Goal: Task Accomplishment & Management: Manage account settings

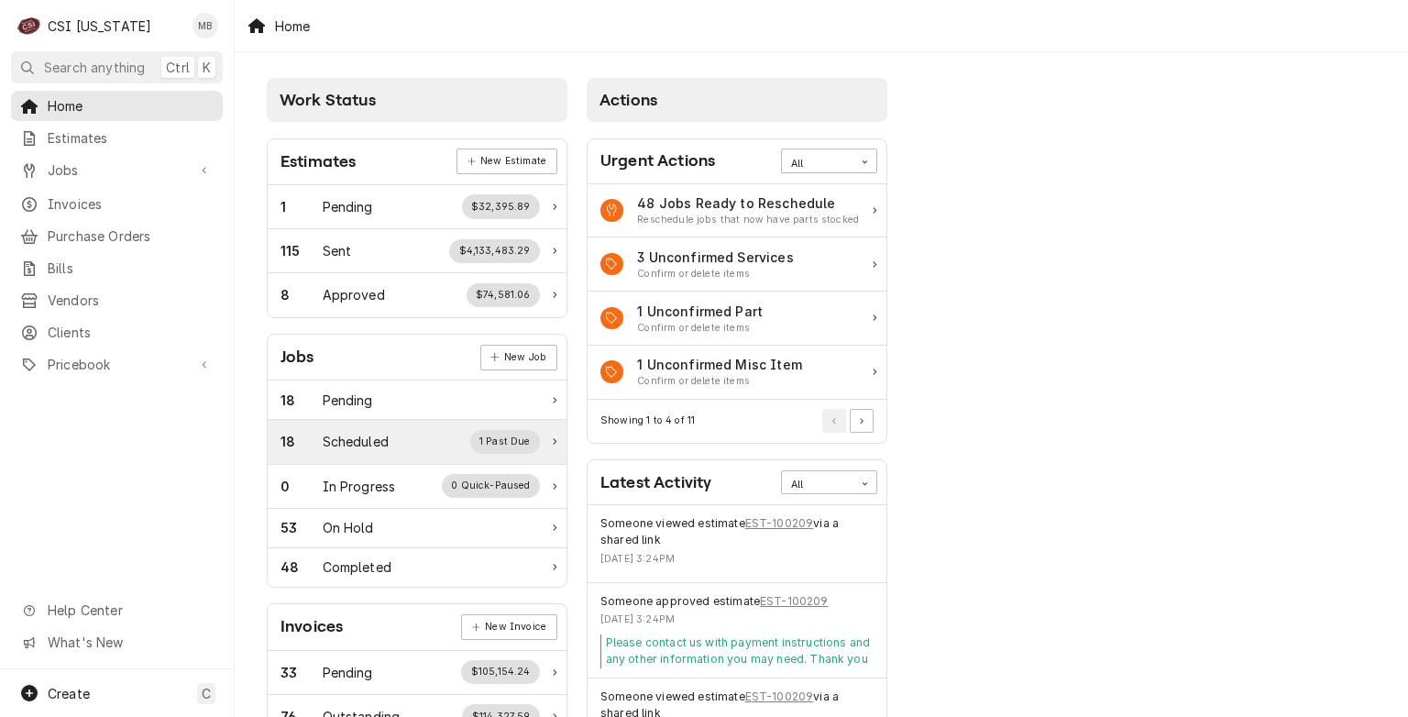
click at [328, 453] on div "18 Scheduled 1 Past Due" at bounding box center [417, 442] width 299 height 44
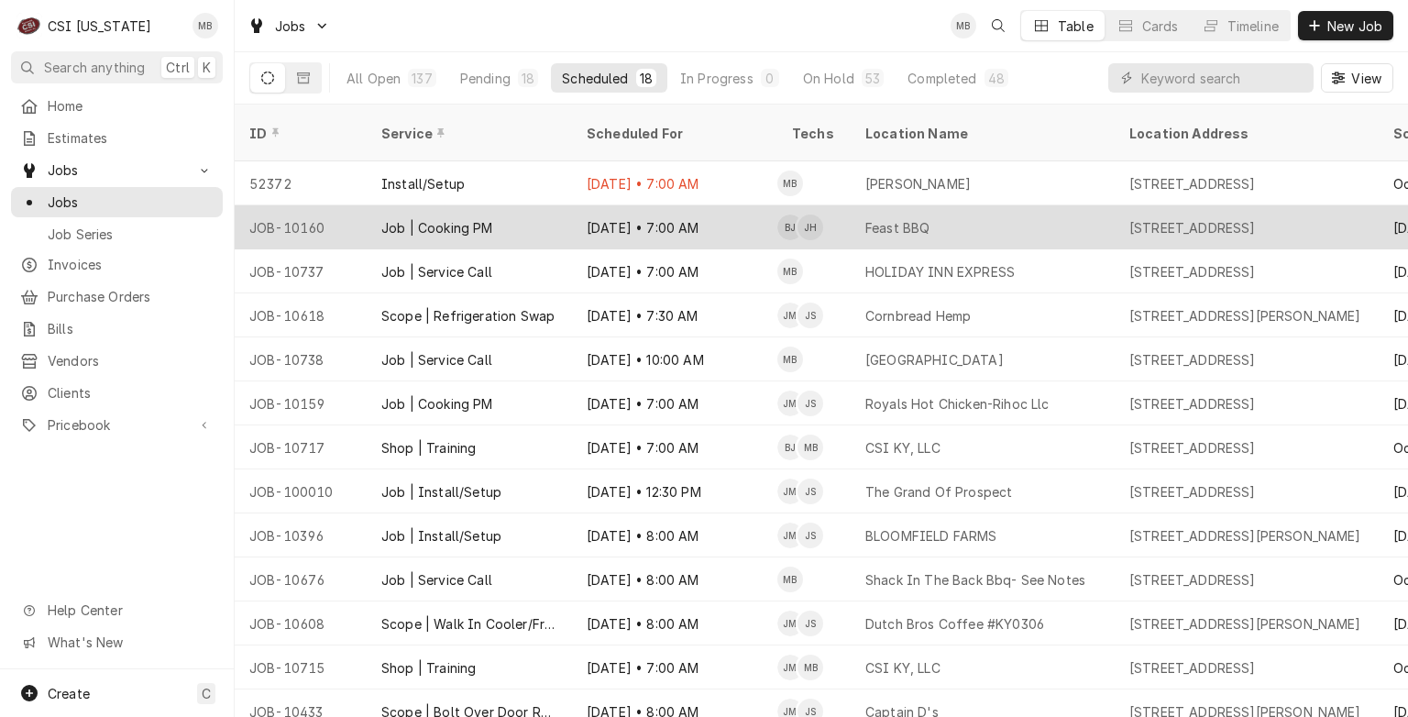
click at [535, 211] on div "Job | Cooking PM" at bounding box center [469, 227] width 205 height 44
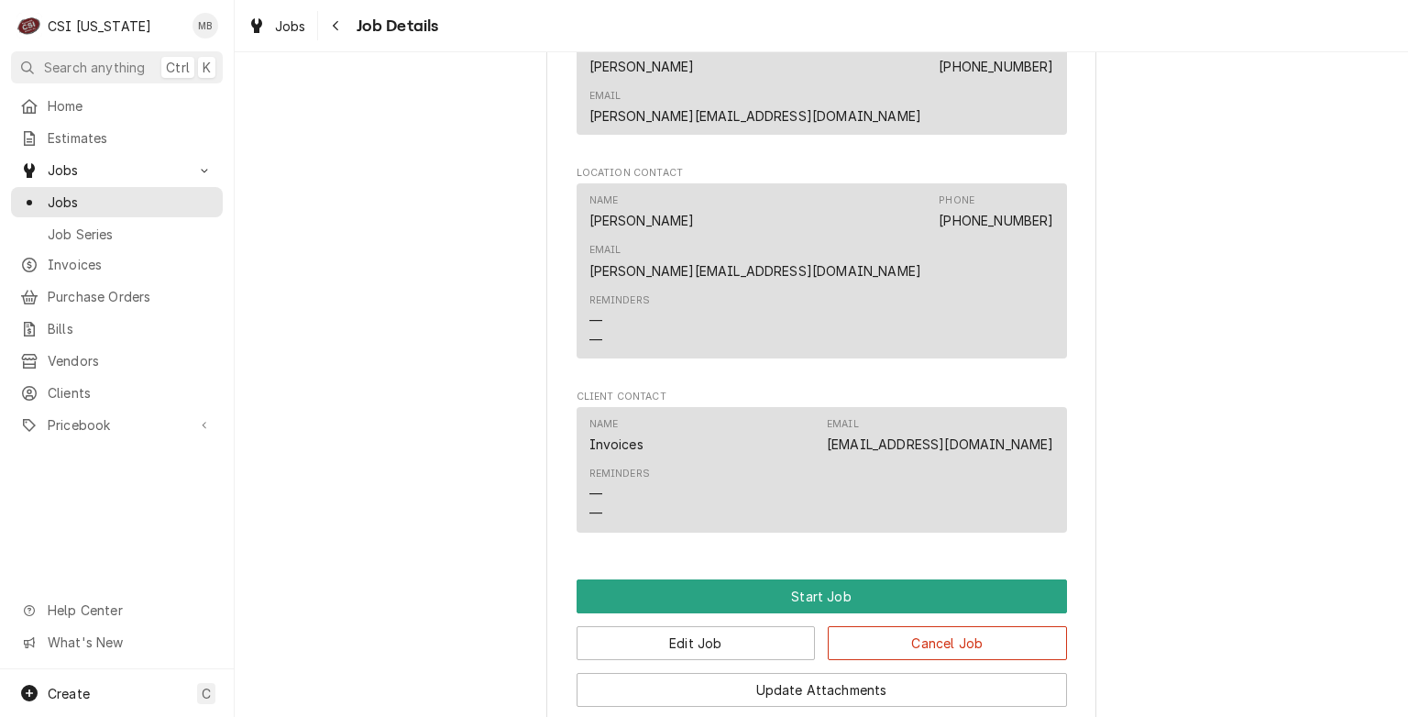
scroll to position [1408, 0]
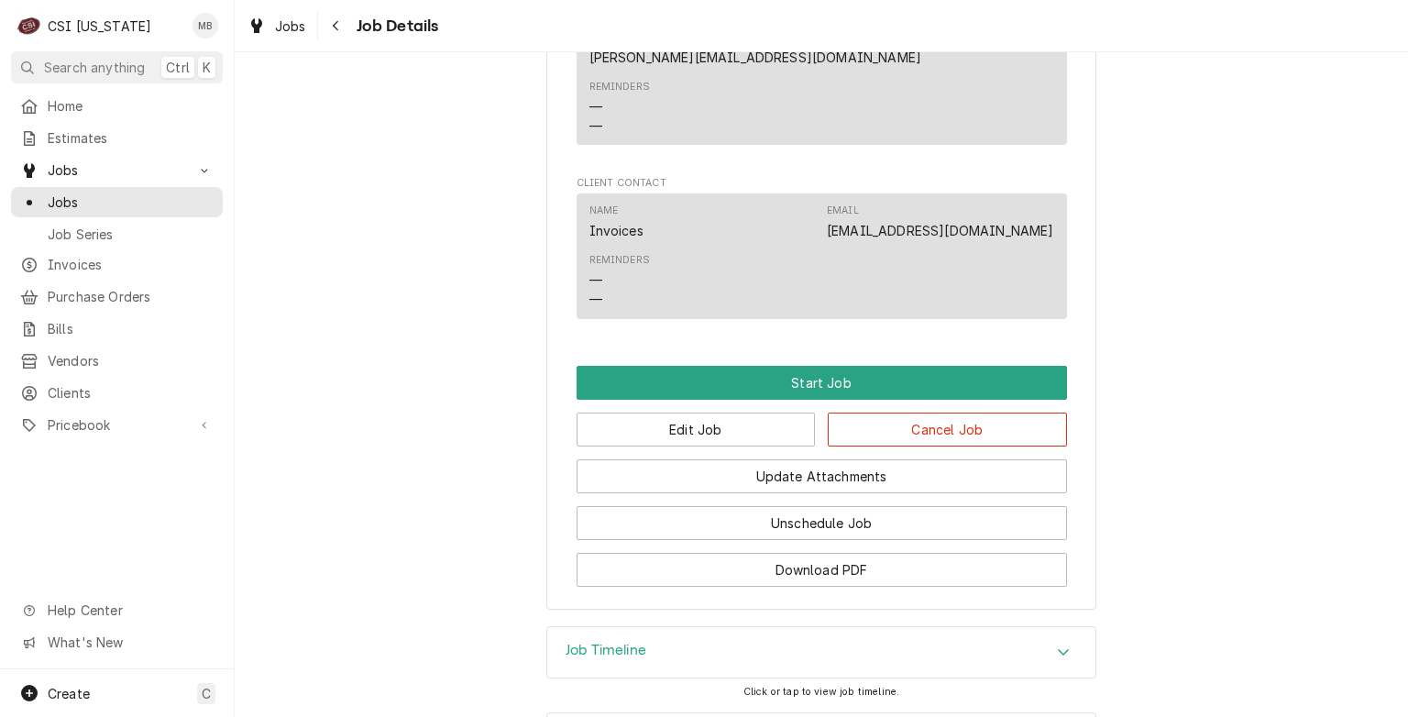
click at [631, 447] on div "Update Attachments" at bounding box center [822, 470] width 491 height 47
click at [643, 413] on button "Edit Job" at bounding box center [696, 430] width 239 height 34
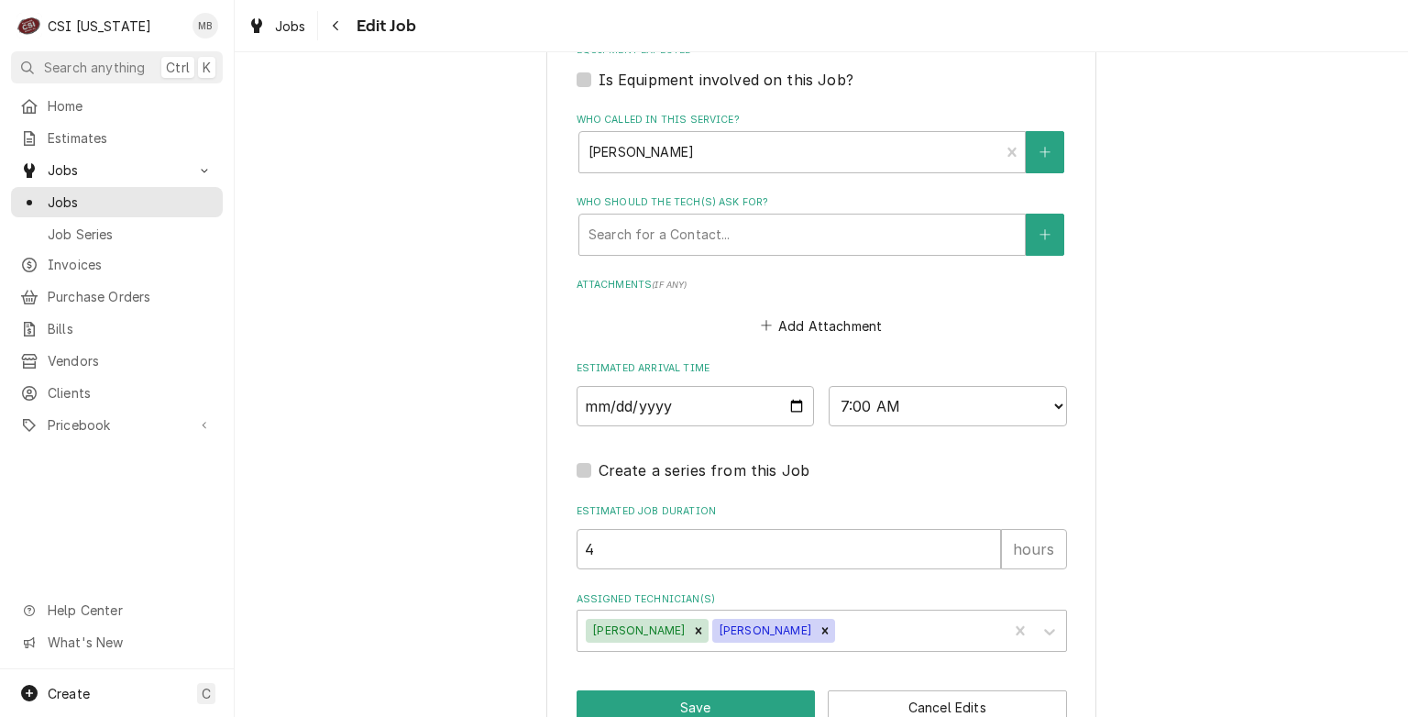
scroll to position [1275, 0]
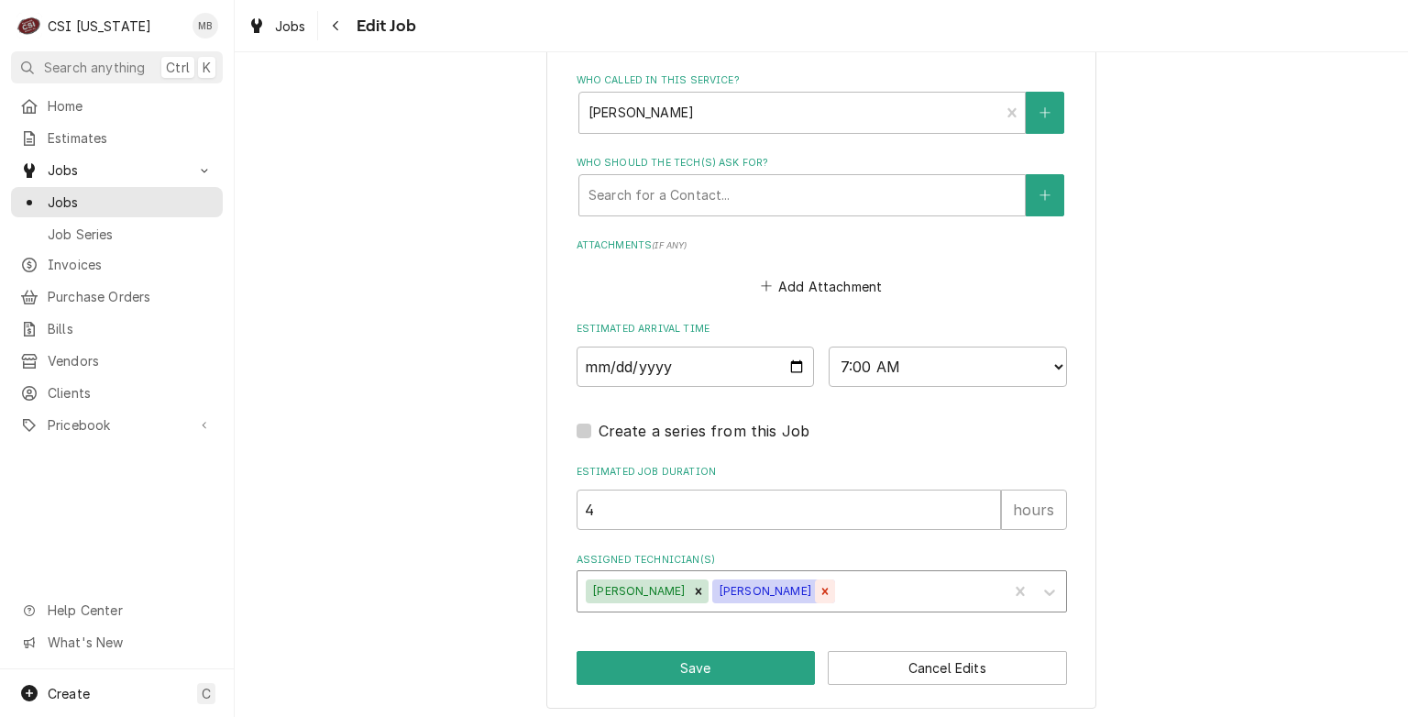
click at [819, 586] on icon "Remove Jeff Hartley" at bounding box center [825, 591] width 13 height 13
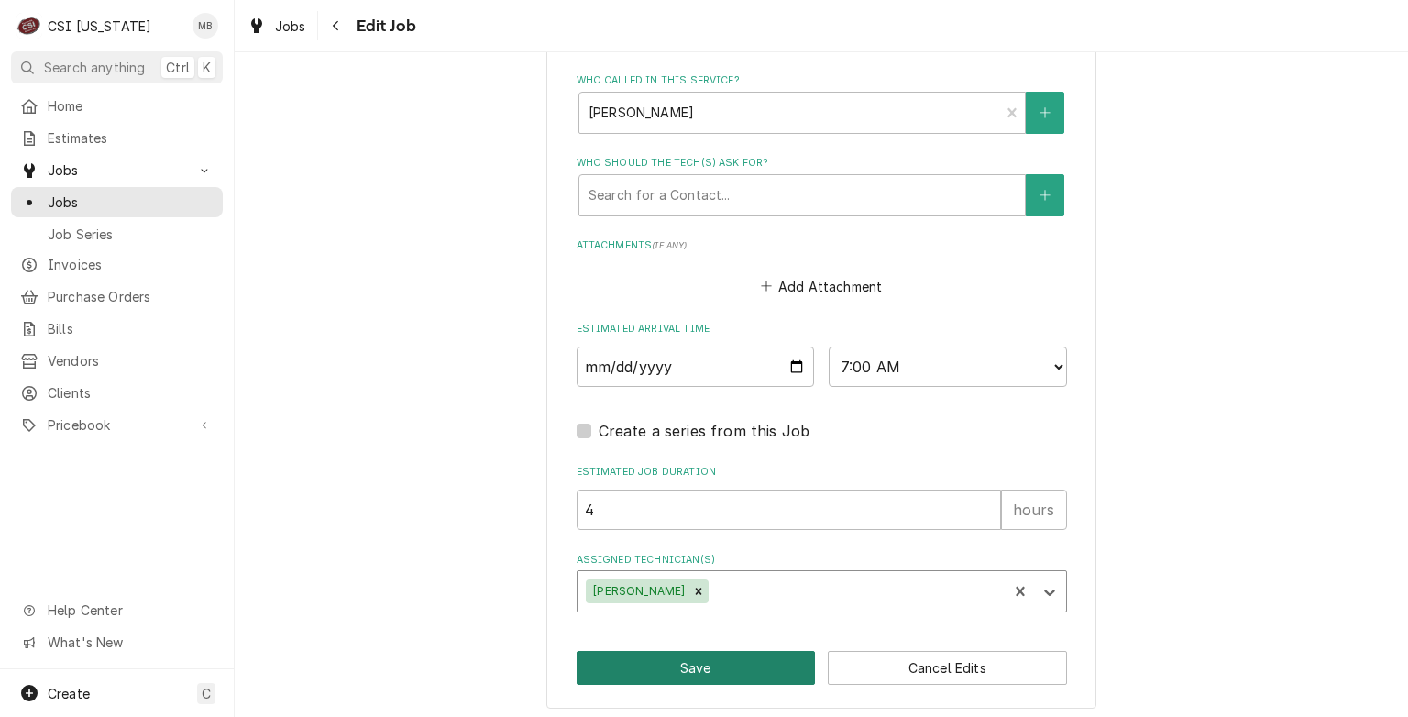
click at [742, 677] on button "Save" at bounding box center [696, 668] width 239 height 34
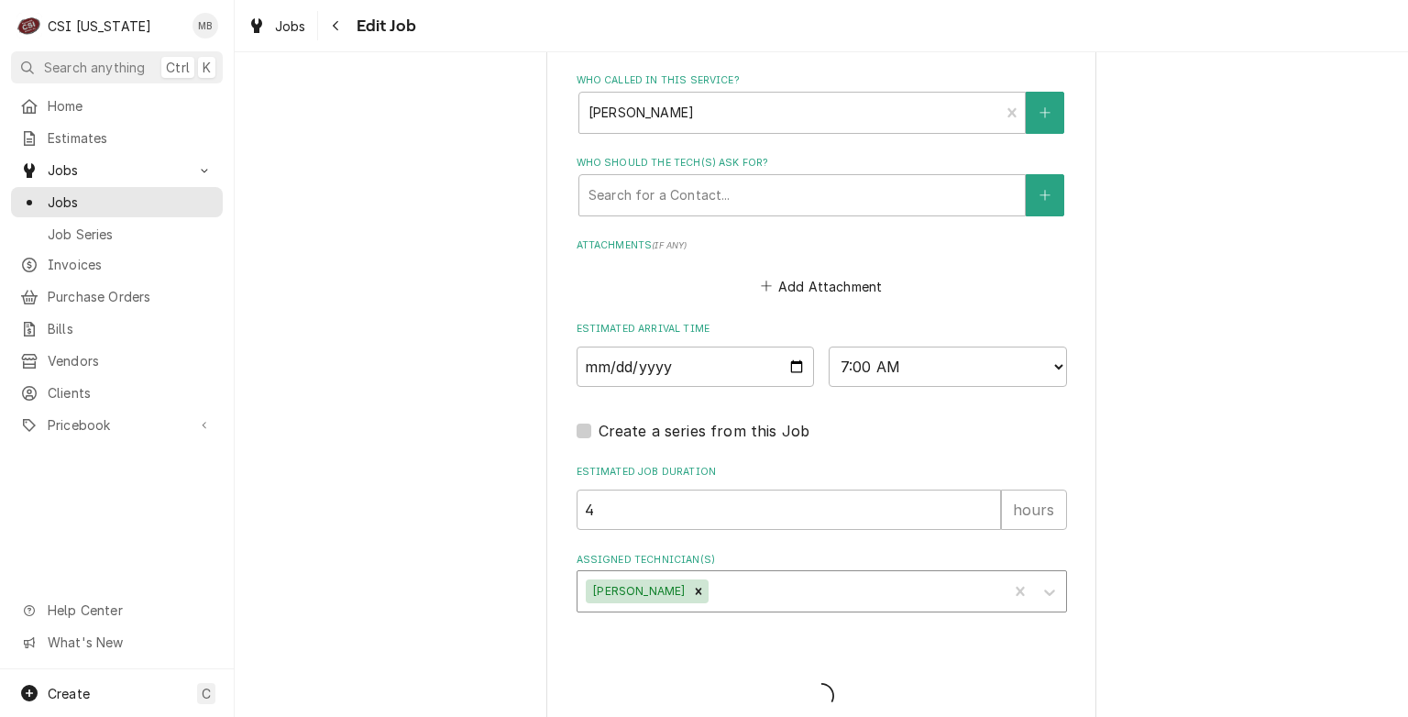
type textarea "x"
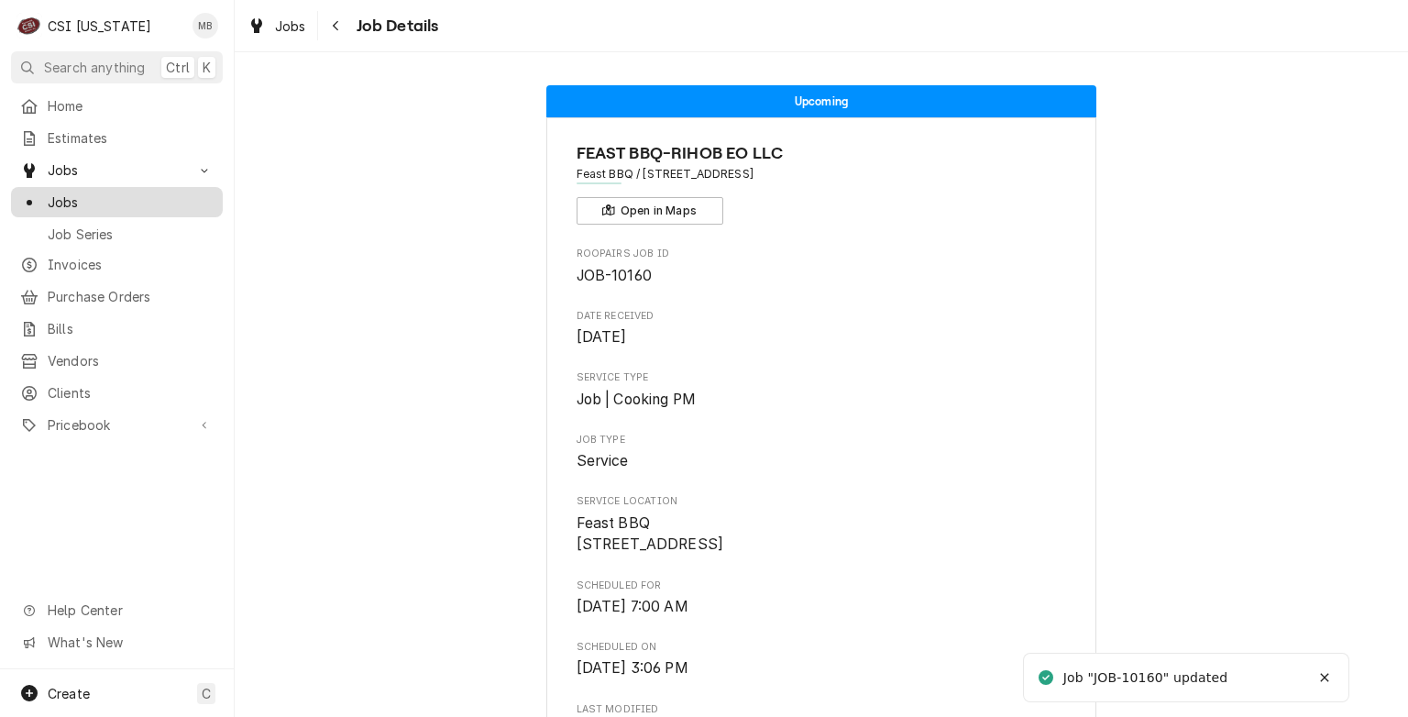
click at [61, 205] on div "Jobs" at bounding box center [117, 202] width 204 height 23
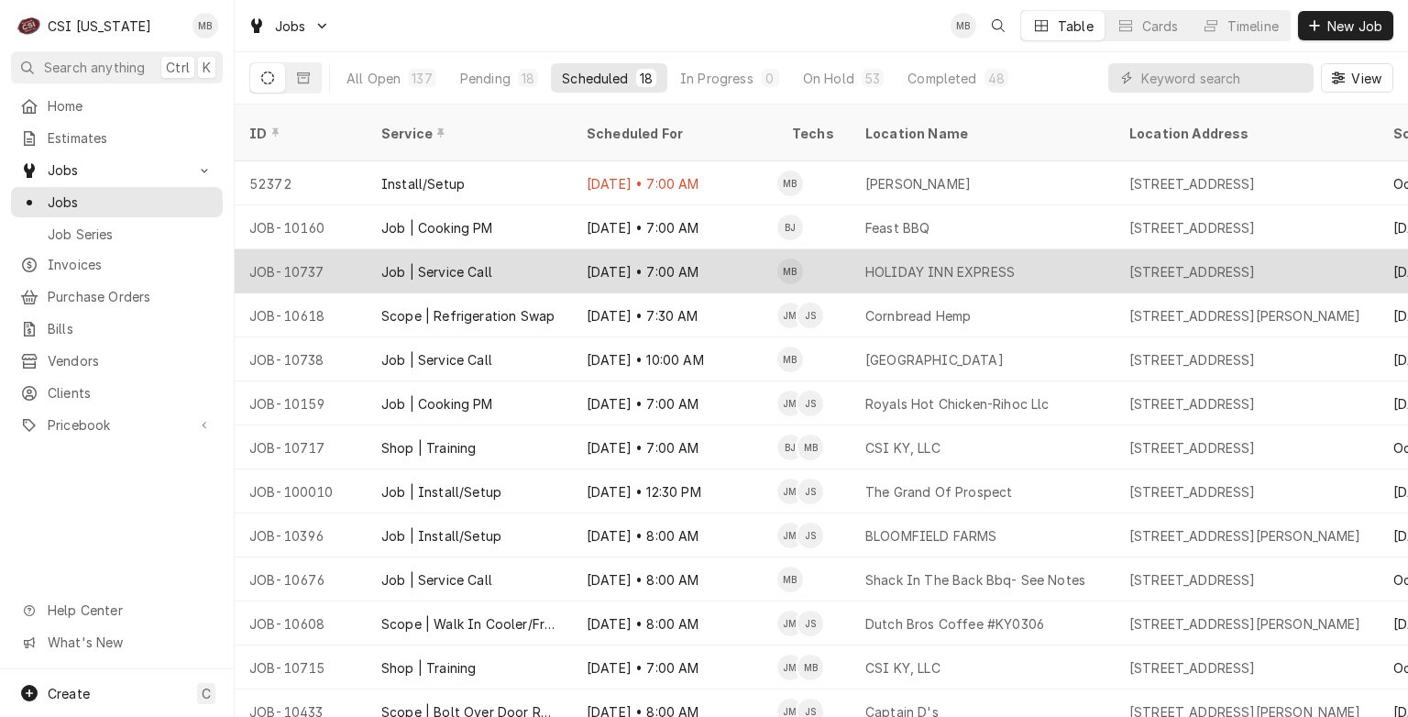
click at [523, 257] on div "Job | Service Call" at bounding box center [469, 271] width 205 height 44
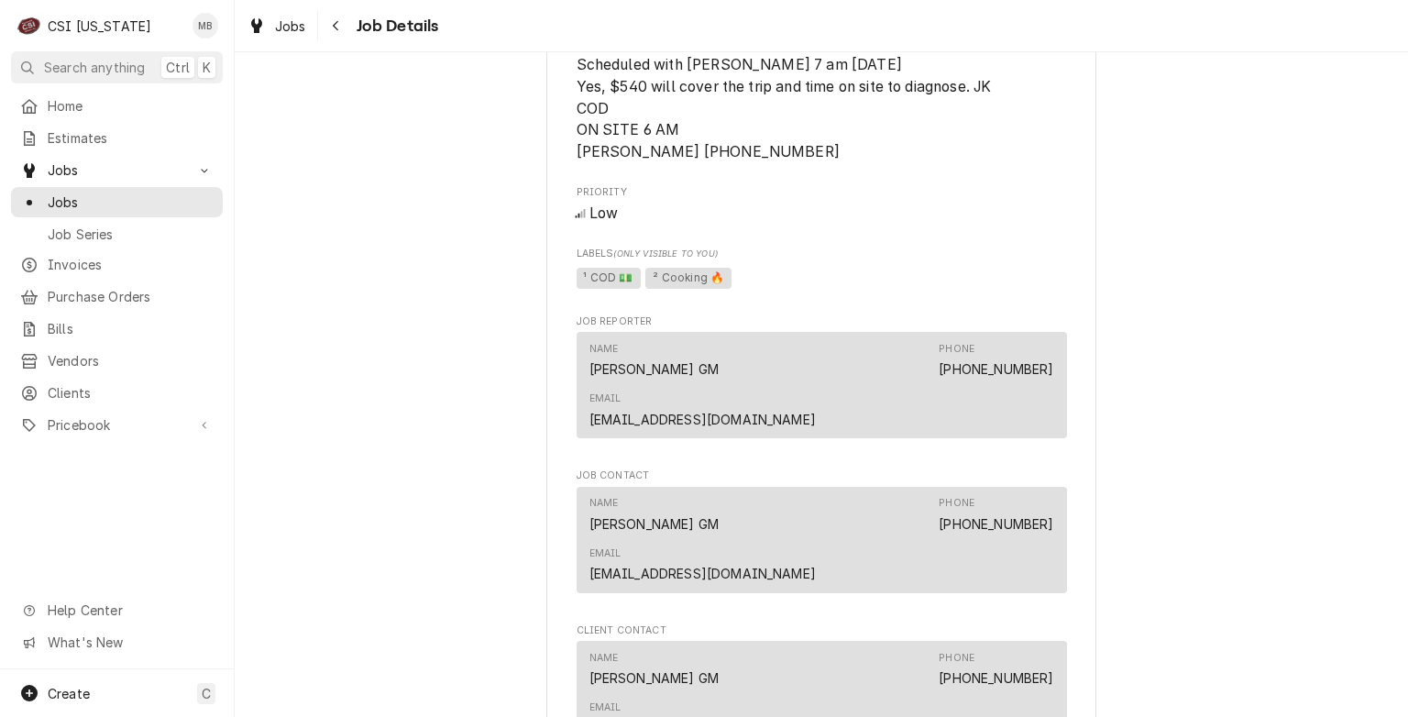
scroll to position [1509, 0]
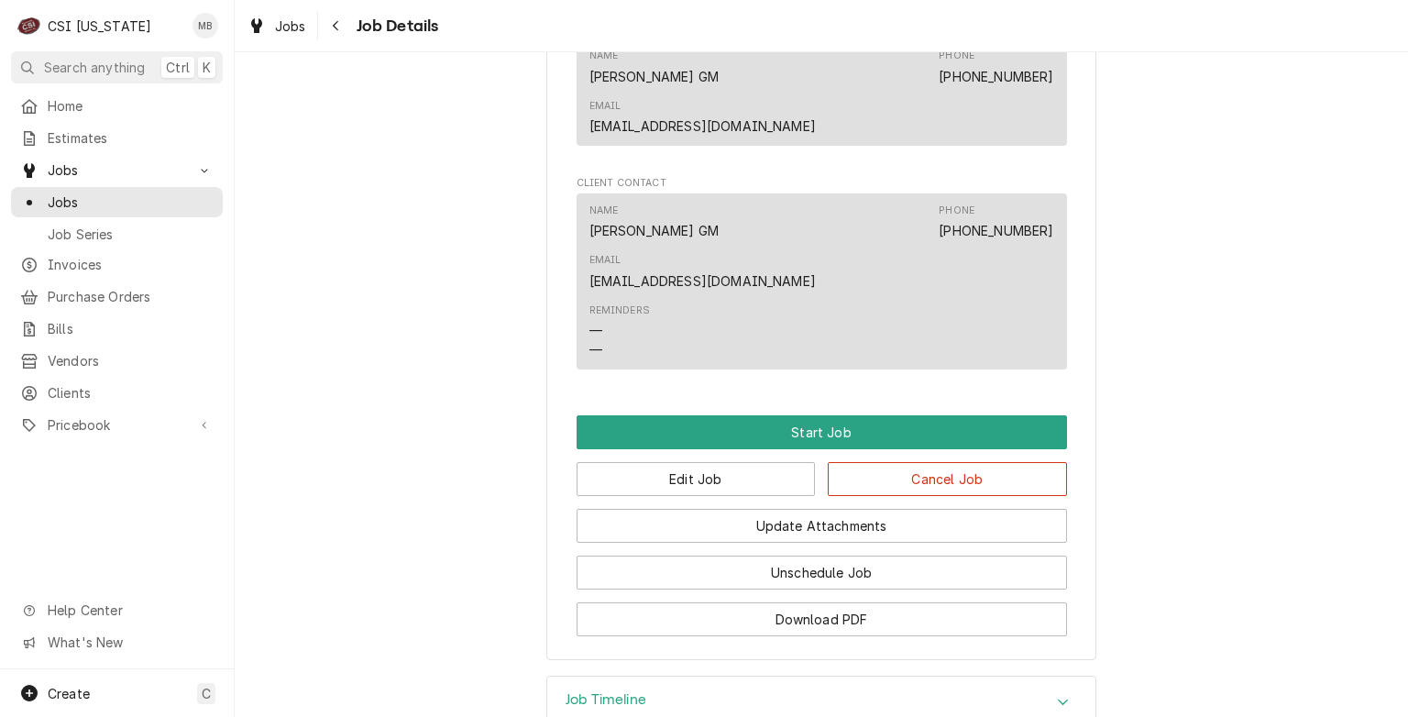
click at [652, 677] on div "Job Timeline" at bounding box center [821, 702] width 548 height 51
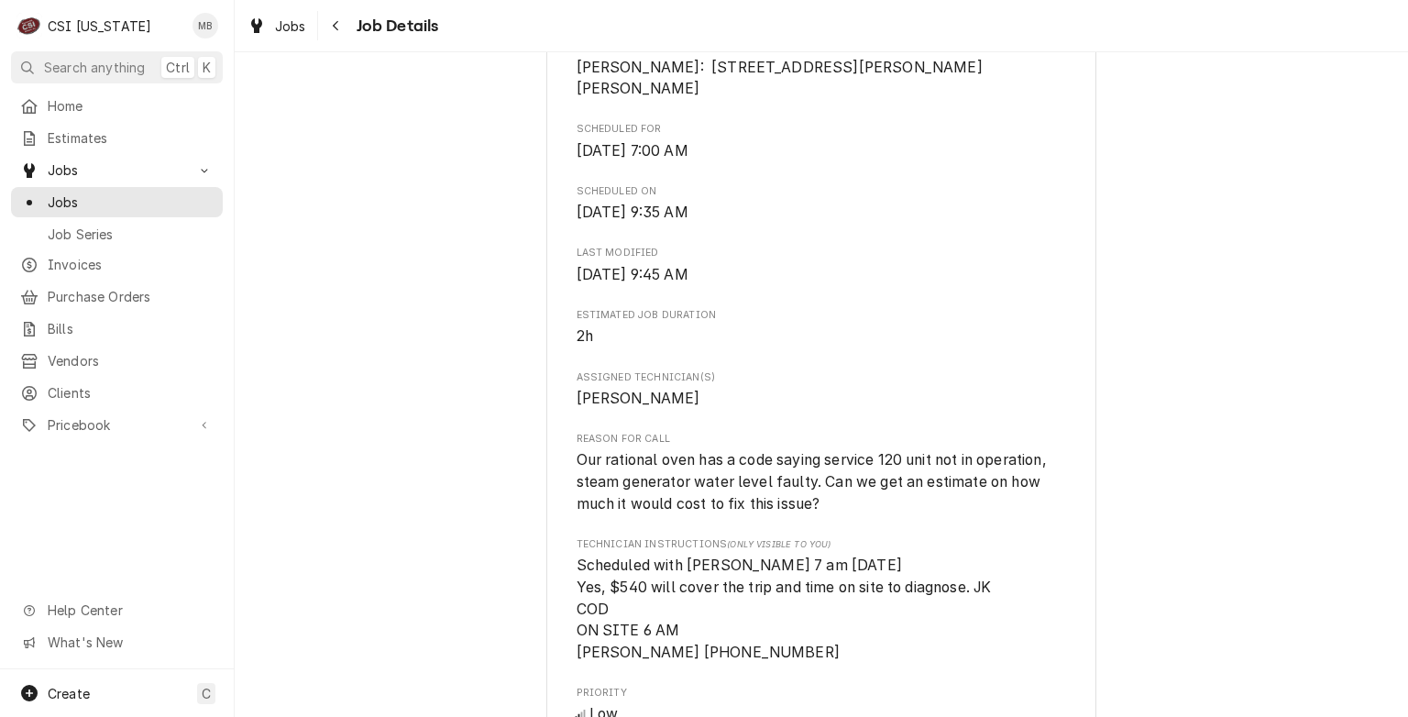
scroll to position [0, 0]
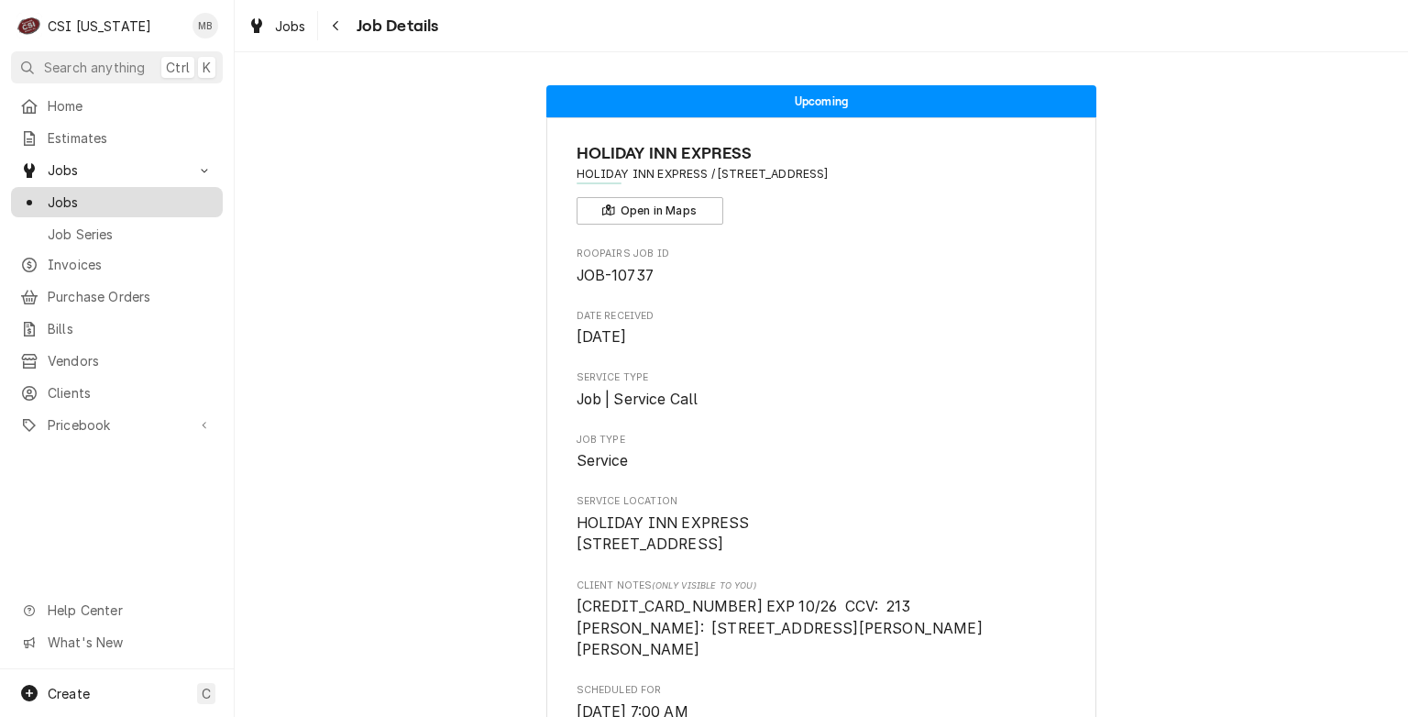
click at [83, 205] on div "Jobs" at bounding box center [117, 202] width 204 height 23
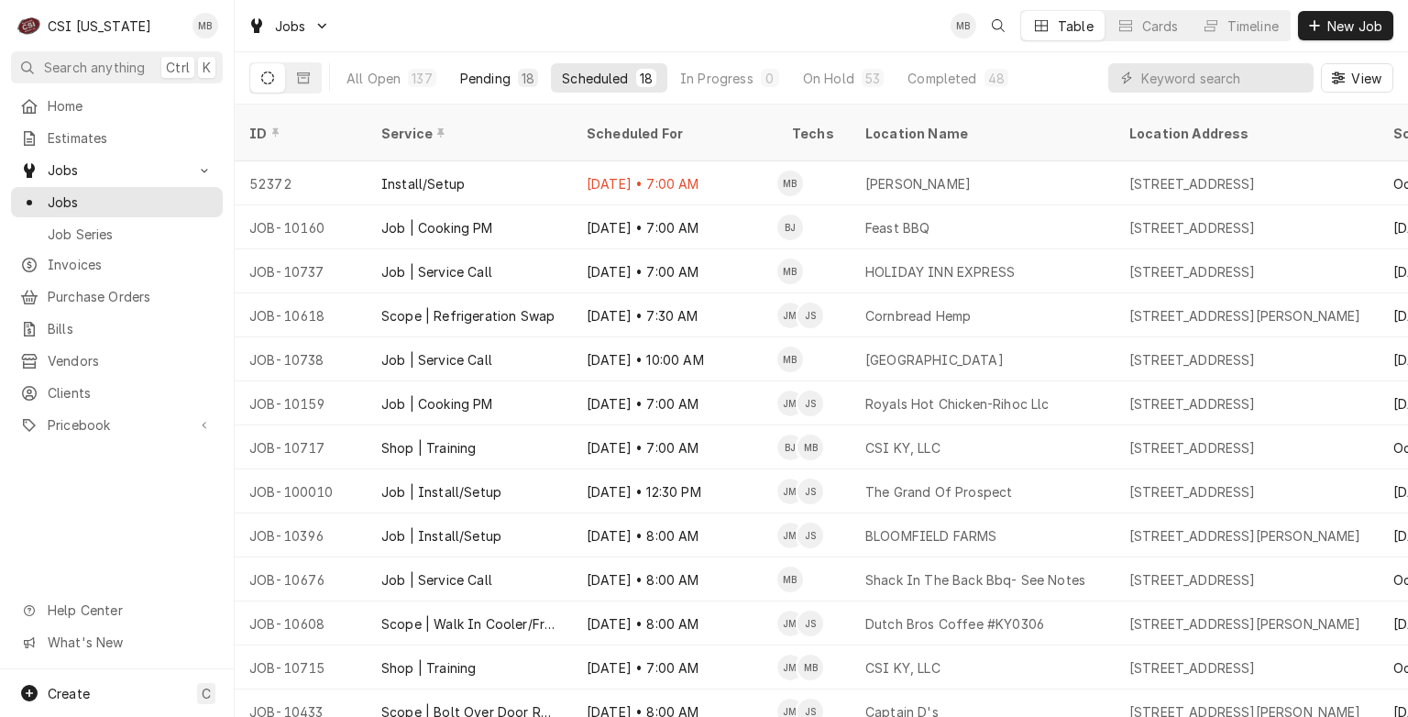
click at [462, 69] on div "Pending" at bounding box center [485, 78] width 50 height 19
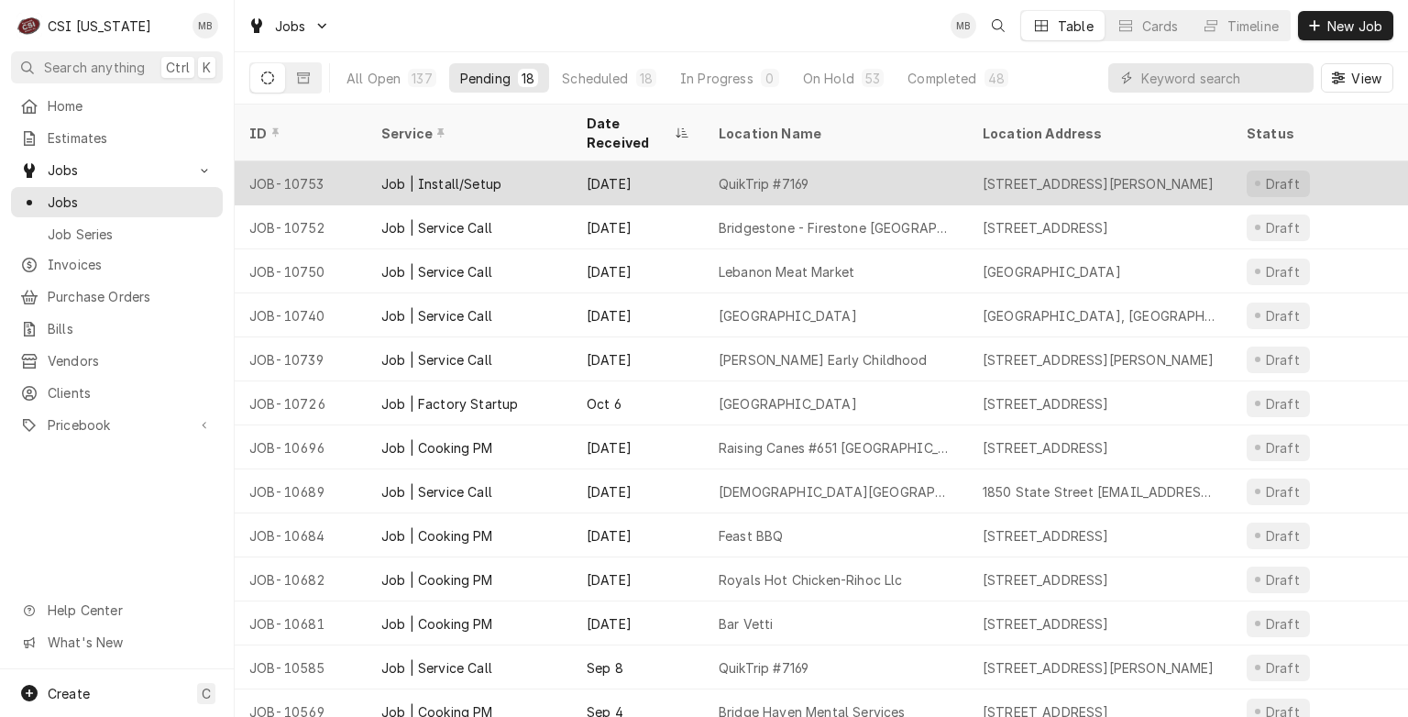
click at [473, 171] on div "Job | Install/Setup" at bounding box center [469, 183] width 205 height 44
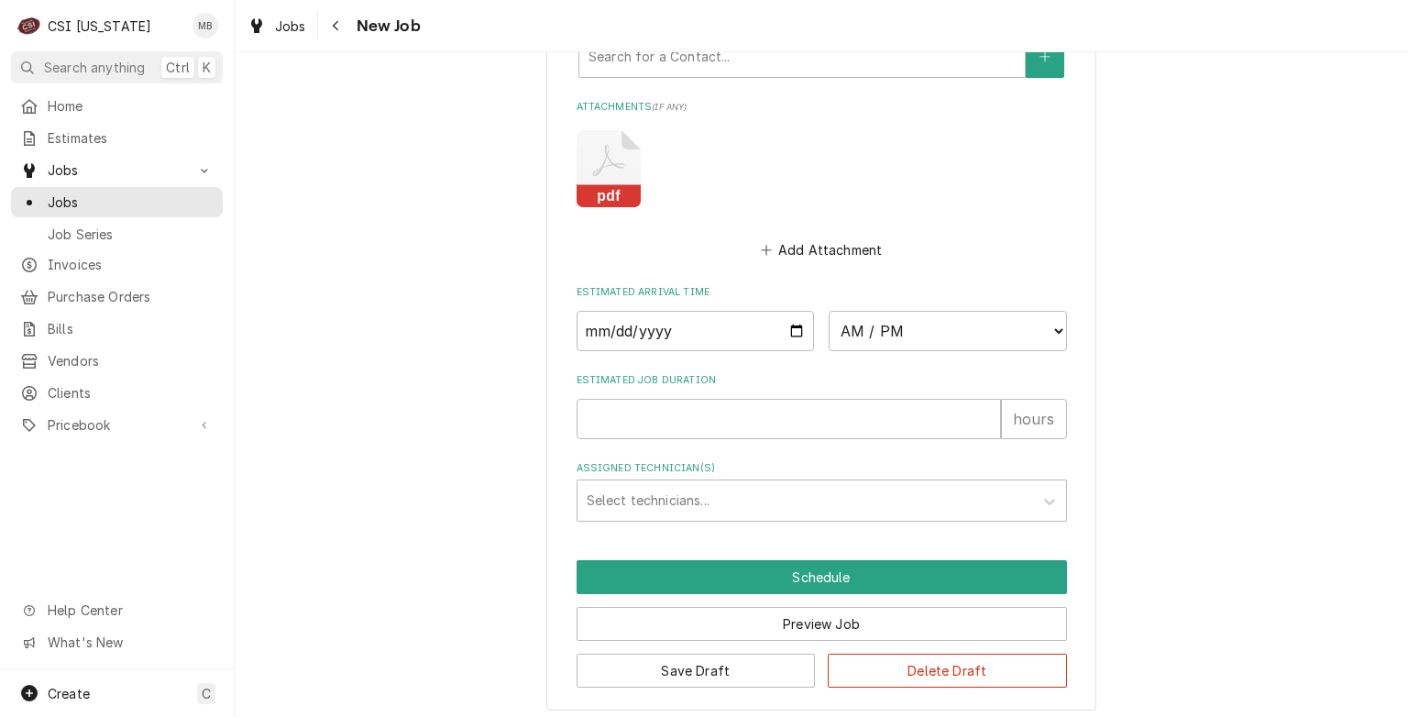
scroll to position [1653, 0]
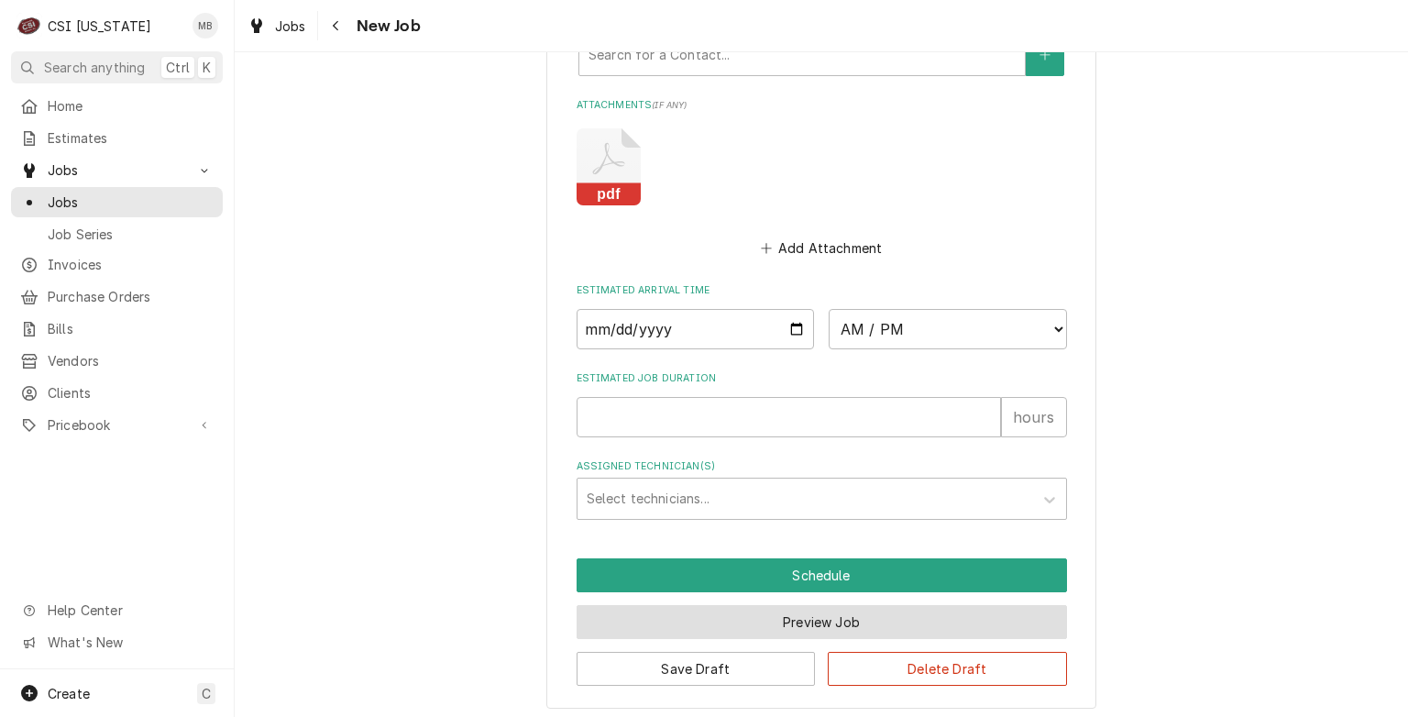
click at [776, 631] on button "Preview Job" at bounding box center [822, 622] width 491 height 34
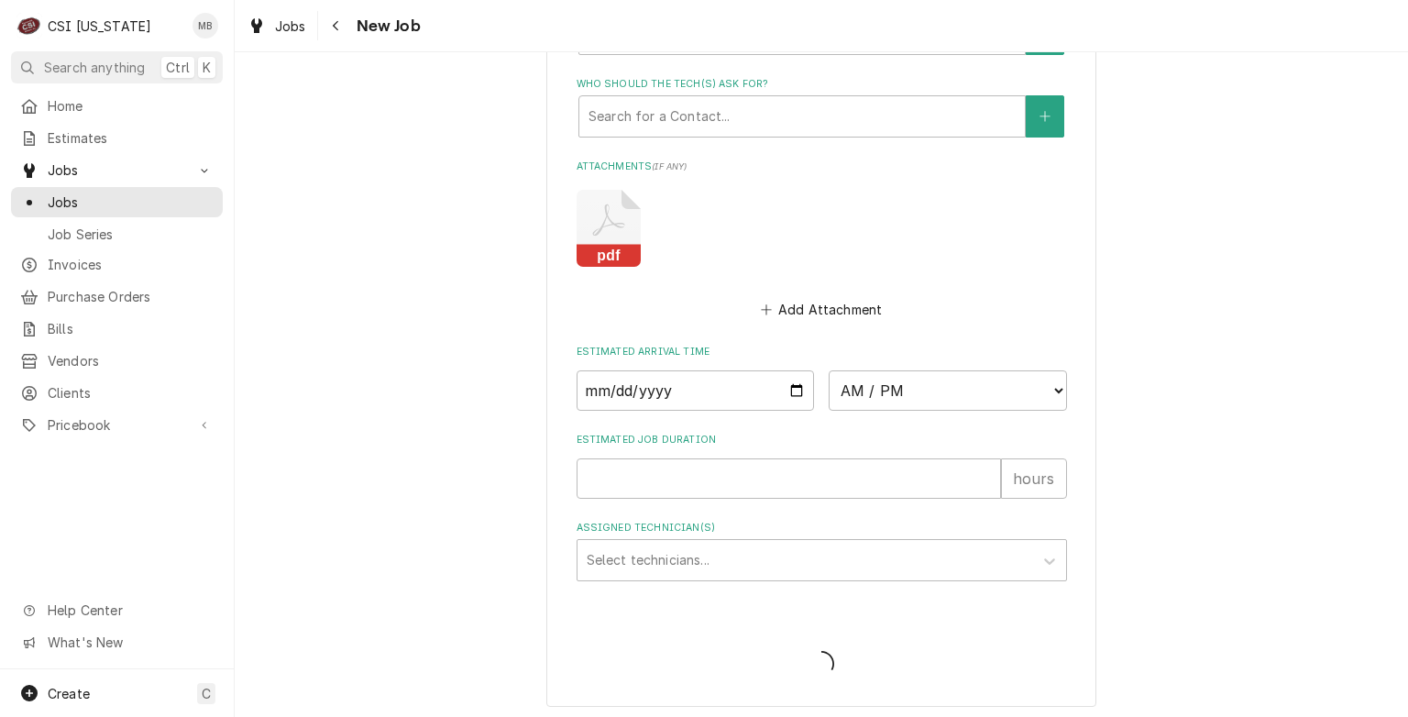
type textarea "x"
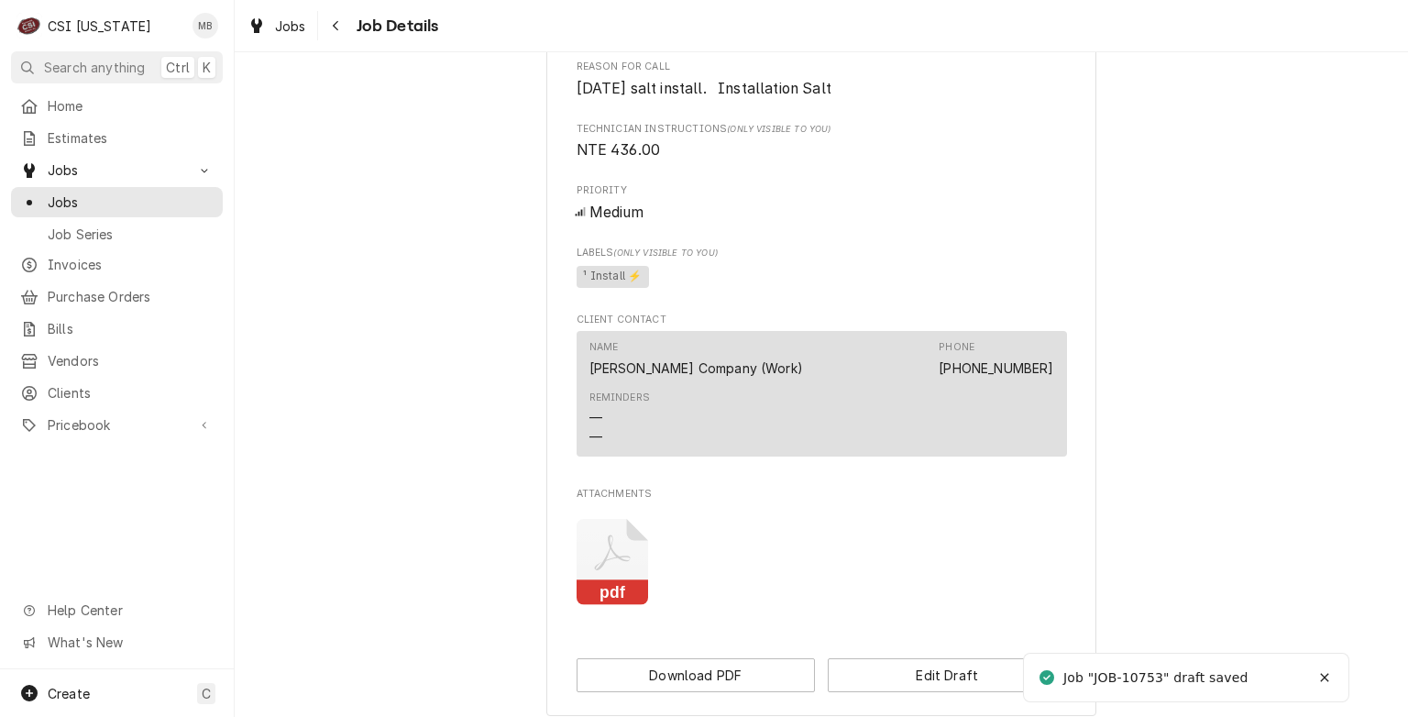
scroll to position [911, 0]
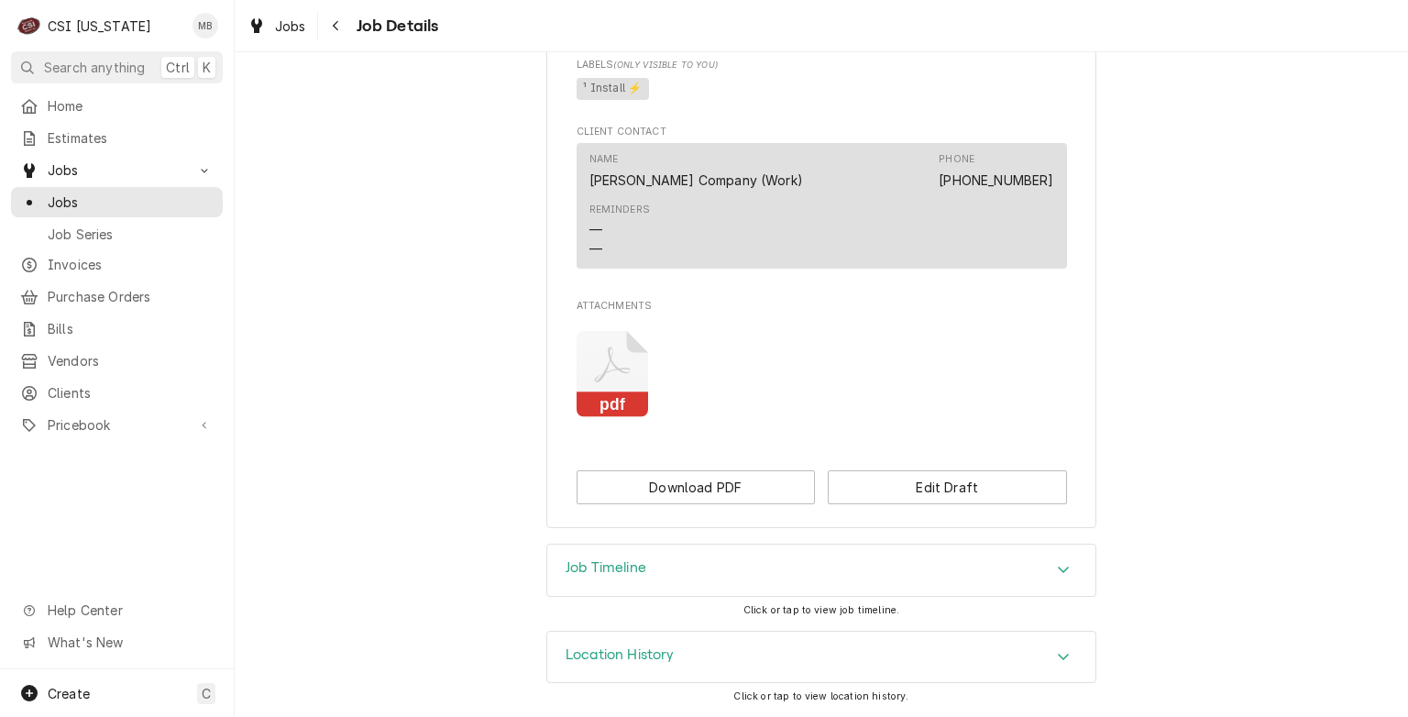
click at [802, 566] on div "Job Timeline" at bounding box center [821, 570] width 548 height 51
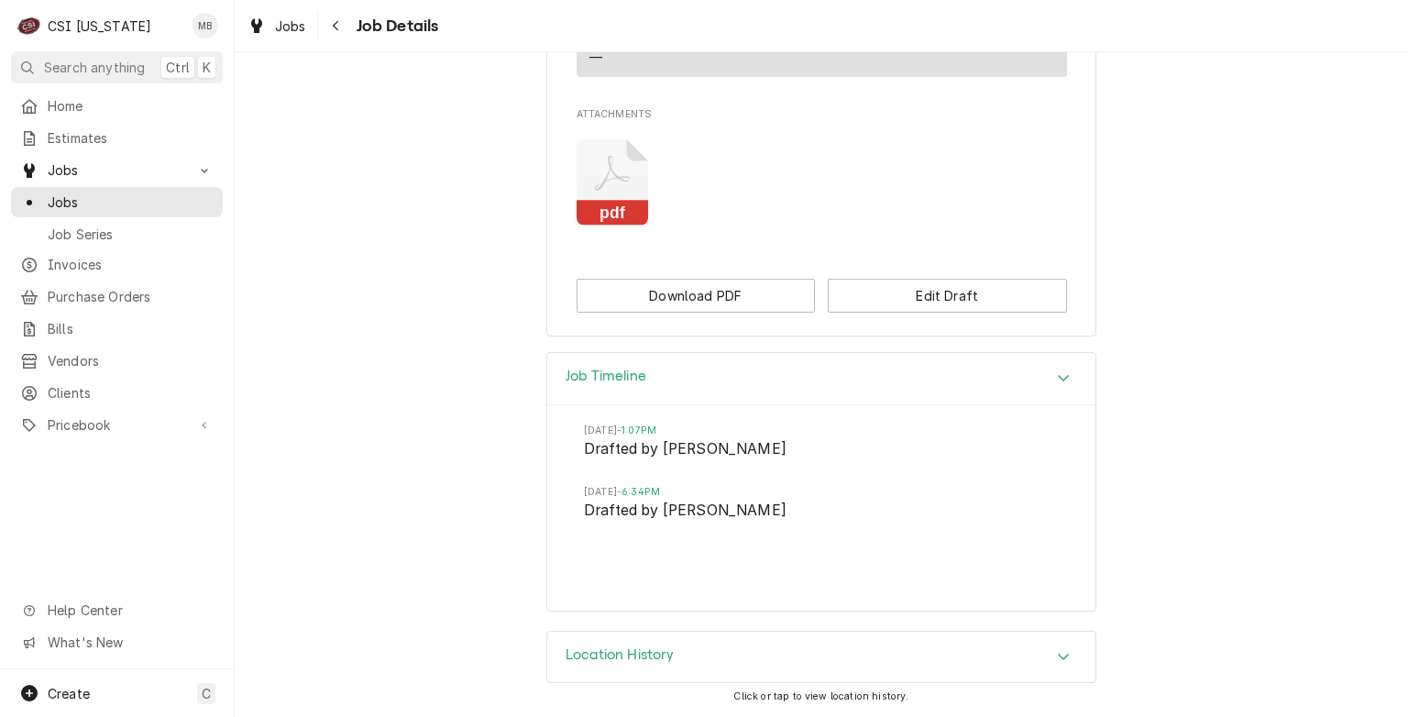
scroll to position [0, 0]
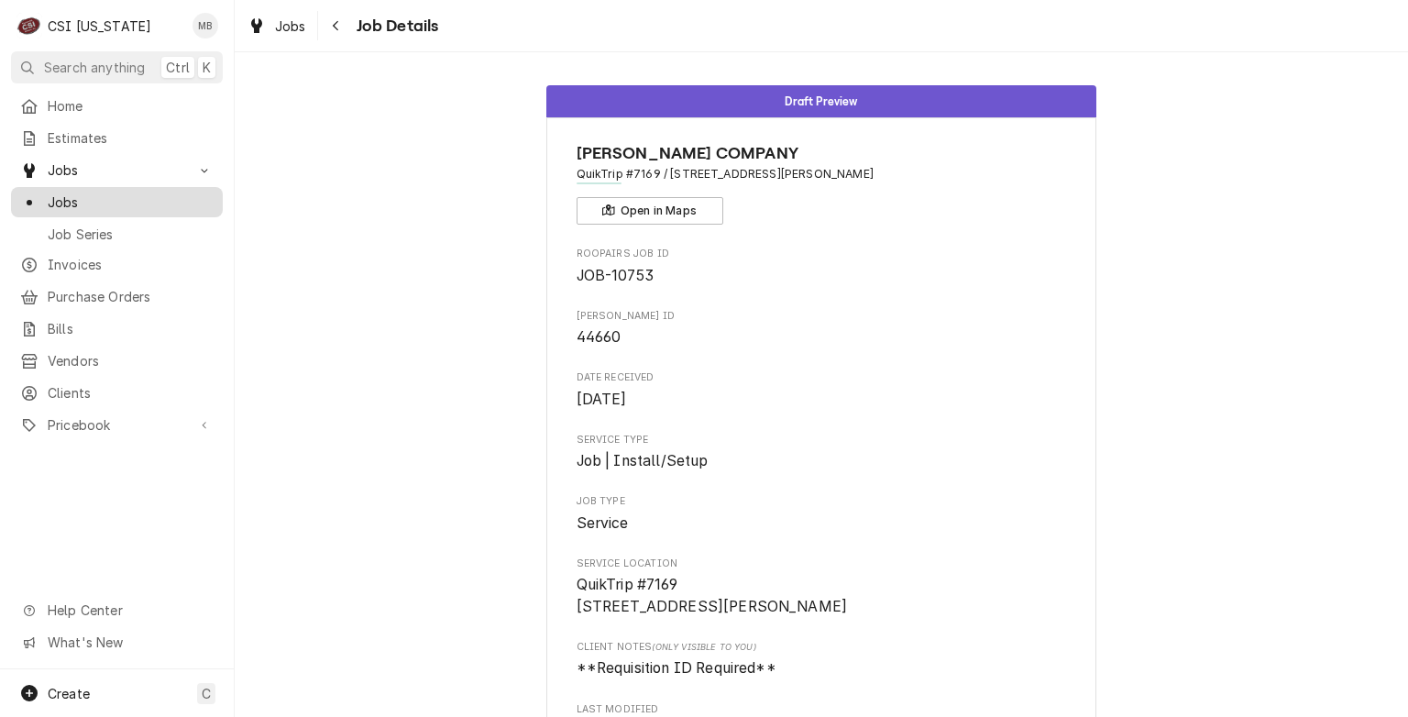
click at [92, 204] on span "Jobs" at bounding box center [131, 202] width 166 height 19
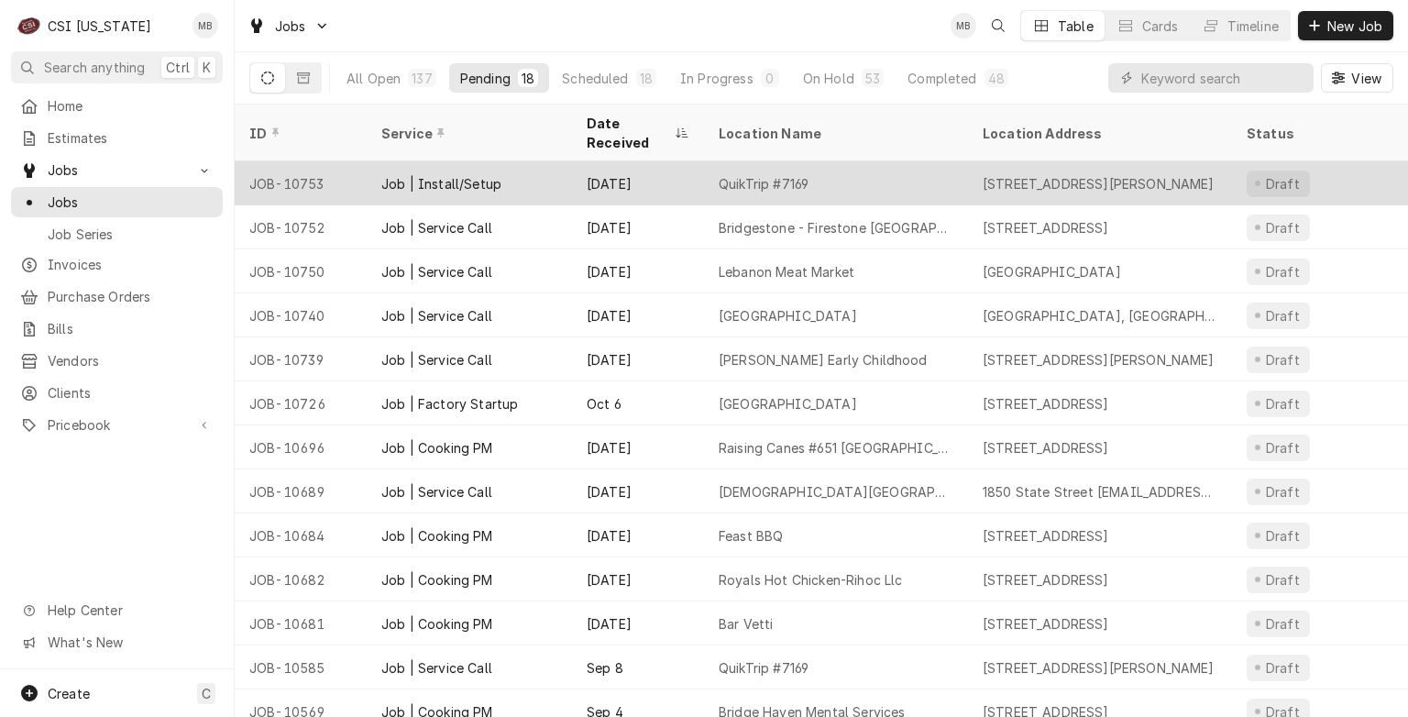
click at [386, 174] on div "Job | Install/Setup" at bounding box center [441, 183] width 120 height 19
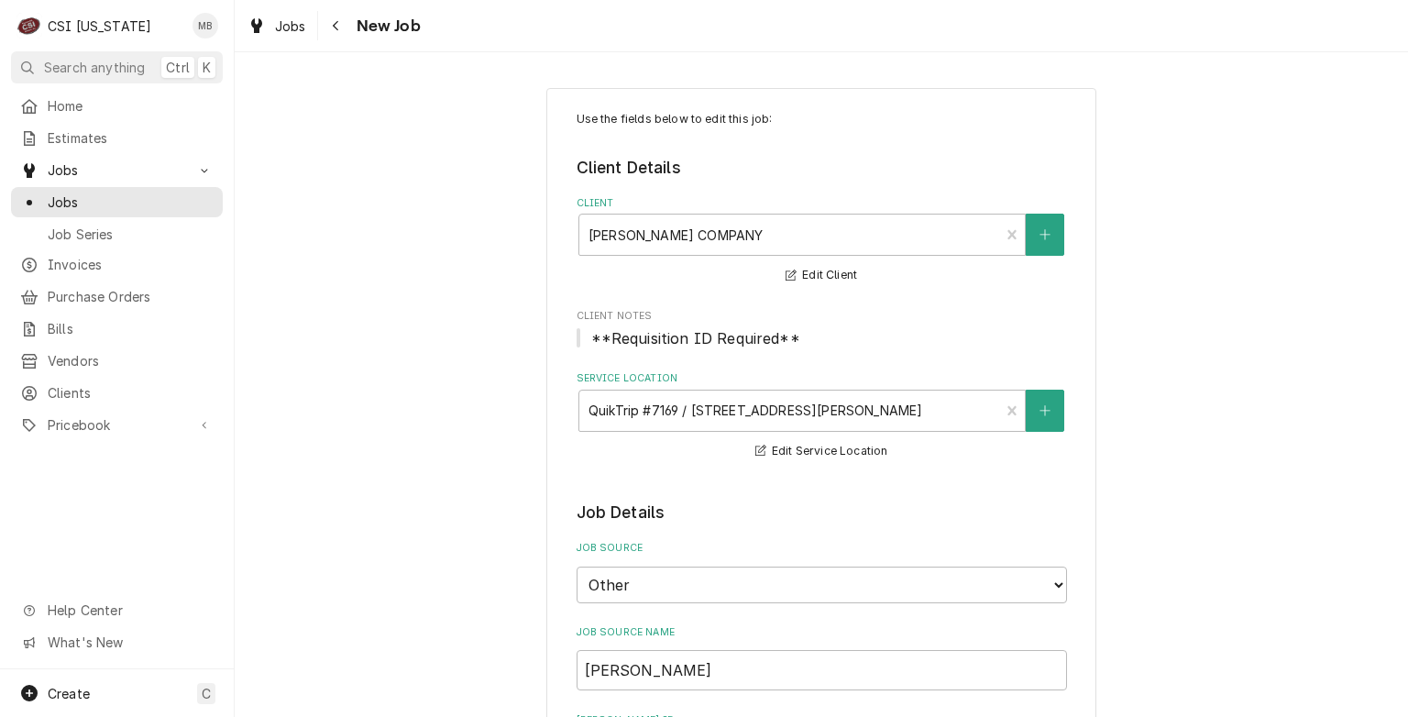
type textarea "x"
click at [139, 196] on span "Jobs" at bounding box center [131, 202] width 166 height 19
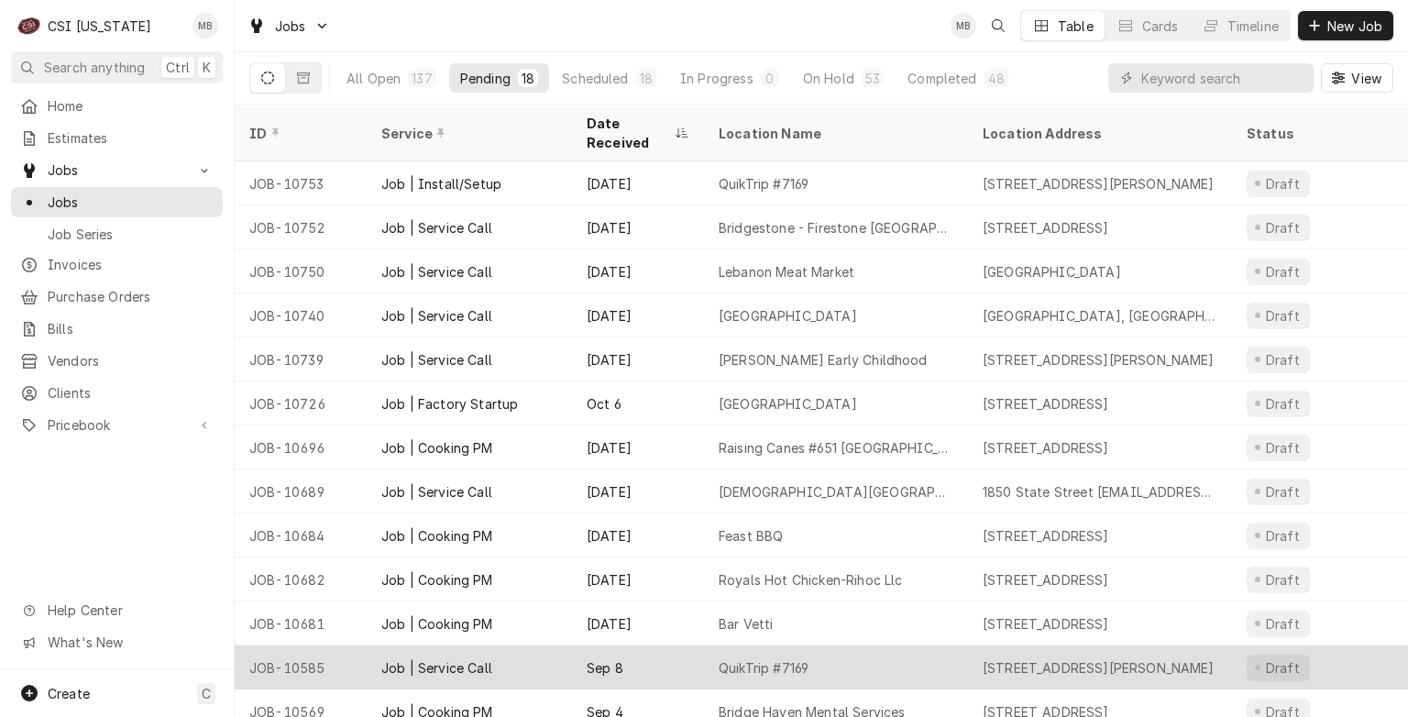
click at [447, 658] on div "Job | Service Call" at bounding box center [436, 667] width 111 height 19
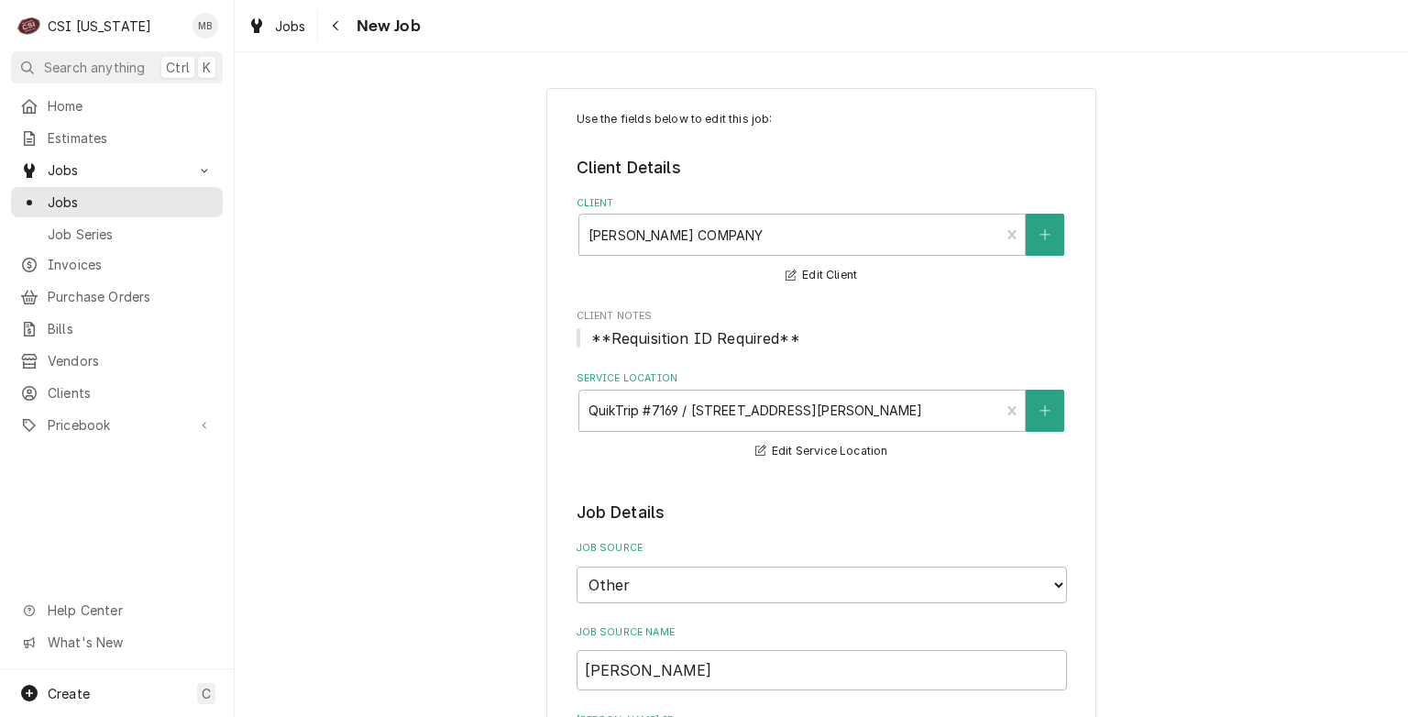
type textarea "x"
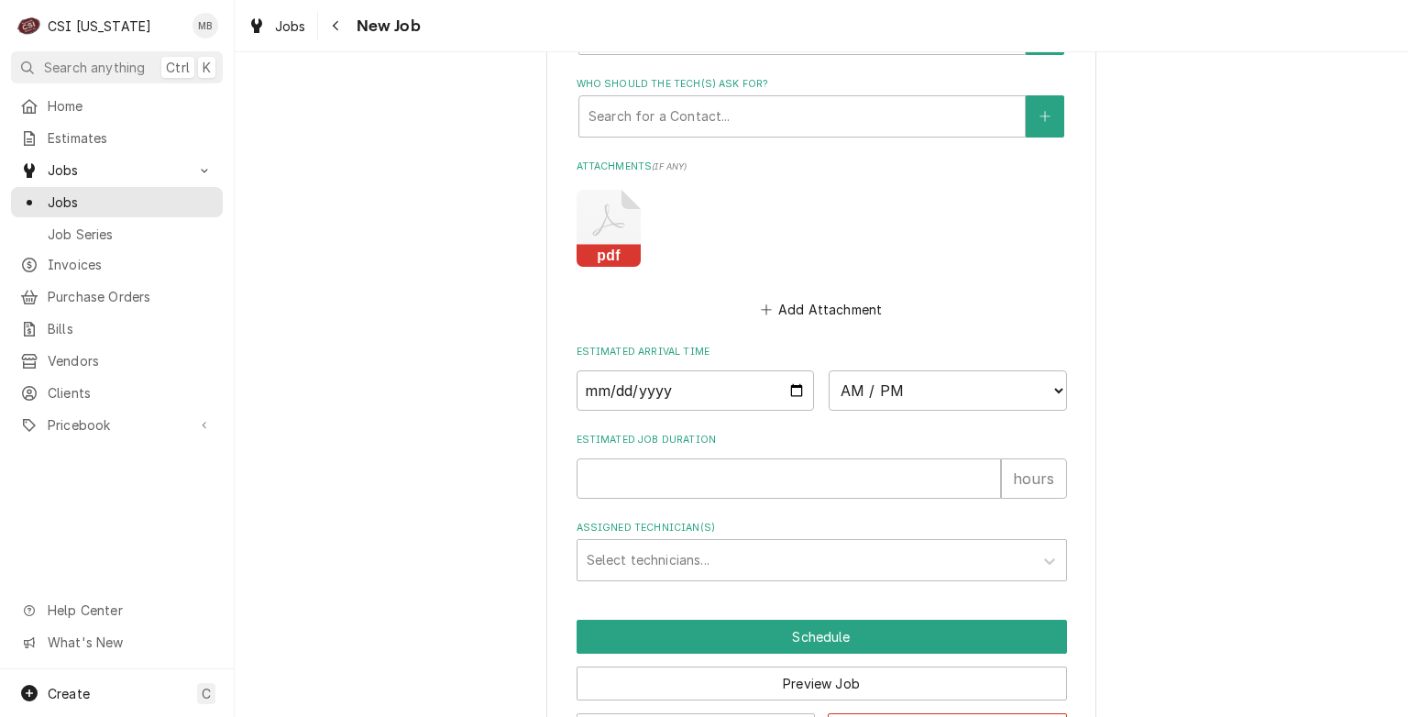
scroll to position [1592, 0]
drag, startPoint x: 36, startPoint y: 197, endPoint x: 201, endPoint y: 138, distance: 175.5
click at [201, 138] on span "Estimates" at bounding box center [131, 137] width 166 height 19
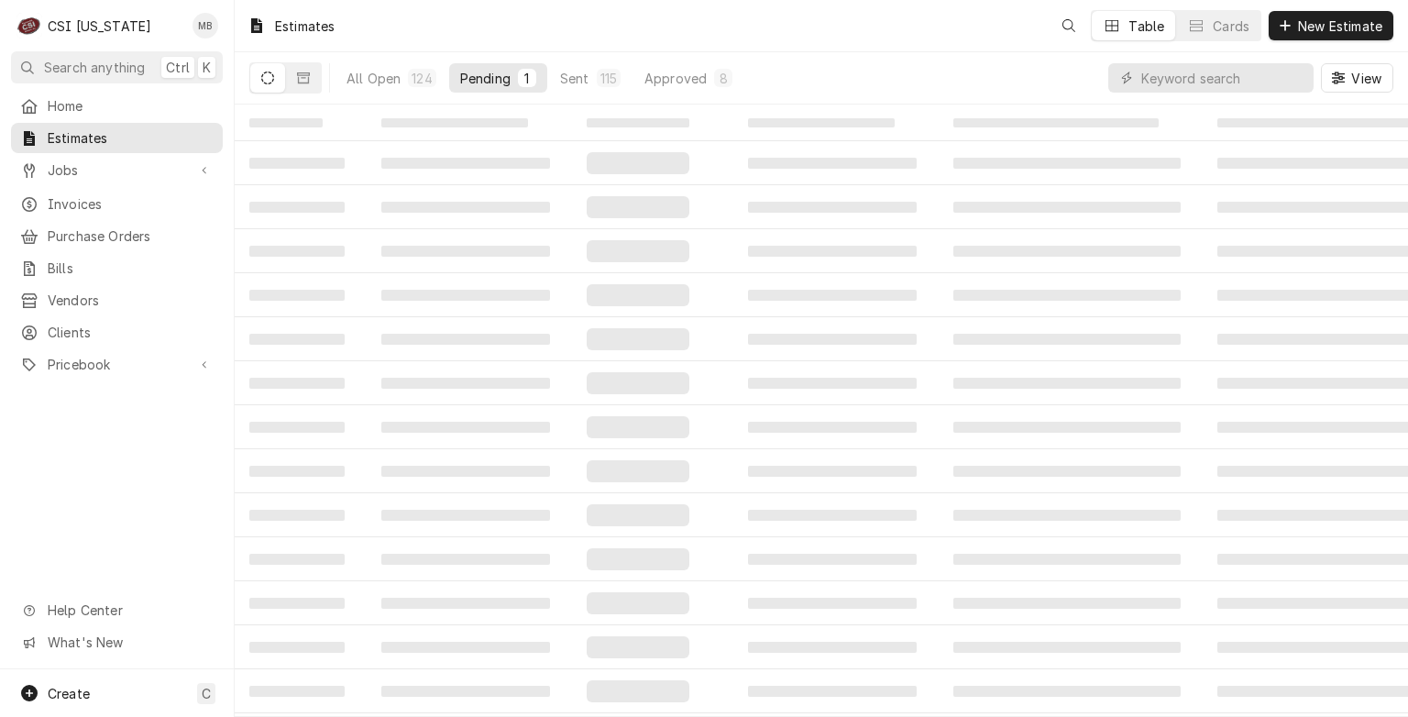
click at [83, 207] on div "Invoices" at bounding box center [117, 204] width 204 height 23
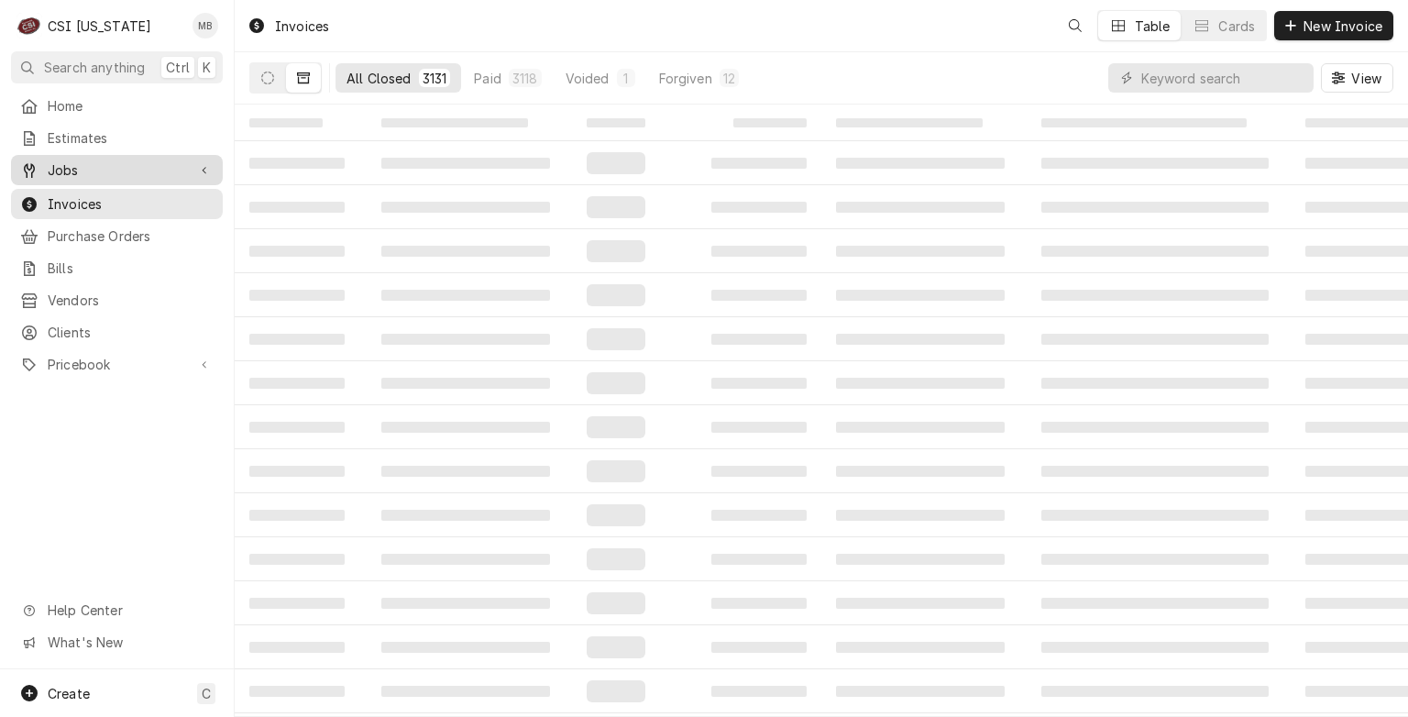
click at [77, 163] on span "Jobs" at bounding box center [117, 169] width 138 height 19
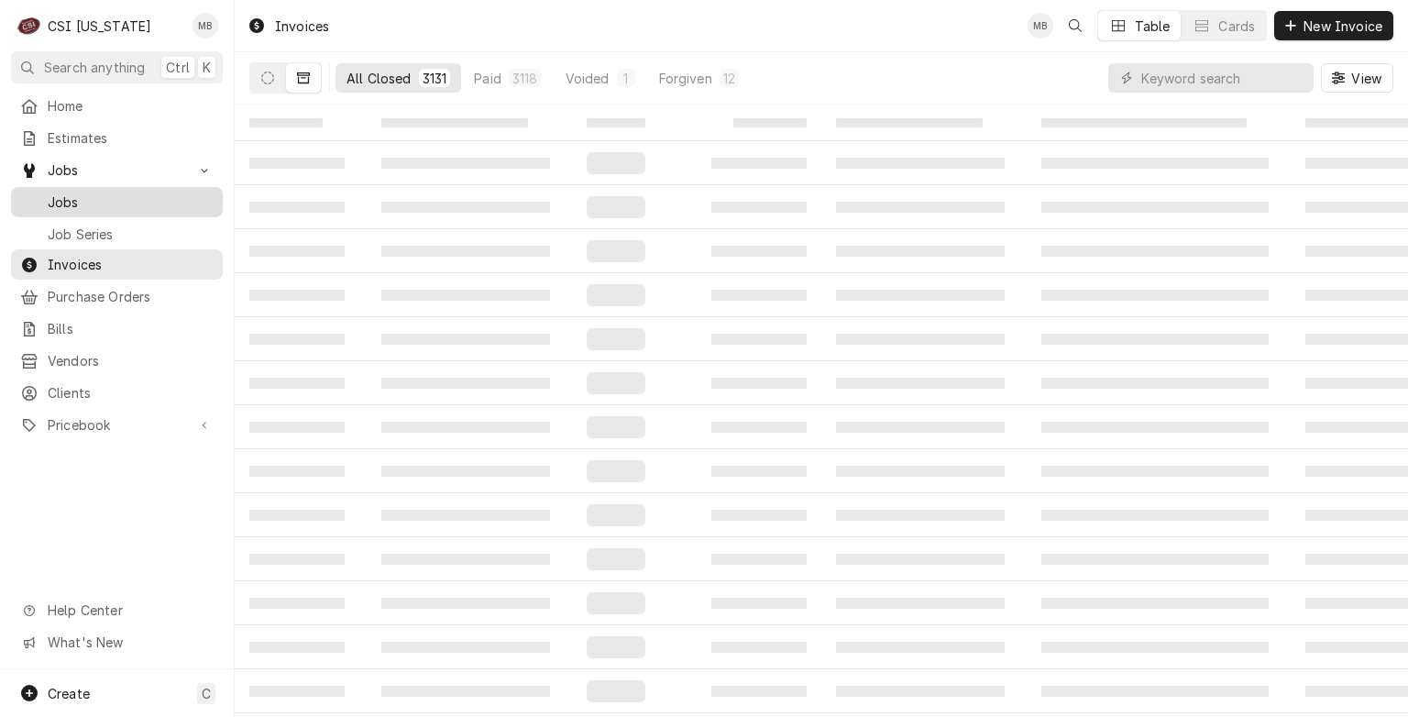
click at [79, 196] on span "Jobs" at bounding box center [131, 202] width 166 height 19
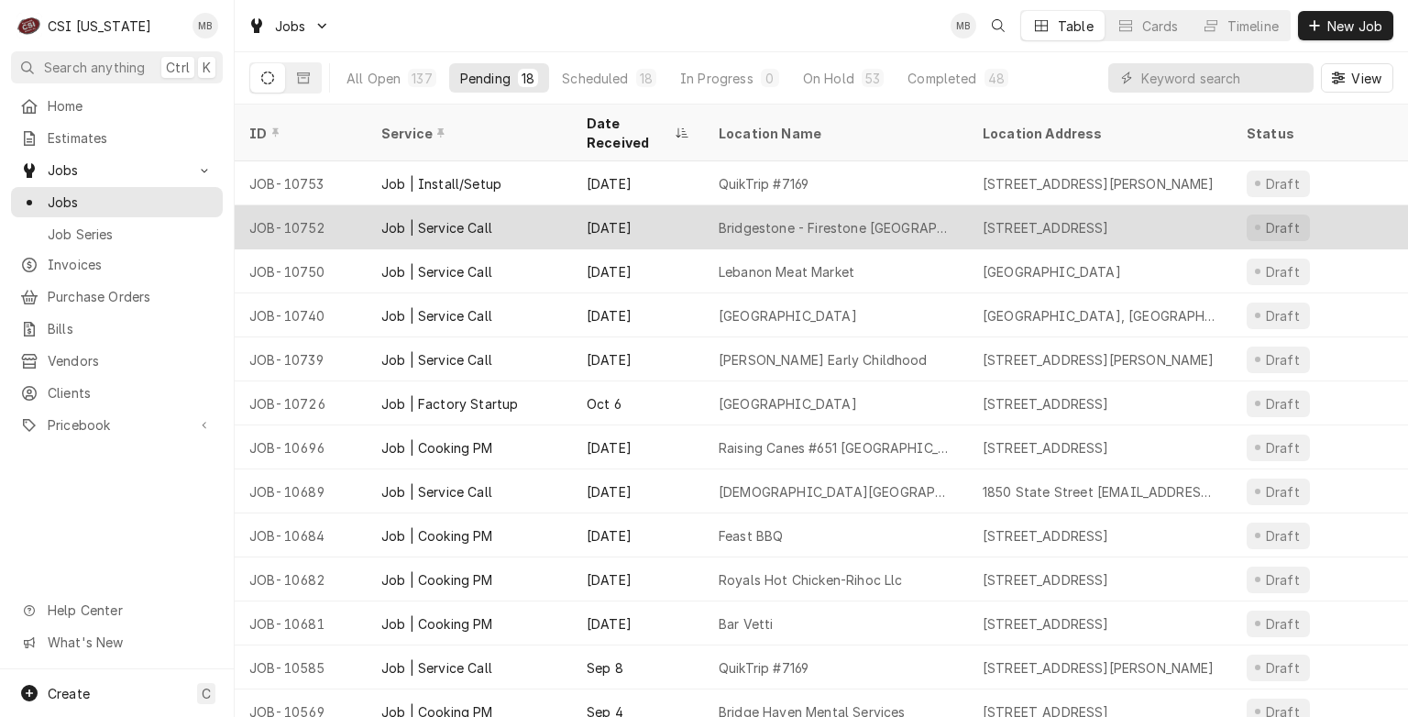
click at [399, 217] on div "Job | Service Call" at bounding box center [469, 227] width 205 height 44
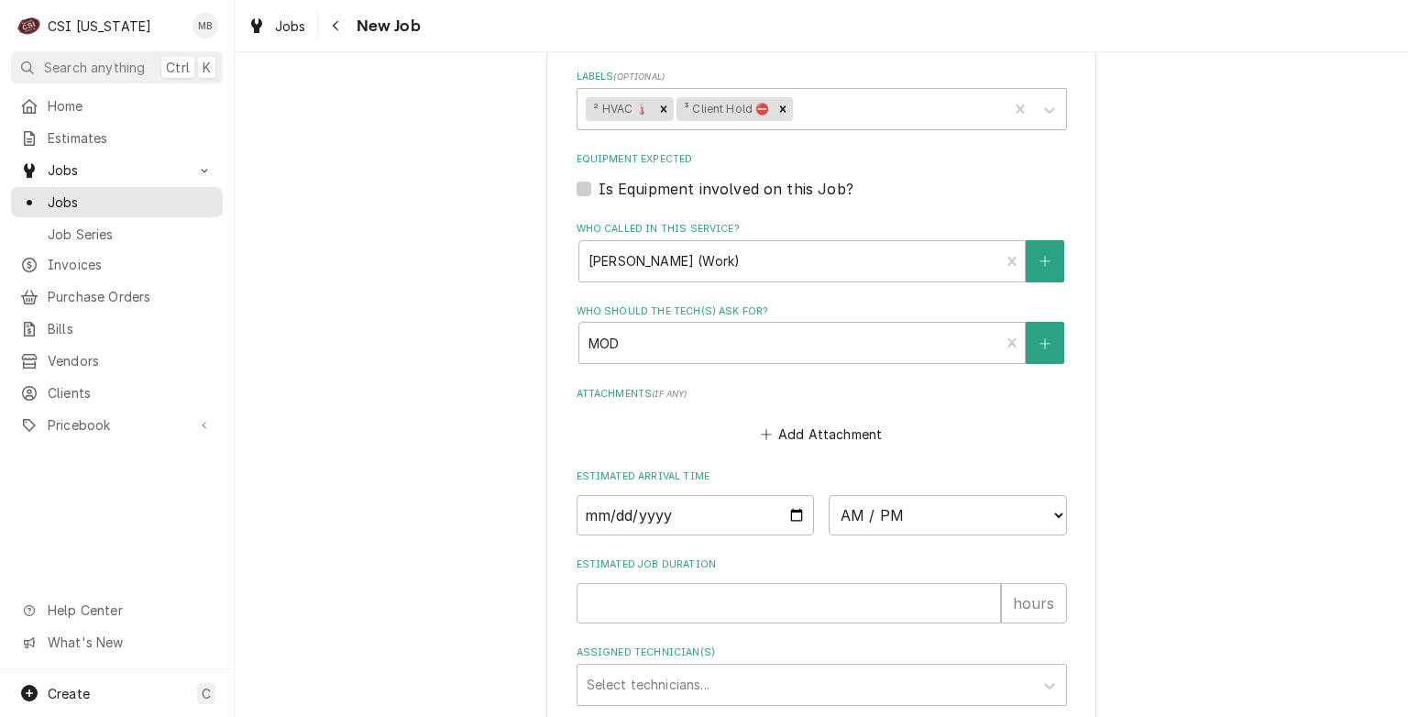
scroll to position [2317, 0]
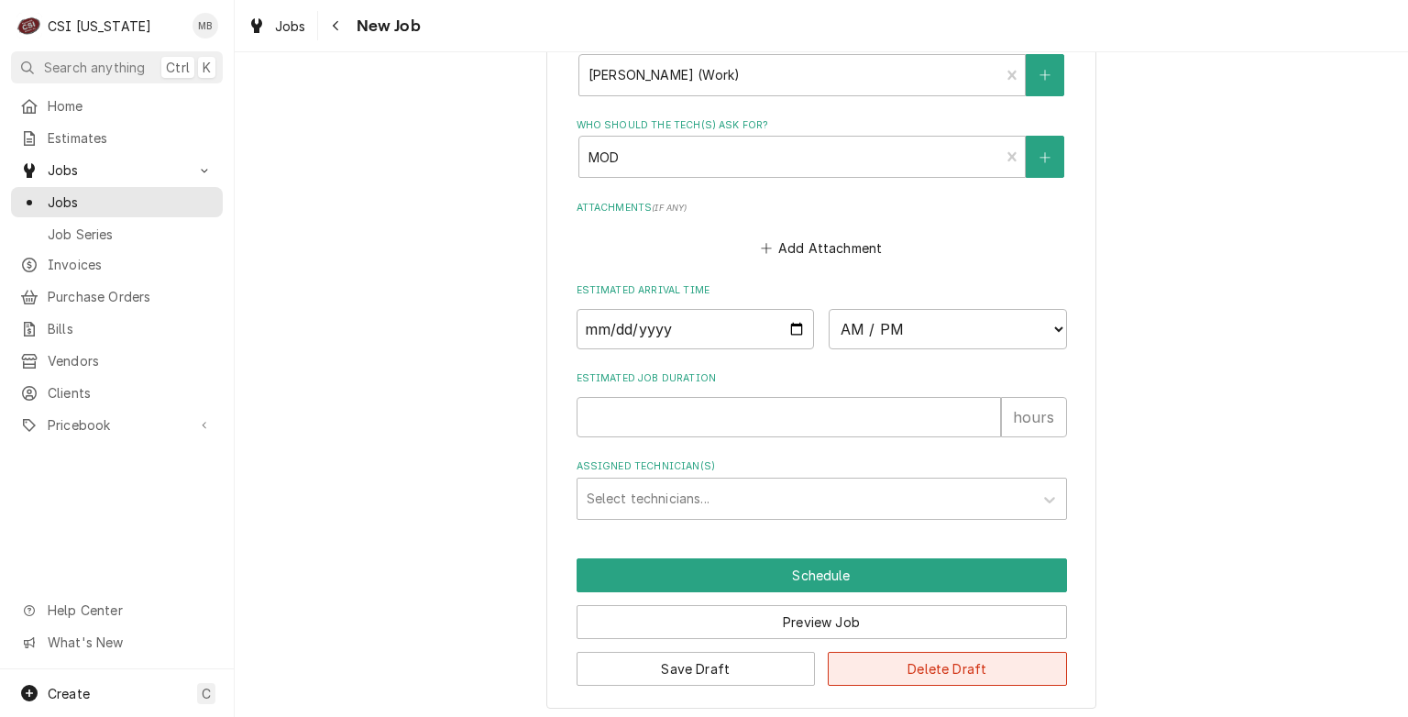
drag, startPoint x: 909, startPoint y: 676, endPoint x: 886, endPoint y: 659, distance: 28.2
click at [886, 659] on button "Delete Draft" at bounding box center [947, 669] width 239 height 34
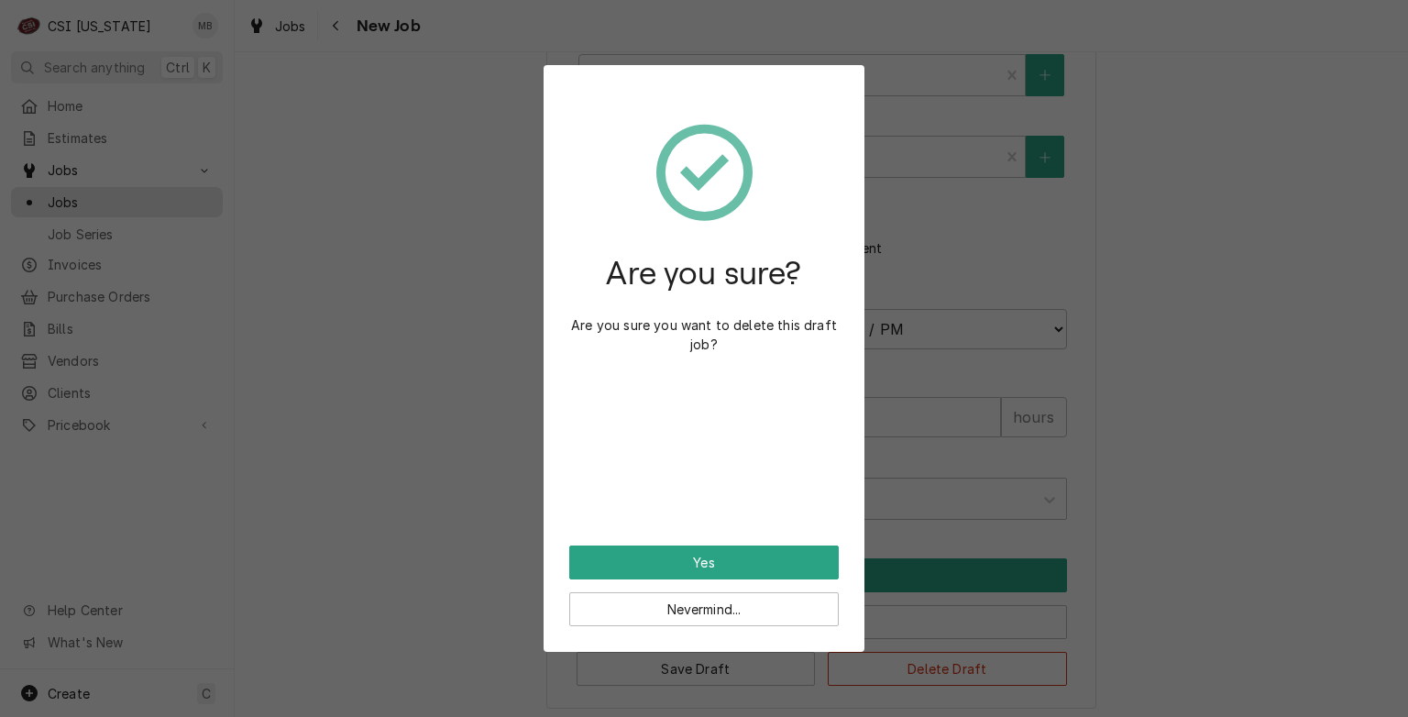
click at [809, 533] on div "Are you sure? Are you sure you want to delete this draft job?" at bounding box center [704, 318] width 270 height 455
click at [804, 559] on button "Yes" at bounding box center [704, 563] width 270 height 34
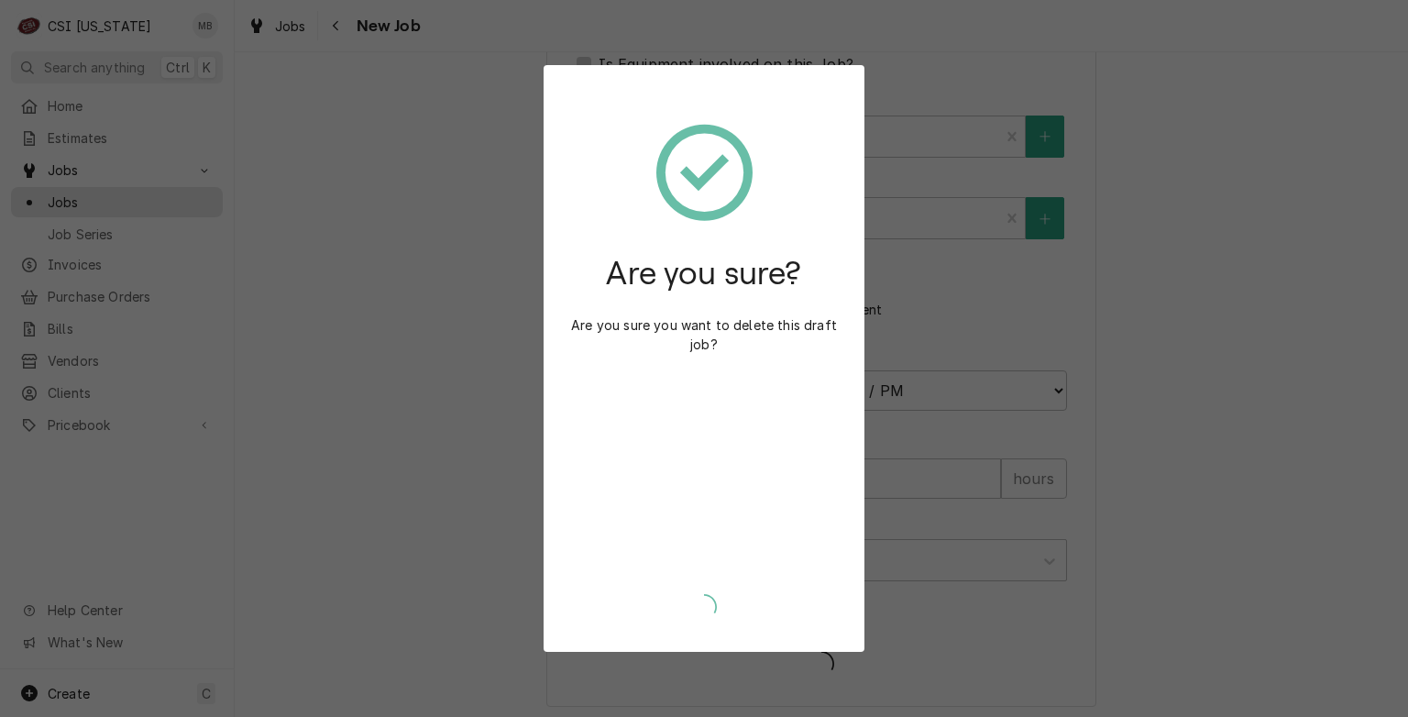
type textarea "x"
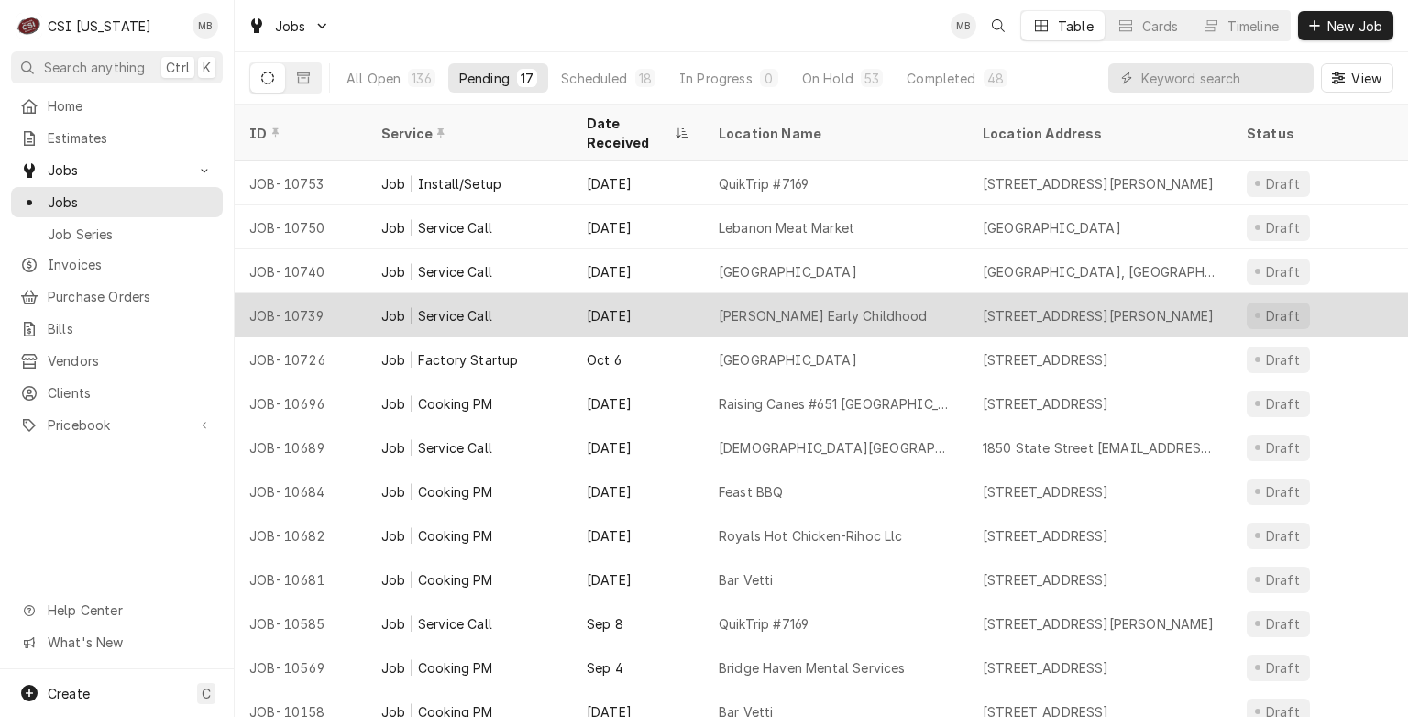
click at [403, 306] on div "Job | Service Call" at bounding box center [436, 315] width 111 height 19
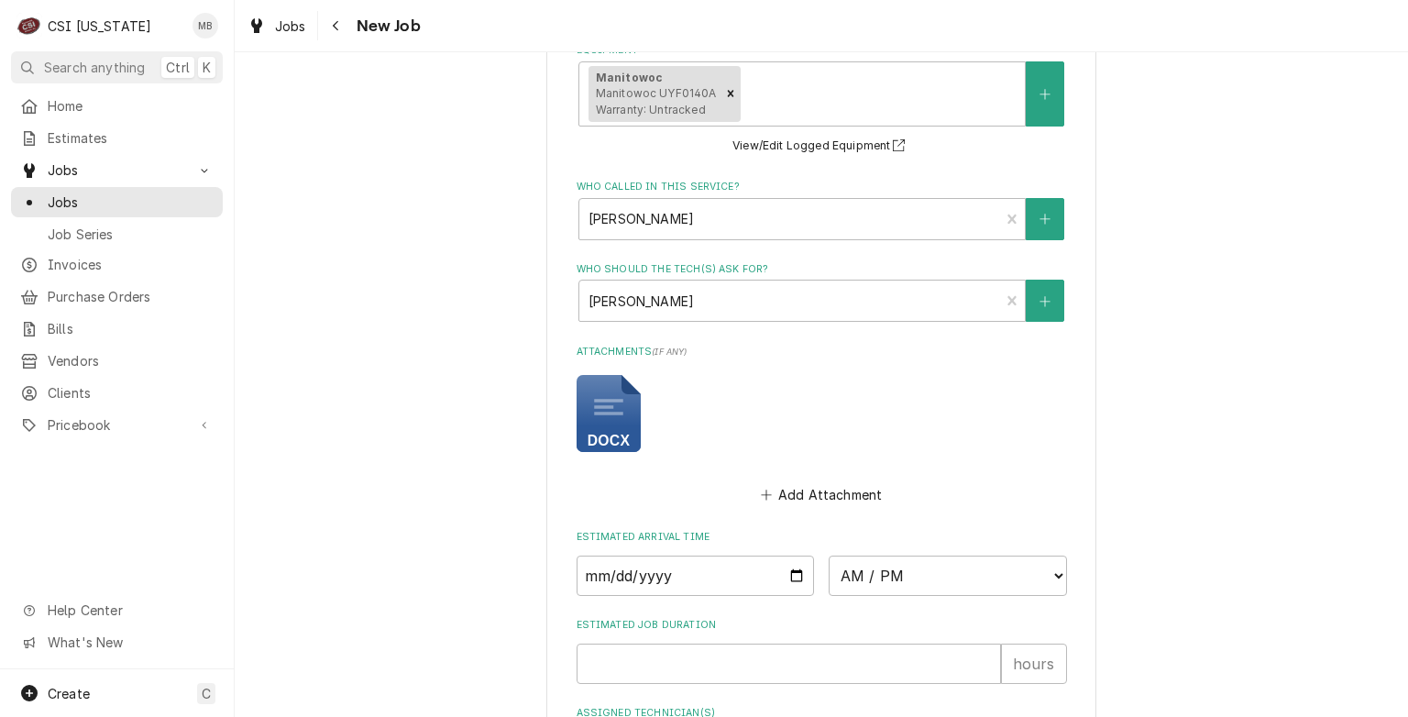
scroll to position [1551, 0]
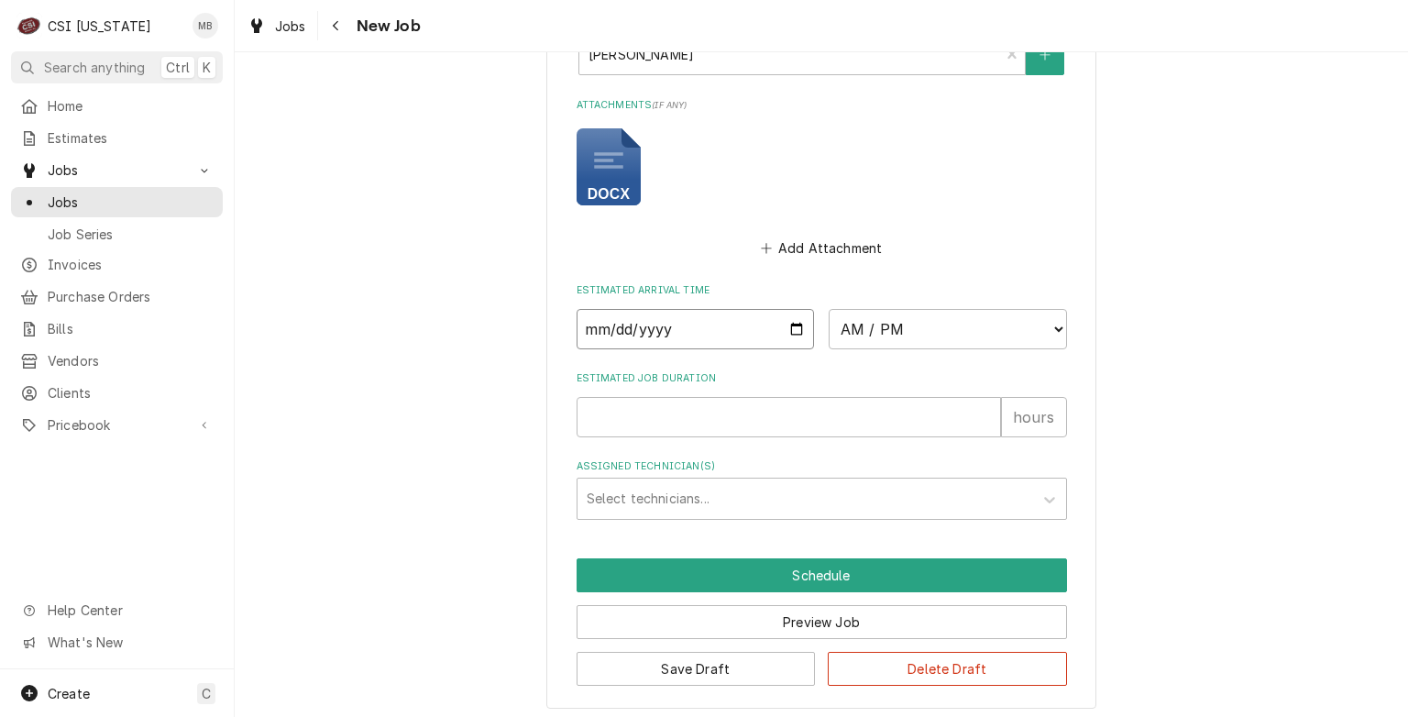
click at [793, 333] on input "Date" at bounding box center [696, 329] width 238 height 40
click at [792, 326] on input "Date" at bounding box center [696, 329] width 238 height 40
type textarea "x"
type input "2025-10-12"
type textarea "x"
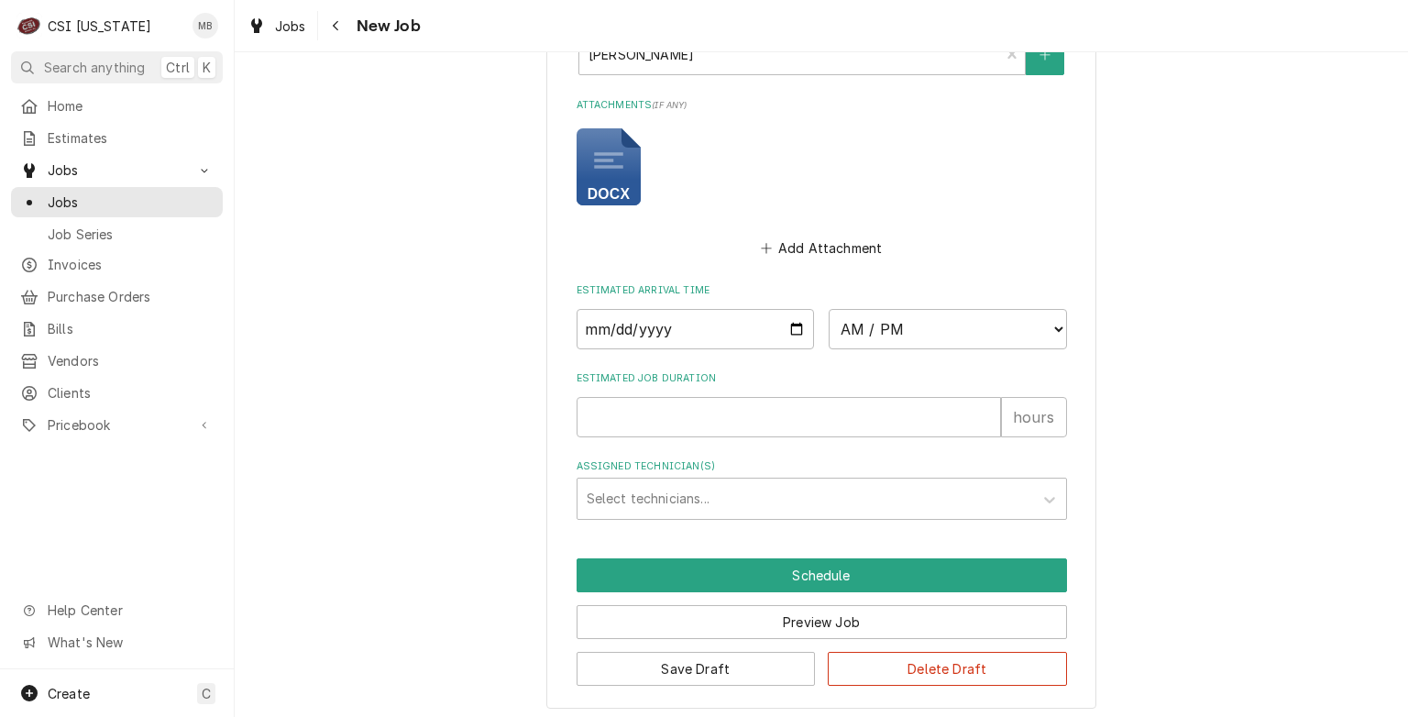
click at [924, 337] on select "AM / PM 6:00 AM 6:15 AM 6:30 AM 6:45 AM 7:00 AM 7:15 AM 7:30 AM 7:45 AM 8:00 AM…" at bounding box center [948, 329] width 238 height 40
select select "07:00:00"
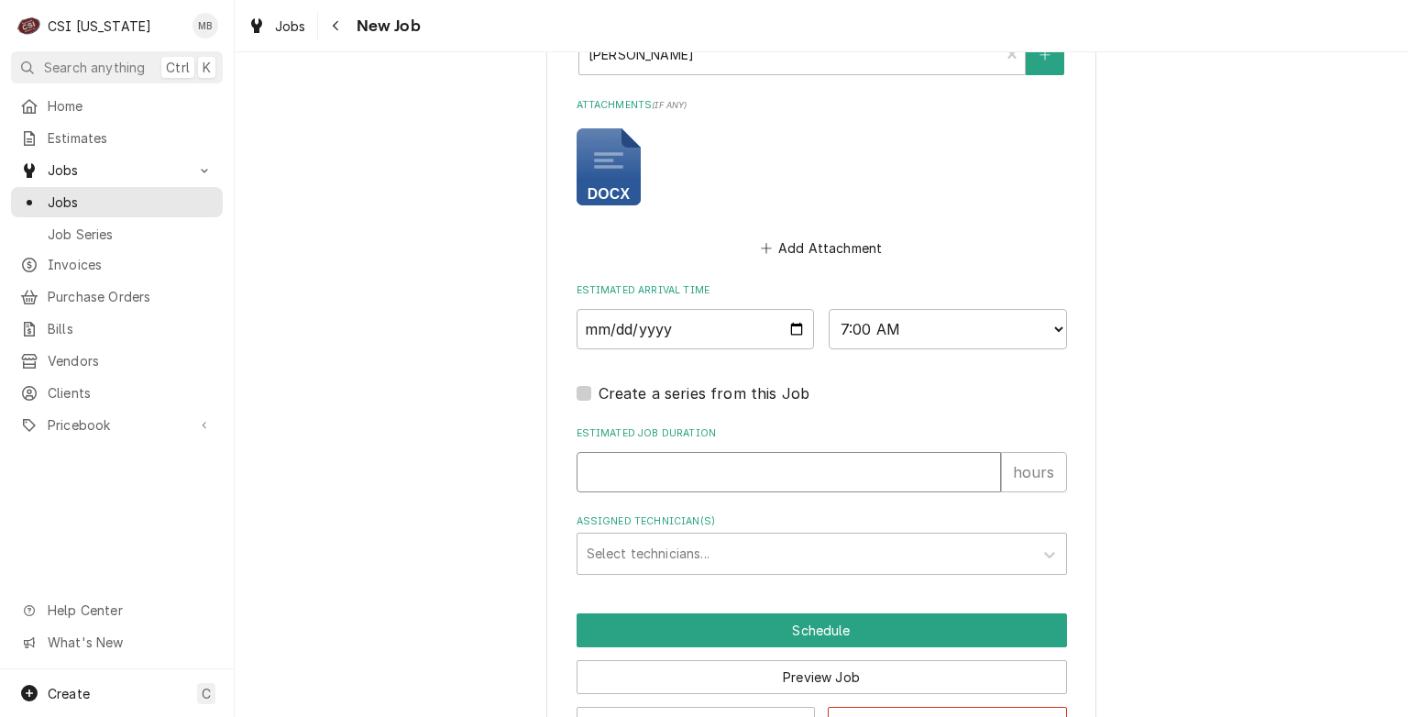
click at [744, 452] on input "Estimated Job Duration" at bounding box center [789, 472] width 425 height 40
type textarea "x"
type input "2"
type textarea "x"
type input "2"
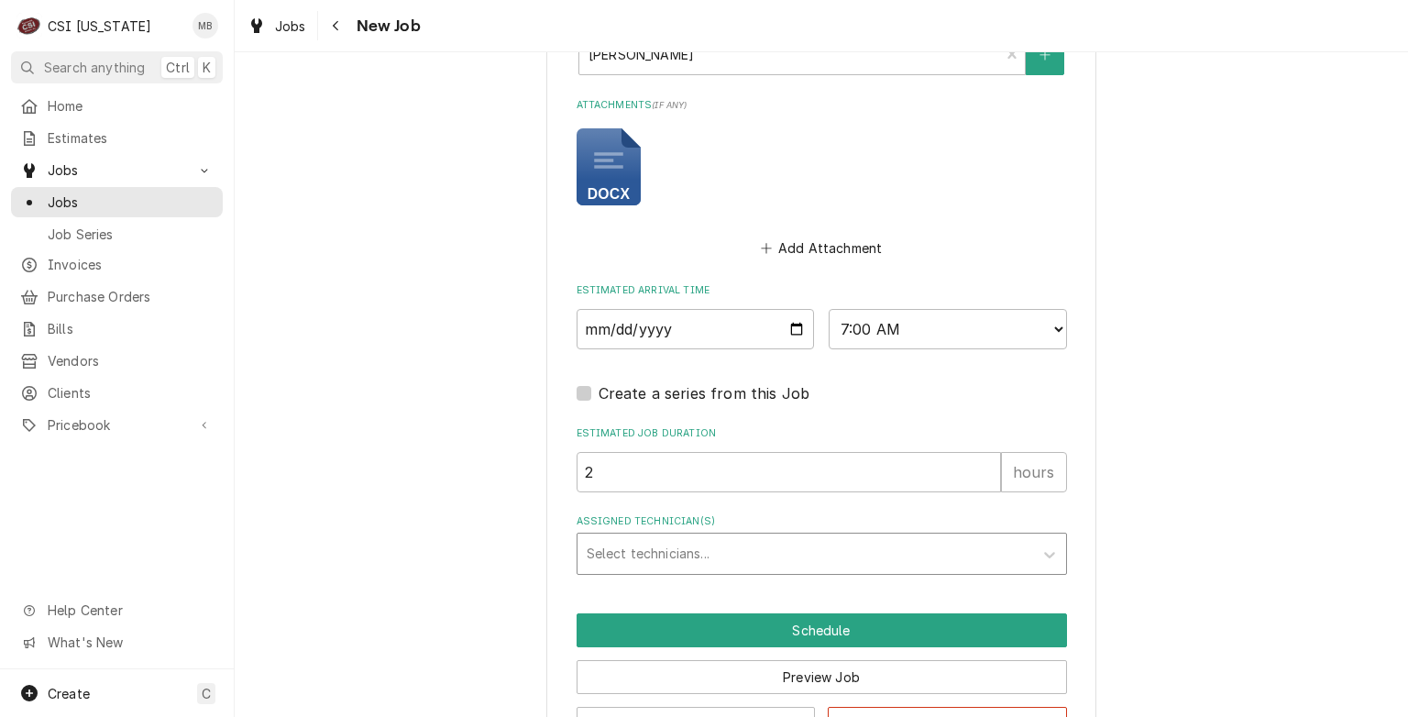
click at [691, 545] on div "Assigned Technician(s)" at bounding box center [805, 553] width 437 height 33
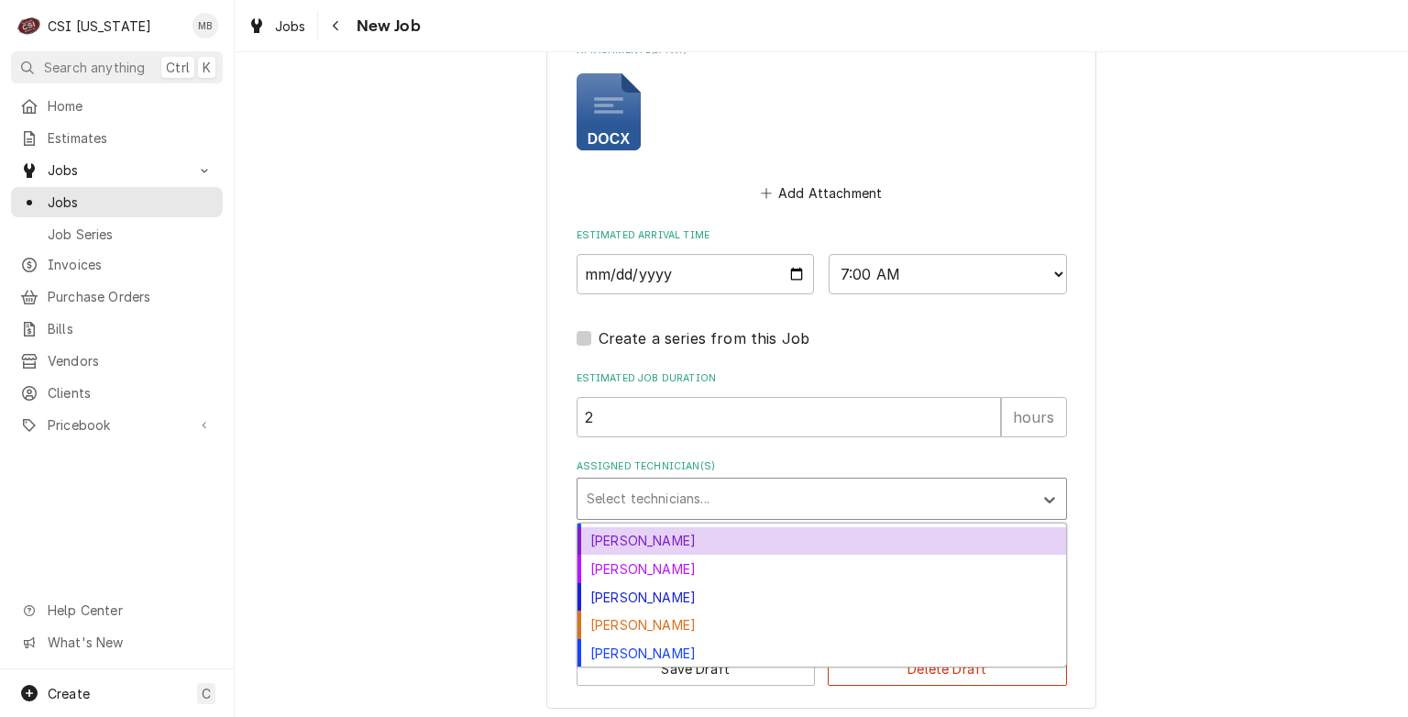
scroll to position [1592, 0]
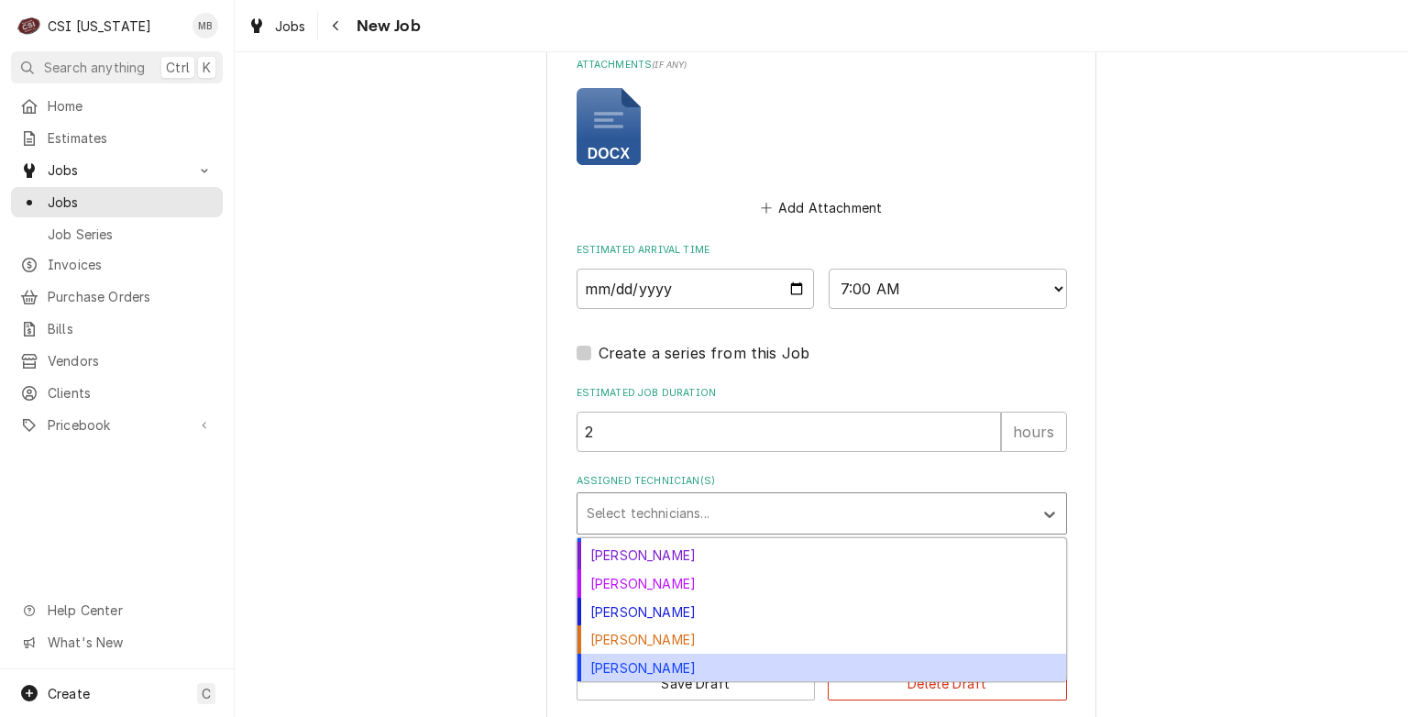
click at [649, 660] on div "Matt Brewington" at bounding box center [822, 668] width 489 height 28
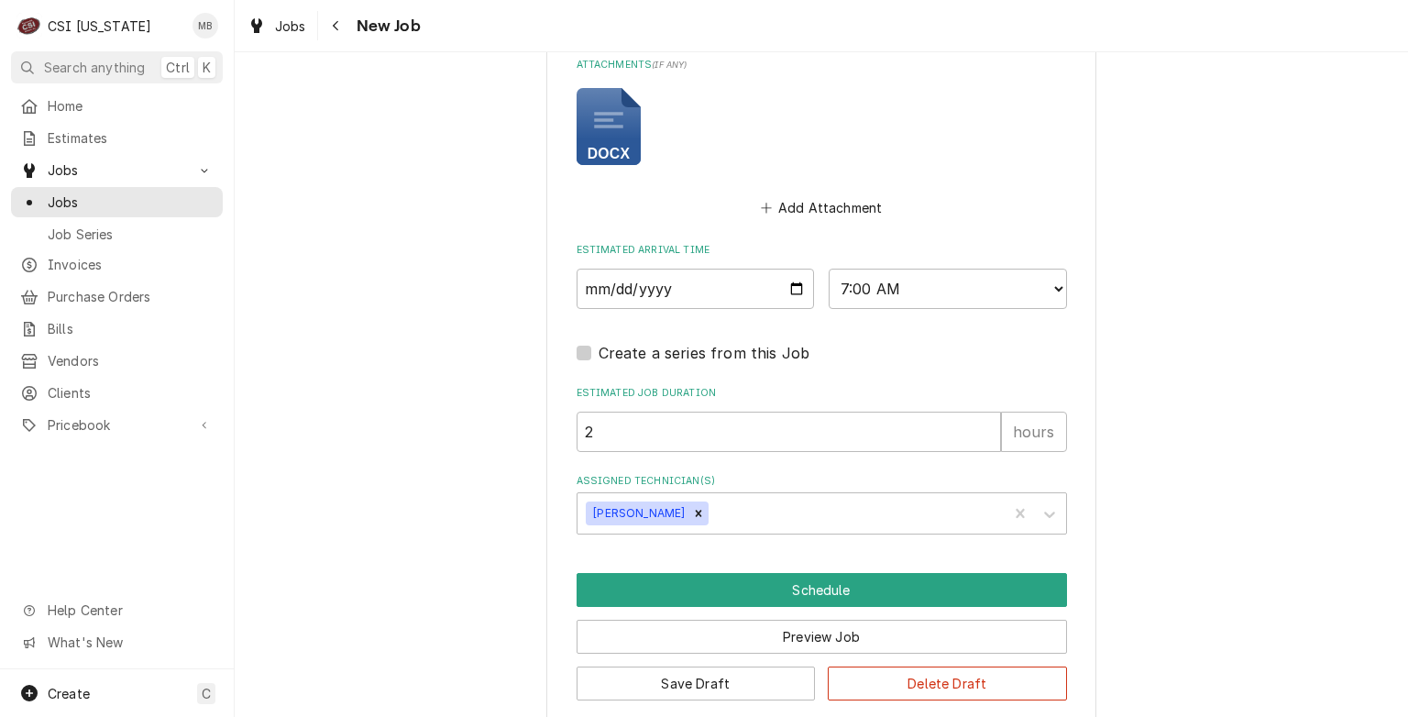
click at [733, 607] on div "Preview Job" at bounding box center [822, 630] width 491 height 47
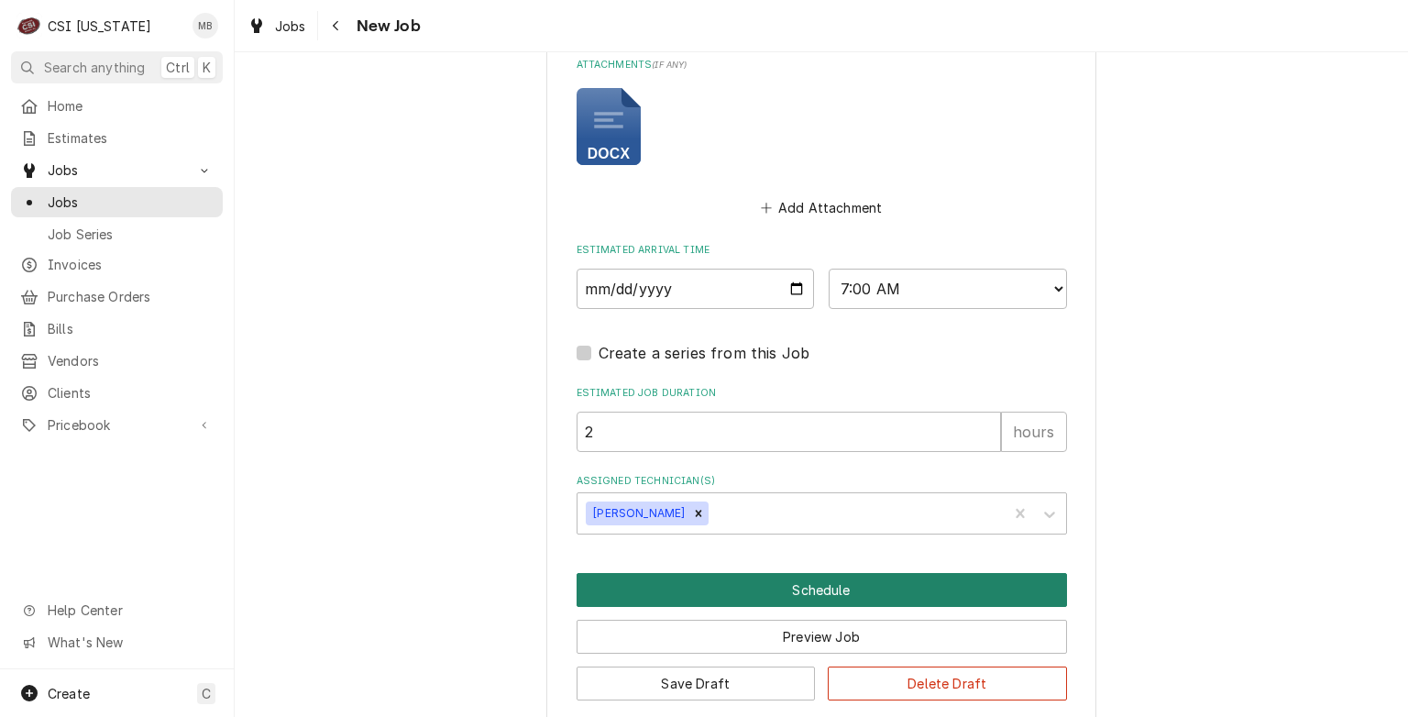
click at [741, 581] on button "Schedule" at bounding box center [822, 590] width 491 height 34
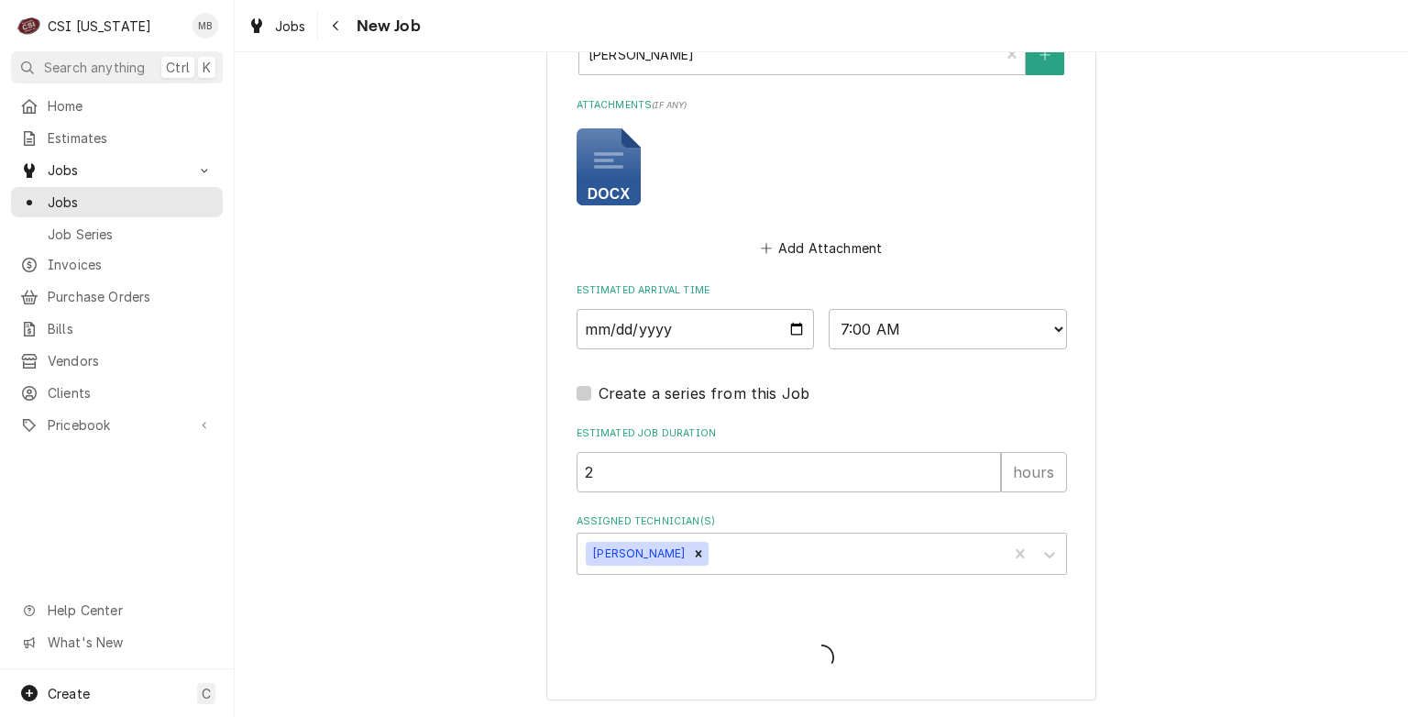
scroll to position [1544, 0]
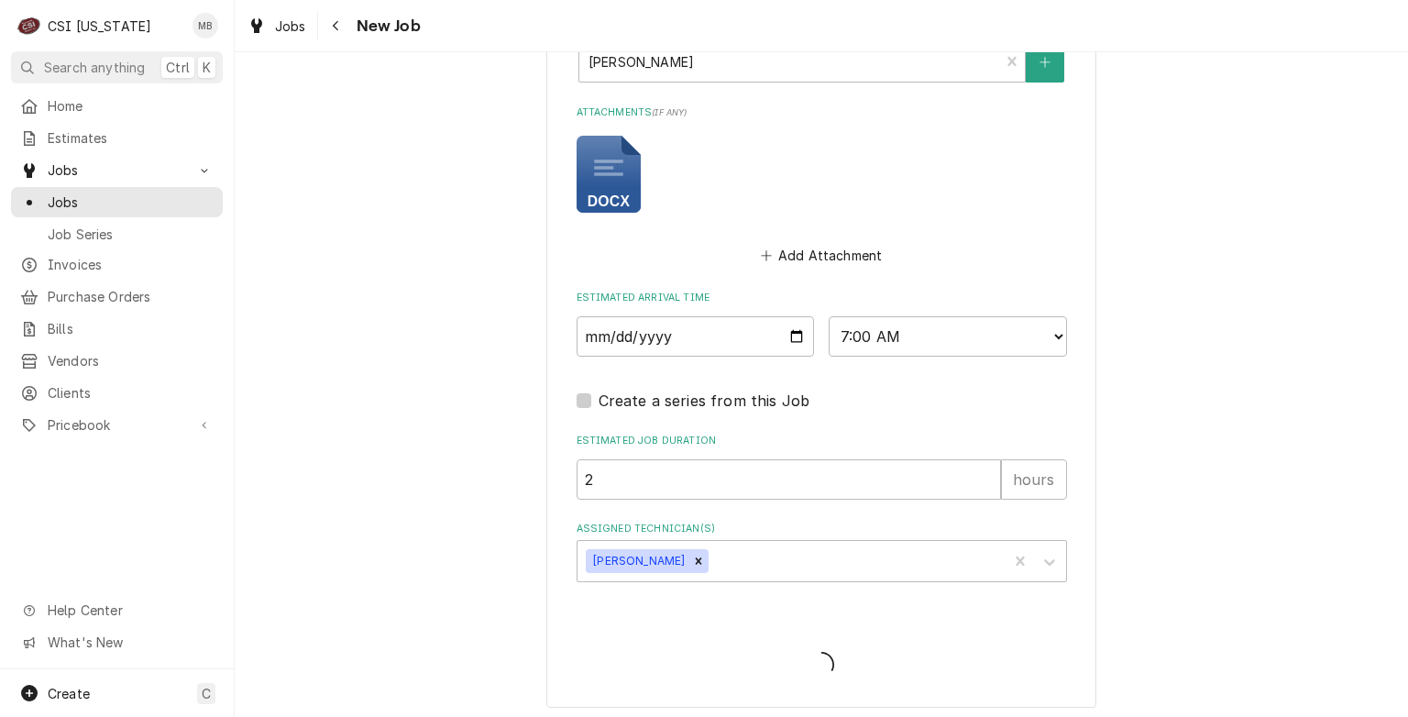
type textarea "x"
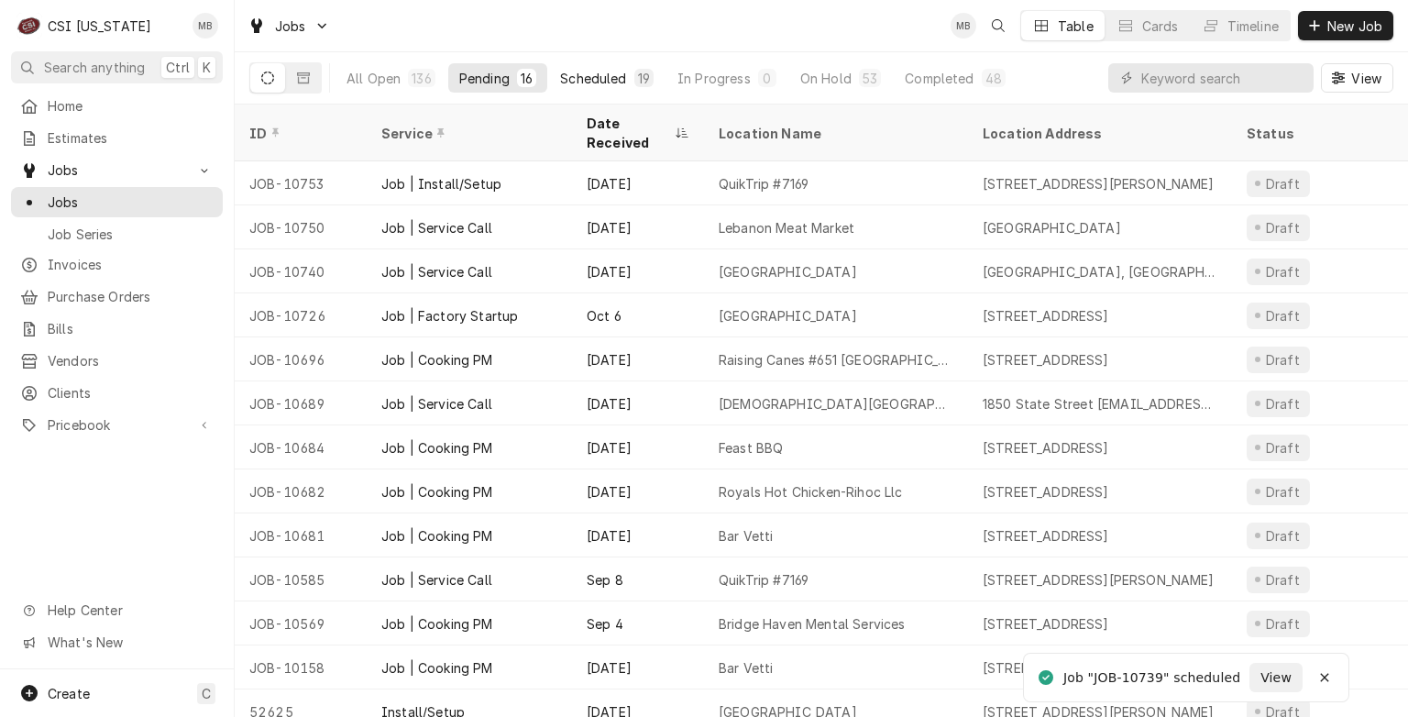
click at [613, 76] on div "Scheduled" at bounding box center [593, 78] width 66 height 19
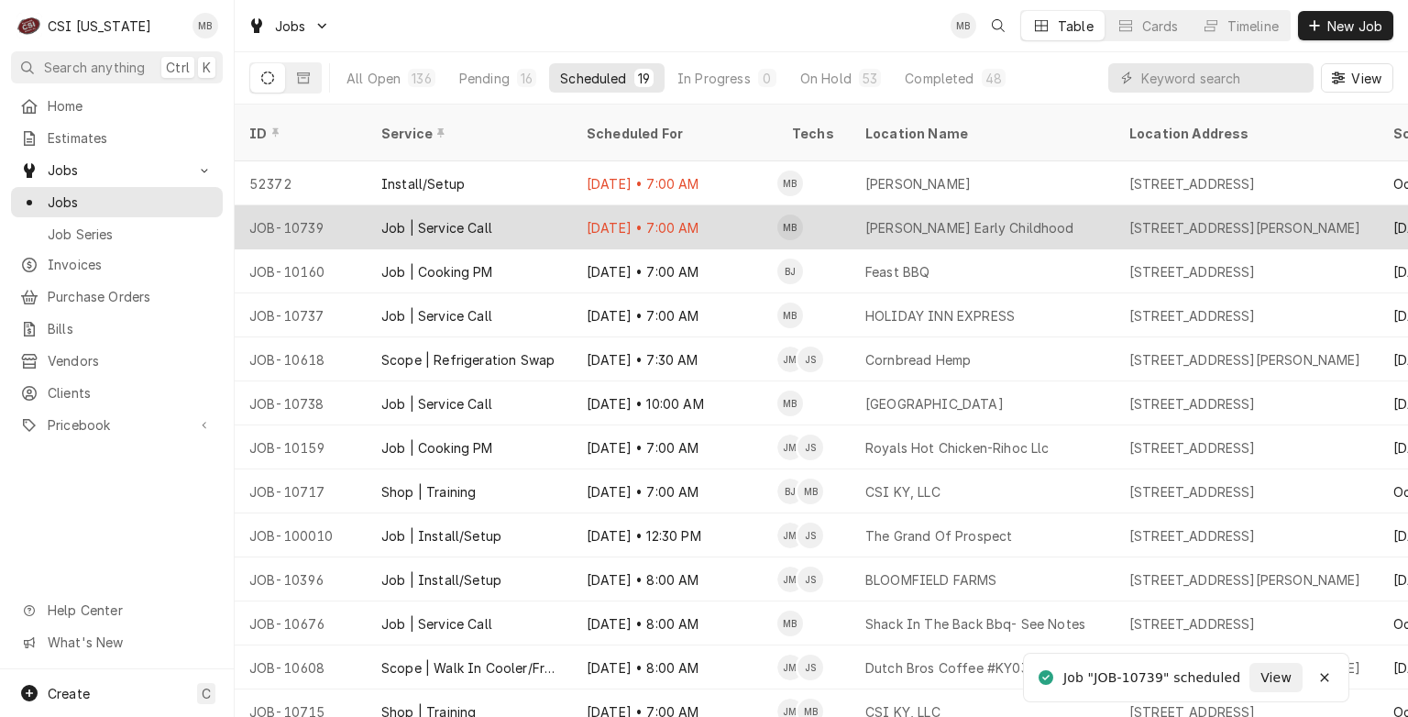
click at [601, 205] on div "Oct 12 • 7:00 AM" at bounding box center [674, 227] width 205 height 44
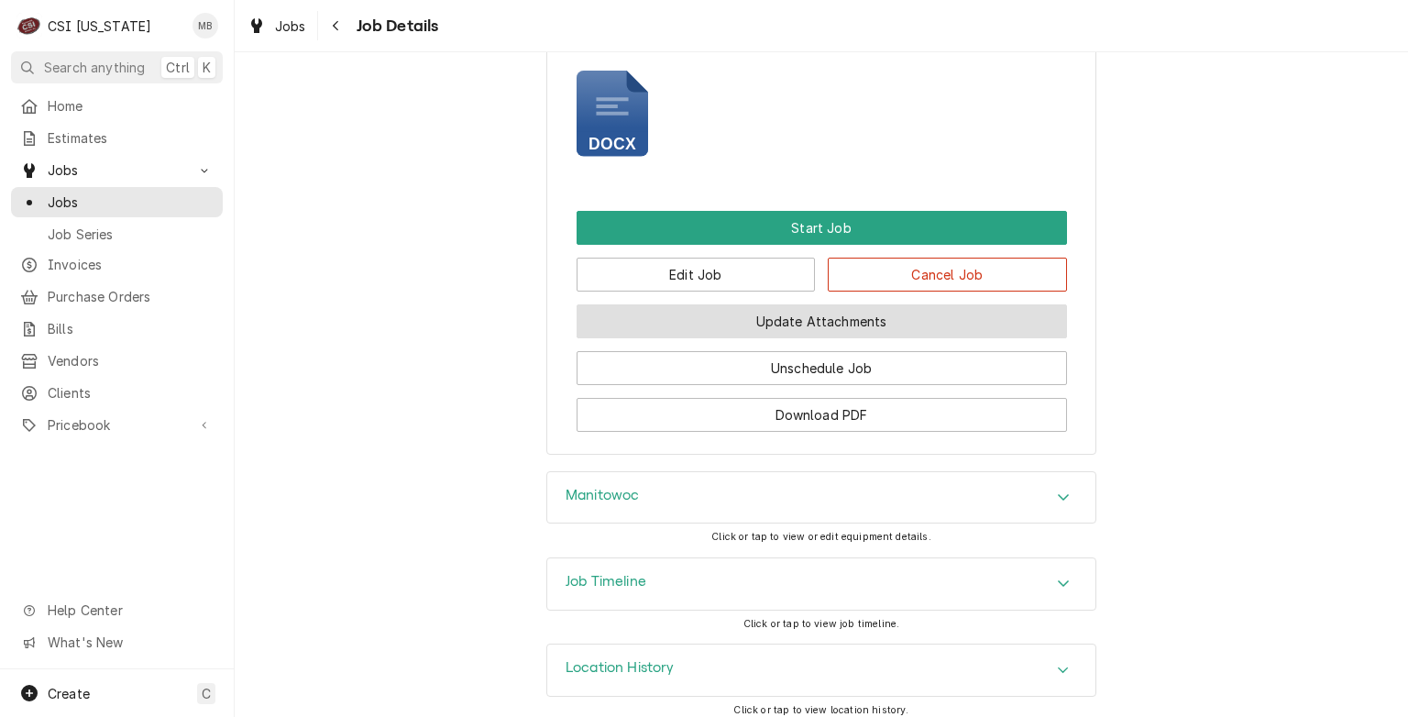
scroll to position [1609, 0]
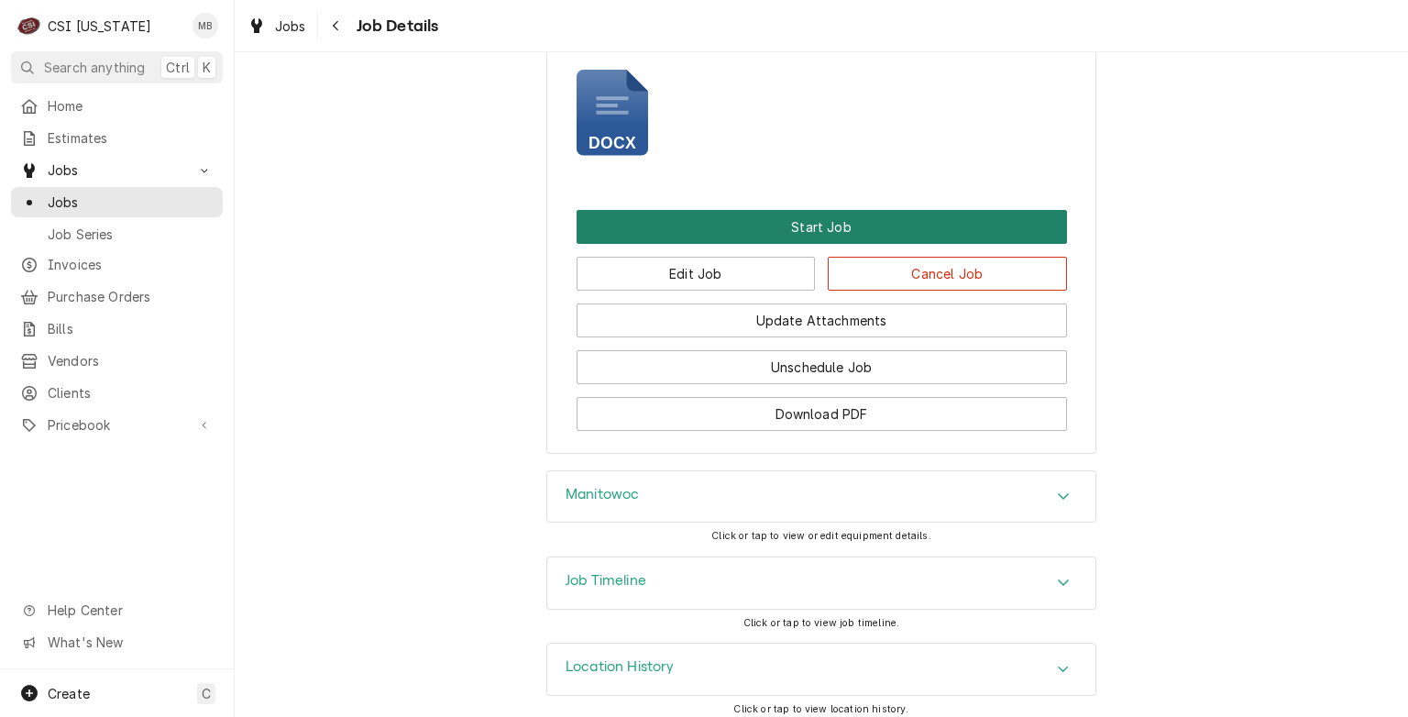
click at [802, 239] on button "Start Job" at bounding box center [822, 227] width 491 height 34
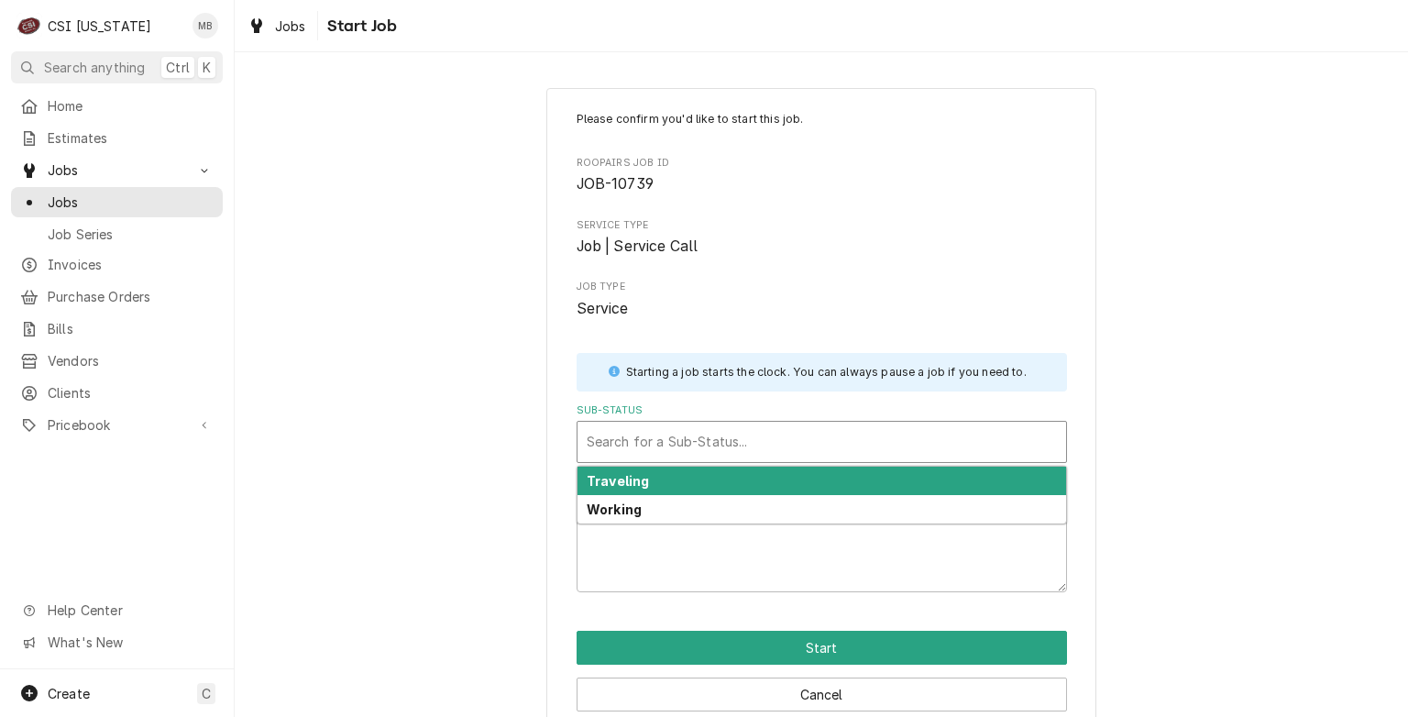
click at [708, 441] on div "Sub-Status" at bounding box center [822, 441] width 470 height 33
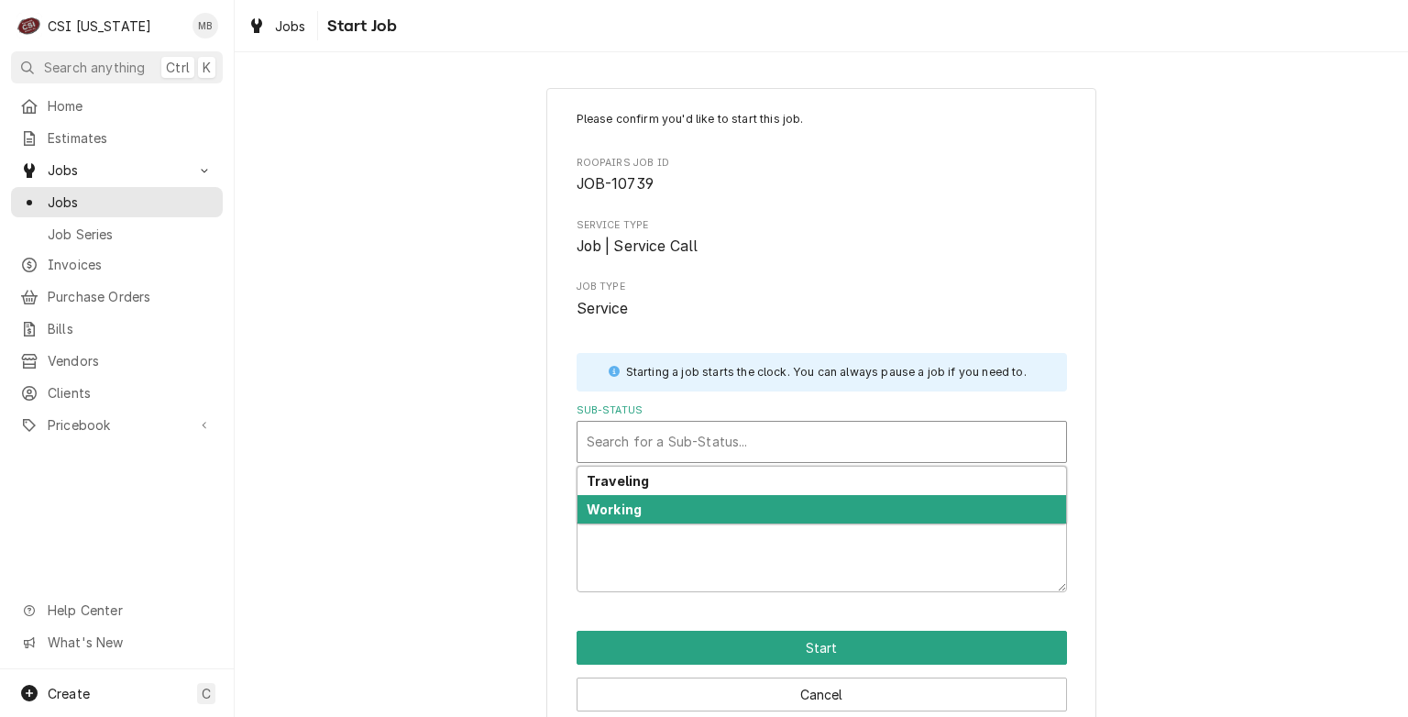
click at [692, 507] on div "Working" at bounding box center [822, 509] width 489 height 28
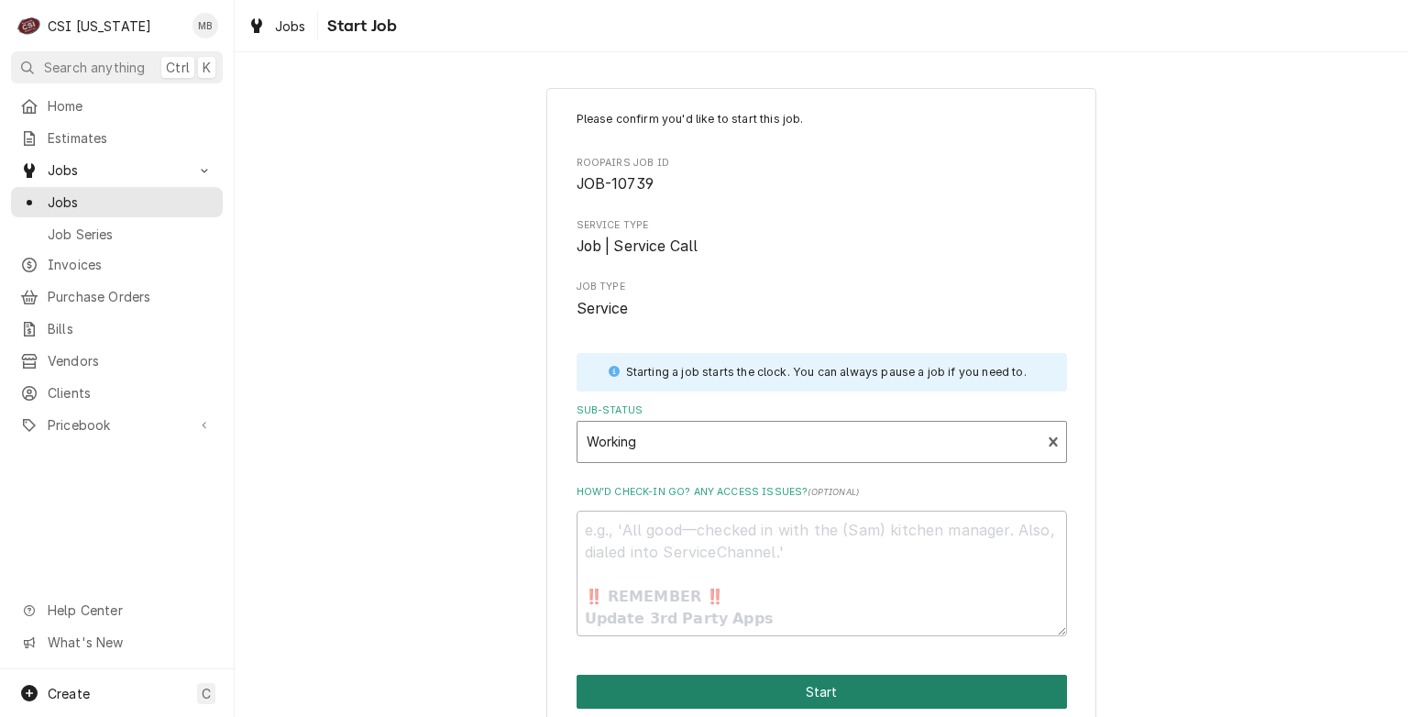
click at [776, 675] on button "Start" at bounding box center [822, 692] width 491 height 34
type textarea "x"
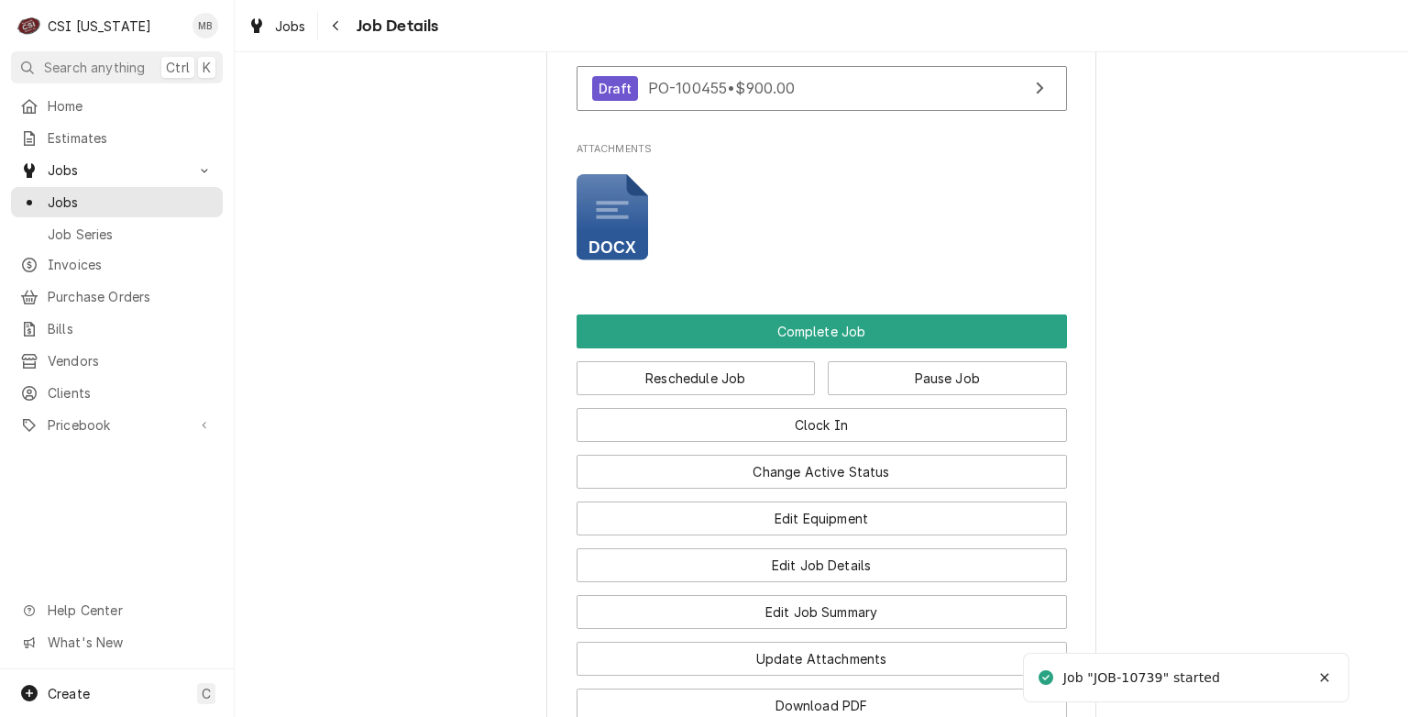
scroll to position [1628, 0]
click at [854, 395] on button "Pause Job" at bounding box center [947, 378] width 239 height 34
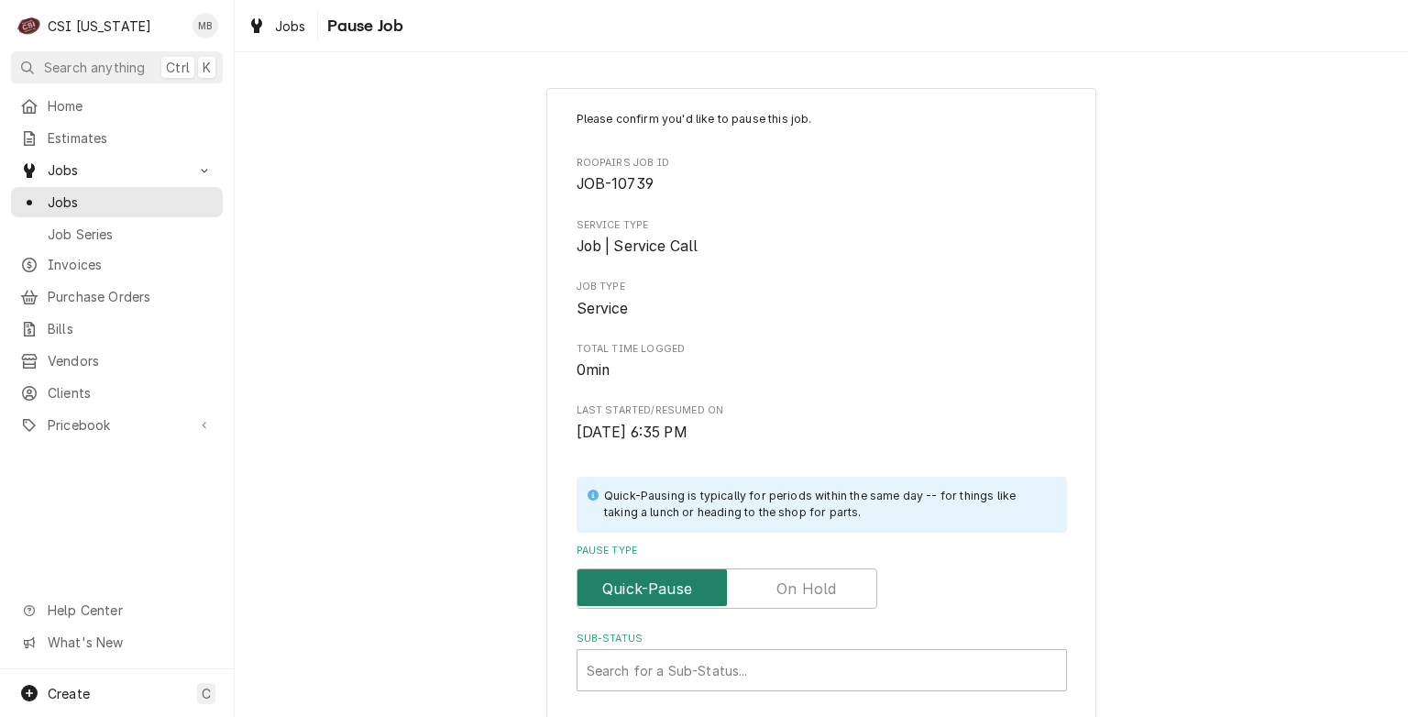
click at [719, 590] on input "Pause Type" at bounding box center [727, 588] width 284 height 40
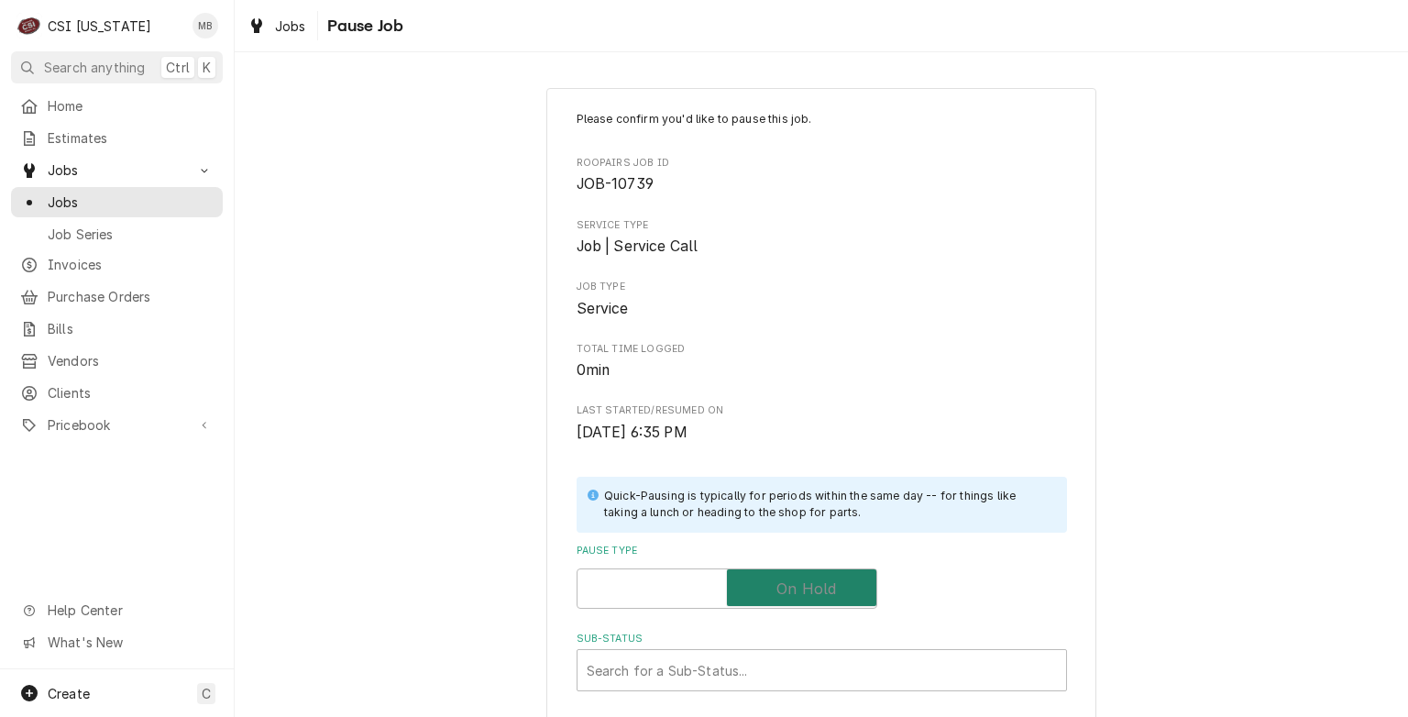
checkbox input "true"
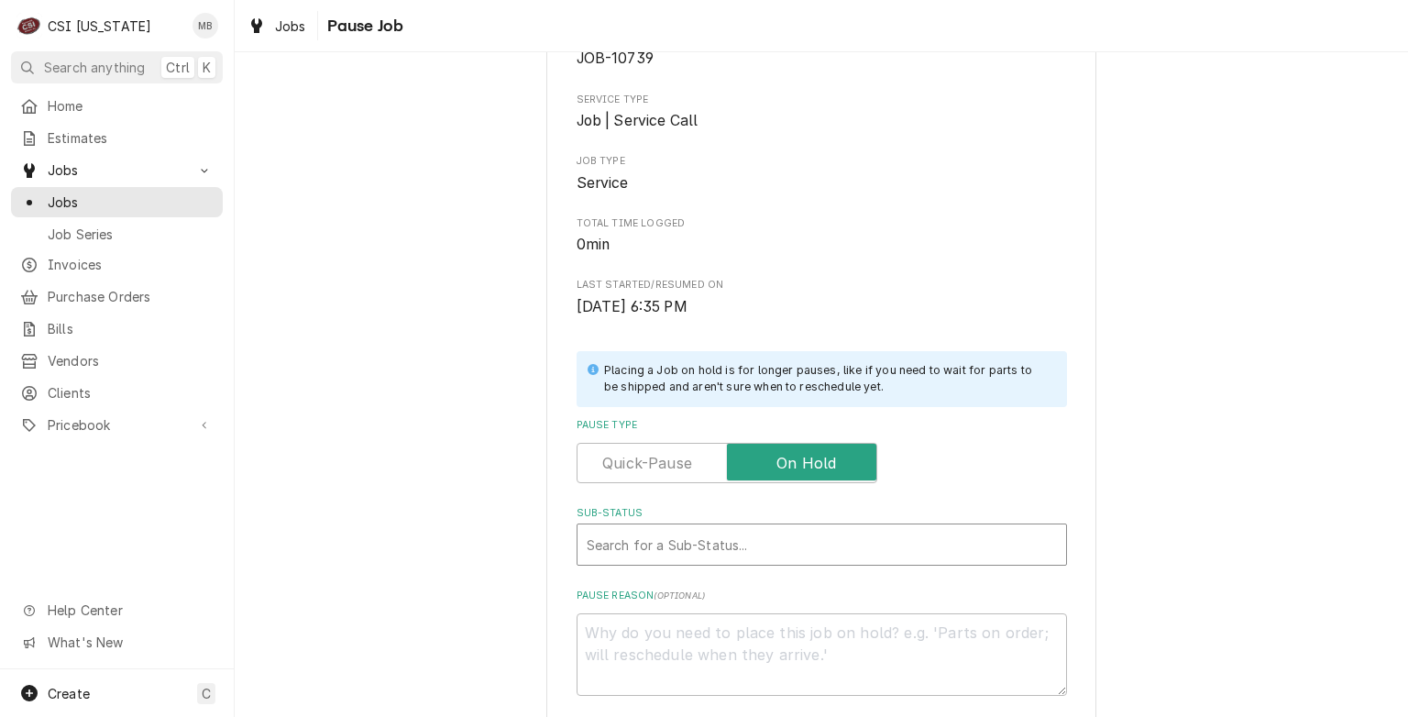
click at [721, 553] on div "Sub-Status" at bounding box center [822, 544] width 470 height 33
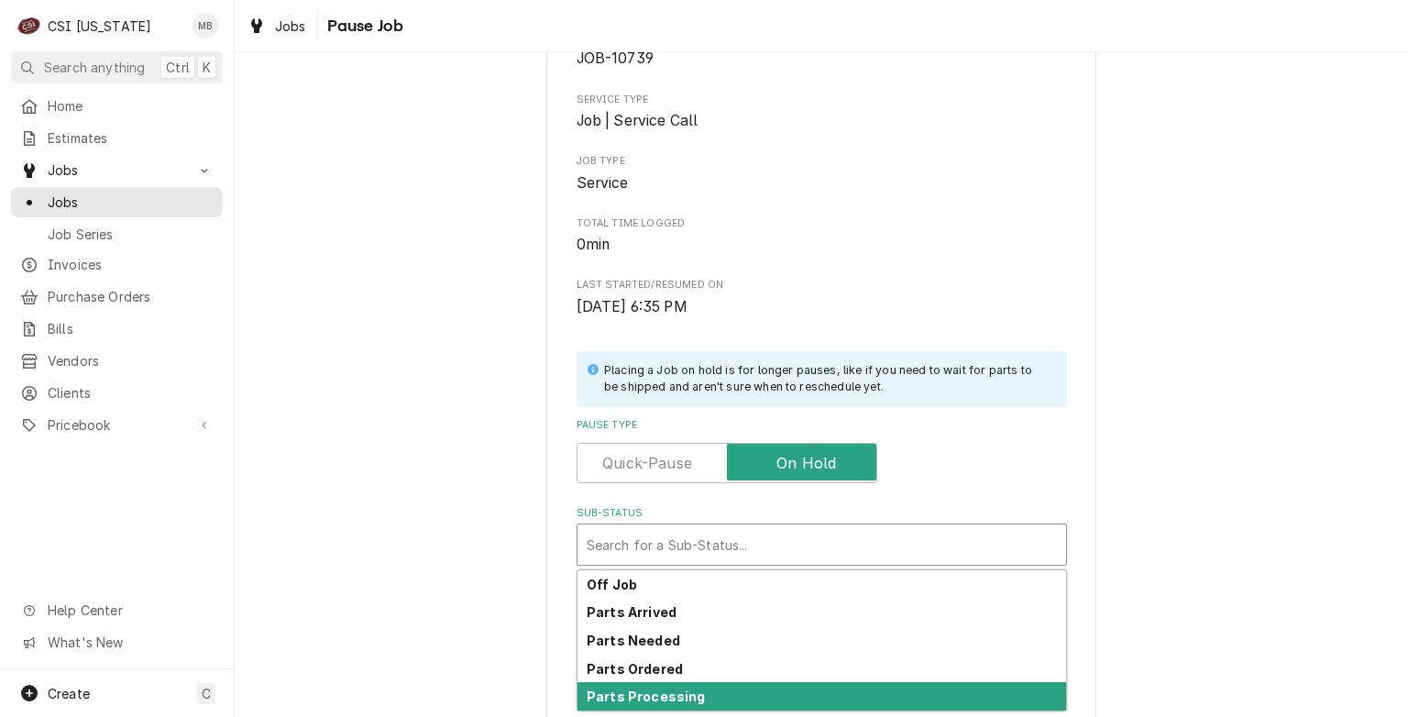
click at [660, 682] on div "Parts Processing" at bounding box center [822, 696] width 489 height 28
click at [676, 563] on div "Parts Processing" at bounding box center [810, 544] width 464 height 40
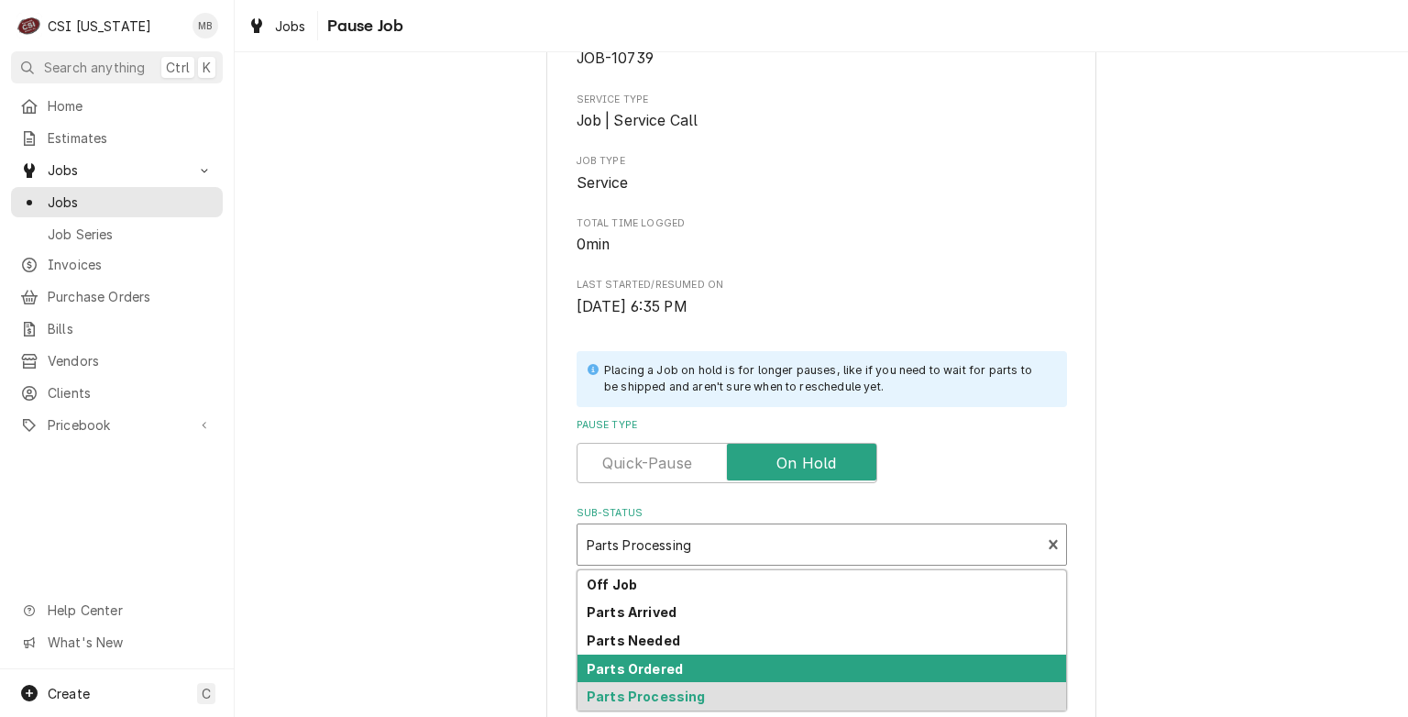
click at [660, 665] on strong "Parts Ordered" at bounding box center [635, 669] width 96 height 16
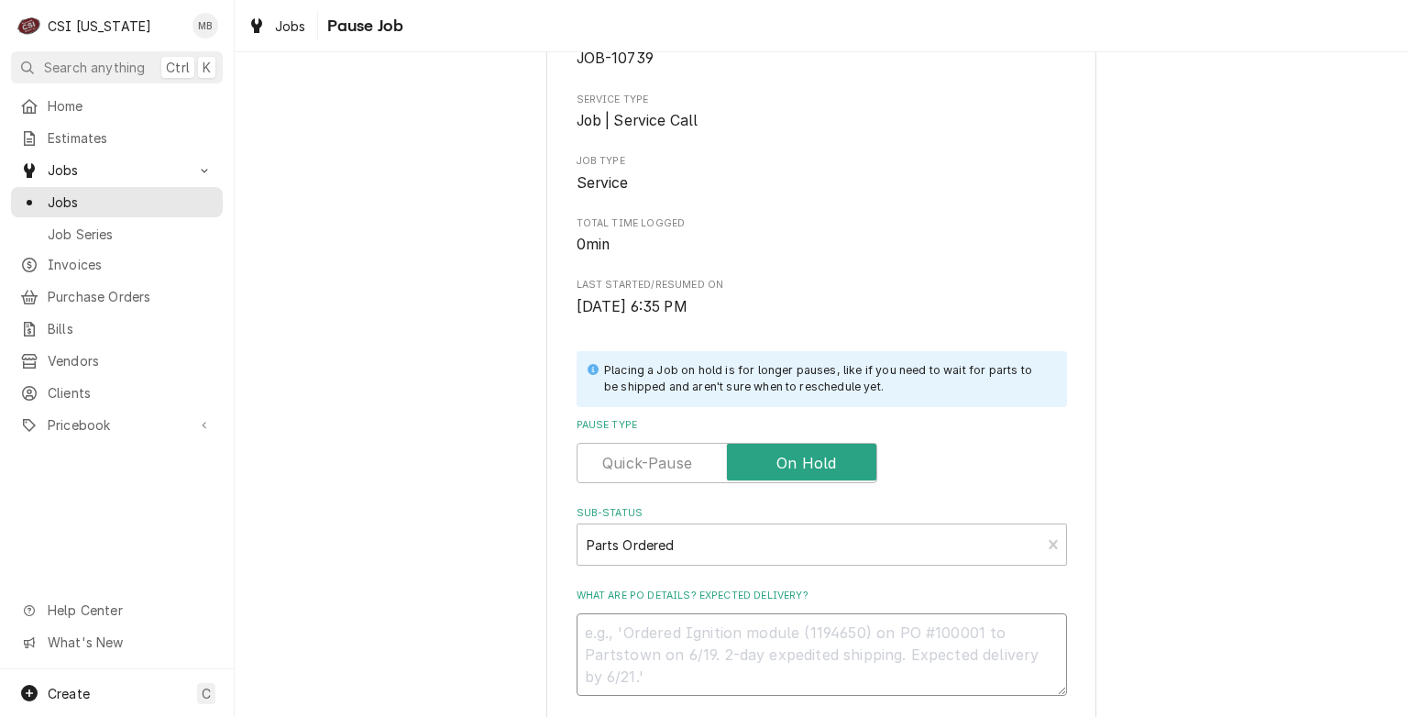
click at [655, 636] on textarea "What are PO details? Expected delivery?" at bounding box center [822, 654] width 491 height 83
type textarea "x"
type textarea "e"
type textarea "x"
type textarea "ev"
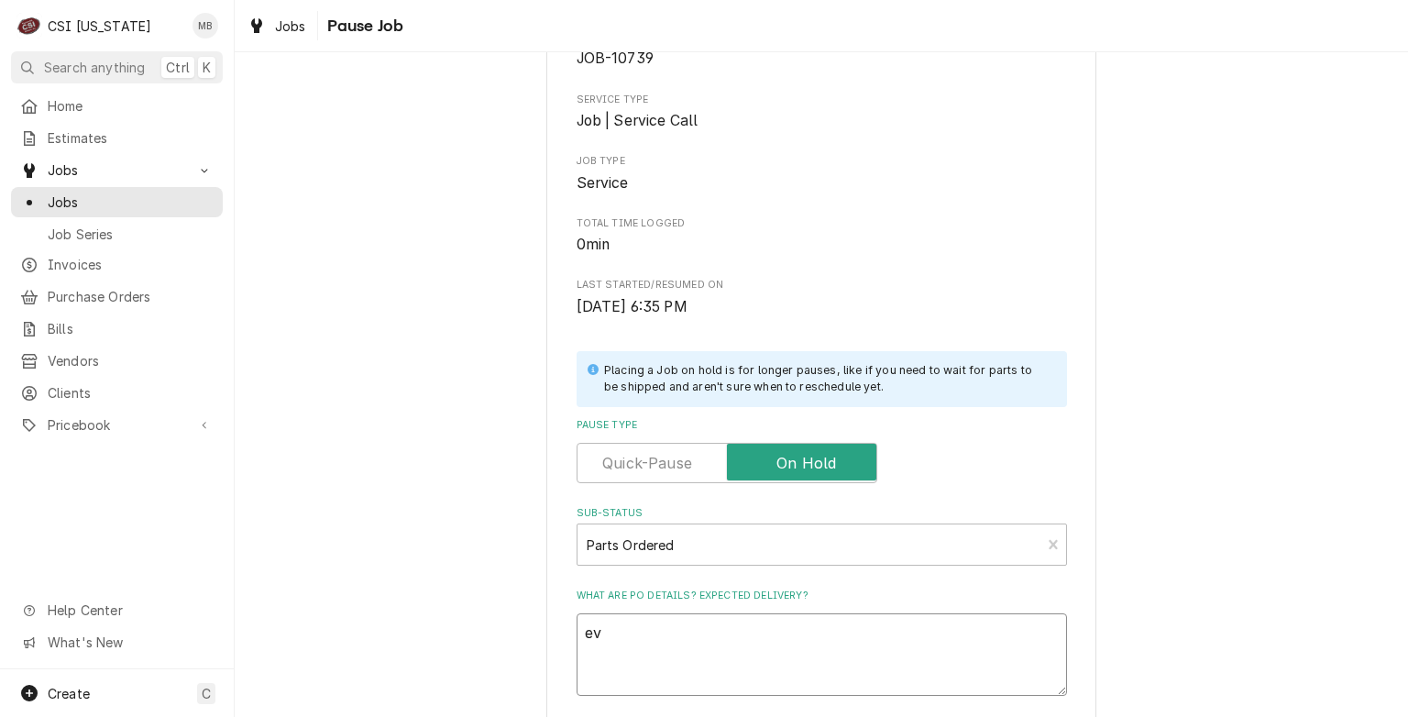
type textarea "x"
type textarea "eva"
type textarea "x"
type textarea "evap"
type textarea "x"
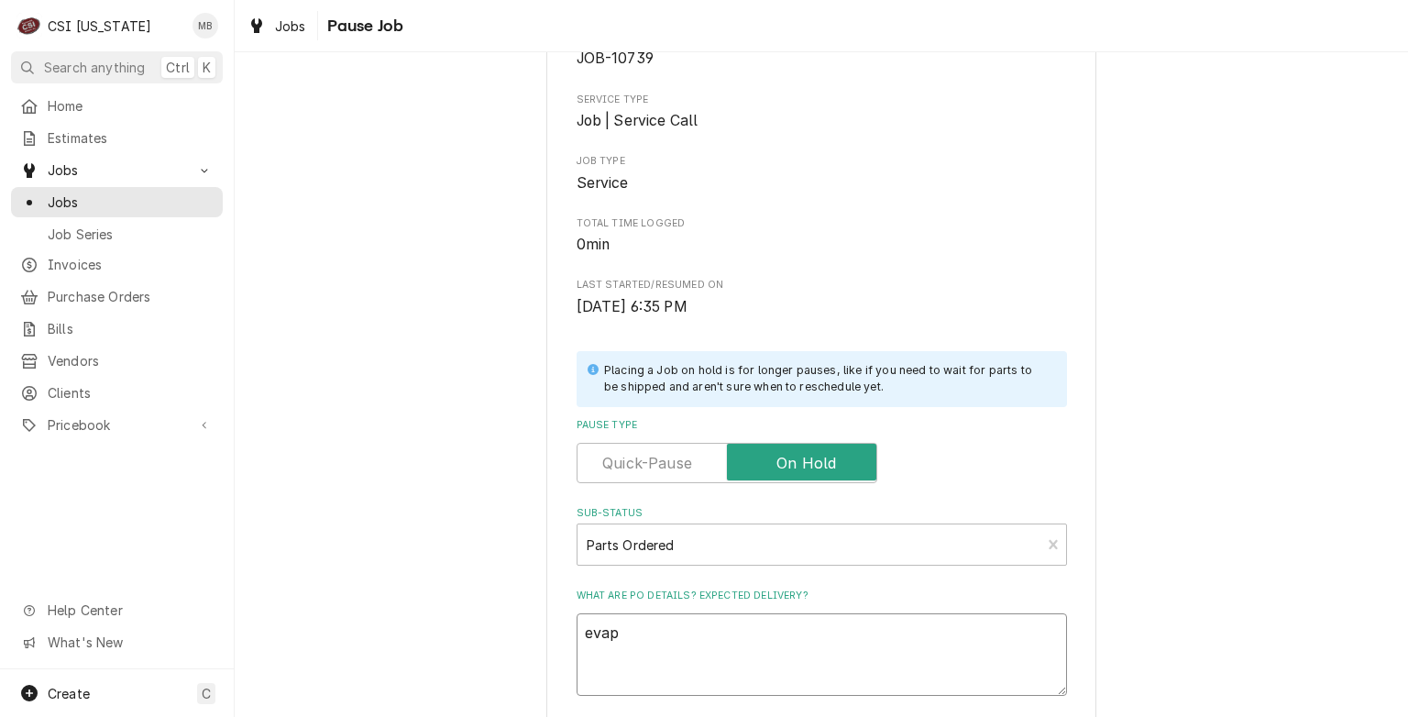
type textarea "evapo"
type textarea "x"
type textarea "evapor"
type textarea "x"
type textarea "evapora"
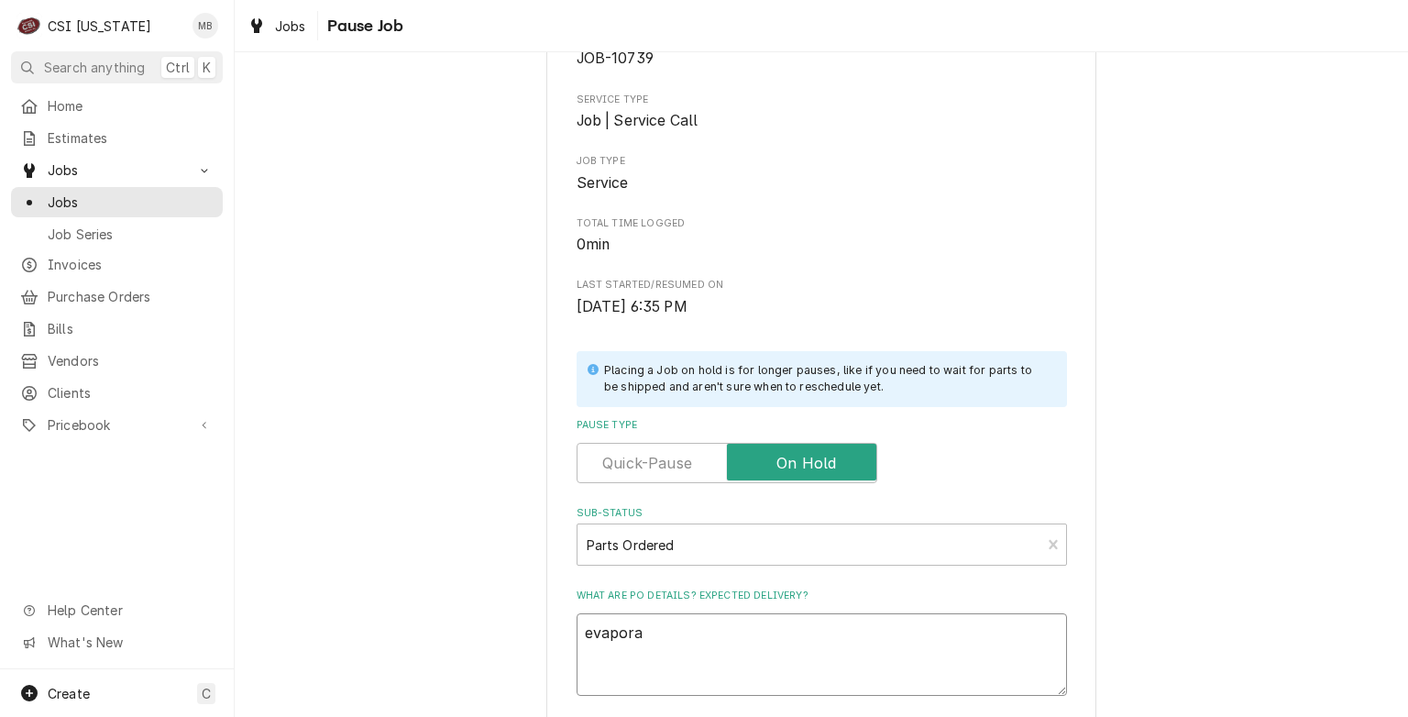
type textarea "x"
type textarea "evaporat"
type textarea "x"
type textarea "evaporato"
type textarea "x"
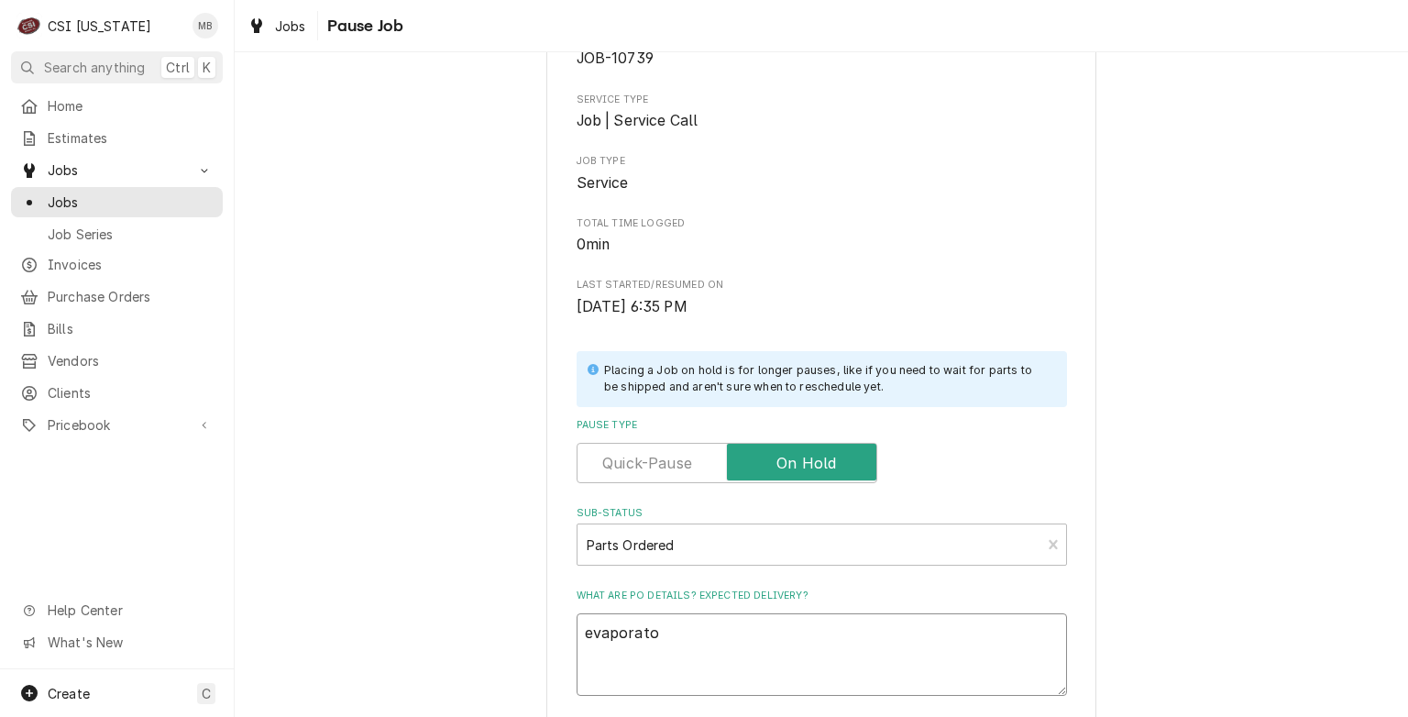
type textarea "evaporator"
type textarea "x"
type textarea "evaporator"
type textarea "x"
type textarea "evaporator a"
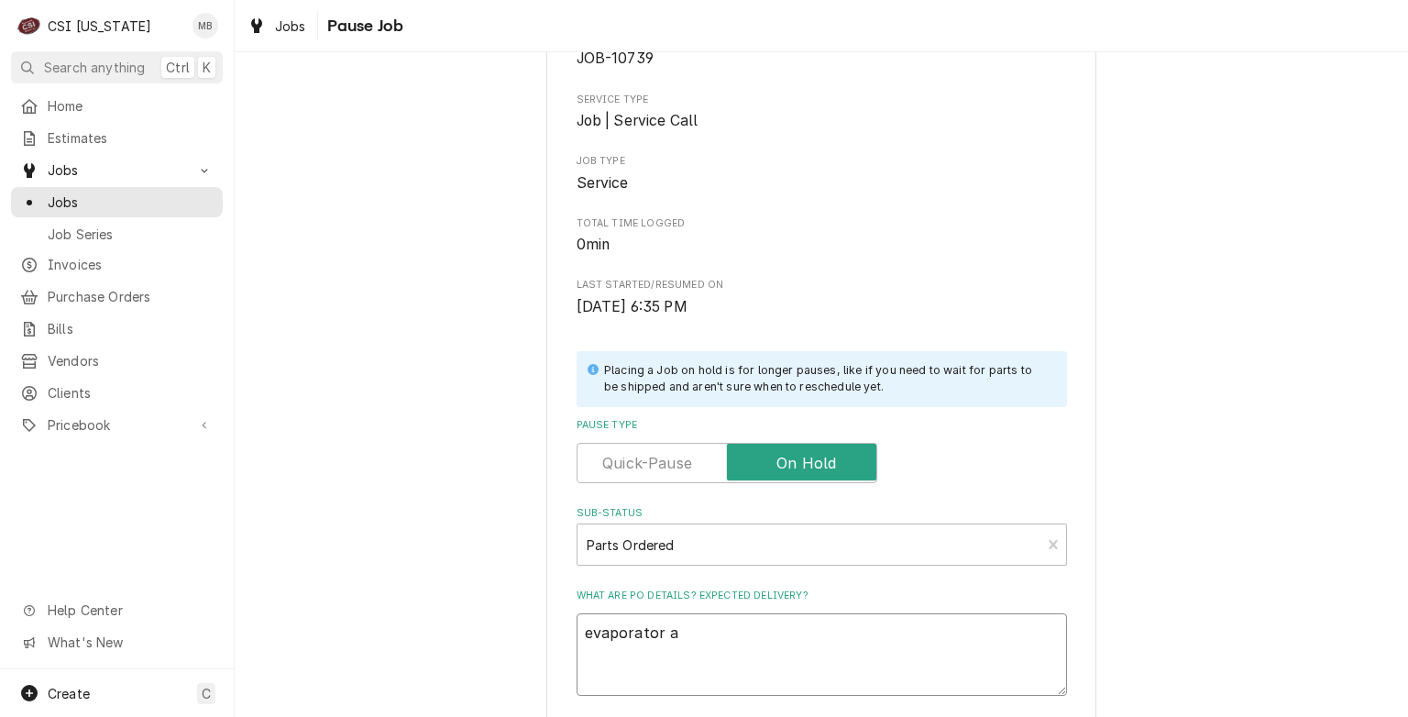
type textarea "x"
type textarea "evaporator an"
type textarea "x"
type textarea "evaporator and"
type textarea "x"
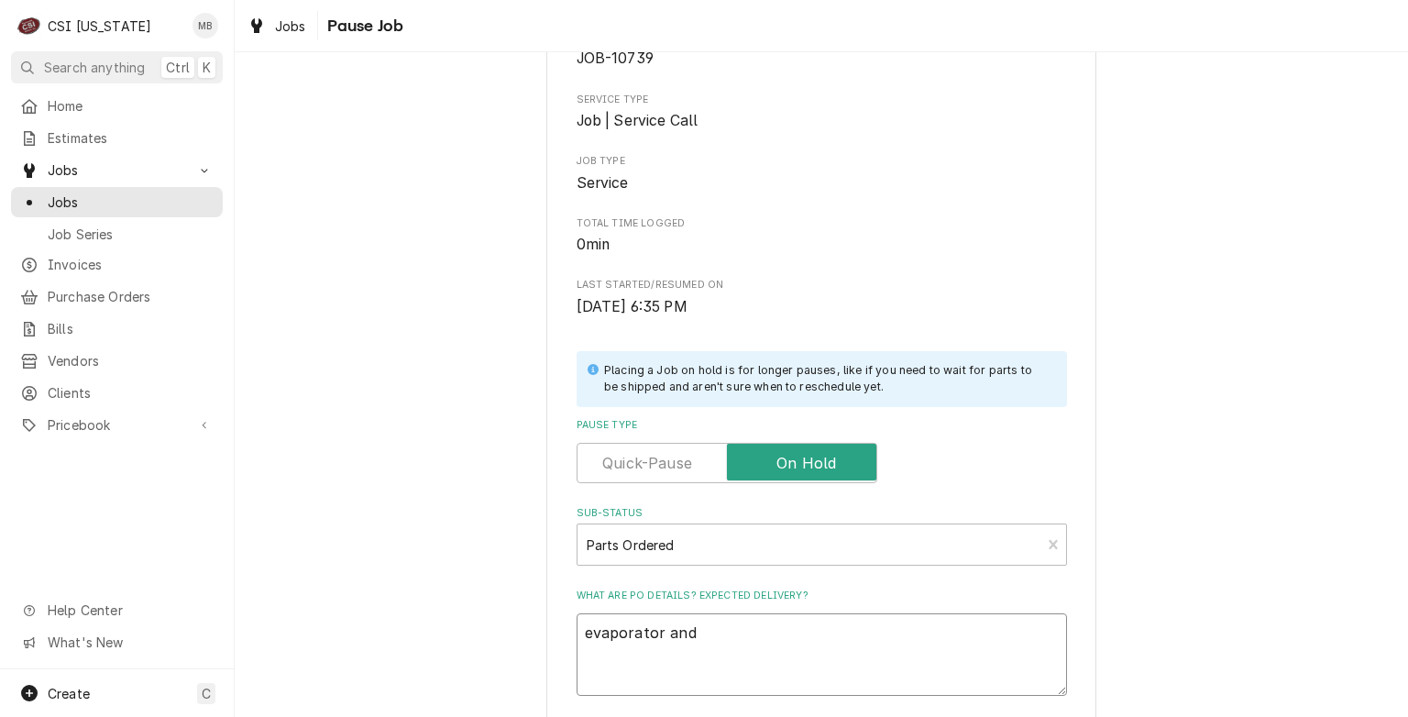
type textarea "evaporator and f"
type textarea "x"
type textarea "evaporator and fi"
type textarea "x"
type textarea "evaporator and fil"
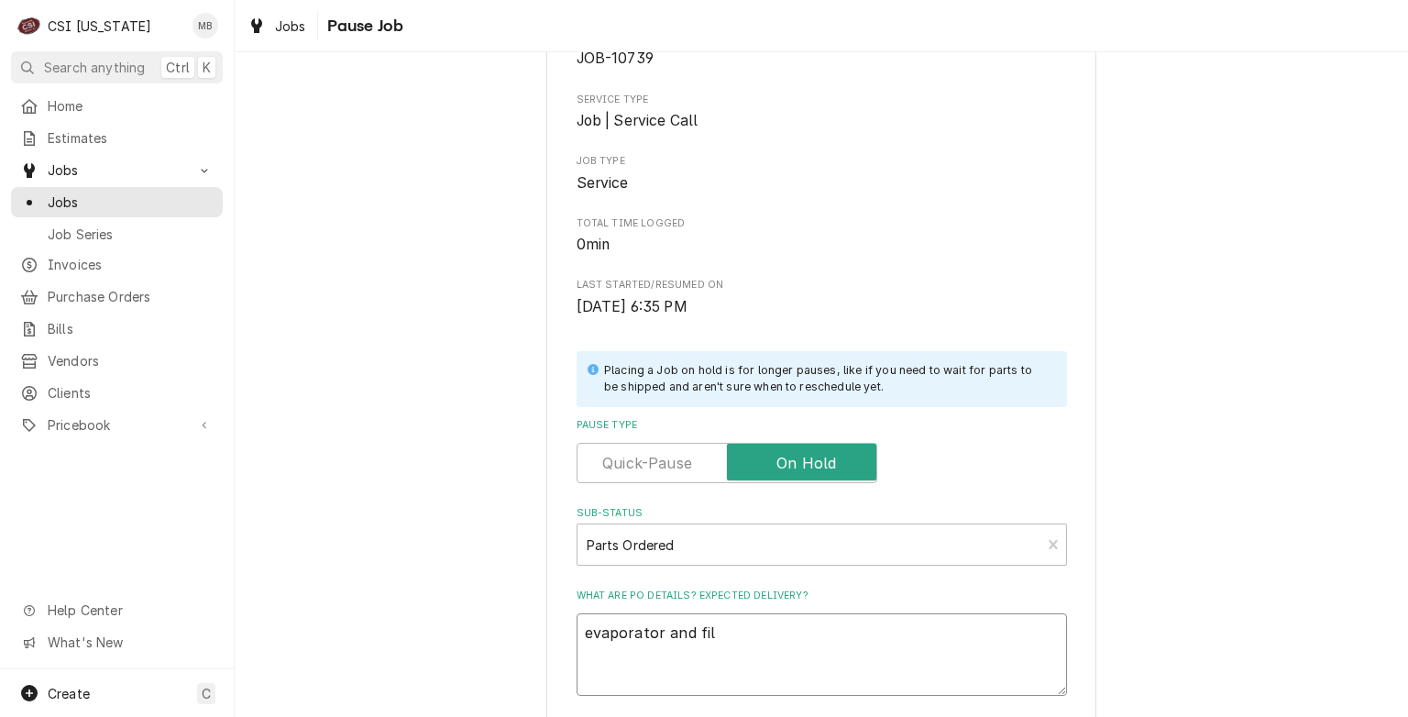
type textarea "x"
type textarea "evaporator and filt"
type textarea "x"
type textarea "evaporator and filte"
type textarea "x"
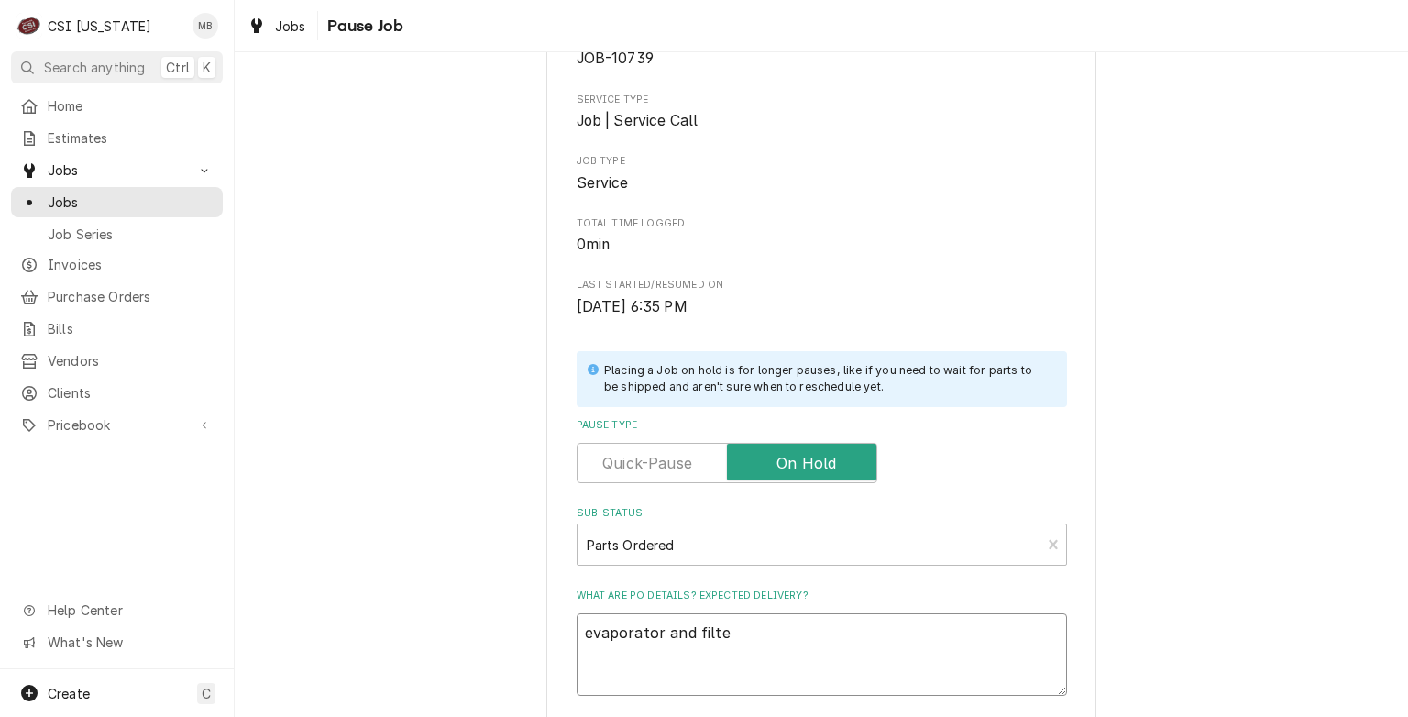
type textarea "evaporator and filter"
type textarea "x"
type textarea "evaporator and filter"
type textarea "x"
type textarea "evaporator and filter d"
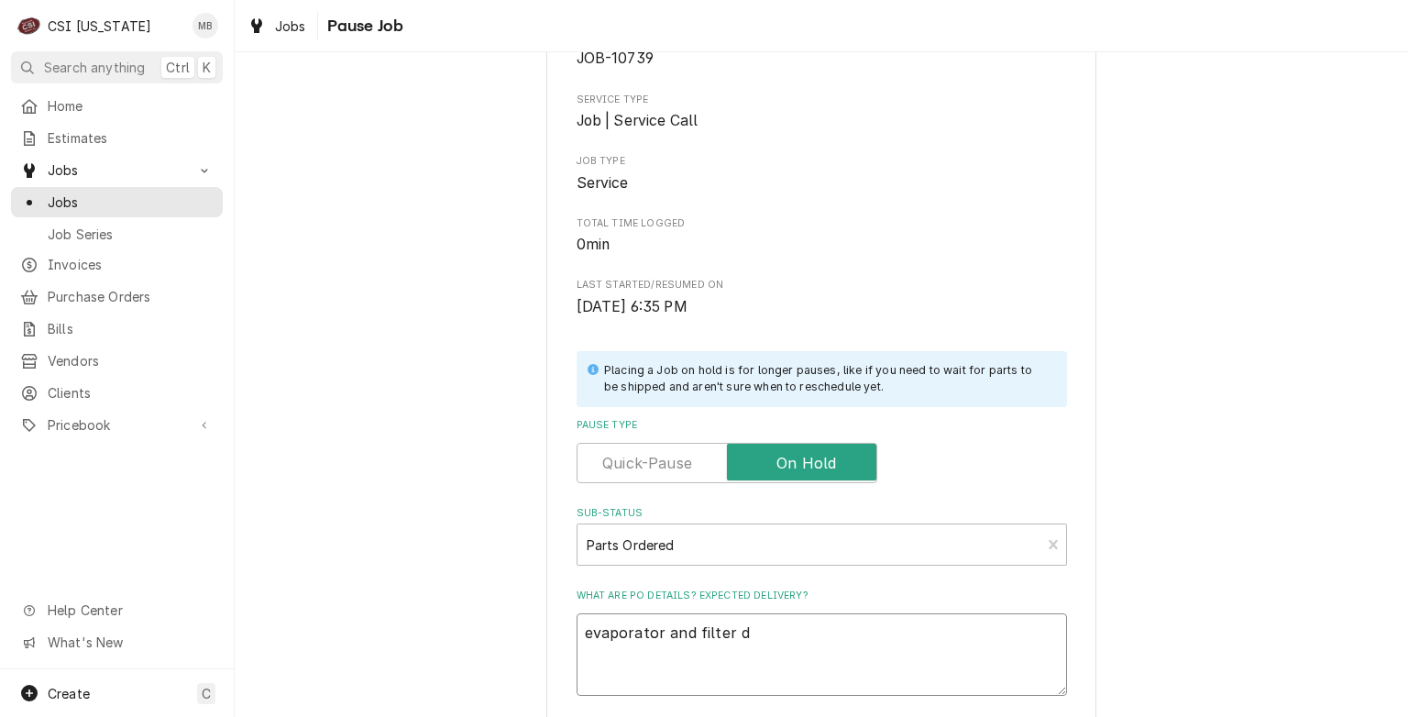
type textarea "x"
type textarea "evaporator and filter dr"
type textarea "x"
type textarea "evaporator and filter dri"
type textarea "x"
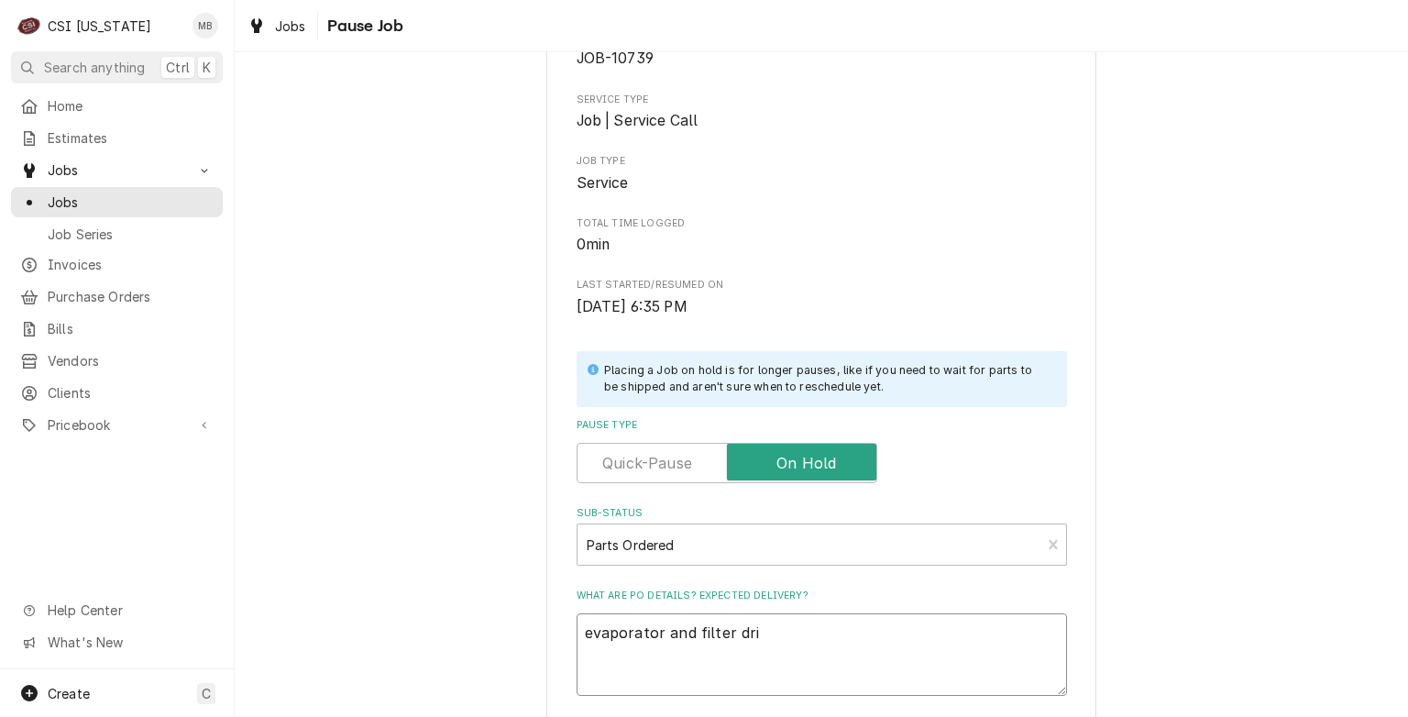
type textarea "evaporator and filter drie"
type textarea "x"
type textarea "evaporator and filter drier"
type textarea "x"
type textarea "evaporator and filter drier"
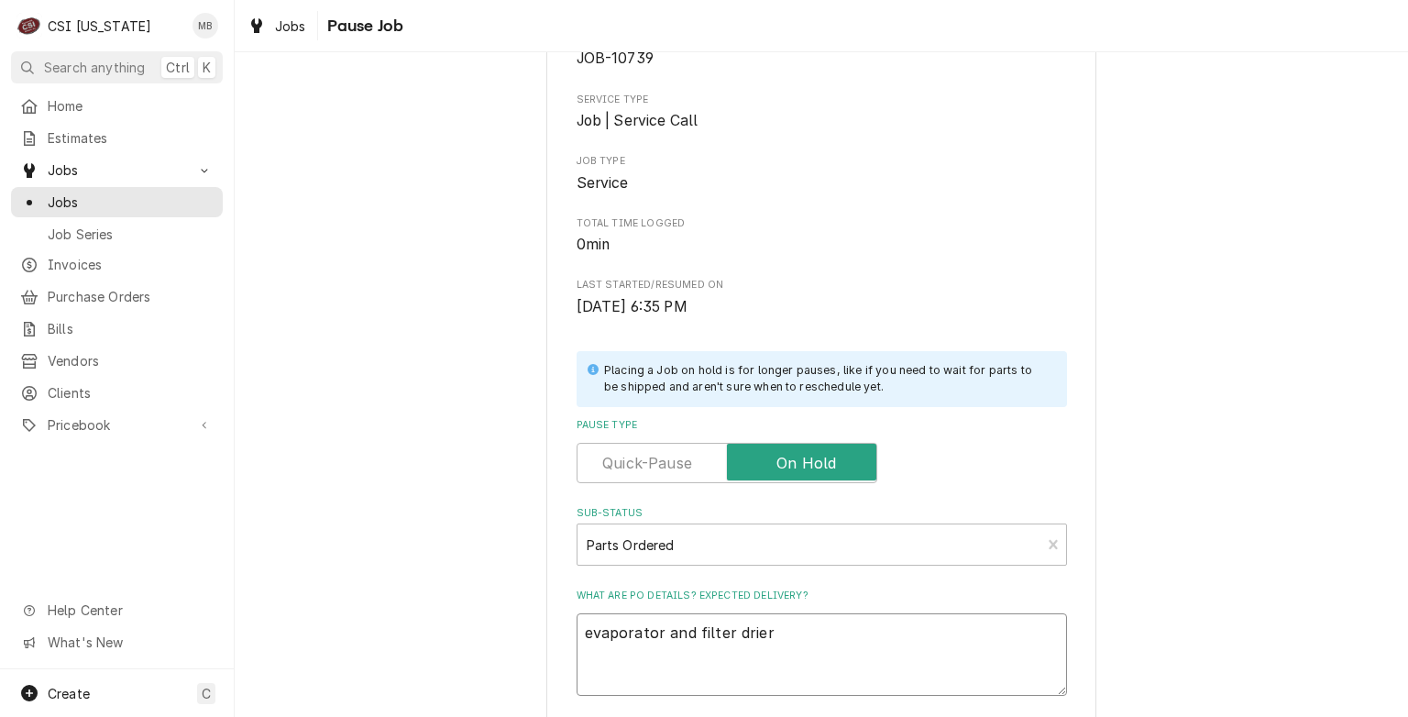
type textarea "x"
type textarea "evaporator and filter drier o"
type textarea "x"
type textarea "evaporator and filter drier or"
type textarea "x"
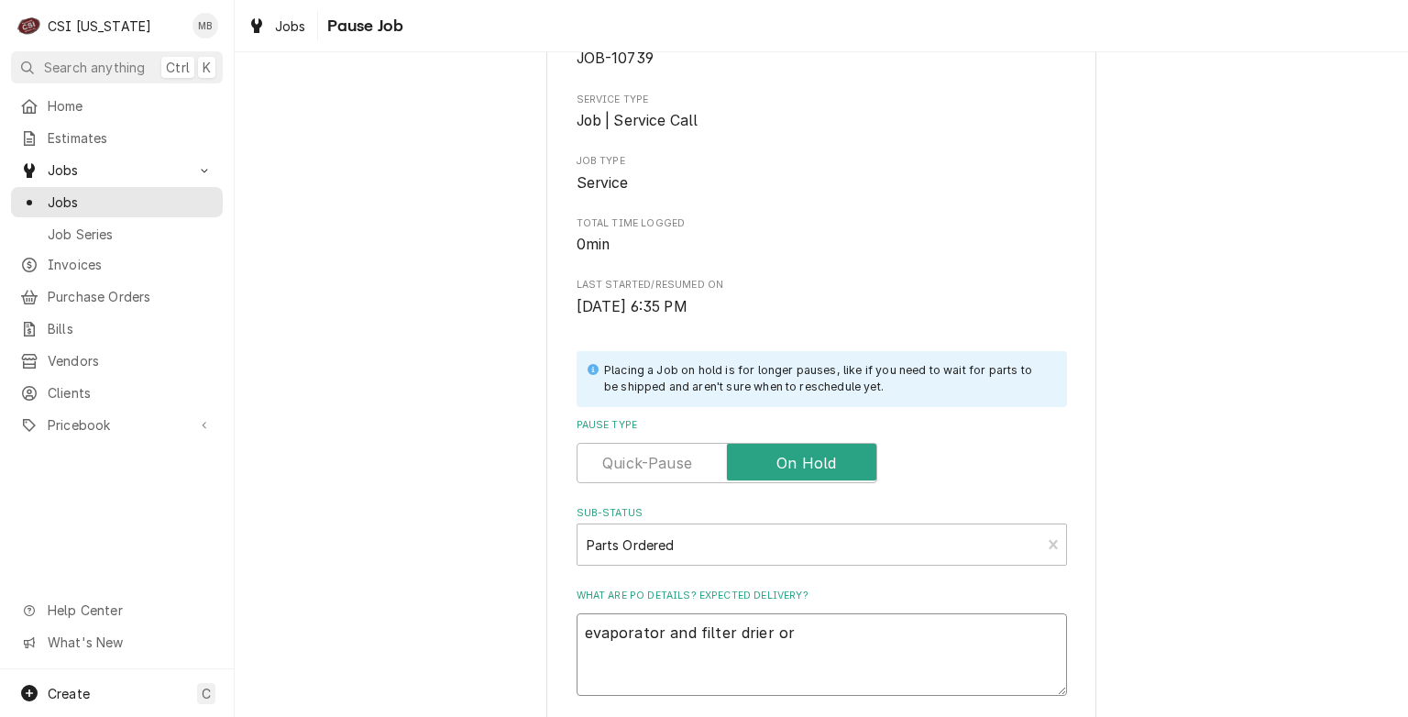
type textarea "evaporator and filter drier ord"
type textarea "x"
type textarea "evaporator and filter drier orde"
type textarea "x"
type textarea "evaporator and filter drier order"
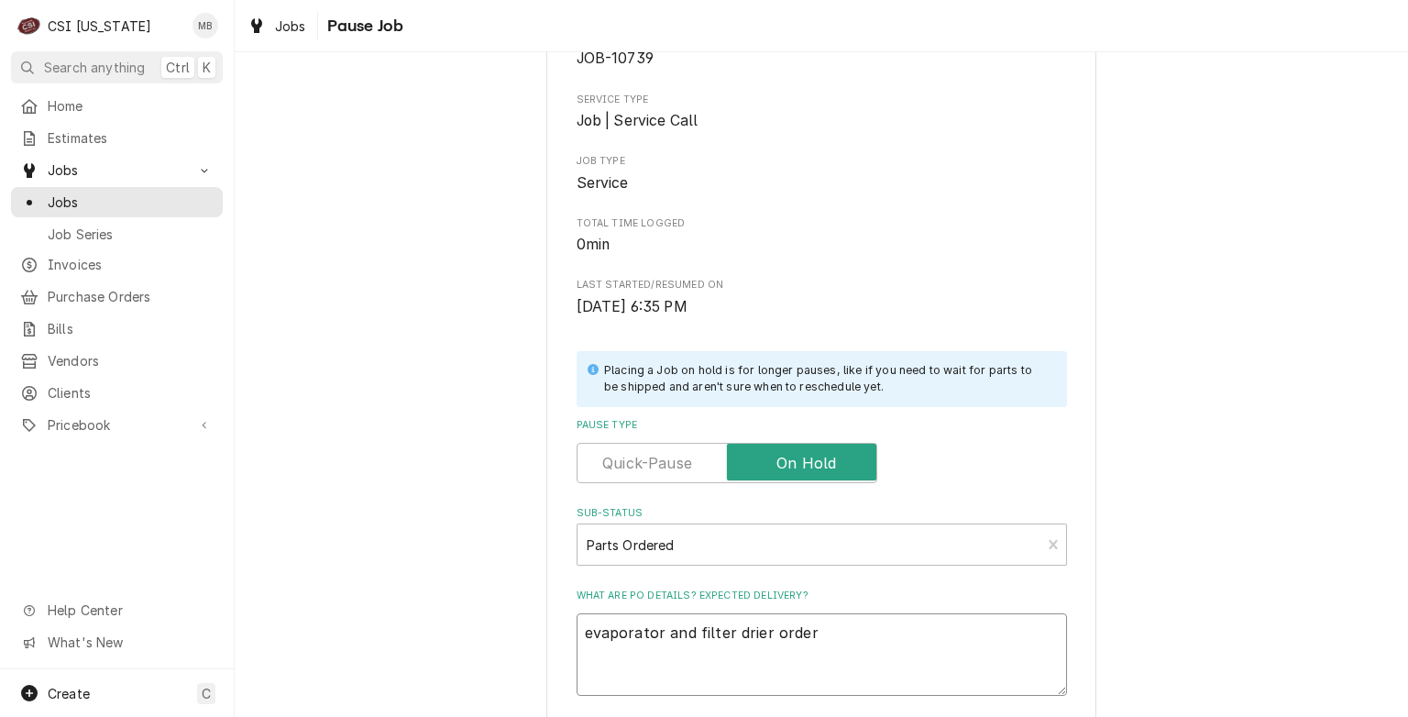
type textarea "x"
type textarea "evaporator and filter drier ordere"
type textarea "x"
type textarea "evaporator and filter drier ordered"
type textarea "x"
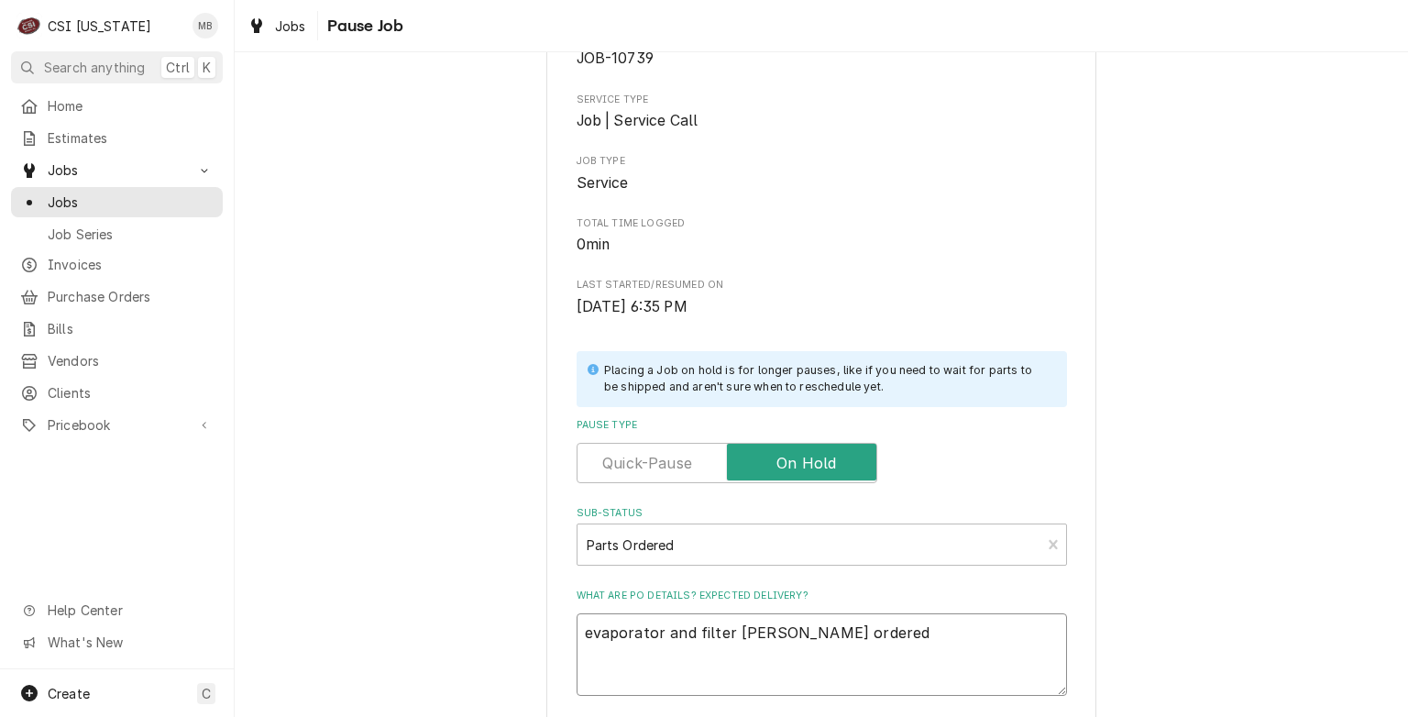
type textarea "evaporator and filter drier ordered"
type textarea "x"
type textarea "evaporator and filter drier ordered f"
type textarea "x"
type textarea "evaporator and filter drier ordered fo"
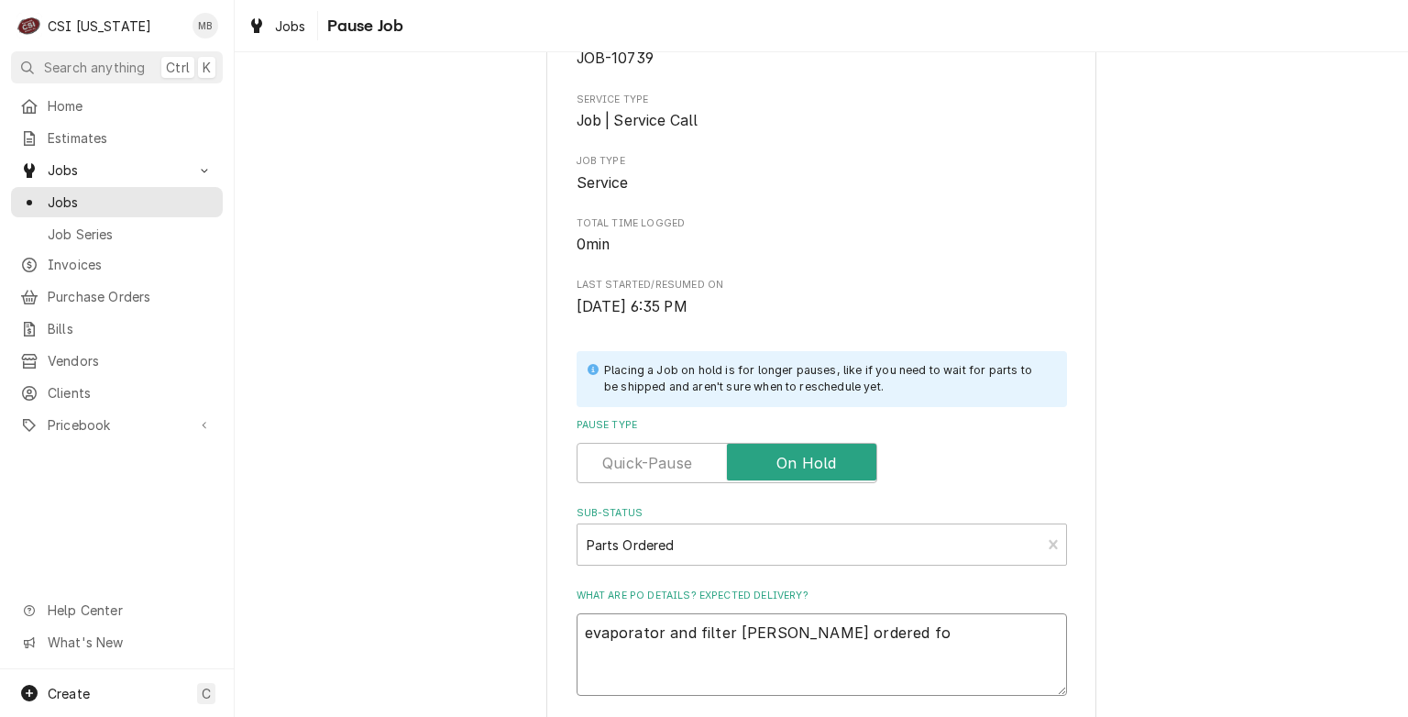
type textarea "x"
type textarea "evaporator and filter drier ordered f"
type textarea "x"
type textarea "evaporator and filter drier ordered fr"
type textarea "x"
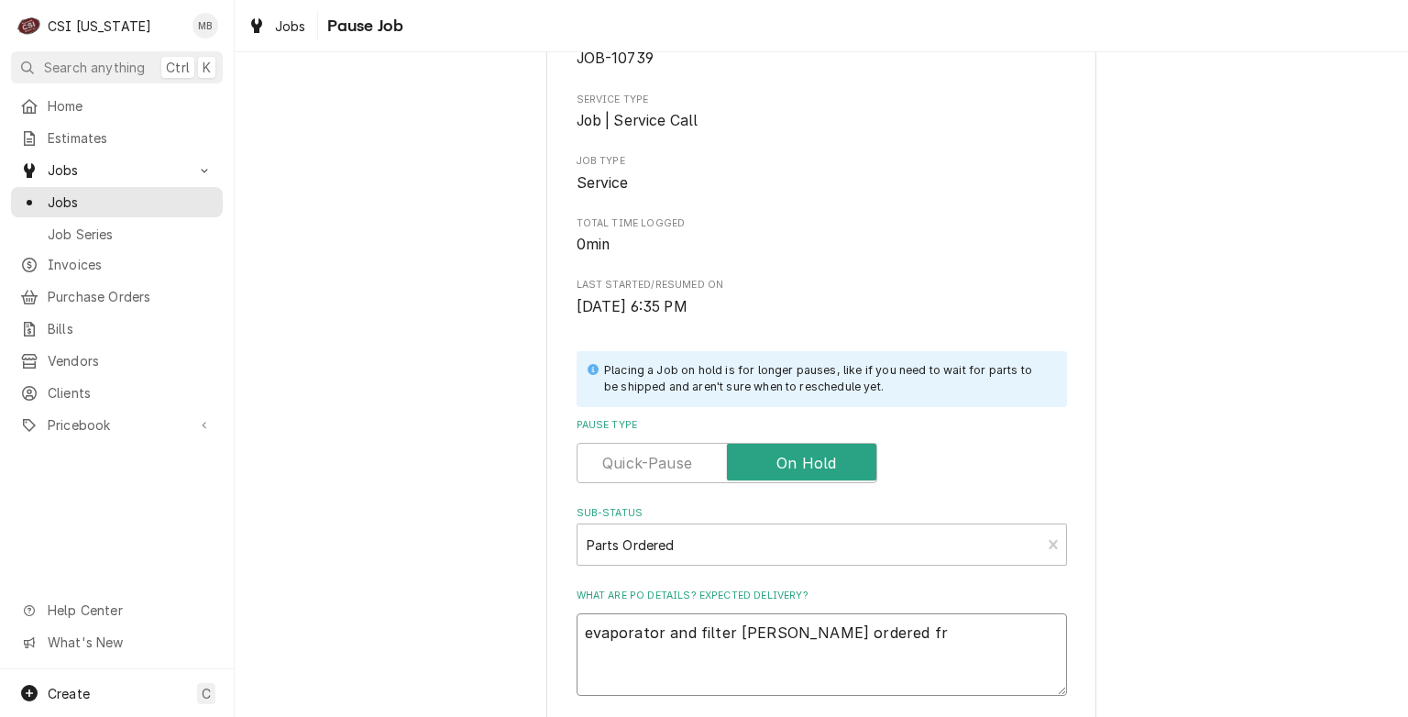
type textarea "evaporator and filter drier ordered fro"
type textarea "x"
type textarea "evaporator and filter drier ordered from"
type textarea "x"
type textarea "evaporator and filter drier ordered from"
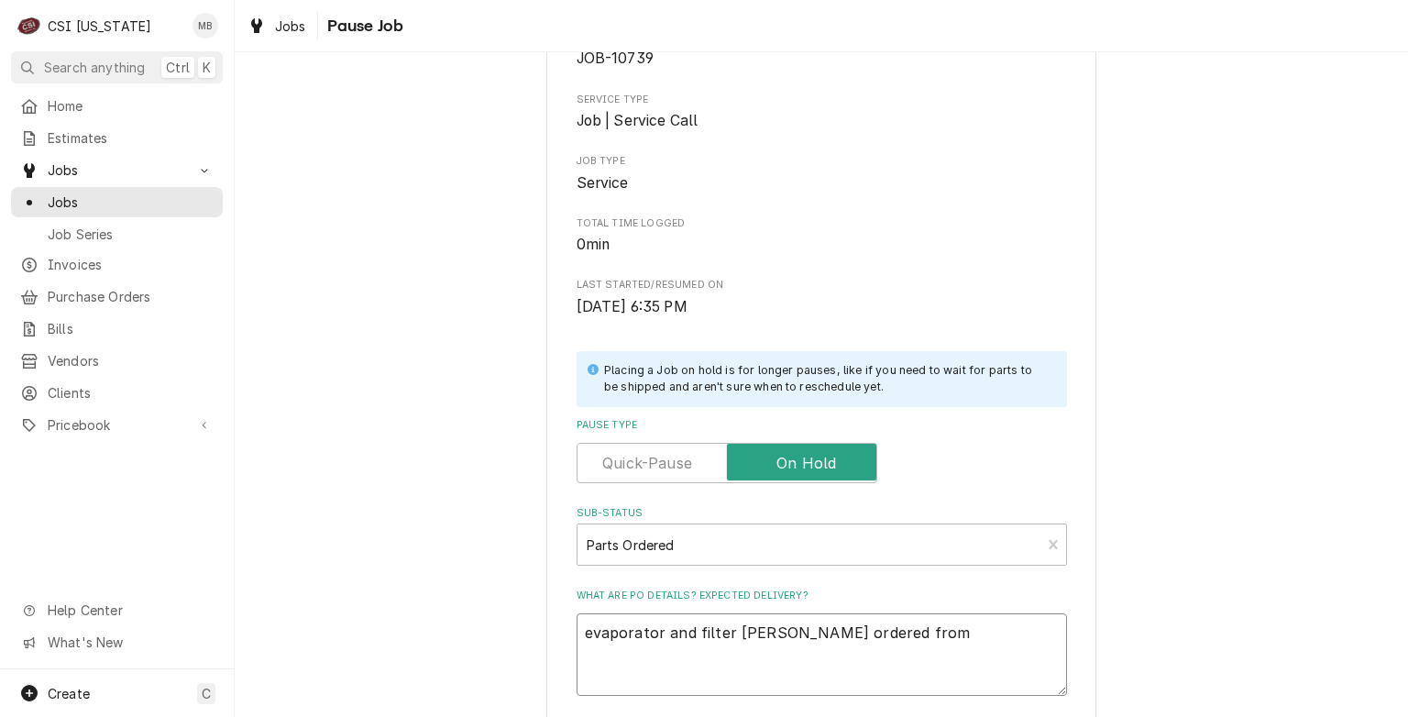
type textarea "x"
type textarea "evaporator and filter drier ordered from C"
type textarea "x"
type textarea "evaporator and filter drier ordered from Ca"
type textarea "x"
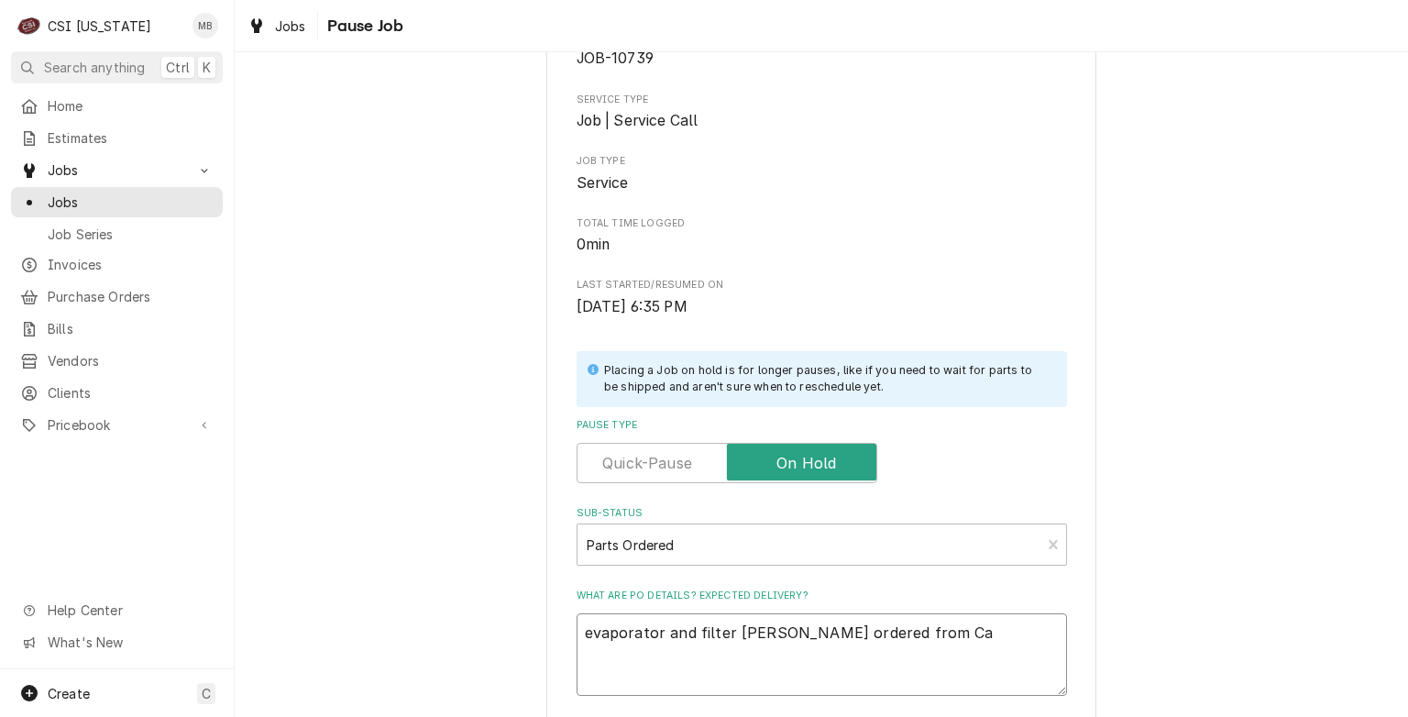
type textarea "evaporator and filter drier ordered from Car"
type textarea "x"
type textarea "evaporator and filter drier ordered from Card"
type textarea "x"
type textarea "evaporator and filter drier ordered from Cardi"
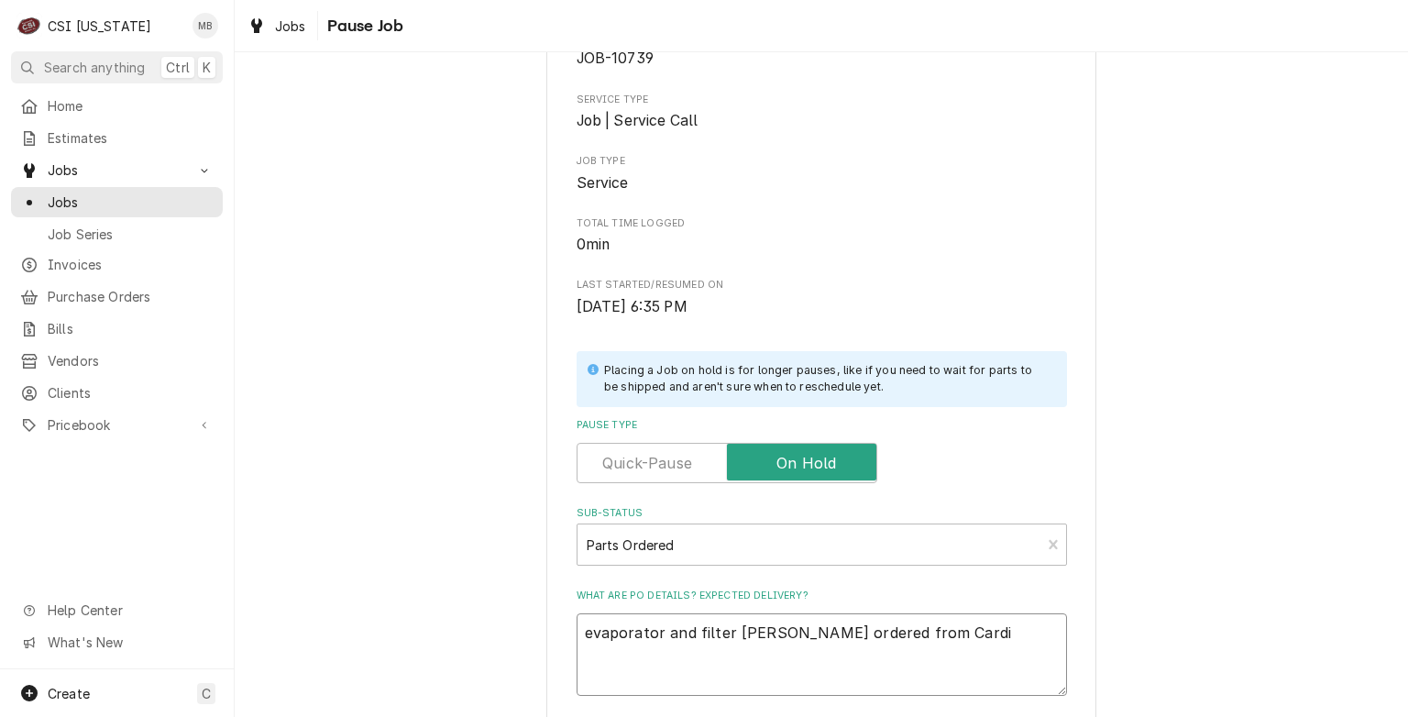
type textarea "x"
type textarea "evaporator and filter drier ordered from Cardin"
type textarea "x"
type textarea "evaporator and filter drier ordered from Cardina"
type textarea "x"
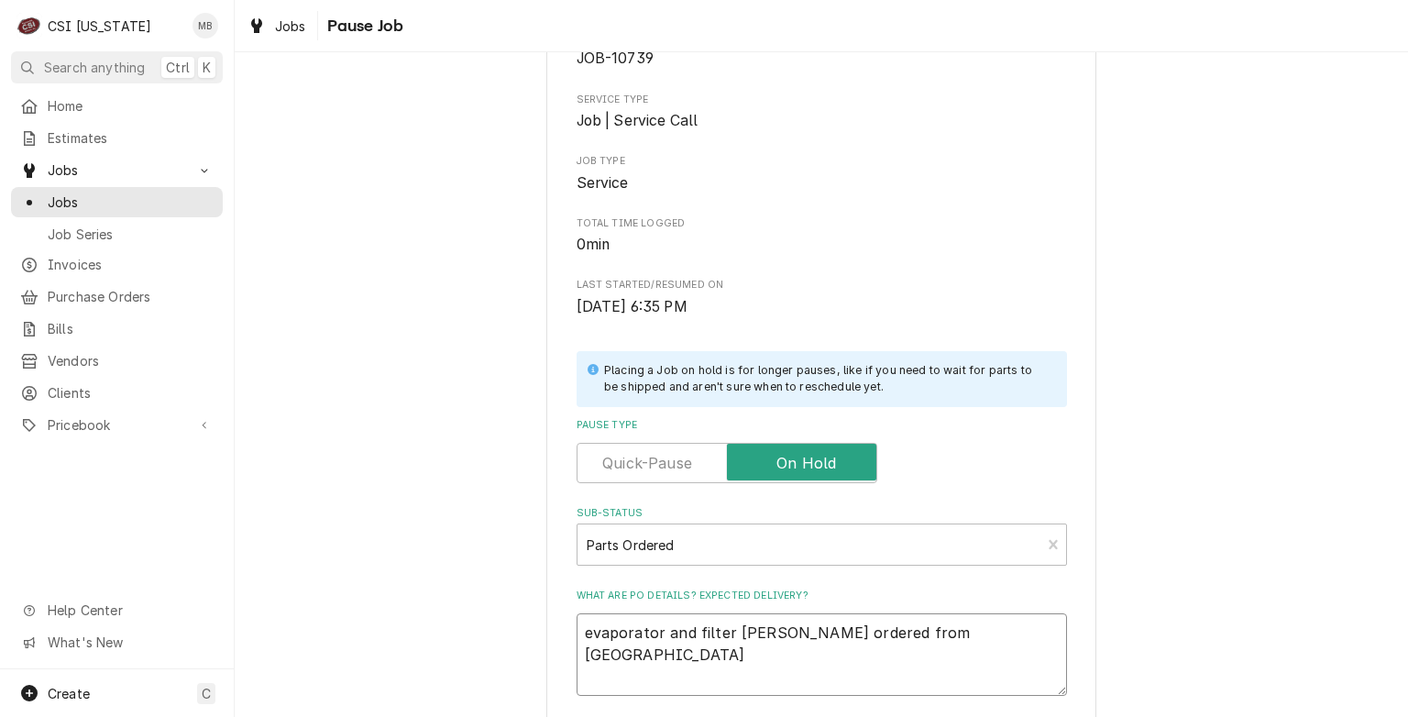
type textarea "evaporator and filter drier ordered from Cardinal"
type textarea "x"
type textarea "evaporator and filter drier ordered from Cardinal"
type textarea "x"
type textarea "evaporator and filter drier ordered from Cardinal i"
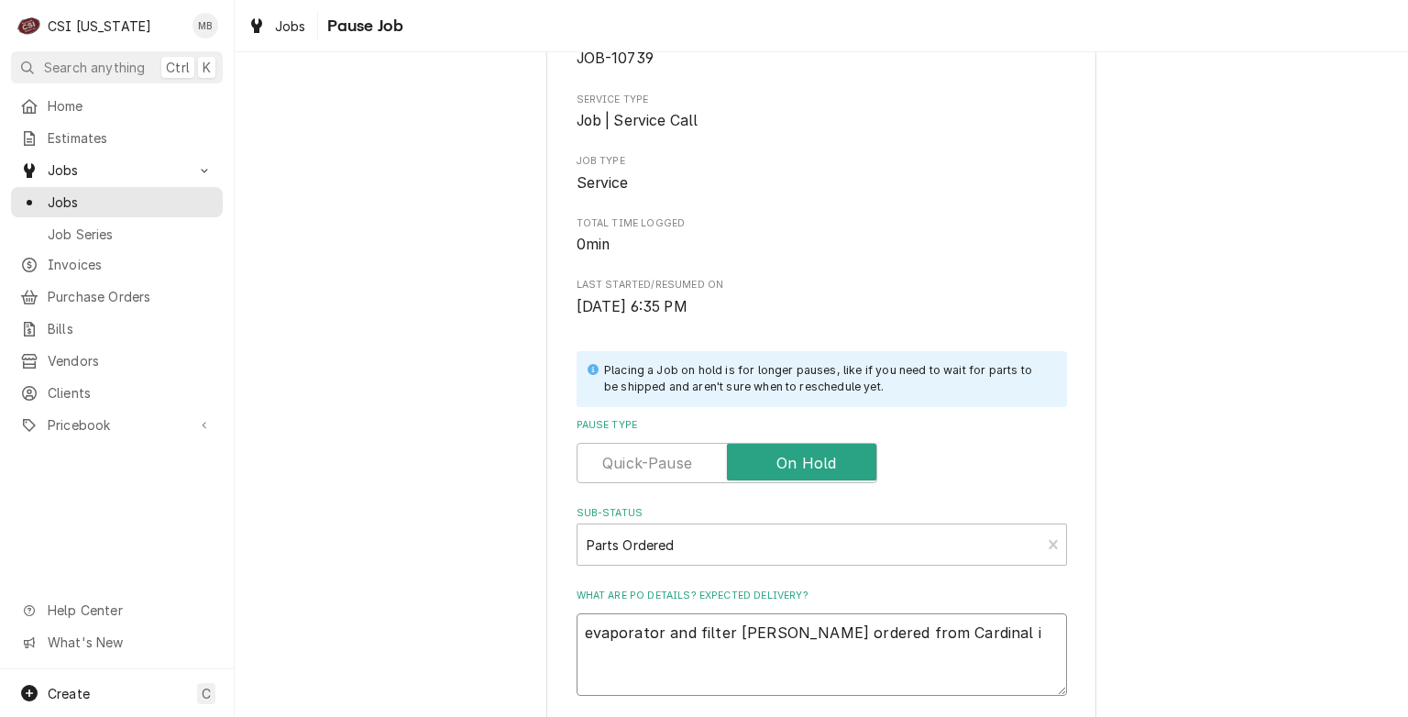
type textarea "x"
type textarea "evaporator and filter drier ordered from Cardinal ic"
type textarea "x"
type textarea "evaporator and filter drier ordered from Cardinal ice"
type textarea "x"
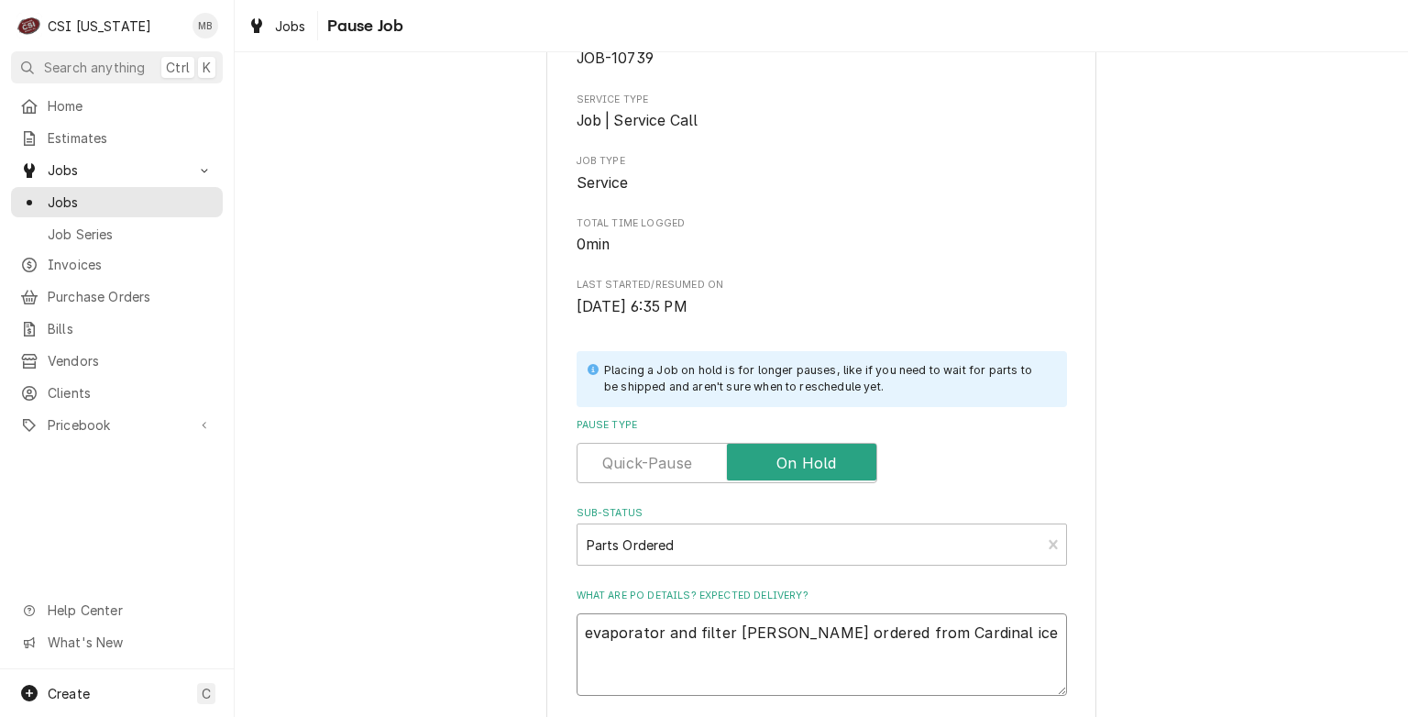
type textarea "evaporator and filter drier ordered from Cardinal ice"
type textarea "x"
type textarea "evaporator and filter drier ordered from Cardinal ice"
type textarea "x"
type textarea "evaporator and filter drier ordered from Cardinal ic"
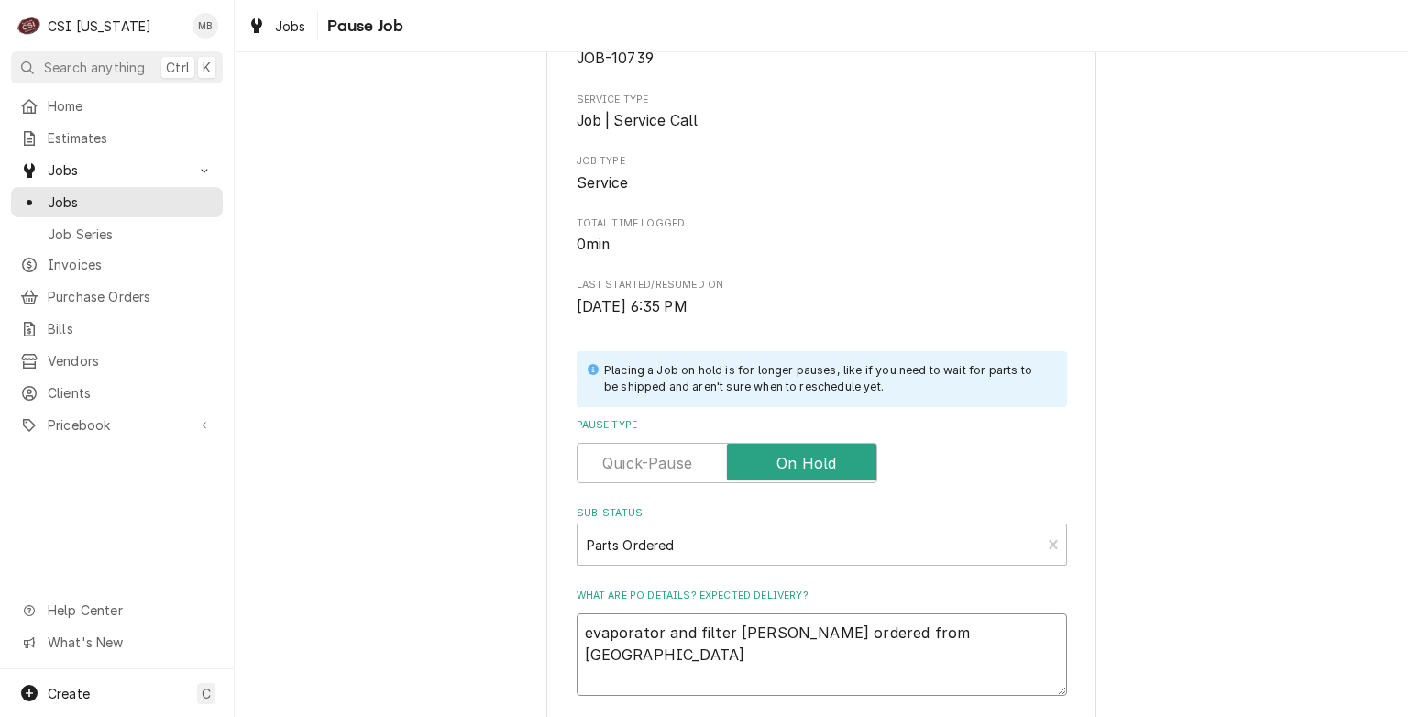
type textarea "x"
type textarea "evaporator and filter drier ordered from Cardinal i"
type textarea "x"
type textarea "evaporator and filter drier ordered from Cardinal"
type textarea "x"
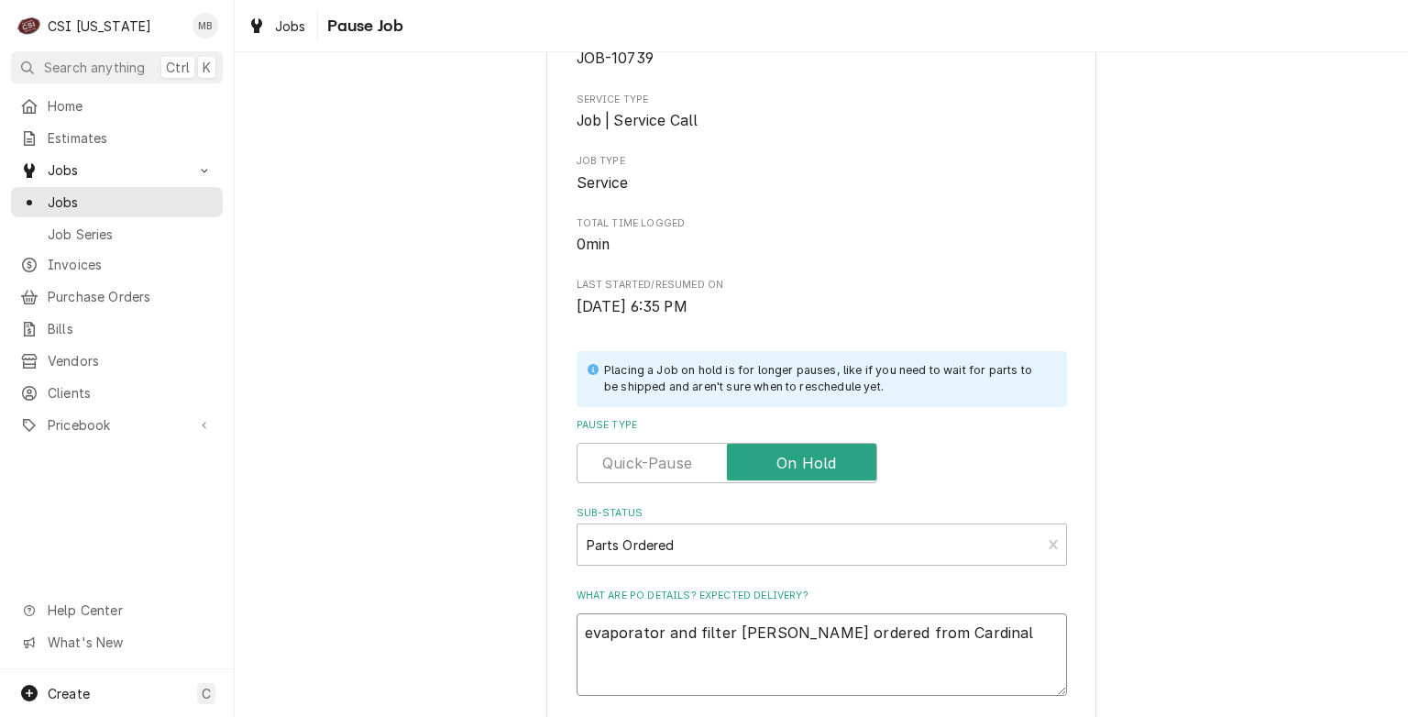
type textarea "evaporator and filter drier ordered from Cardinal I"
type textarea "x"
type textarea "evaporator and filter drier ordered from Cardinal Ic"
type textarea "x"
type textarea "evaporator and filter drier ordered from Cardinal Ice"
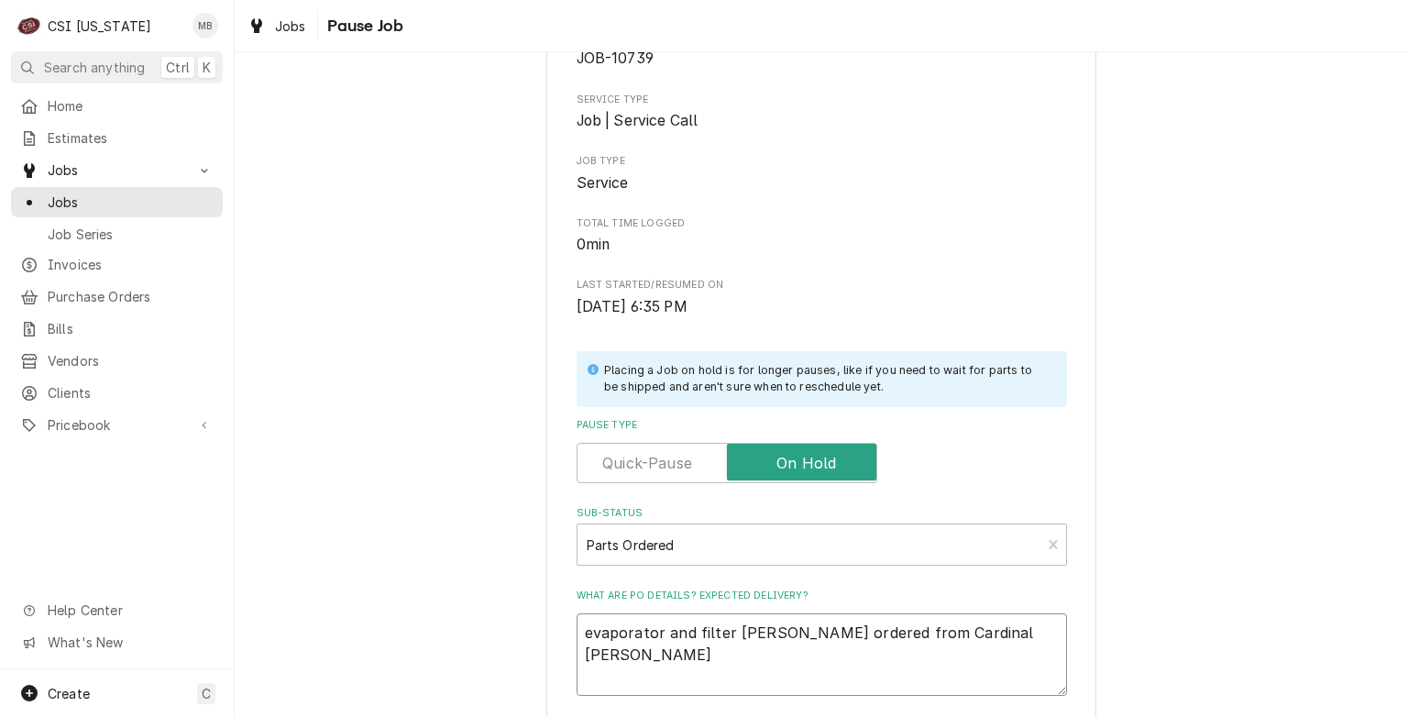
type textarea "x"
type textarea "evaporator and filter drier ordered from Cardinal Ice E"
type textarea "x"
type textarea "evaporator and filter drier ordered from Cardinal Ice Eq"
type textarea "x"
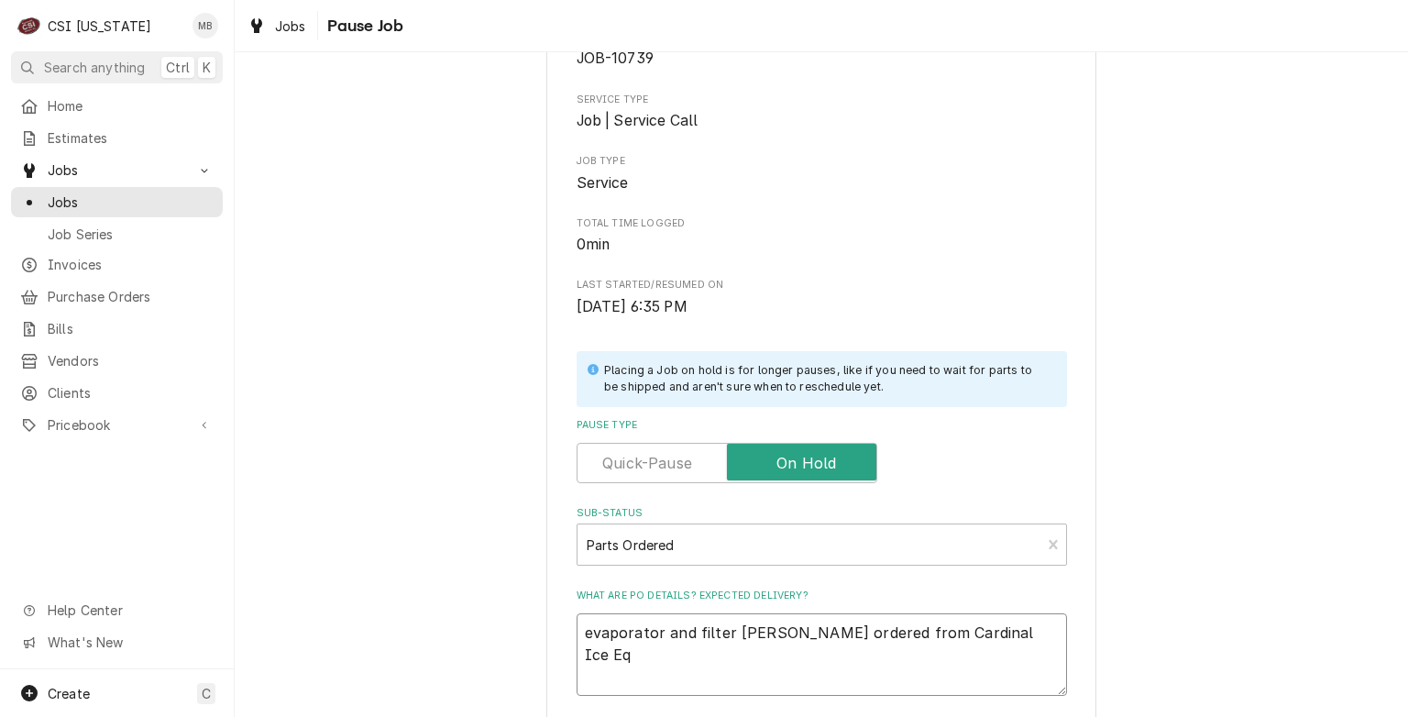
type textarea "evaporator and filter drier ordered from Cardinal Ice Equ"
type textarea "x"
type textarea "evaporator and filter drier ordered from Cardinal Ice Equi"
type textarea "x"
type textarea "evaporator and filter drier ordered from Cardinal Ice Equip"
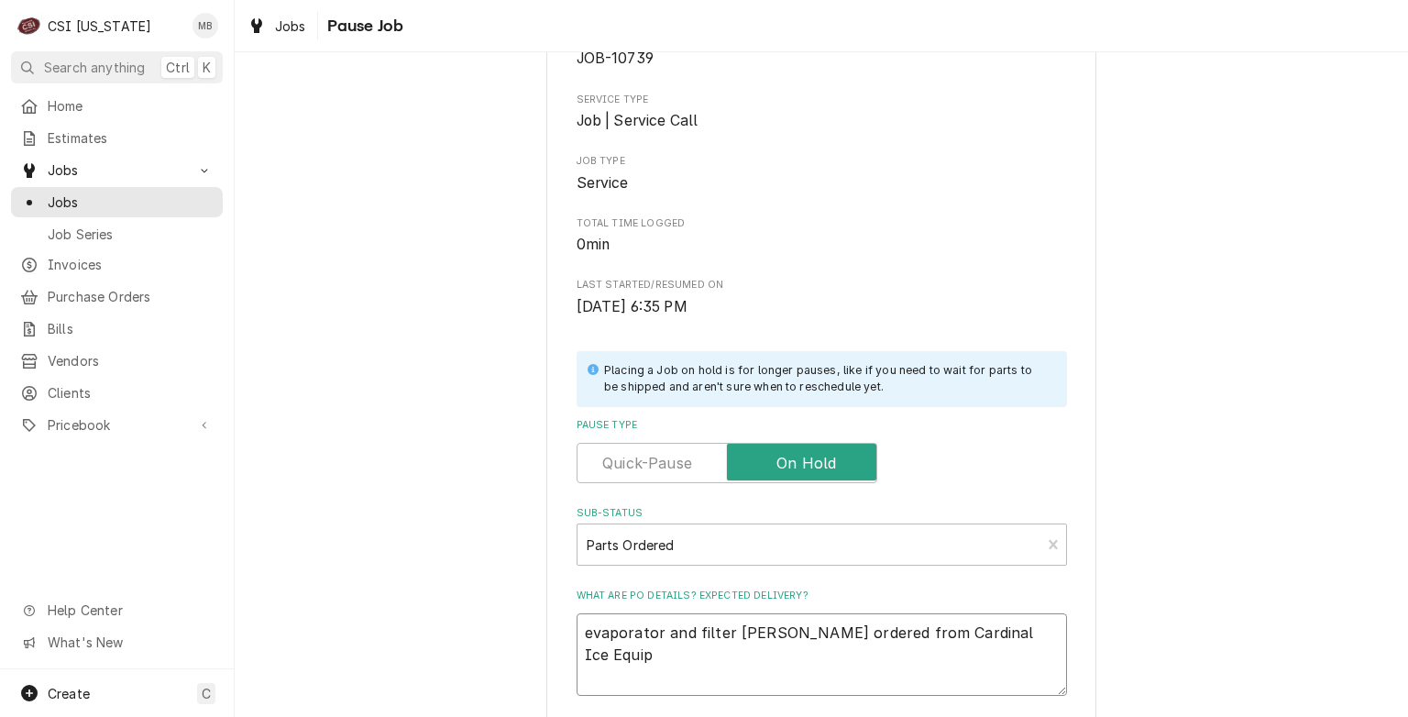
type textarea "x"
type textarea "evaporator and filter drier ordered from Cardinal Ice Equipm"
type textarea "x"
type textarea "evaporator and filter drier ordered from Cardinal Ice Equipme"
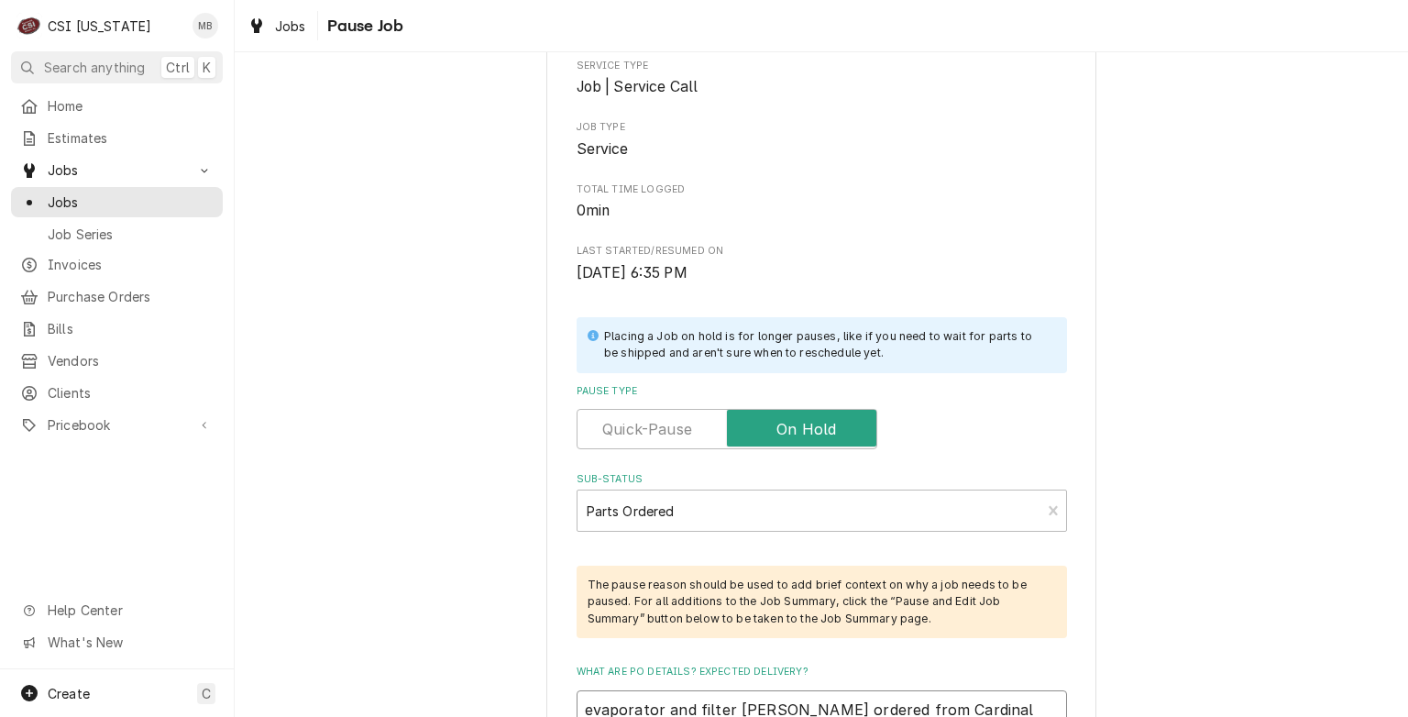
type textarea "x"
type textarea "evaporator and filter drier ordered from Cardinal Ice Equipmen"
type textarea "x"
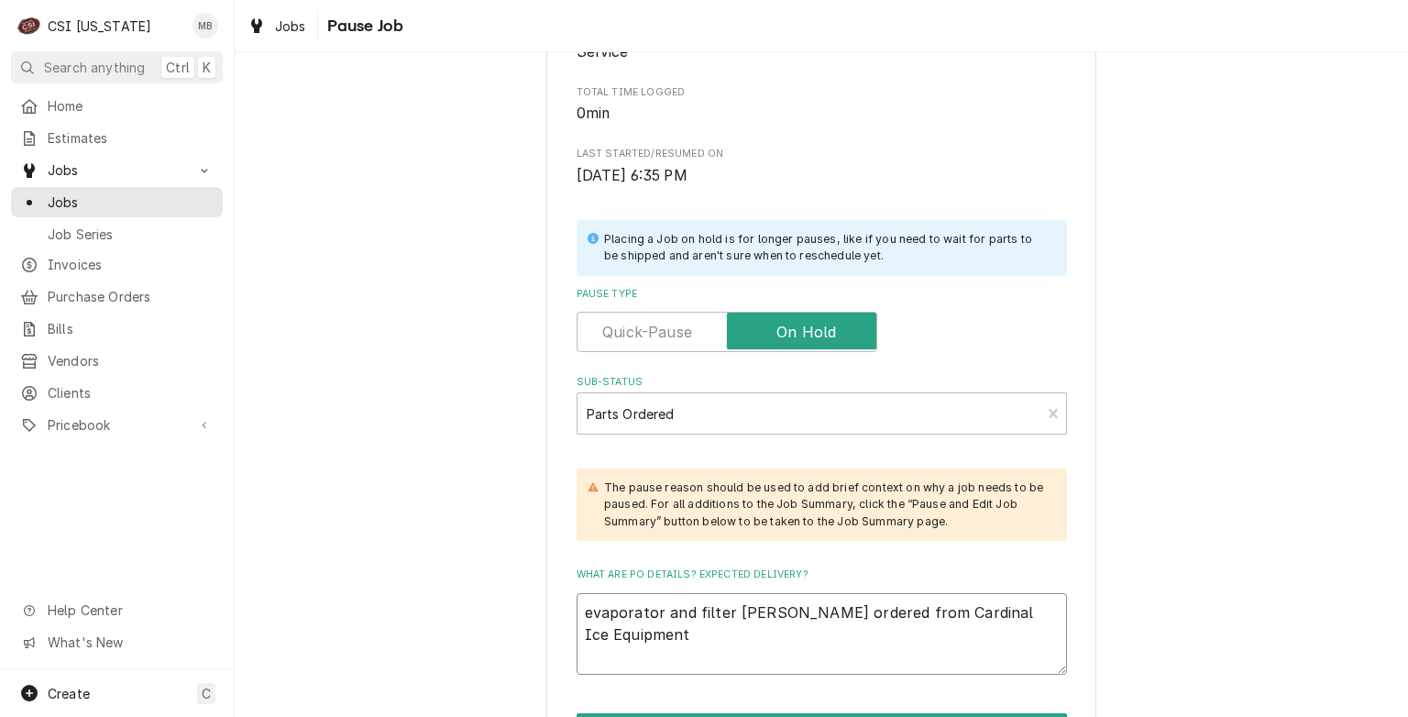
scroll to position [403, 0]
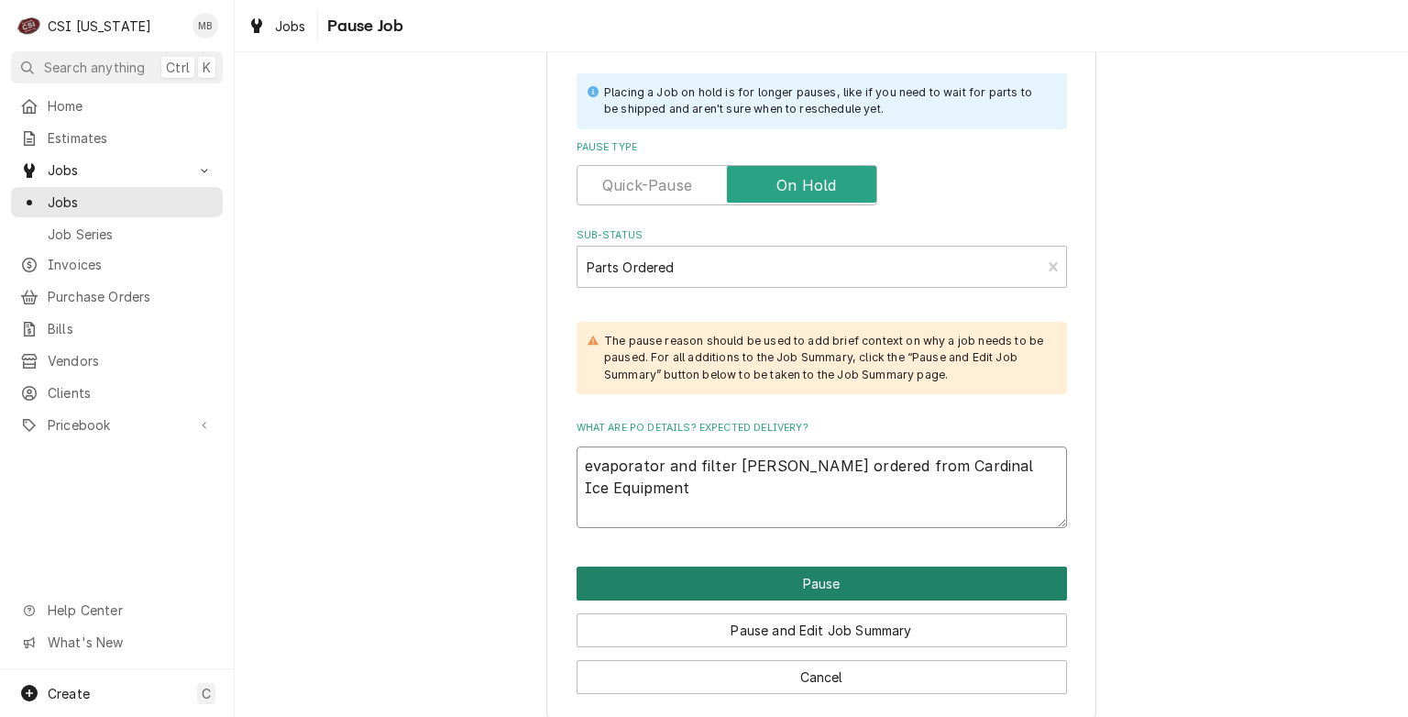
type textarea "evaporator and filter drier ordered from Cardinal Ice Equipment"
click at [693, 589] on button "Pause" at bounding box center [822, 584] width 491 height 34
type textarea "x"
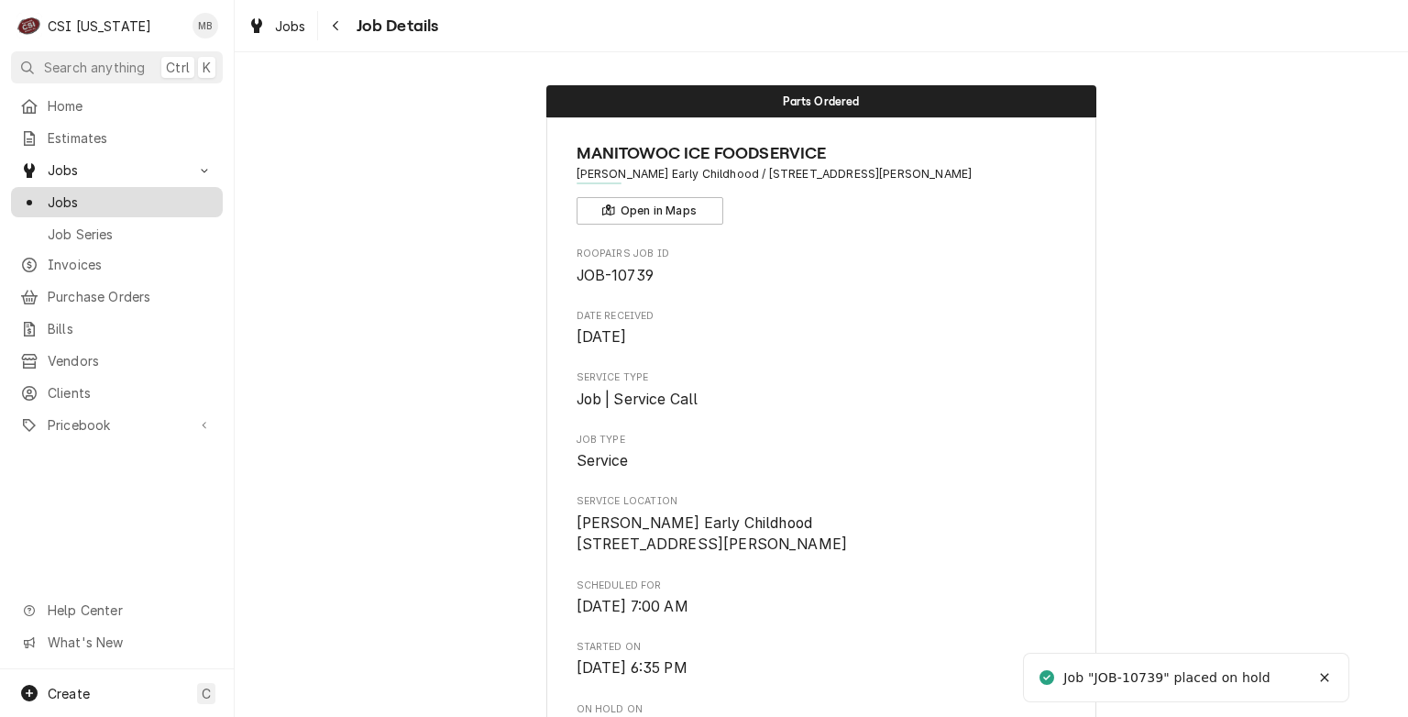
click at [92, 193] on span "Jobs" at bounding box center [131, 202] width 166 height 19
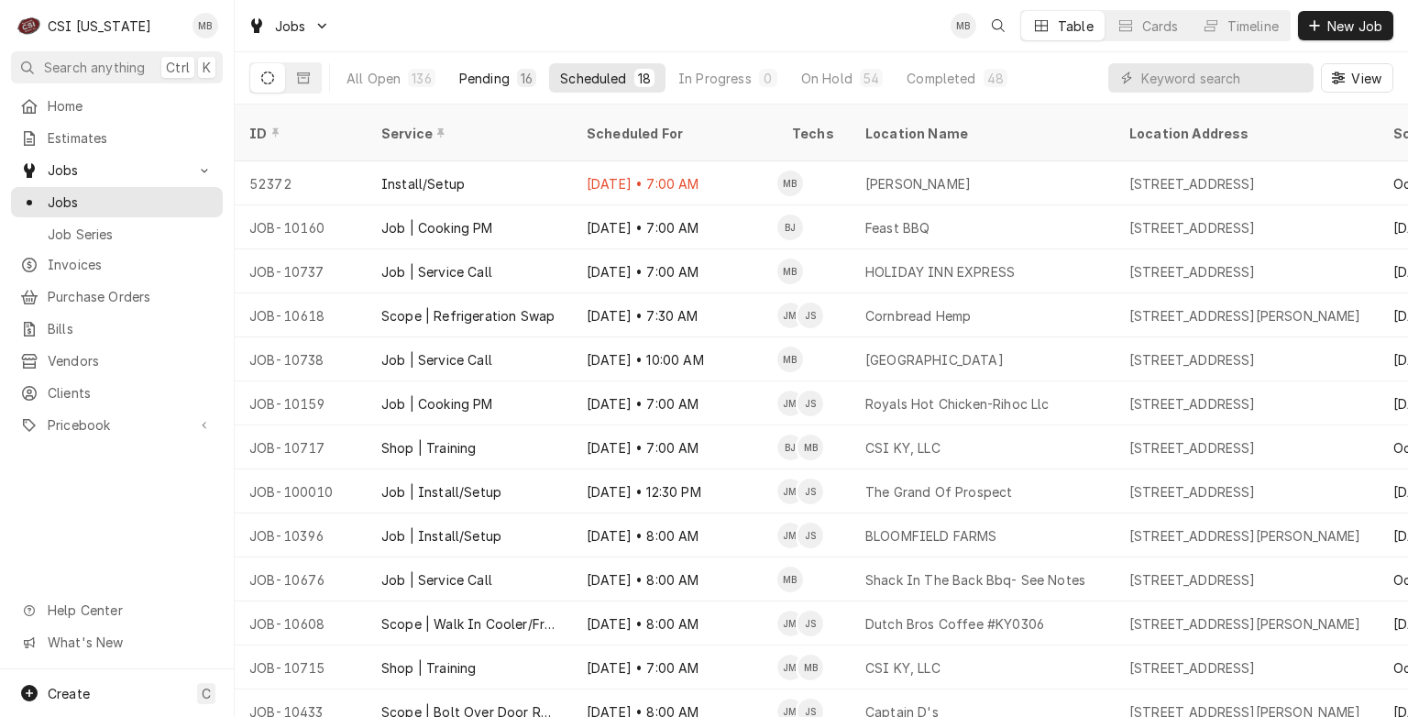
click at [467, 86] on div "Pending" at bounding box center [484, 78] width 50 height 19
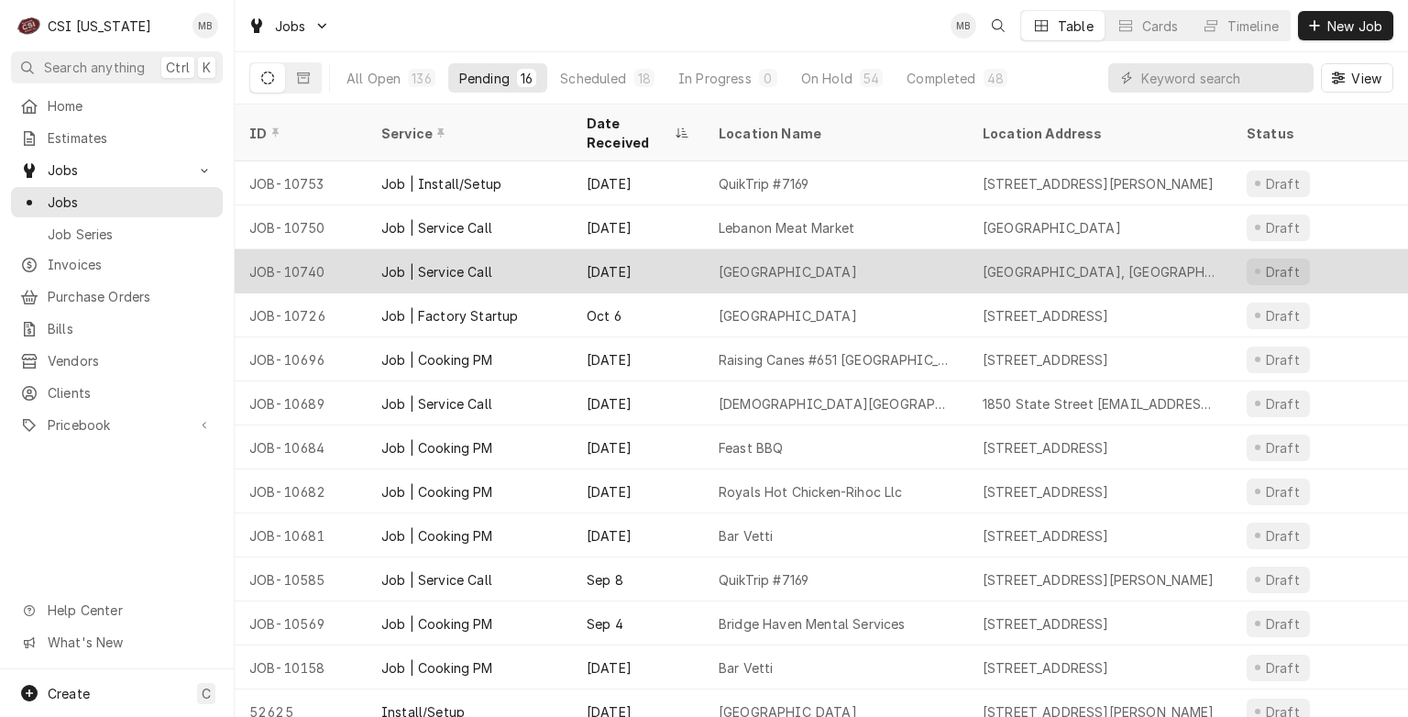
click at [605, 257] on div "Oct 8" at bounding box center [638, 271] width 132 height 44
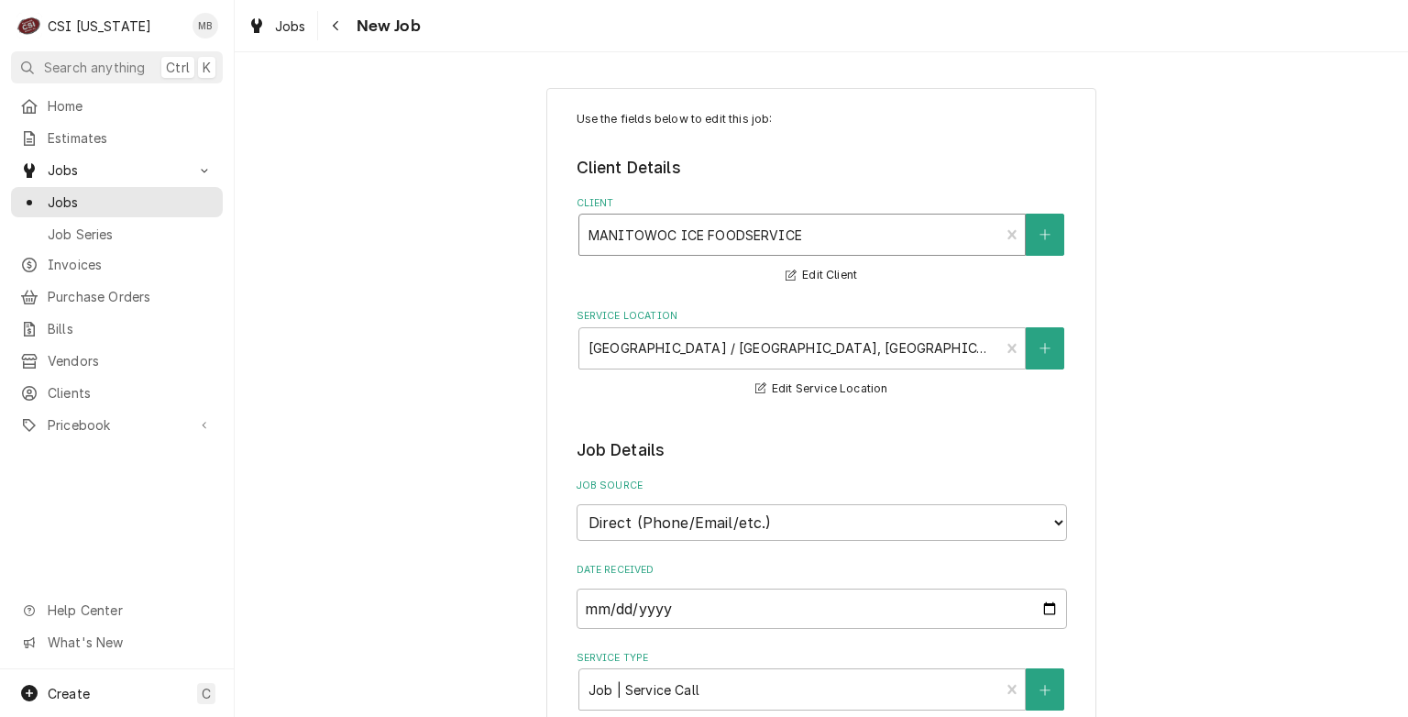
type textarea "x"
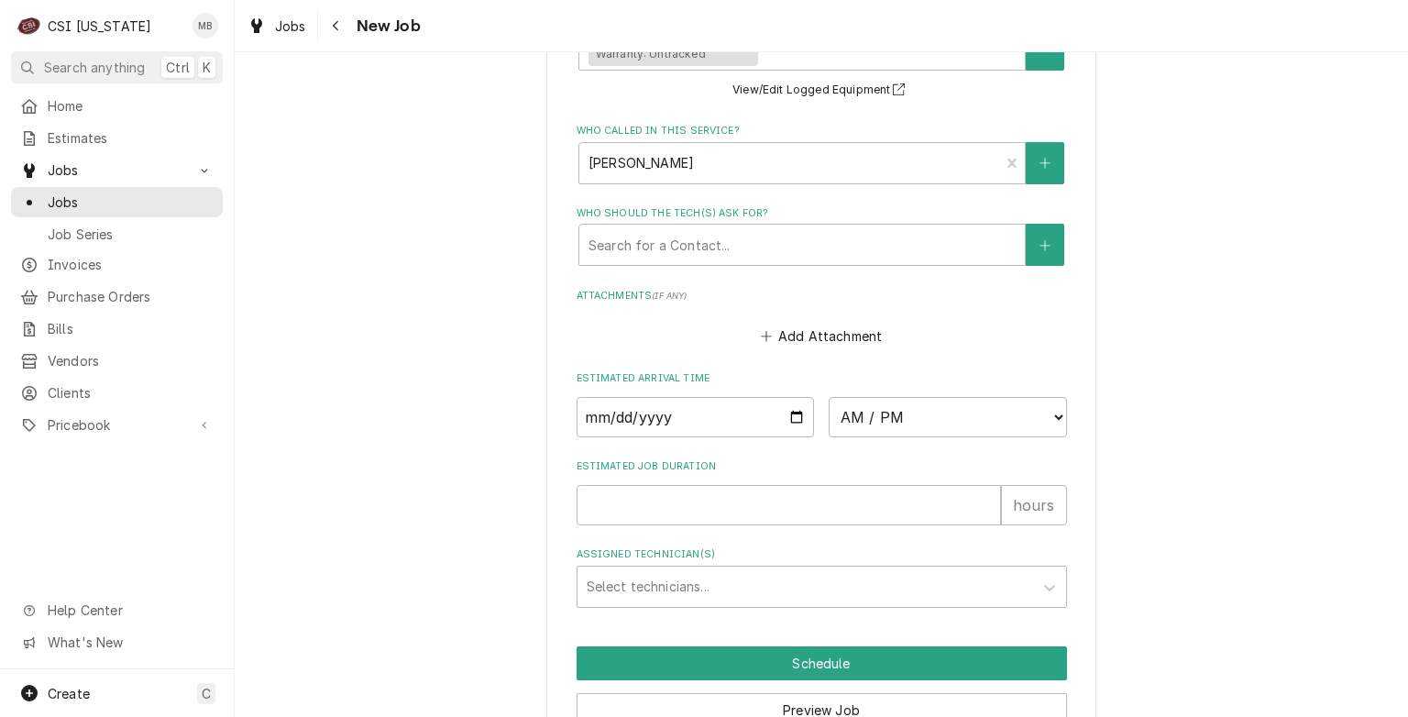
scroll to position [1449, 0]
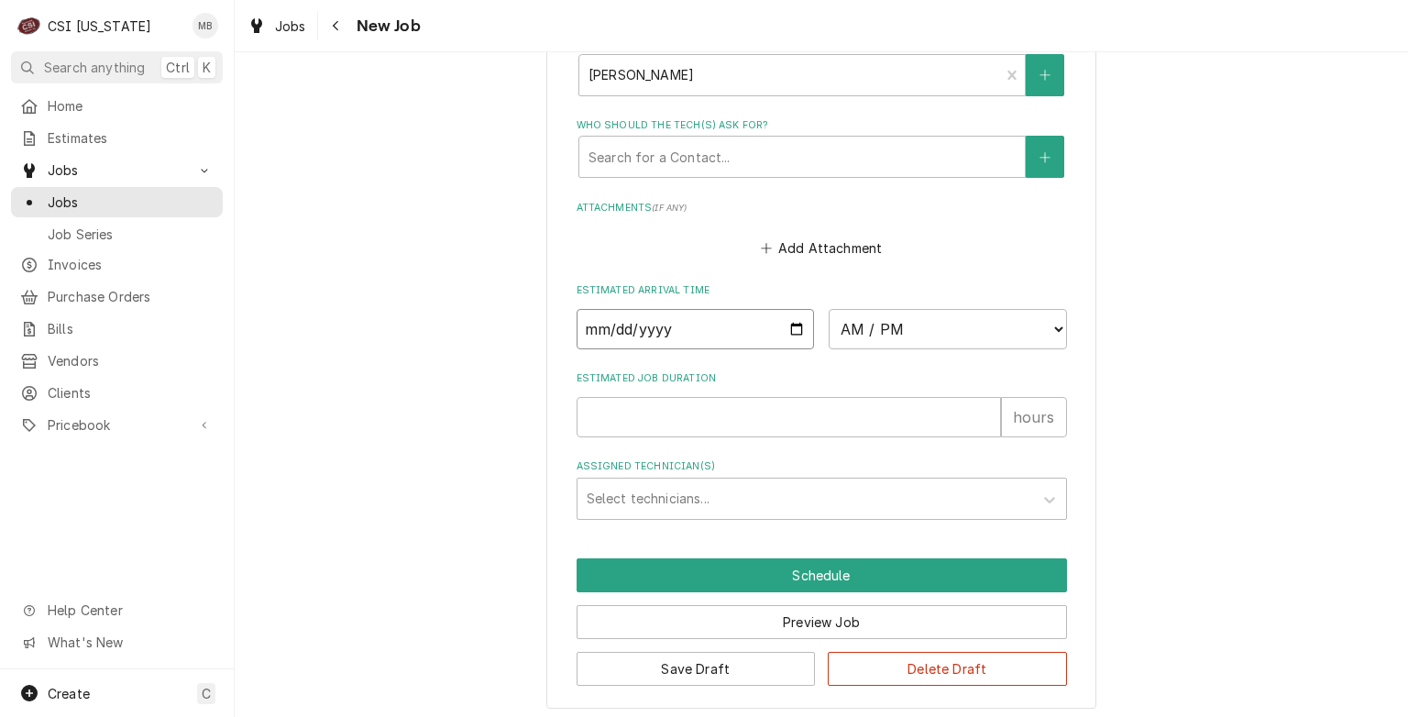
click at [782, 321] on input "Date" at bounding box center [696, 329] width 238 height 40
type input "2025-10-13"
type textarea "x"
click at [911, 326] on select "AM / PM 6:00 AM 6:15 AM 6:30 AM 6:45 AM 7:00 AM 7:15 AM 7:30 AM 7:45 AM 8:00 AM…" at bounding box center [948, 329] width 238 height 40
select select "07:00:00"
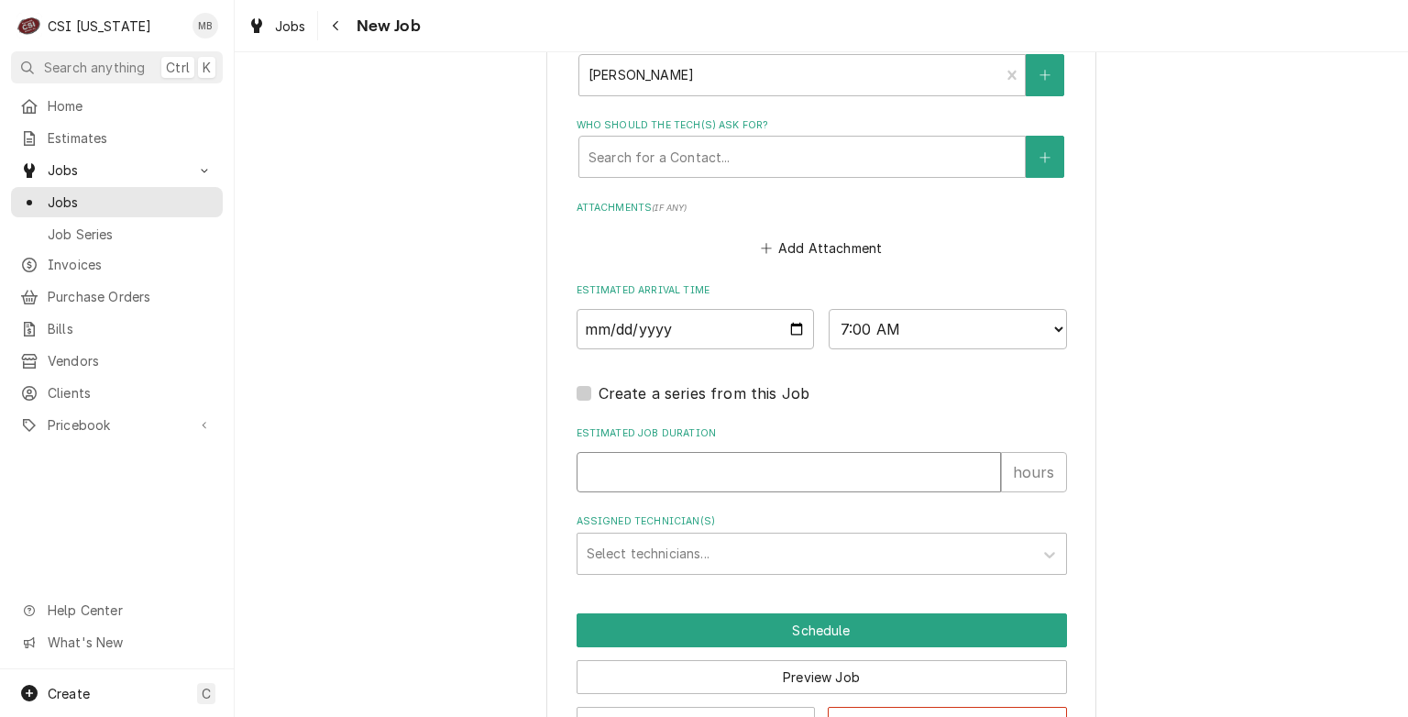
click at [793, 458] on input "Estimated Job Duration" at bounding box center [789, 472] width 425 height 40
type textarea "x"
type input "2"
type textarea "x"
type input "2"
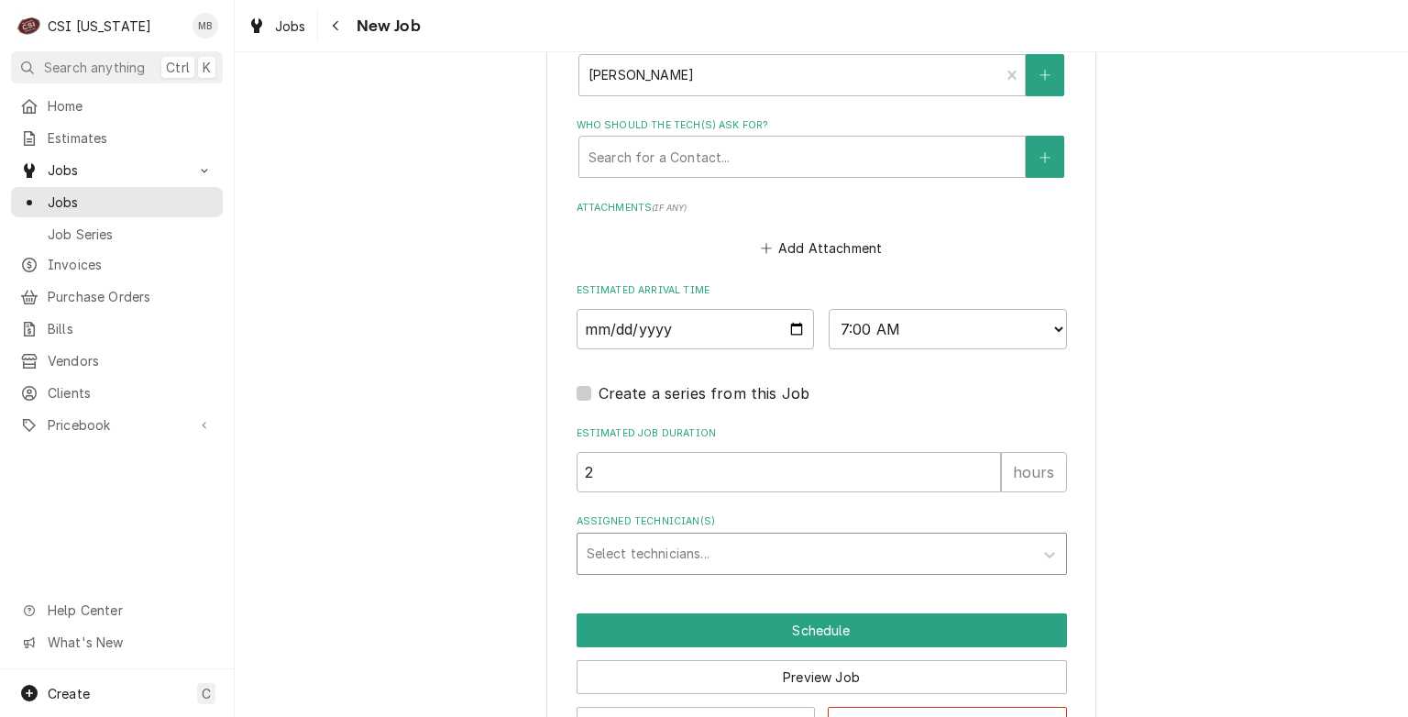
click at [778, 557] on div "Assigned Technician(s)" at bounding box center [805, 553] width 437 height 33
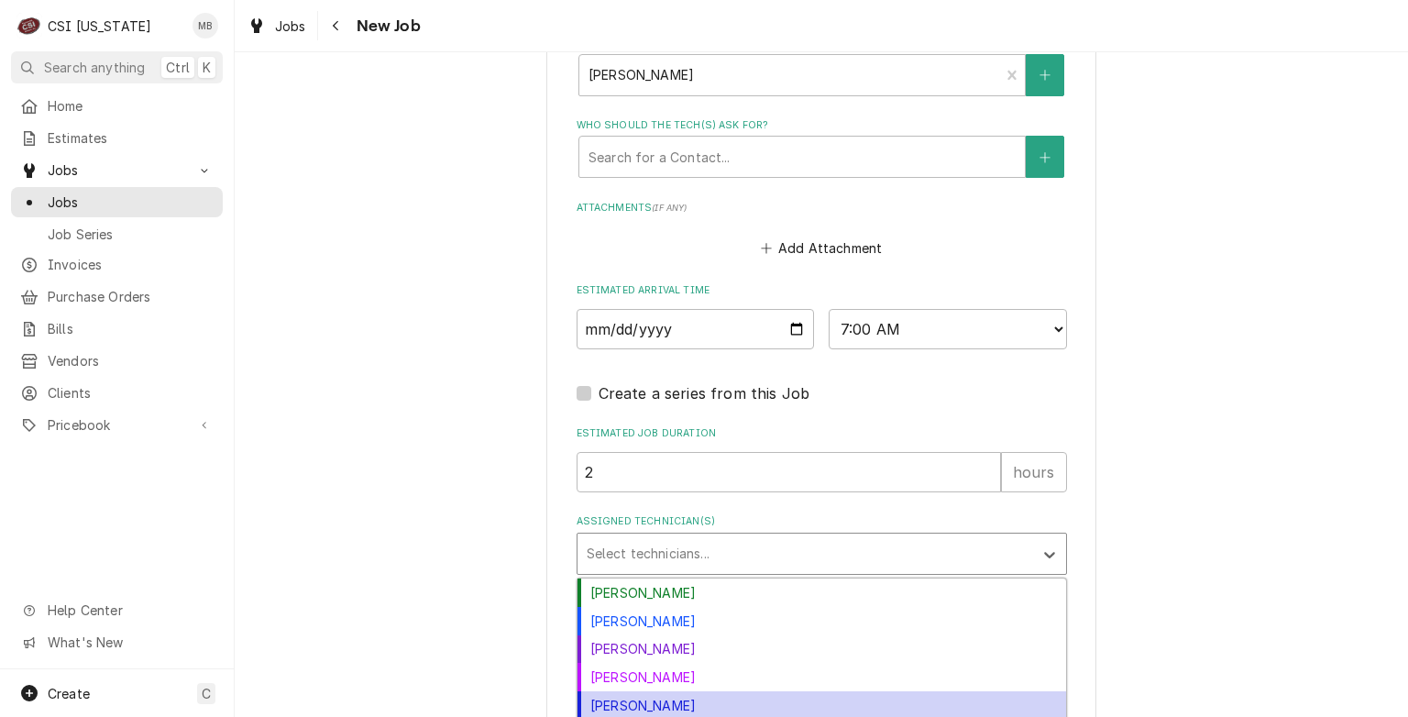
click at [723, 691] on div "Jeff Hartley" at bounding box center [822, 705] width 489 height 28
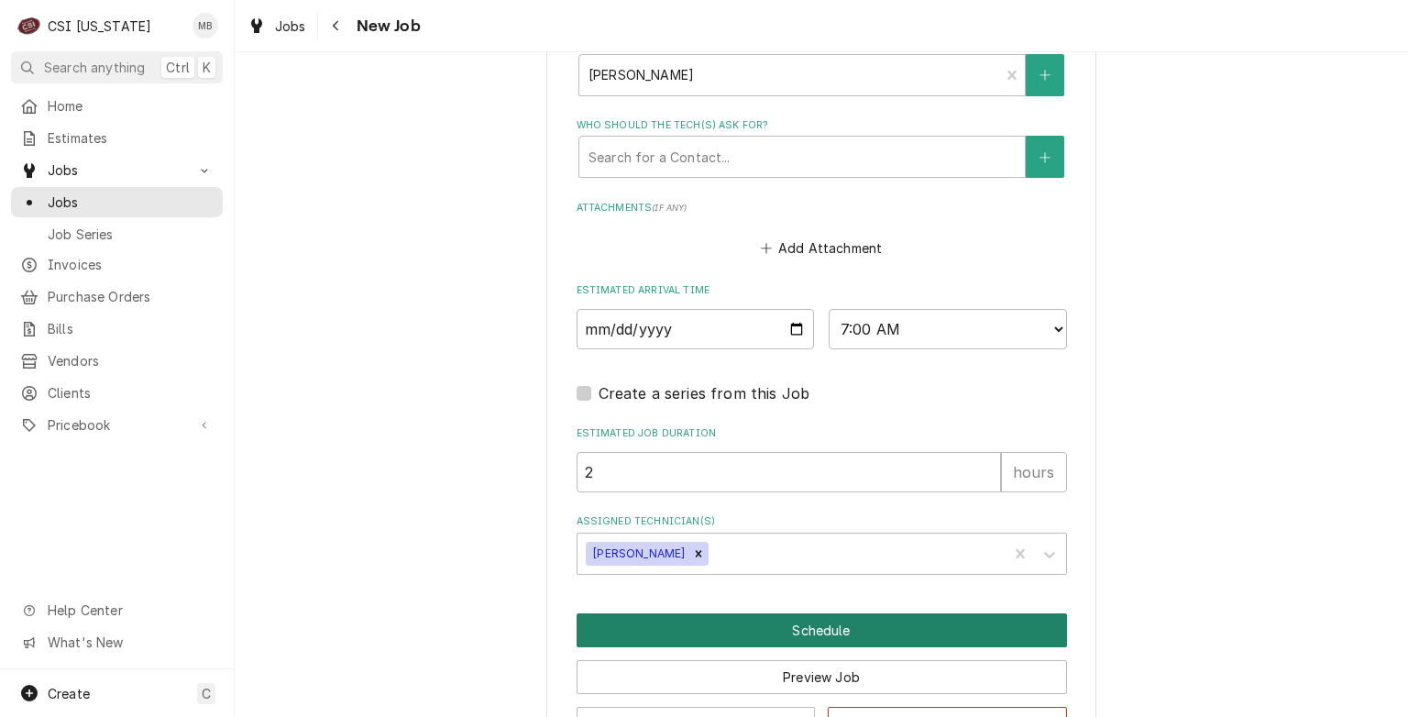
click at [778, 636] on button "Schedule" at bounding box center [822, 630] width 491 height 34
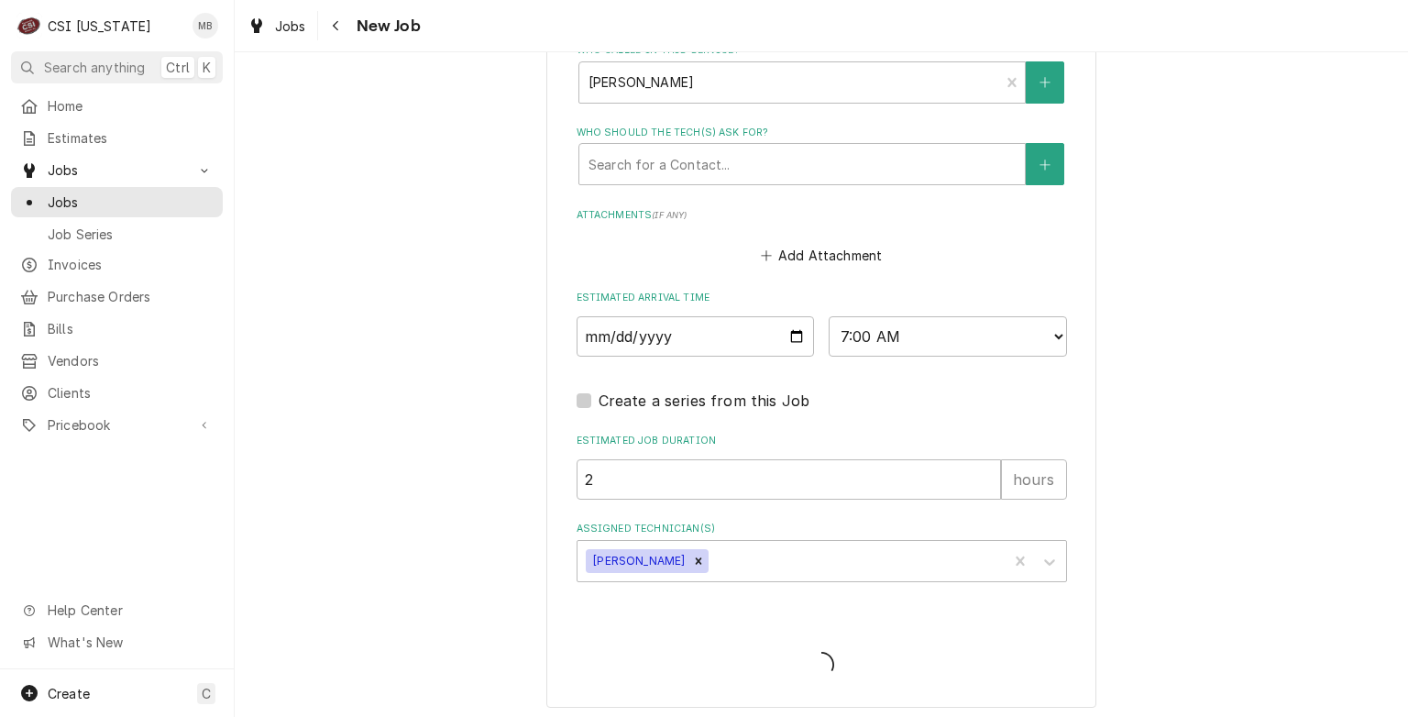
type textarea "x"
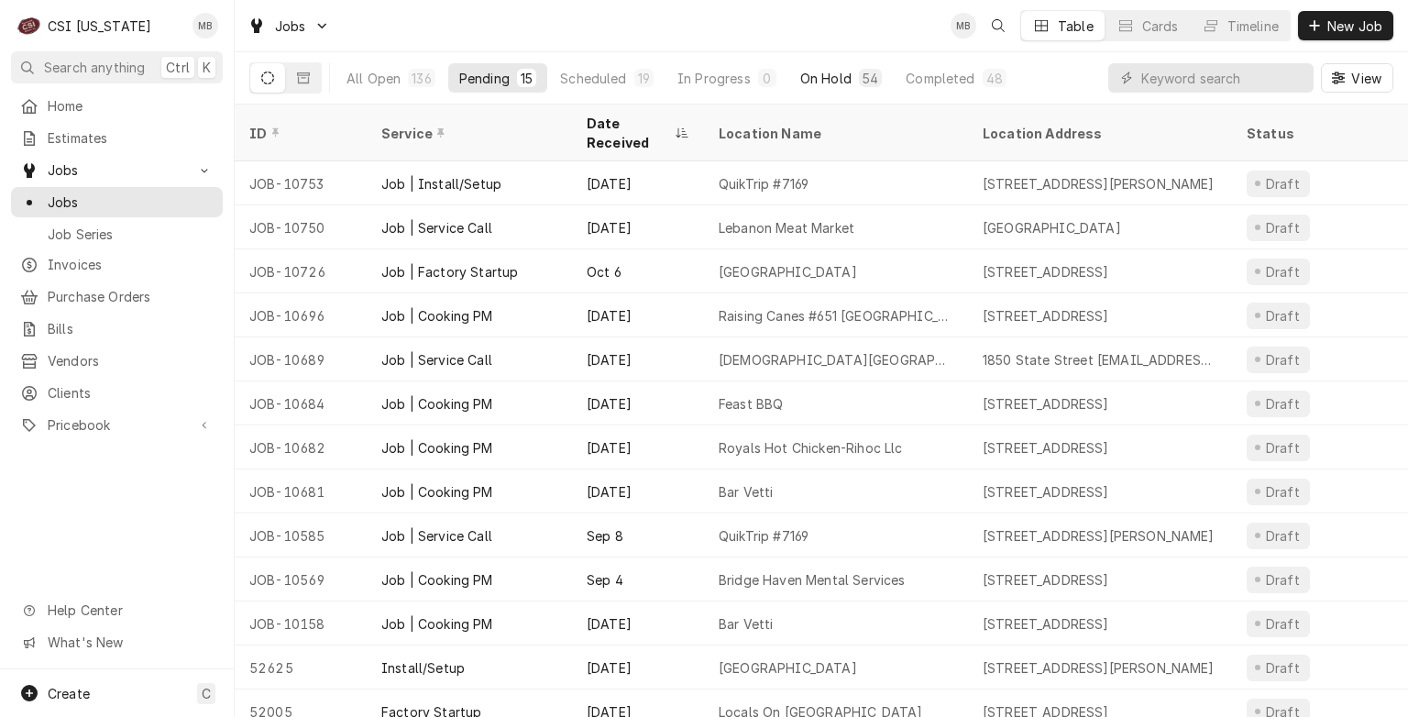
click at [816, 79] on div "On Hold" at bounding box center [825, 78] width 51 height 19
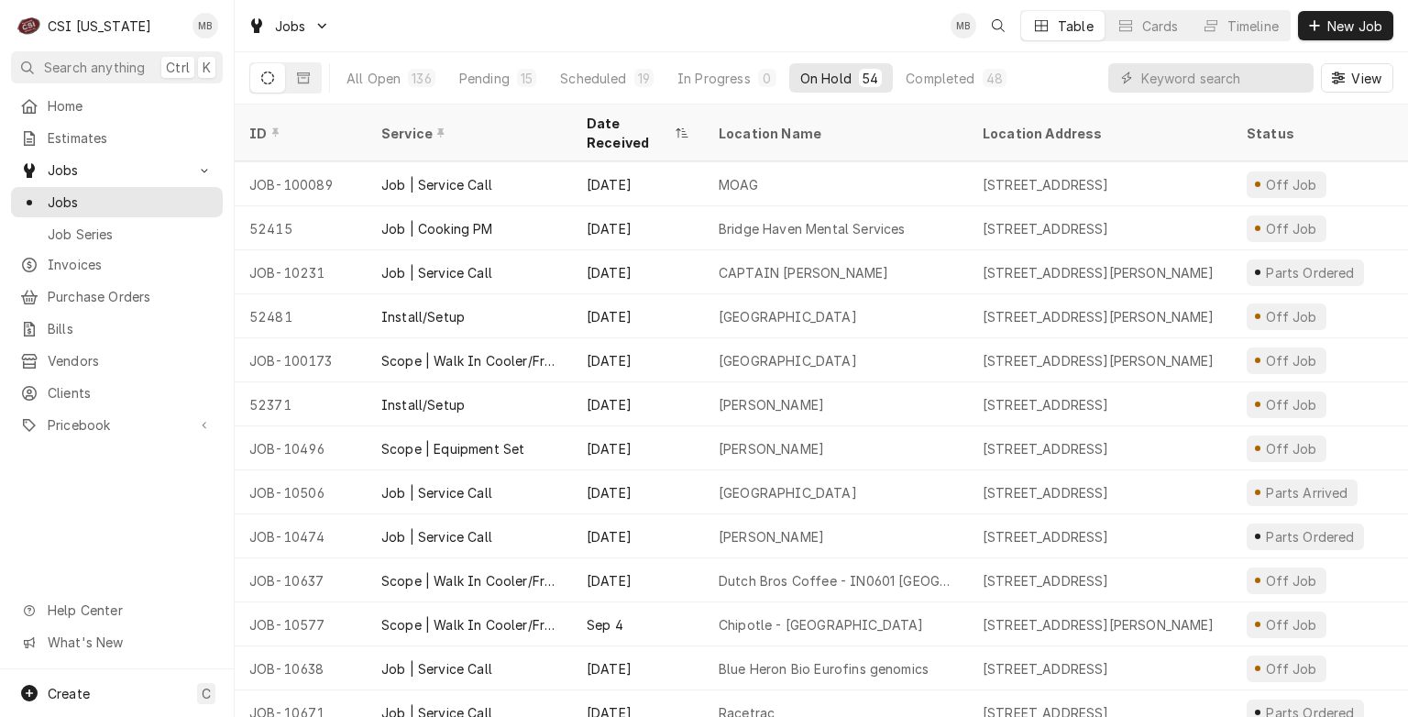
scroll to position [179, 0]
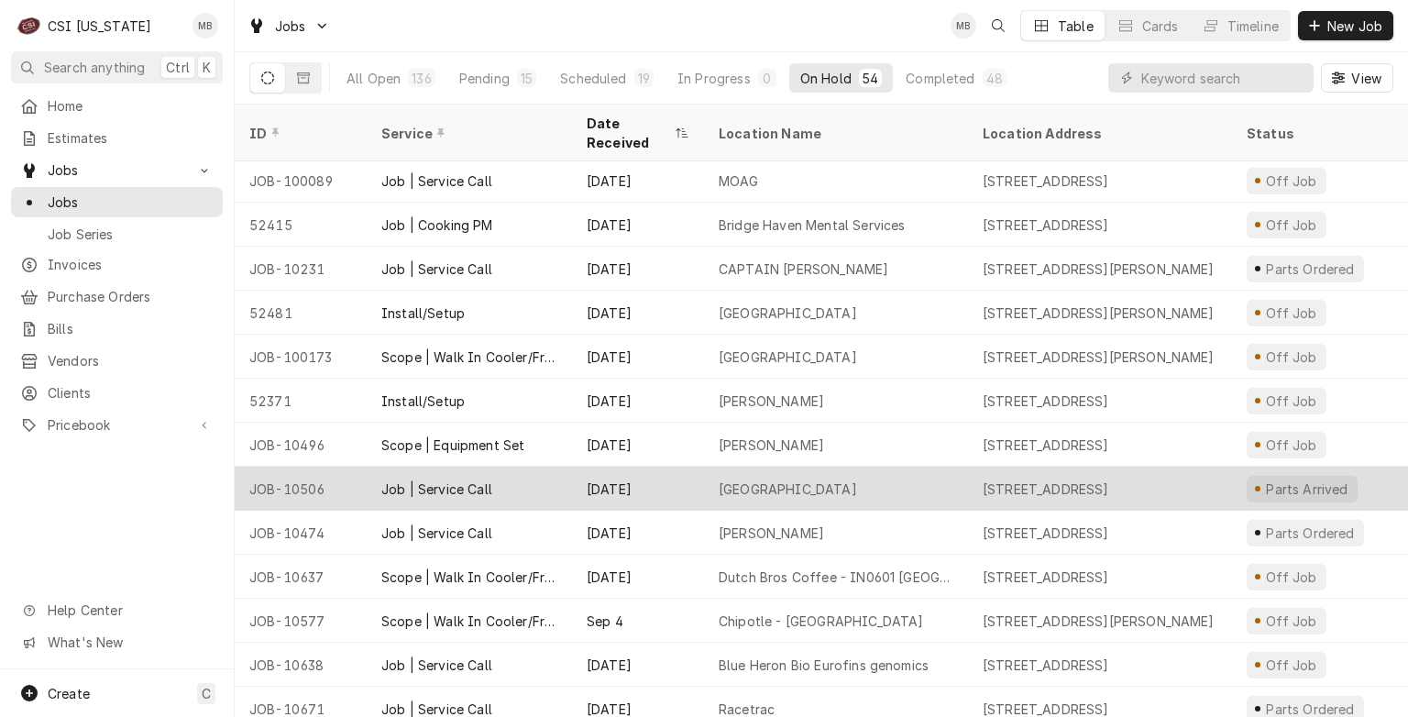
click at [798, 476] on div "Westridge Elementary" at bounding box center [836, 489] width 264 height 44
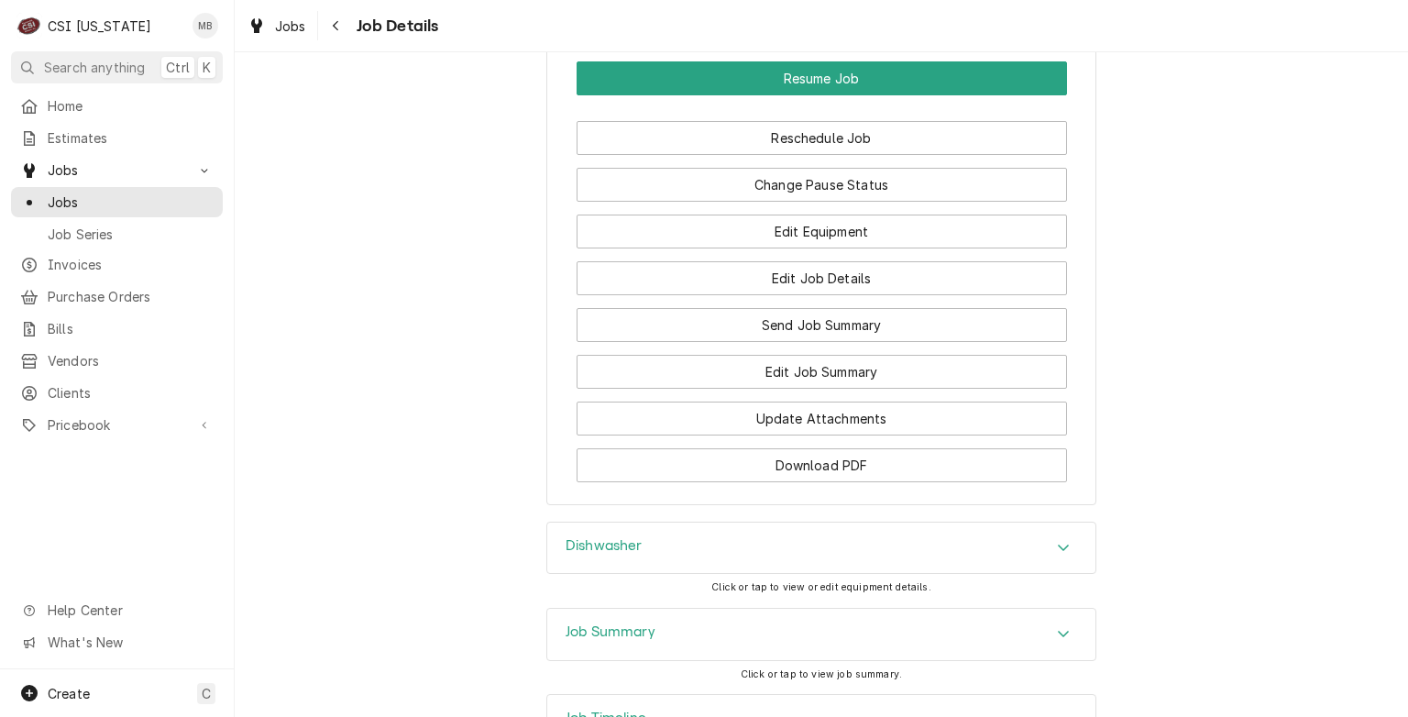
scroll to position [2070, 0]
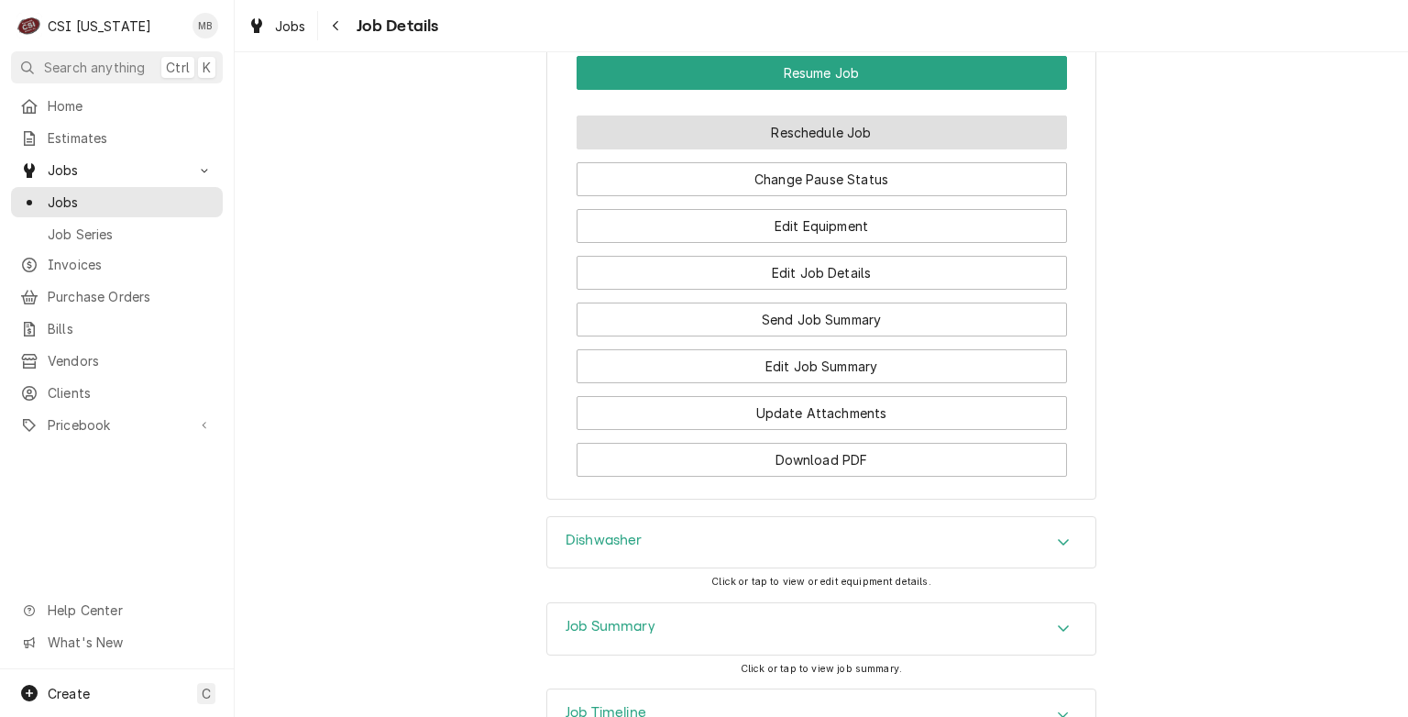
click at [818, 129] on button "Reschedule Job" at bounding box center [822, 133] width 491 height 34
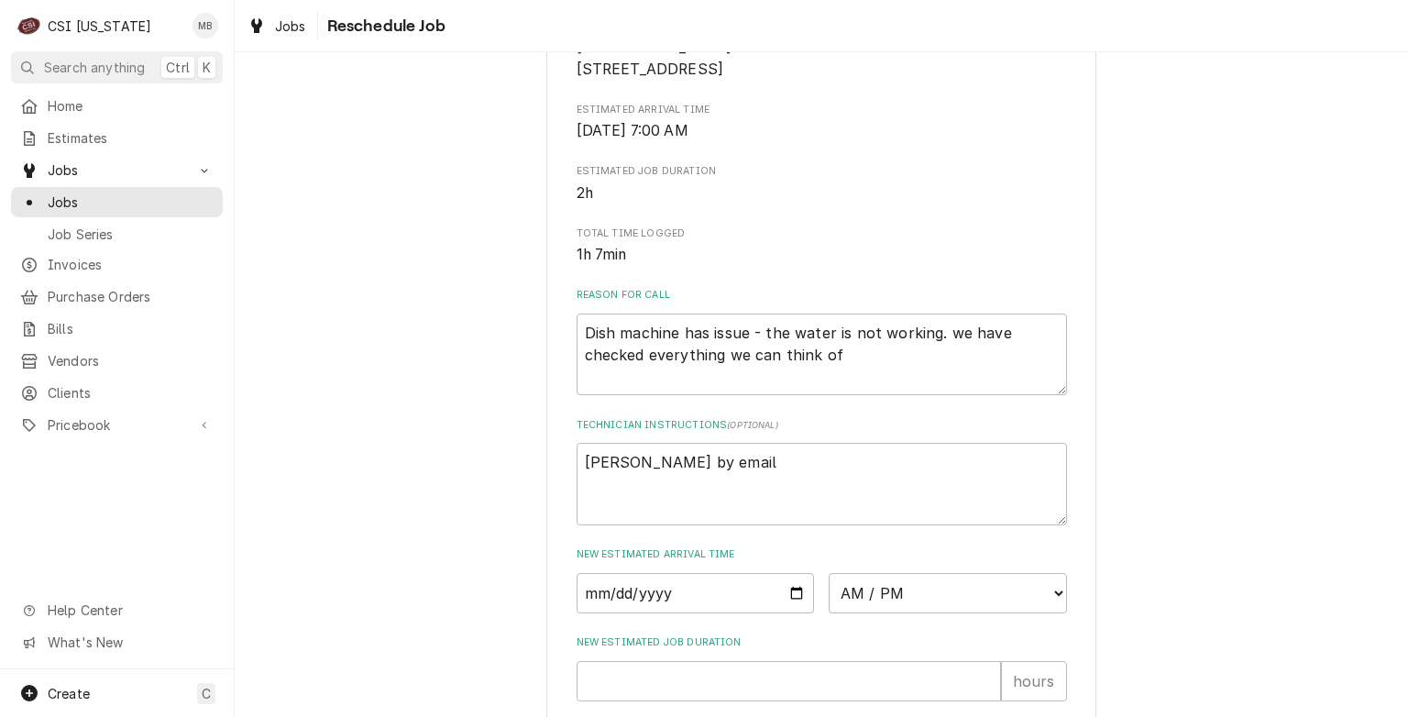
scroll to position [651, 0]
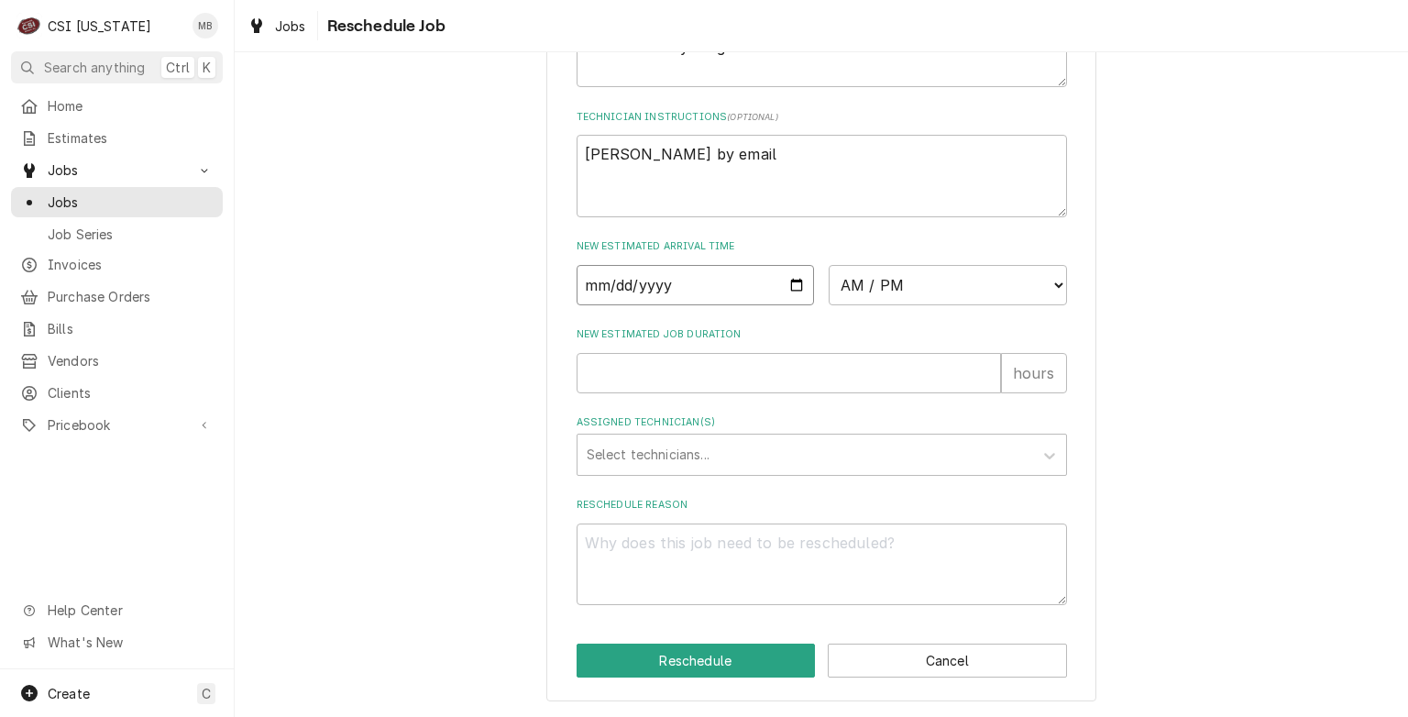
click at [786, 294] on input "Date" at bounding box center [696, 285] width 238 height 40
type input "2025-10-13"
type textarea "x"
click at [912, 293] on select "AM / PM 6:00 AM 6:15 AM 6:30 AM 6:45 AM 7:00 AM 7:15 AM 7:30 AM 7:45 AM 8:00 AM…" at bounding box center [948, 285] width 238 height 40
select select "11:00:00"
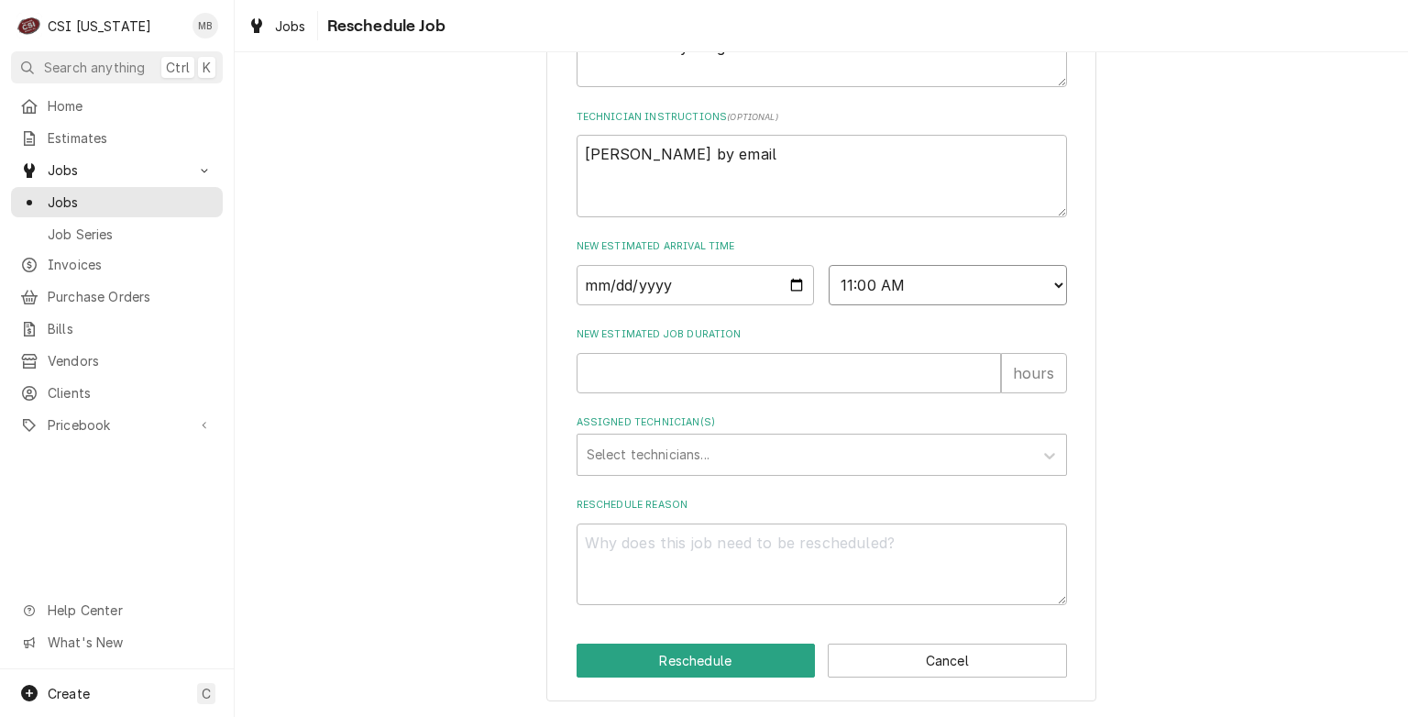
click at [829, 265] on select "AM / PM 6:00 AM 6:15 AM 6:30 AM 6:45 AM 7:00 AM 7:15 AM 7:30 AM 7:45 AM 8:00 AM…" at bounding box center [948, 285] width 238 height 40
click at [833, 387] on input "New Estimated Job Duration" at bounding box center [789, 373] width 425 height 40
type textarea "x"
type input "2"
click at [817, 454] on div "Assigned Technician(s)" at bounding box center [805, 454] width 437 height 33
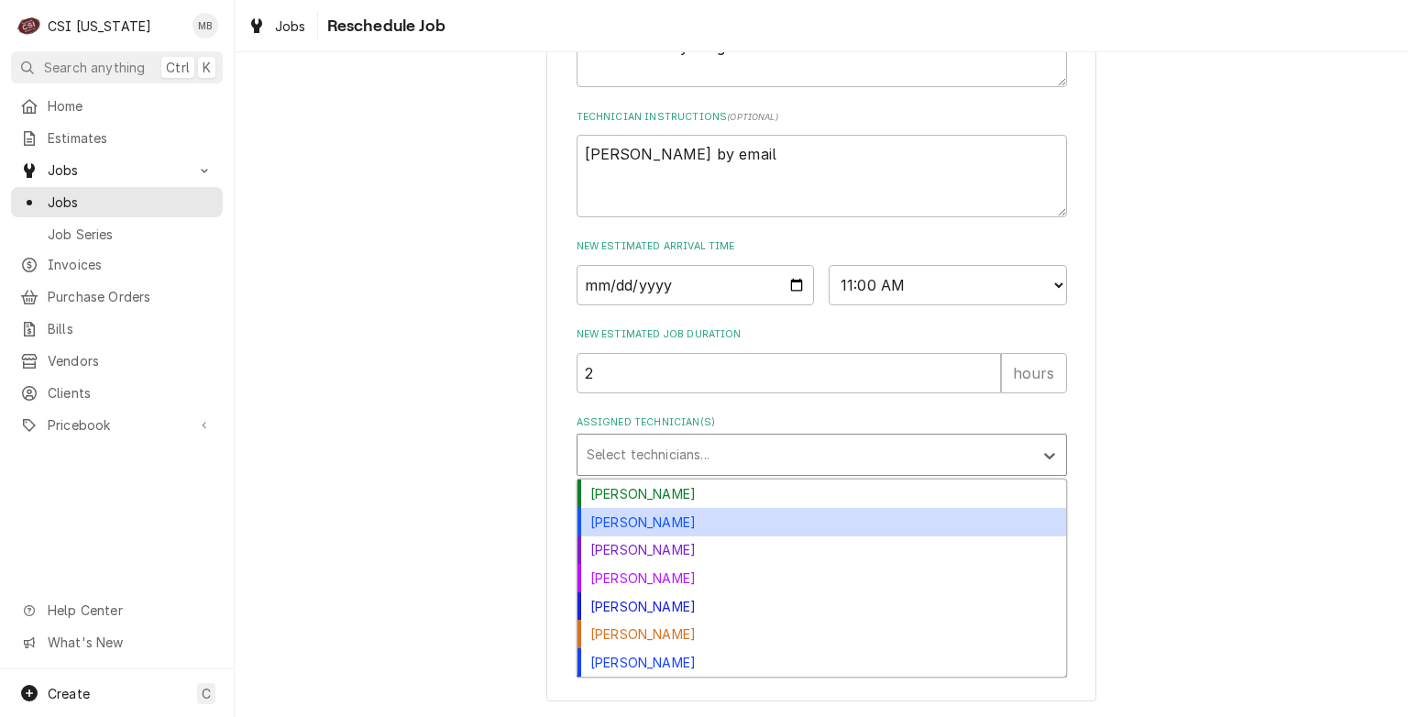
click at [794, 508] on div "Craig Pierce" at bounding box center [822, 522] width 489 height 28
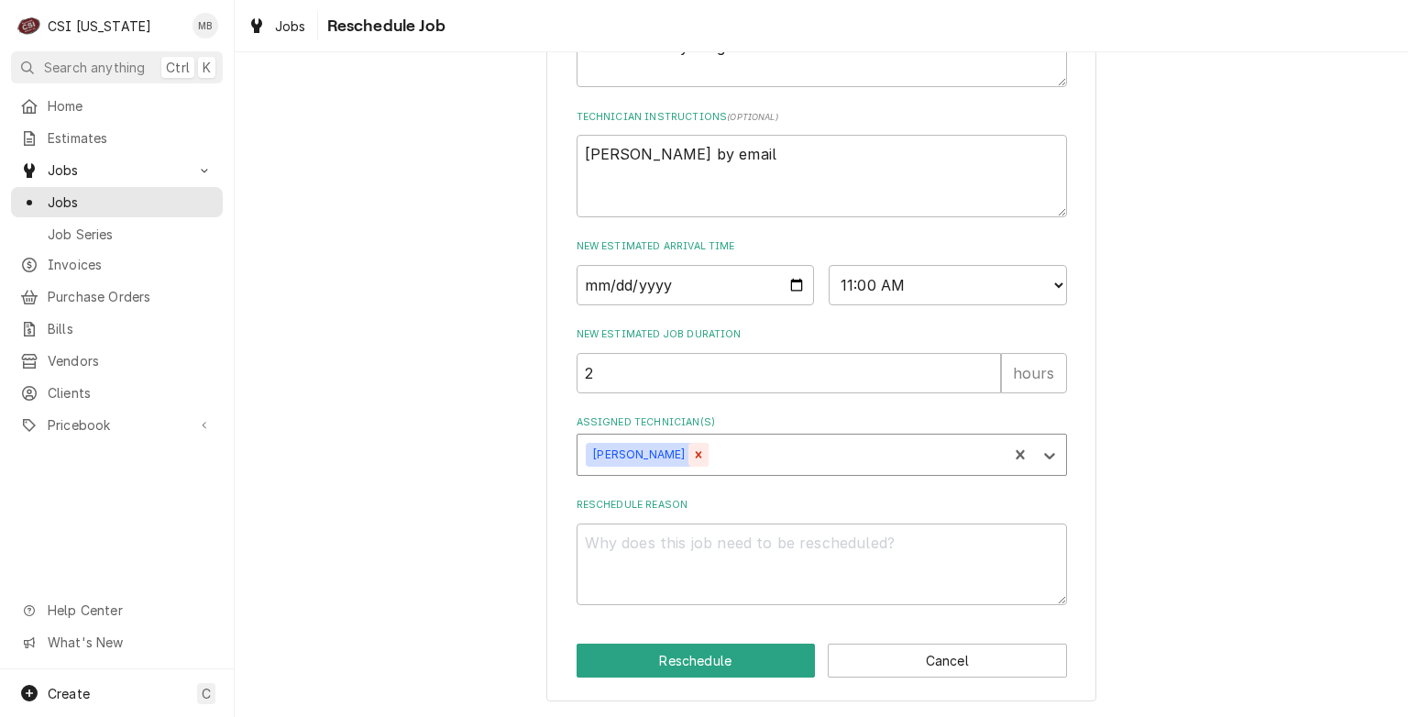
click at [692, 450] on icon "Remove Craig Pierce" at bounding box center [698, 454] width 13 height 13
click at [663, 450] on div "Assigned Technician(s)" at bounding box center [805, 454] width 437 height 33
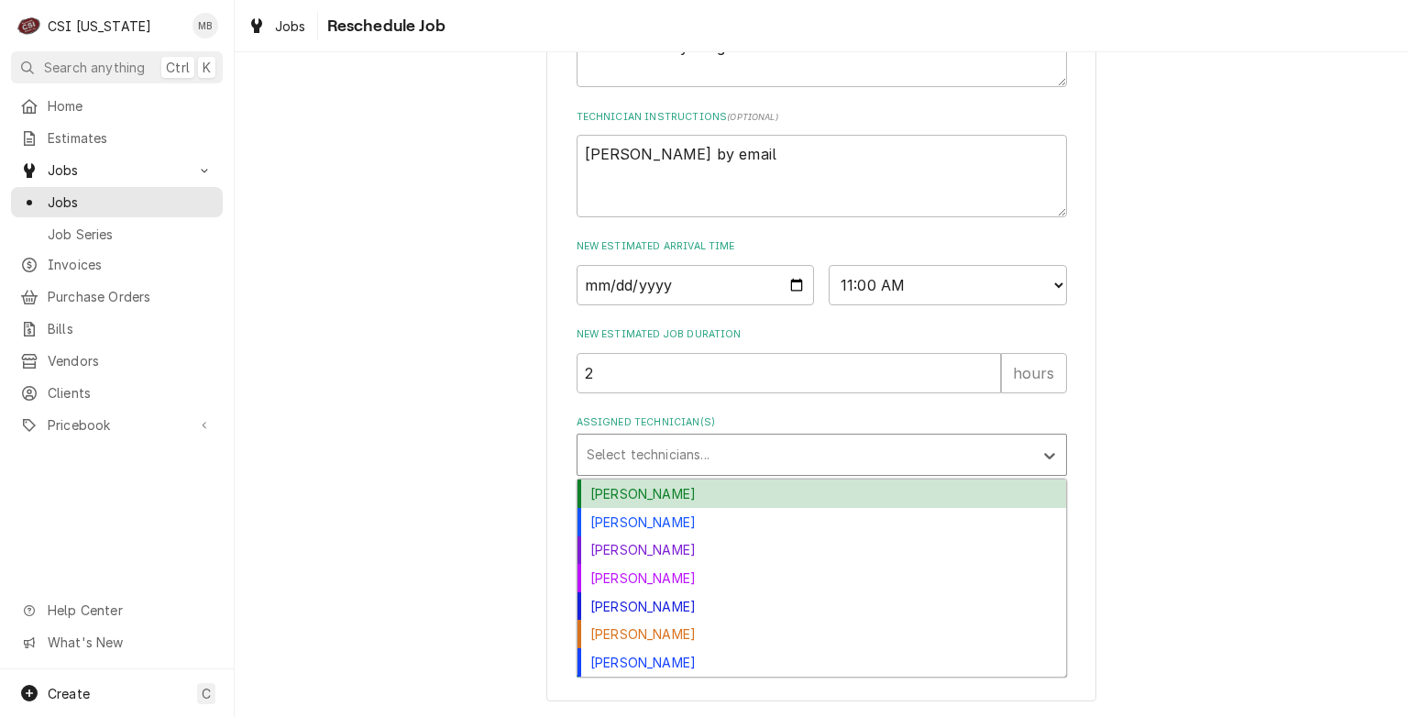
click at [654, 488] on div "Bryant Jolley" at bounding box center [822, 494] width 489 height 28
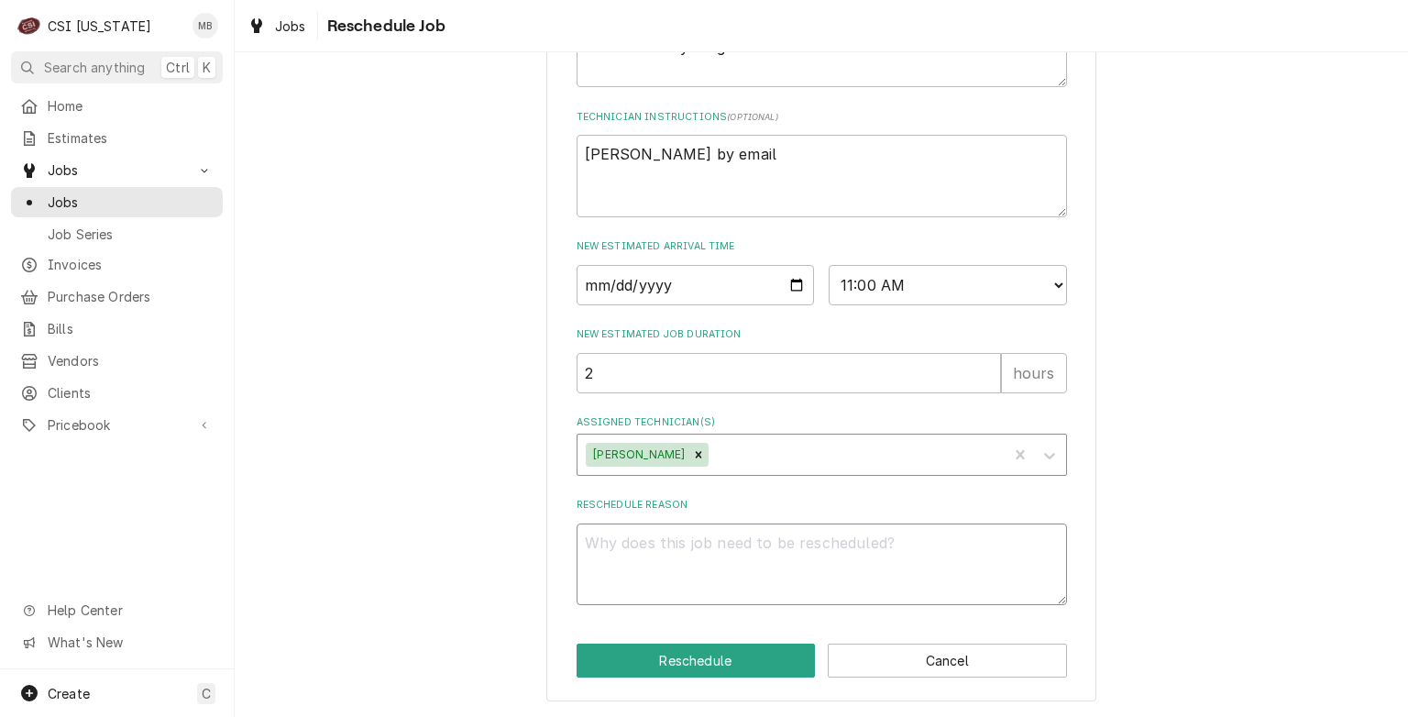
click at [664, 546] on textarea "Reschedule Reason" at bounding box center [822, 565] width 491 height 83
type textarea "x"
type textarea "p"
type textarea "x"
type textarea "pa"
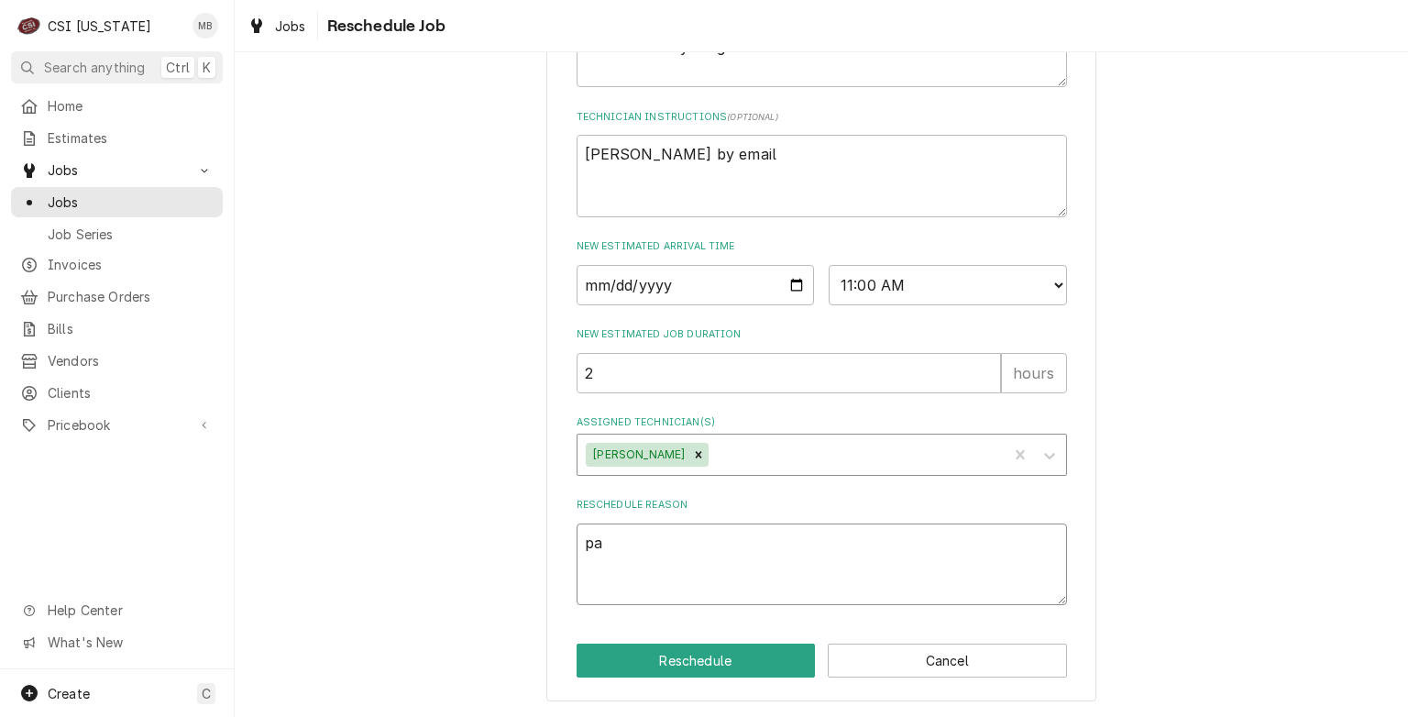
type textarea "x"
type textarea "par"
type textarea "x"
type textarea "part"
type textarea "x"
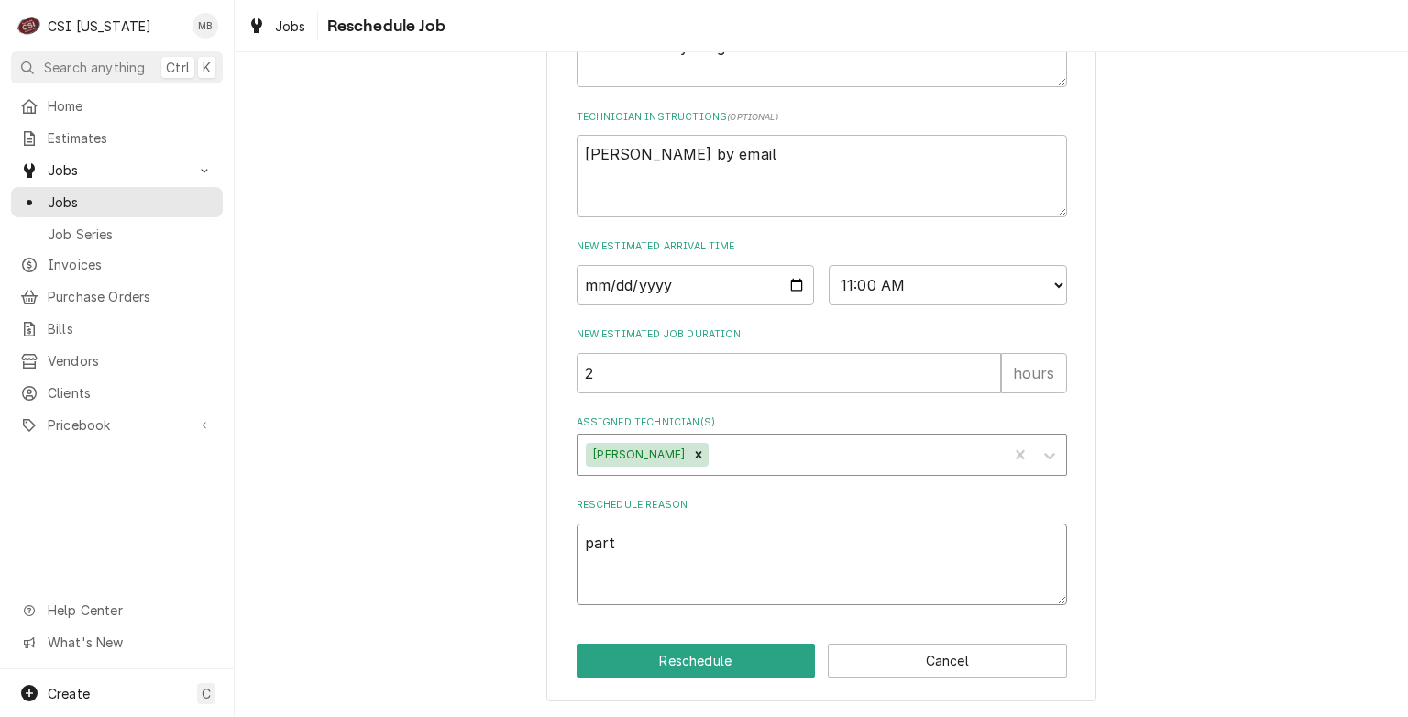
type textarea "parts"
type textarea "x"
type textarea "parts"
type textarea "x"
type textarea "parts a"
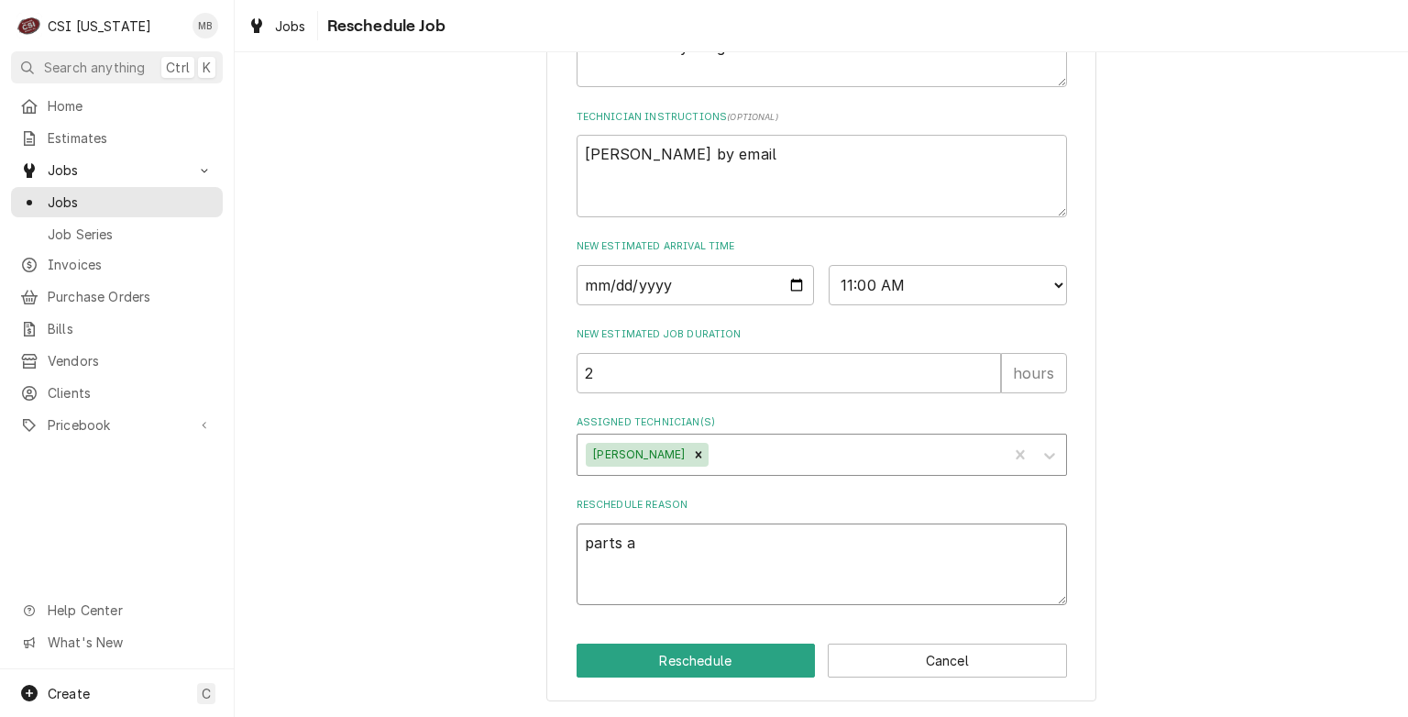
type textarea "x"
type textarea "parts ar"
type textarea "x"
type textarea "parts arr"
type textarea "x"
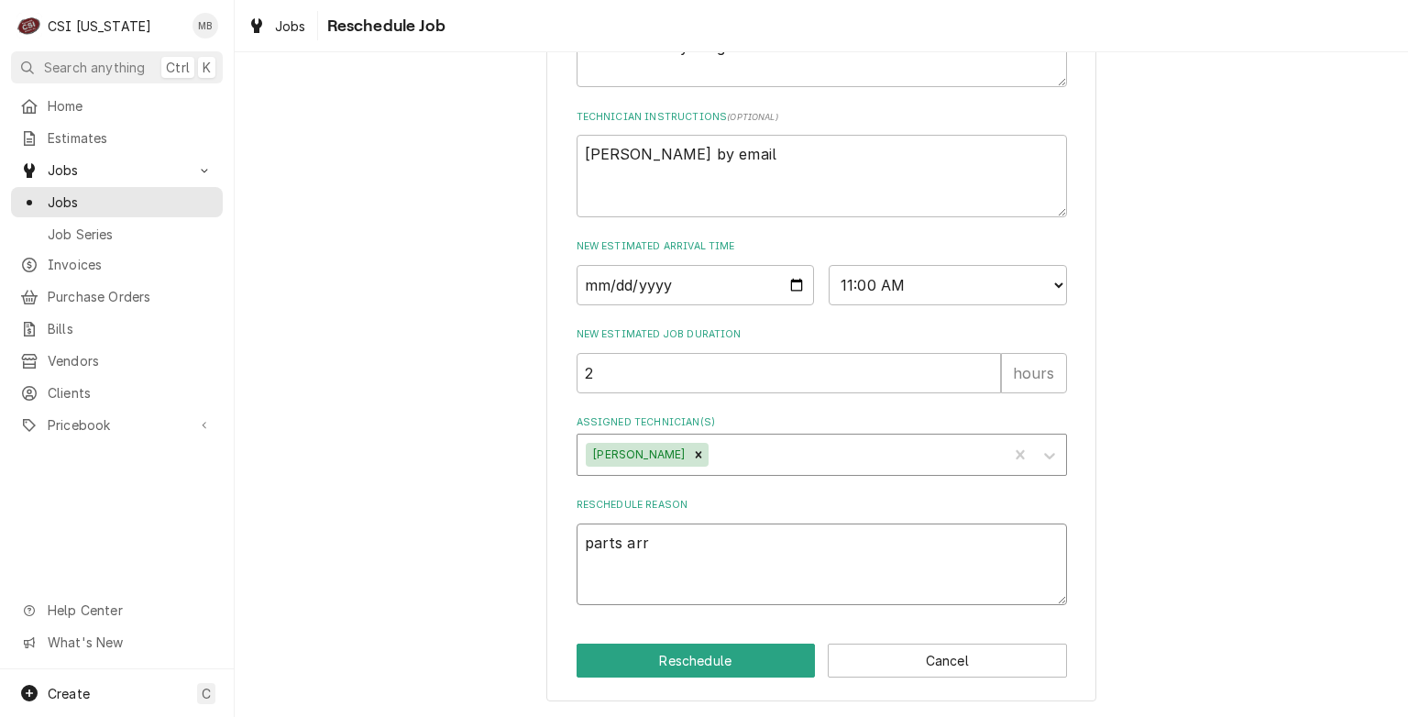
type textarea "parts arri"
type textarea "x"
type textarea "parts arriv"
type textarea "x"
type textarea "parts arrive"
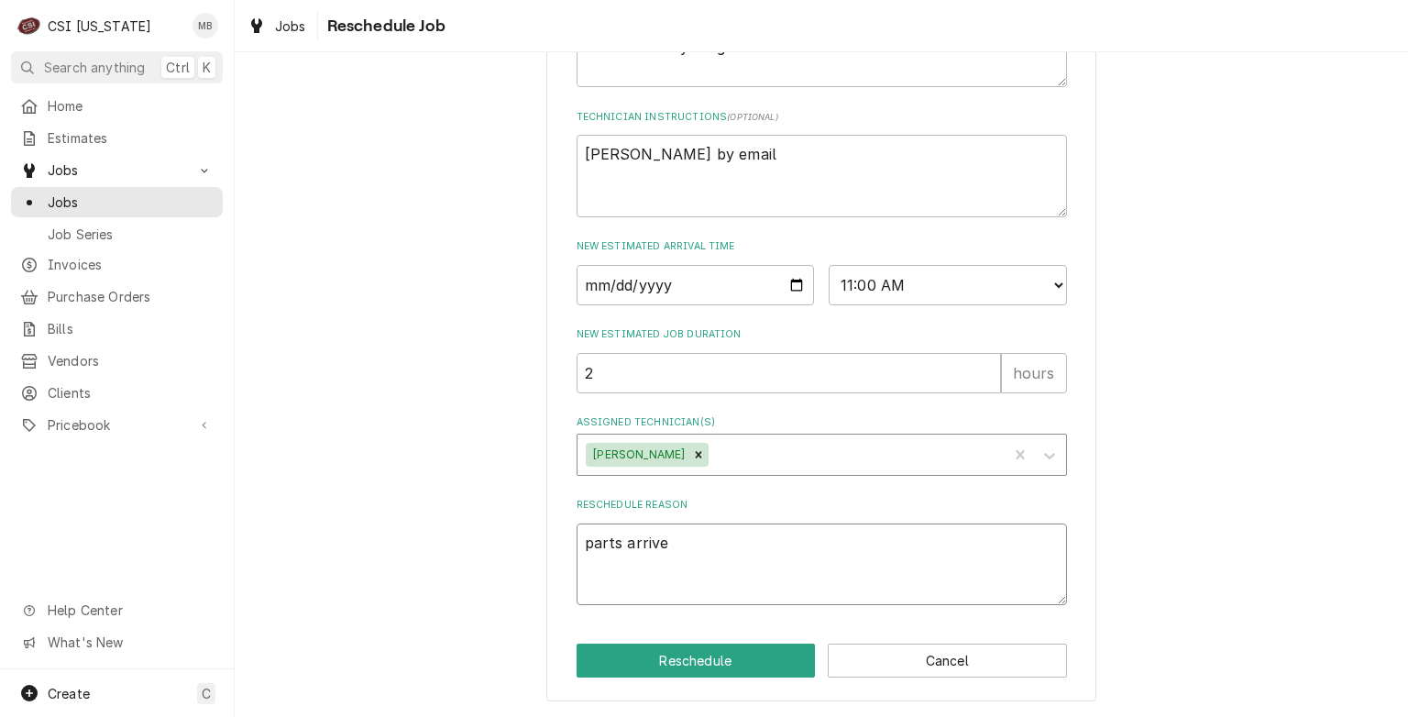
type textarea "x"
type textarea "parts arrived"
click at [697, 667] on button "Reschedule" at bounding box center [696, 661] width 239 height 34
type textarea "x"
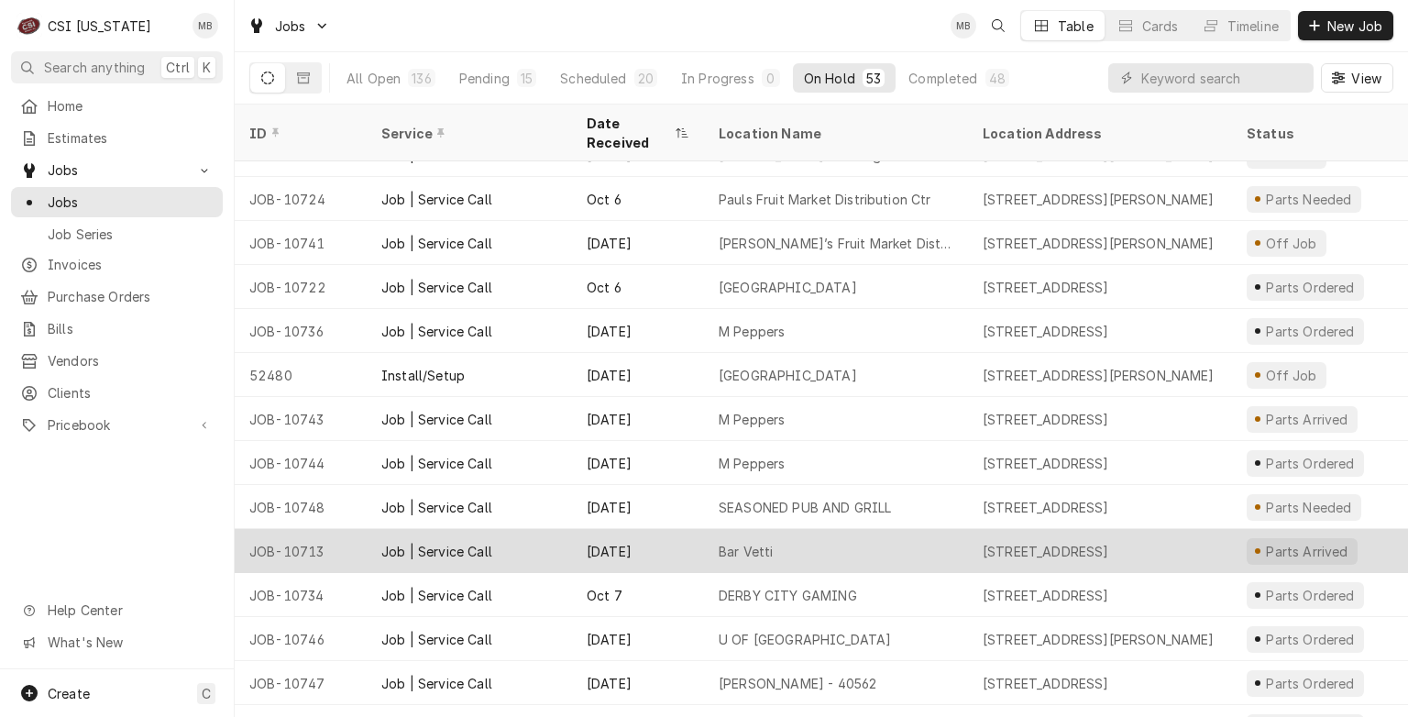
scroll to position [1768, 0]
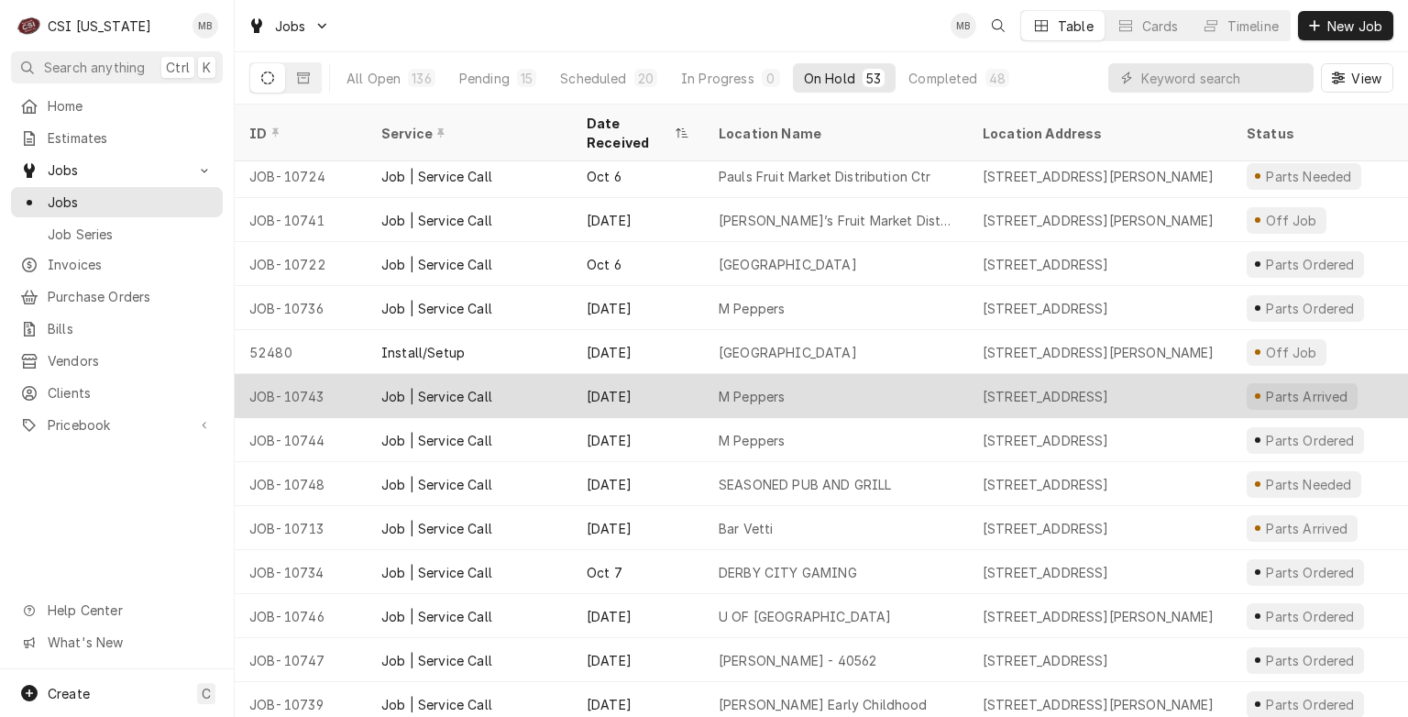
drag, startPoint x: 748, startPoint y: 380, endPoint x: 700, endPoint y: 382, distance: 48.7
click at [700, 382] on div "[DATE]" at bounding box center [638, 396] width 132 height 44
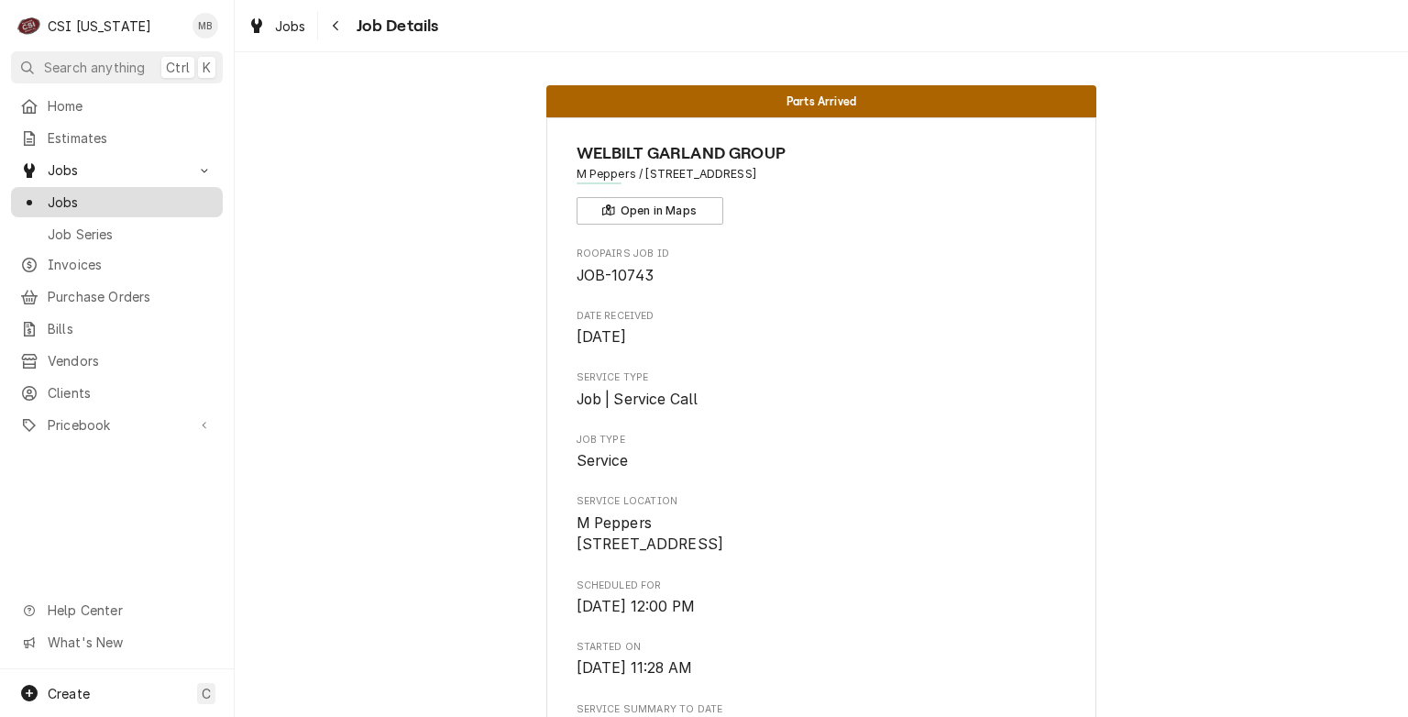
click at [58, 201] on span "Jobs" at bounding box center [131, 202] width 166 height 19
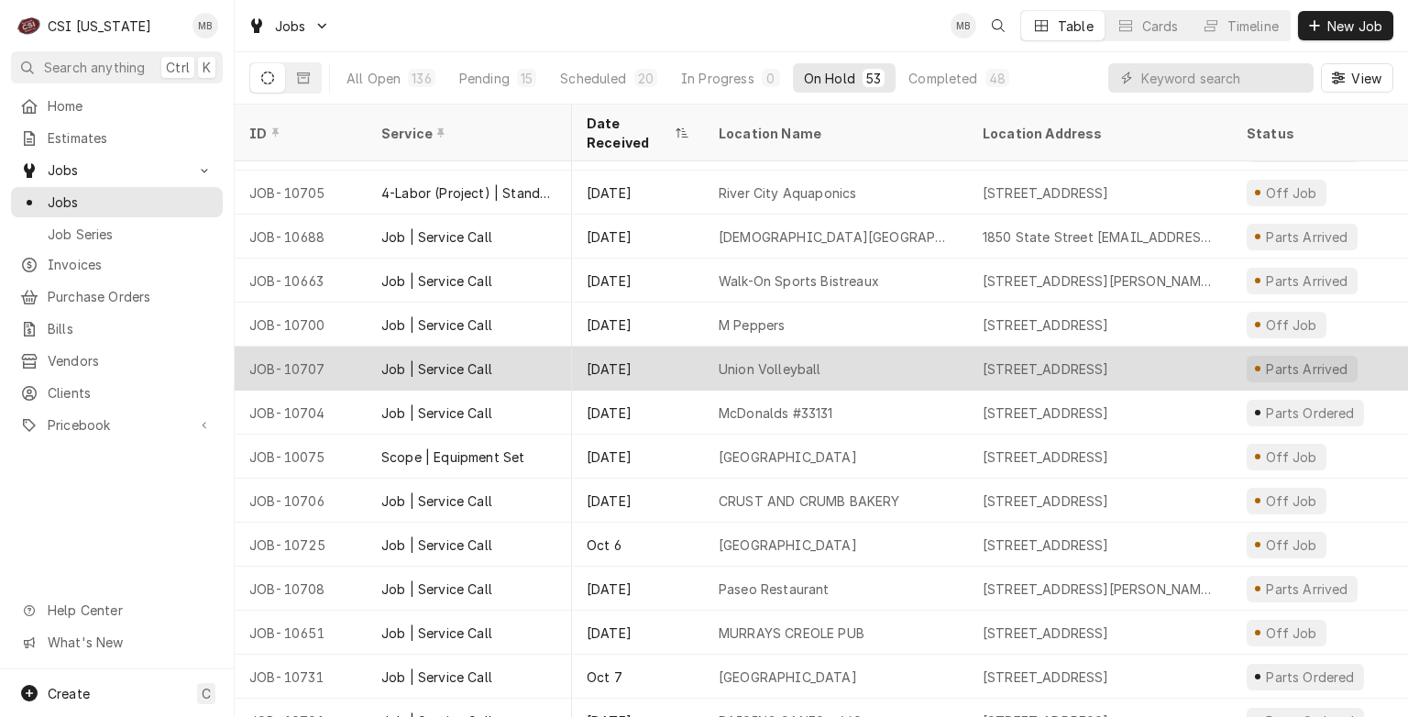
scroll to position [1136, 0]
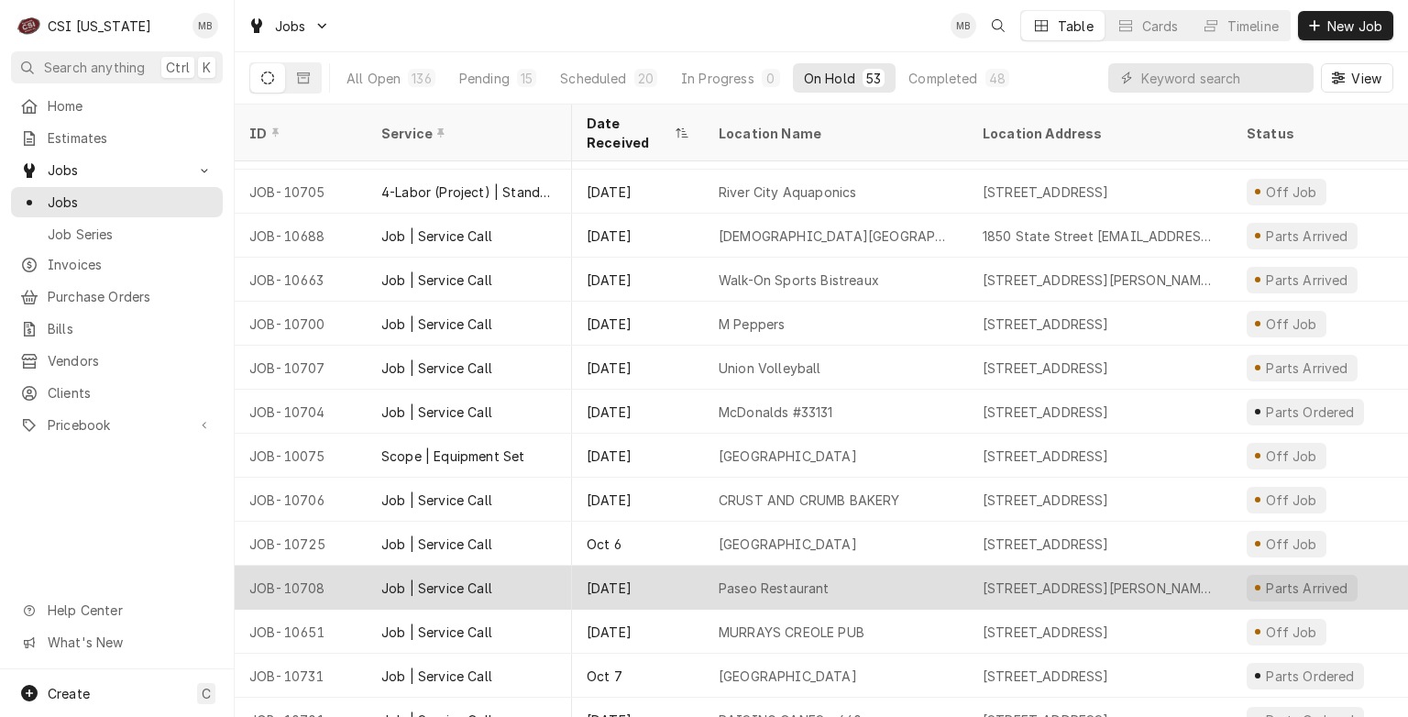
click at [706, 566] on div "Paseo Restaurant" at bounding box center [836, 588] width 264 height 44
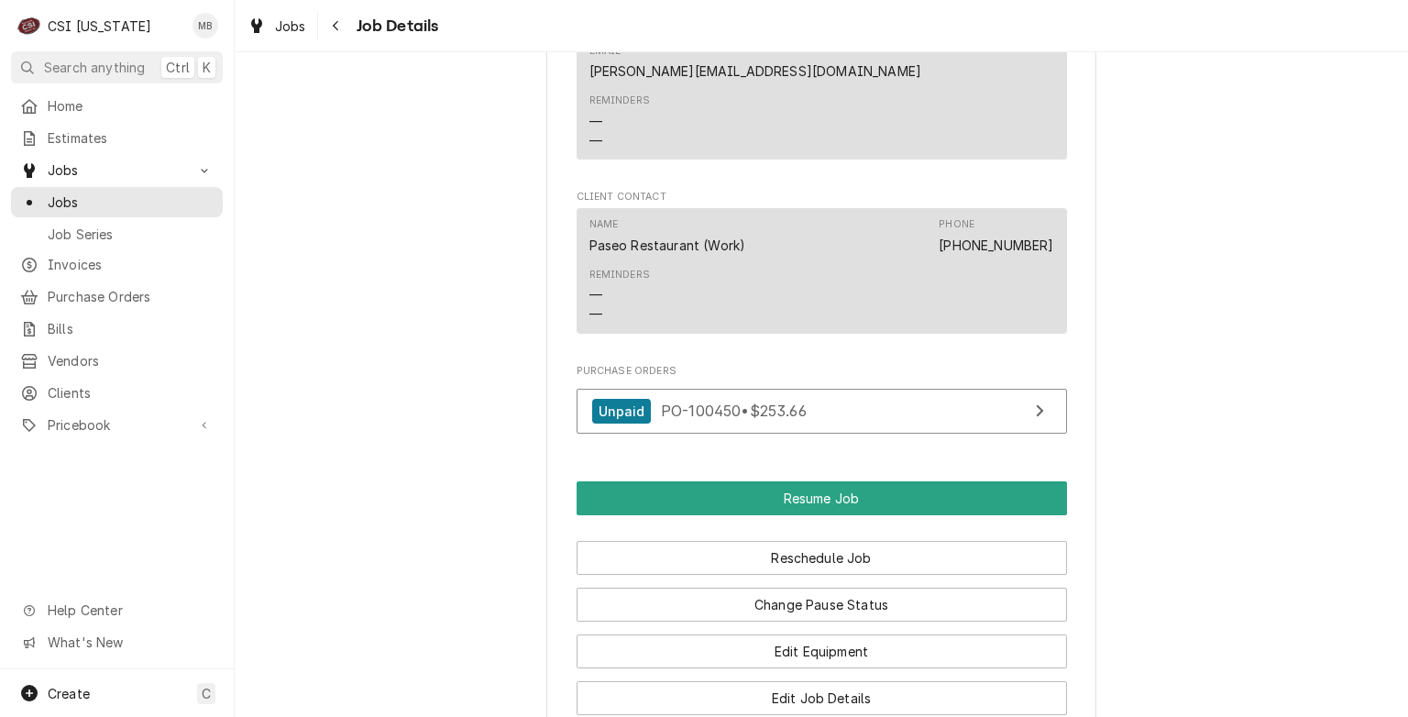
scroll to position [2036, 0]
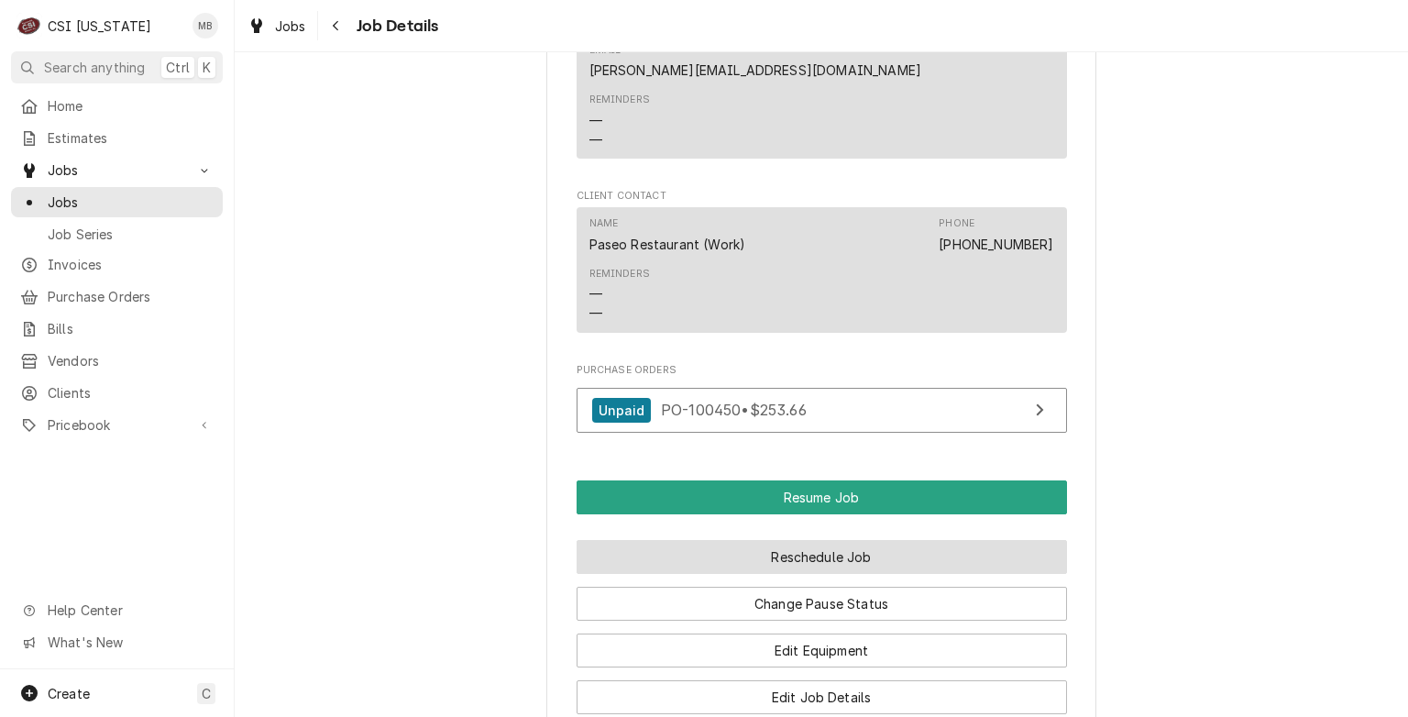
click at [814, 540] on button "Reschedule Job" at bounding box center [822, 557] width 491 height 34
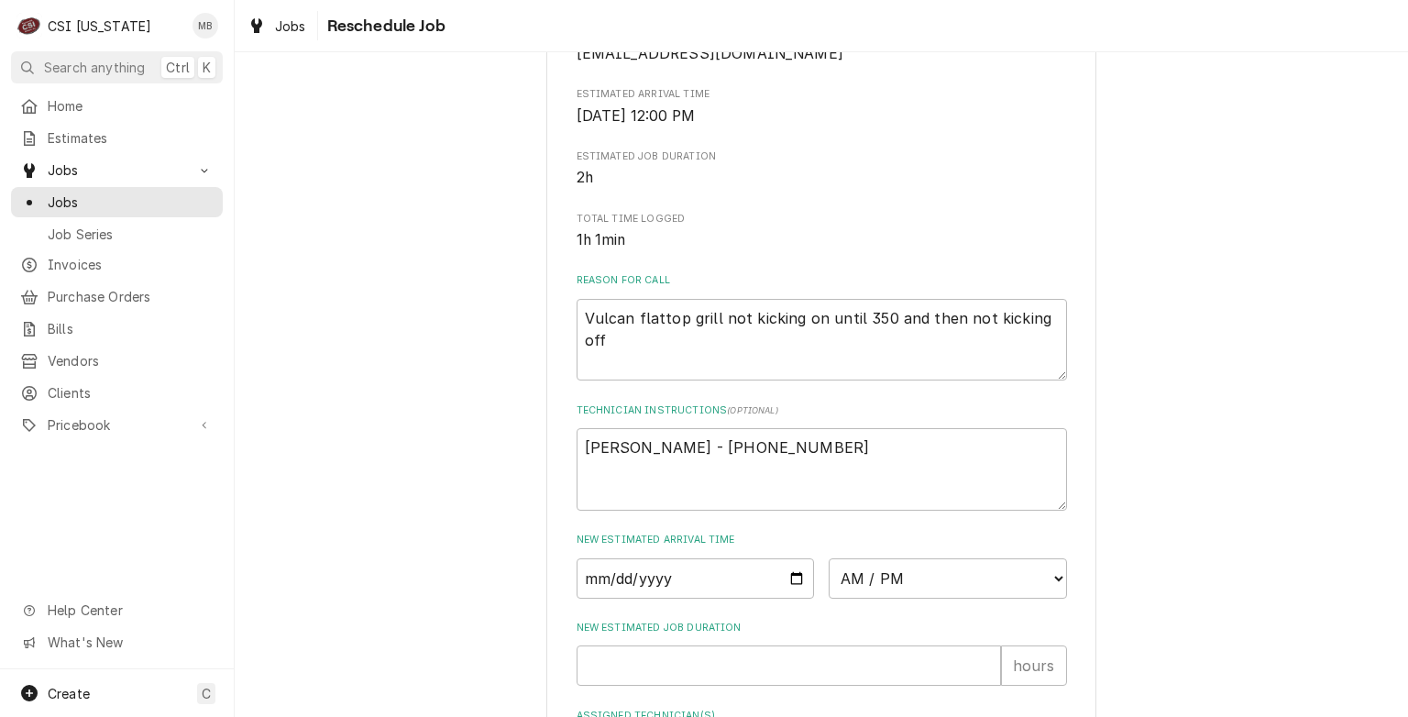
scroll to position [361, 0]
click at [797, 579] on input "Date" at bounding box center [696, 577] width 238 height 40
type input "2025-10-13"
type textarea "x"
click at [889, 569] on select "AM / PM 6:00 AM 6:15 AM 6:30 AM 6:45 AM 7:00 AM 7:15 AM 7:30 AM 7:45 AM 8:00 AM…" at bounding box center [948, 577] width 238 height 40
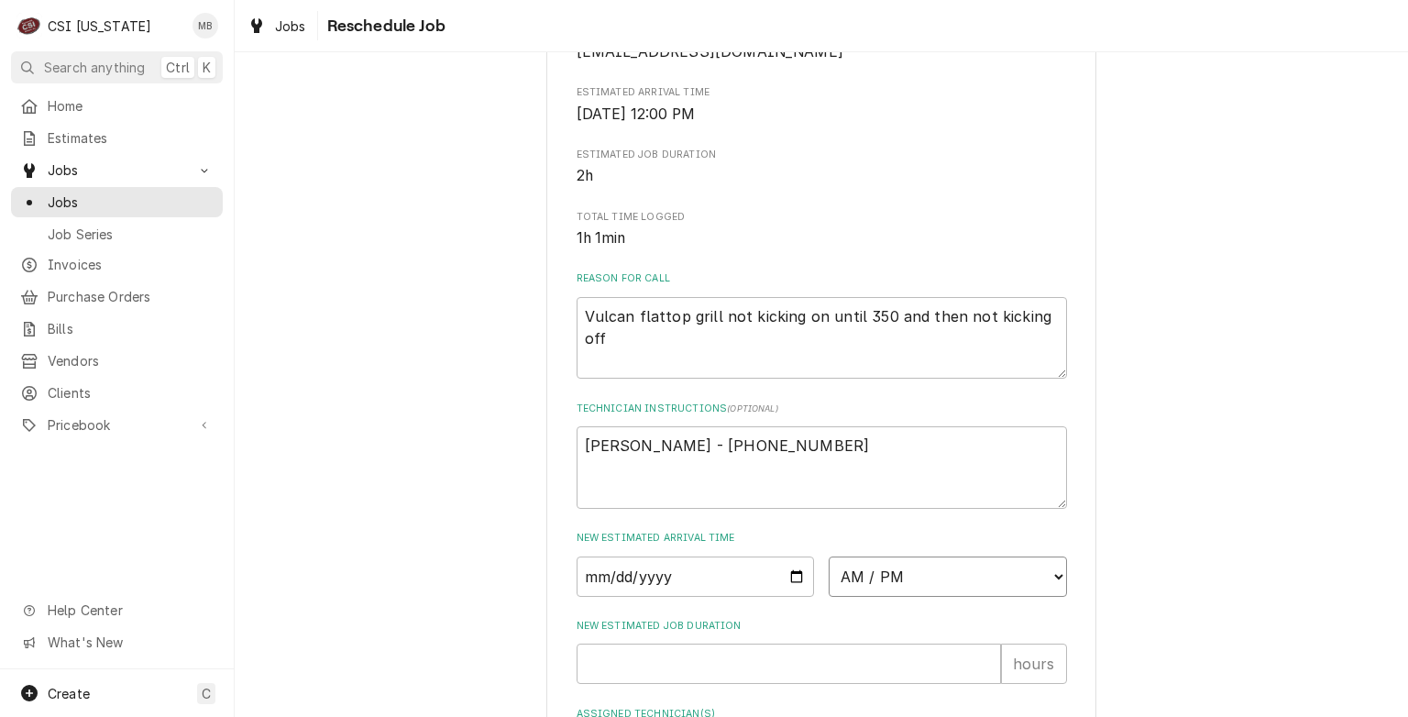
select select "09:00:00"
click at [829, 557] on select "AM / PM 6:00 AM 6:15 AM 6:30 AM 6:45 AM 7:00 AM 7:15 AM 7:30 AM 7:45 AM 8:00 AM…" at bounding box center [948, 577] width 238 height 40
click at [765, 671] on input "New Estimated Job Duration" at bounding box center [789, 664] width 425 height 40
type textarea "x"
type input "2"
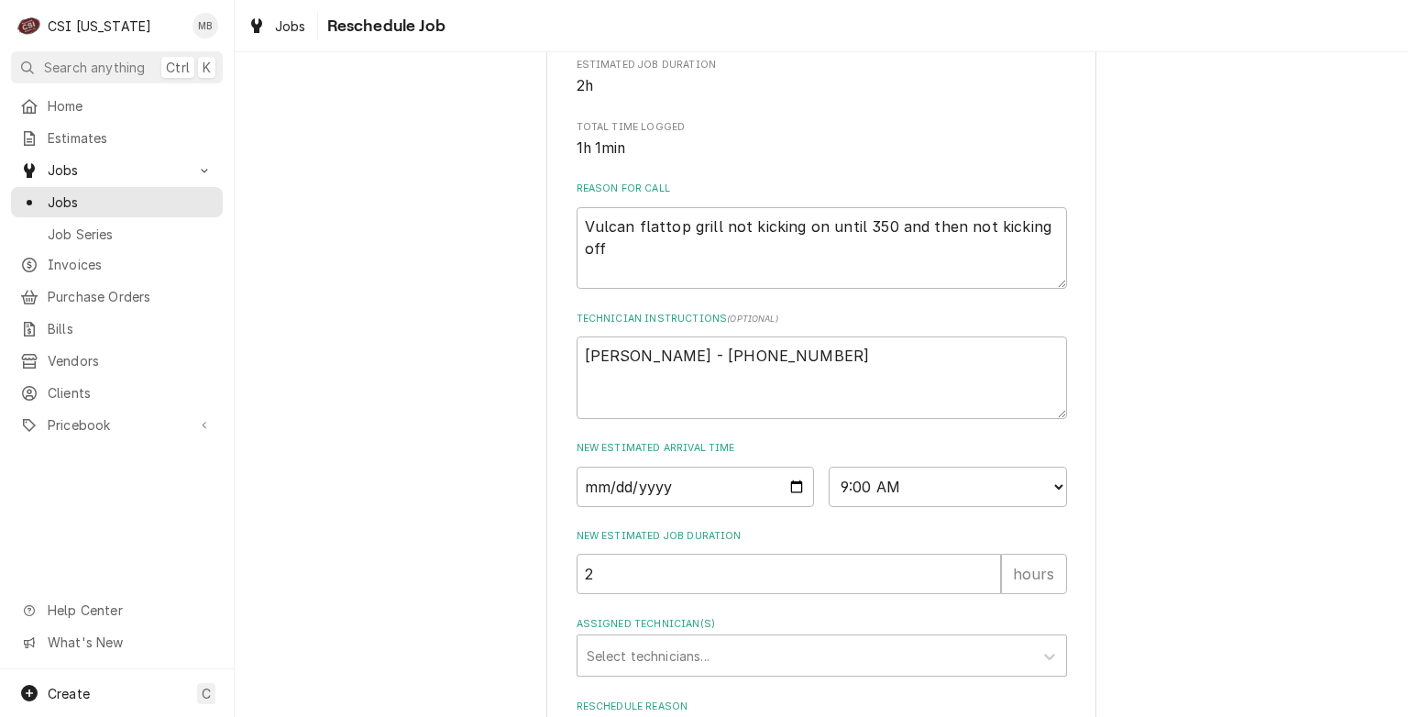
scroll to position [454, 0]
click at [763, 658] on div "Assigned Technician(s)" at bounding box center [805, 652] width 437 height 33
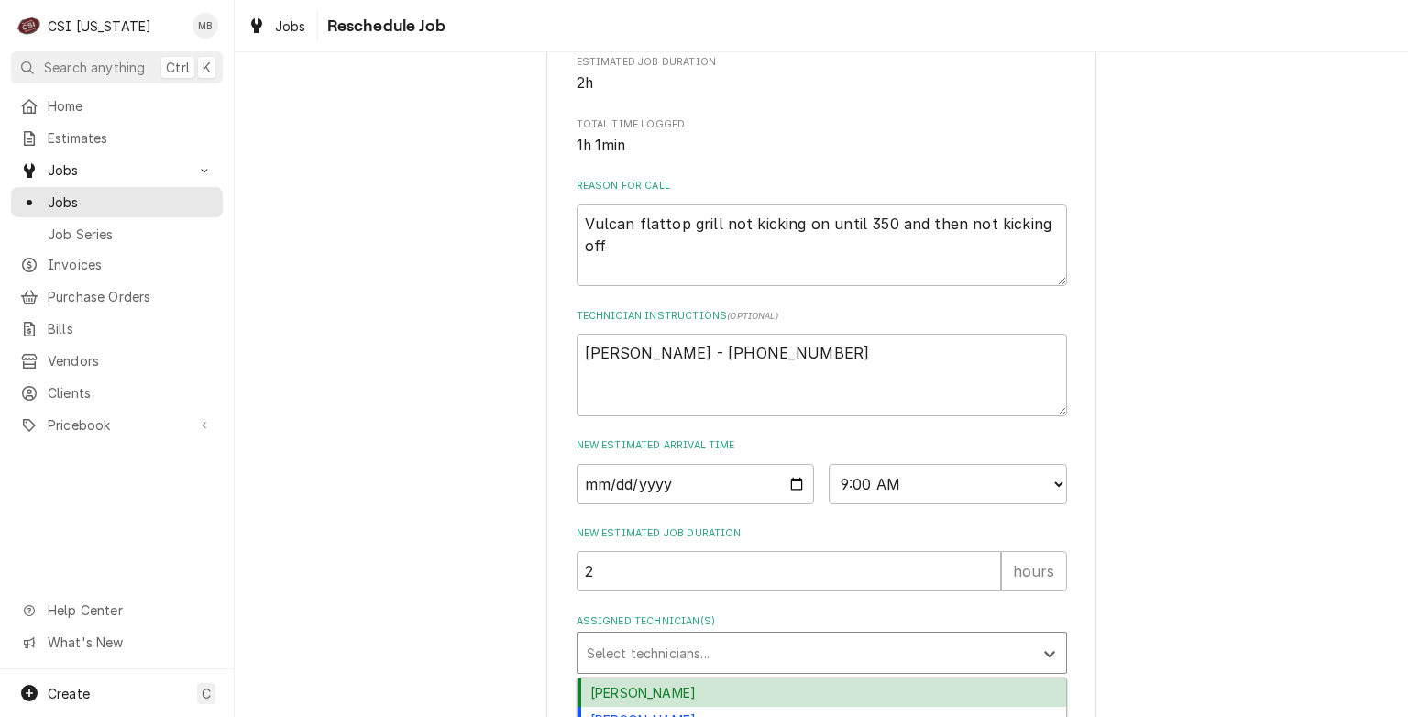
scroll to position [651, 0]
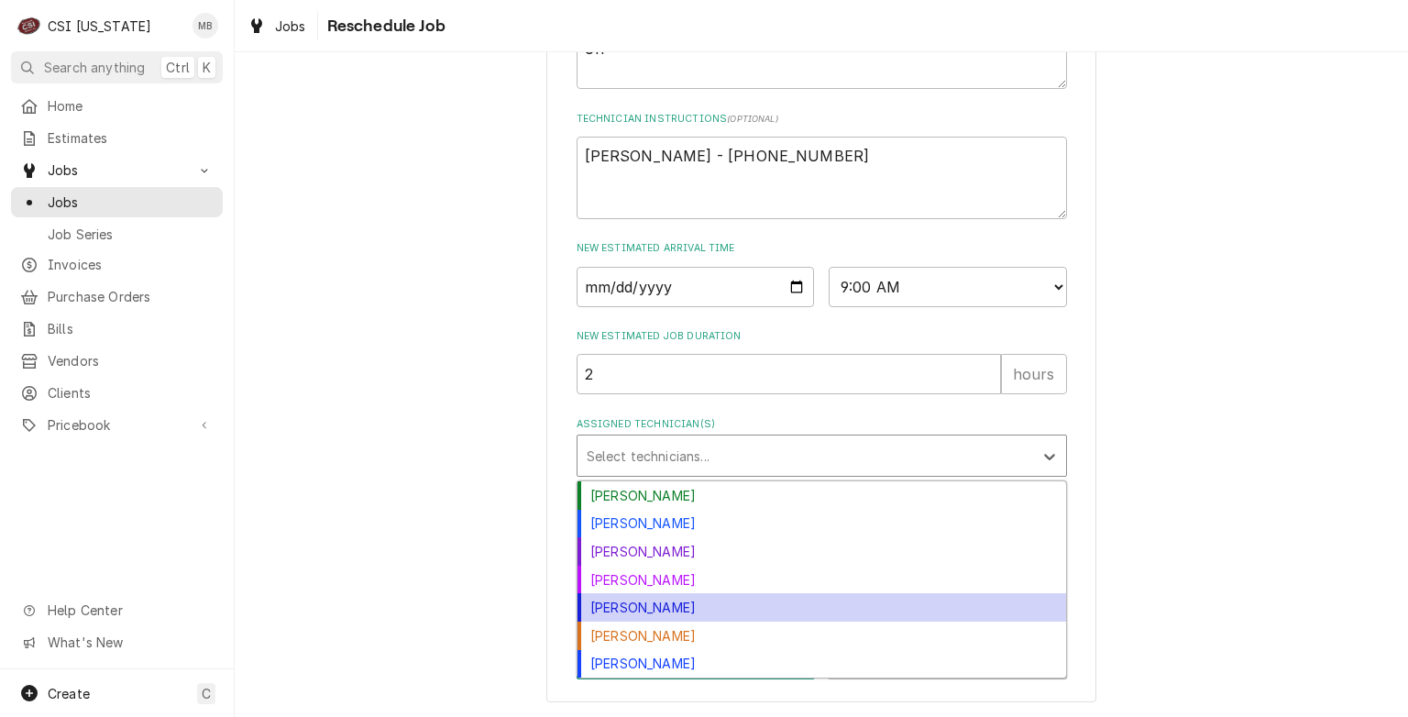
click at [605, 611] on div "[PERSON_NAME]" at bounding box center [822, 607] width 489 height 28
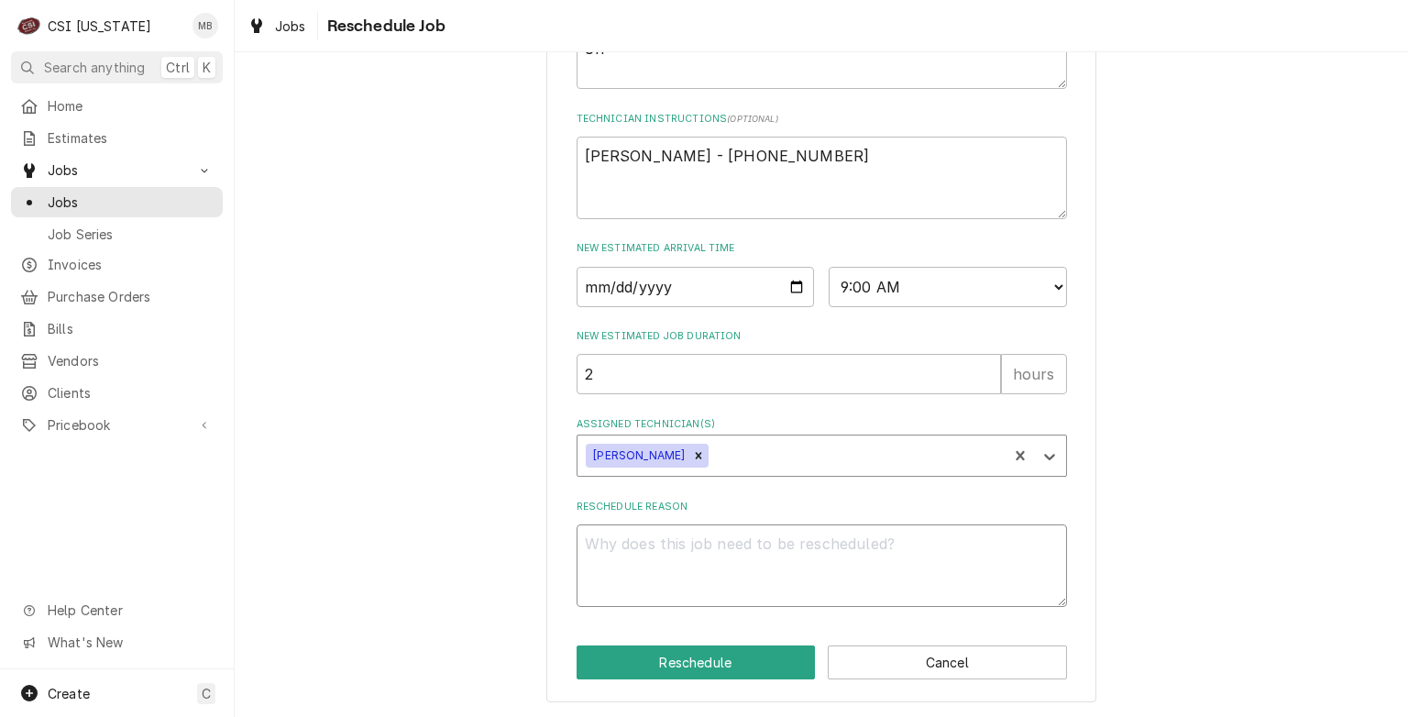
click at [629, 530] on textarea "Reschedule Reason" at bounding box center [822, 565] width 491 height 83
type textarea "x"
type textarea "p"
type textarea "x"
type textarea "pa"
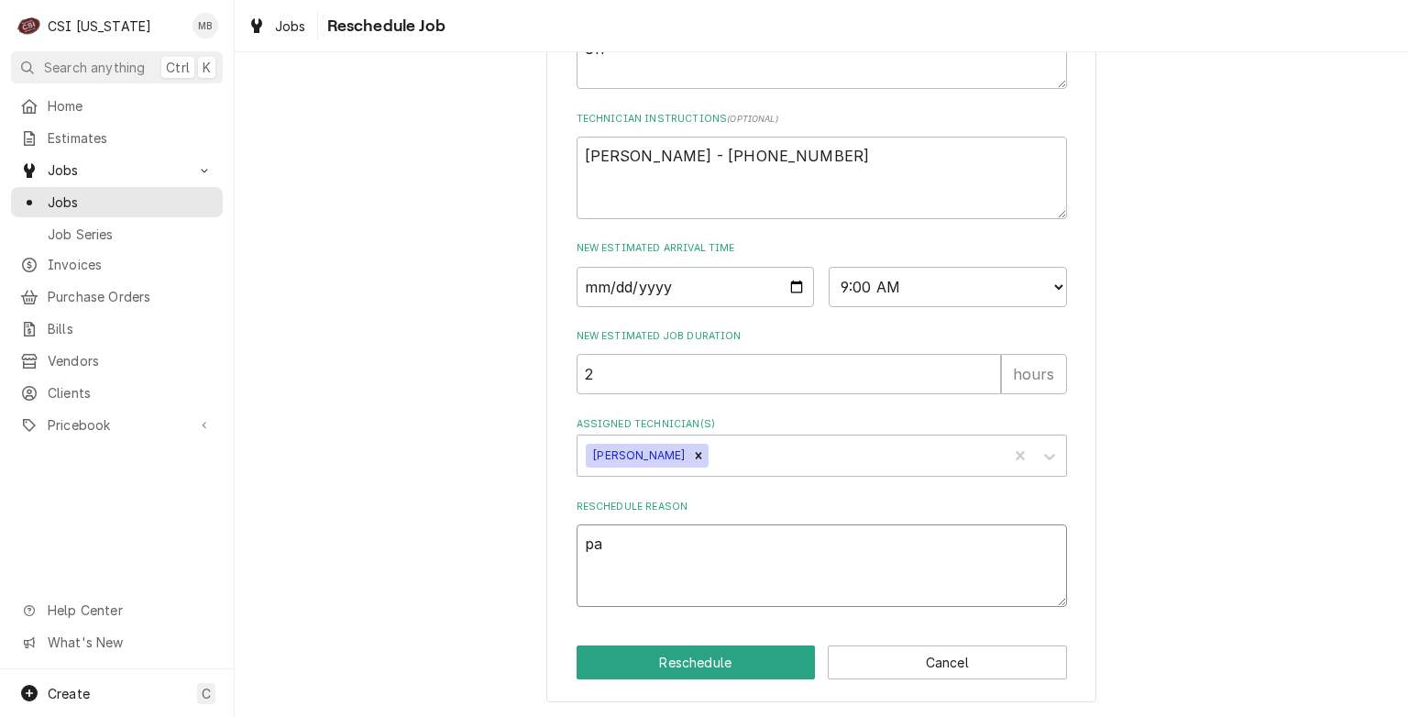
type textarea "x"
type textarea "par"
type textarea "x"
type textarea "part"
type textarea "x"
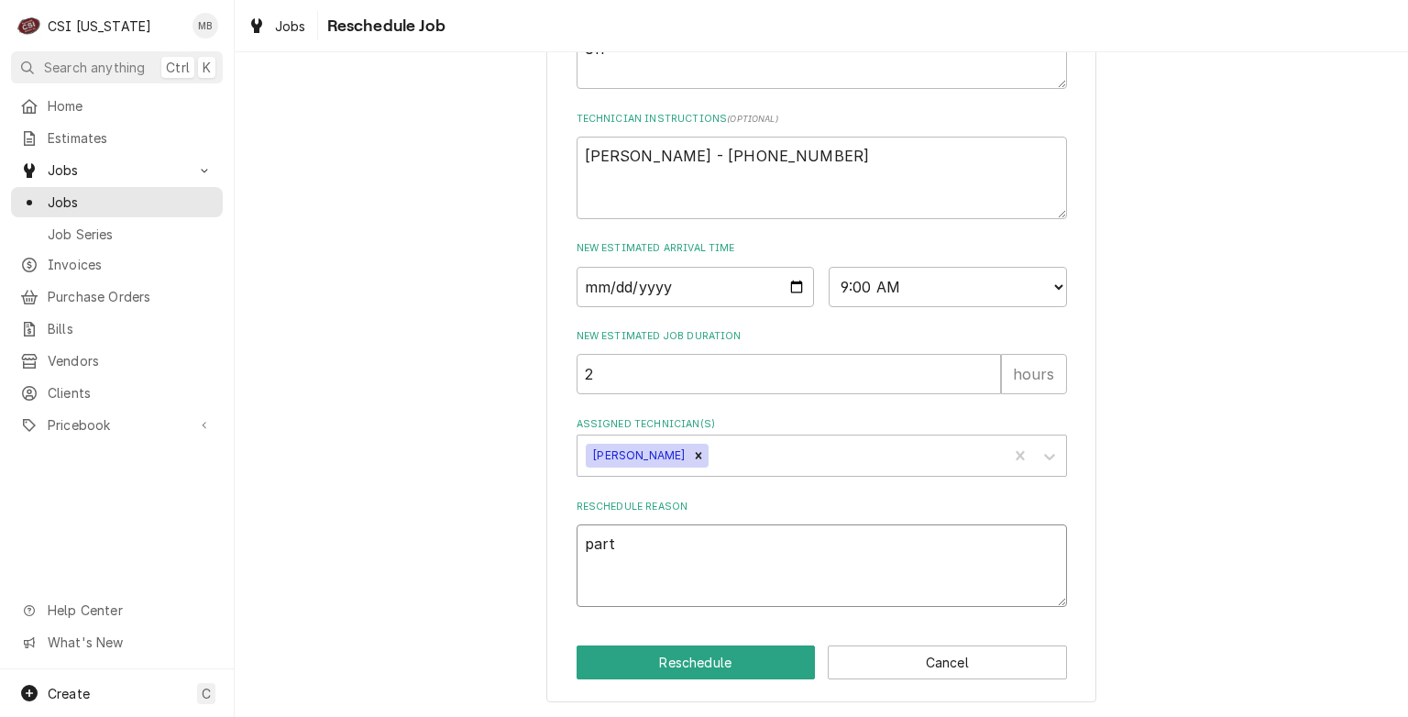
type textarea "parts"
type textarea "x"
type textarea "parts"
type textarea "x"
type textarea "parts a"
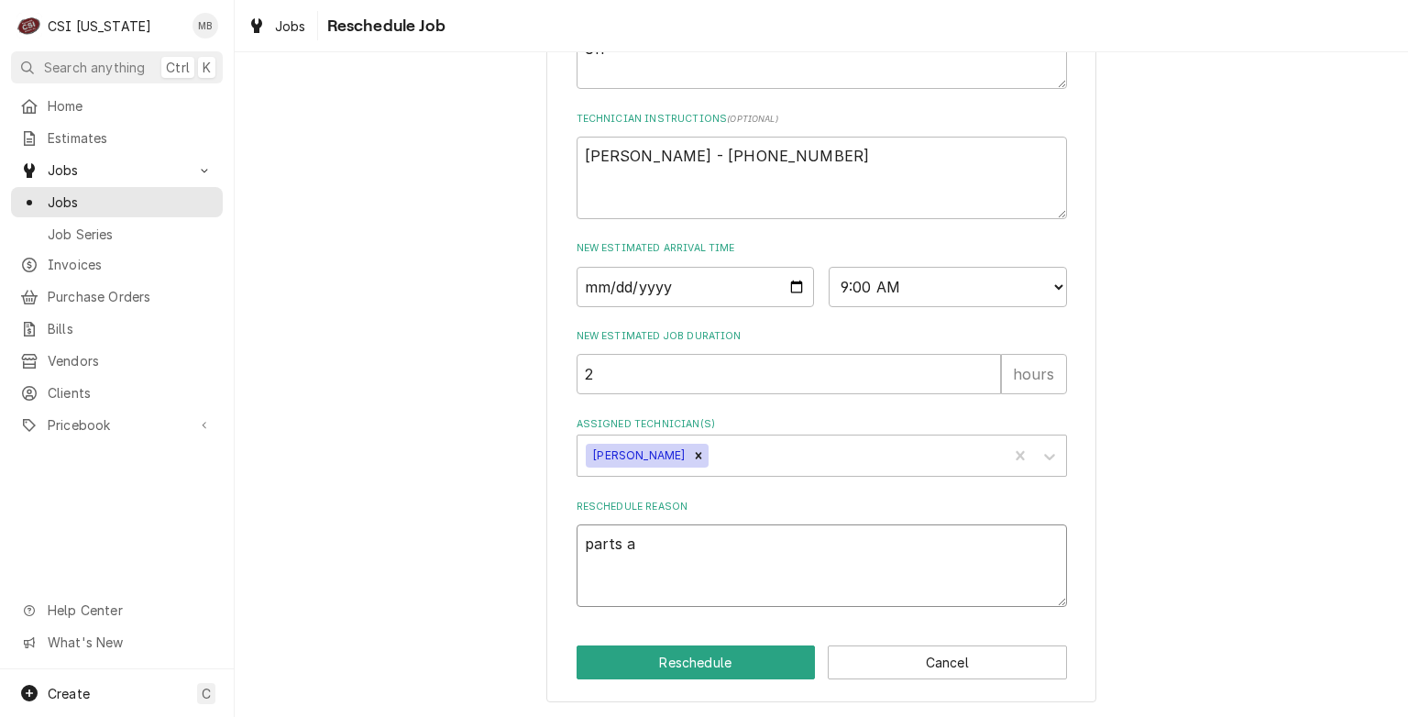
type textarea "x"
type textarea "parts ar"
type textarea "x"
type textarea "parts arr"
type textarea "x"
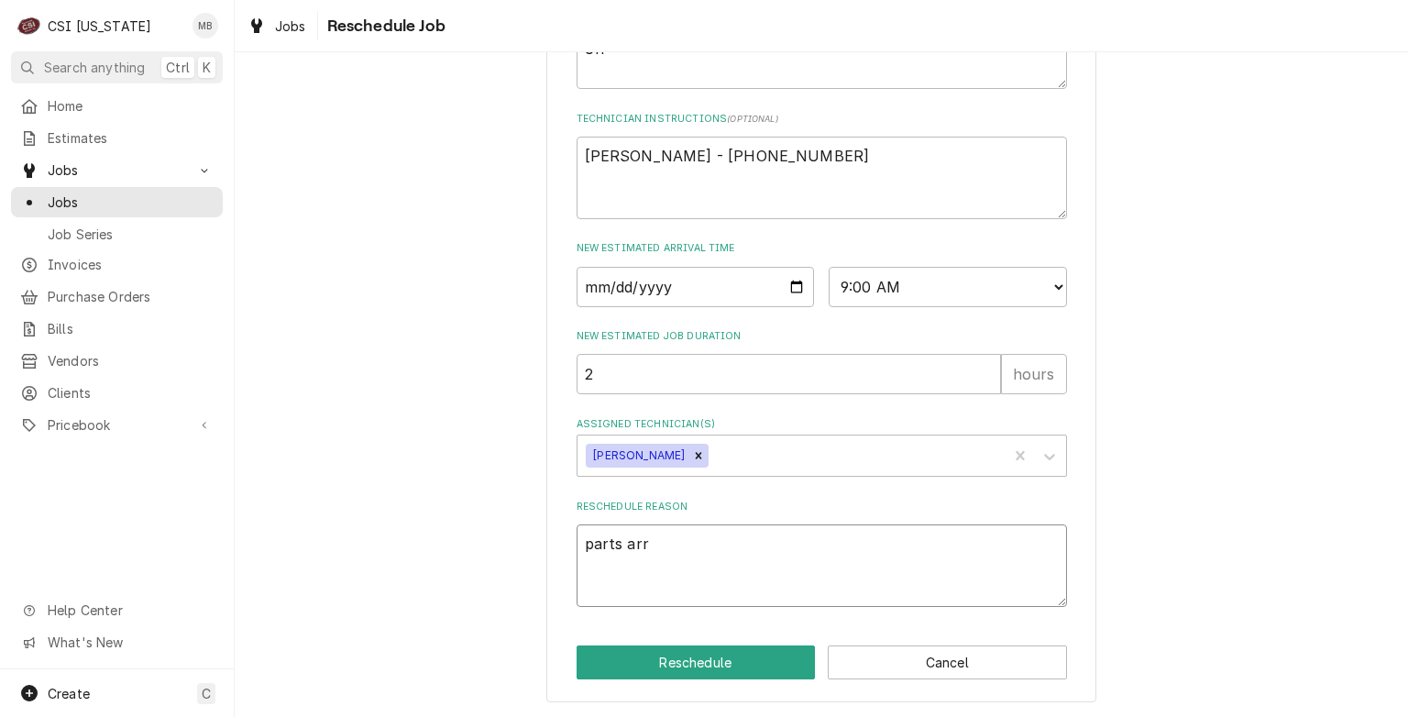
type textarea "parts arri"
type textarea "x"
type textarea "parts arriv"
type textarea "x"
type textarea "parts arrive"
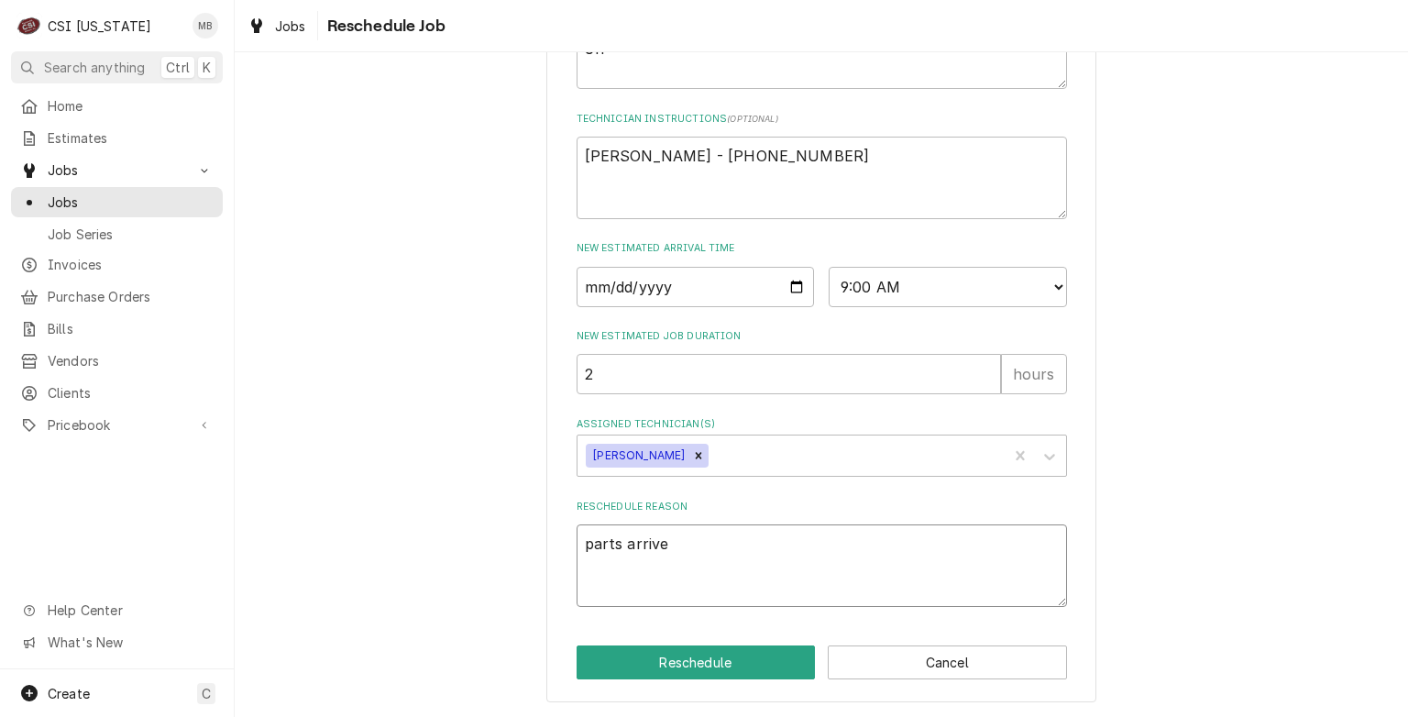
type textarea "x"
type textarea "parts arrived"
click at [681, 673] on button "Reschedule" at bounding box center [696, 663] width 239 height 34
type textarea "x"
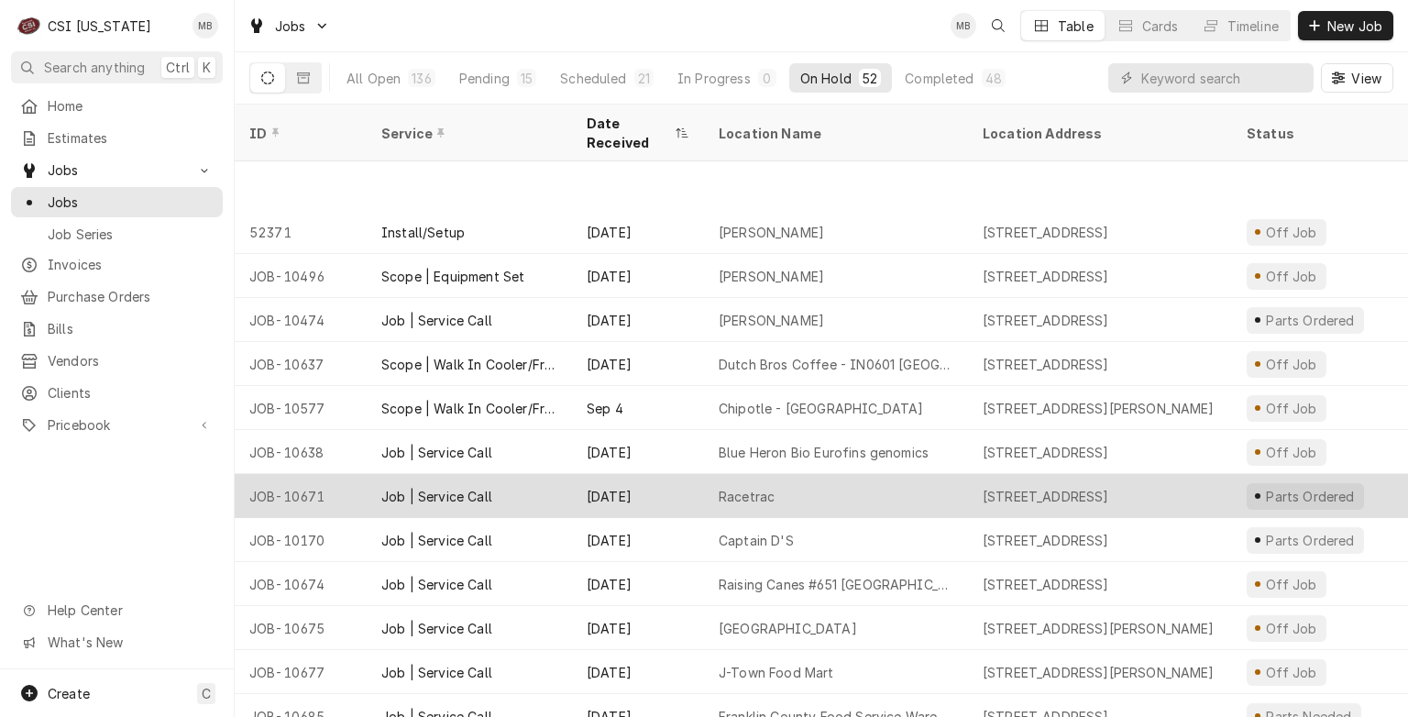
scroll to position [450, 0]
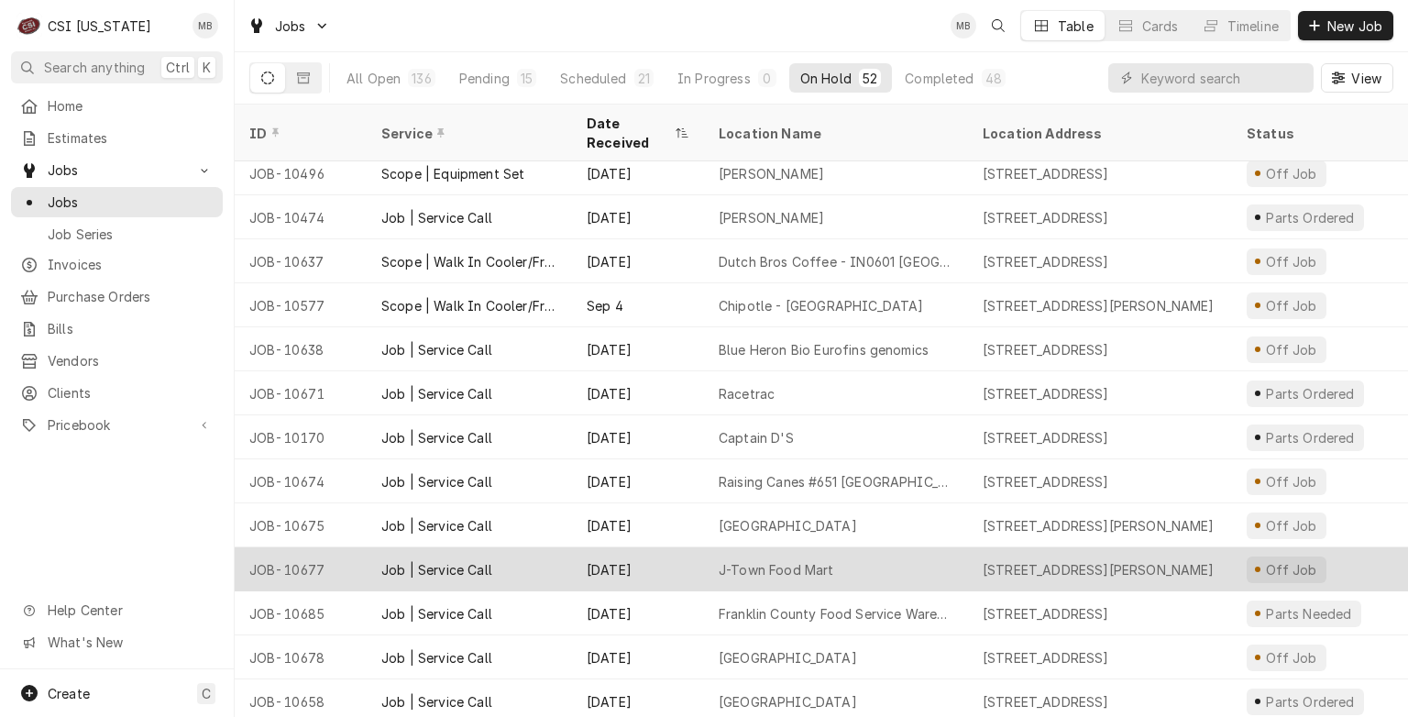
drag, startPoint x: 688, startPoint y: 594, endPoint x: 613, endPoint y: 566, distance: 79.5
click at [613, 566] on div "[DATE]" at bounding box center [638, 569] width 132 height 44
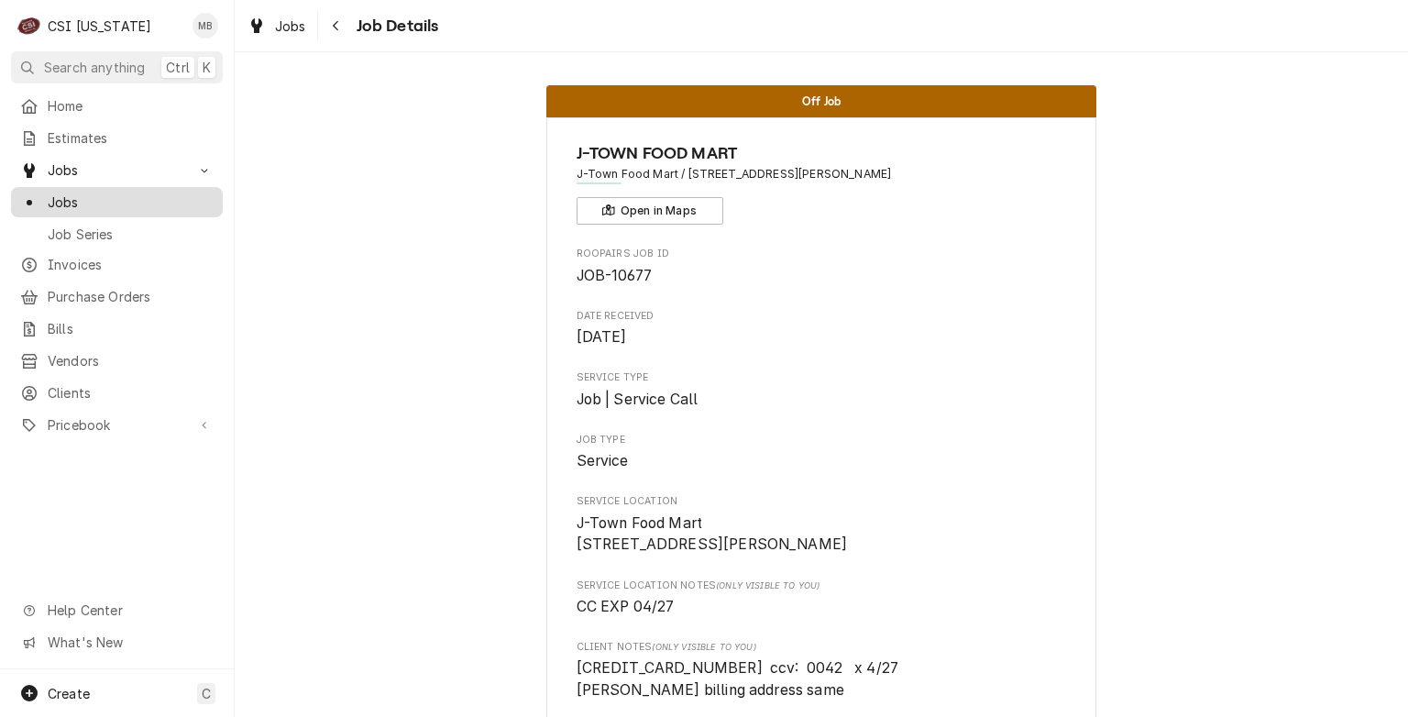
click at [103, 201] on span "Jobs" at bounding box center [131, 202] width 166 height 19
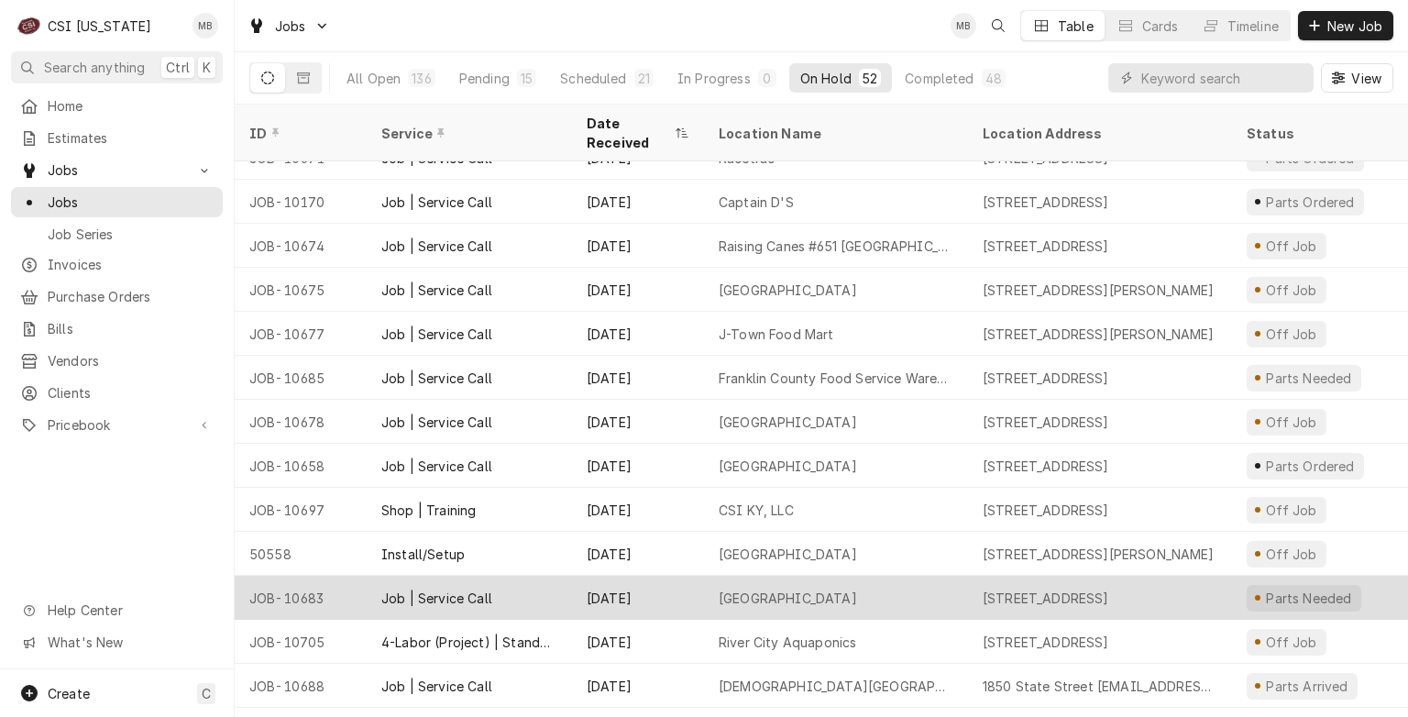
scroll to position [686, 0]
click at [686, 576] on div "Sep 30" at bounding box center [638, 598] width 132 height 44
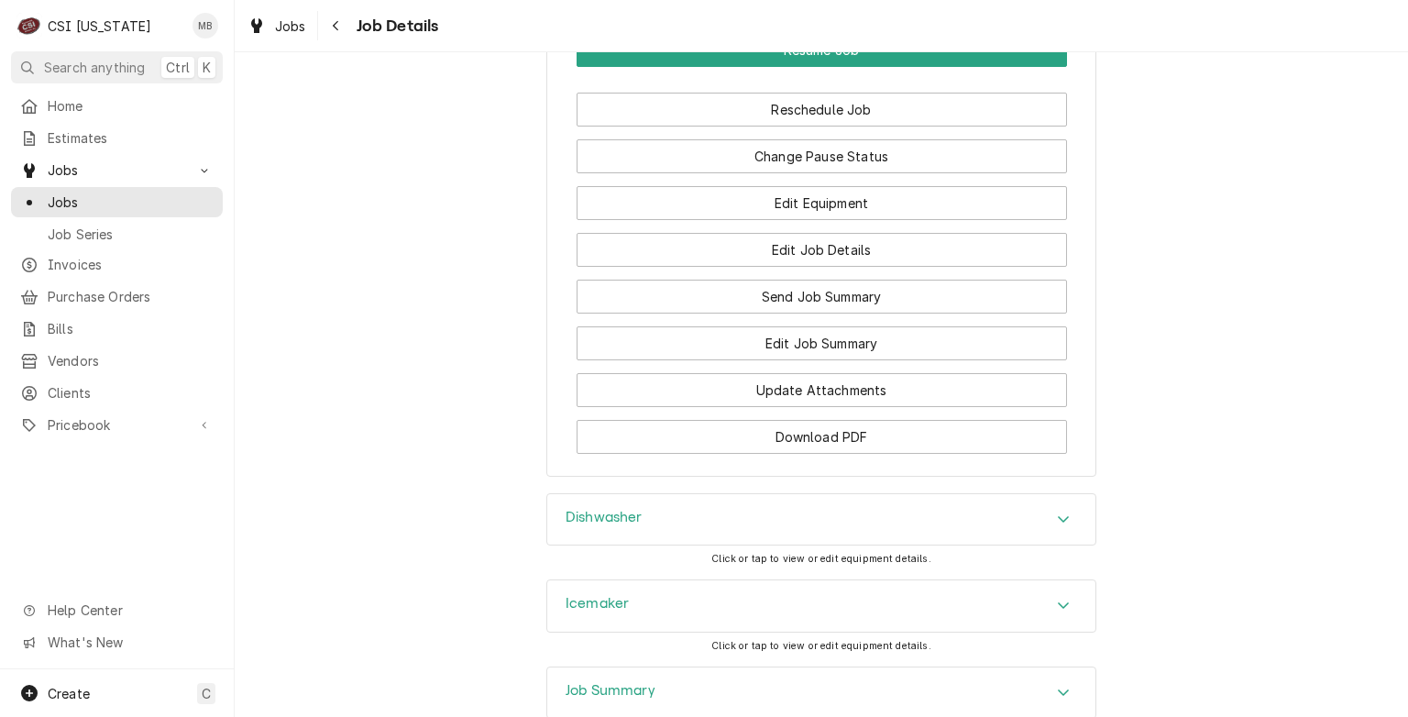
scroll to position [2513, 0]
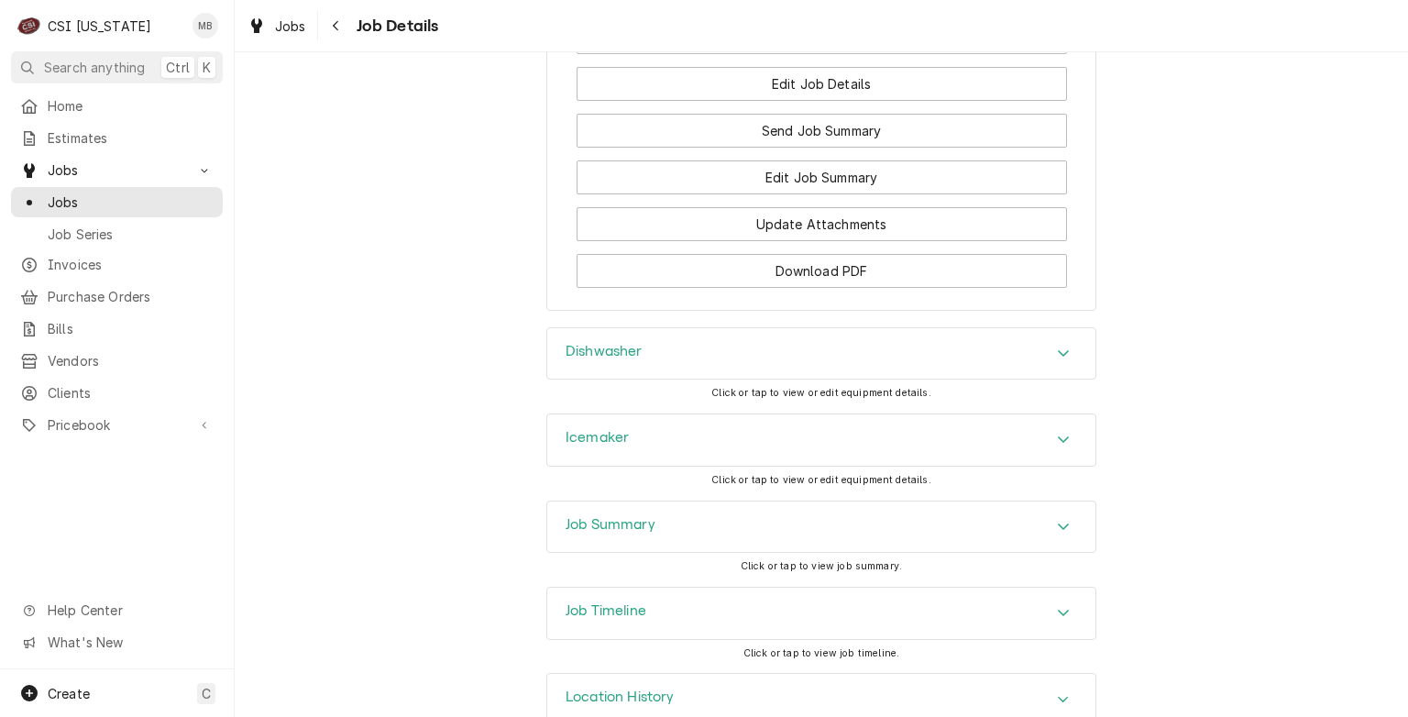
click at [721, 502] on div "Job Summary" at bounding box center [821, 527] width 548 height 51
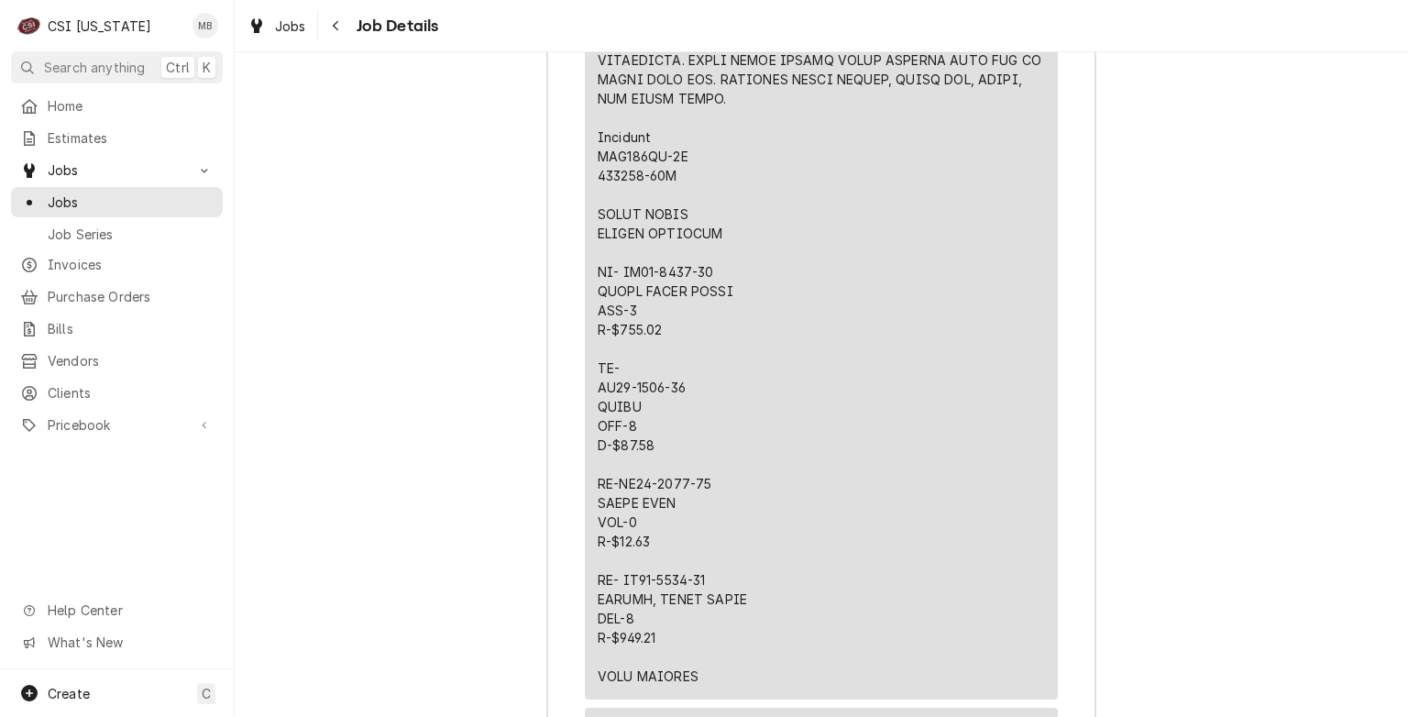
scroll to position [4845, 0]
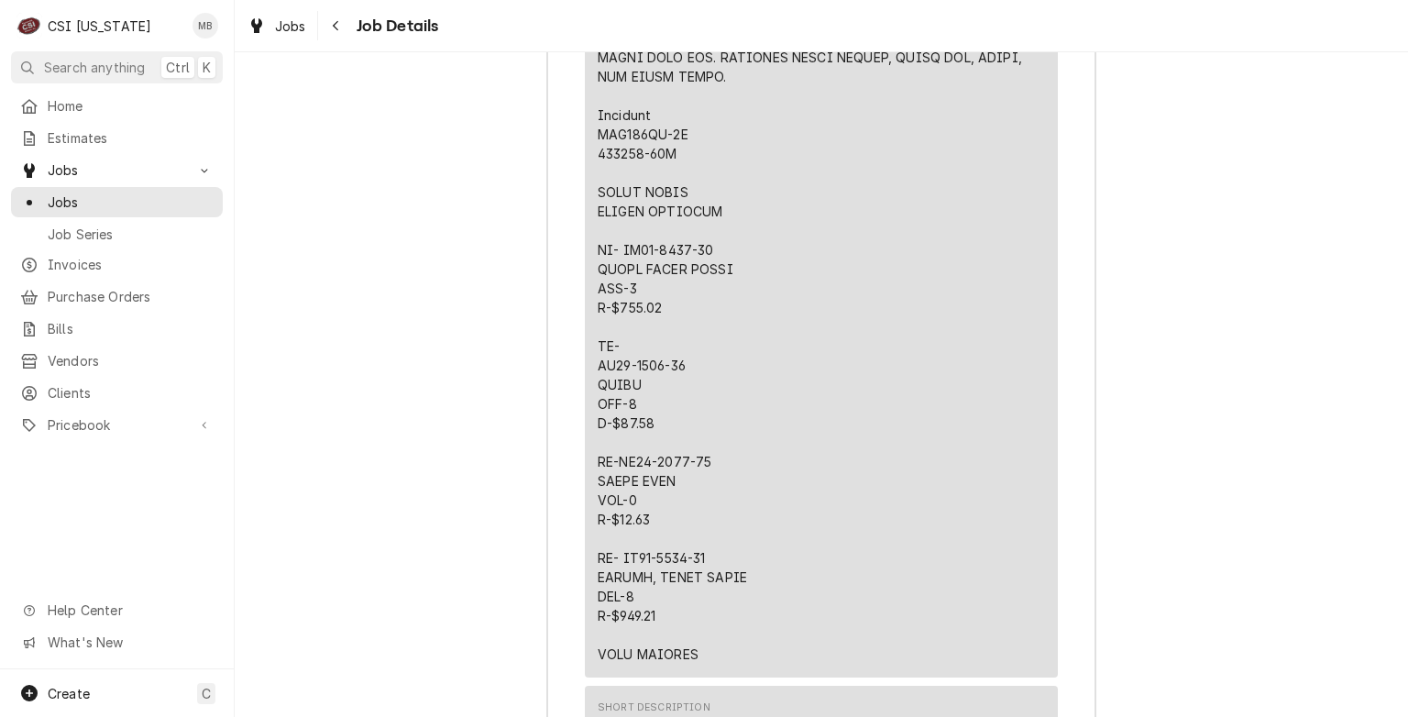
drag, startPoint x: 671, startPoint y: 580, endPoint x: 572, endPoint y: 160, distance: 432.4
click at [572, 160] on div "Roopairs Job ID JOB-10683 Service Type Job | Service Call Job Type Service Tota…" at bounding box center [821, 21] width 548 height 3600
copy div "⚠️ 𝗙𝗢𝗥𝗠 𝗜𝗡𝗦𝗧𝗥𝗨𝗖𝗧𝗜𝗢𝗡𝗦 ⚠️ ✪ 𝗖𝗼𝗺𝗽𝗹𝗲𝘁𝗲 𝗮𝗹𝗹 𝗿𝗲𝗹𝗲𝘃𝗮𝗻𝘁 𝘀𝗲𝗰𝘁𝗶𝗼𝗻𝘀 ✪ 𝗣𝗿𝗼𝘃𝗶𝗱𝗲 𝗱𝗲𝘁𝗮𝗶𝗹𝗲𝗱 𝗮𝗻𝘀…"
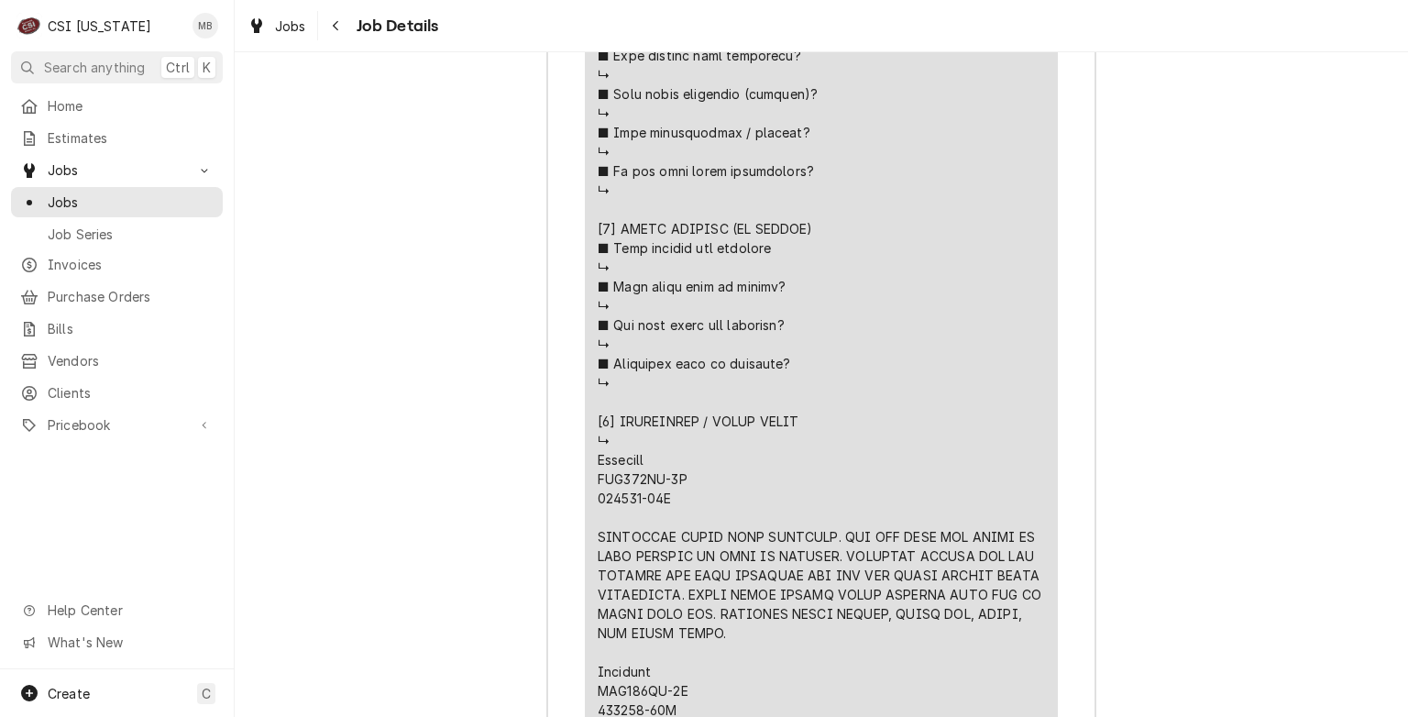
scroll to position [4200, 0]
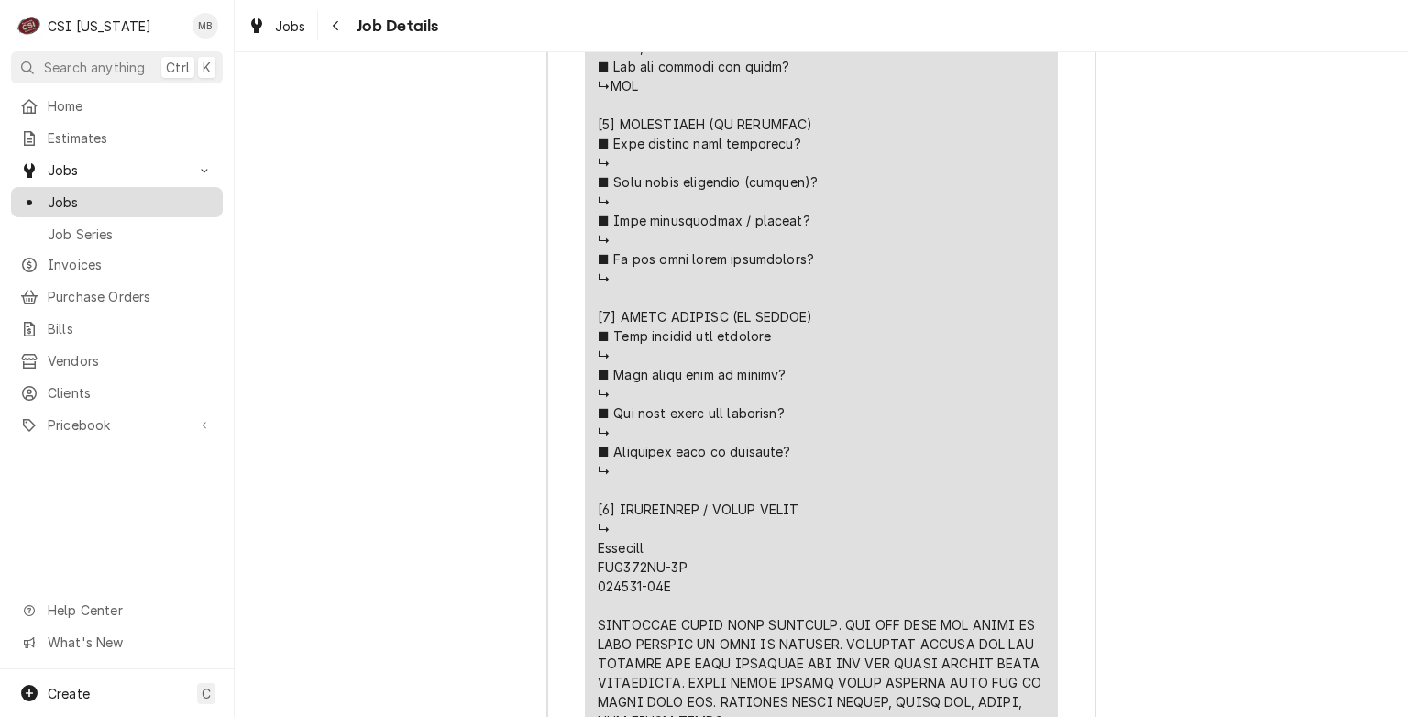
click at [103, 204] on span "Jobs" at bounding box center [131, 202] width 166 height 19
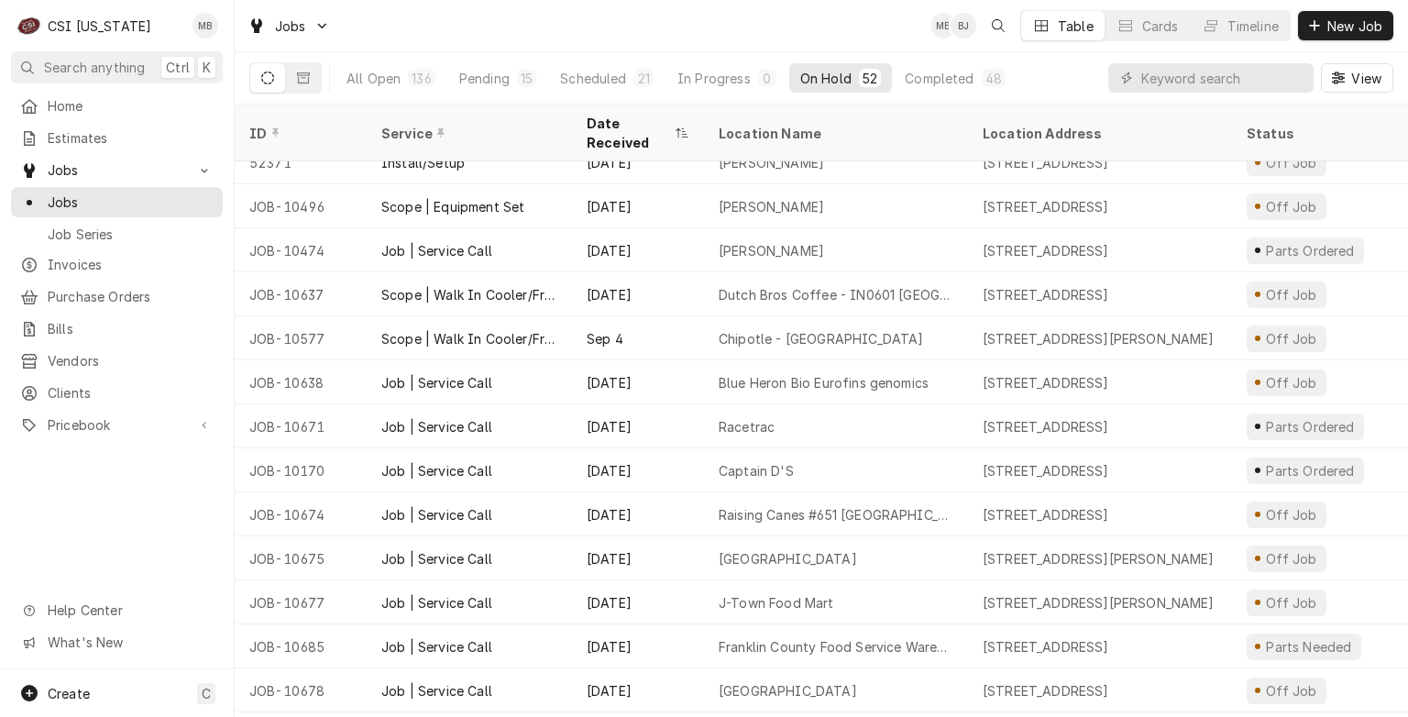
scroll to position [538, 0]
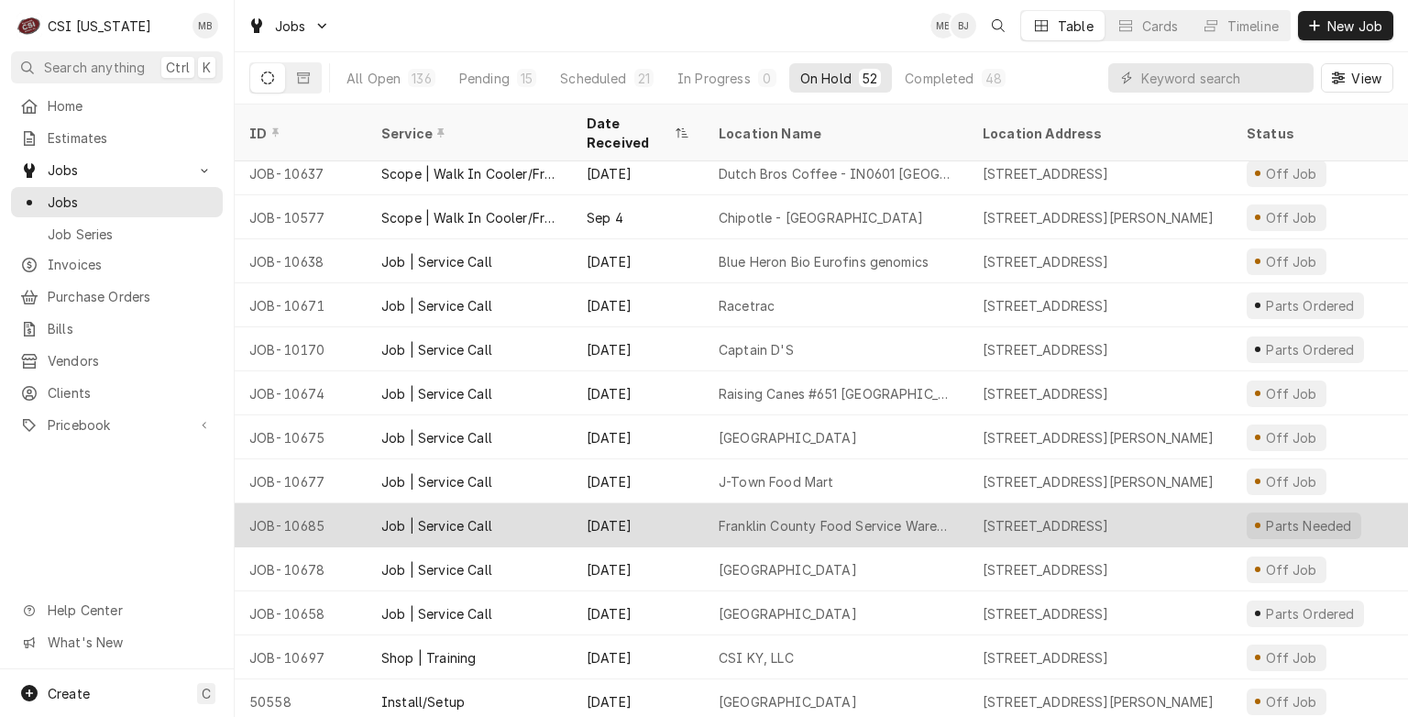
click at [624, 503] on div "[DATE]" at bounding box center [638, 525] width 132 height 44
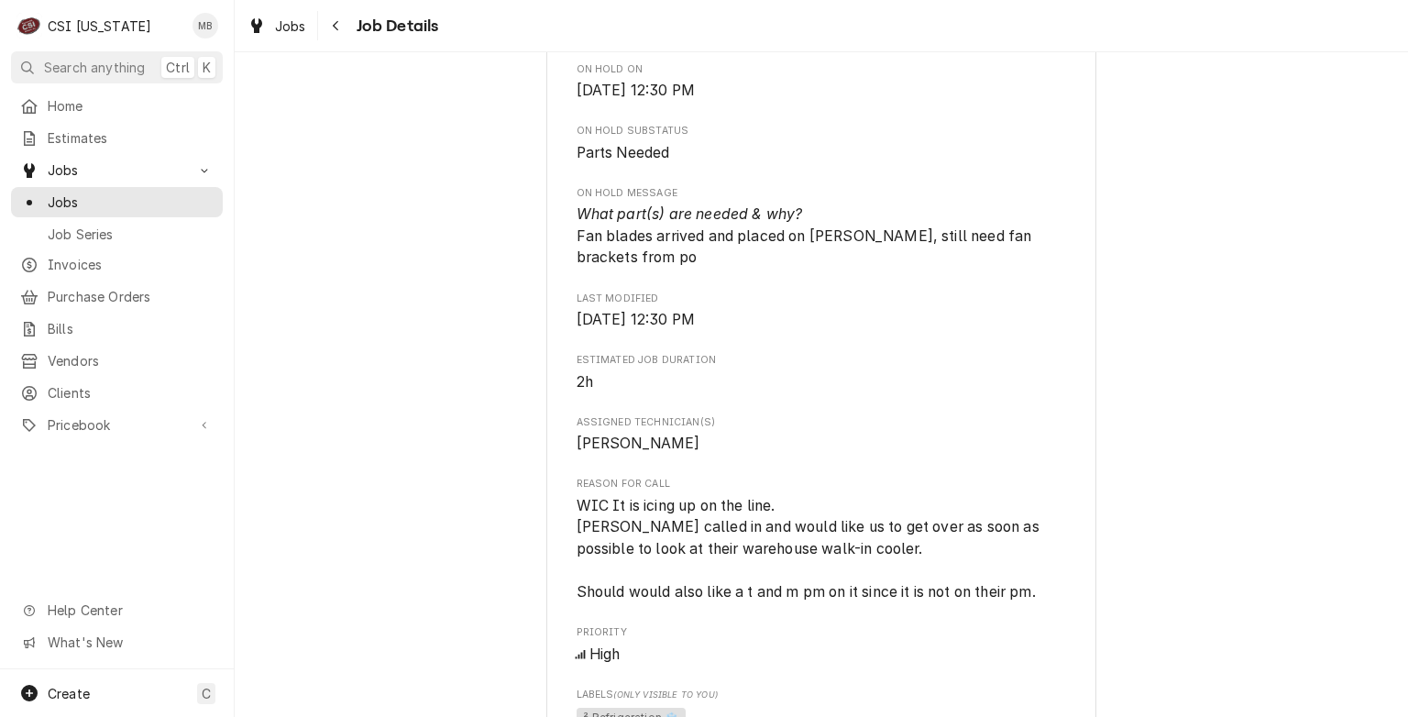
scroll to position [1044, 0]
click at [81, 200] on span "Jobs" at bounding box center [131, 202] width 166 height 19
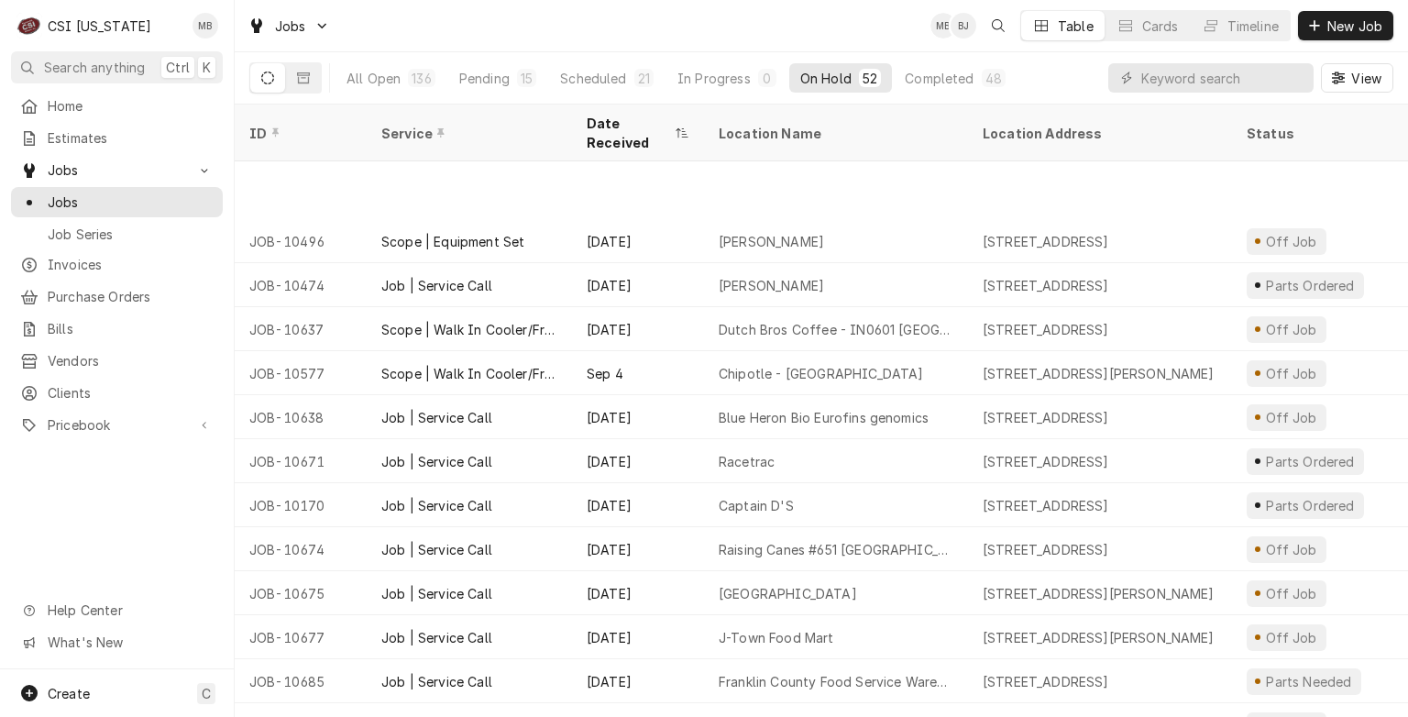
scroll to position [532, 0]
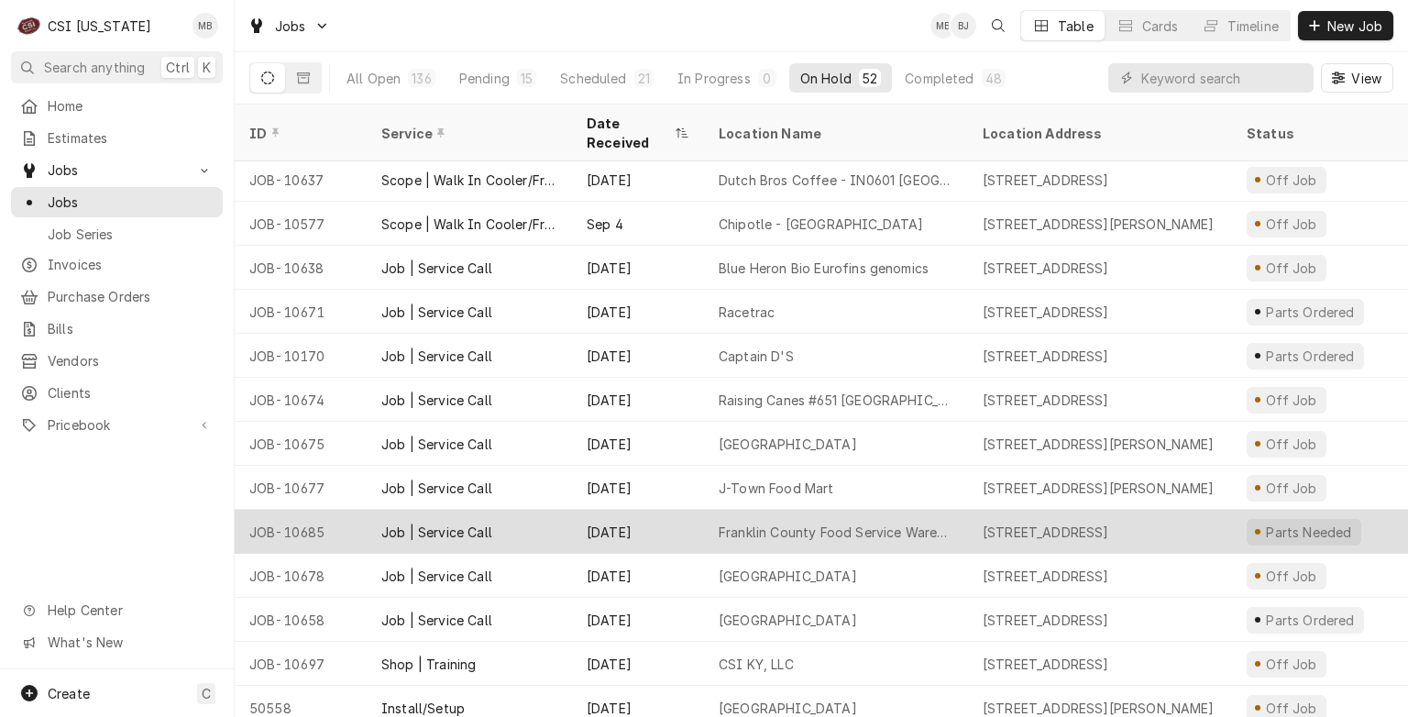
click at [965, 515] on div "Franklin County Food Service Warehouse" at bounding box center [836, 532] width 264 height 44
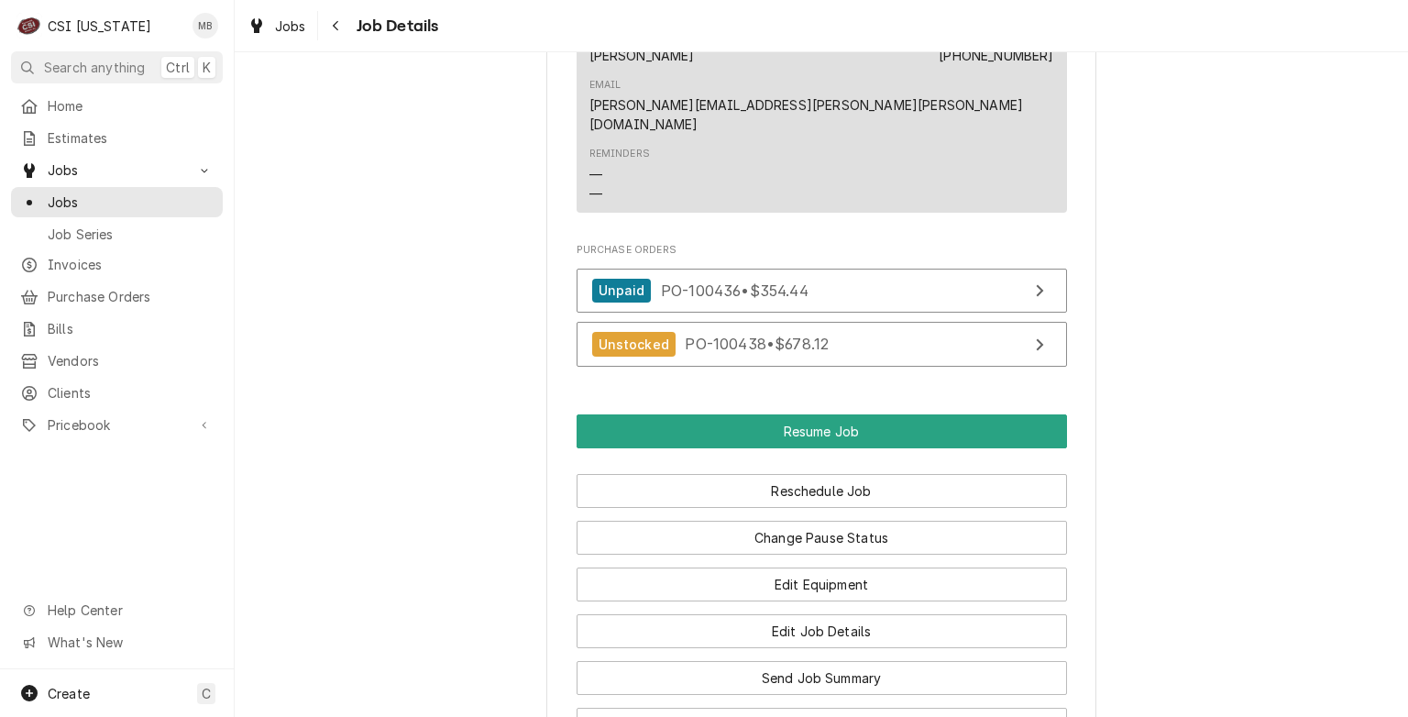
scroll to position [2223, 0]
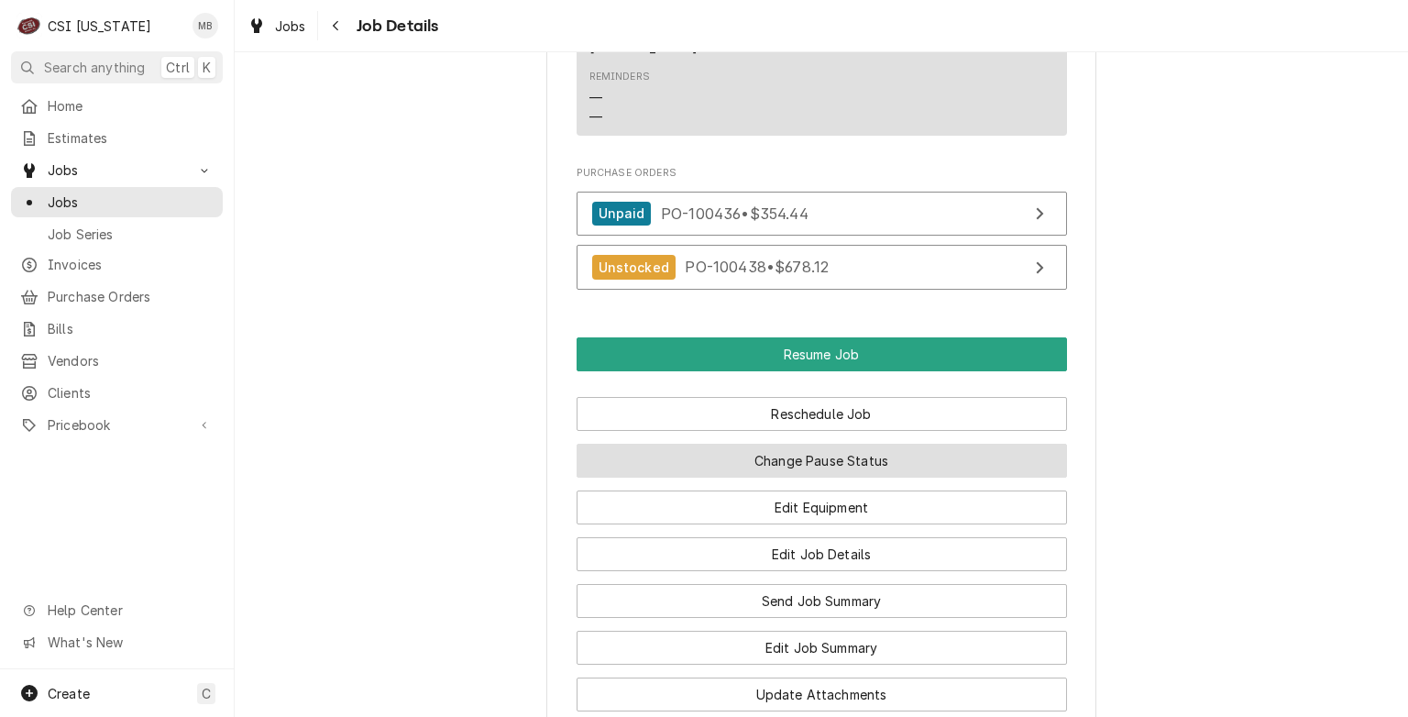
click at [790, 444] on button "Change Pause Status" at bounding box center [822, 461] width 491 height 34
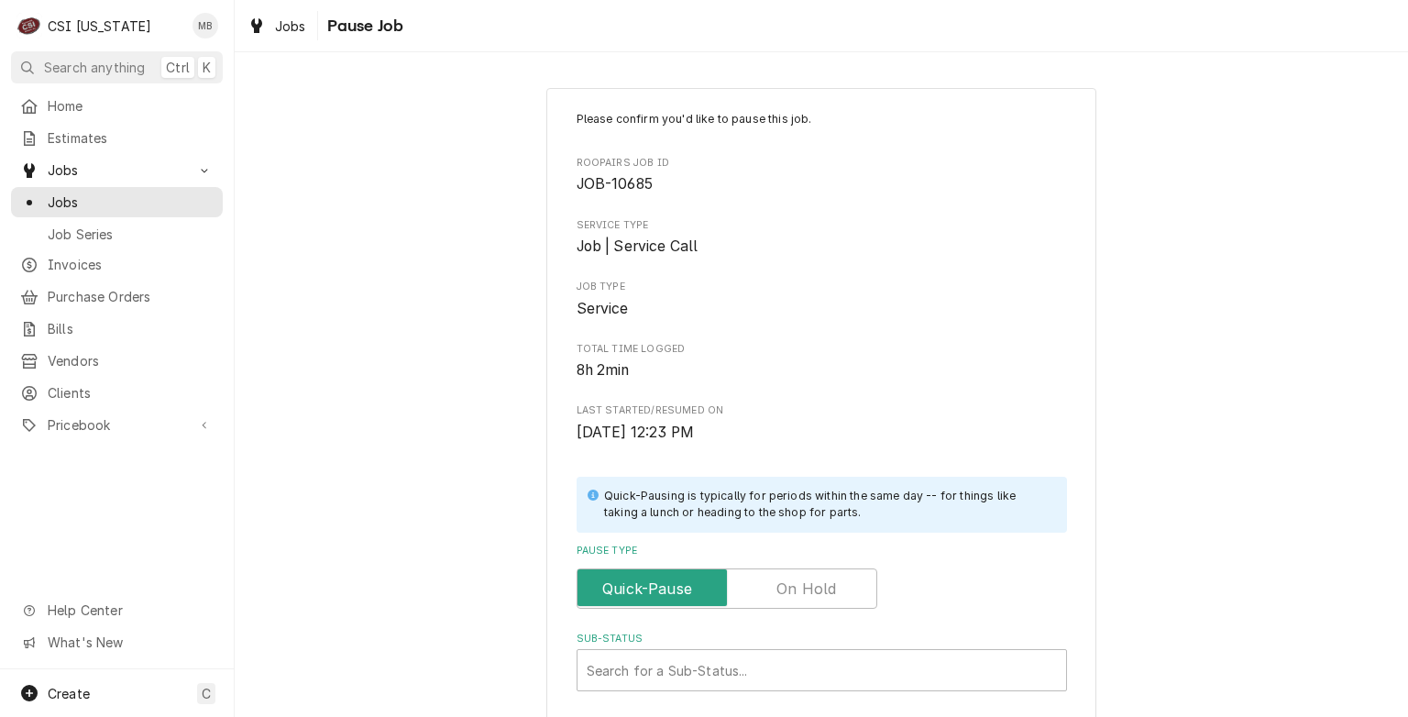
click at [821, 579] on label "Pause Type" at bounding box center [727, 588] width 301 height 40
click at [821, 579] on input "Pause Type" at bounding box center [727, 588] width 284 height 40
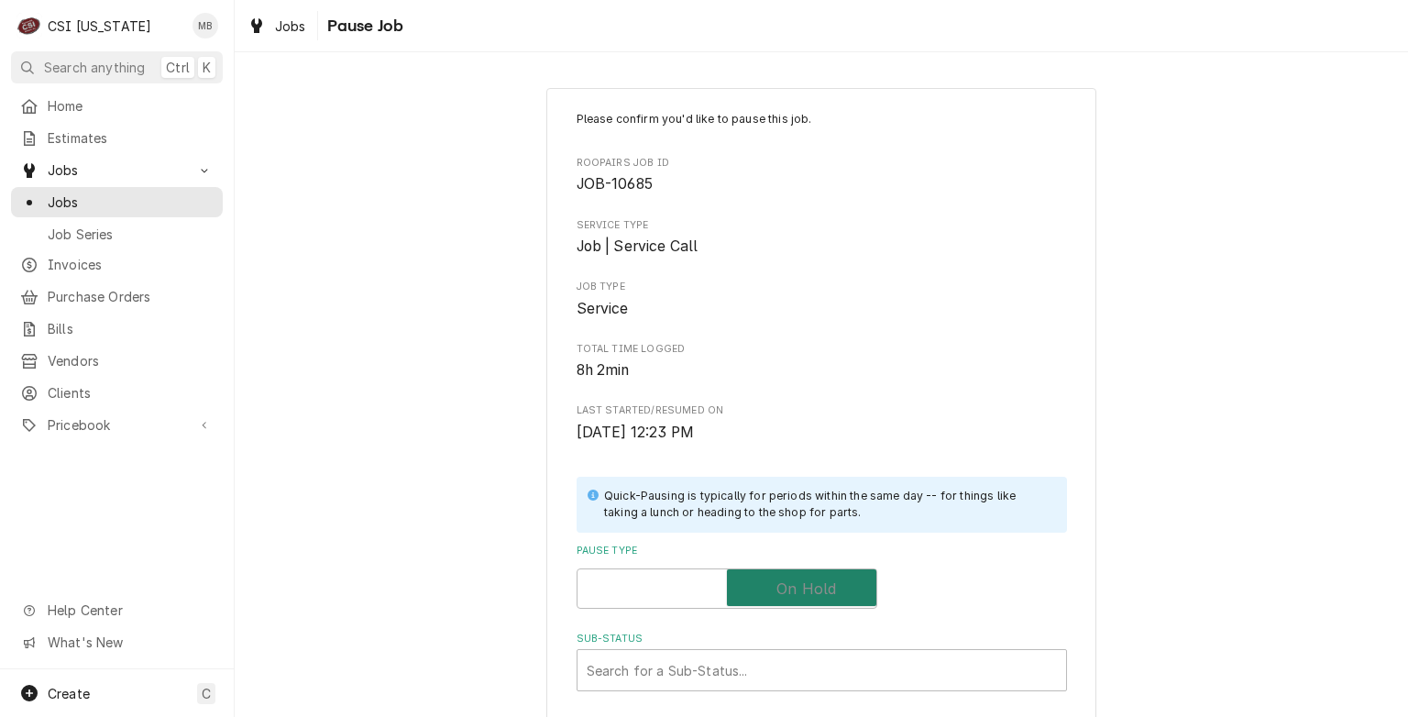
checkbox input "true"
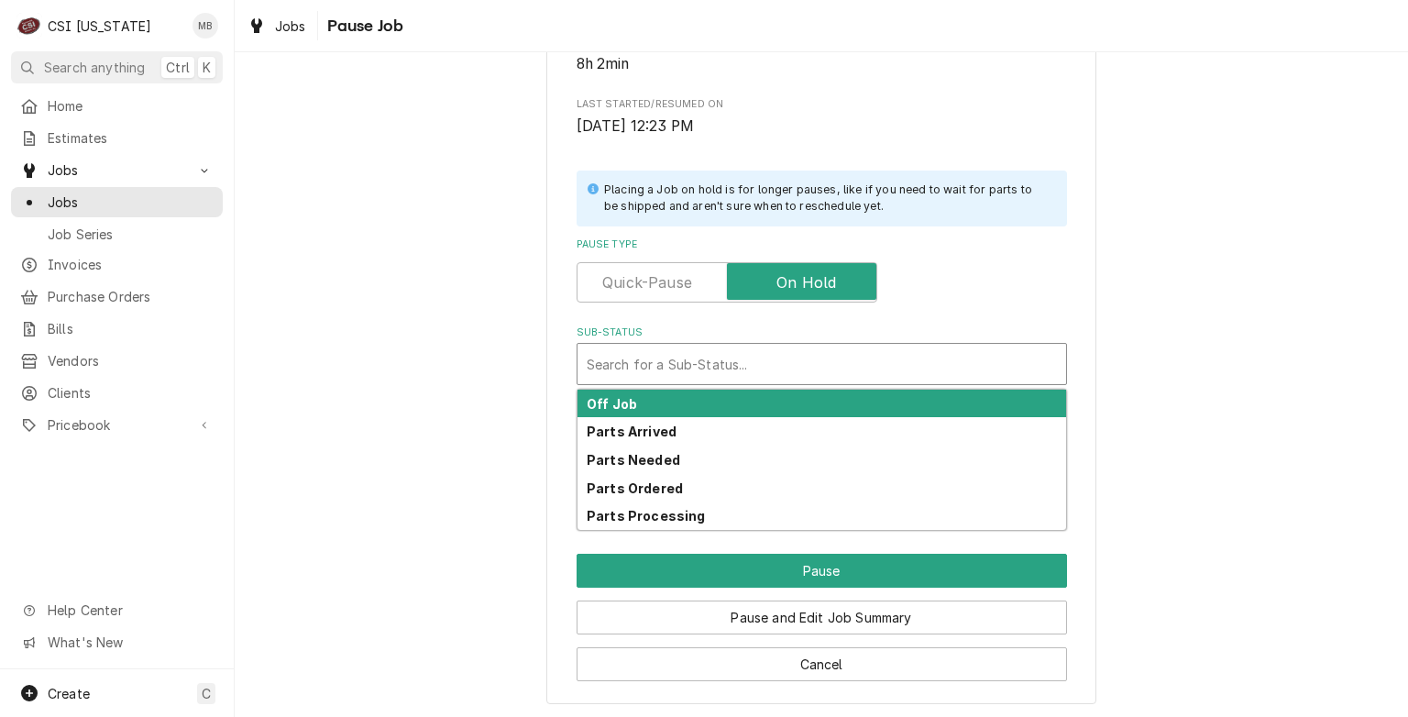
click at [778, 368] on div "Sub-Status" at bounding box center [822, 364] width 470 height 33
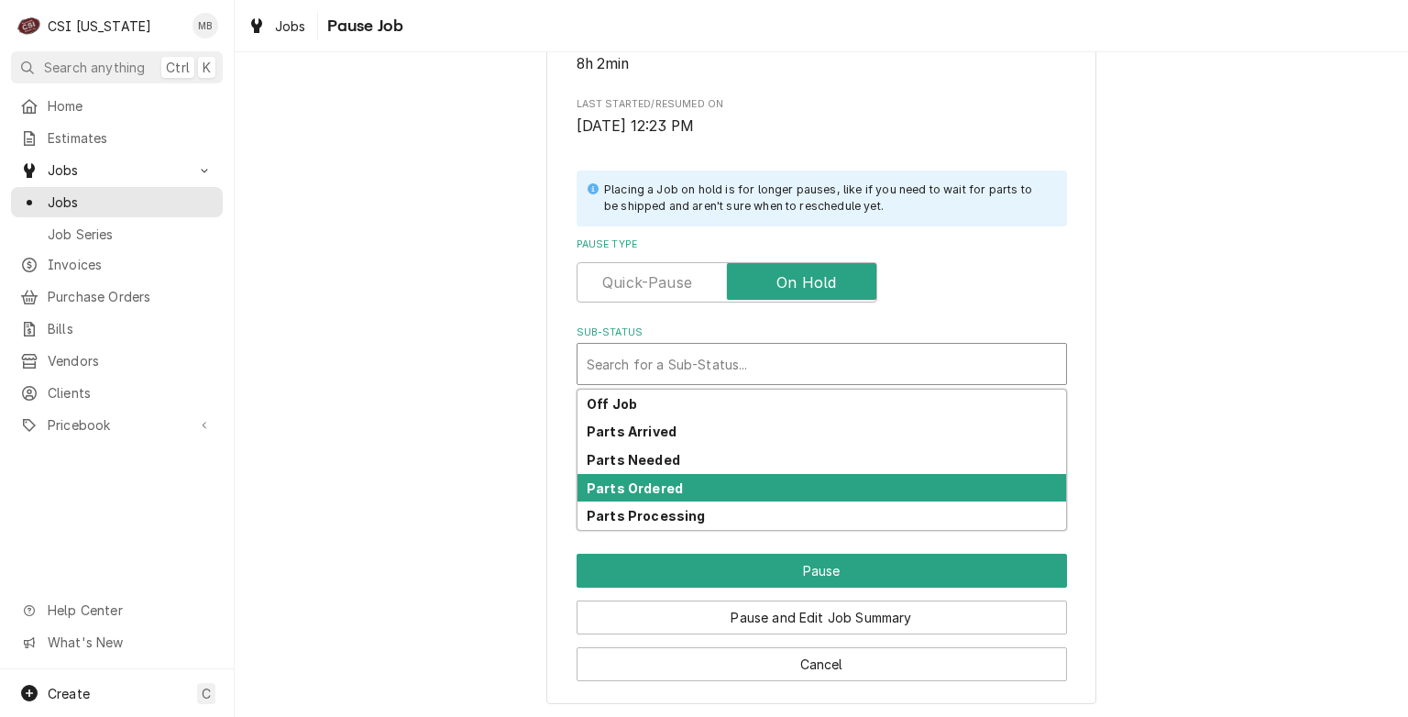
click at [727, 494] on div "Parts Ordered" at bounding box center [822, 488] width 489 height 28
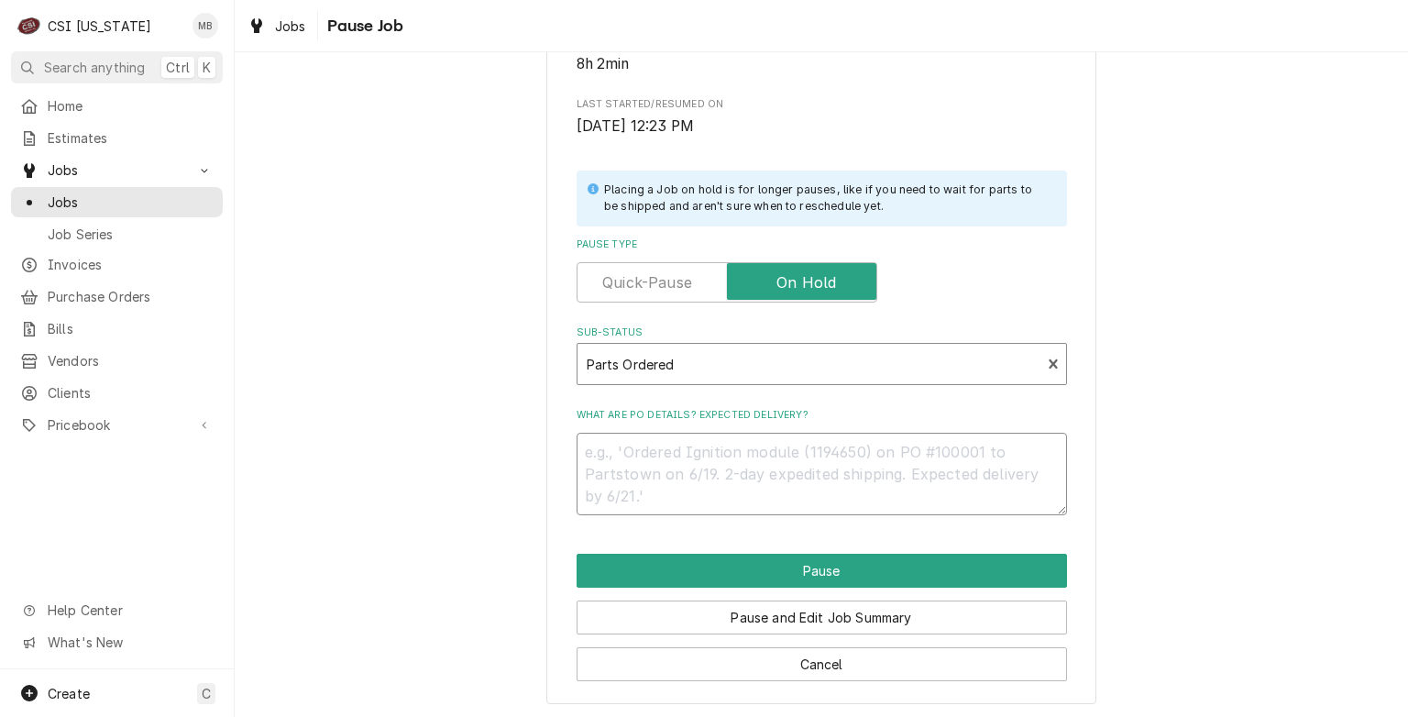
click at [708, 458] on textarea "What are PO details? Expected delivery?" at bounding box center [822, 474] width 491 height 83
type textarea "x"
type textarea "f"
type textarea "x"
type textarea "fan"
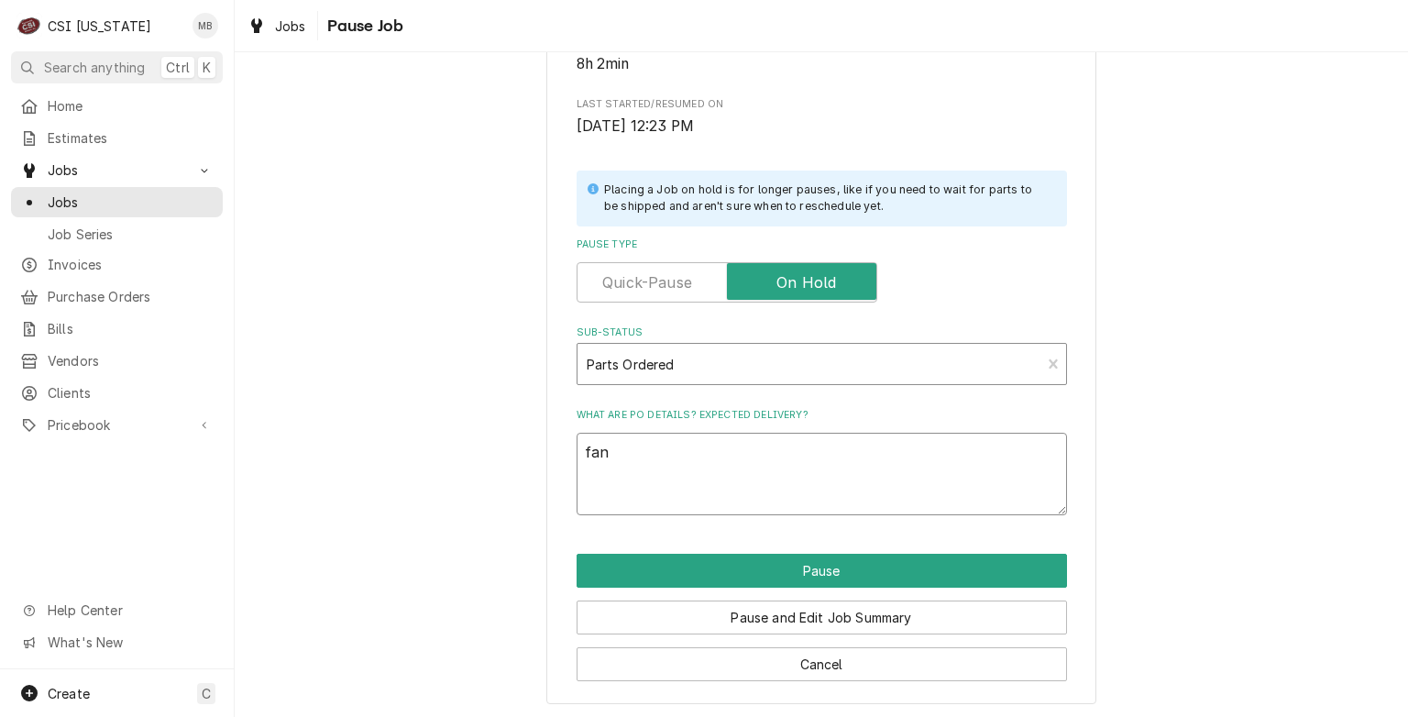
type textarea "x"
type textarea "fan"
type textarea "x"
type textarea "fan b"
type textarea "x"
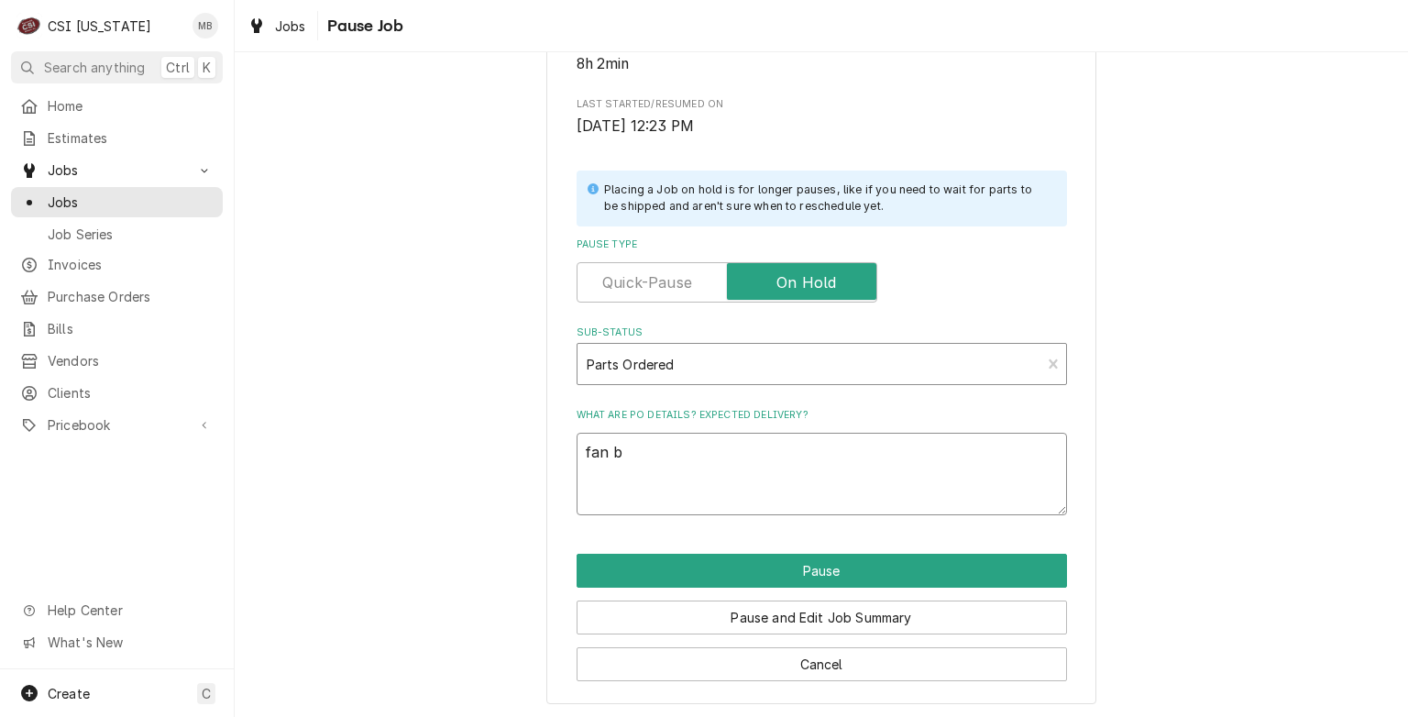
type textarea "fan br"
type textarea "x"
type textarea "fan bra"
type textarea "x"
type textarea "fan brak"
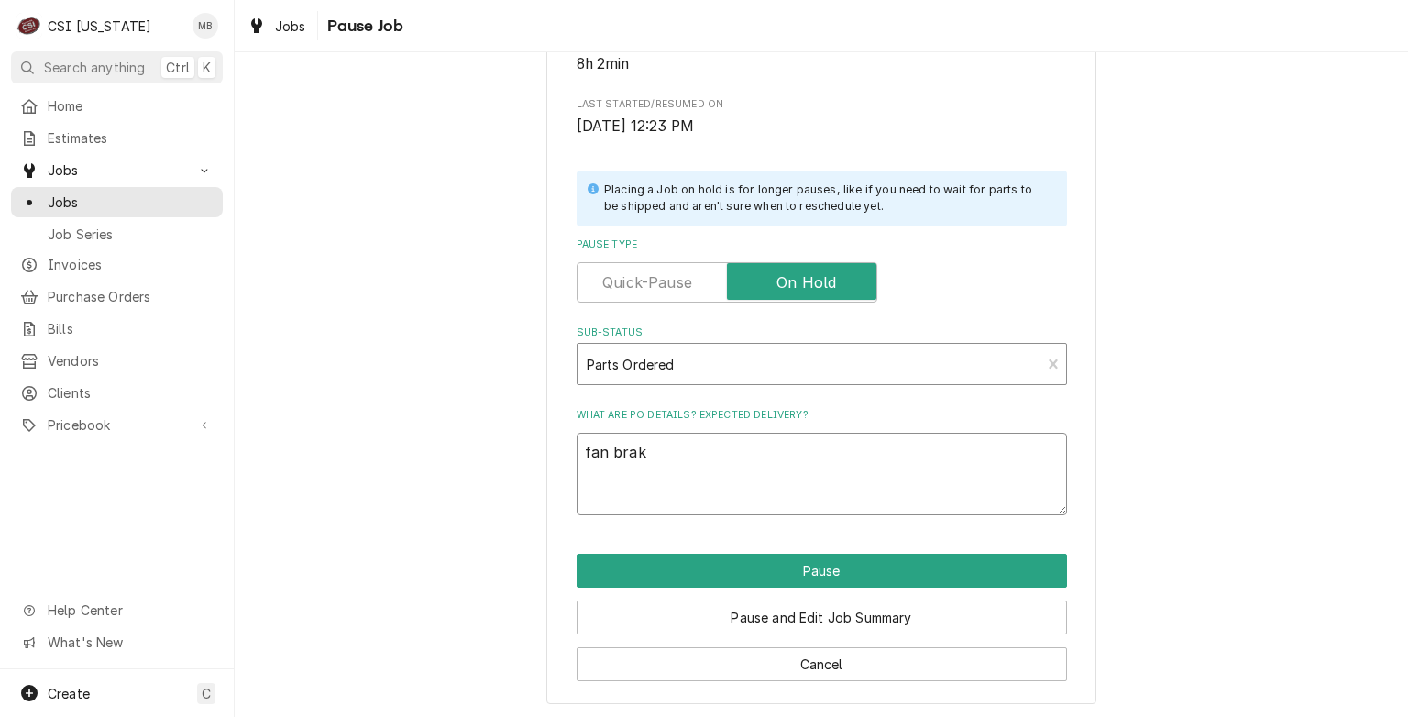
type textarea "x"
type textarea "fan bra"
type textarea "x"
type textarea "fan br"
type textarea "x"
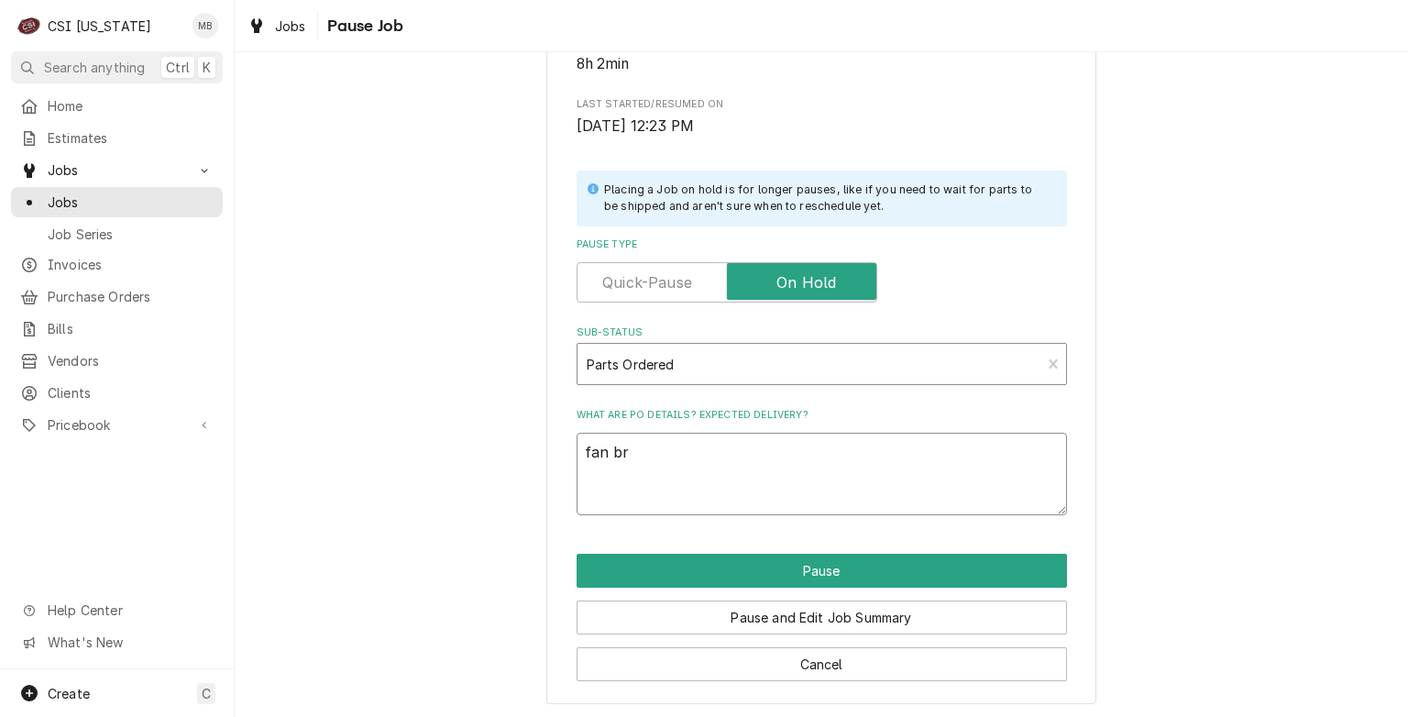
type textarea "fan b"
type textarea "x"
type textarea "fan"
type textarea "x"
type textarea "fan"
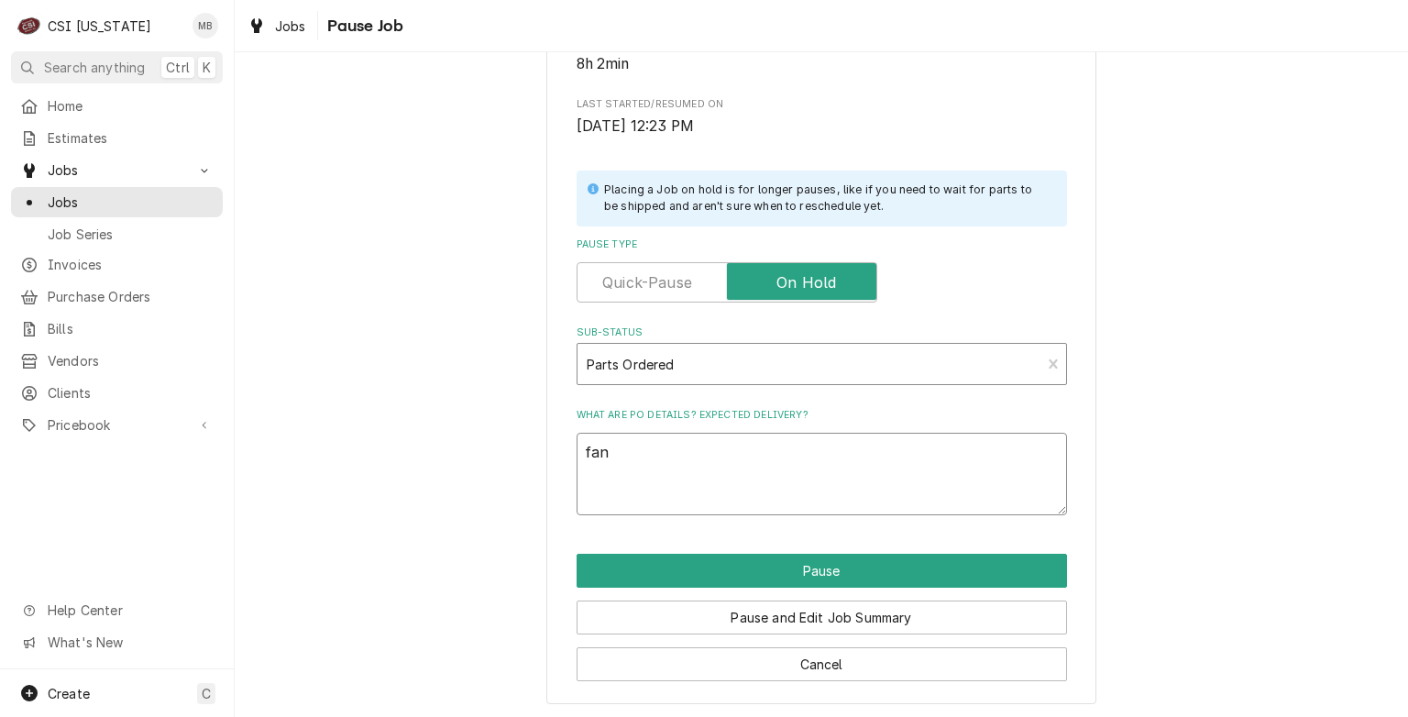
type textarea "x"
type textarea "fa"
type textarea "x"
type textarea "f"
type textarea "x"
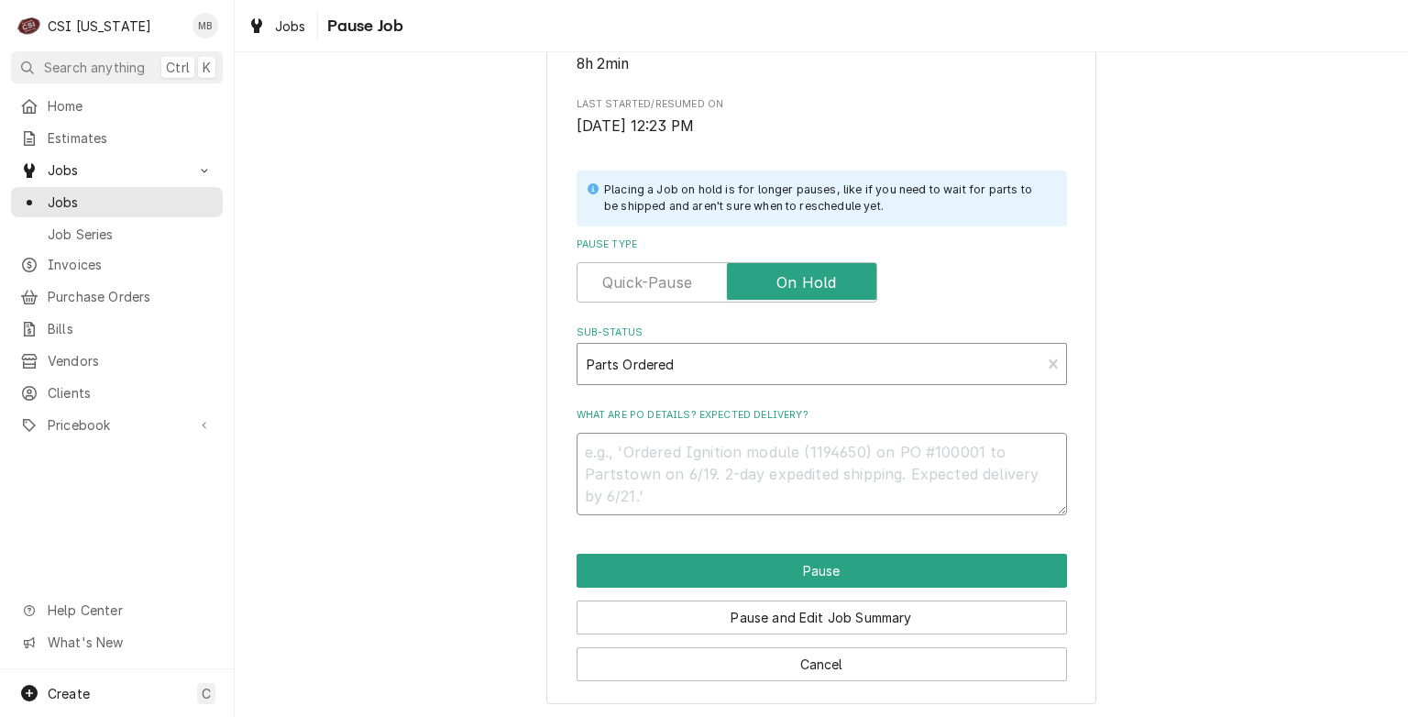
type textarea "x"
type textarea "pa"
type textarea "x"
type textarea "par"
type textarea "x"
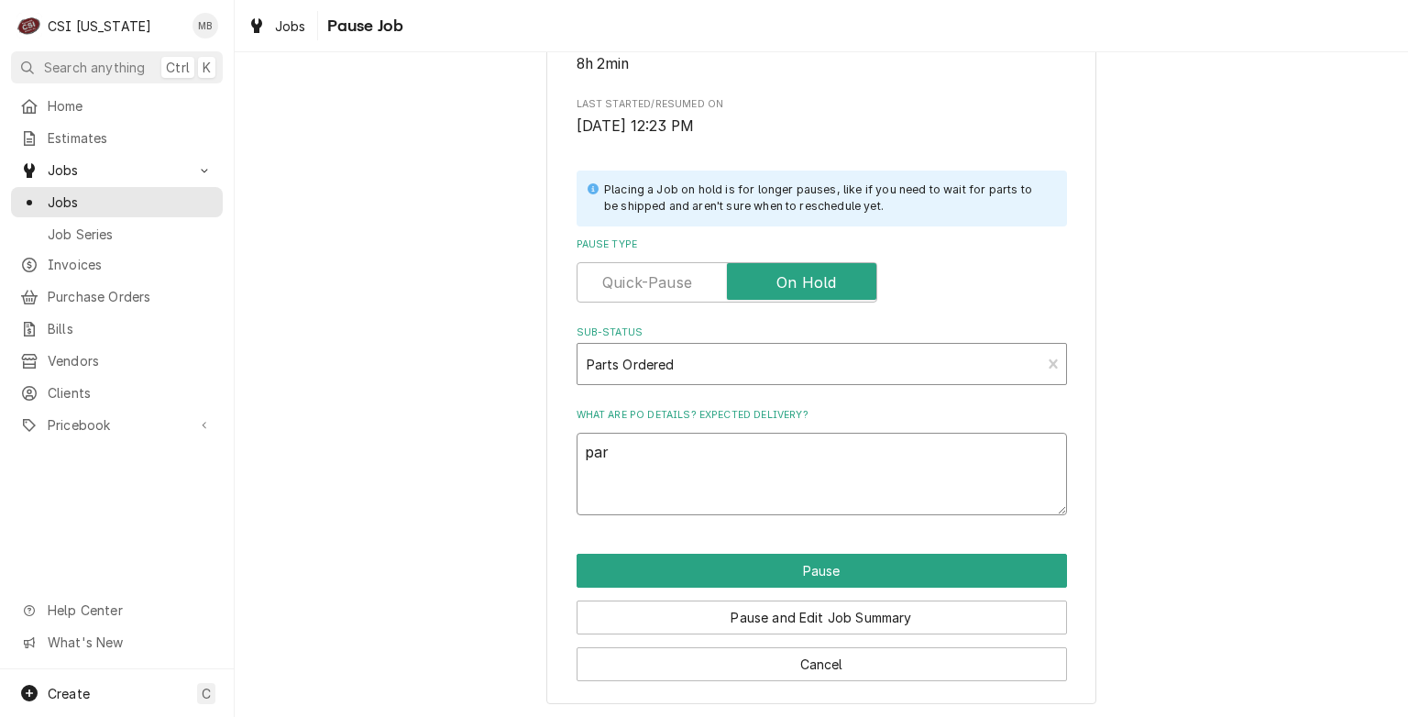
type textarea "part"
type textarea "x"
type textarea "parts"
type textarea "x"
type textarea "parts"
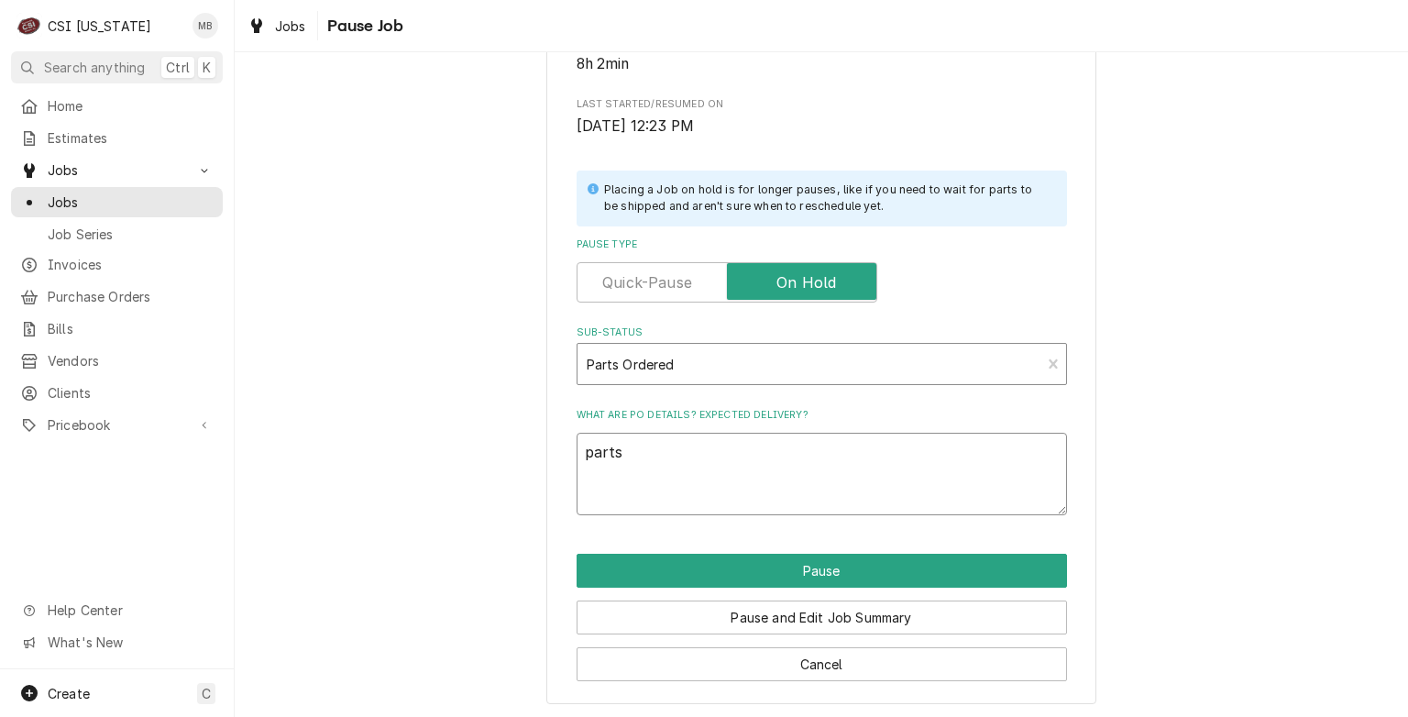
type textarea "x"
type textarea "parts o"
type textarea "x"
type textarea "parts or"
type textarea "x"
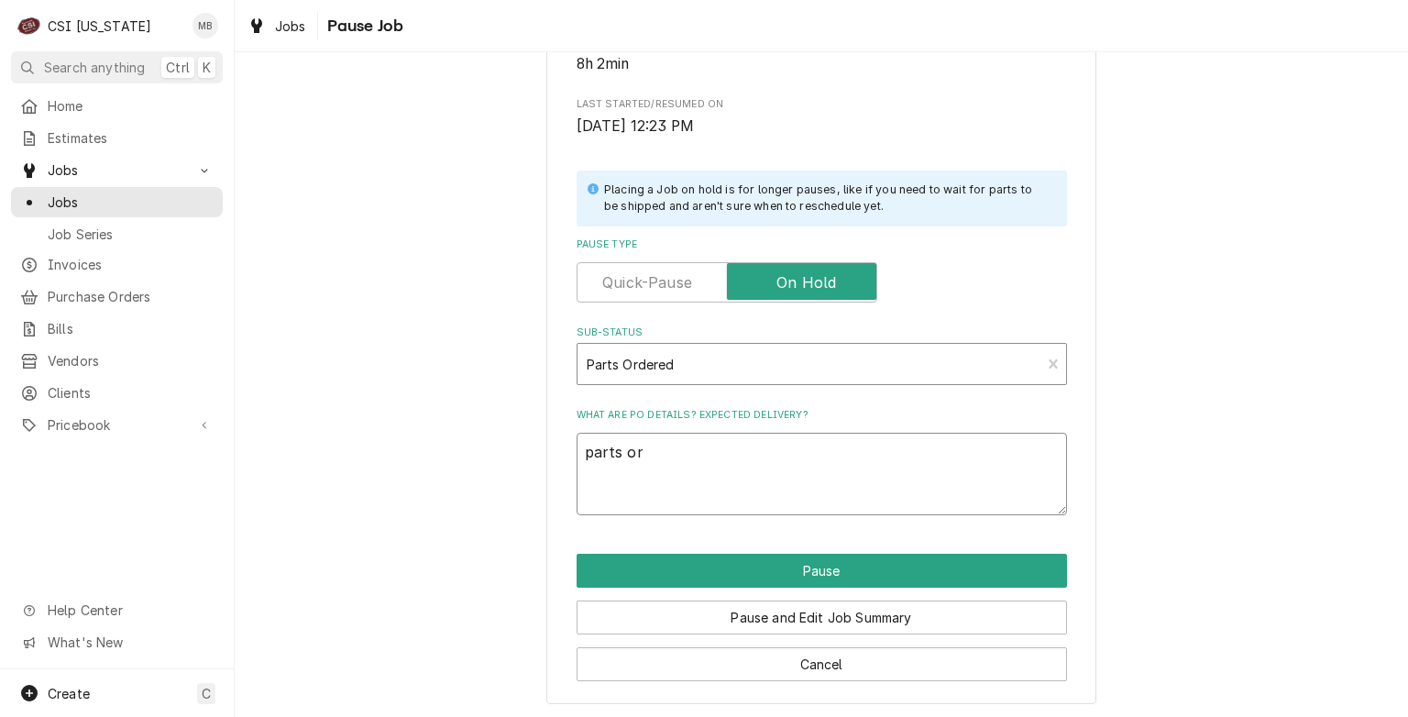
type textarea "parts ore"
type textarea "x"
type textarea "parts ored"
type textarea "x"
type textarea "parts orede"
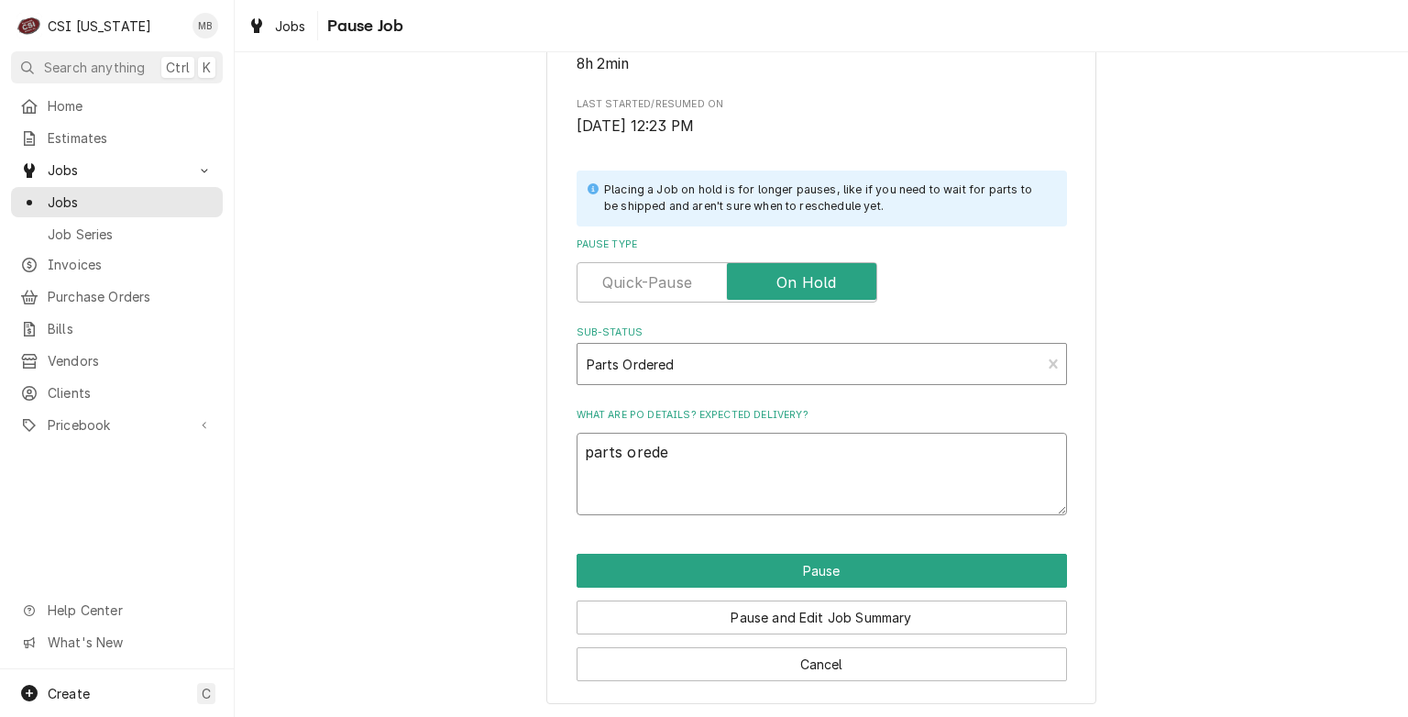
type textarea "x"
type textarea "parts oreder"
type textarea "x"
type textarea "parts oredere"
type textarea "x"
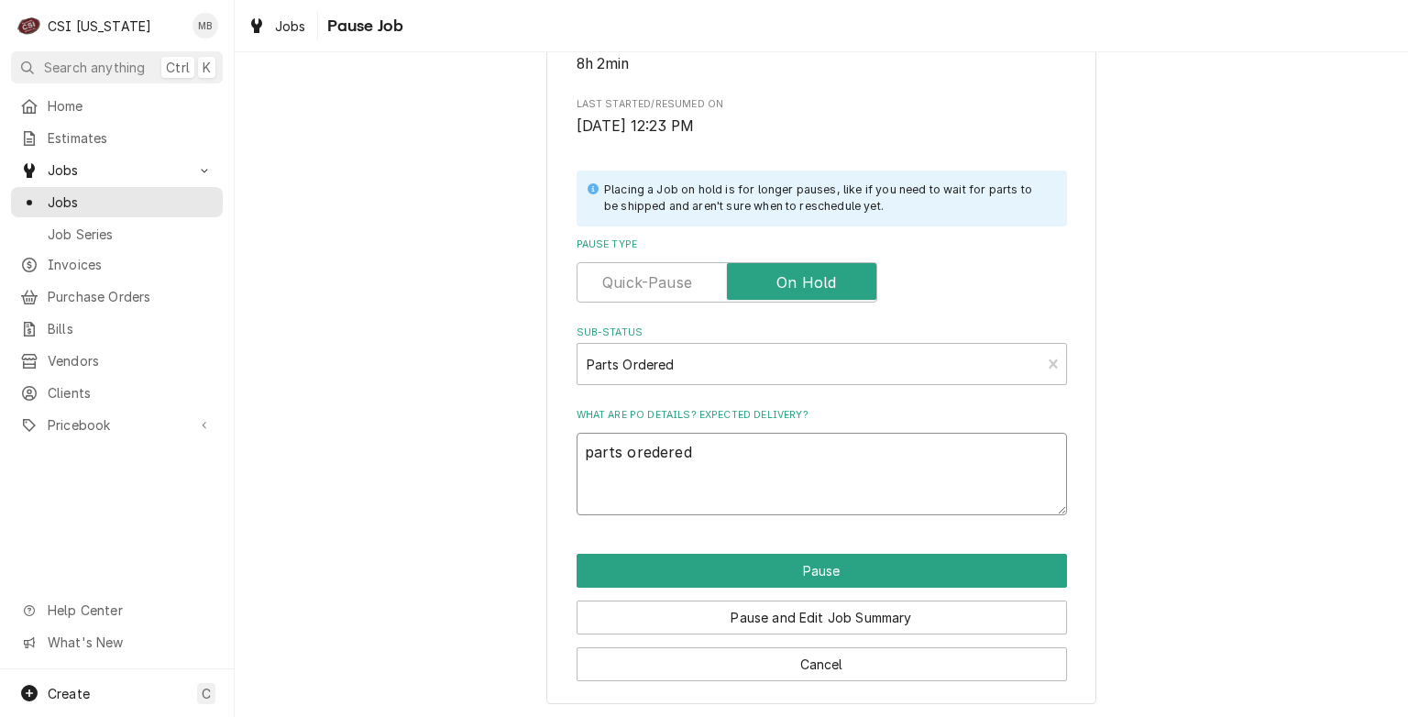
type textarea "parts oredered"
type textarea "x"
type textarea "parts ordered"
click at [802, 565] on button "Pause" at bounding box center [822, 571] width 491 height 34
type textarea "x"
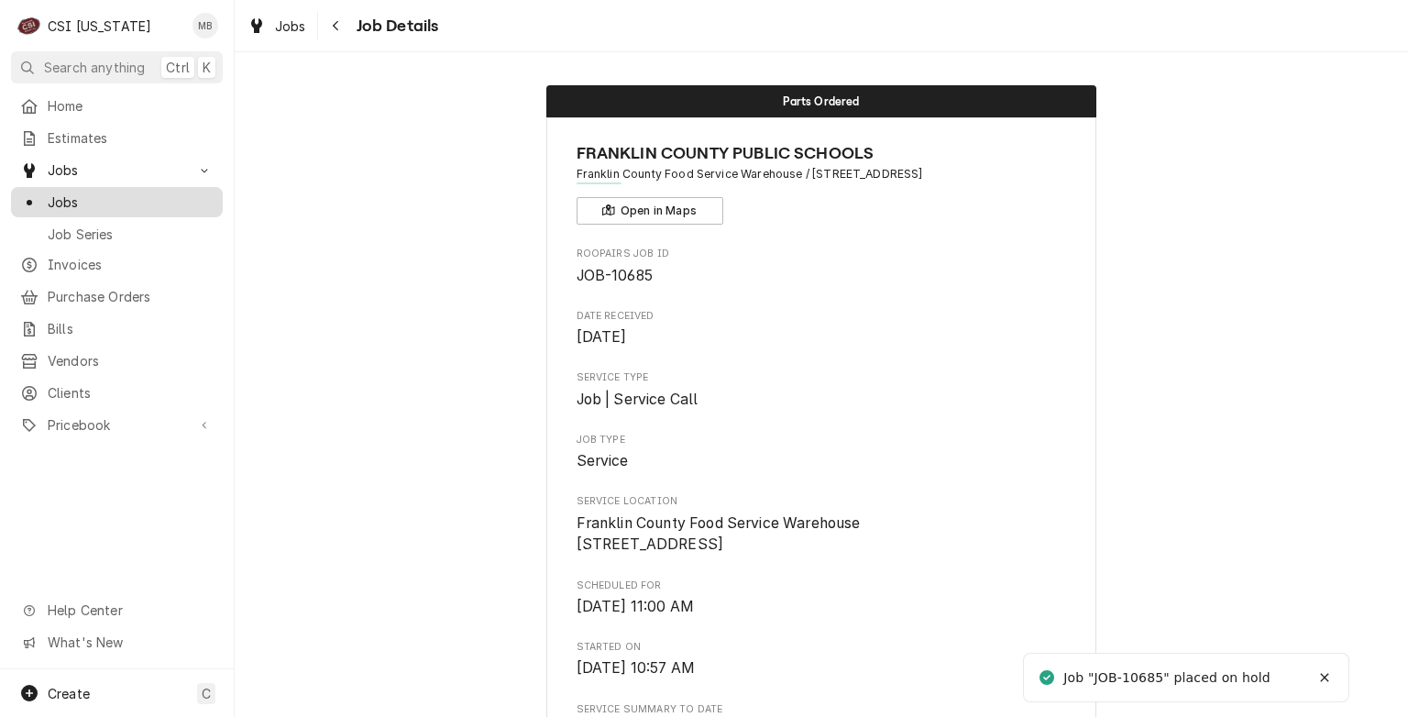
click at [72, 195] on span "Jobs" at bounding box center [131, 202] width 166 height 19
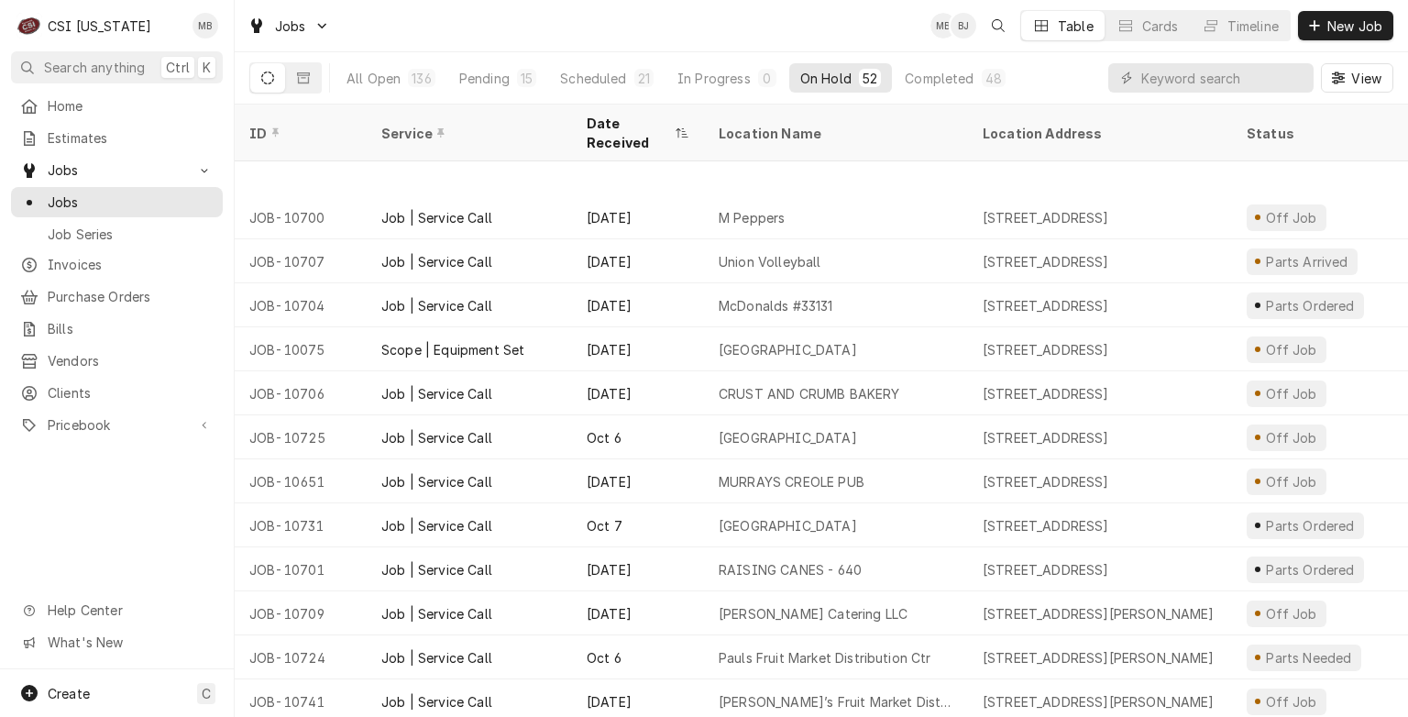
scroll to position [1328, 0]
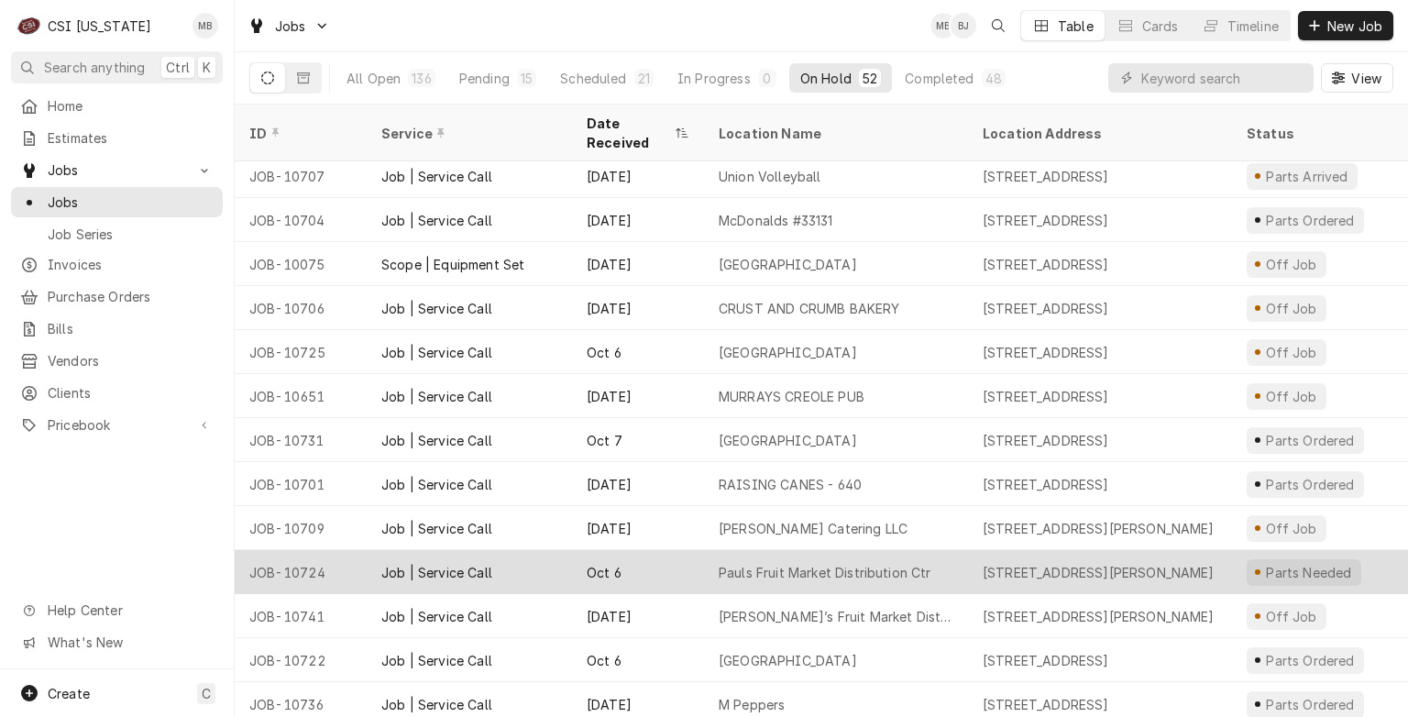
click at [921, 563] on div "Pauls Fruit Market Distribution Ctr" at bounding box center [825, 572] width 213 height 19
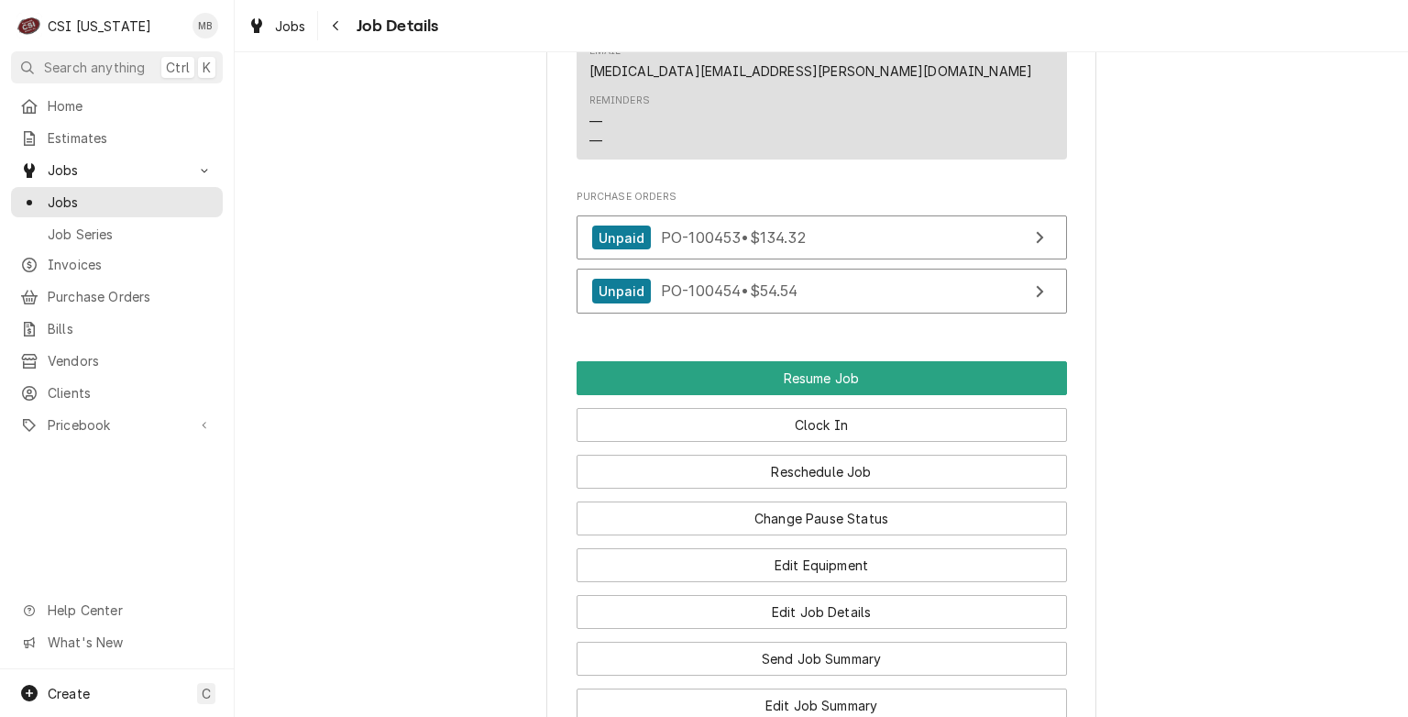
scroll to position [2109, 0]
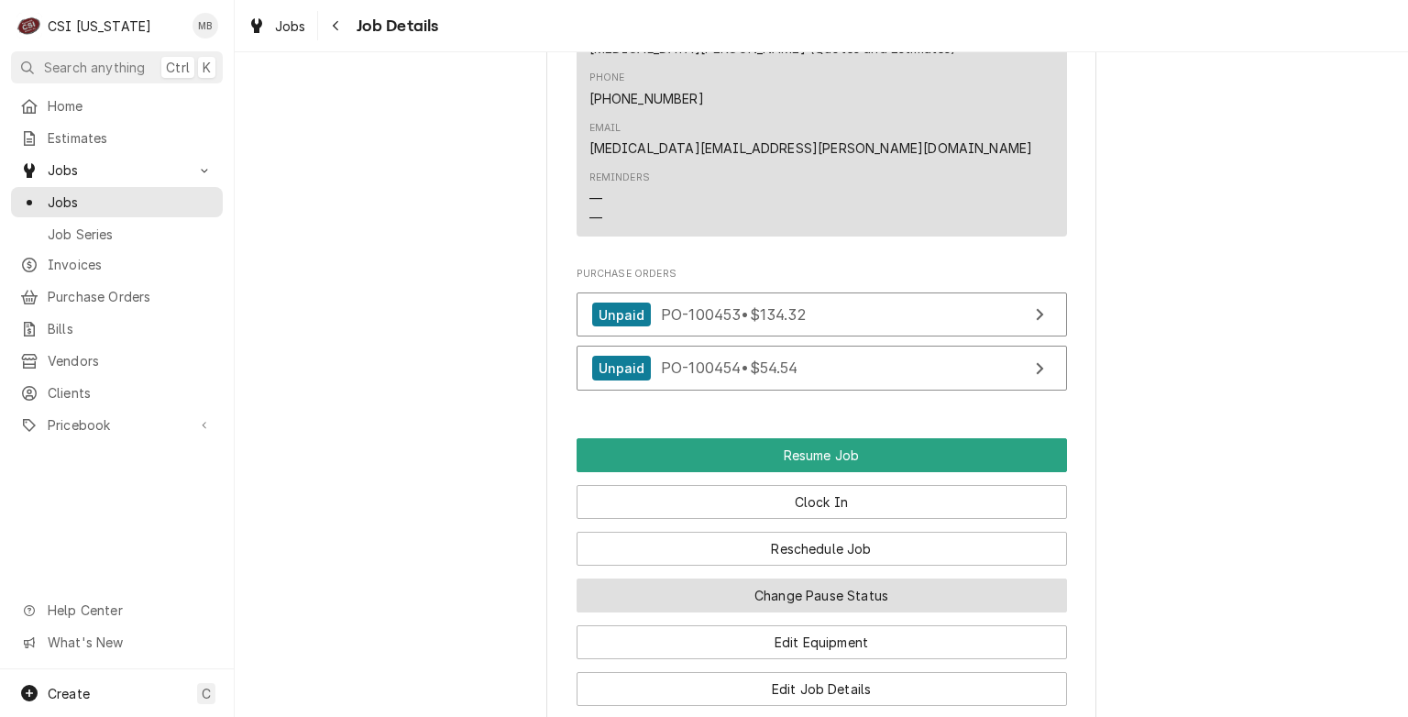
drag, startPoint x: 902, startPoint y: 546, endPoint x: 903, endPoint y: 574, distance: 27.5
click at [903, 579] on button "Change Pause Status" at bounding box center [822, 596] width 491 height 34
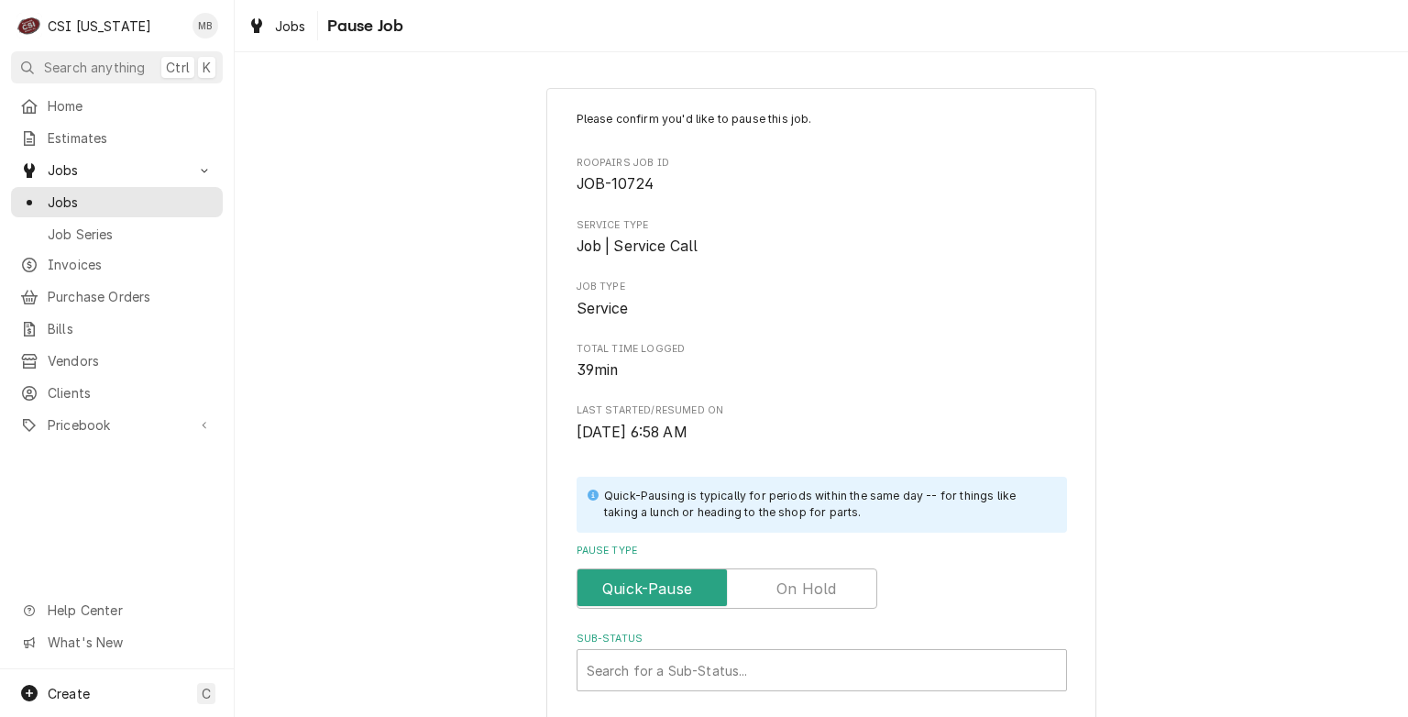
click at [803, 591] on label "Pause Type" at bounding box center [727, 588] width 301 height 40
click at [803, 591] on input "Pause Type" at bounding box center [727, 588] width 284 height 40
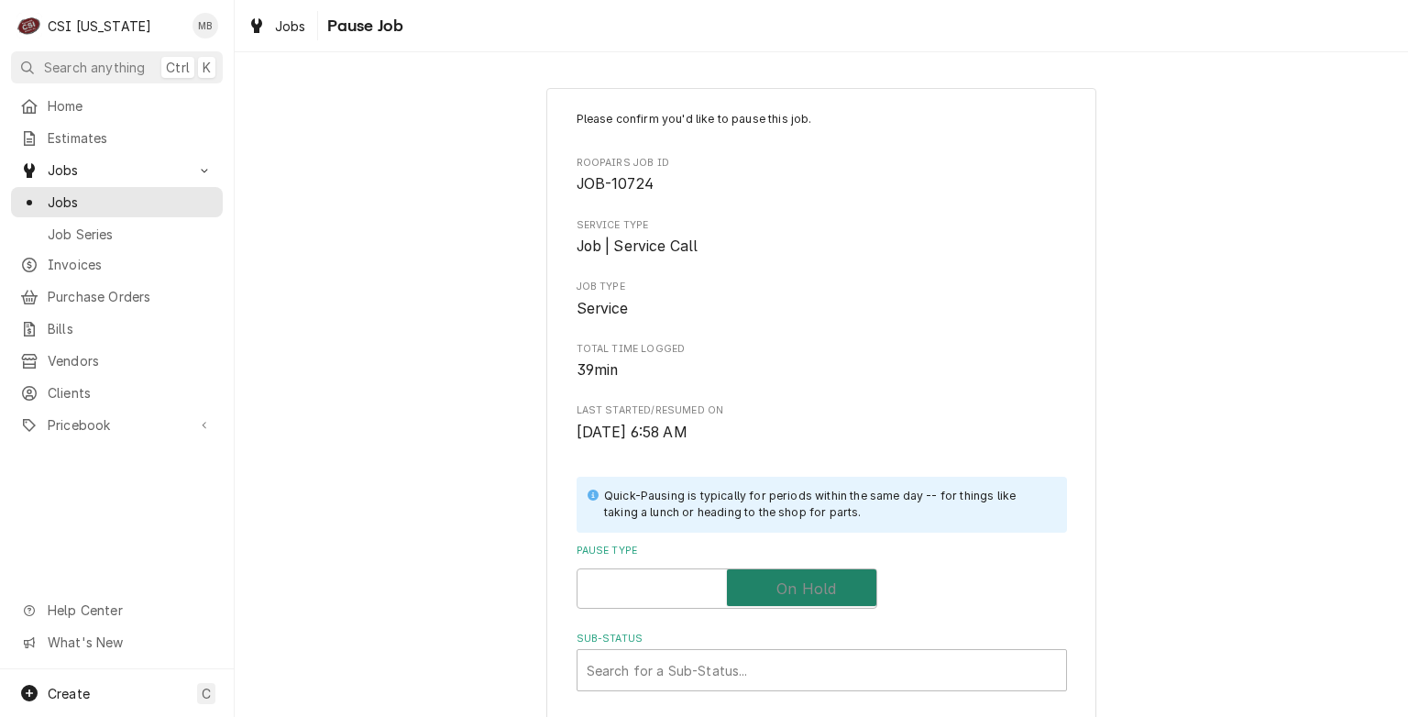
checkbox input "true"
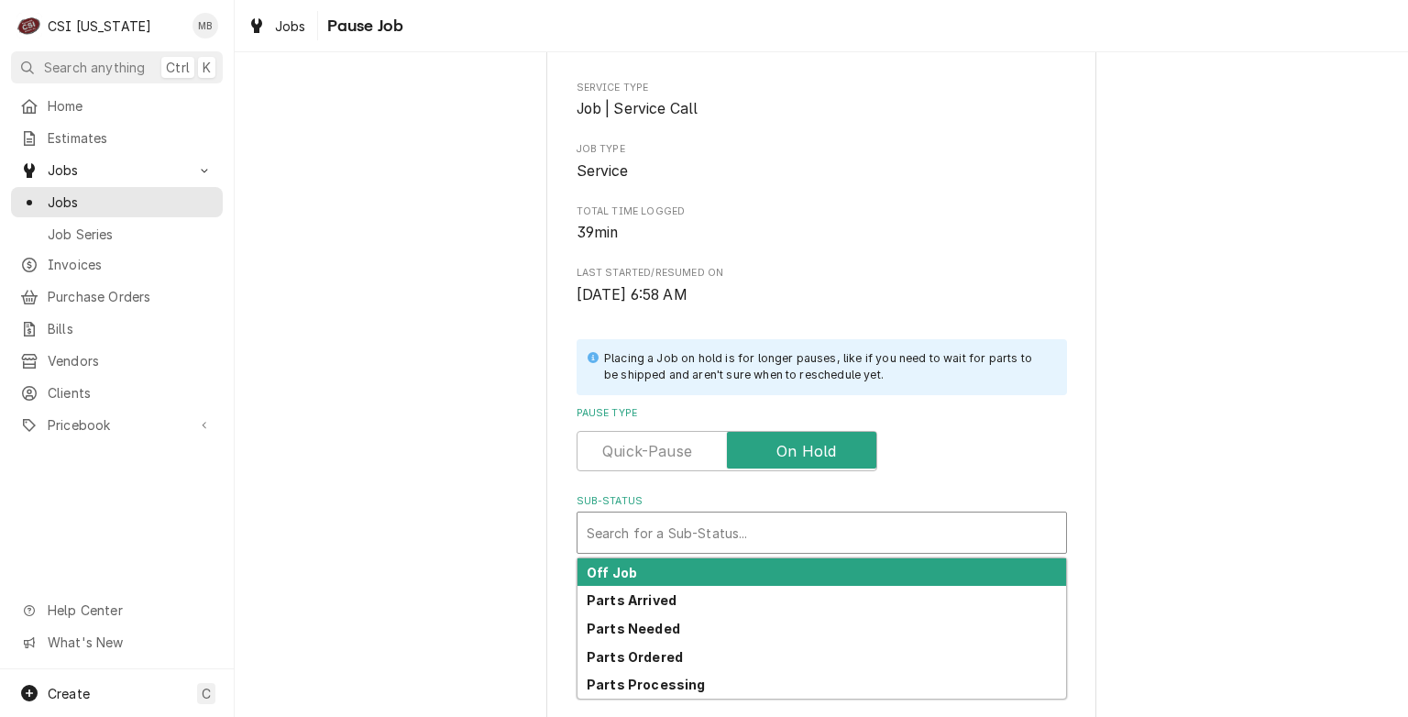
click at [814, 543] on div "Sub-Status" at bounding box center [822, 532] width 470 height 33
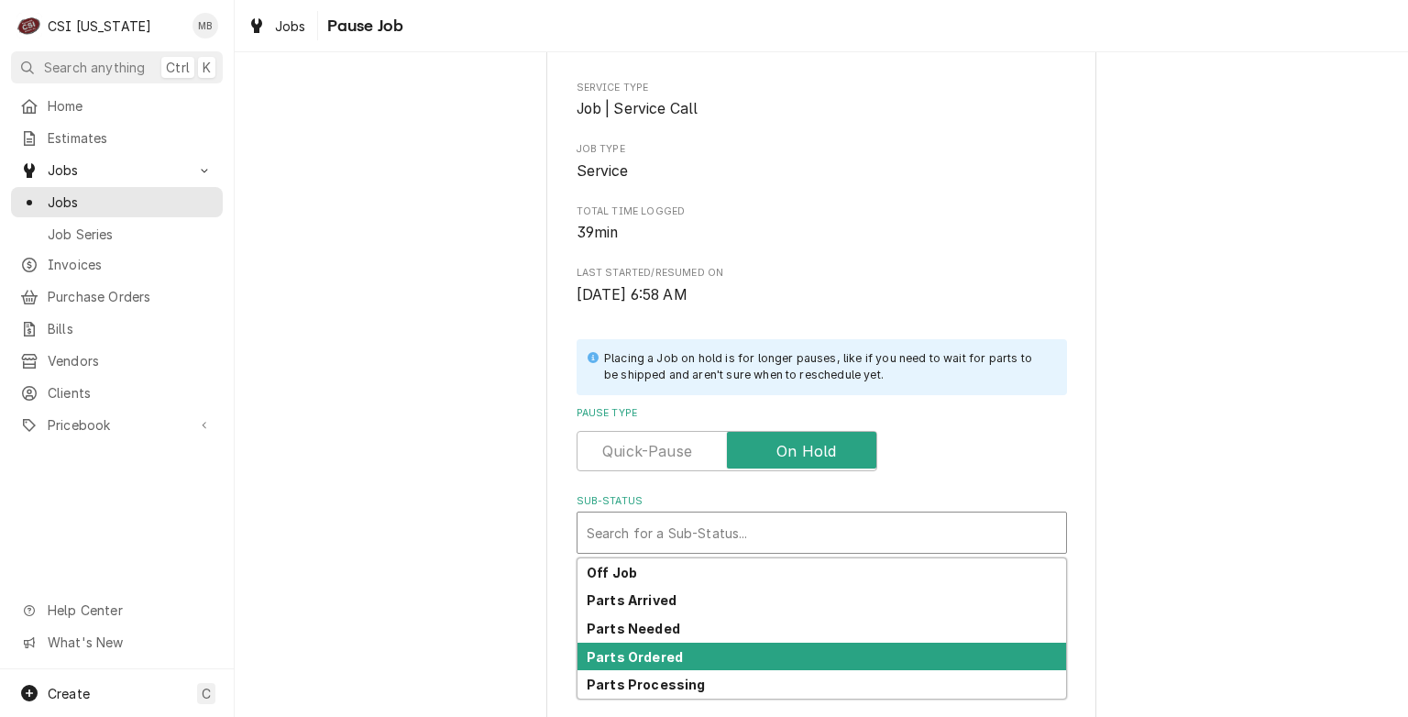
click at [726, 653] on div "Parts Ordered" at bounding box center [822, 657] width 489 height 28
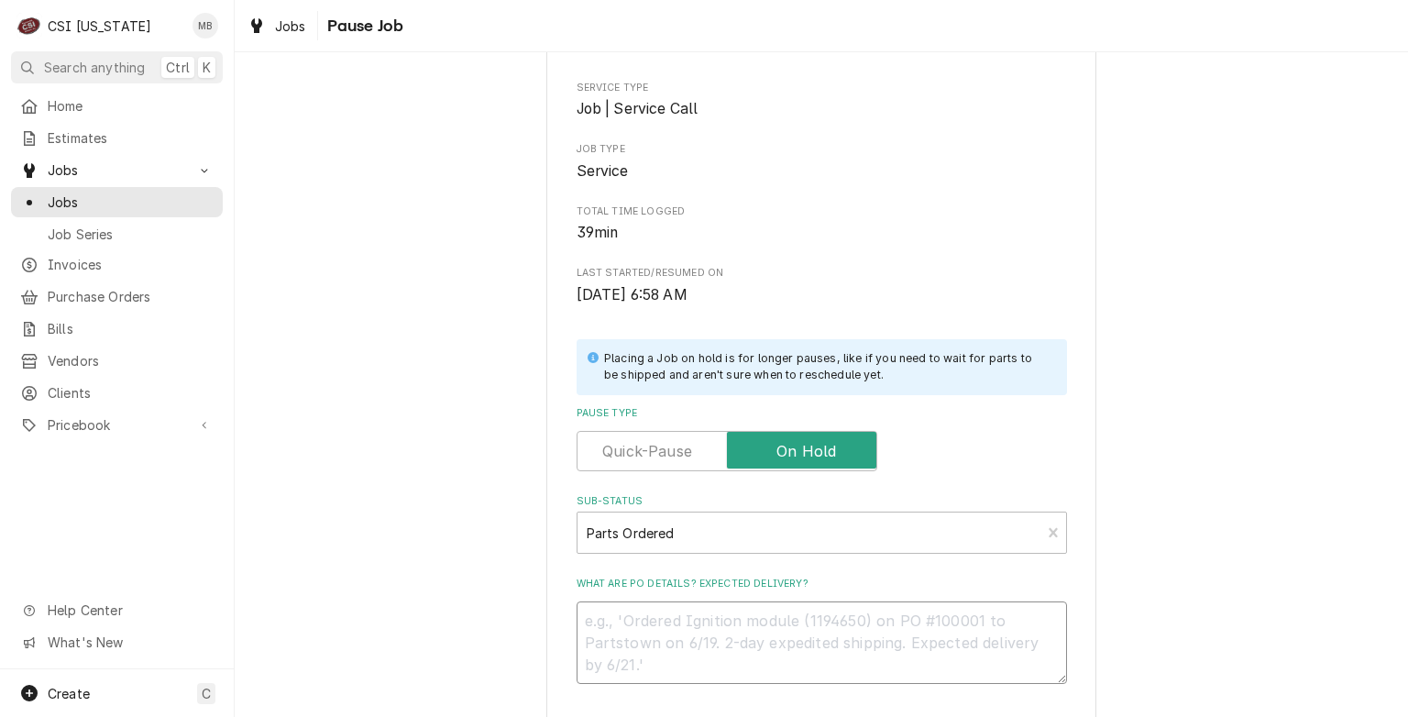
click at [724, 626] on textarea "What are PO details? Expected delivery?" at bounding box center [822, 643] width 491 height 83
type textarea "x"
type textarea "o"
type textarea "x"
type textarea "or"
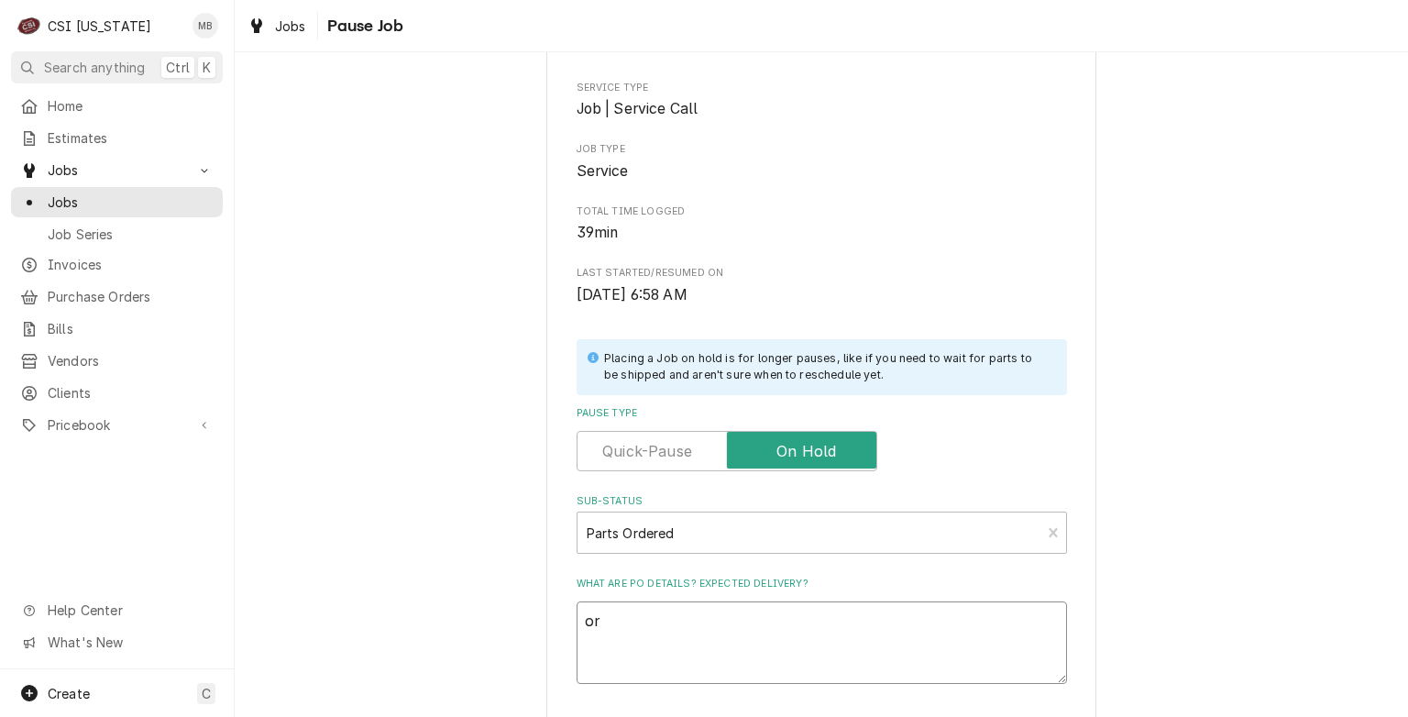
type textarea "x"
type textarea "ord"
type textarea "x"
type textarea "orde"
type textarea "x"
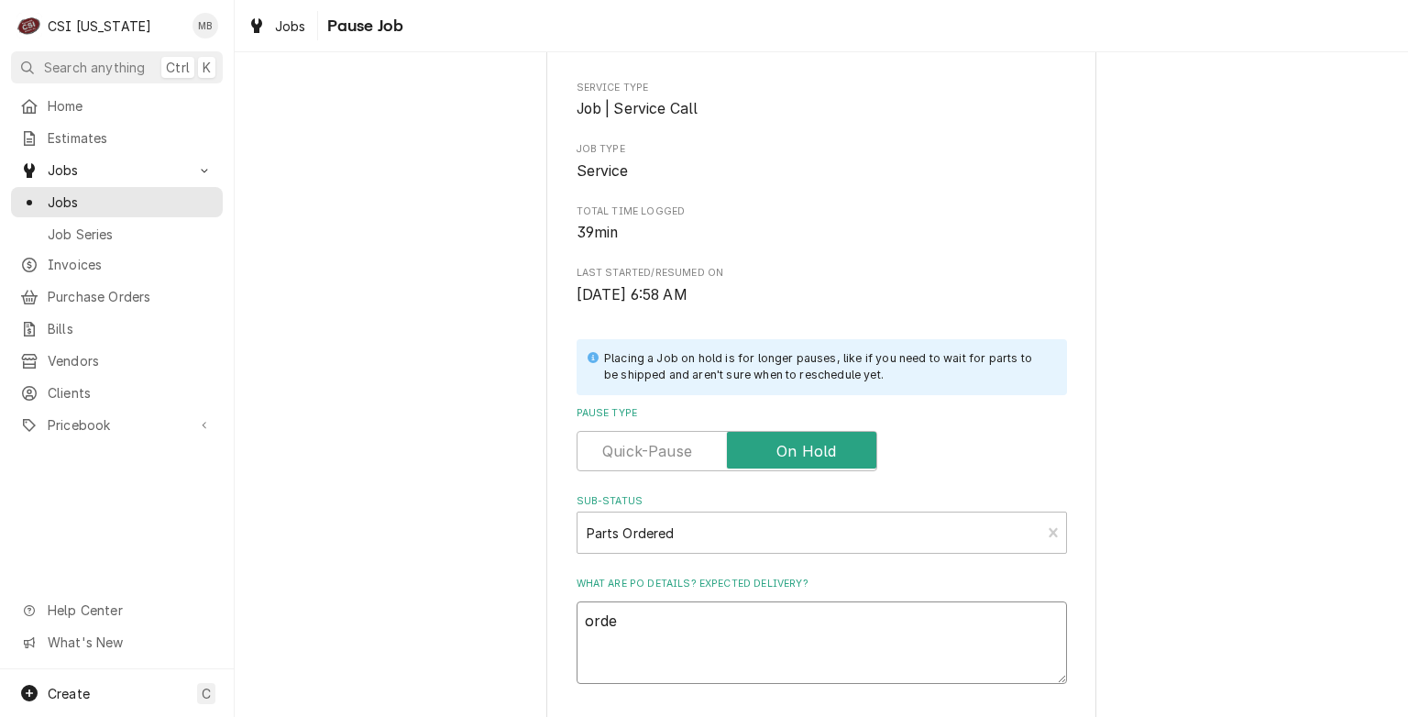
type textarea "order"
type textarea "x"
type textarea "ordere"
type textarea "x"
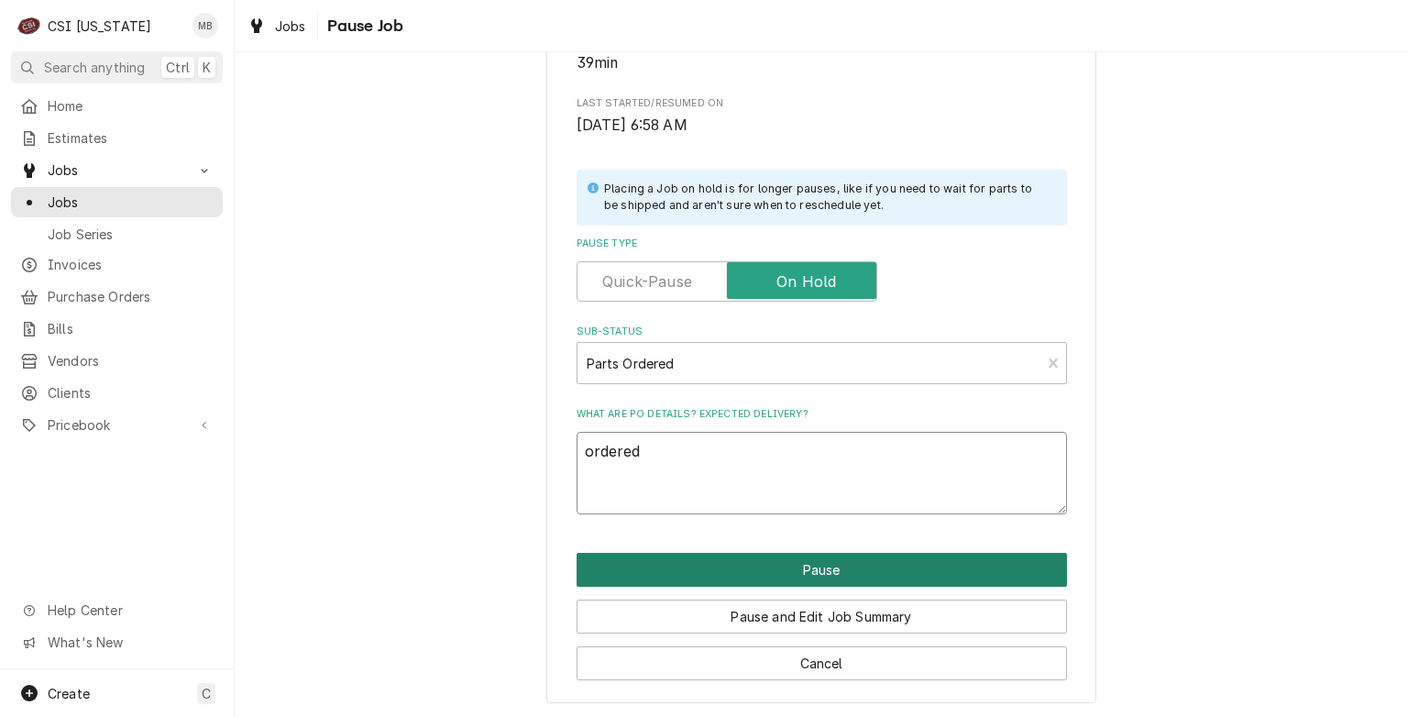
type textarea "ordered"
click at [778, 562] on button "Pause" at bounding box center [822, 570] width 491 height 34
type textarea "x"
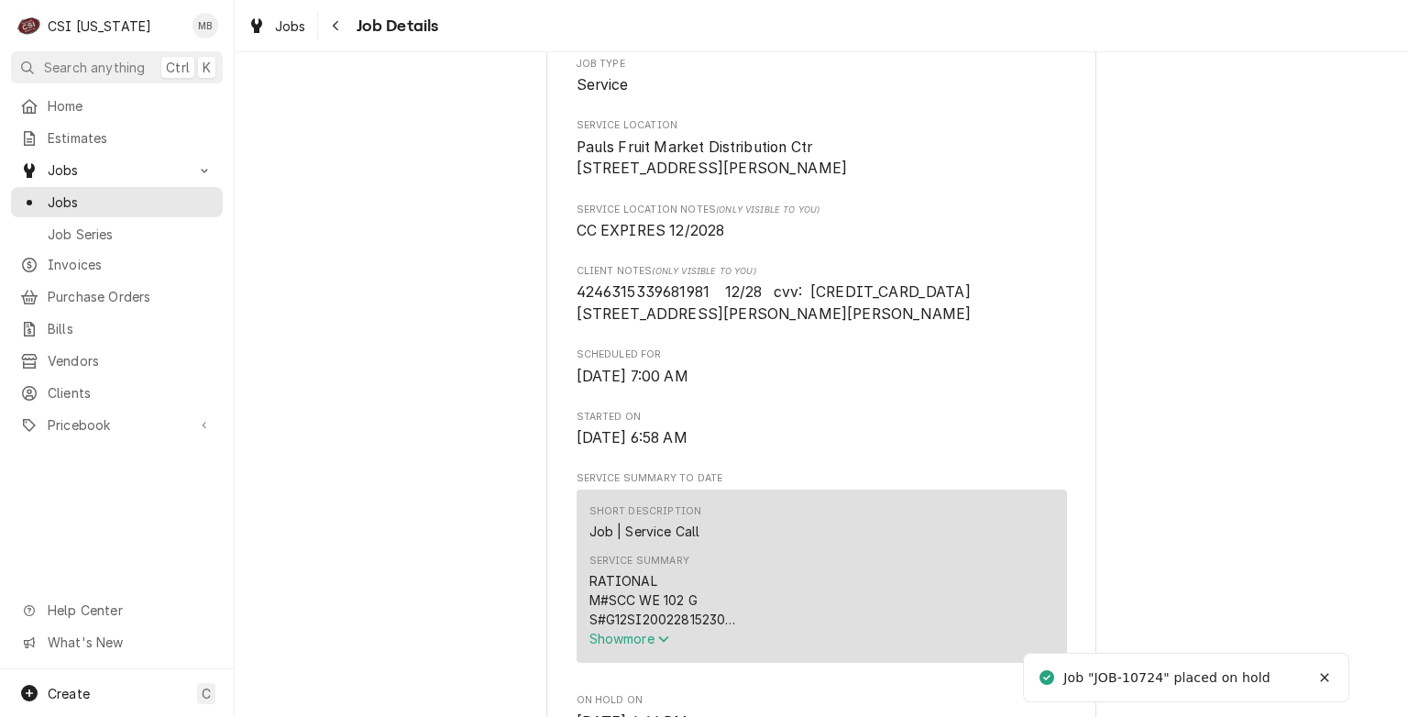
scroll to position [381, 0]
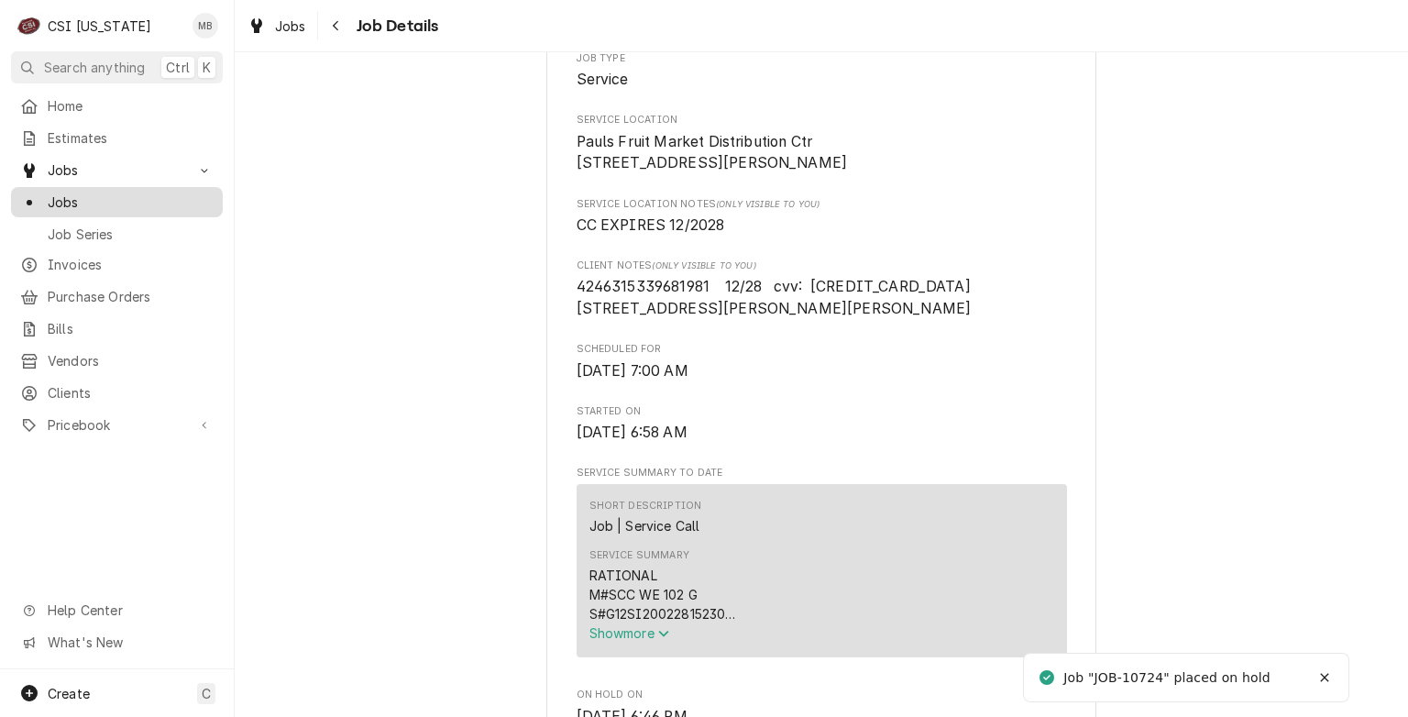
click at [129, 207] on link "Jobs" at bounding box center [117, 202] width 212 height 30
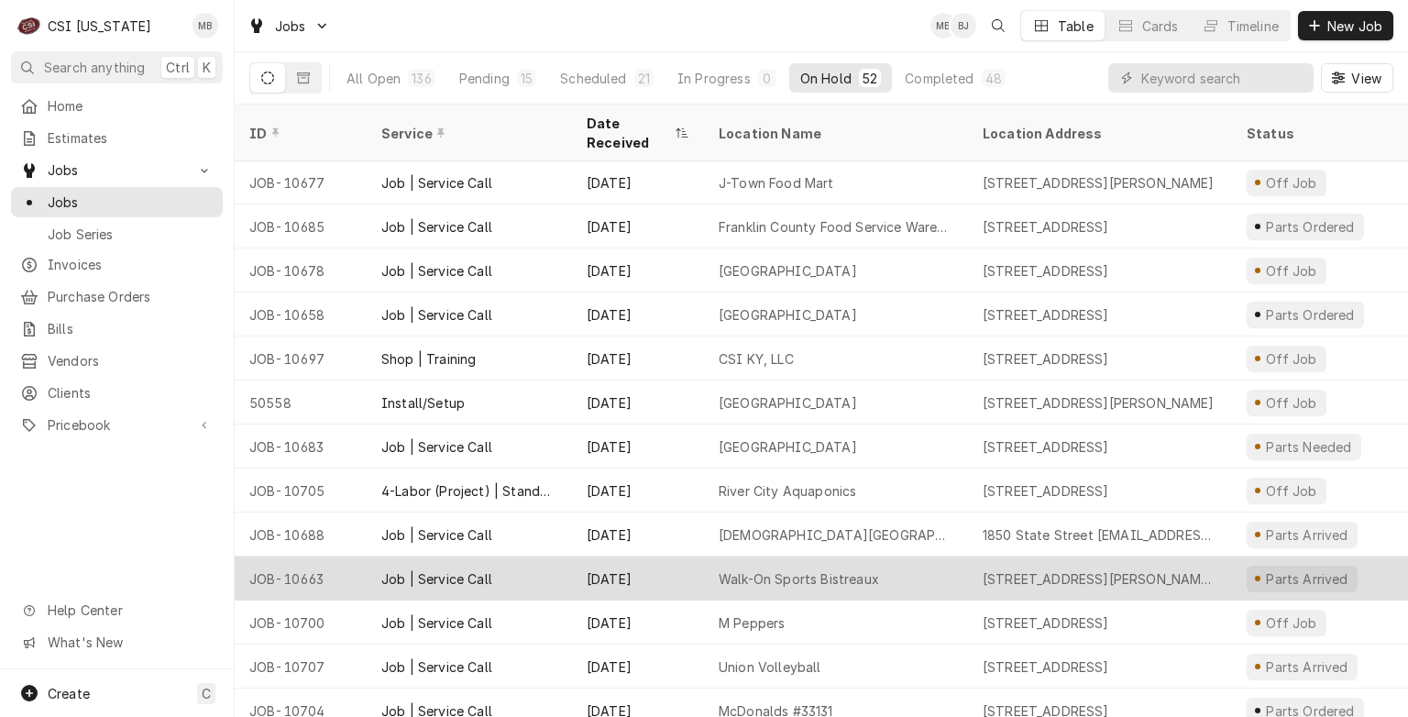
scroll to position [890, 0]
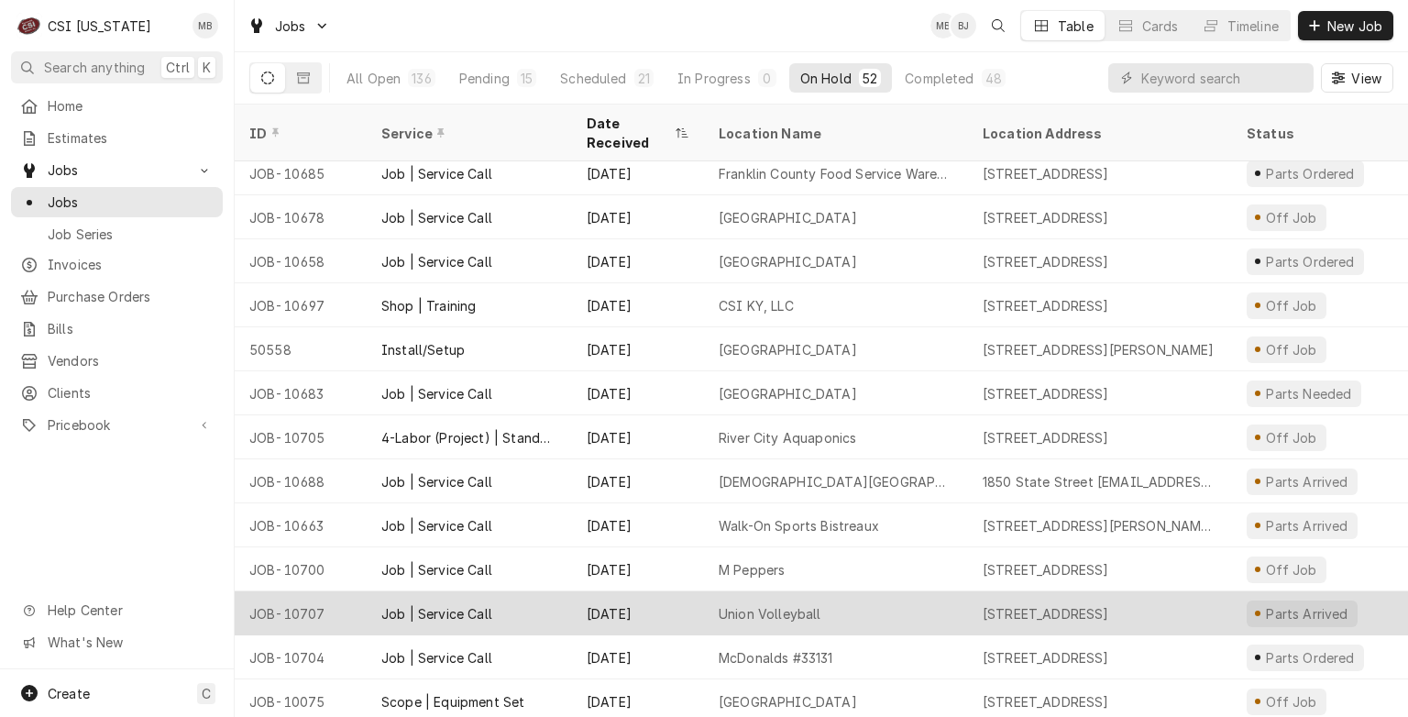
click at [558, 591] on div "Job | Service Call" at bounding box center [469, 613] width 205 height 44
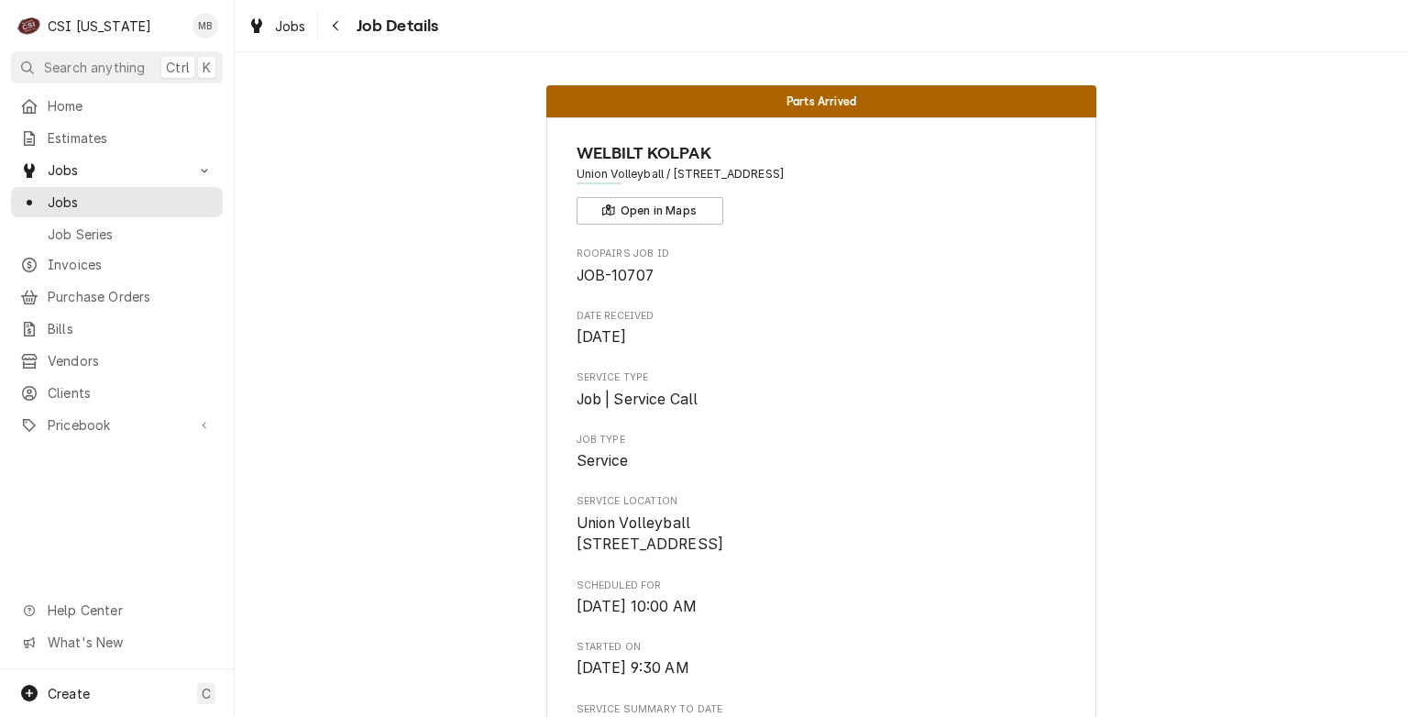
scroll to position [92, 0]
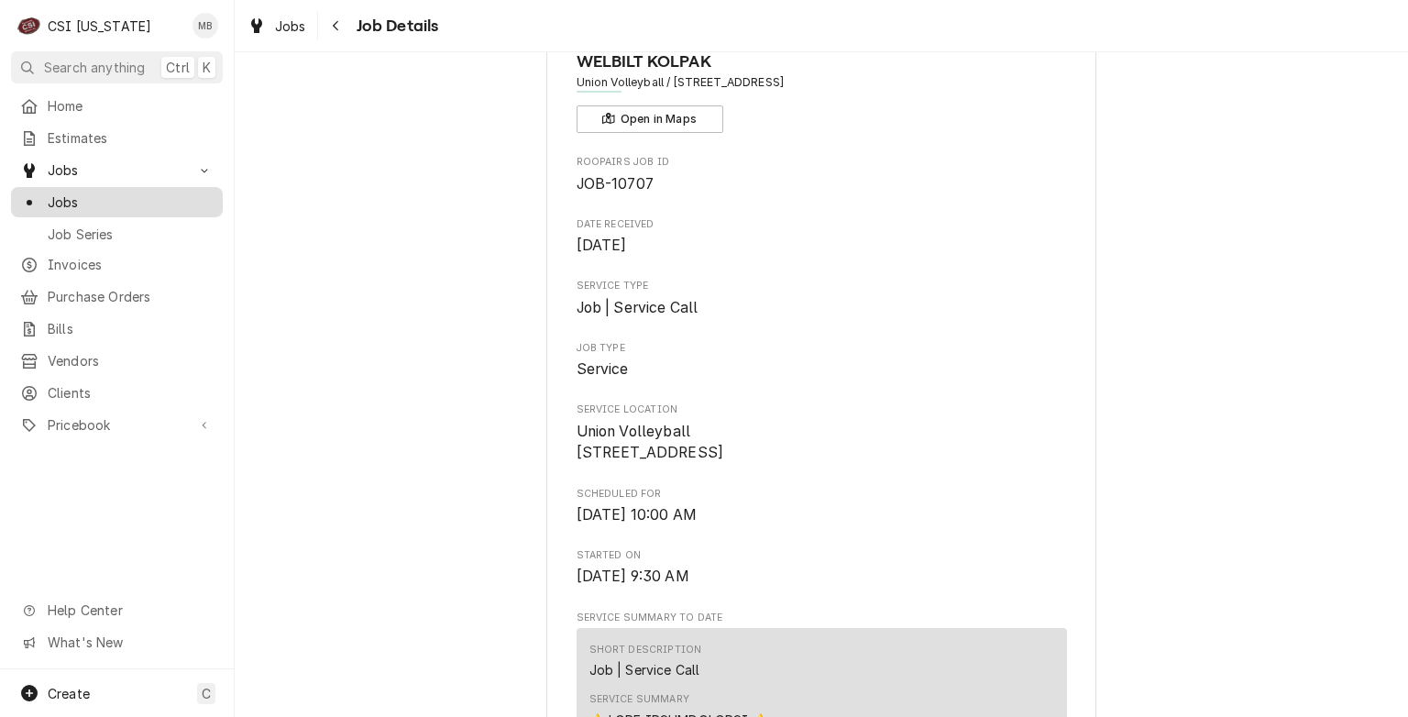
click at [105, 204] on span "Jobs" at bounding box center [131, 202] width 166 height 19
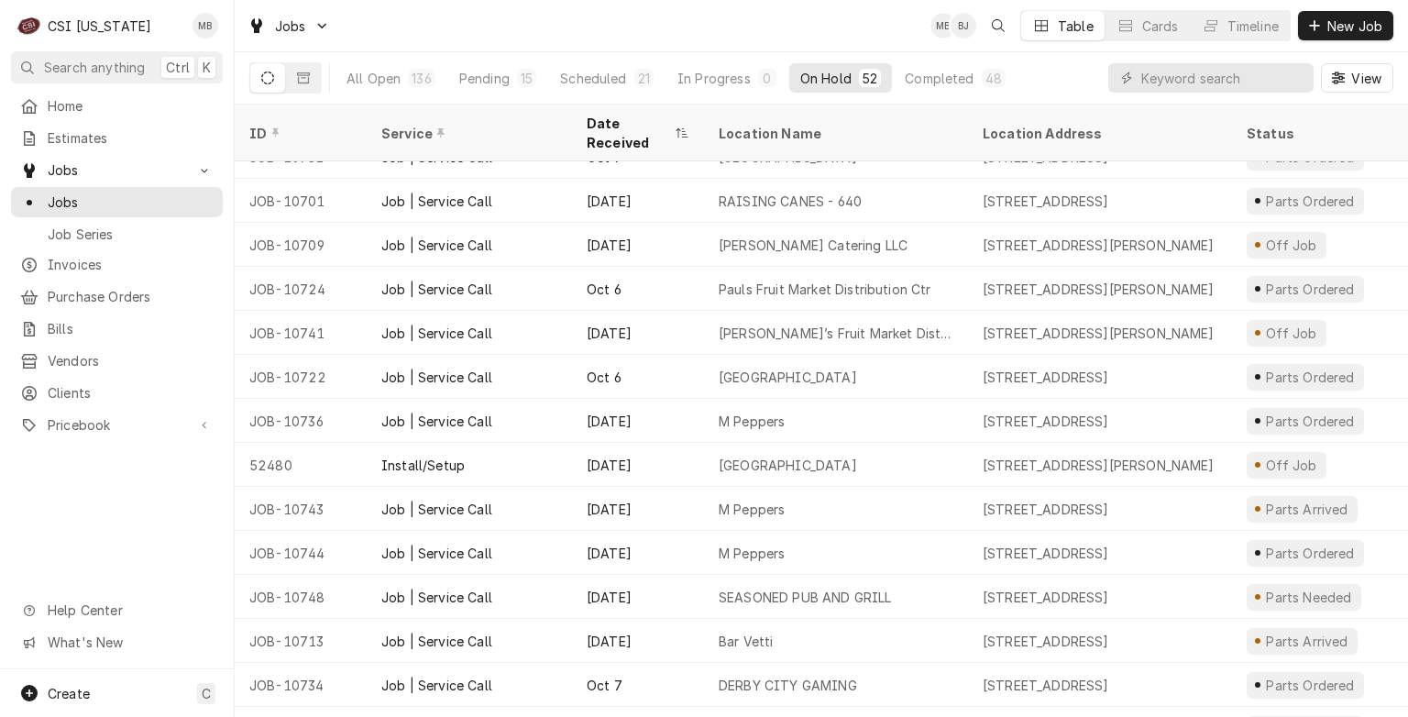
scroll to position [1724, 0]
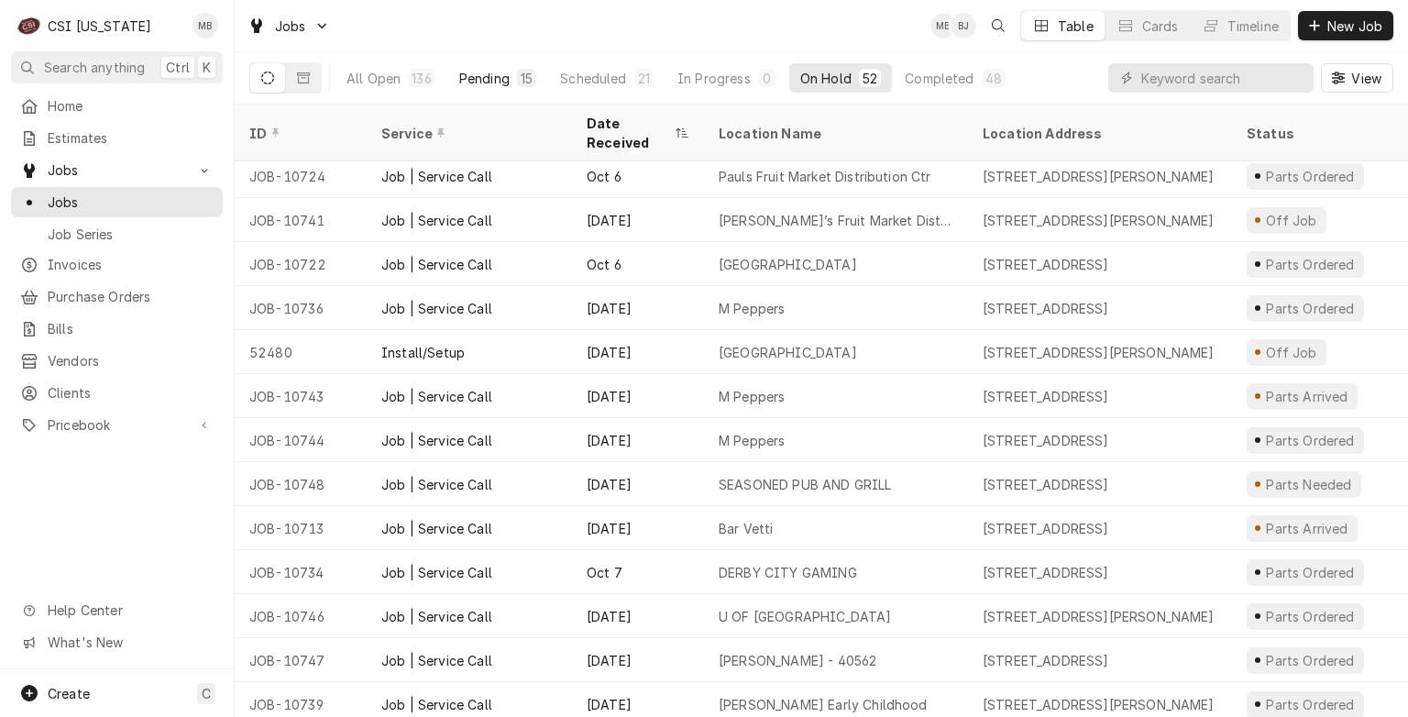
click at [466, 75] on div "Pending" at bounding box center [484, 78] width 50 height 19
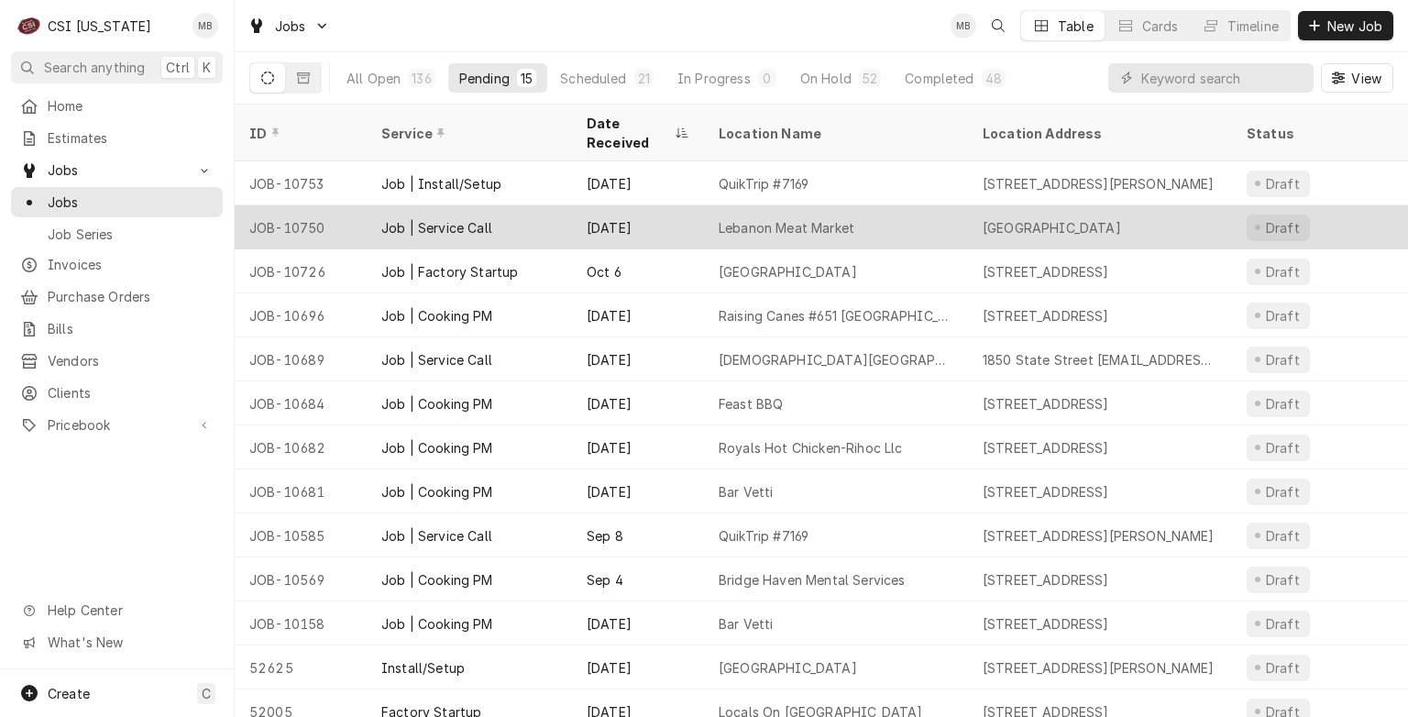
click at [573, 223] on div "Oct 10" at bounding box center [638, 227] width 132 height 44
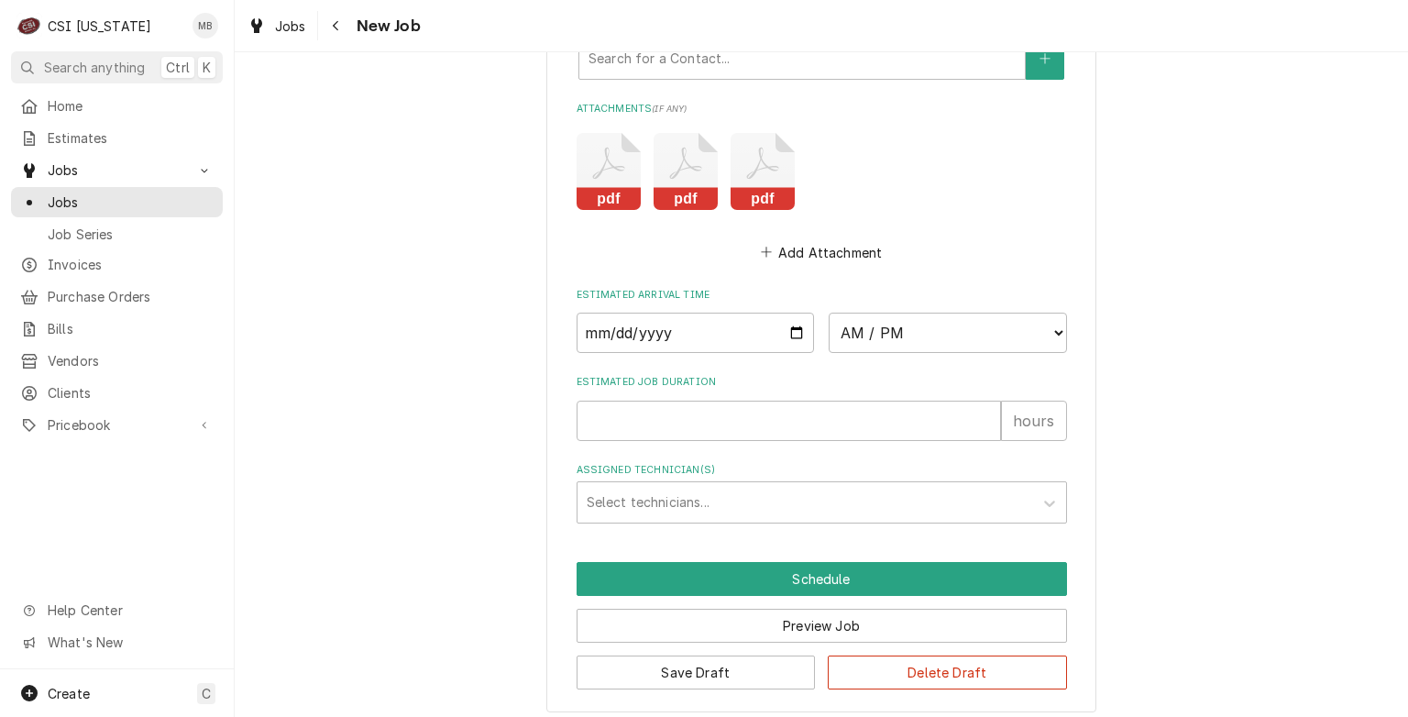
scroll to position [1742, 0]
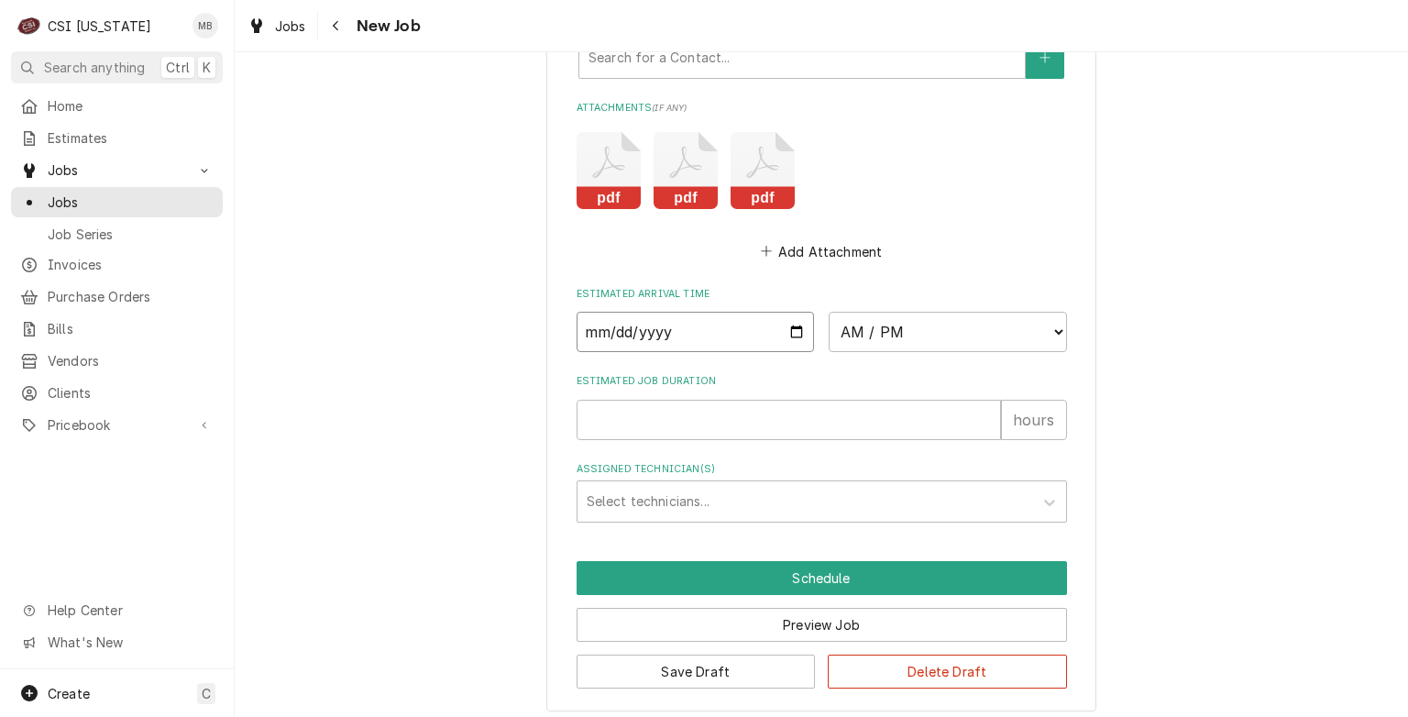
click at [789, 325] on input "Date" at bounding box center [696, 332] width 238 height 40
type textarea "x"
type input "2025-10-13"
type textarea "x"
click at [919, 326] on select "AM / PM 6:00 AM 6:15 AM 6:30 AM 6:45 AM 7:00 AM 7:15 AM 7:30 AM 7:45 AM 8:00 AM…" at bounding box center [948, 332] width 238 height 40
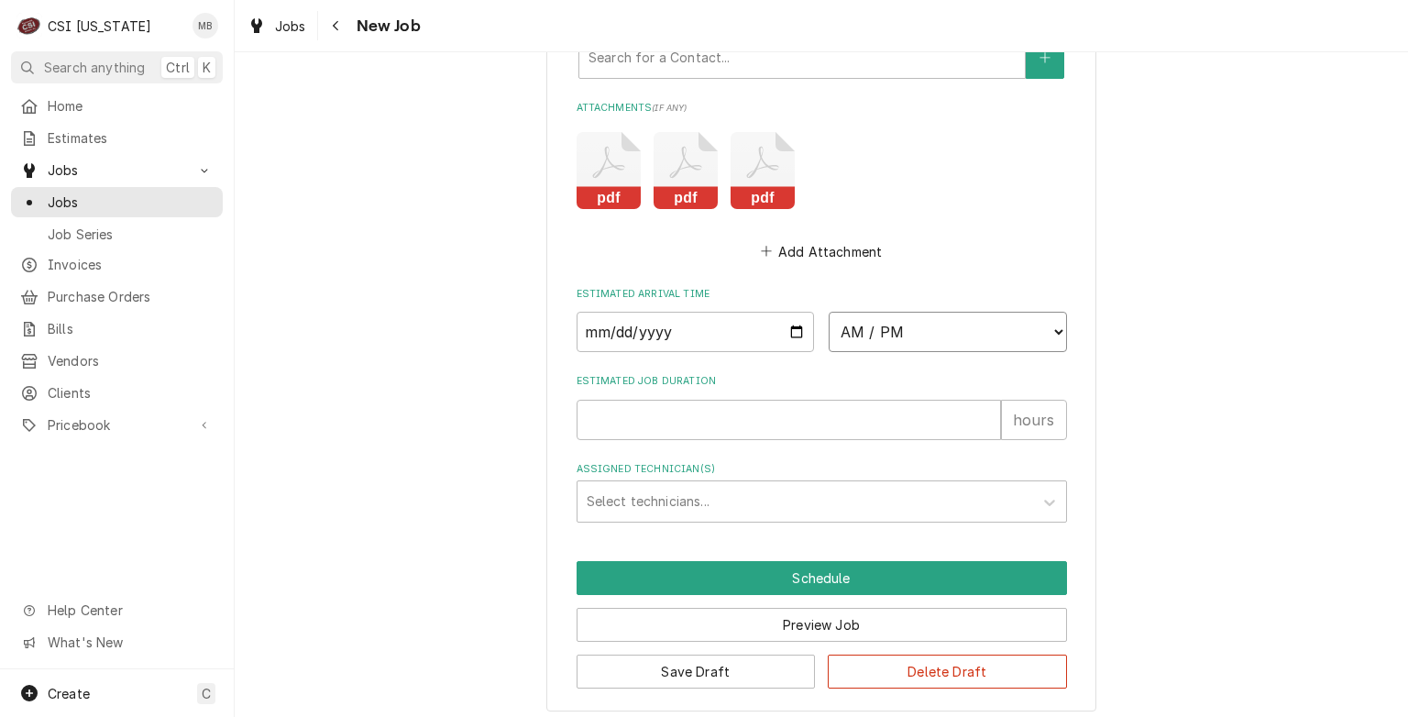
select select "11:00:00"
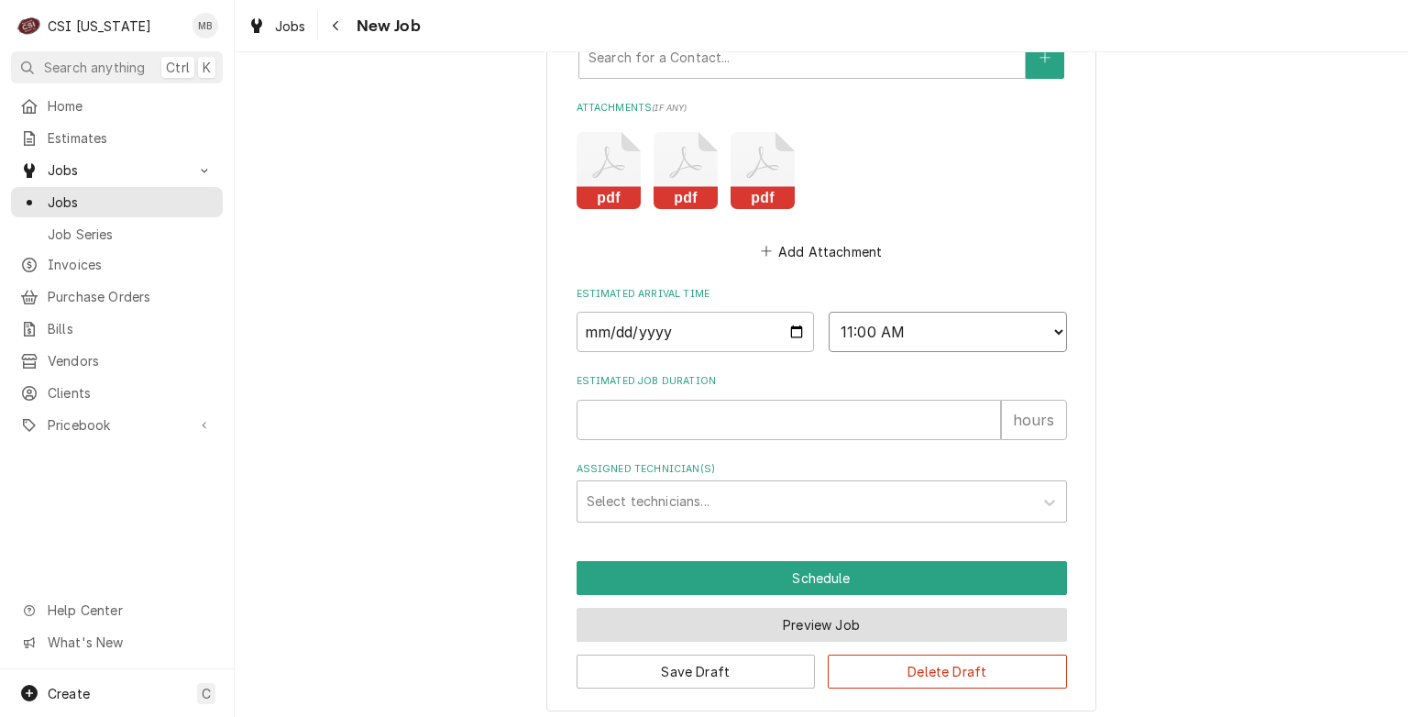
scroll to position [0, 0]
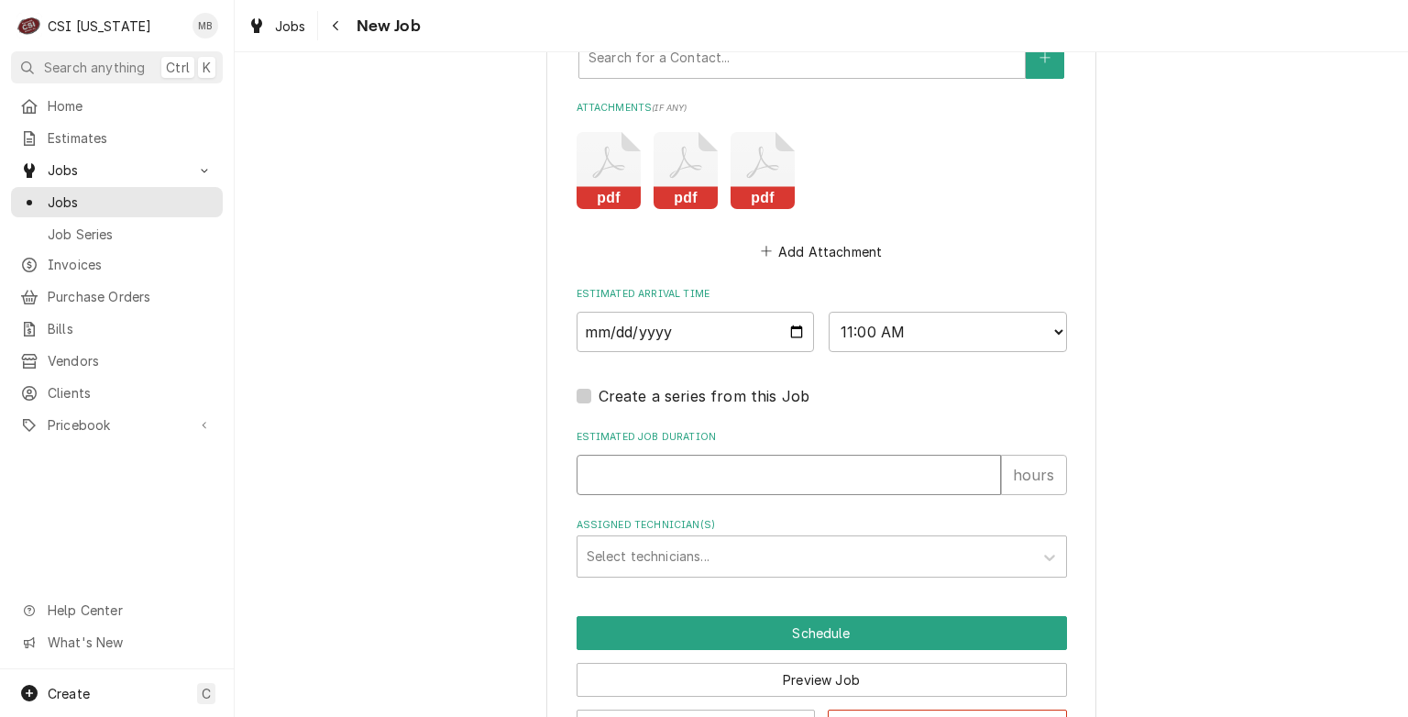
click at [789, 468] on input "Estimated Job Duration" at bounding box center [789, 475] width 425 height 40
type textarea "x"
type input "4"
type textarea "x"
type input "4"
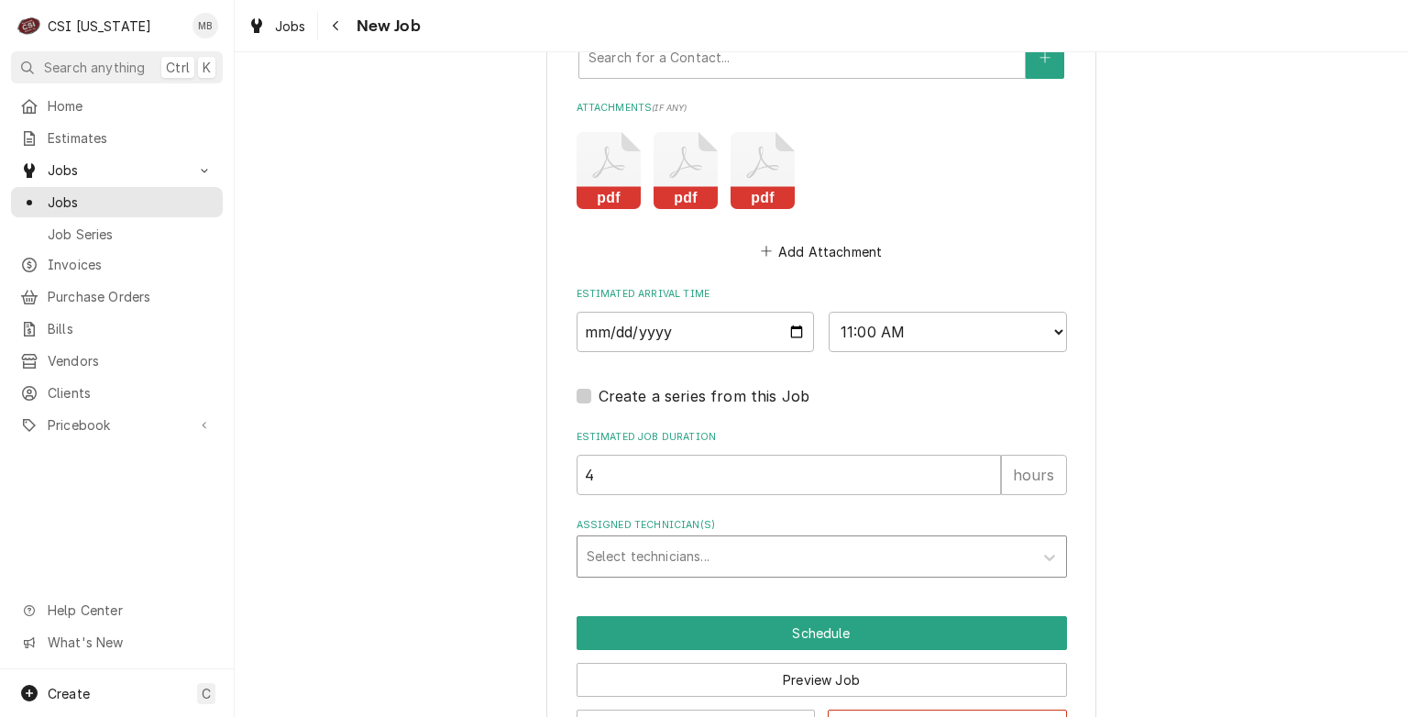
click at [789, 551] on div "Assigned Technician(s)" at bounding box center [805, 556] width 437 height 33
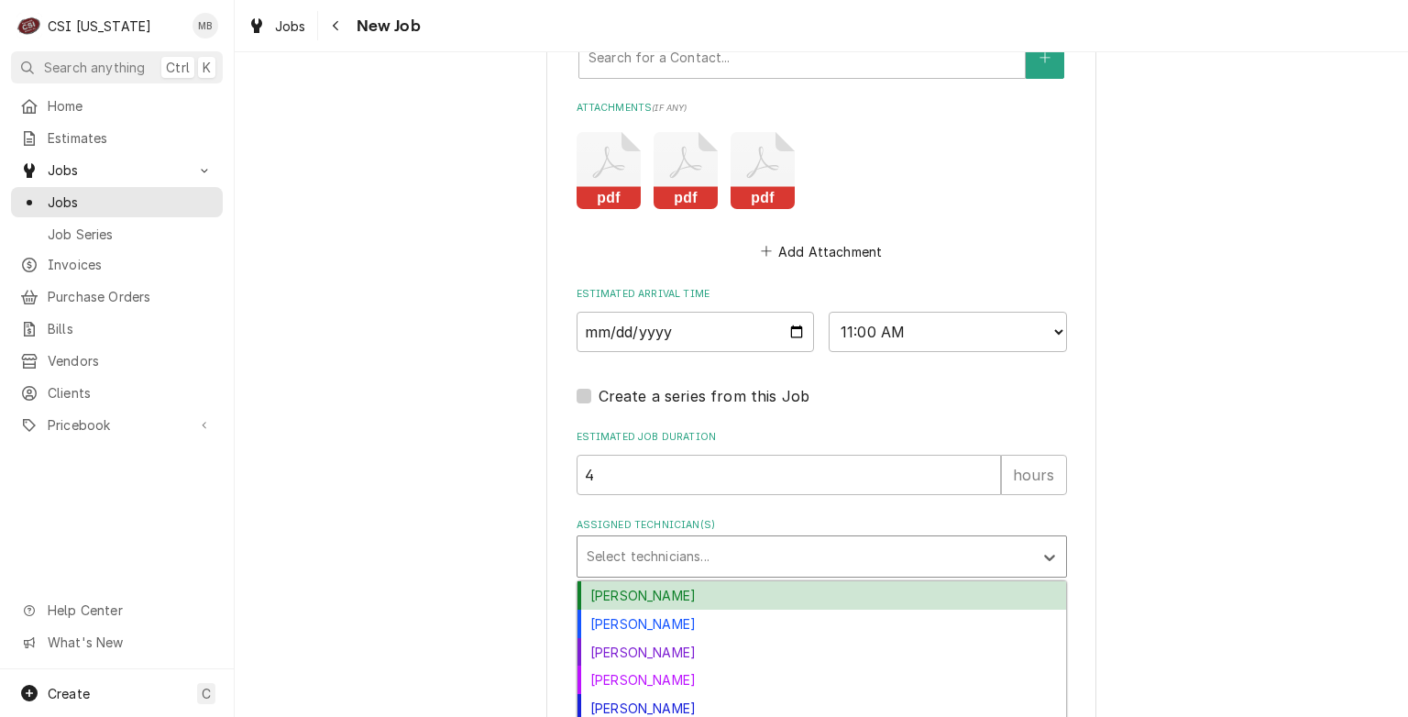
scroll to position [1801, 0]
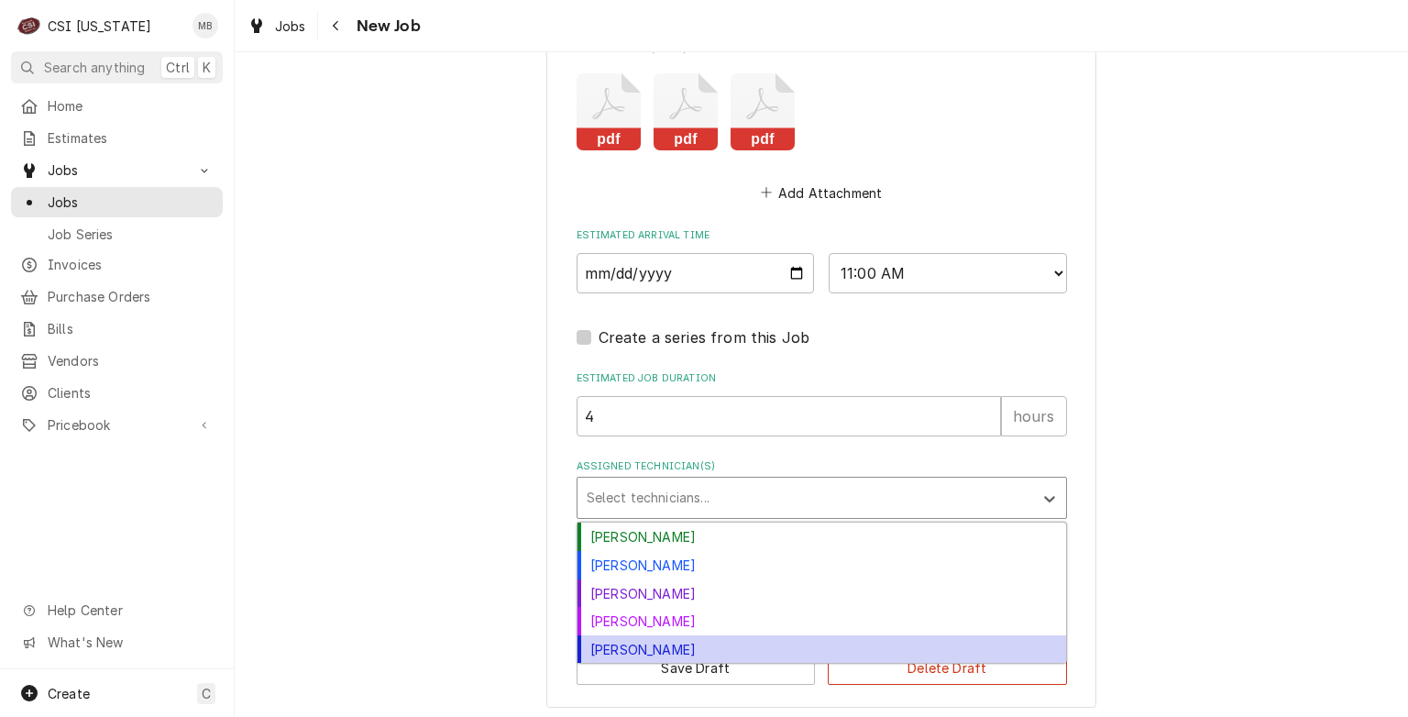
click at [671, 641] on div "[PERSON_NAME]" at bounding box center [822, 649] width 489 height 28
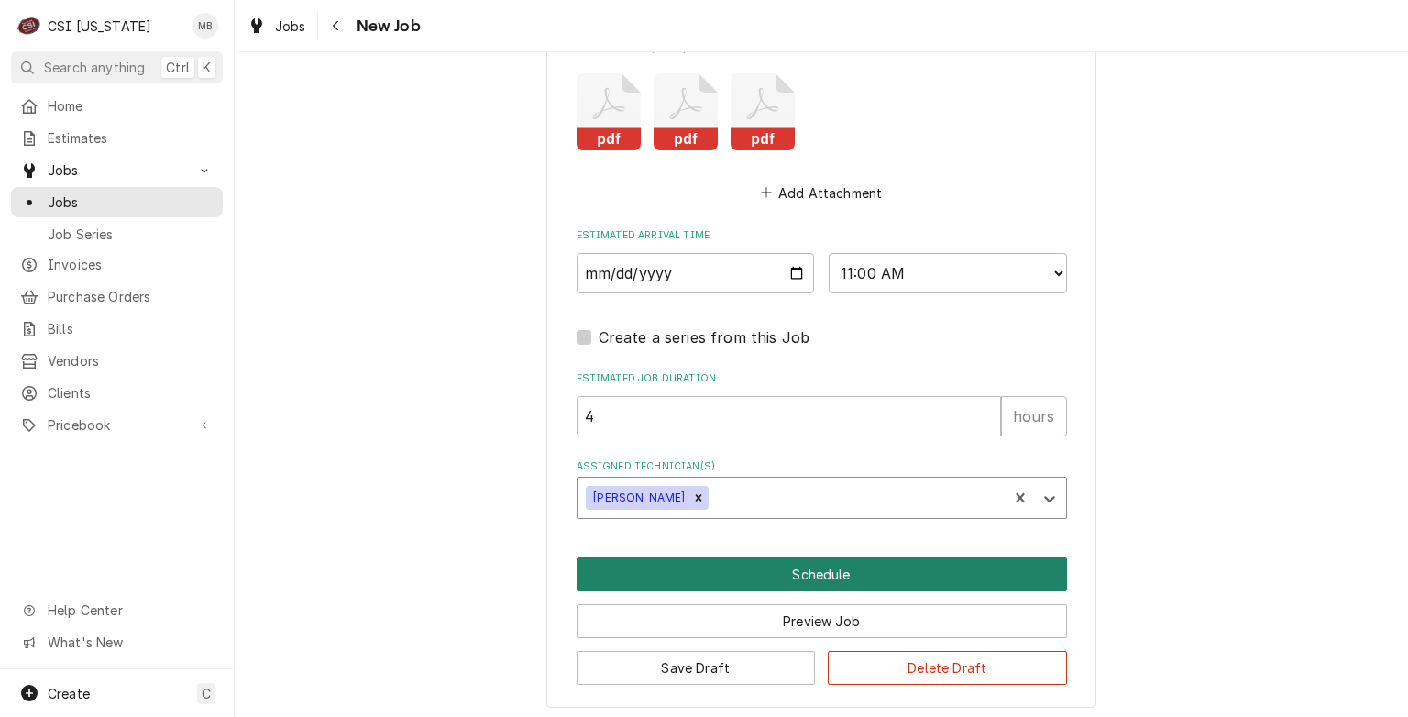
click at [820, 567] on button "Schedule" at bounding box center [822, 574] width 491 height 34
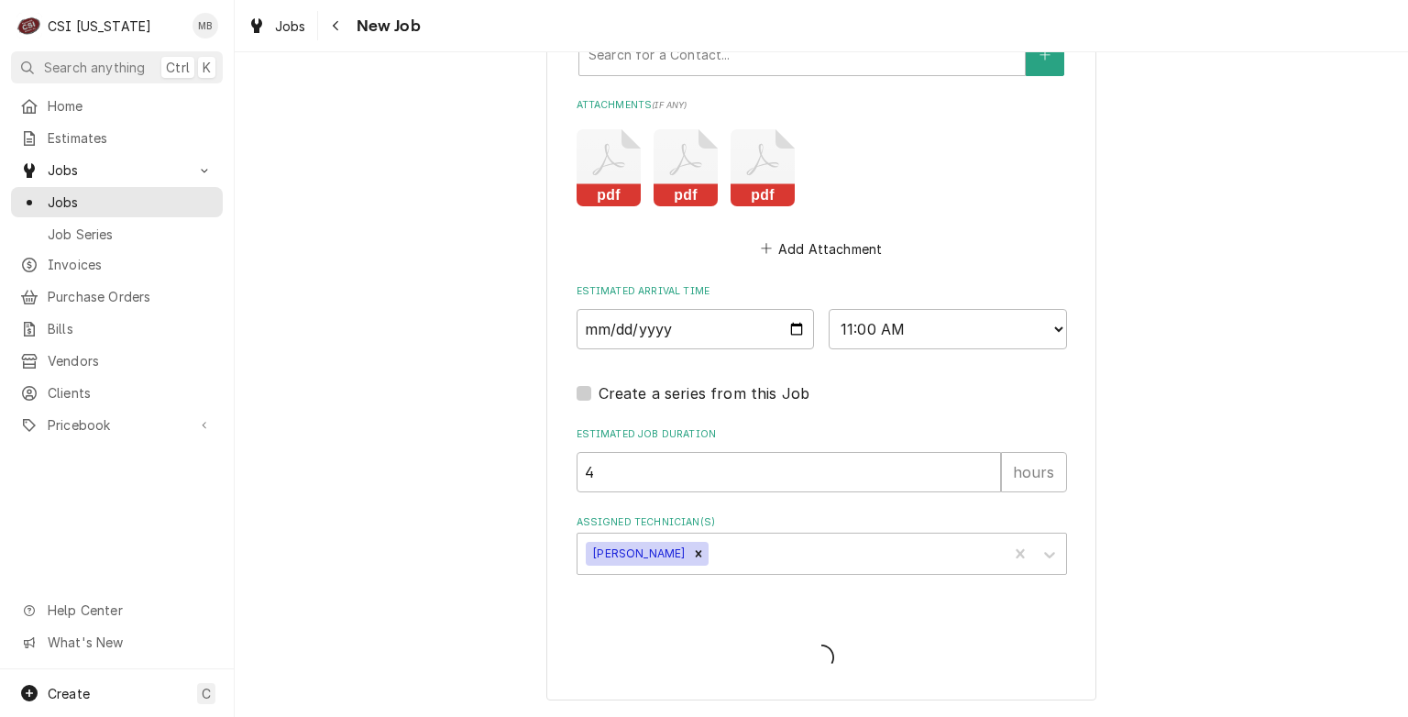
scroll to position [1738, 0]
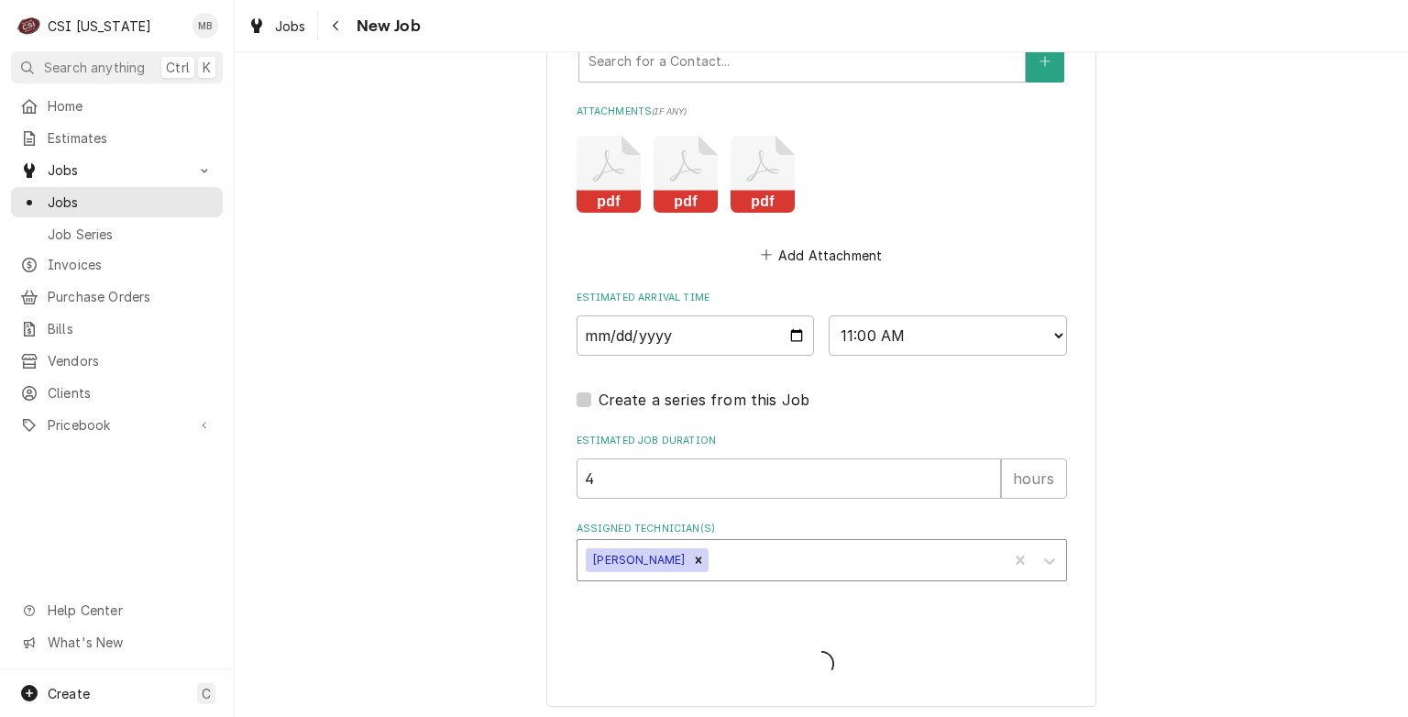
type textarea "x"
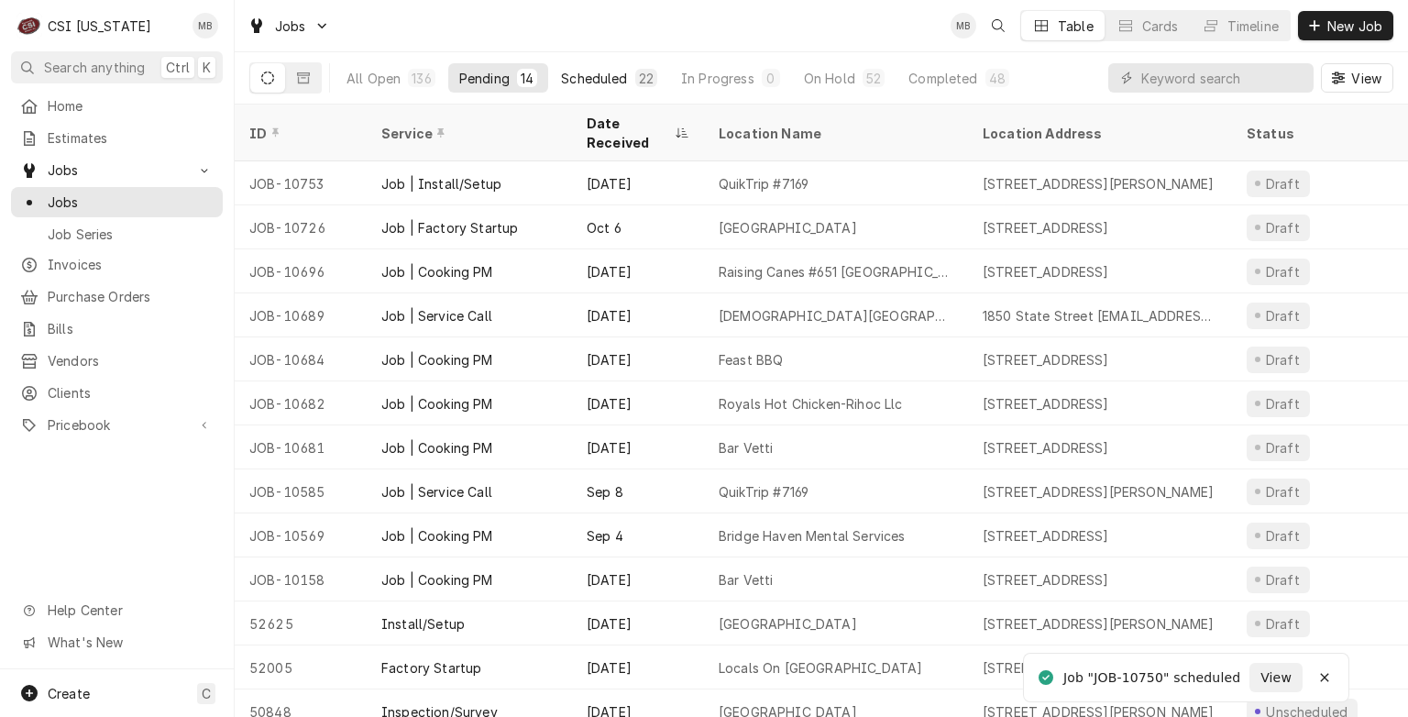
click at [612, 72] on div "Scheduled" at bounding box center [594, 78] width 66 height 19
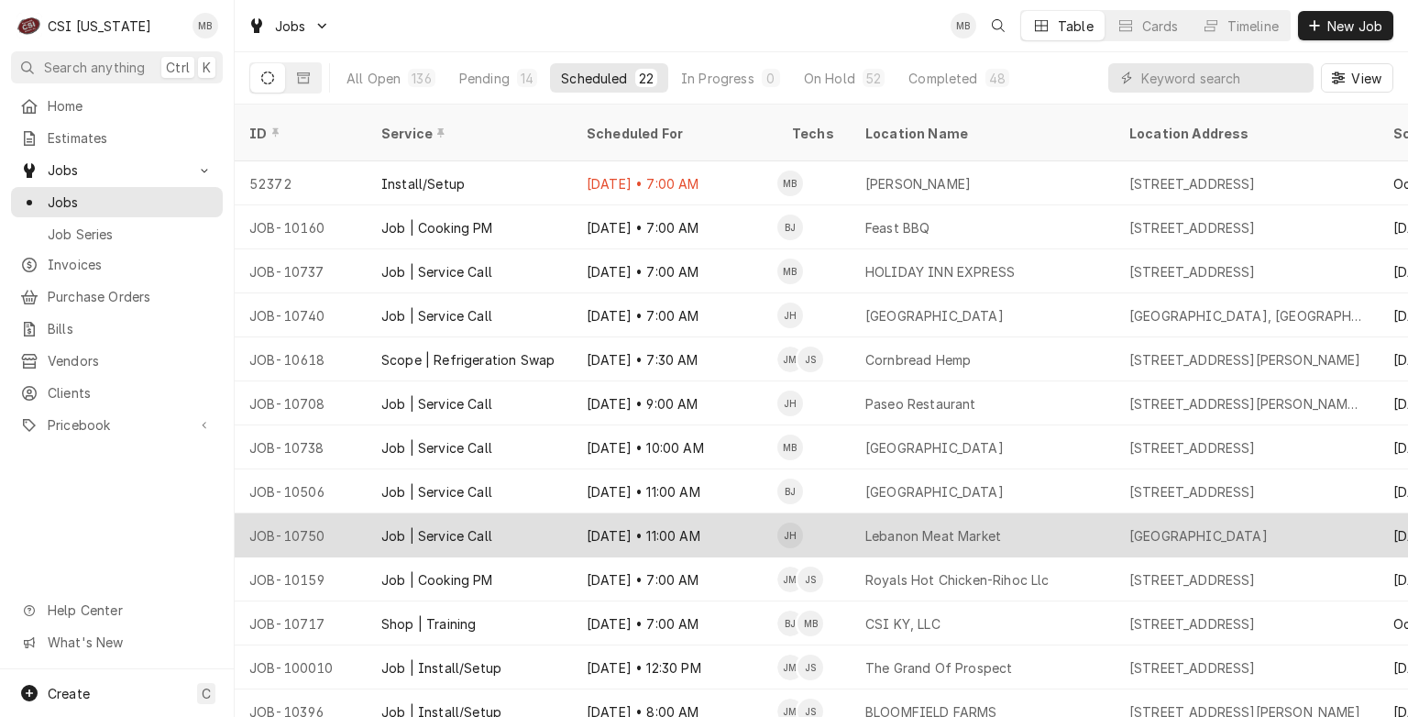
drag, startPoint x: 693, startPoint y: 490, endPoint x: 690, endPoint y: 504, distance: 15.1
click at [690, 513] on div "[DATE] • 11:00 AM" at bounding box center [674, 535] width 205 height 44
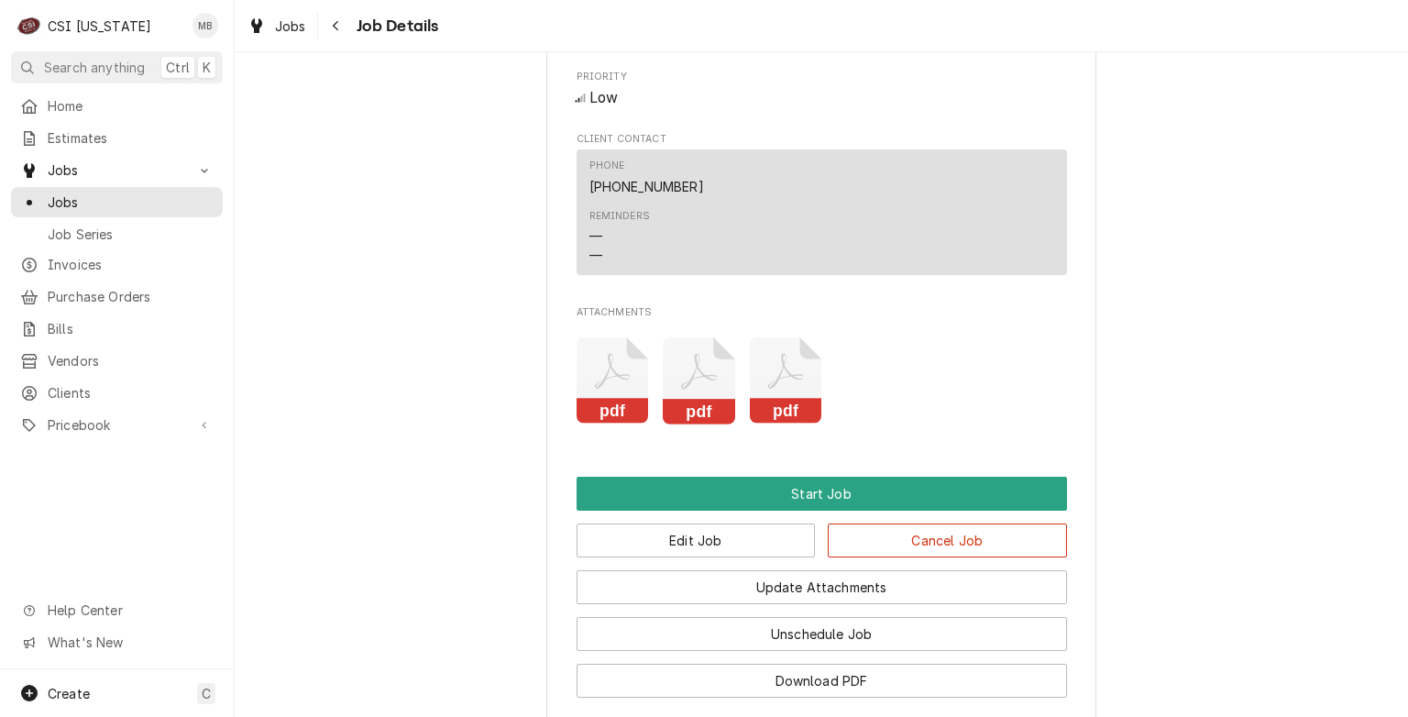
scroll to position [1348, 0]
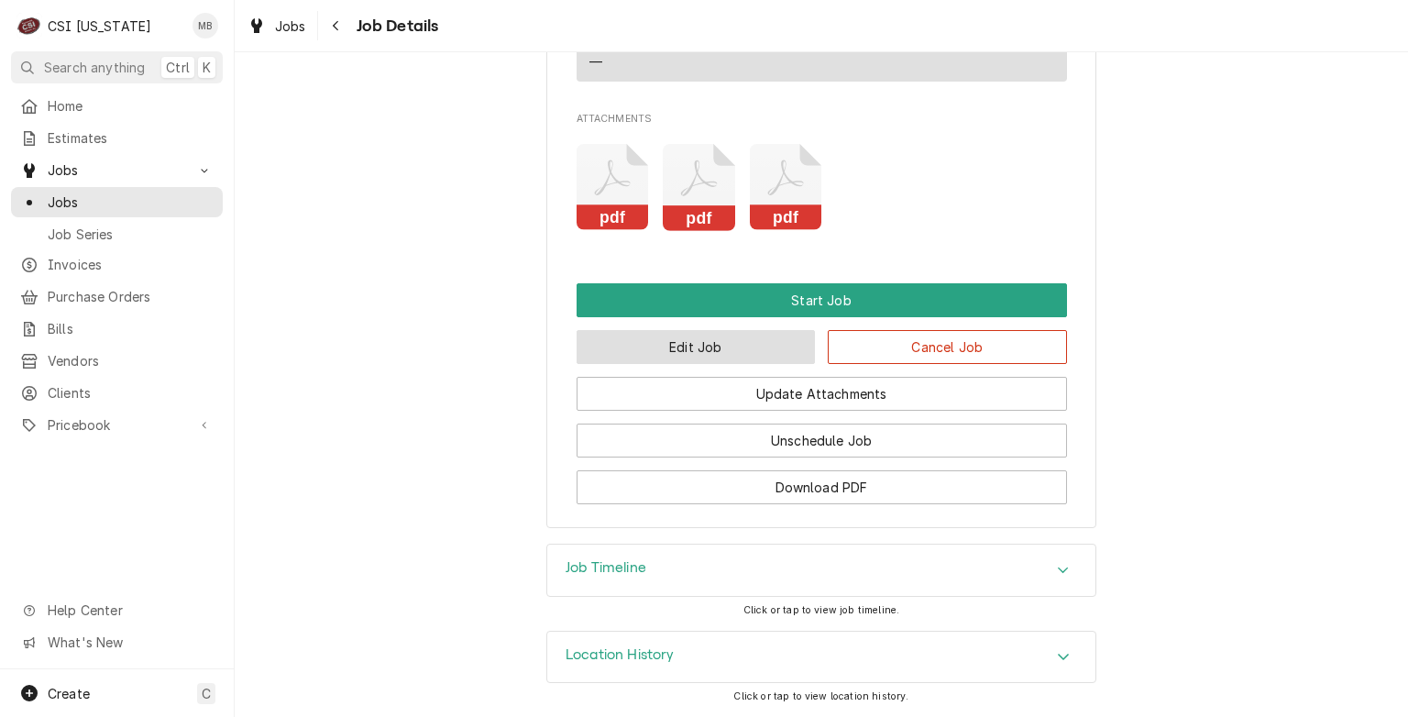
click at [709, 358] on button "Edit Job" at bounding box center [696, 347] width 239 height 34
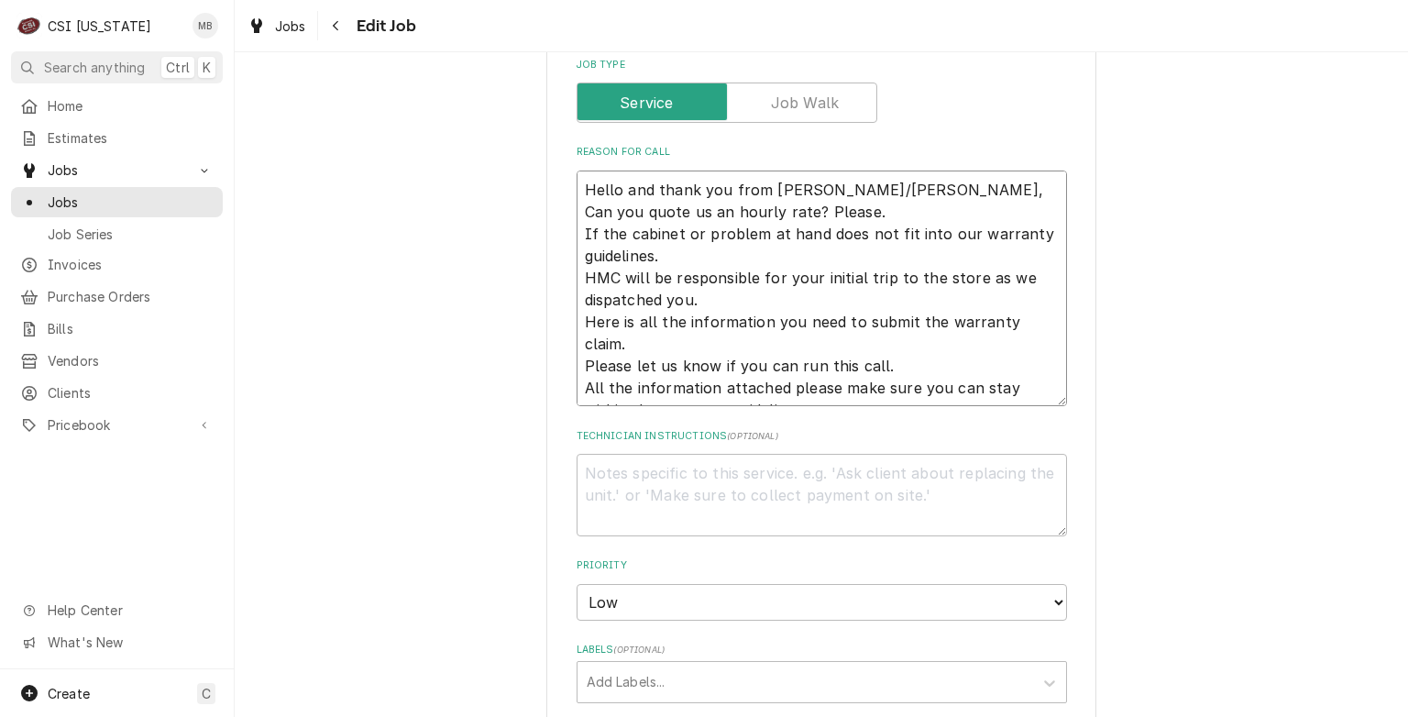
drag, startPoint x: 800, startPoint y: 377, endPoint x: 522, endPoint y: 100, distance: 392.3
click at [522, 100] on div "Use the fields below to edit this job: Client Details Client HOWARD McCRAY REFR…" at bounding box center [822, 369] width 1174 height 2360
type textarea "x"
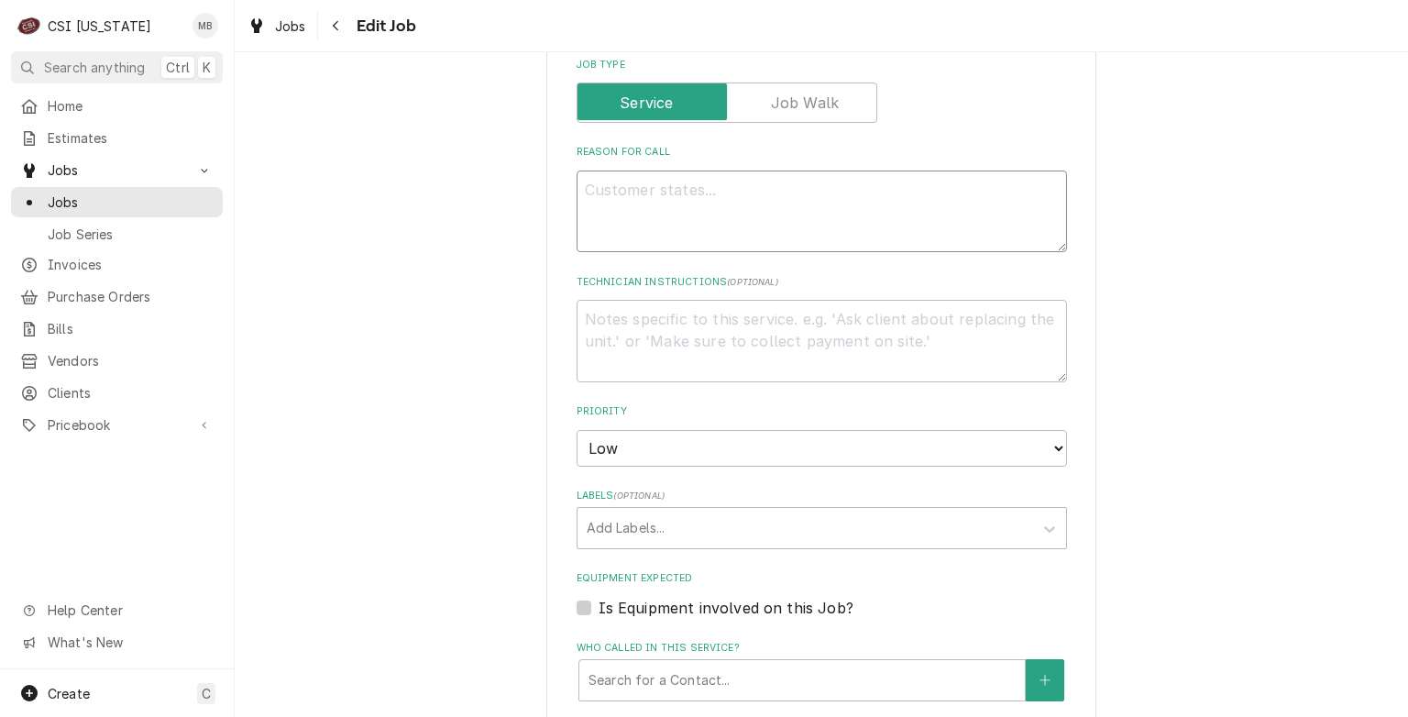
type textarea "x"
type textarea "l"
type textarea "x"
type textarea "le"
type textarea "x"
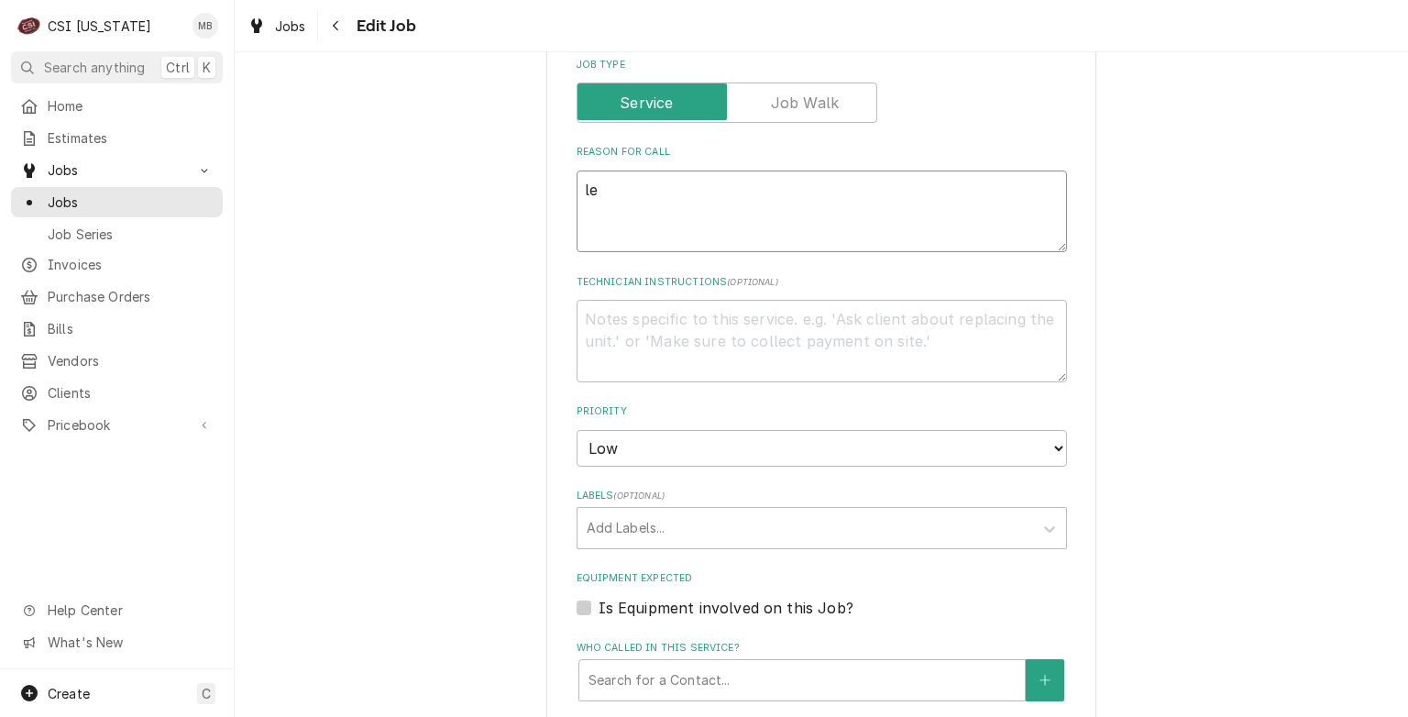
type textarea "led"
type textarea "x"
type textarea "le"
type textarea "x"
type textarea "l"
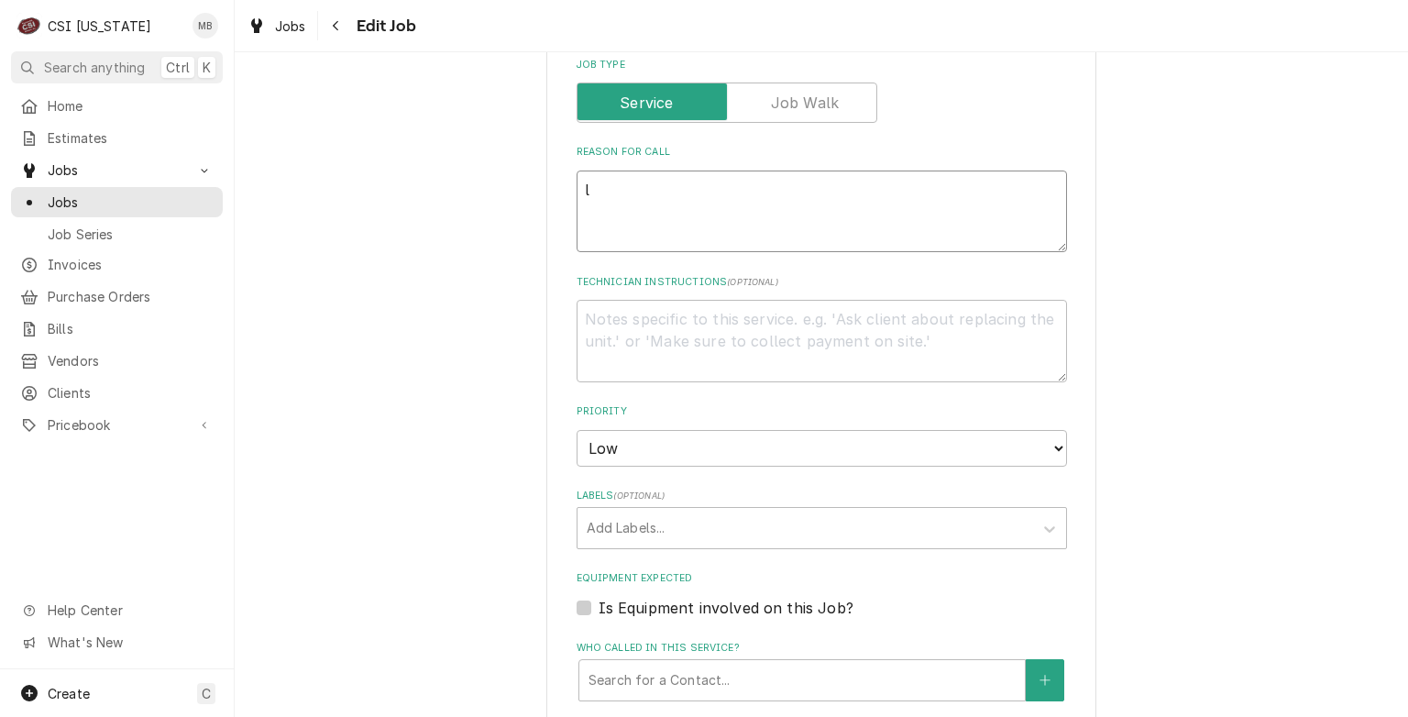
type textarea "x"
type textarea "L"
type textarea "x"
type textarea "LE"
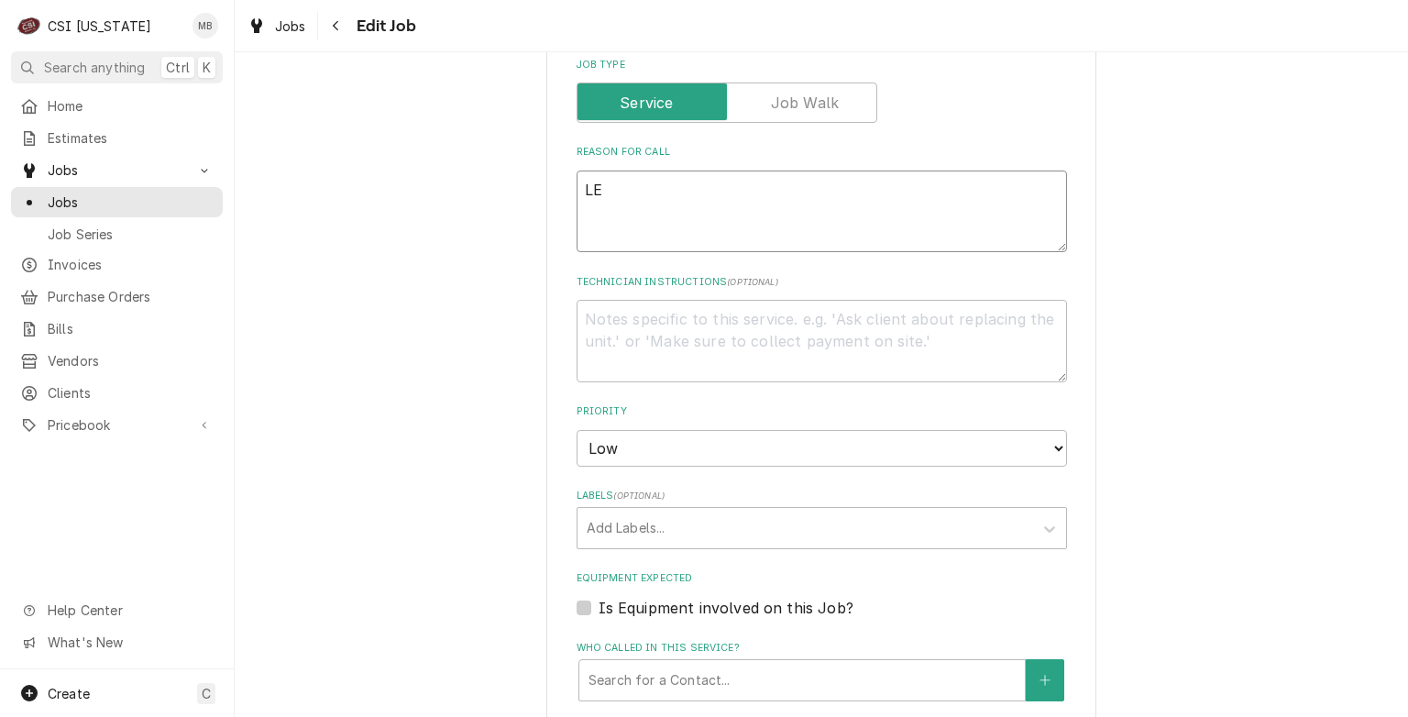
type textarea "x"
type textarea "LED"
type textarea "x"
type textarea "LED"
type textarea "x"
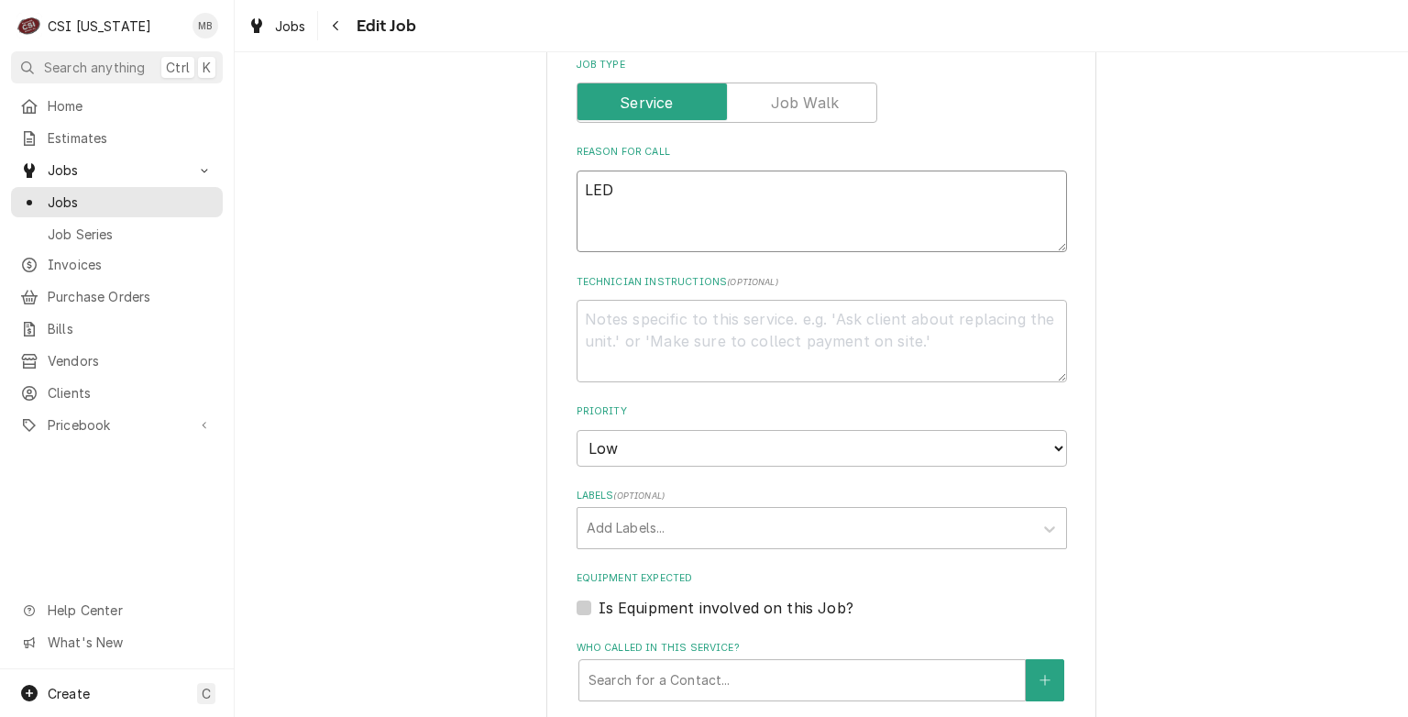
type textarea "LED L"
type textarea "x"
type textarea "LED LI"
type textarea "x"
type textarea "LED LIG"
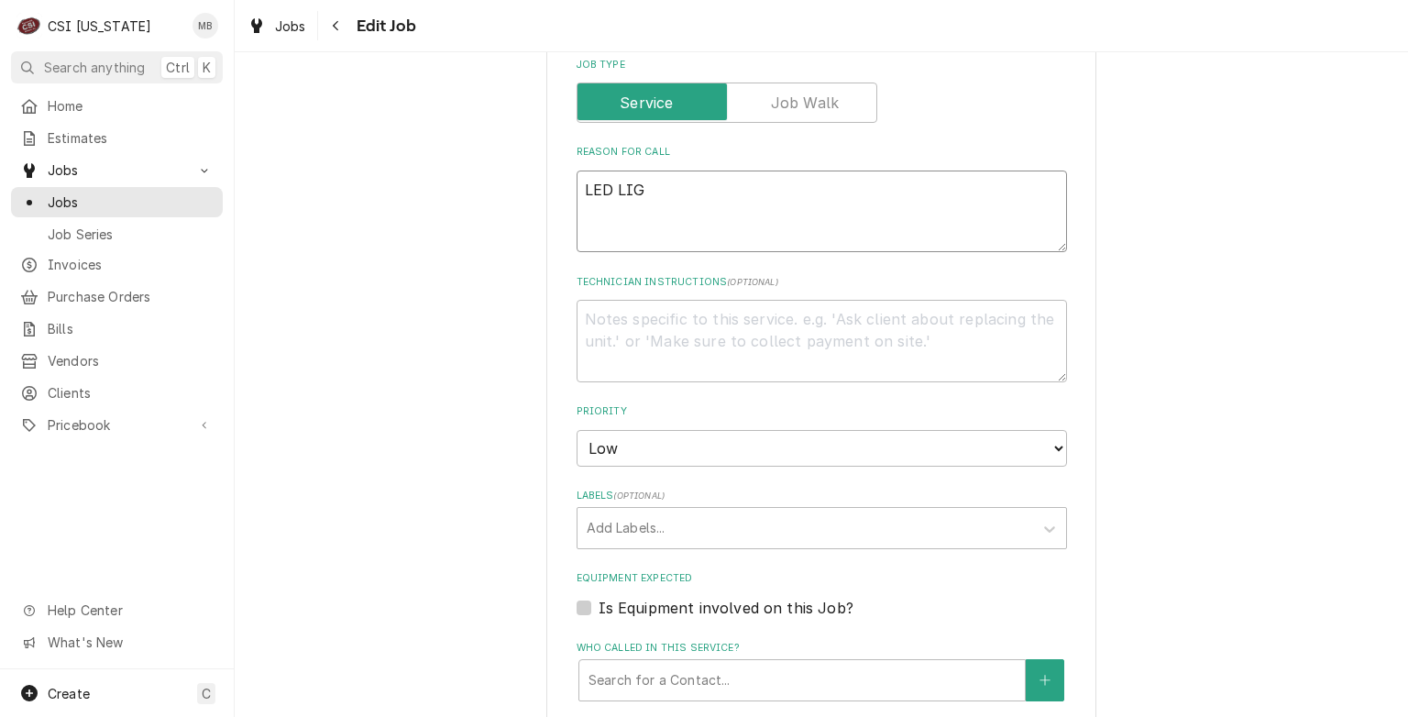
type textarea "x"
type textarea "LED LIGH"
type textarea "x"
type textarea "LED LIGHT"
type textarea "x"
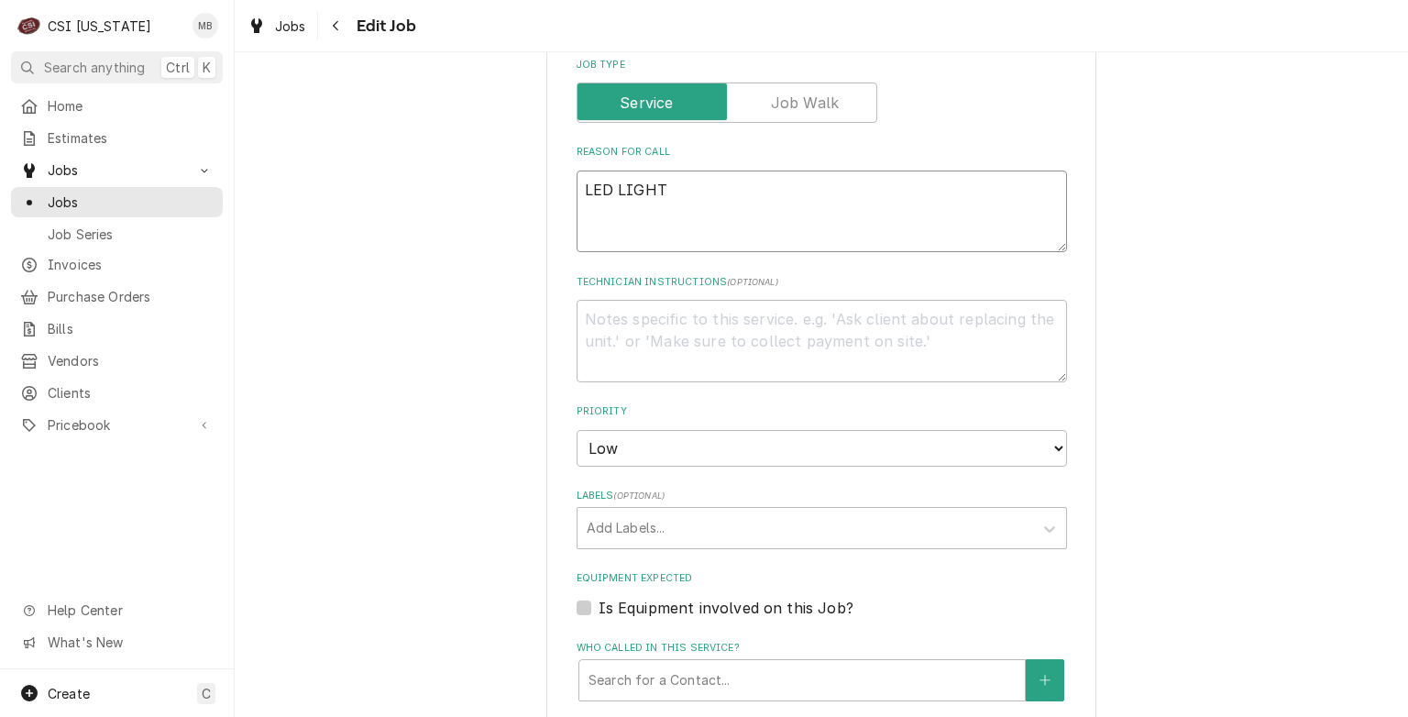
type textarea "LED LIGHT"
type textarea "x"
type textarea "LED LIGHT"
type textarea "x"
type textarea "LED LIGHTS"
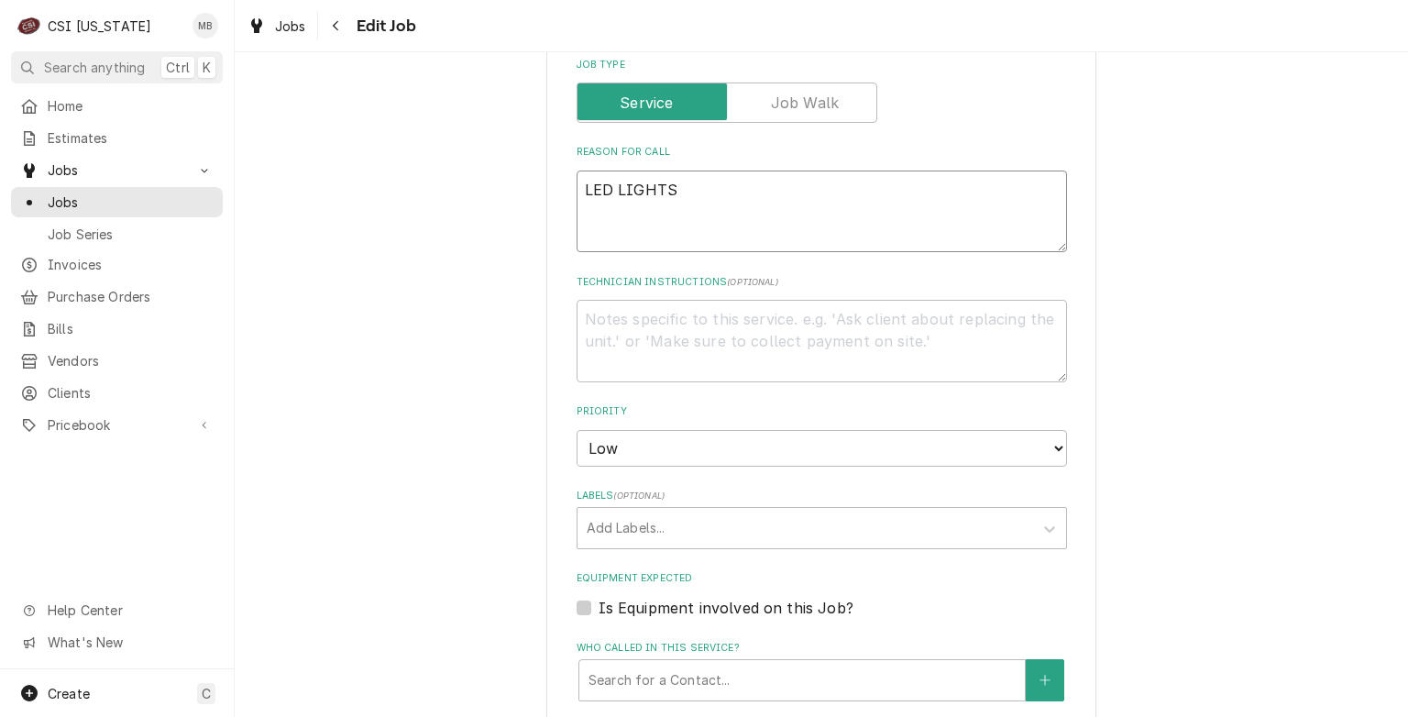
type textarea "x"
type textarea "LED LIGHTS"
type textarea "x"
type textarea "LED LIGHTS N"
type textarea "x"
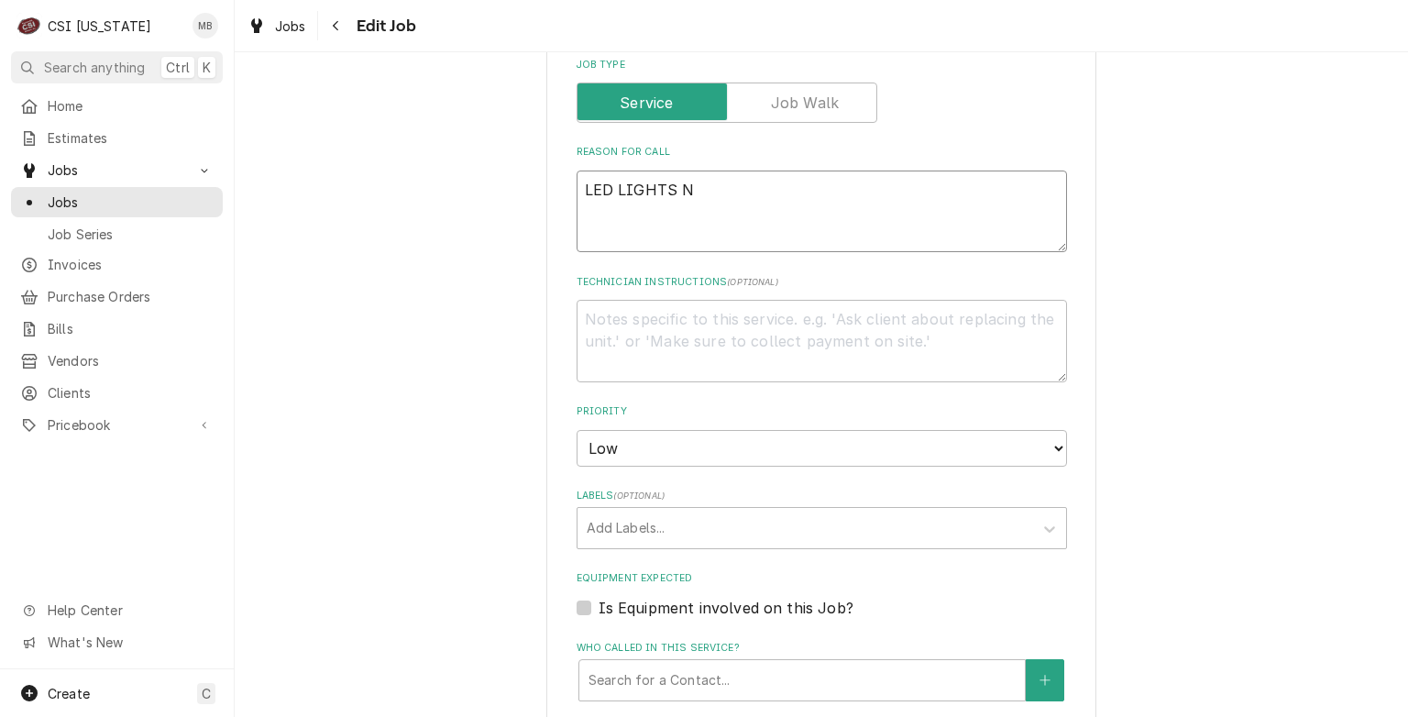
type textarea "LED LIGHTS NO"
type textarea "x"
type textarea "LED LIGHTS NOT"
type textarea "x"
type textarea "LED LIGHTS NOT"
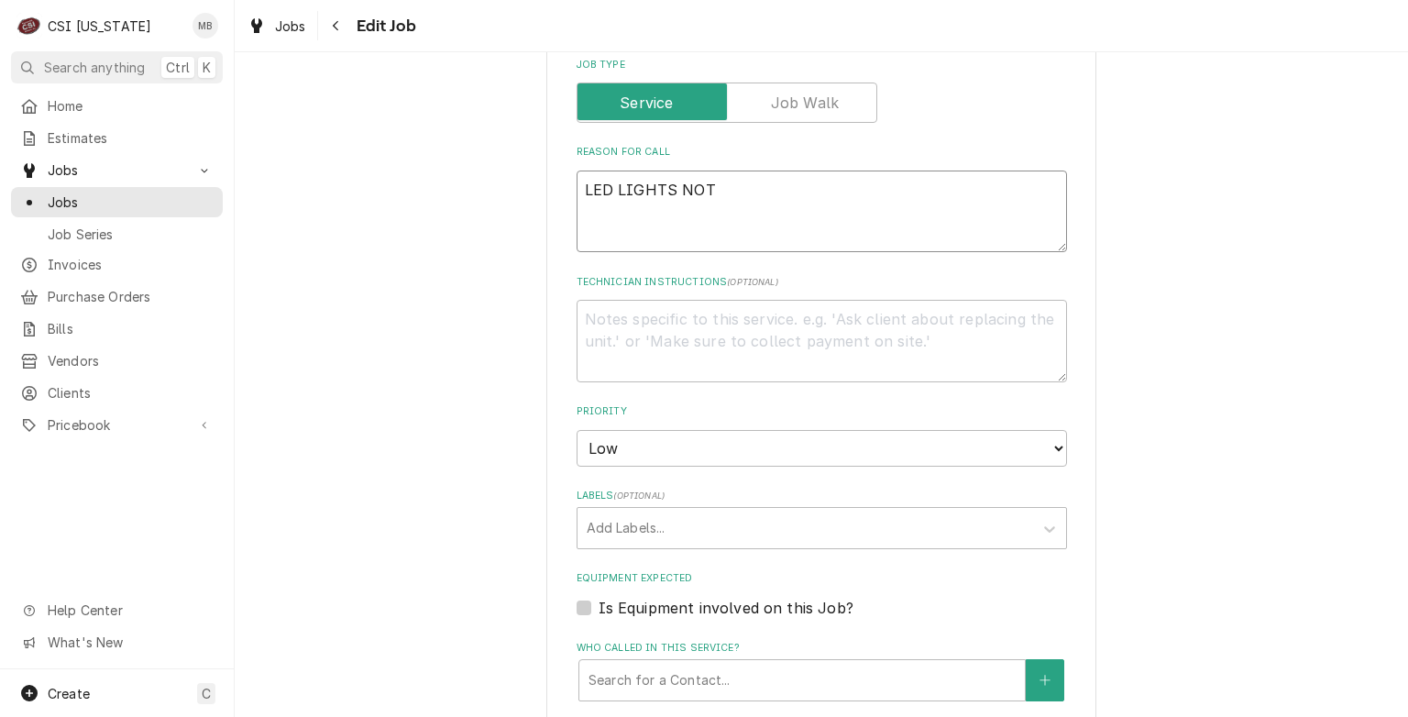
type textarea "x"
type textarea "LED LIGHTS NOT W"
type textarea "x"
type textarea "LED LIGHTS NOT WO"
type textarea "x"
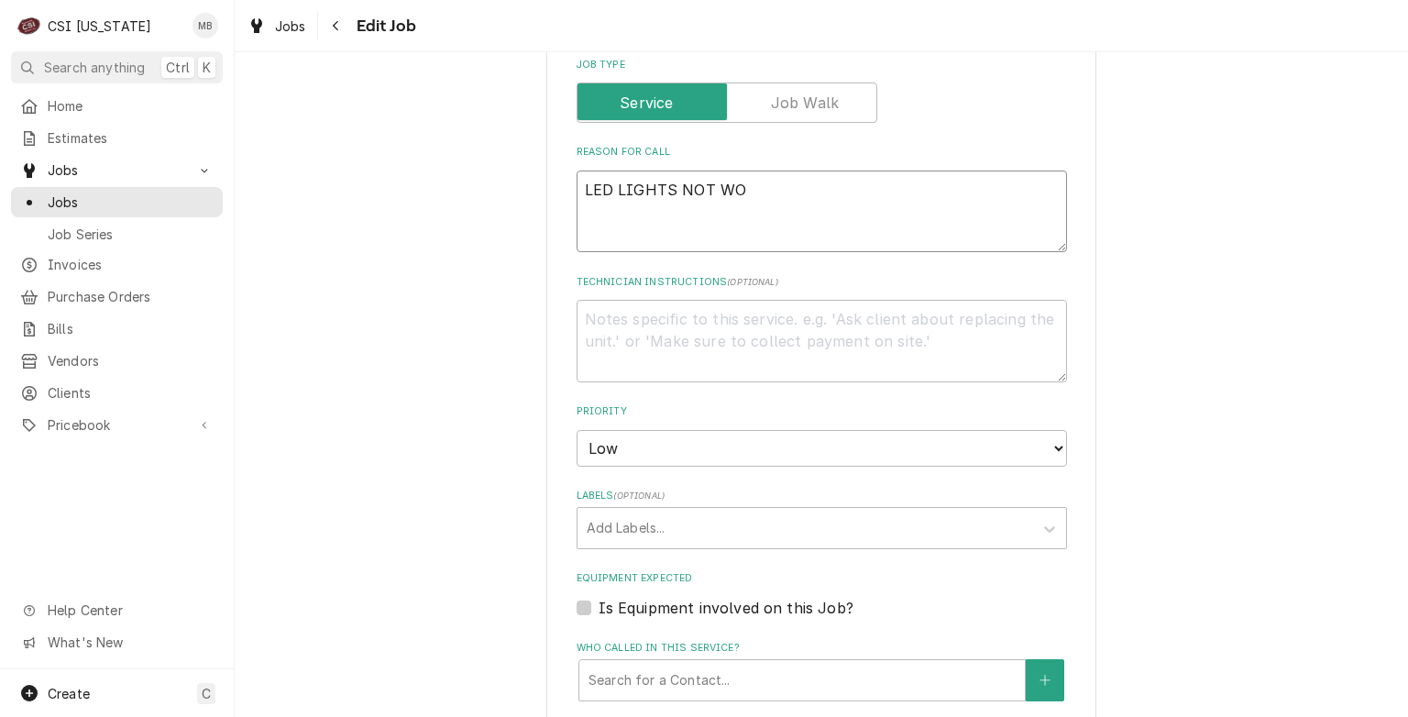
type textarea "LED LIGHTS NOT WOR"
type textarea "x"
type textarea "LED LIGHTS NOT WORK"
type textarea "x"
type textarea "LED LIGHTS NOT WORKI"
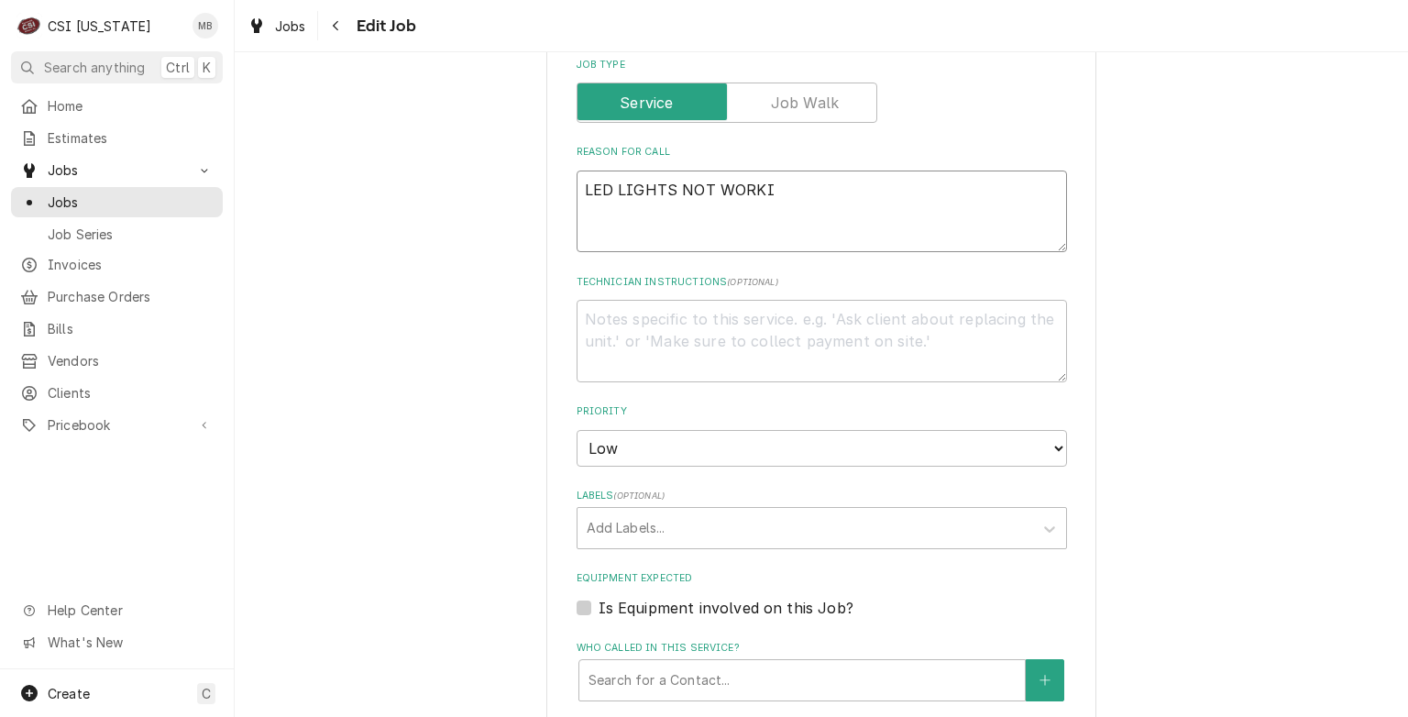
type textarea "x"
type textarea "LED LIGHTS NOT WORKIN"
type textarea "x"
type textarea "LED LIGHTS NOT WORKING"
type textarea "x"
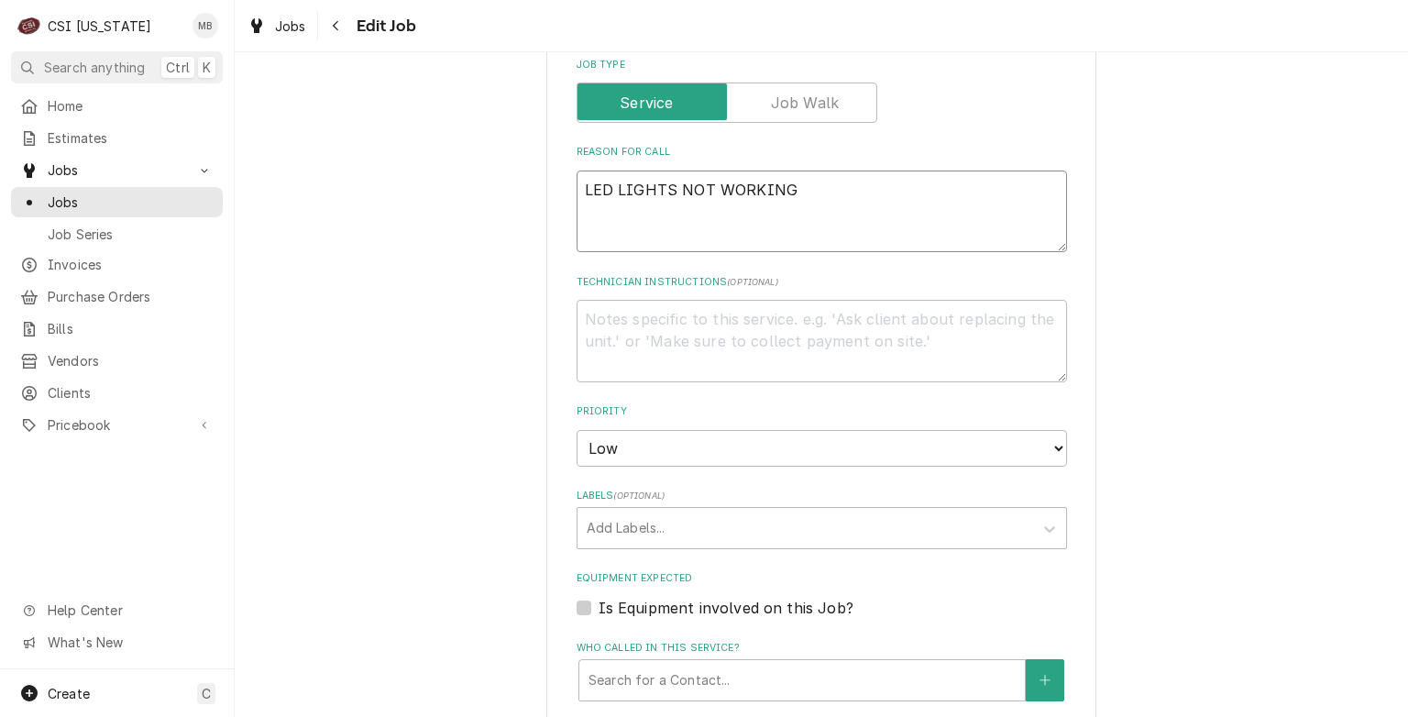
type textarea "LED LIGHTS NOT WORKING"
type textarea "x"
type textarea "LED LIGHTS NOT WORKING O"
type textarea "x"
type textarea "LED LIGHTS NOT WORKING ON"
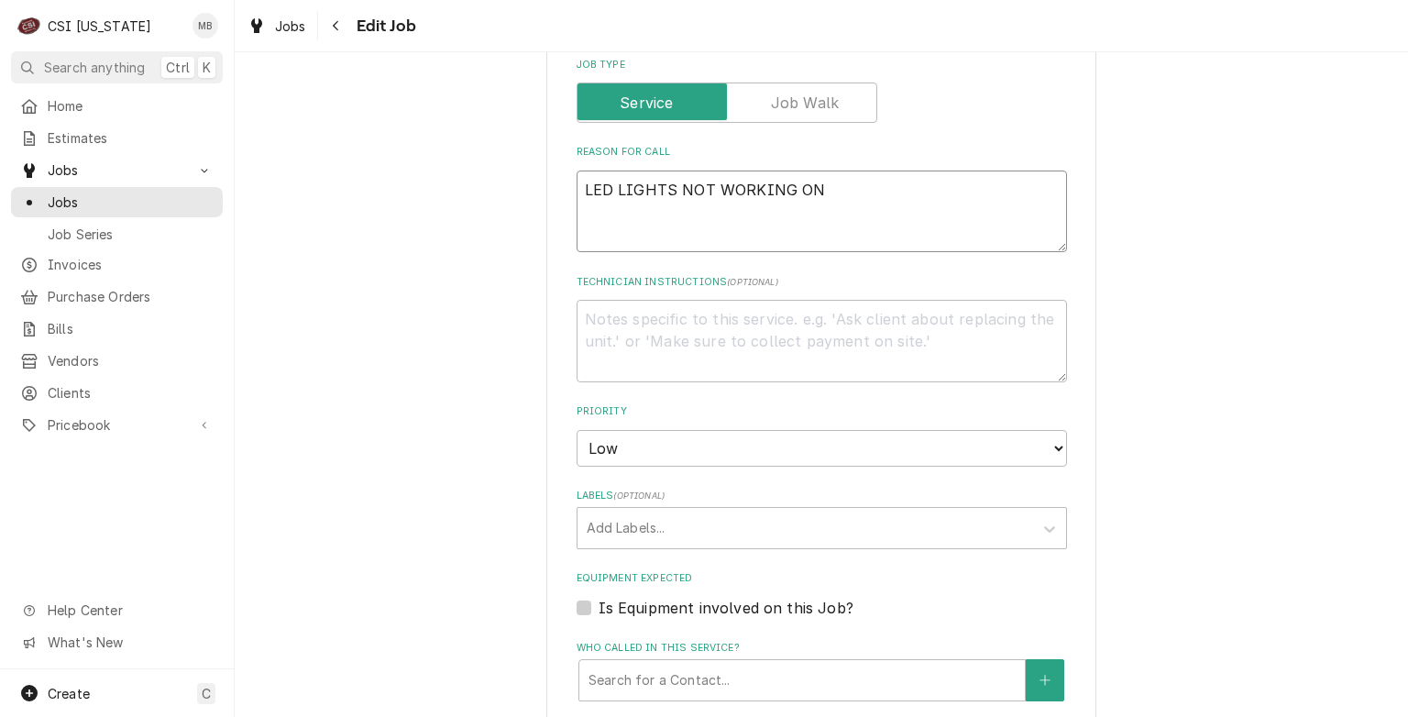
type textarea "x"
type textarea "LED LIGHTS NOT WORKING ON"
type textarea "x"
type textarea "LED LIGHTS NOT WORKING ON T"
type textarea "x"
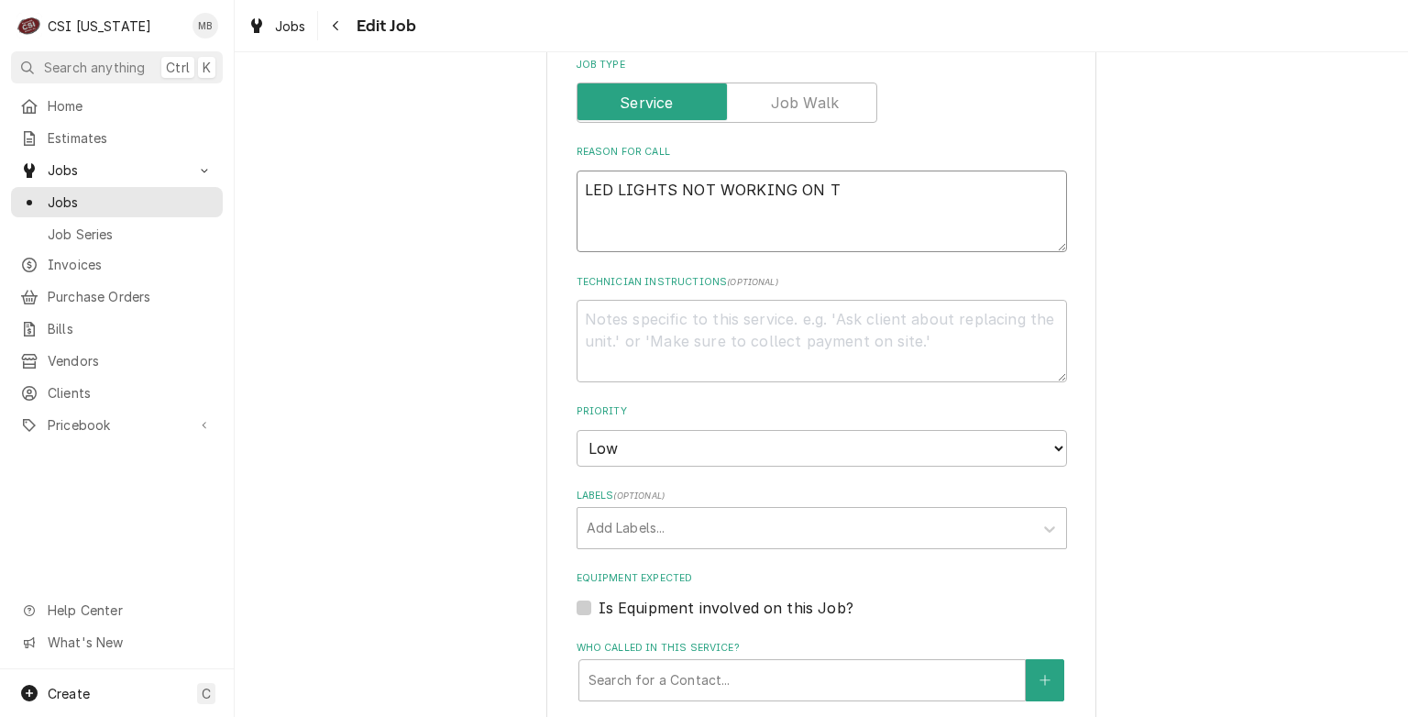
type textarea "LED LIGHTS NOT WORKING ON TH"
type textarea "x"
type textarea "LED LIGHTS NOT WORKING ON THR"
type textarea "x"
type textarea "LED LIGHTS NOT WORKING ON THRE"
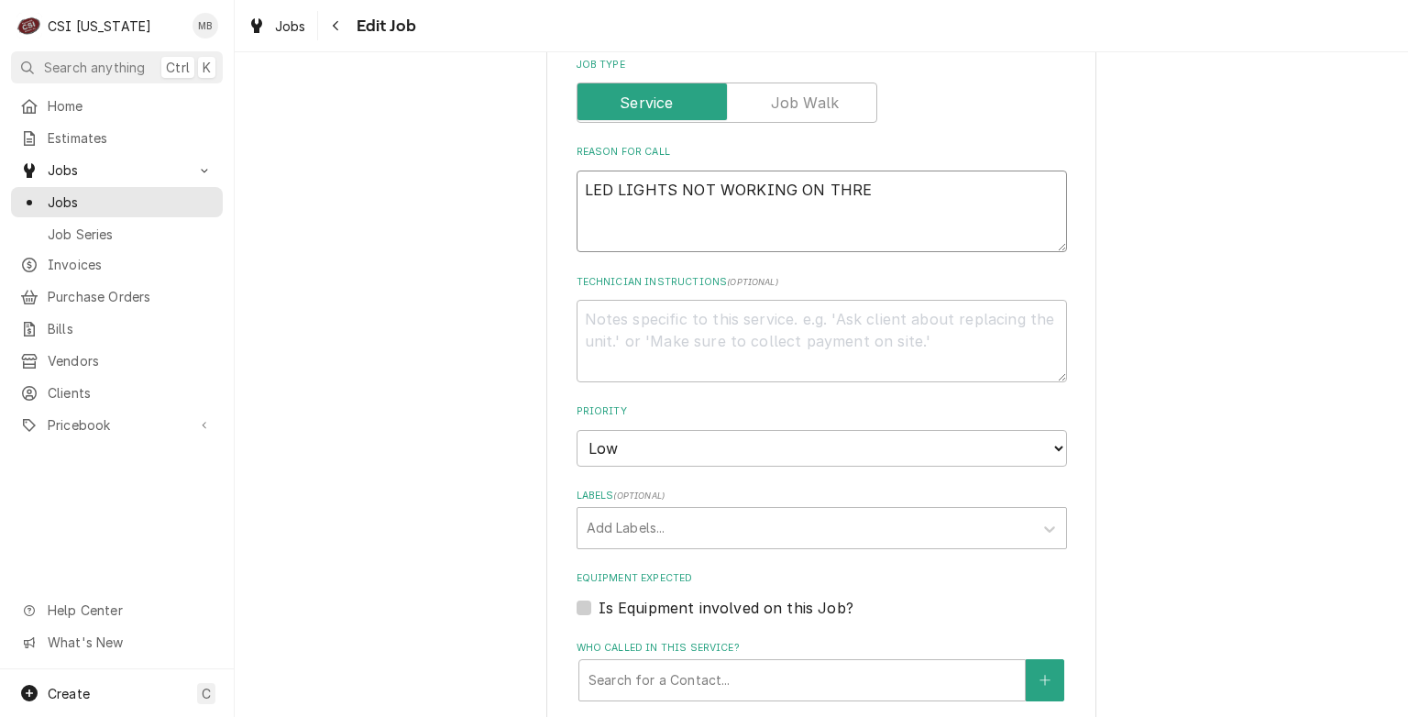
type textarea "x"
type textarea "LED LIGHTS NOT WORKING ON THREE"
type textarea "x"
type textarea "LED LIGHTS NOT WORKING ON THREE"
type textarea "x"
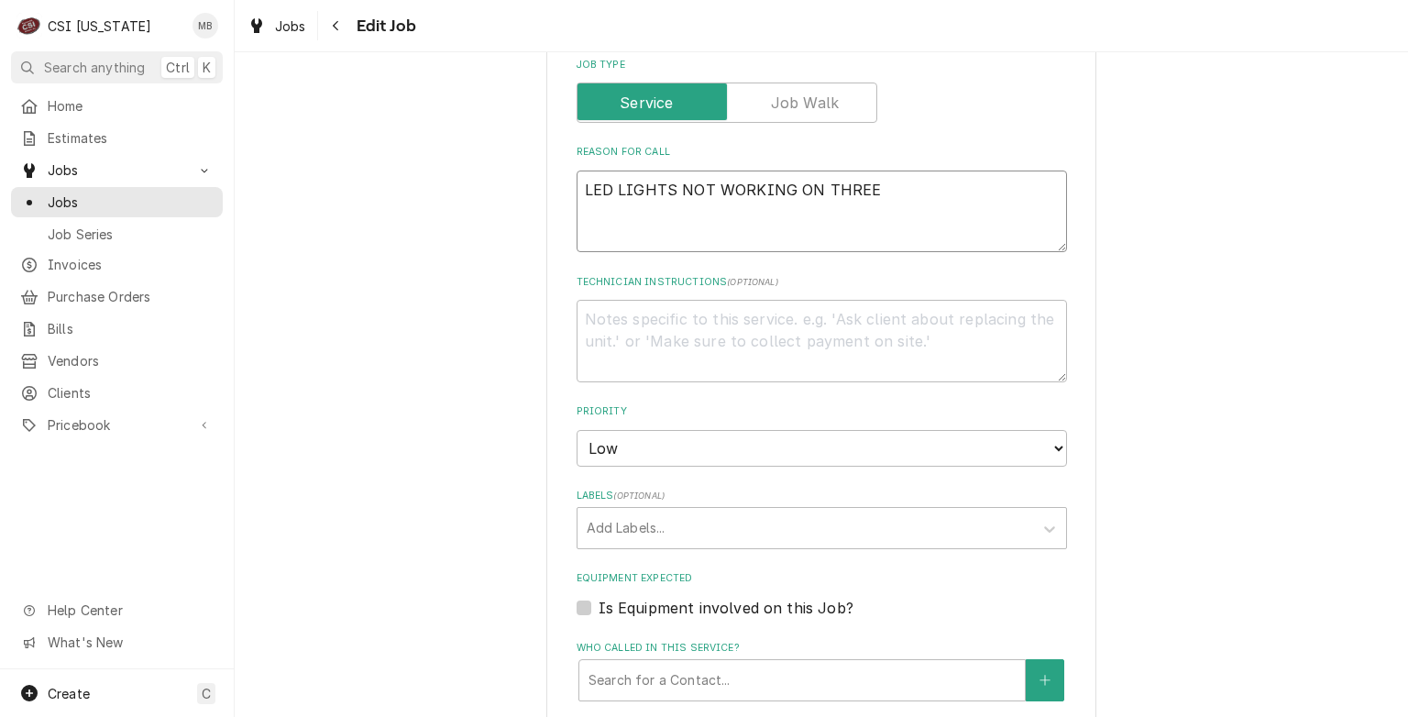
type textarea "LED LIGHTS NOT WORKING ON THREE D"
type textarea "x"
type textarea "LED LIGHTS NOT WORKING ON THREE DI"
type textarea "x"
type textarea "LED LIGHTS NOT WORKING ON THREE DIS"
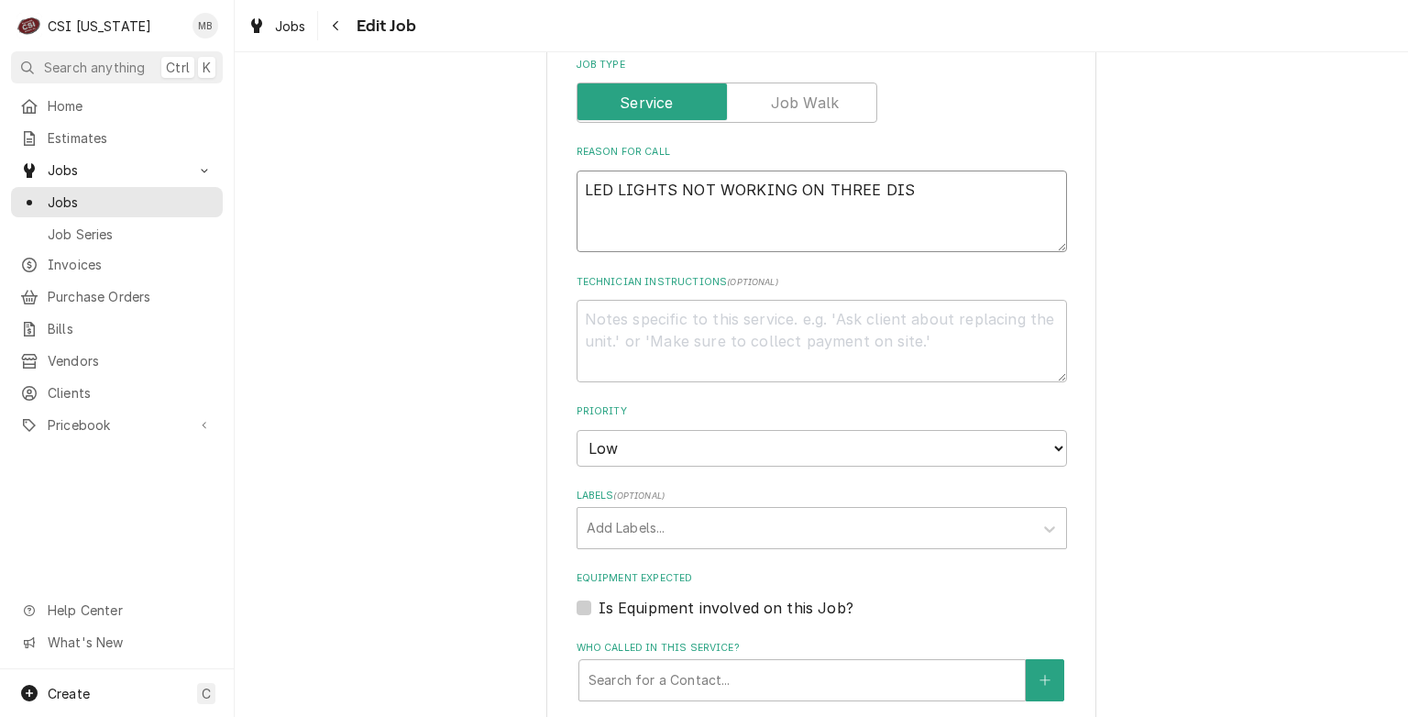
type textarea "x"
type textarea "LED LIGHTS NOT WORKING ON THREE DISP"
type textarea "x"
type textarea "LED LIGHTS NOT WORKING ON THREE DISPL"
type textarea "x"
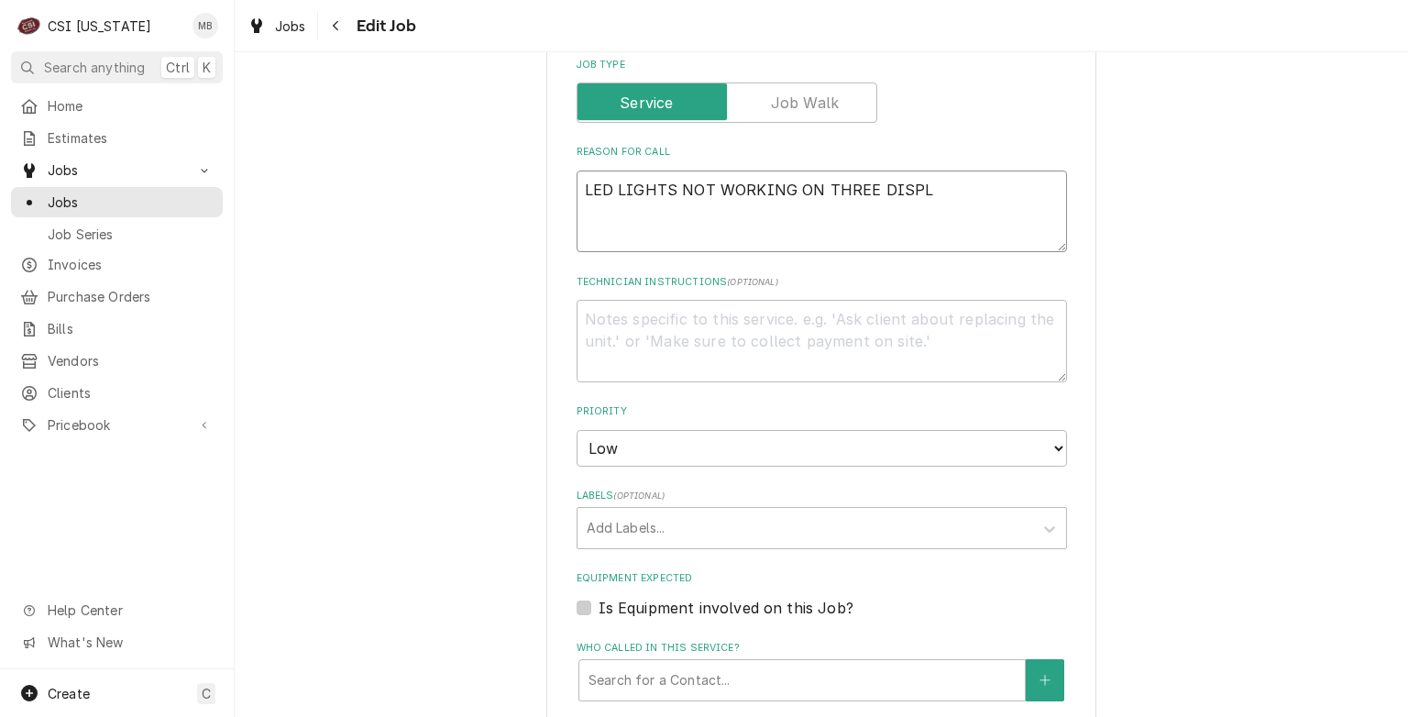
type textarea "LED LIGHTS NOT WORKING ON THREE DISPLA"
type textarea "x"
type textarea "LED LIGHTS NOT WORKING ON THREE DISPLAY"
type textarea "x"
type textarea "LED LIGHTS NOT WORKING ON THREE DISPLAY"
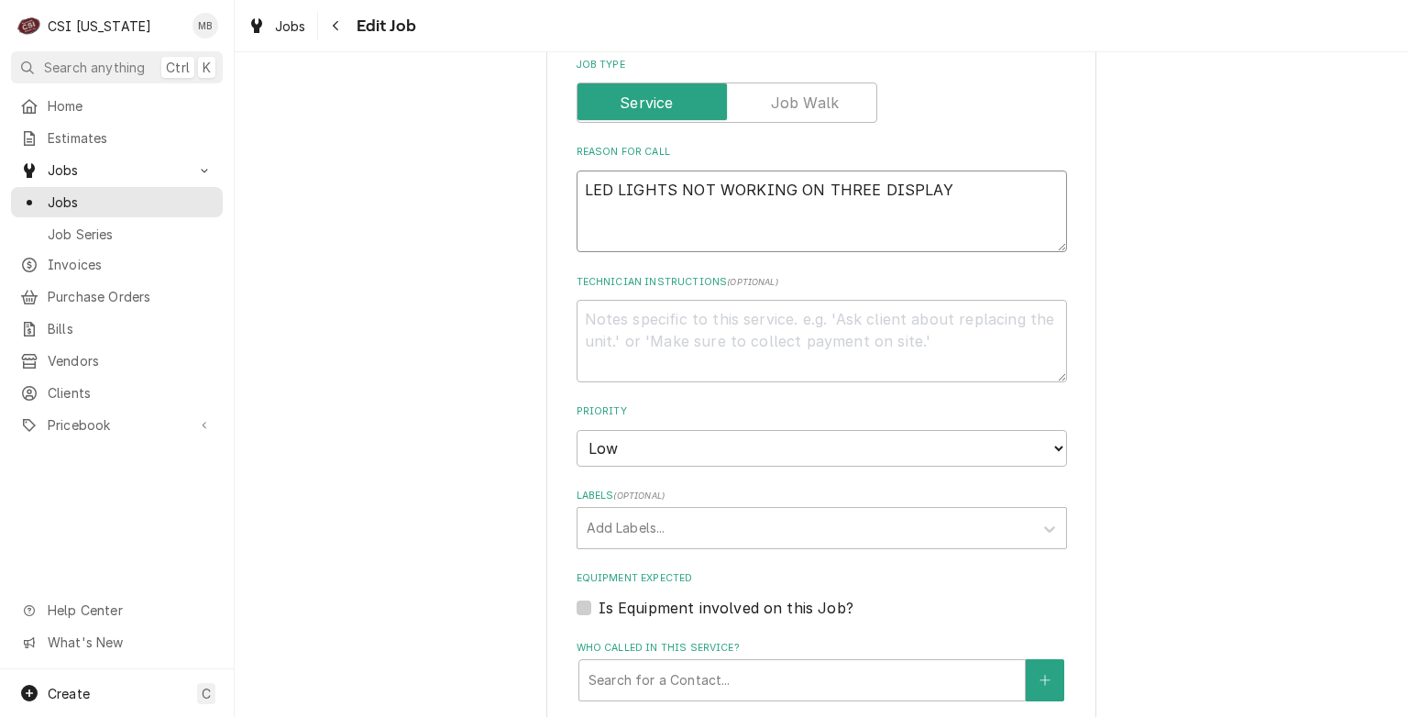
type textarea "x"
type textarea "LED LIGHTS NOT WORKING ON THREE DISPLAY C"
type textarea "x"
type textarea "LED LIGHTS NOT WORKING ON THREE DISPLAY CA"
type textarea "x"
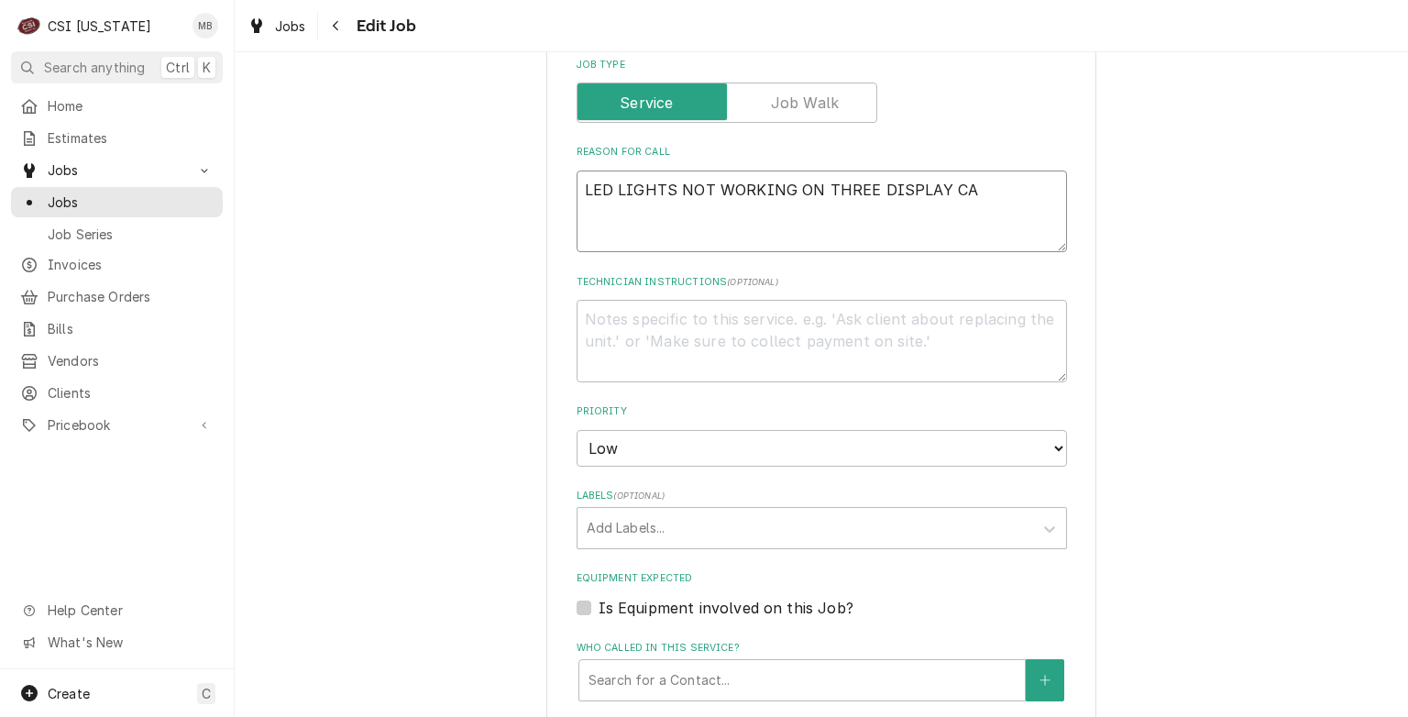
type textarea "LED LIGHTS NOT WORKING ON THREE DISPLAY CAS"
type textarea "x"
type textarea "LED LIGHTS NOT WORKING ON THREE DISPLAY CASE"
type textarea "x"
type textarea "LED LIGHTS NOT WORKING ON THREE DISPLAY CASES"
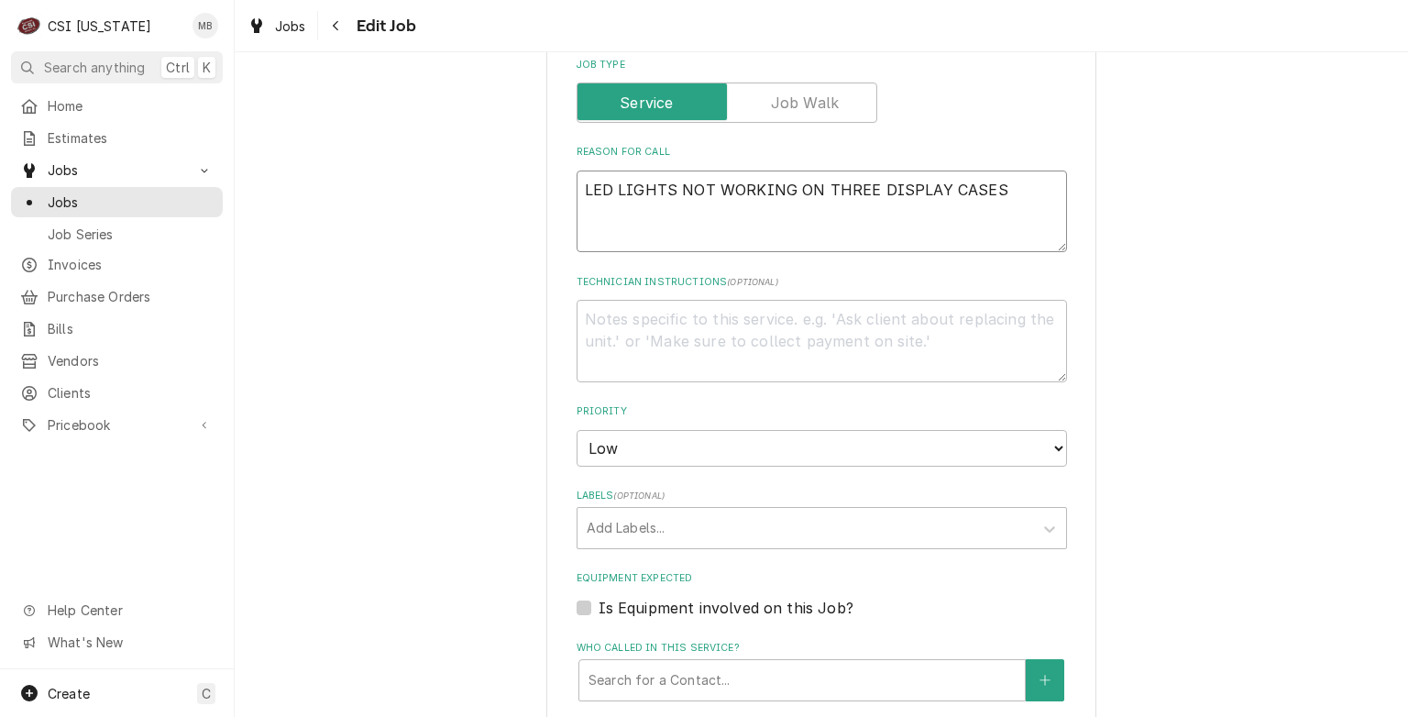
type textarea "x"
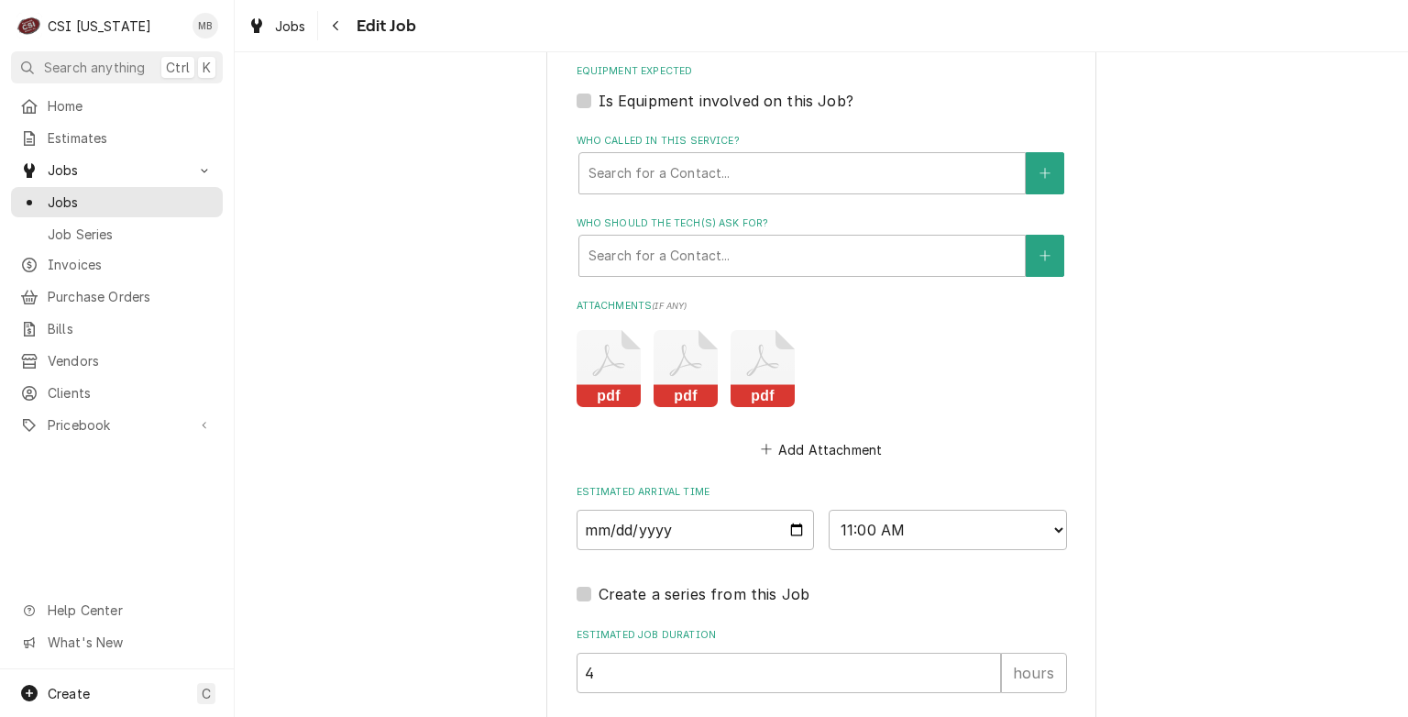
scroll to position [1553, 0]
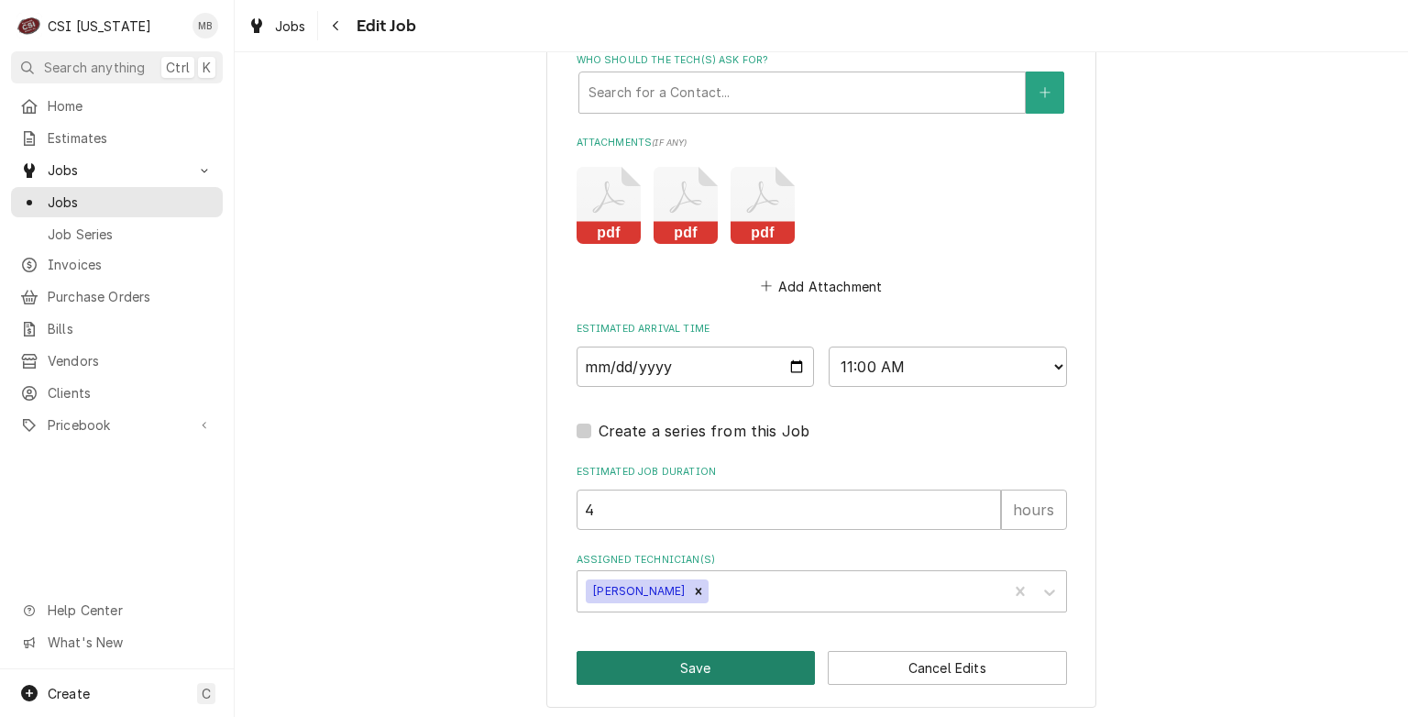
type textarea "LED LIGHTS NOT WORKING ON THREE DISPLAY CASES"
click at [682, 664] on button "Save" at bounding box center [696, 668] width 239 height 34
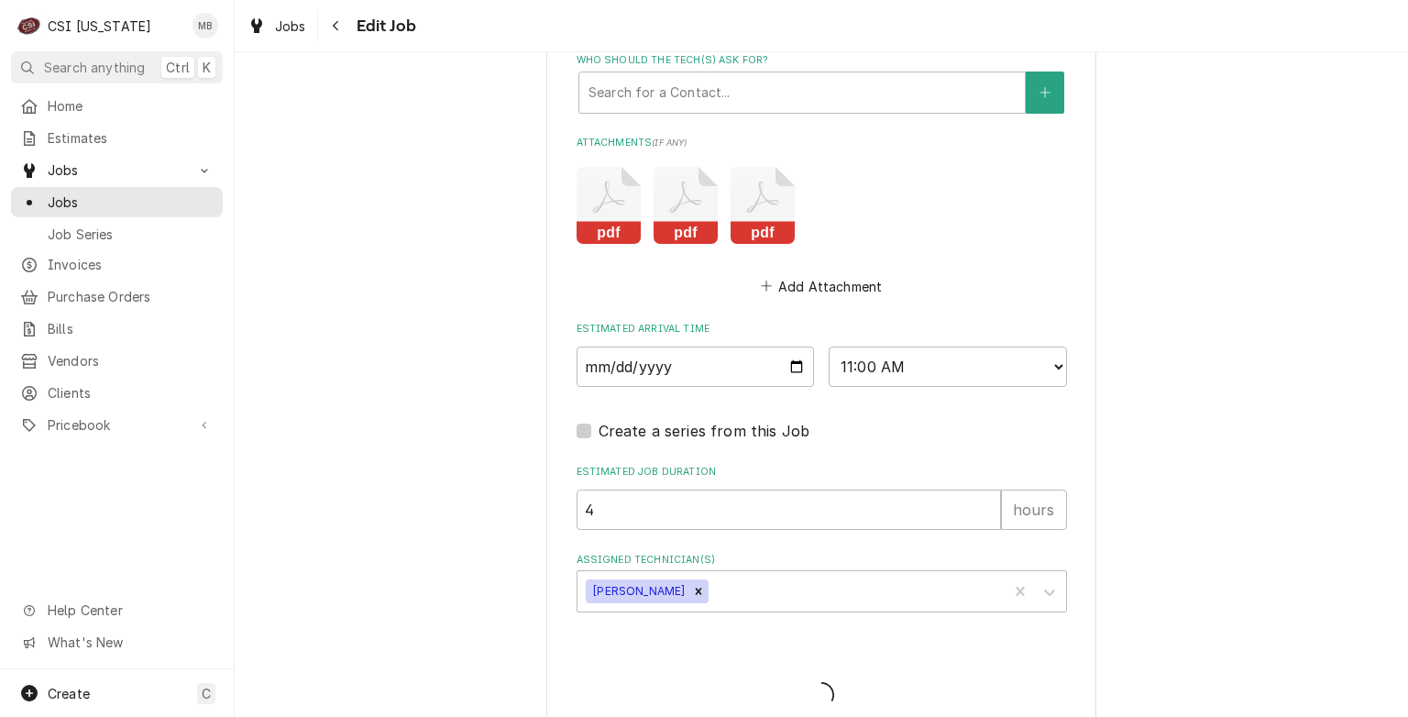
type textarea "x"
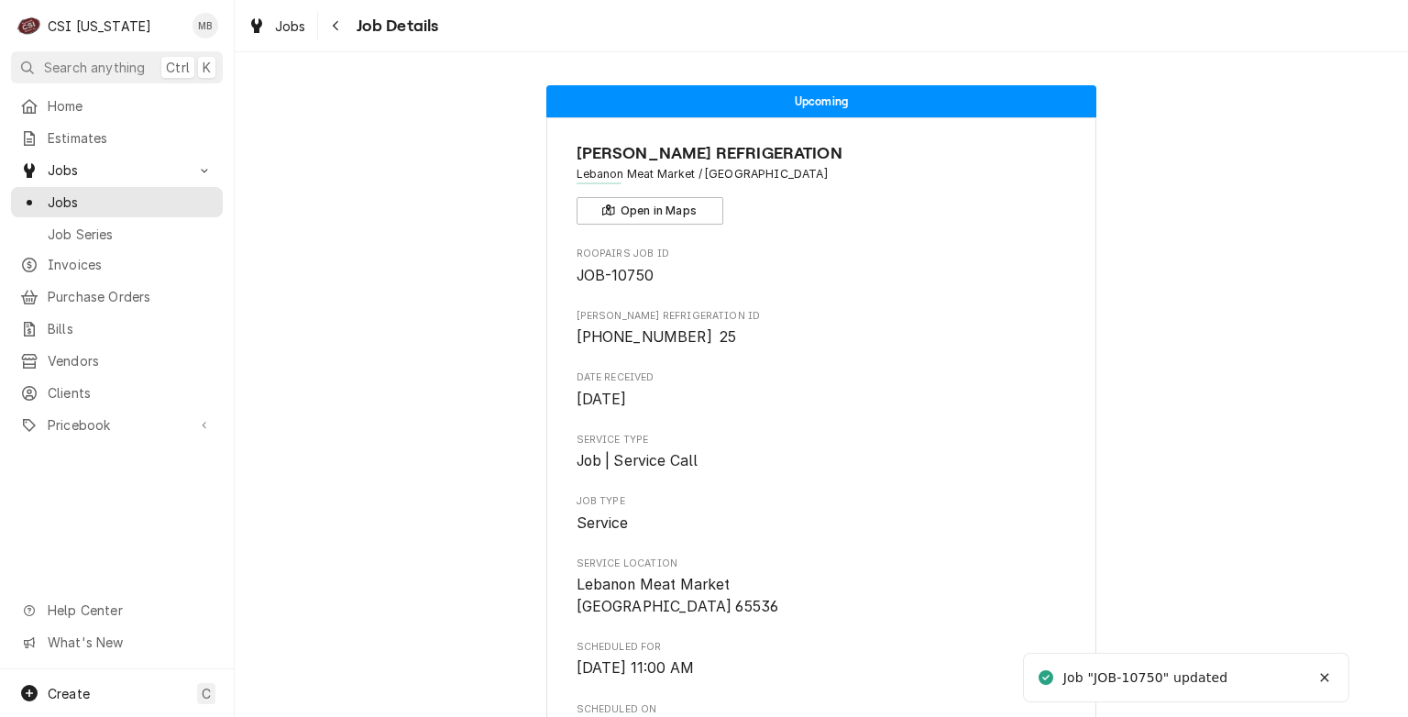
click at [82, 211] on div "Jobs Job Series" at bounding box center [117, 217] width 212 height 61
click at [73, 193] on span "Jobs" at bounding box center [131, 202] width 166 height 19
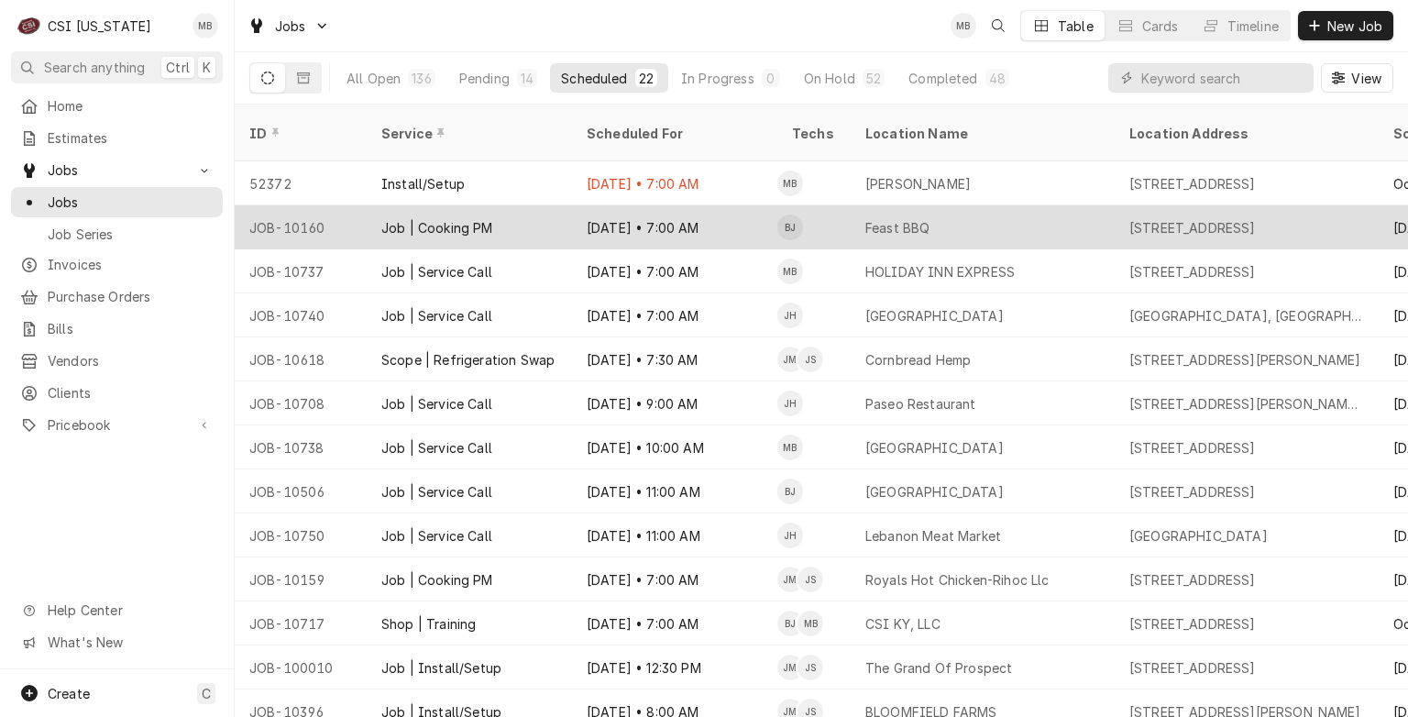
click at [557, 218] on div "Job | Cooking PM" at bounding box center [469, 227] width 205 height 44
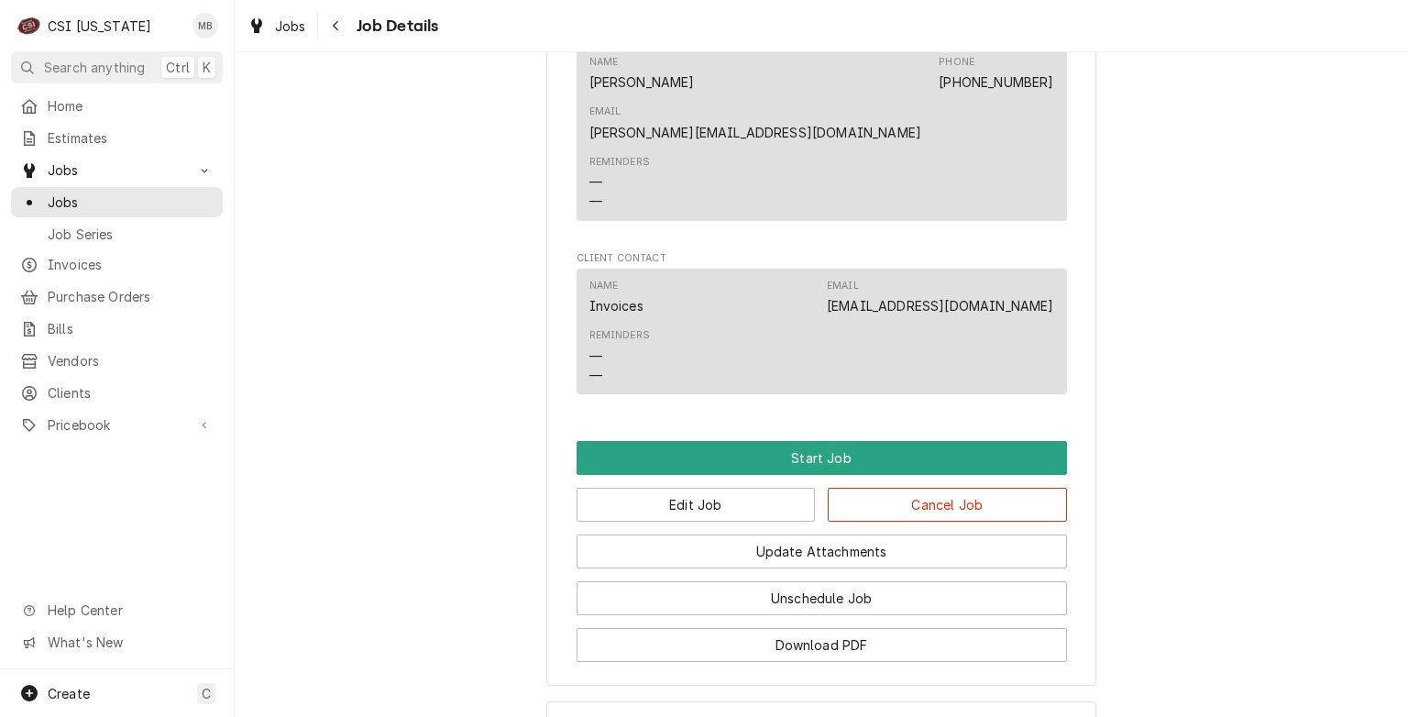
scroll to position [1386, 0]
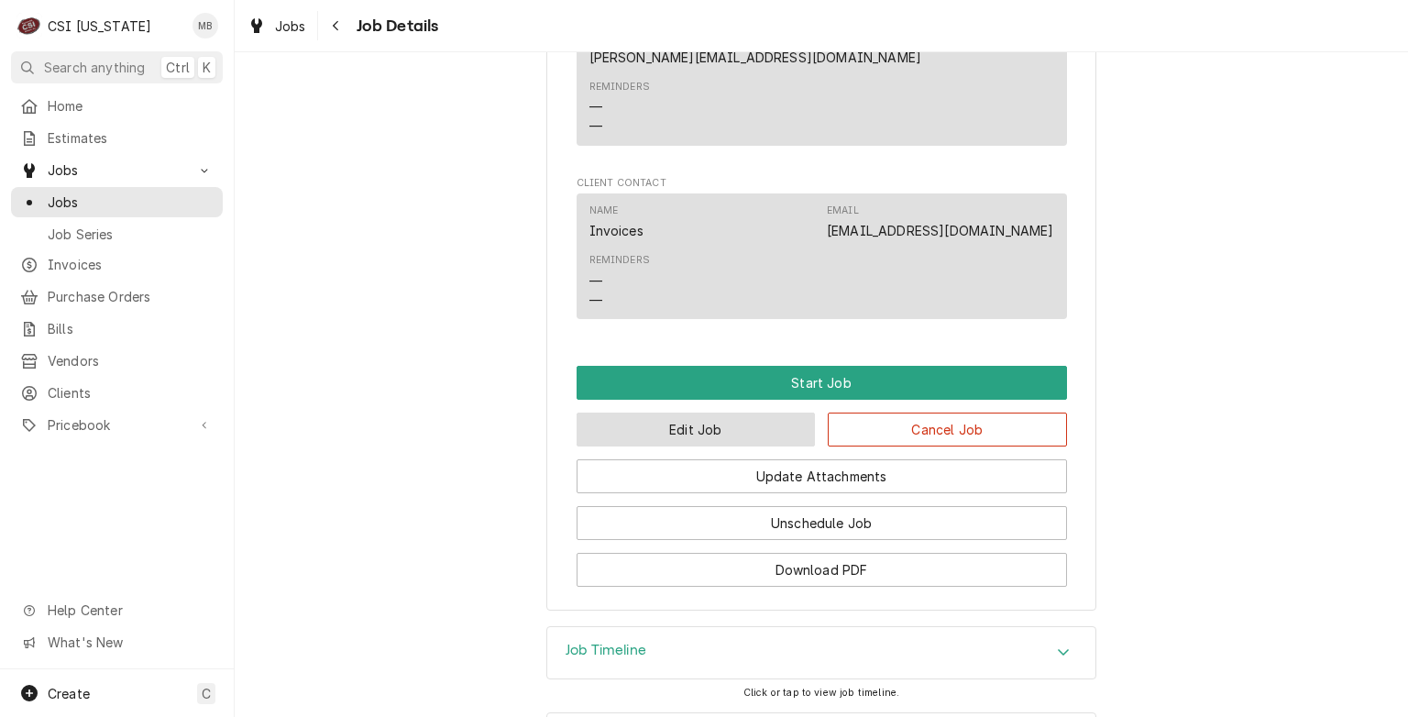
click at [673, 413] on button "Edit Job" at bounding box center [696, 430] width 239 height 34
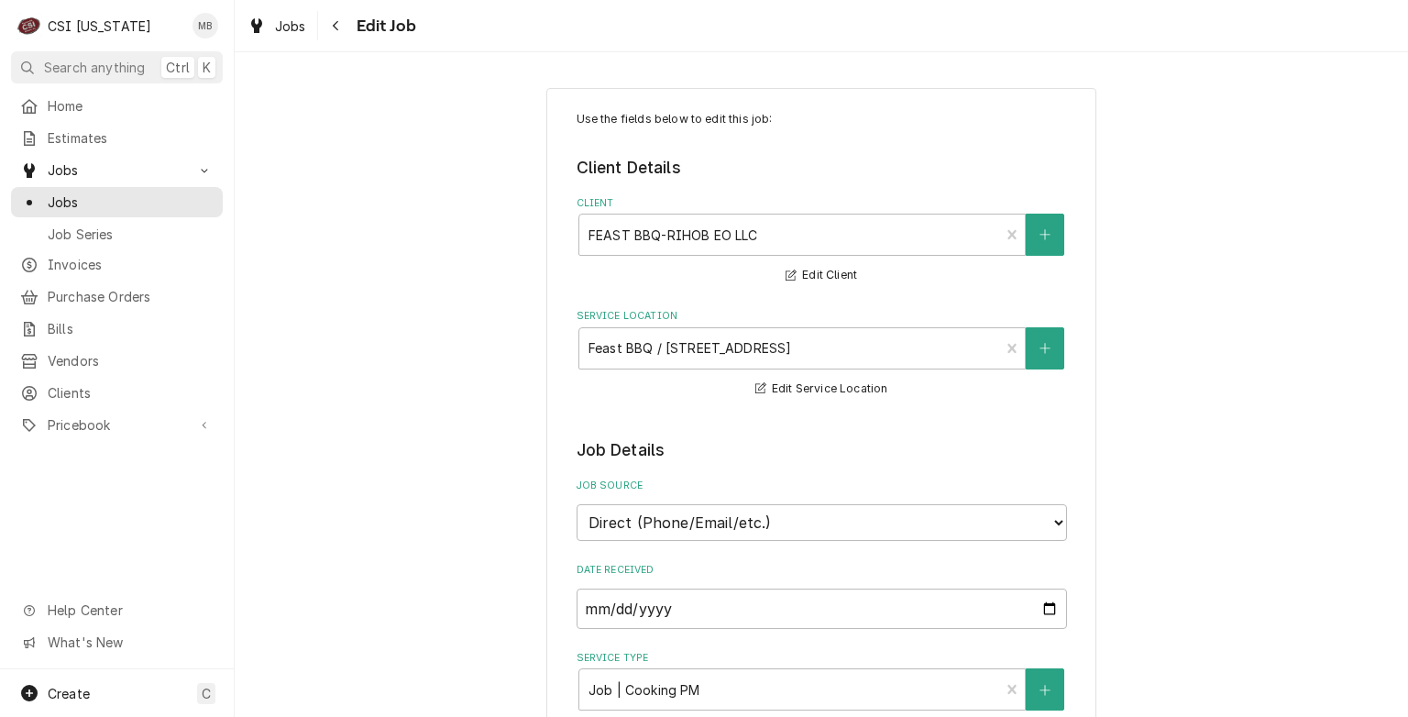
type textarea "x"
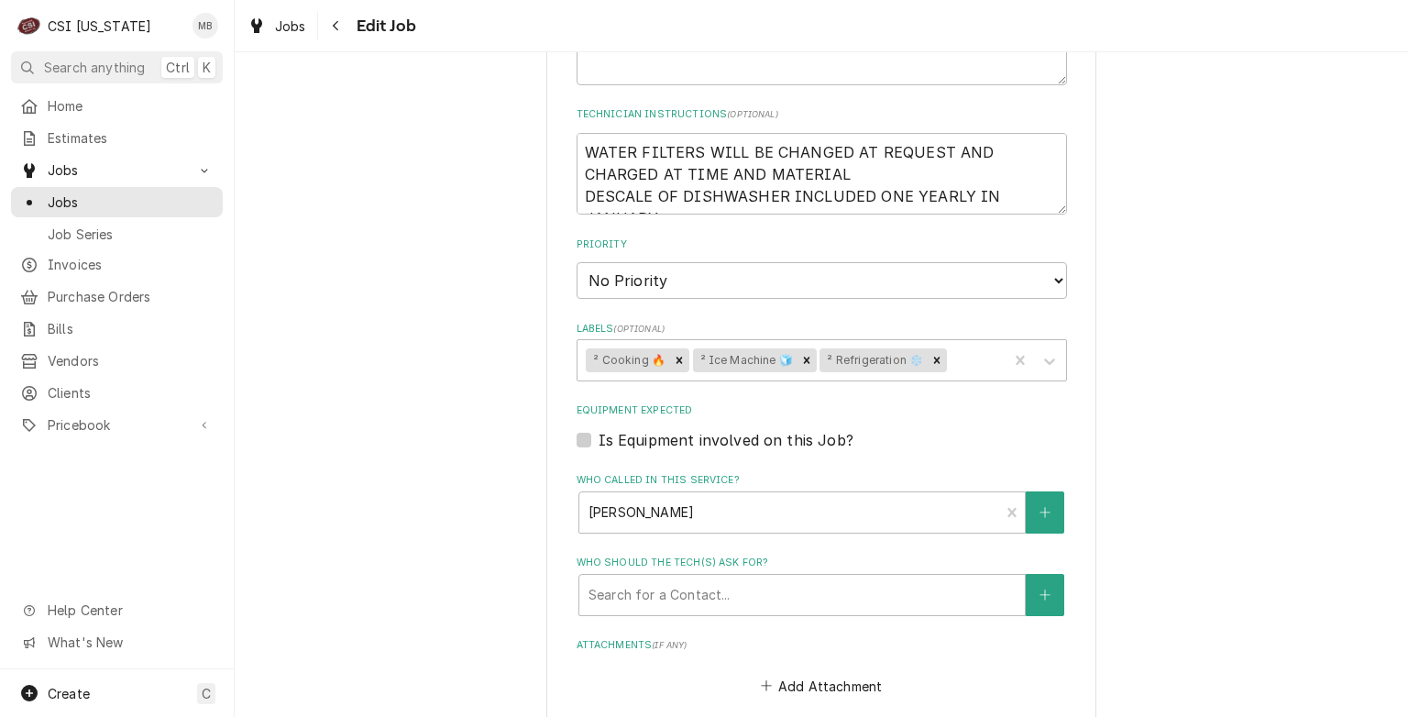
scroll to position [1275, 0]
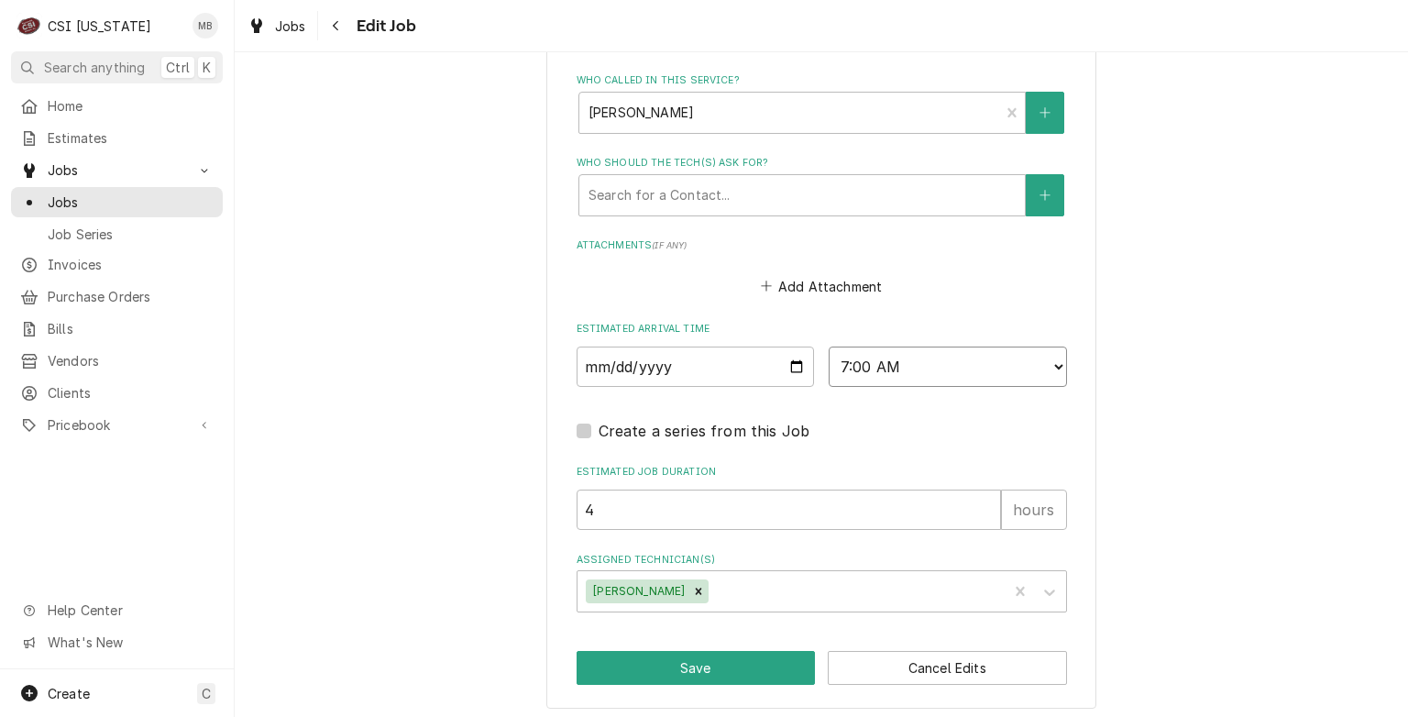
drag, startPoint x: 874, startPoint y: 351, endPoint x: 855, endPoint y: 376, distance: 31.4
click at [855, 376] on select "AM / PM 6:00 AM 6:15 AM 6:30 AM 6:45 AM 7:00 AM 7:15 AM 7:30 AM 7:45 AM 8:00 AM…" at bounding box center [948, 367] width 238 height 40
select select "06:00:00"
click at [829, 347] on select "AM / PM 6:00 AM 6:15 AM 6:30 AM 6:45 AM 7:00 AM 7:15 AM 7:30 AM 7:45 AM 8:00 AM…" at bounding box center [948, 367] width 238 height 40
click at [765, 651] on button "Save" at bounding box center [696, 668] width 239 height 34
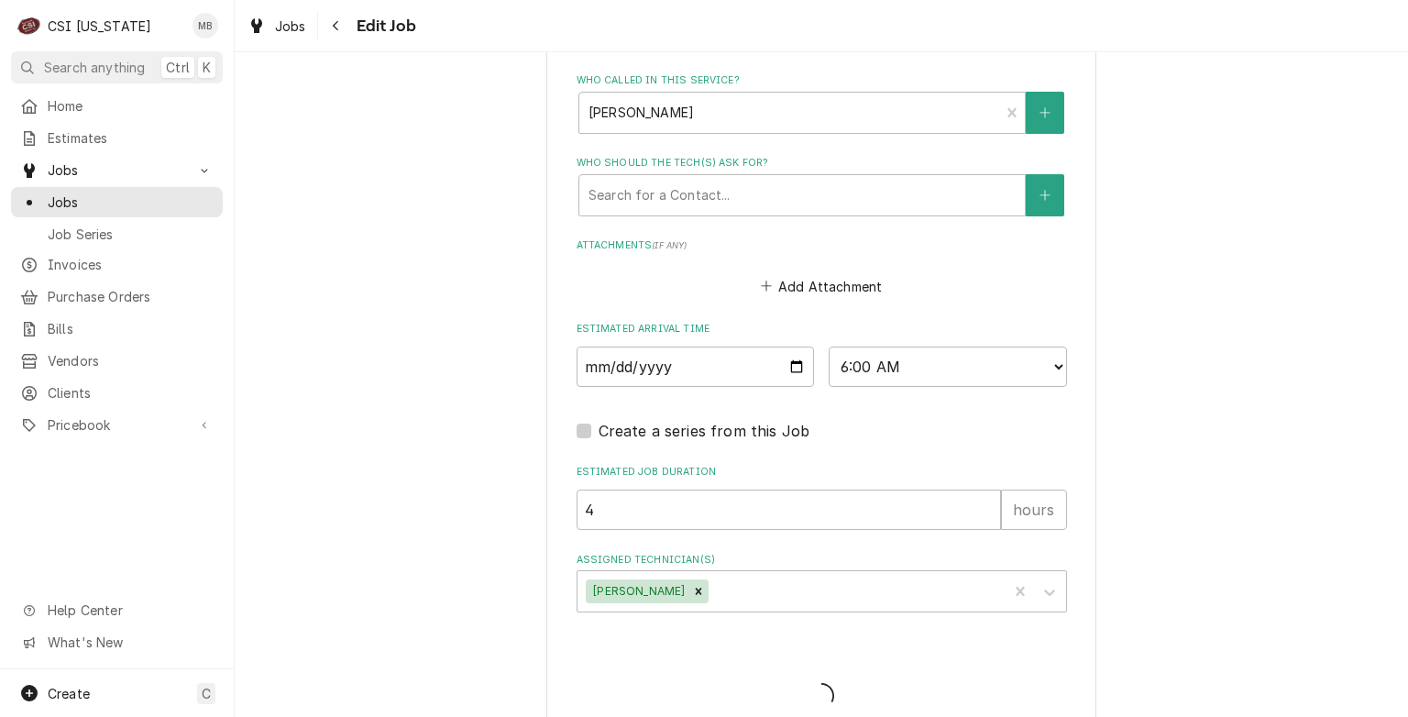
type textarea "x"
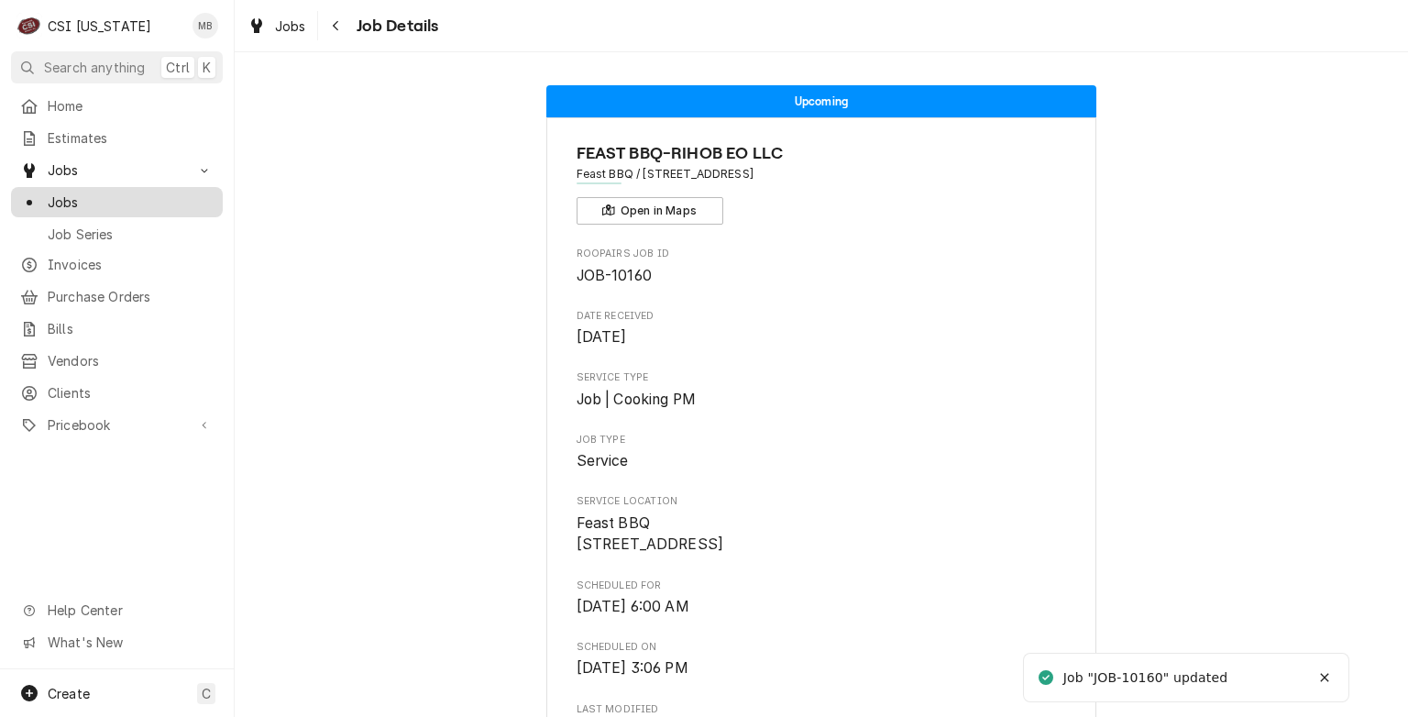
click at [117, 197] on span "Jobs" at bounding box center [131, 202] width 166 height 19
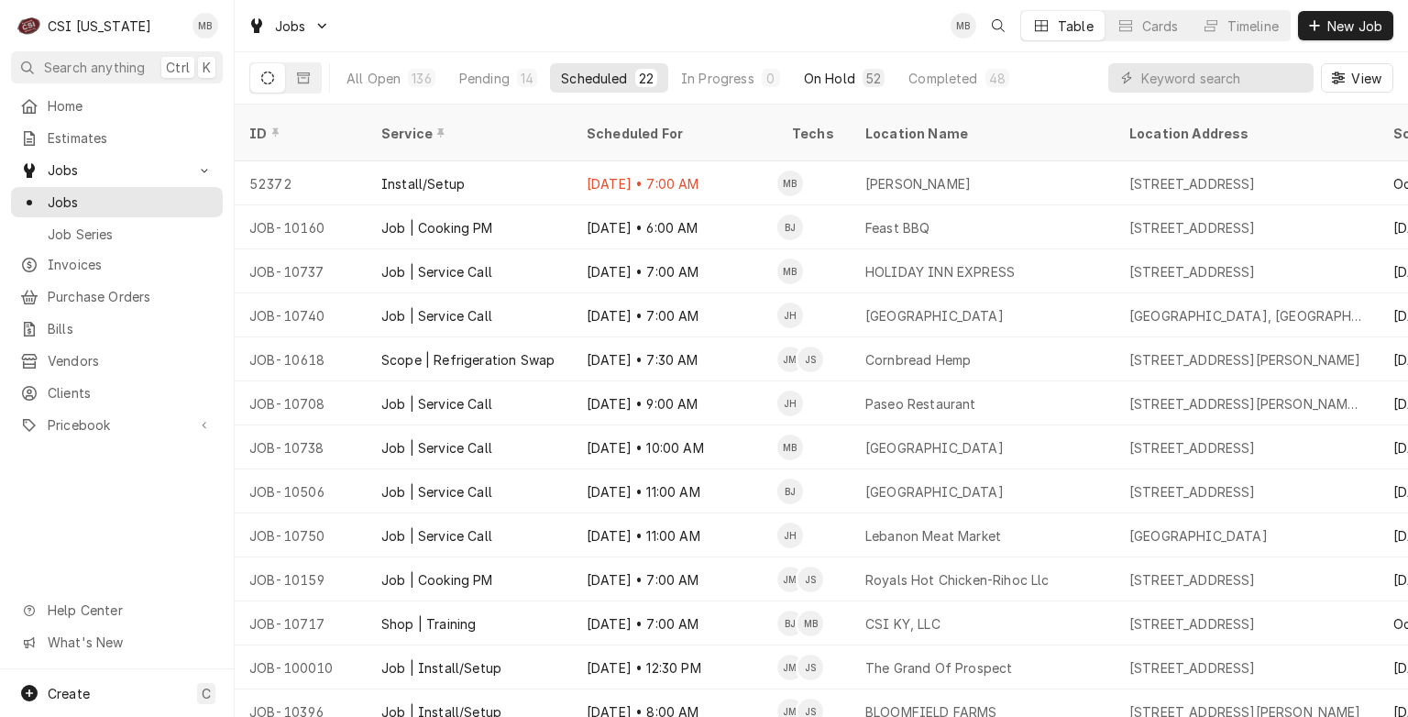
click at [844, 81] on div "On Hold" at bounding box center [829, 78] width 51 height 19
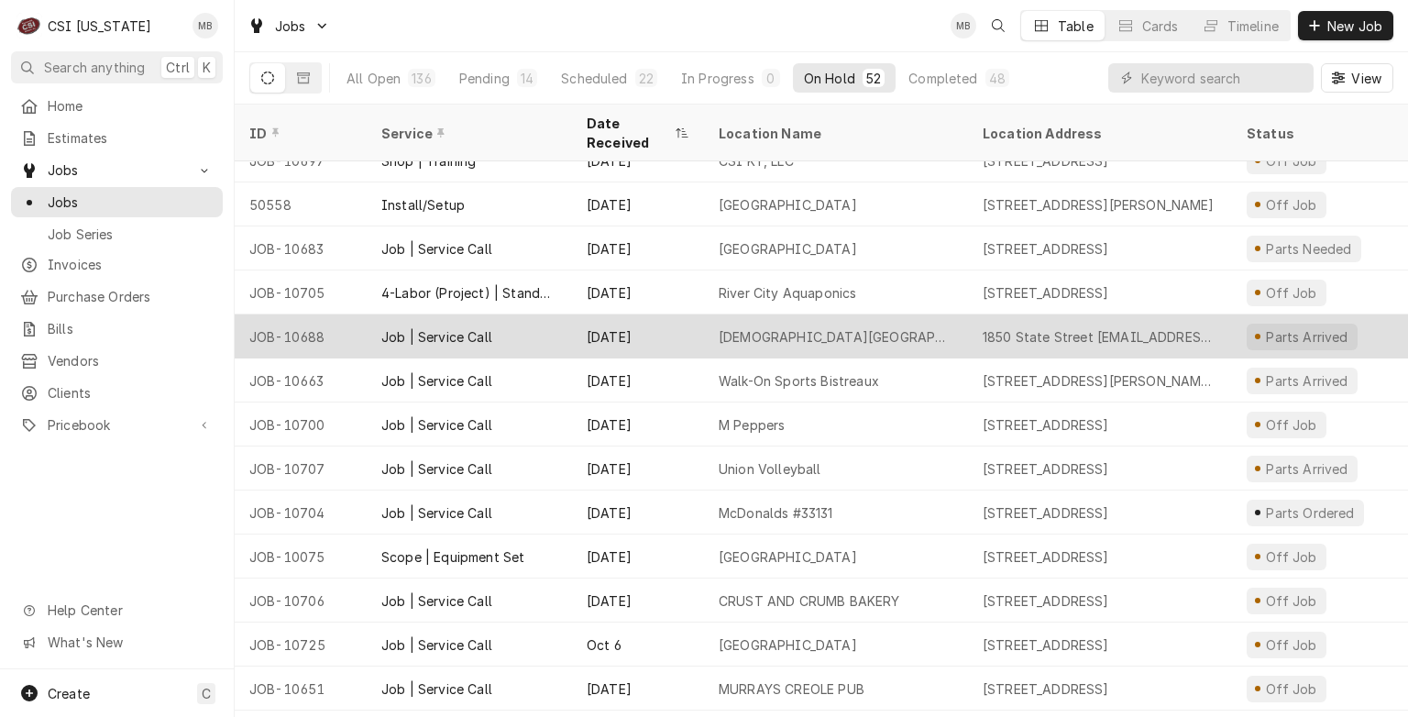
scroll to position [1037, 0]
click at [806, 325] on div "Baptist Health Floyd Hospital" at bounding box center [836, 335] width 264 height 44
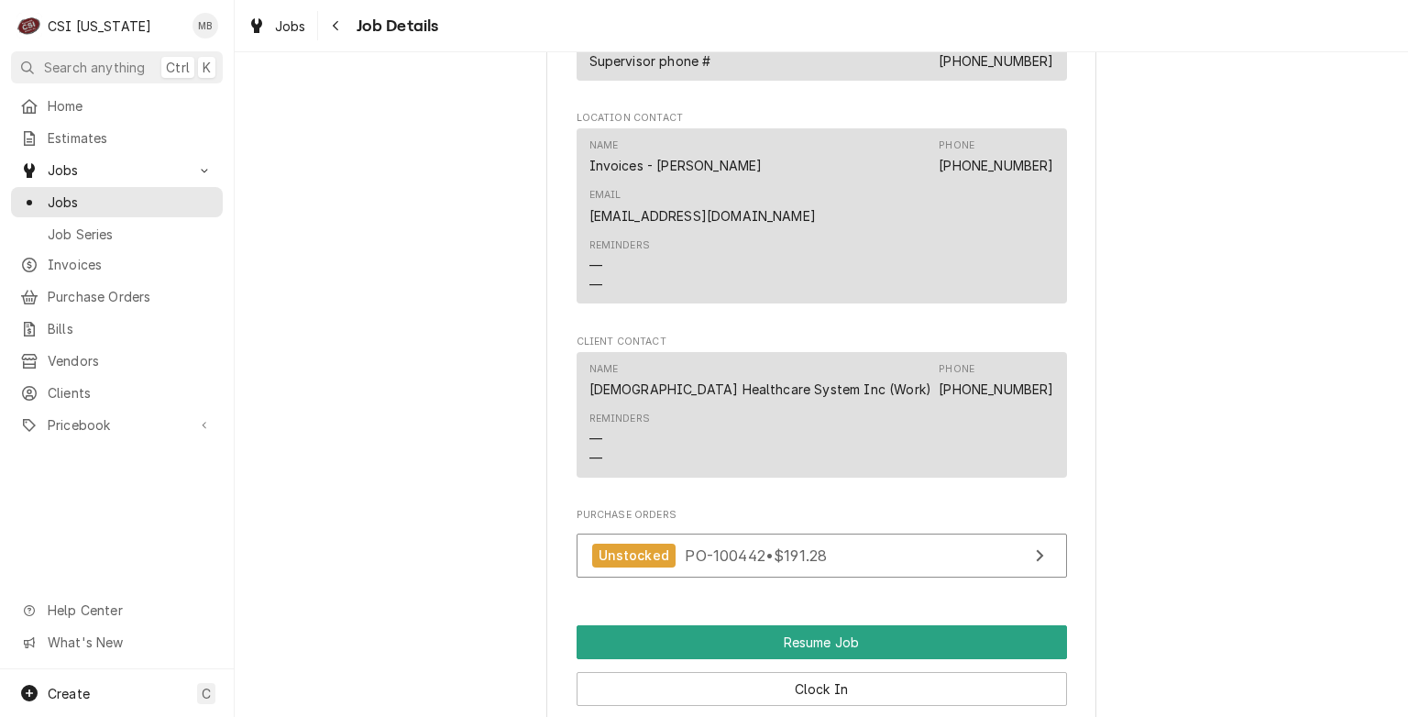
scroll to position [2263, 0]
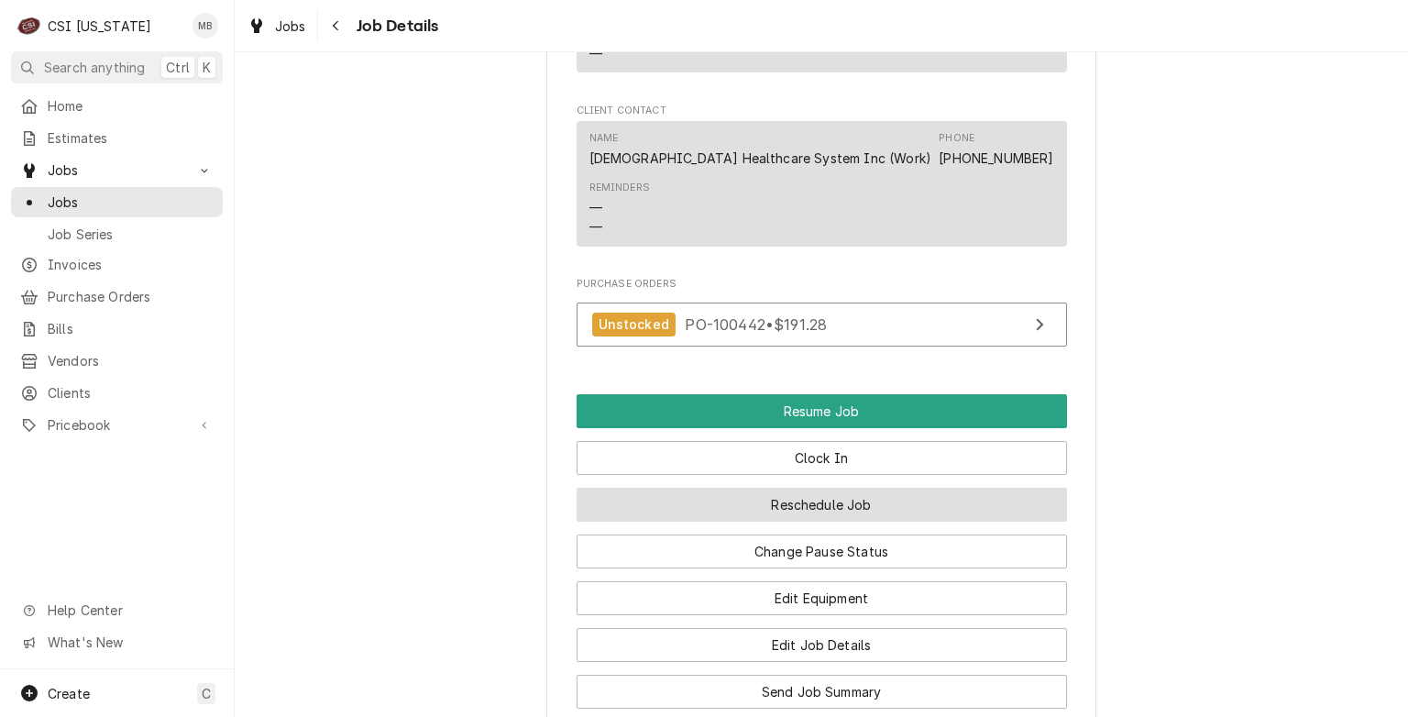
click at [791, 488] on button "Reschedule Job" at bounding box center [822, 505] width 491 height 34
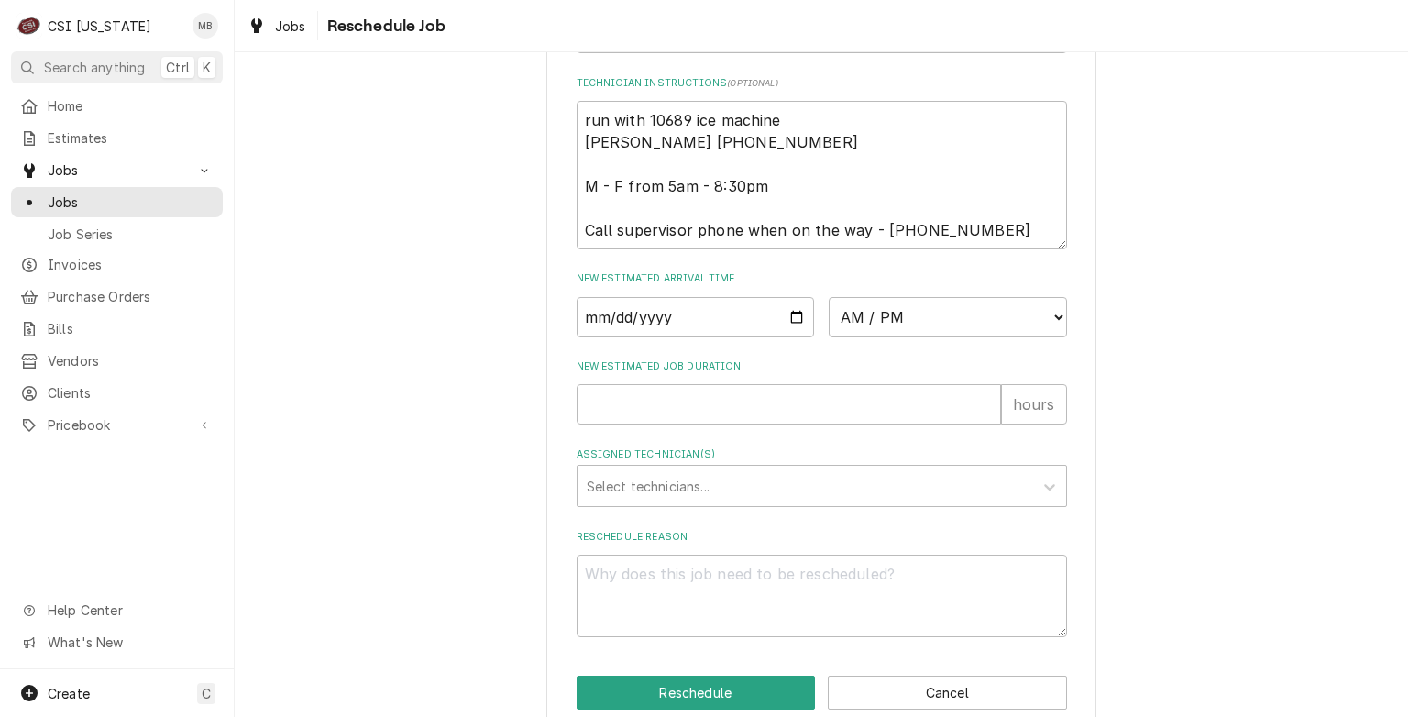
scroll to position [729, 0]
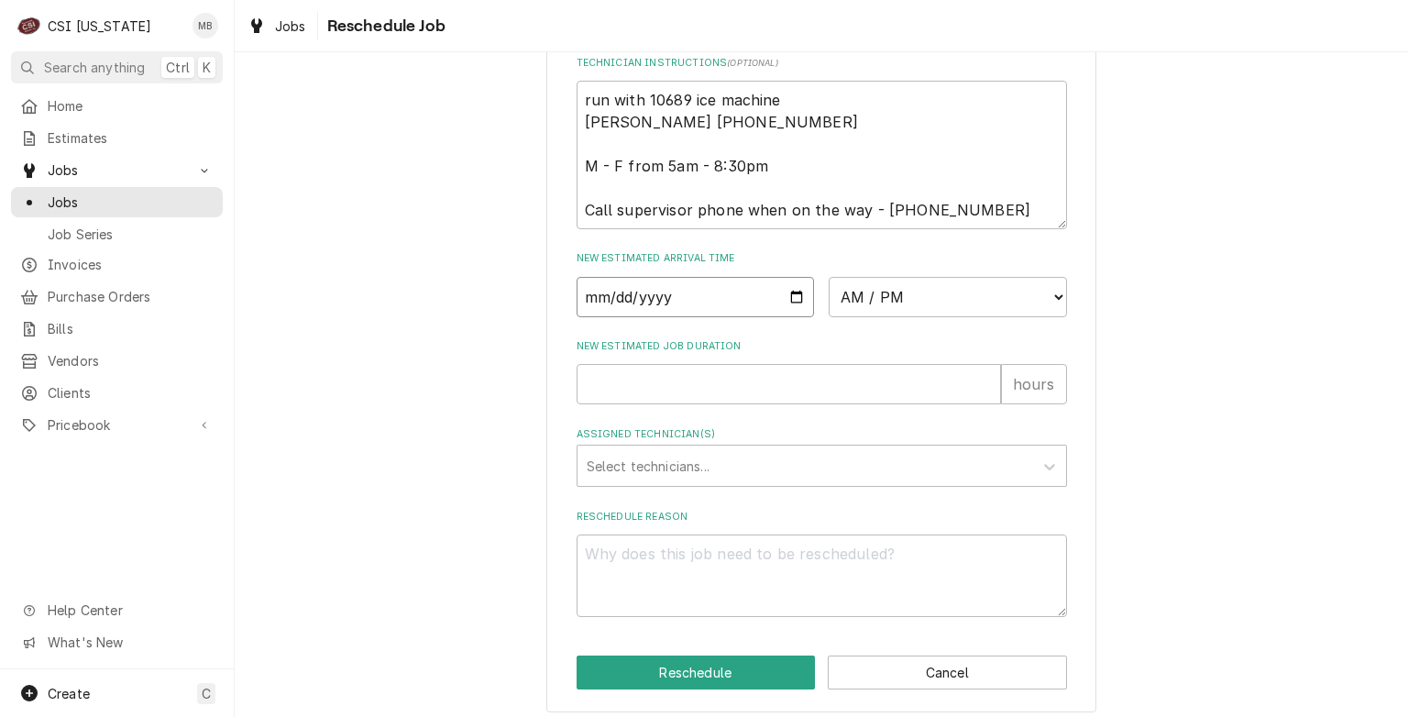
click at [785, 299] on input "Date" at bounding box center [696, 297] width 238 height 40
type textarea "x"
type input "[DATE]"
click at [921, 289] on select "AM / PM 6:00 AM 6:15 AM 6:30 AM 6:45 AM 7:00 AM 7:15 AM 7:30 AM 7:45 AM 8:00 AM…" at bounding box center [948, 297] width 238 height 40
select select "07:00:00"
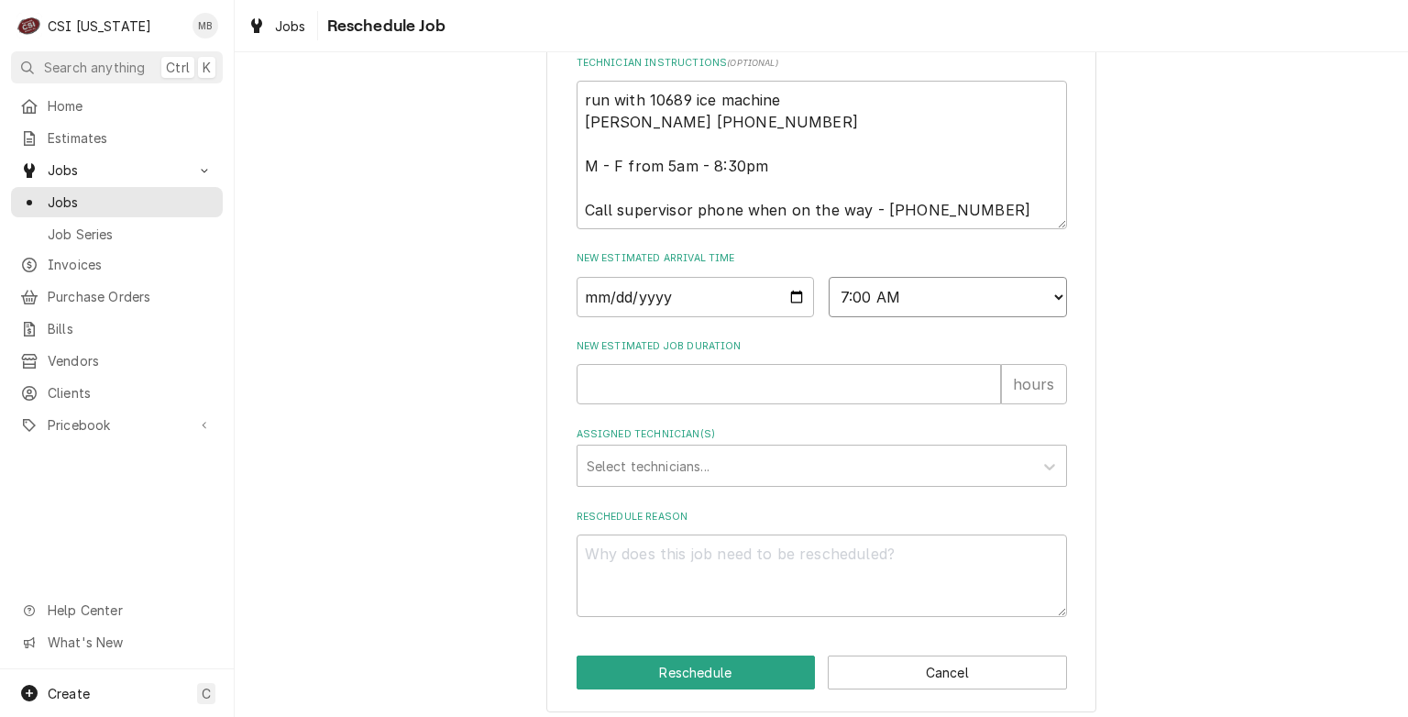
click at [829, 277] on select "AM / PM 6:00 AM 6:15 AM 6:30 AM 6:45 AM 7:00 AM 7:15 AM 7:30 AM 7:45 AM 8:00 AM…" at bounding box center [948, 297] width 238 height 40
click at [807, 383] on input "New Estimated Job Duration" at bounding box center [789, 384] width 425 height 40
type textarea "x"
type input "2"
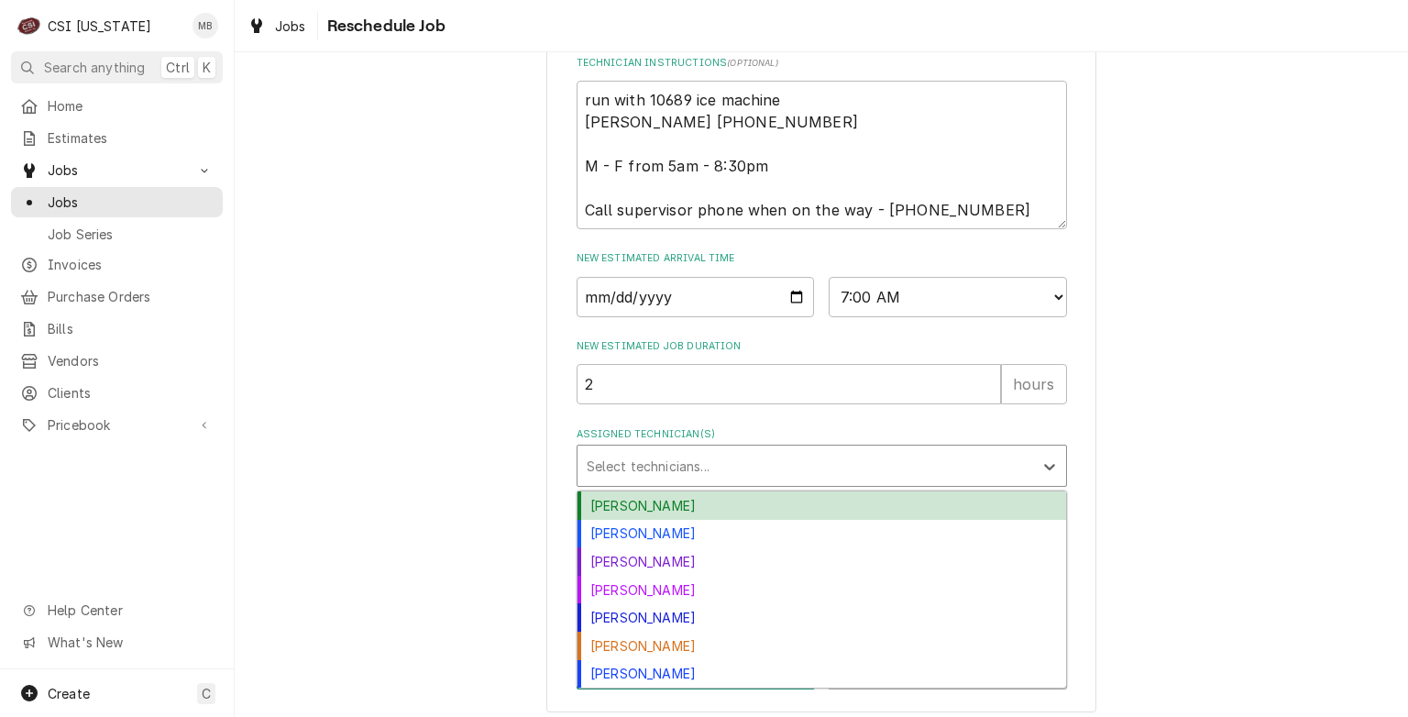
click at [749, 476] on div "Assigned Technician(s)" at bounding box center [805, 465] width 437 height 33
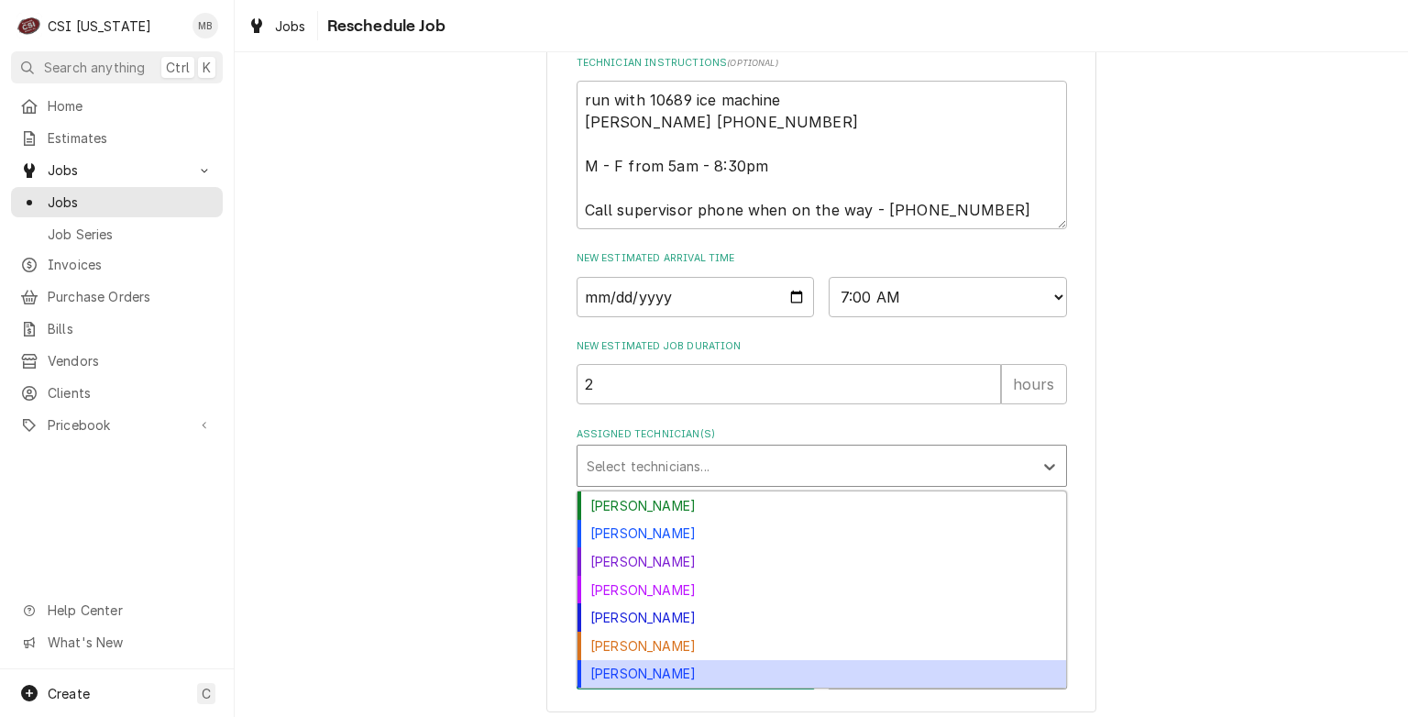
click at [654, 666] on div "Matt Brewington" at bounding box center [822, 674] width 489 height 28
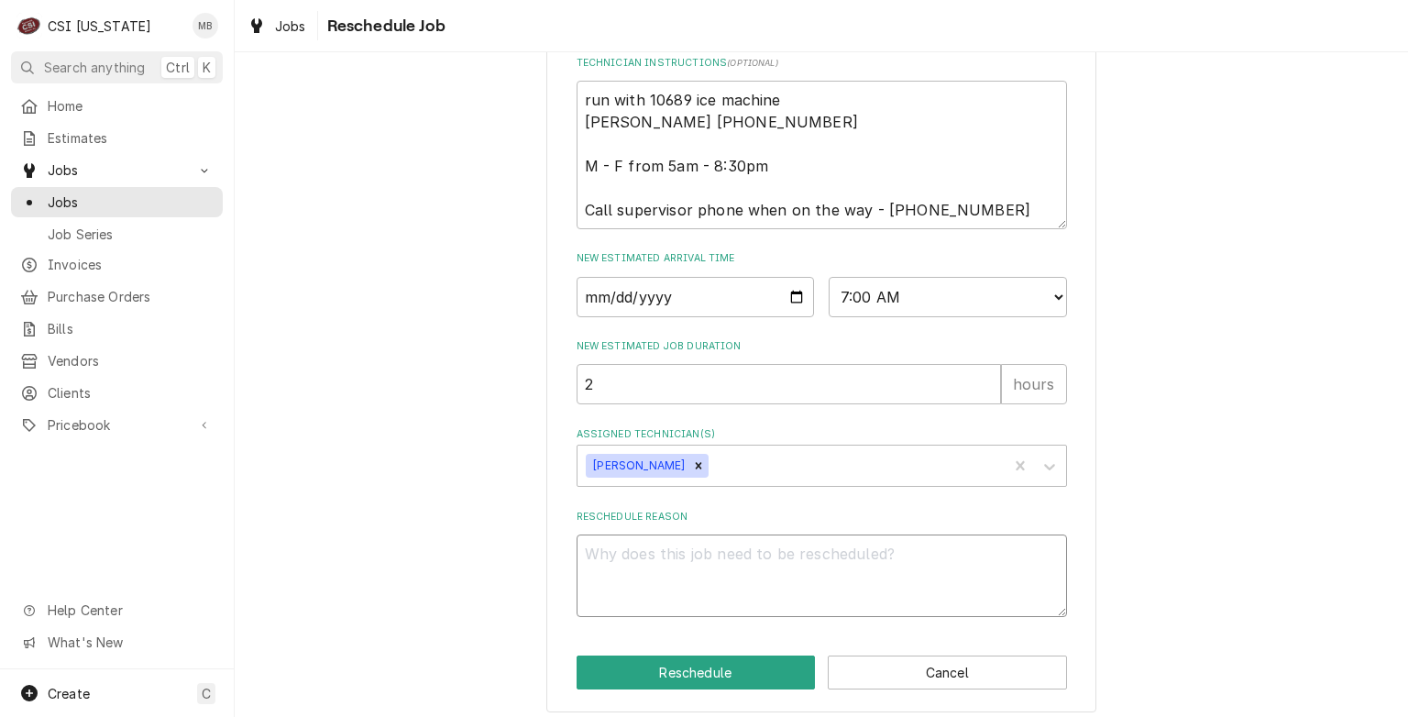
click at [665, 563] on textarea "Reschedule Reason" at bounding box center [822, 576] width 491 height 83
type textarea "x"
type textarea "P"
type textarea "x"
type textarea "PA"
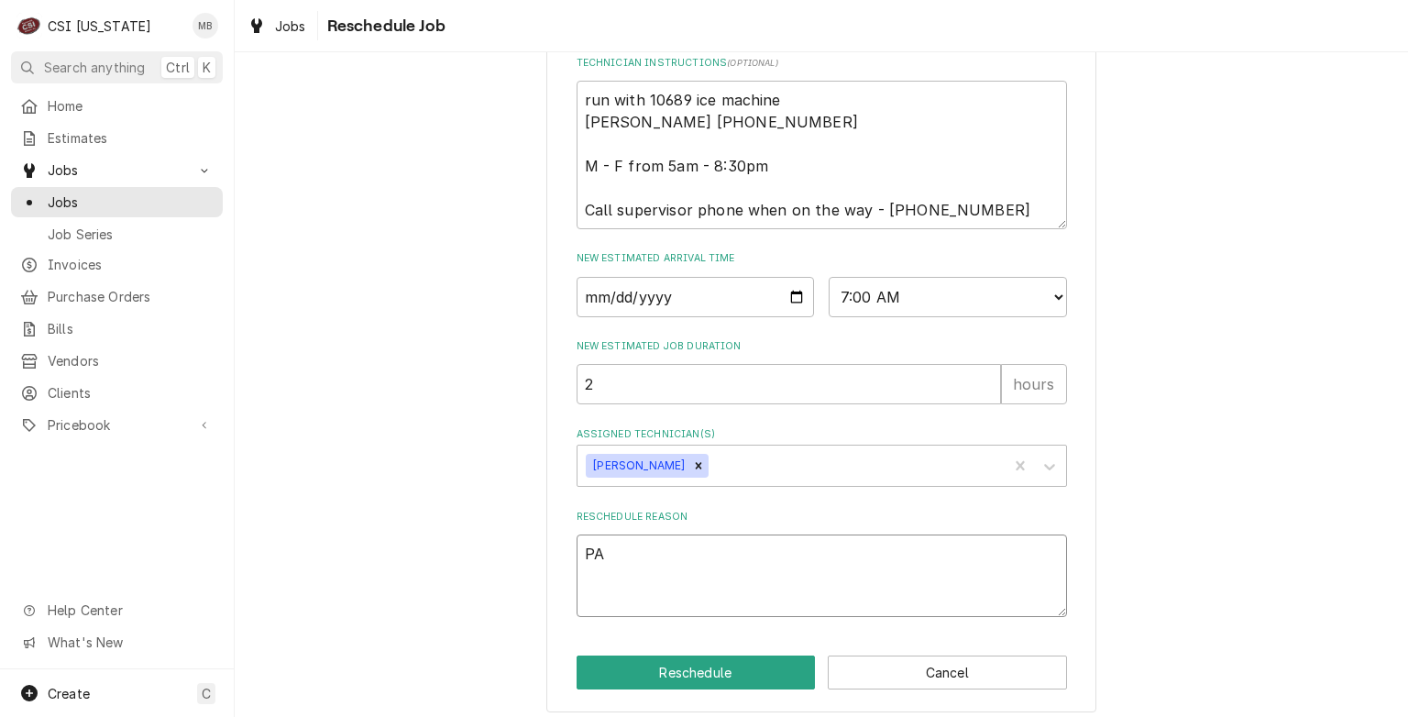
type textarea "x"
type textarea "PAR"
type textarea "x"
type textarea "PART"
type textarea "x"
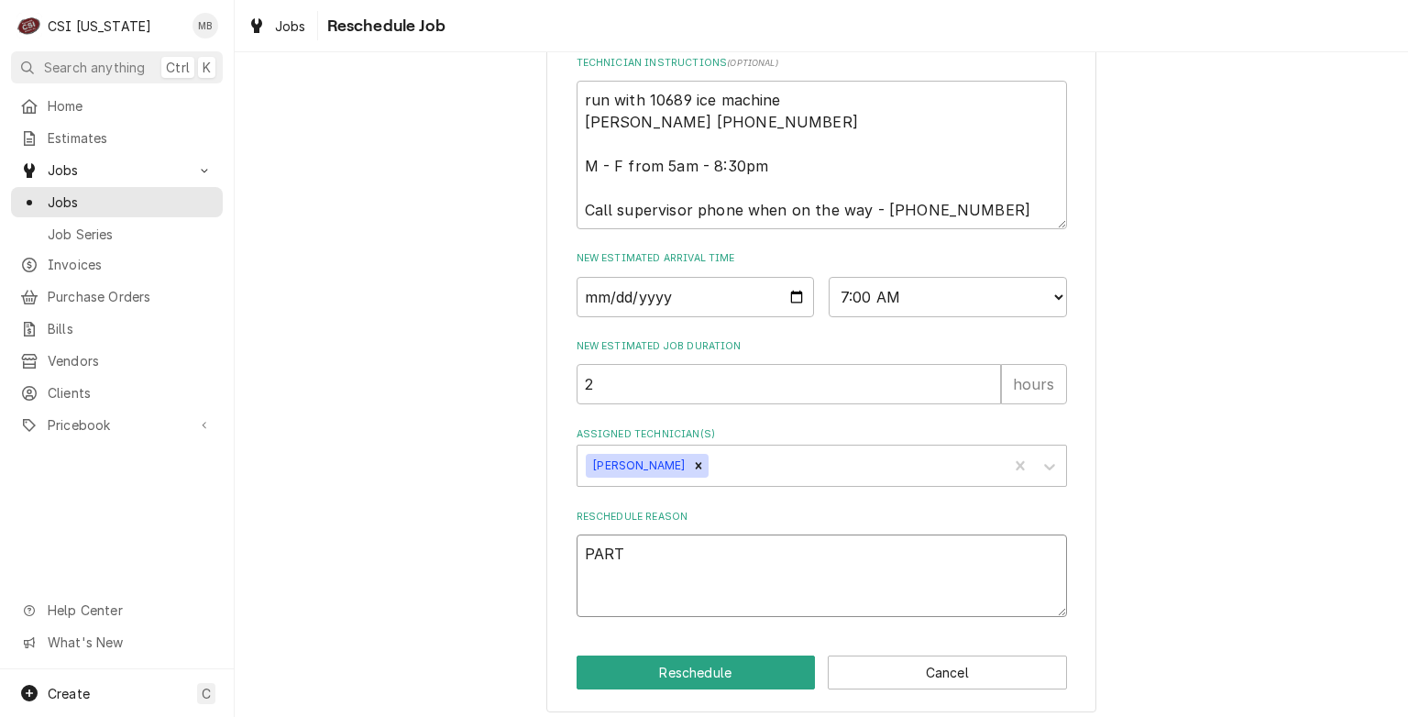
type textarea "PARTS"
type textarea "x"
type textarea "PARTS A"
type textarea "x"
type textarea "PARTS AR"
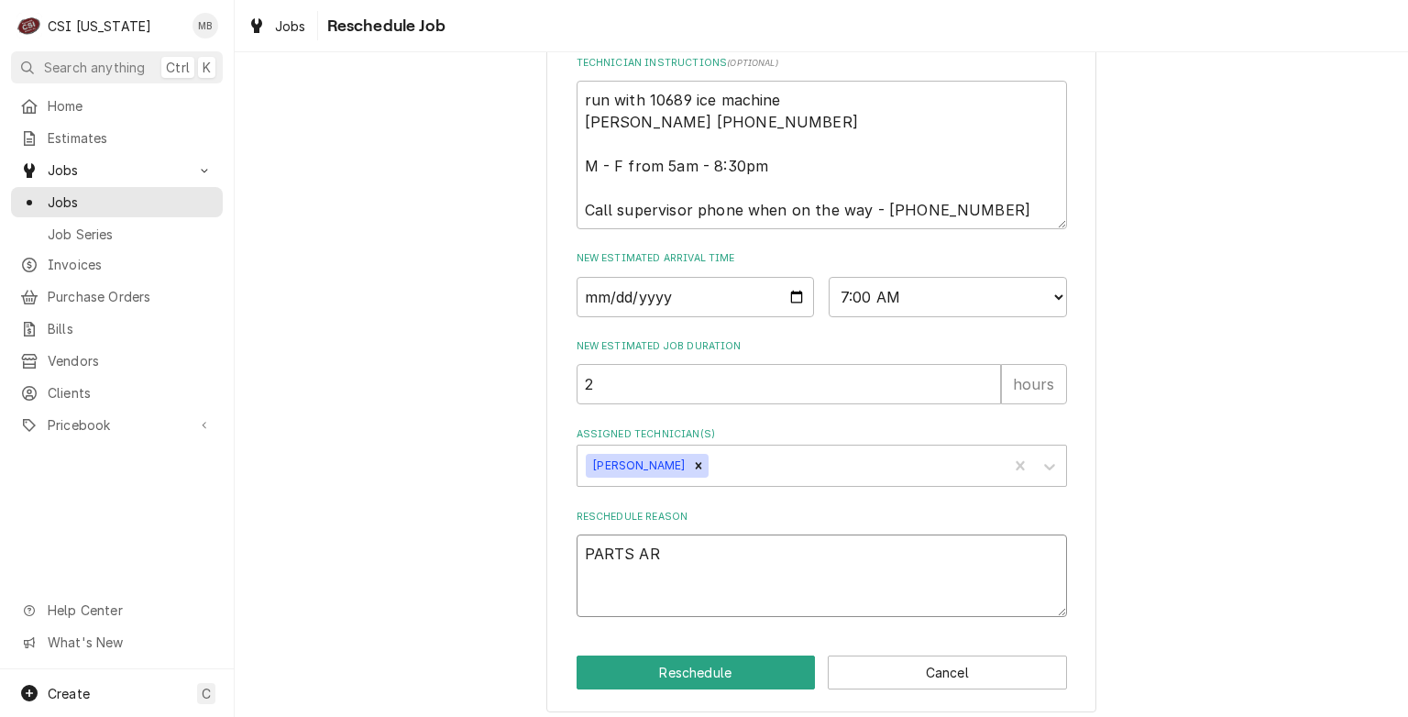
type textarea "x"
type textarea "PARTS ARR"
type textarea "x"
type textarea "PARTS ARRI"
type textarea "x"
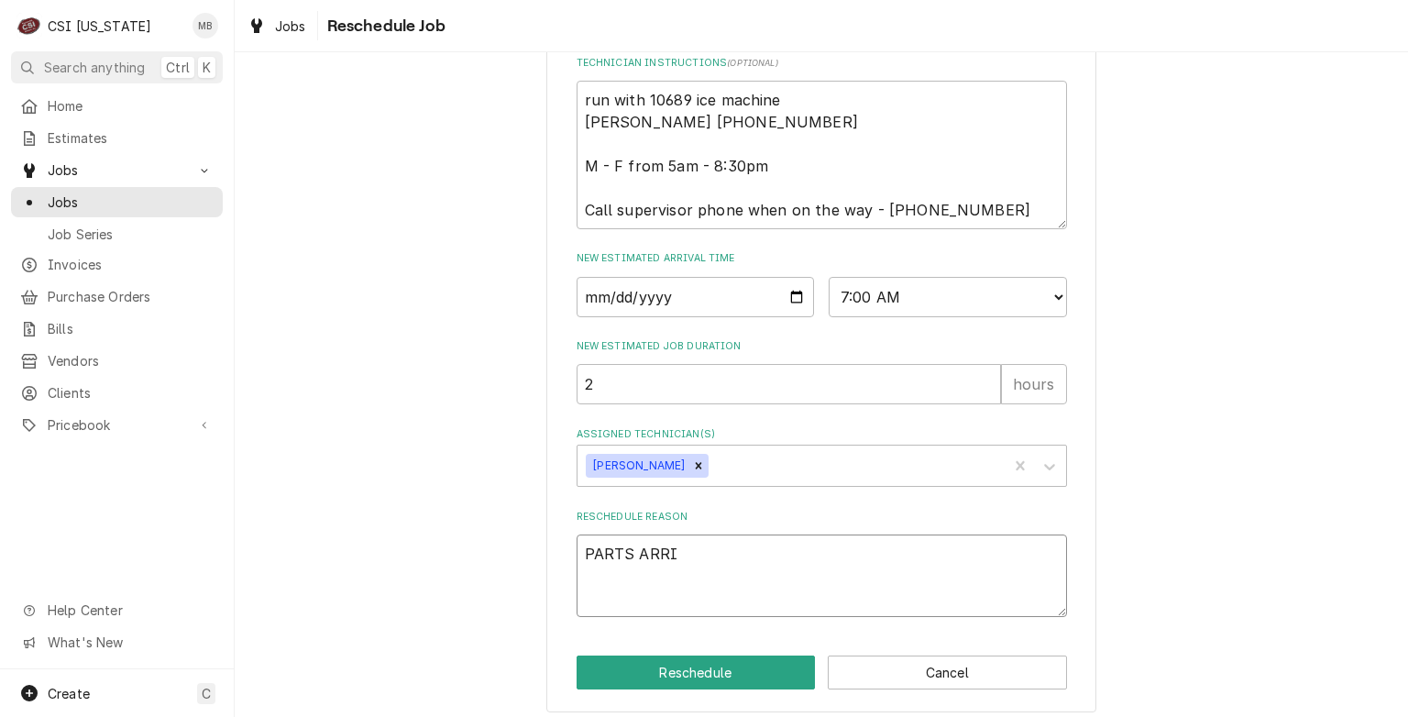
type textarea "PARTS ARRIV"
type textarea "x"
type textarea "PARTS ARRIVE"
type textarea "x"
type textarea "PARTS ARRIVES"
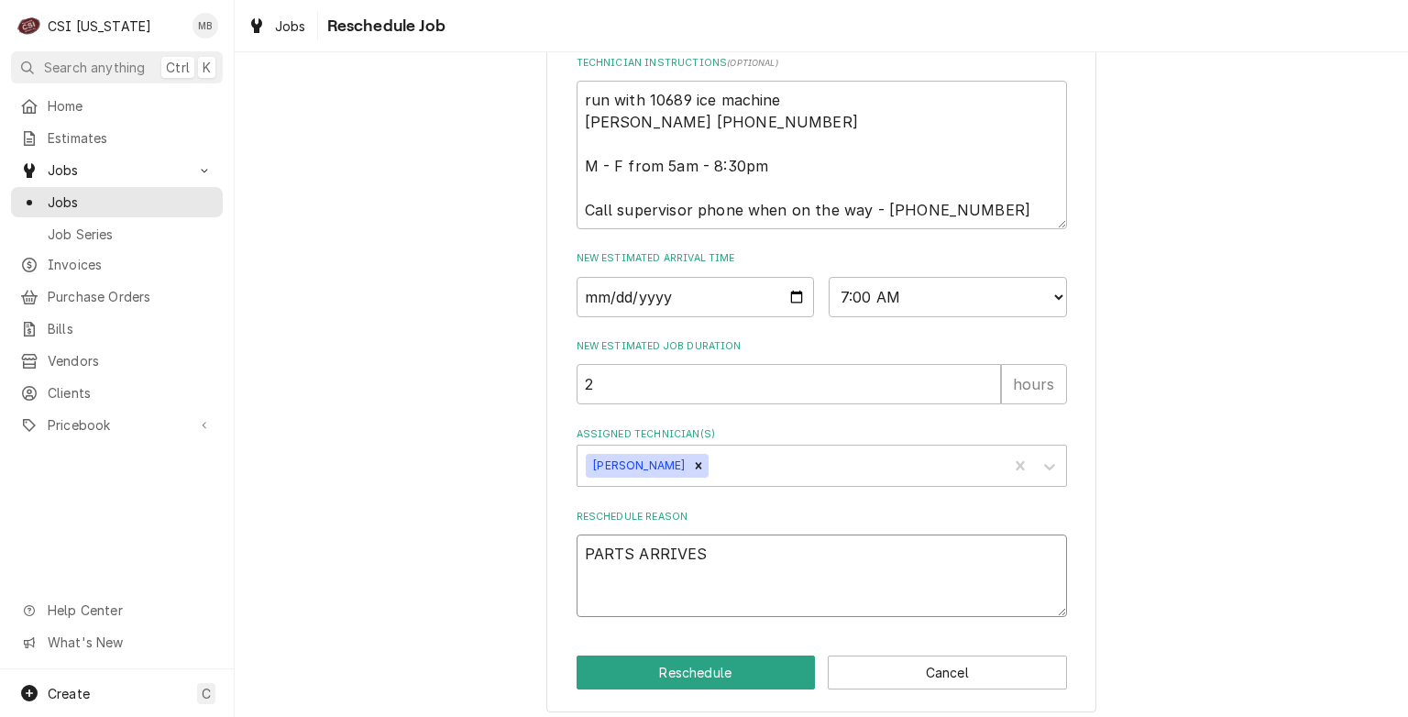
type textarea "x"
type textarea "PARTS ARRIVES\"
type textarea "x"
type textarea "PARTS ARRIVES"
type textarea "x"
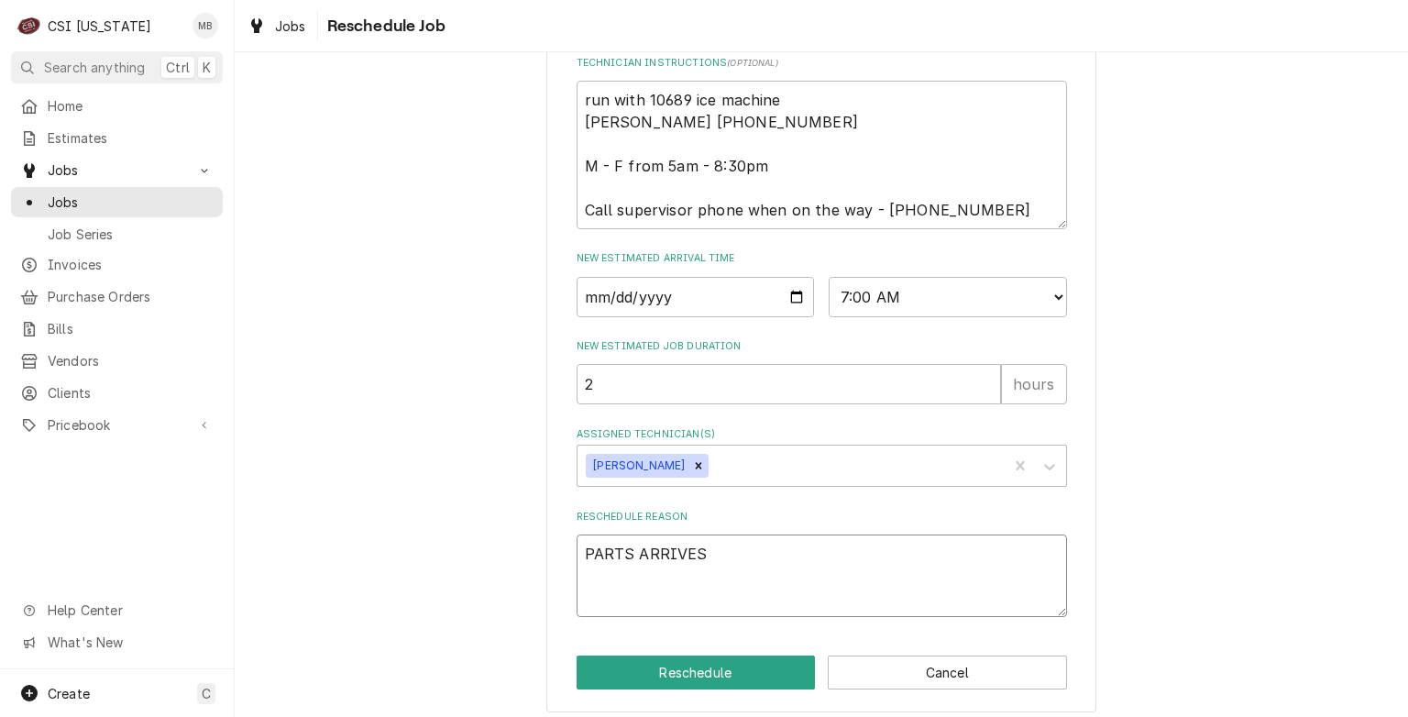
type textarea "PARTS ARRIVESD"
type textarea "x"
type textarea "PARTS ARRIVES"
type textarea "x"
type textarea "PARTS ARRIVE"
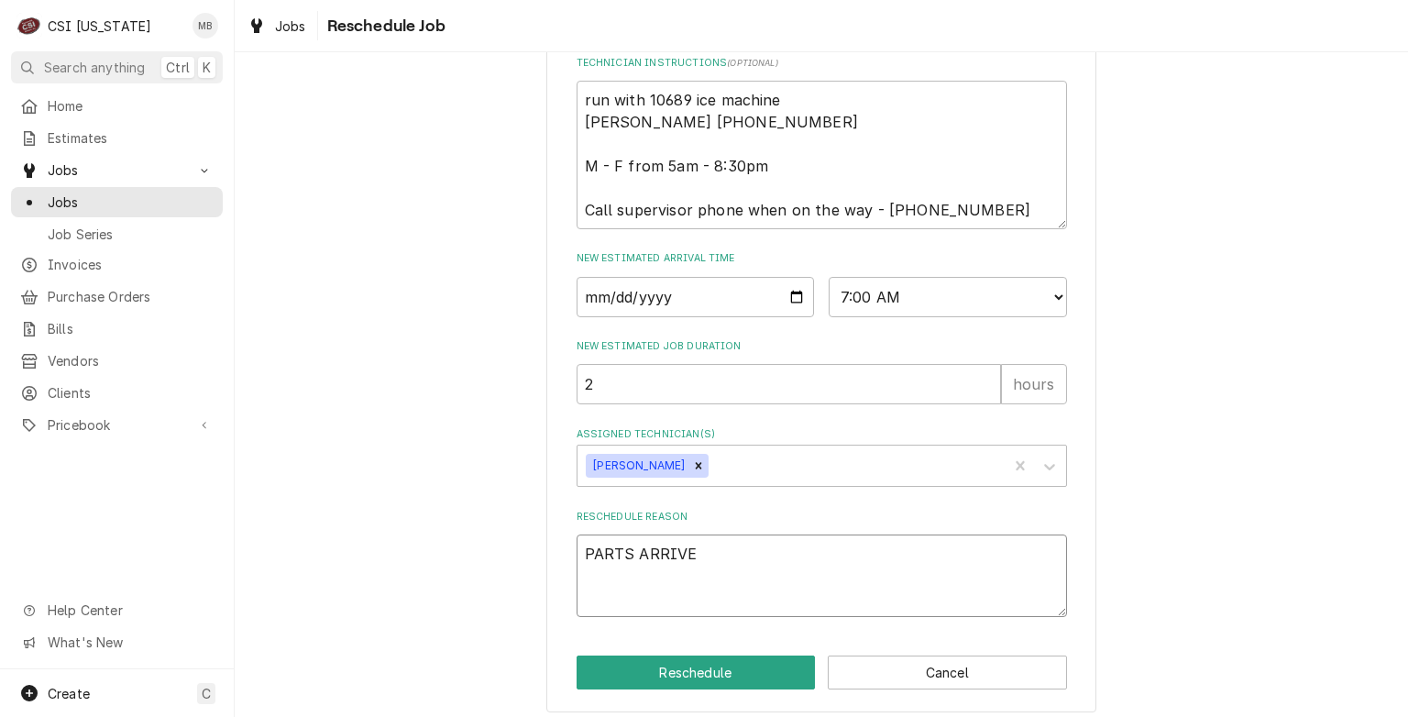
type textarea "x"
type textarea "PARTS ARRIVED"
click at [701, 673] on button "Reschedule" at bounding box center [696, 673] width 239 height 34
type textarea "x"
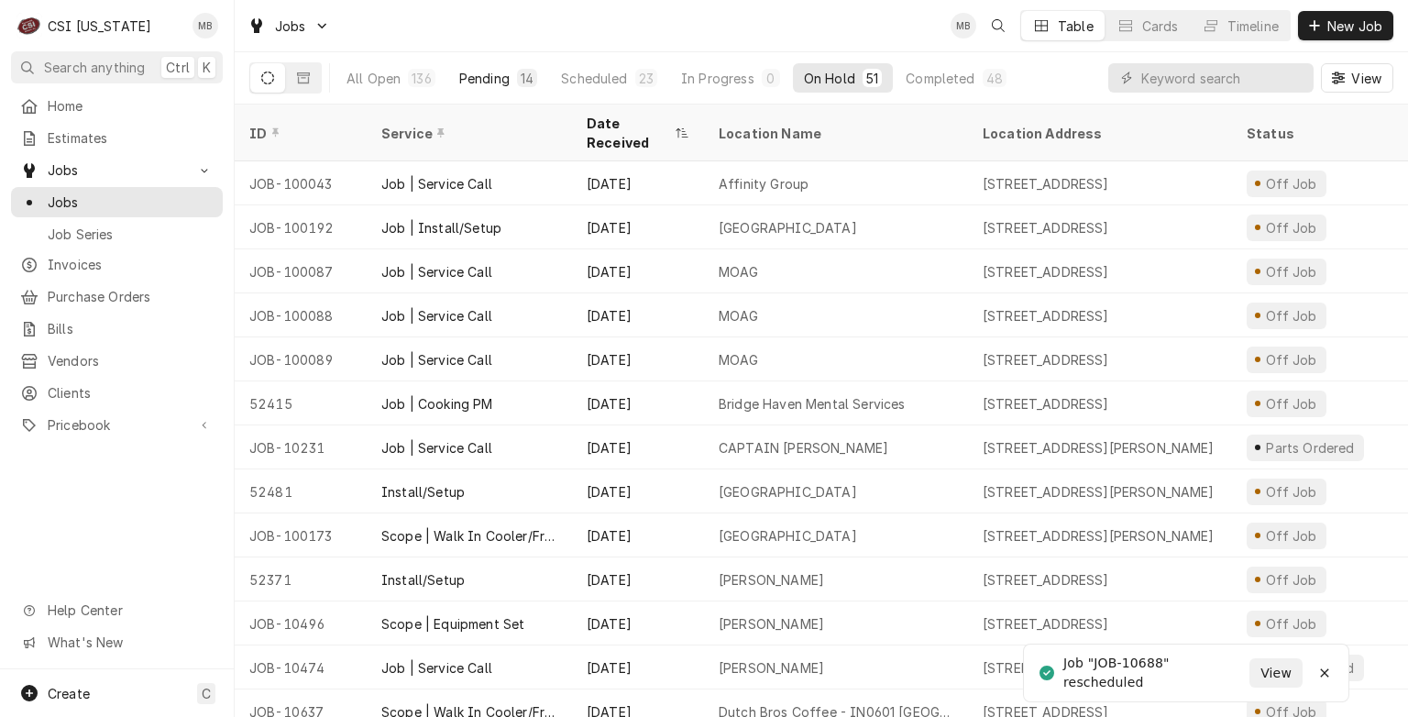
click at [521, 80] on div "14" at bounding box center [527, 78] width 13 height 19
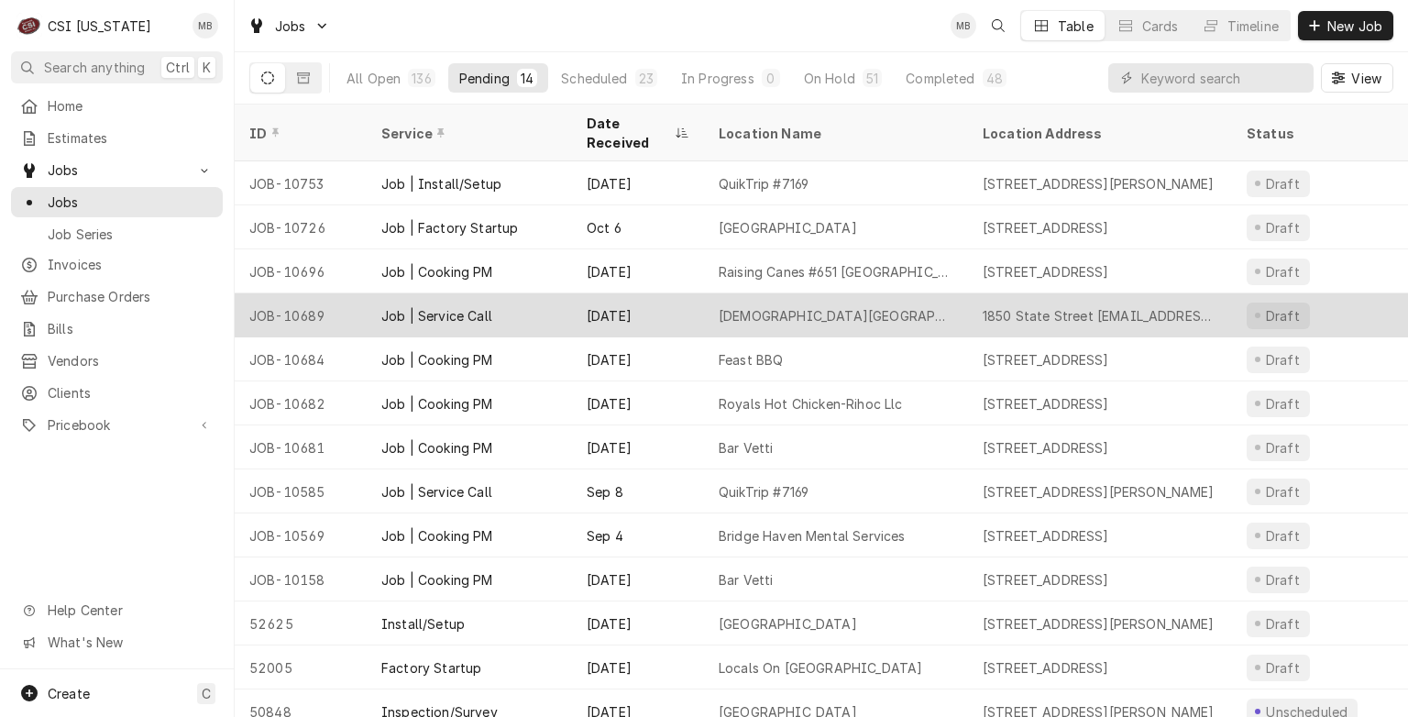
click at [538, 293] on div "Job | Service Call" at bounding box center [469, 315] width 205 height 44
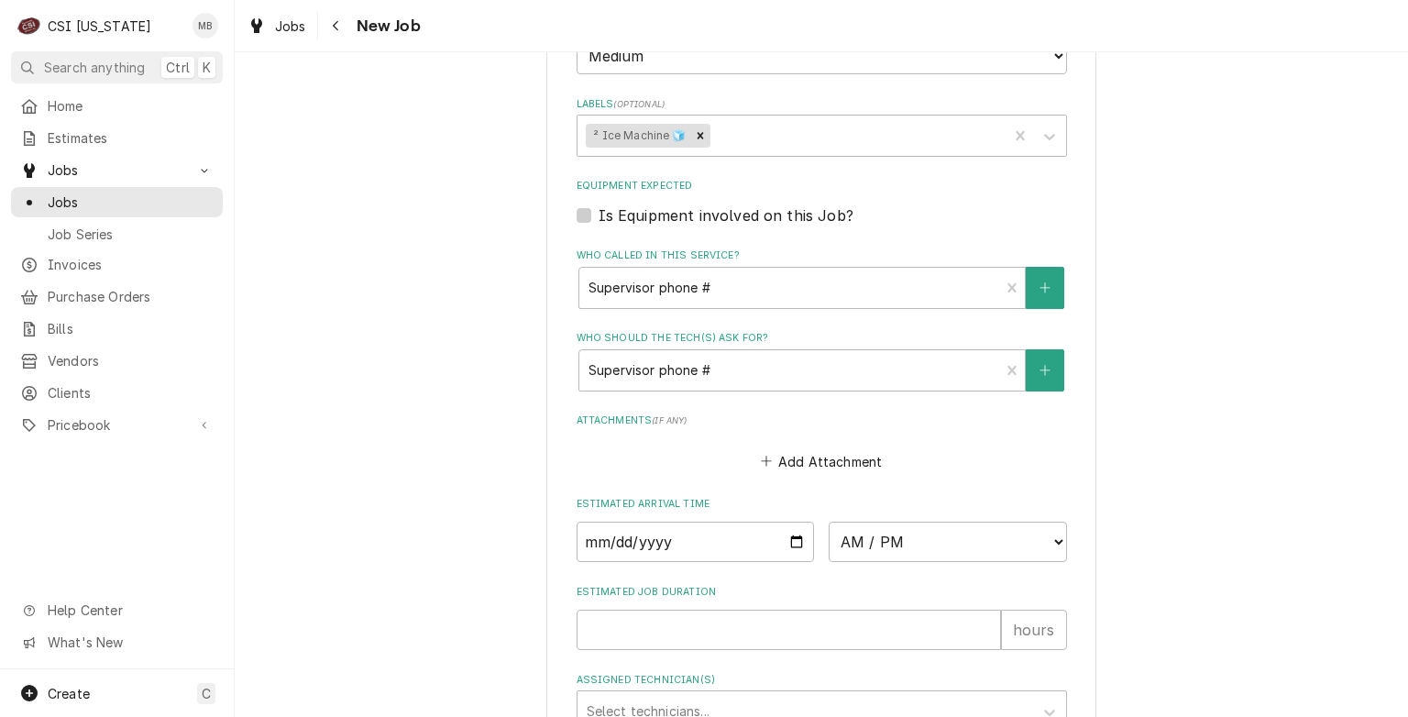
scroll to position [1313, 0]
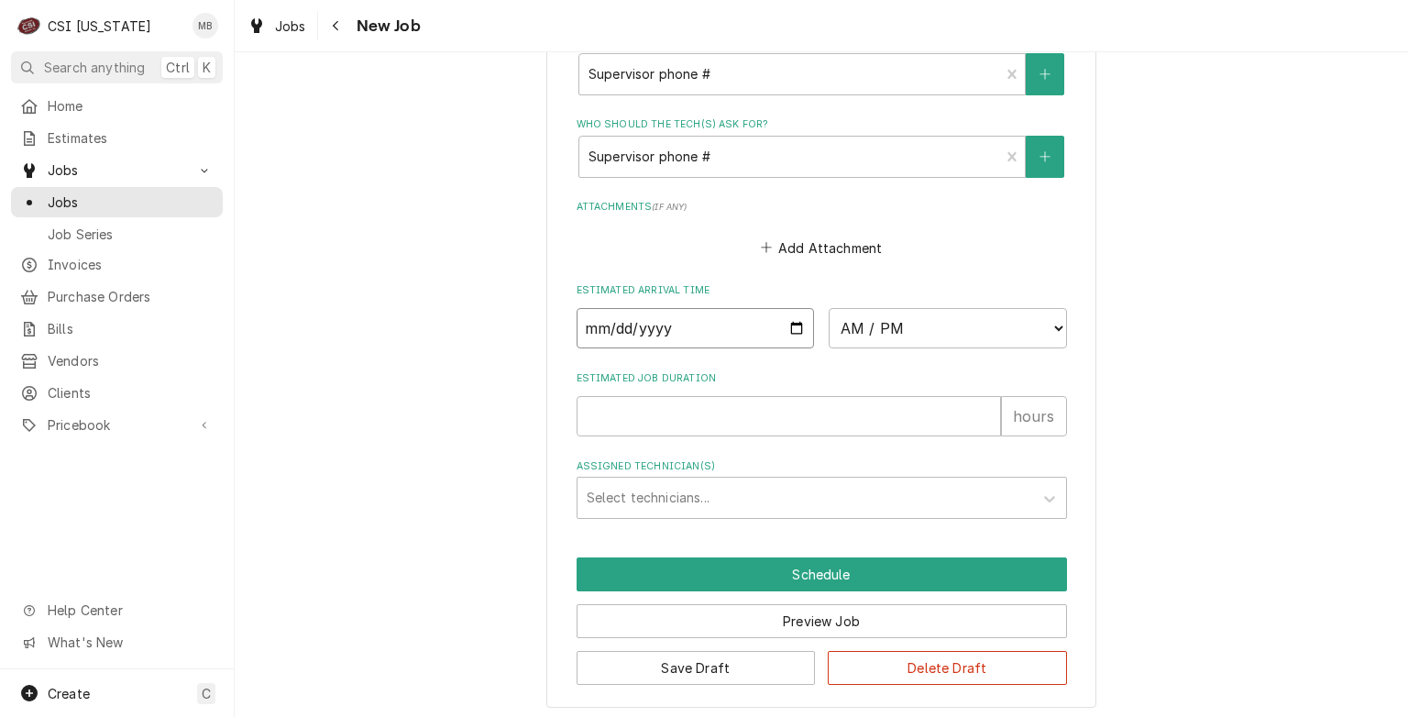
click at [792, 324] on input "Date" at bounding box center [696, 328] width 238 height 40
type textarea "x"
type input "[DATE]"
type textarea "x"
click at [896, 332] on select "AM / PM 6:00 AM 6:15 AM 6:30 AM 6:45 AM 7:00 AM 7:15 AM 7:30 AM 7:45 AM 8:00 AM…" at bounding box center [948, 328] width 238 height 40
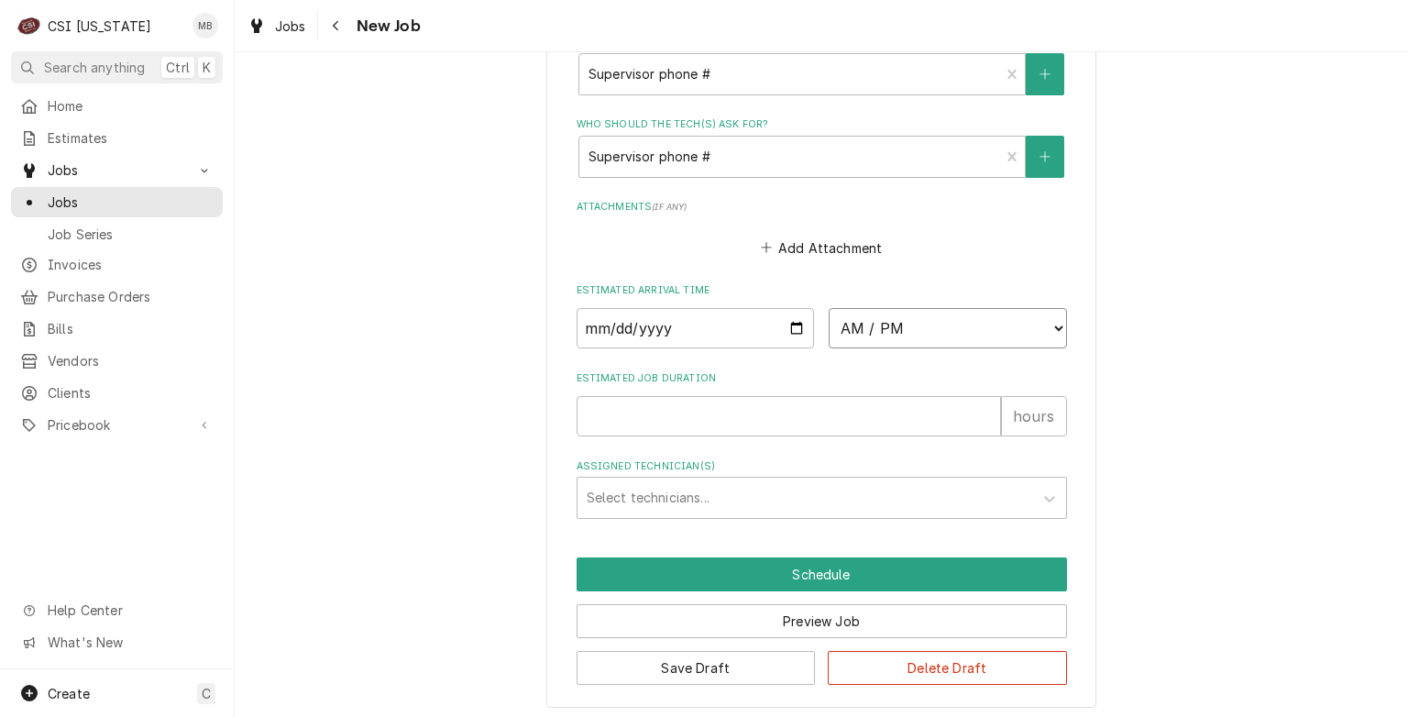
select select "09:00:00"
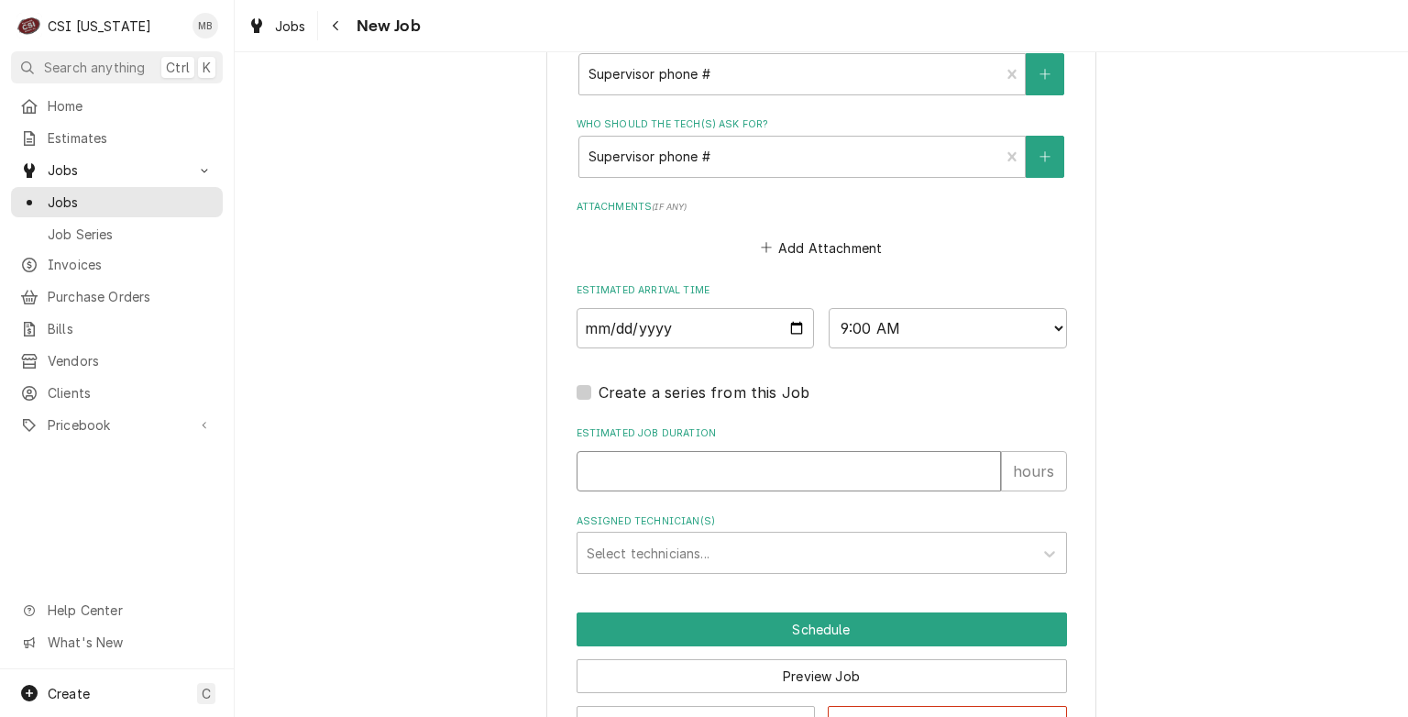
click at [776, 464] on input "Estimated Job Duration" at bounding box center [789, 471] width 425 height 40
type textarea "x"
type input "2"
type textarea "x"
type input "2"
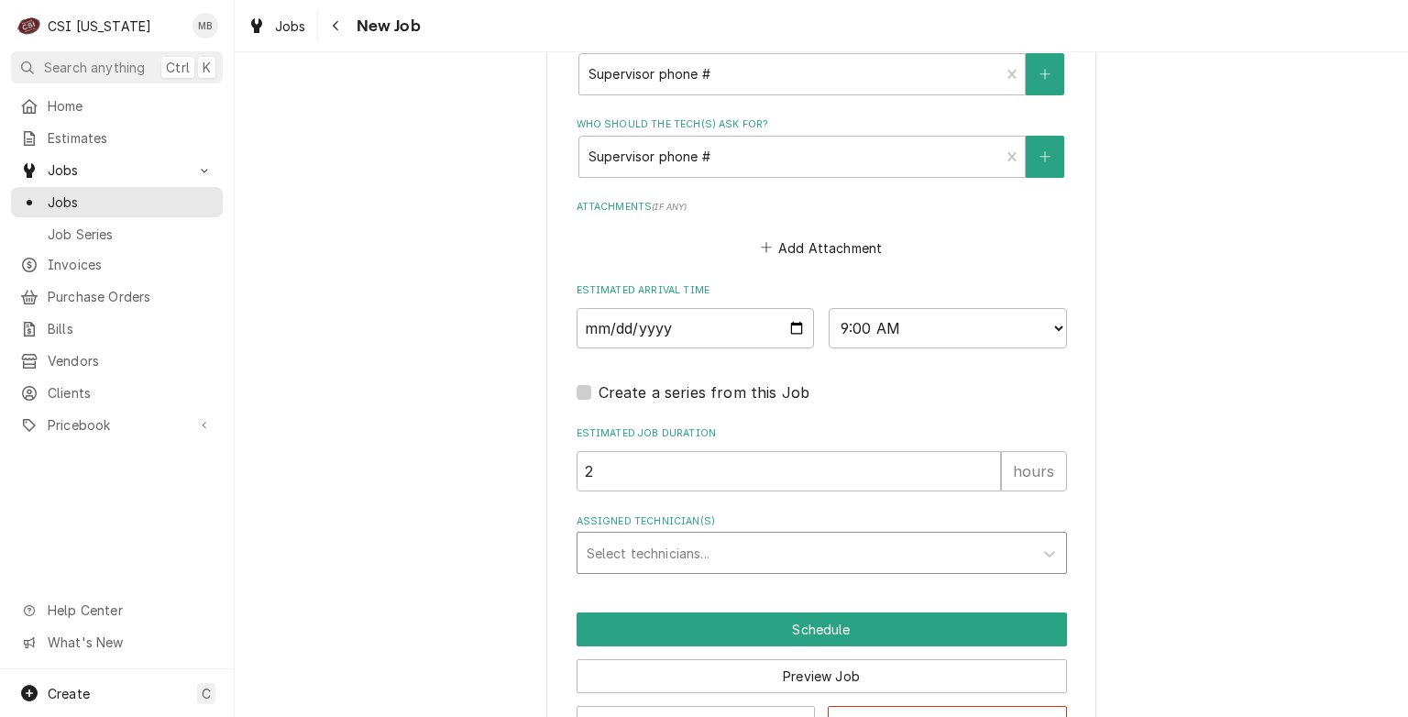
click at [765, 543] on div "Assigned Technician(s)" at bounding box center [805, 552] width 437 height 33
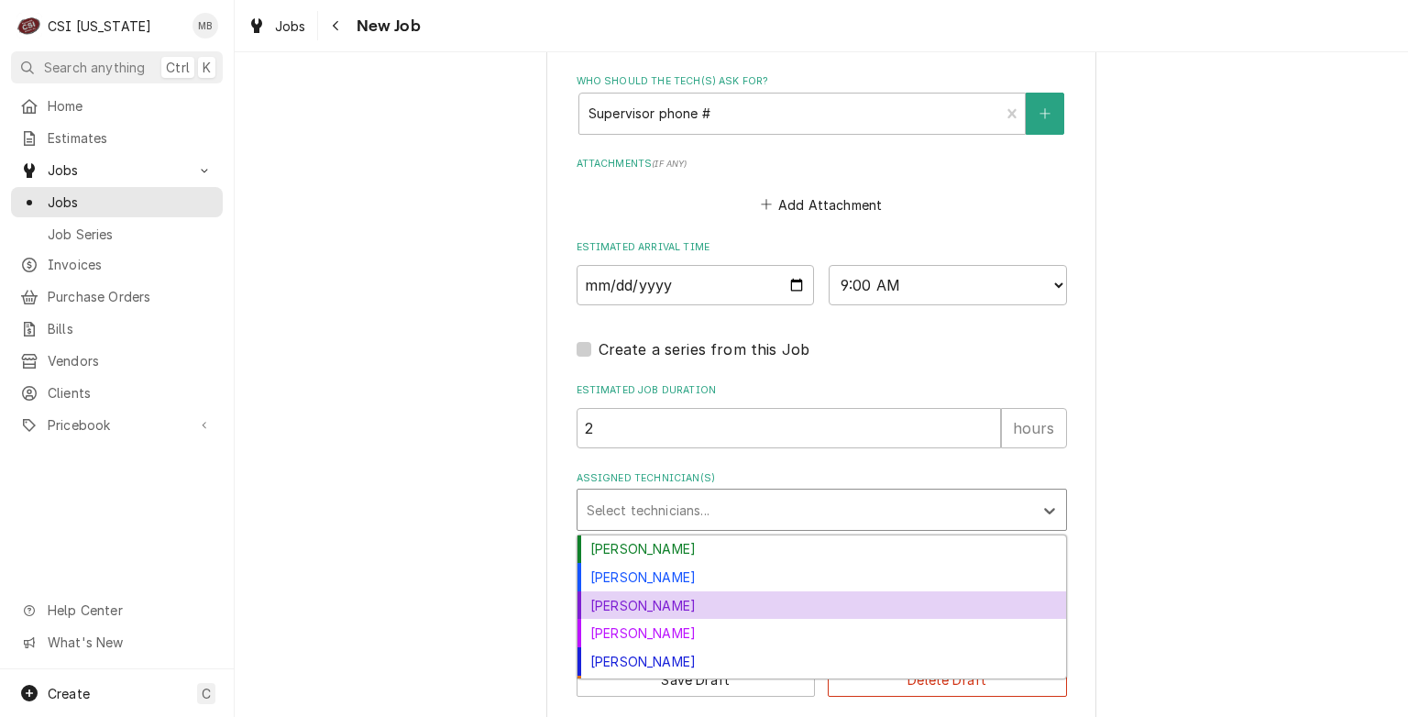
scroll to position [53, 0]
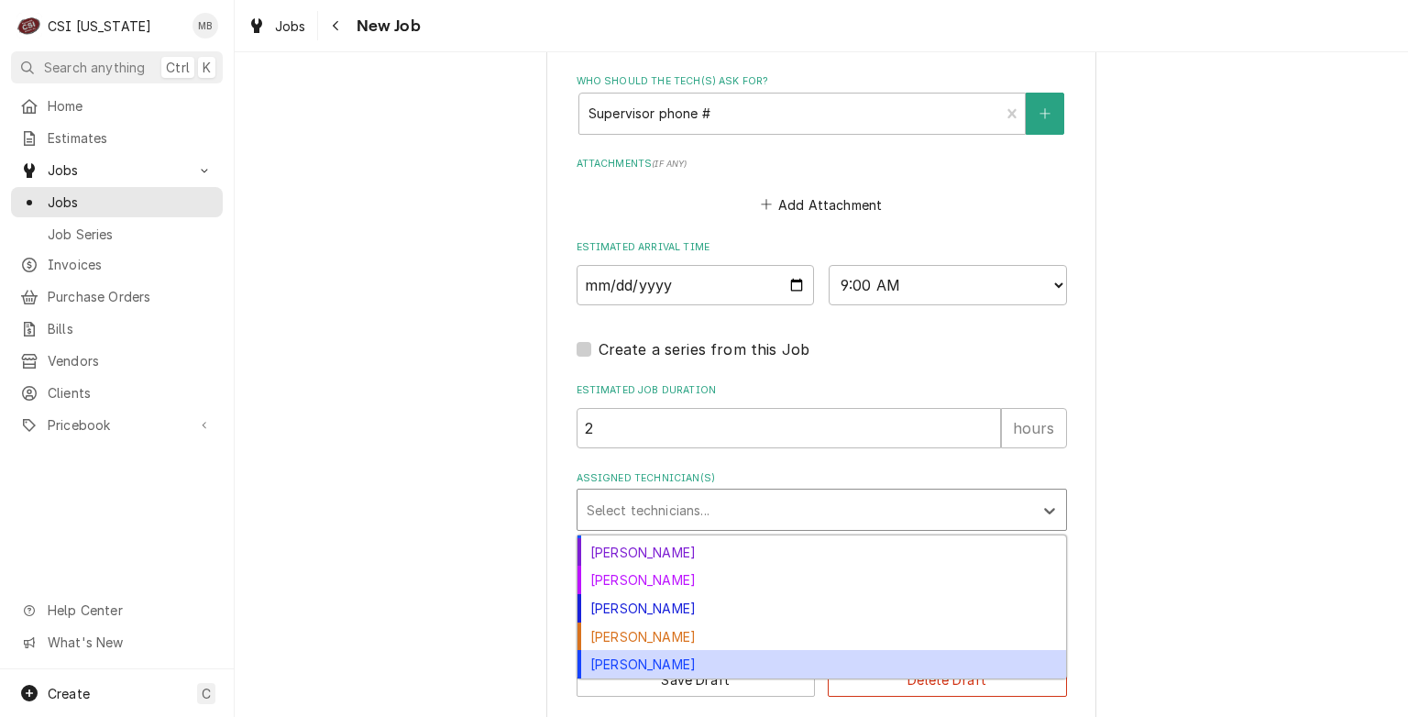
click at [675, 660] on div "Matt Brewington" at bounding box center [822, 664] width 489 height 28
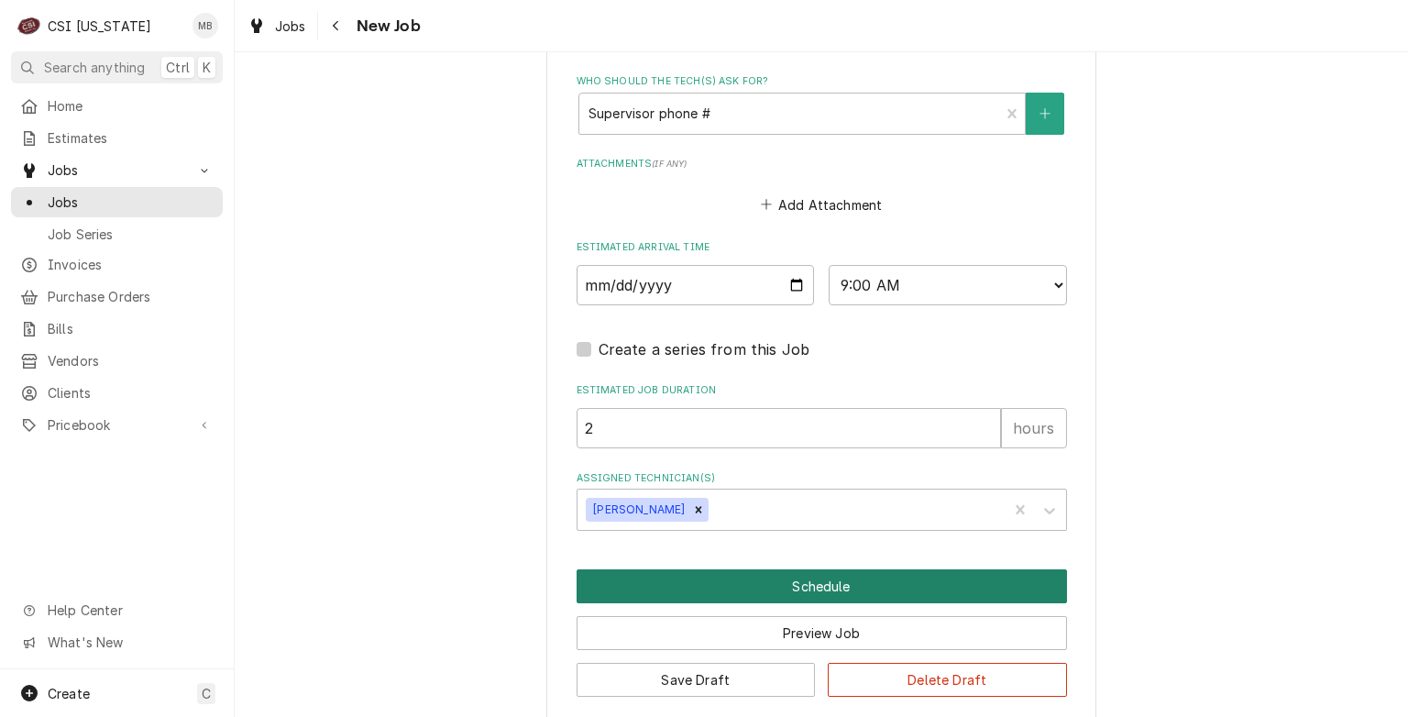
click at [784, 581] on button "Schedule" at bounding box center [822, 586] width 491 height 34
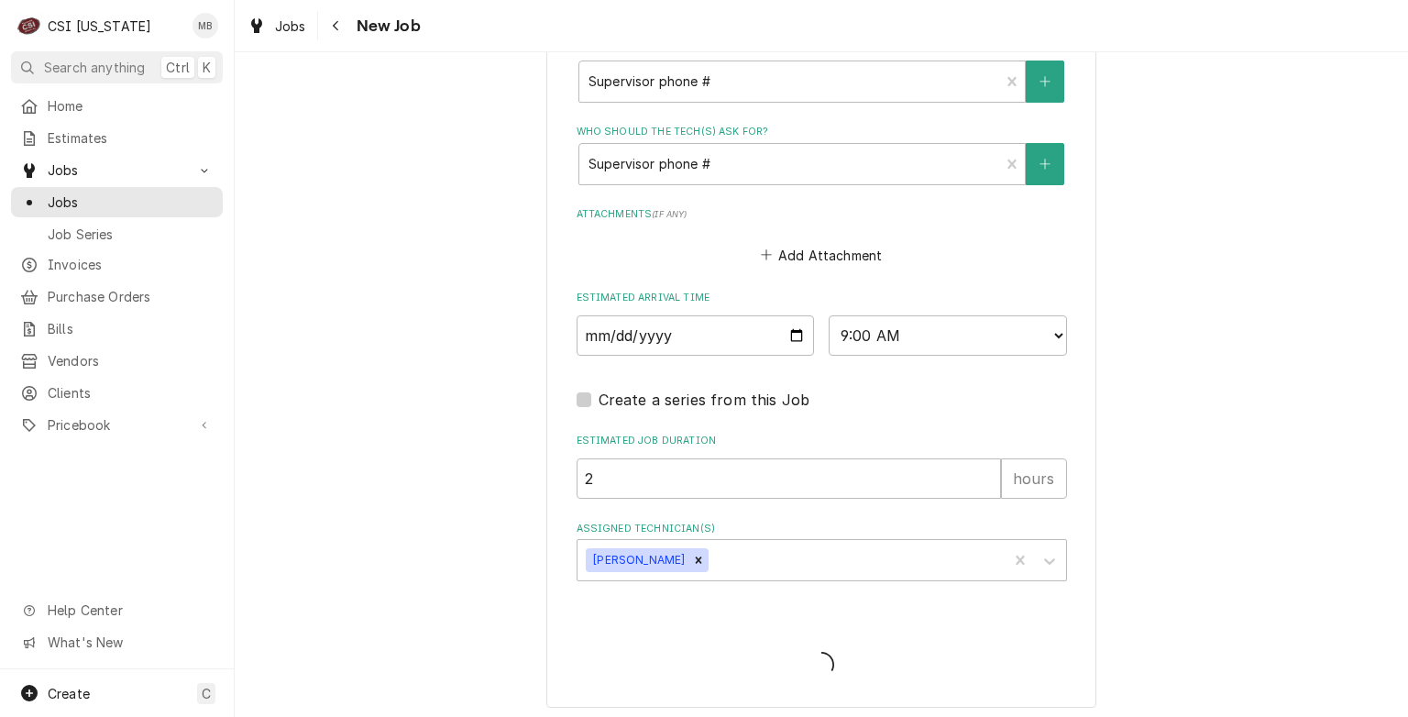
type textarea "x"
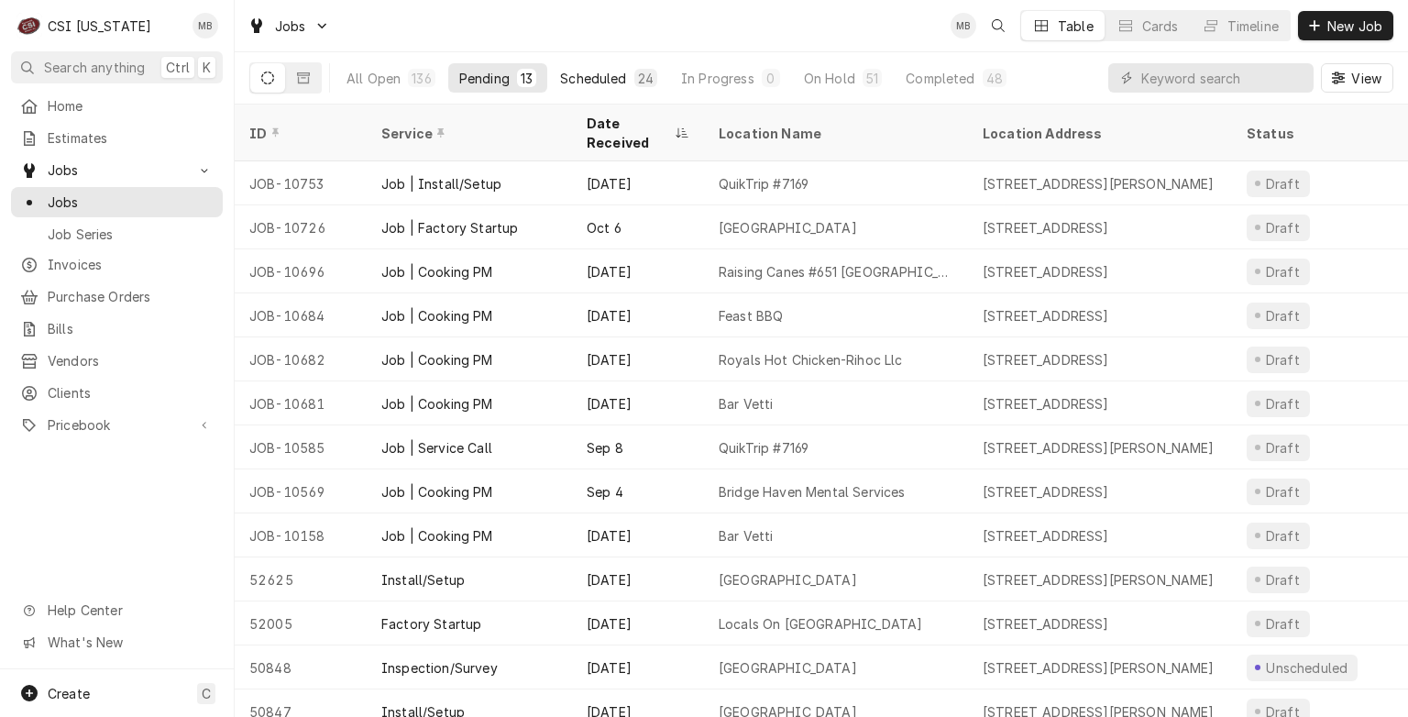
click at [632, 75] on button "Scheduled 24" at bounding box center [608, 77] width 119 height 29
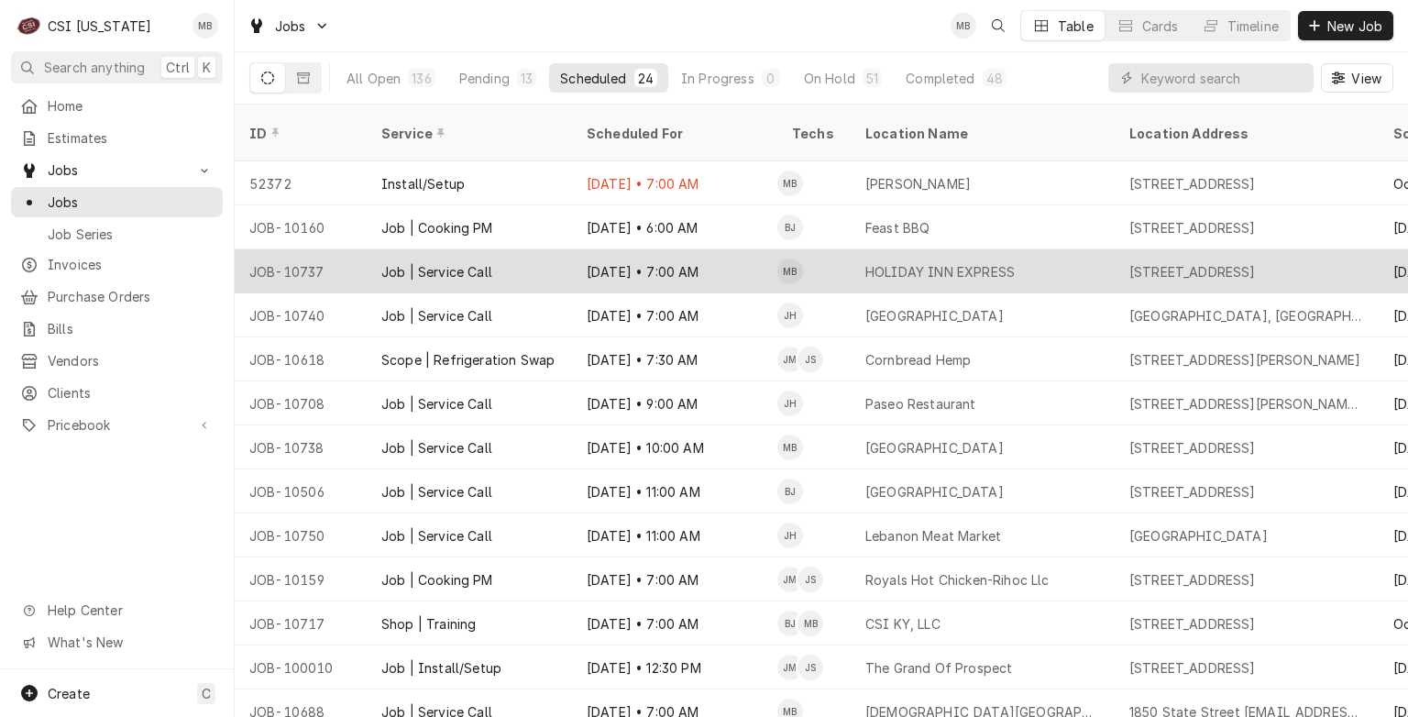
click at [679, 255] on div "[DATE] • 7:00 AM" at bounding box center [674, 271] width 205 height 44
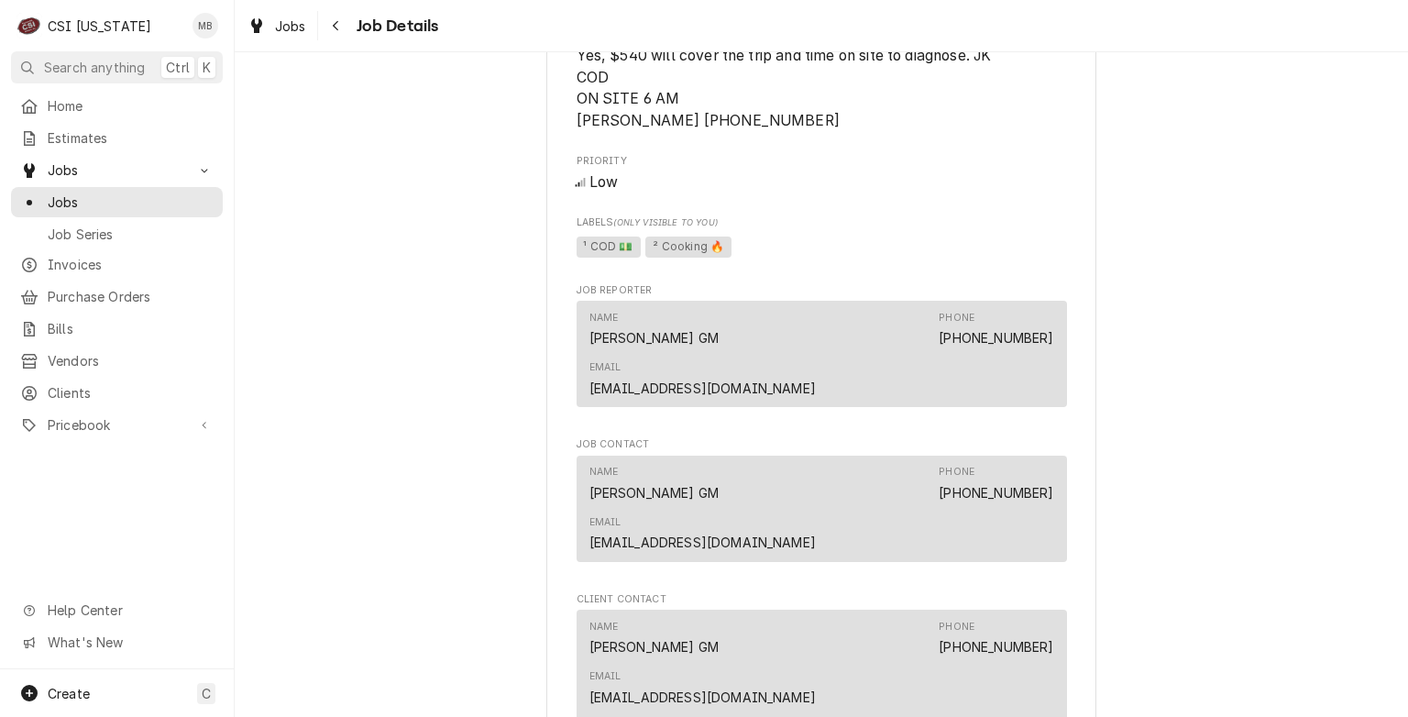
scroll to position [1089, 0]
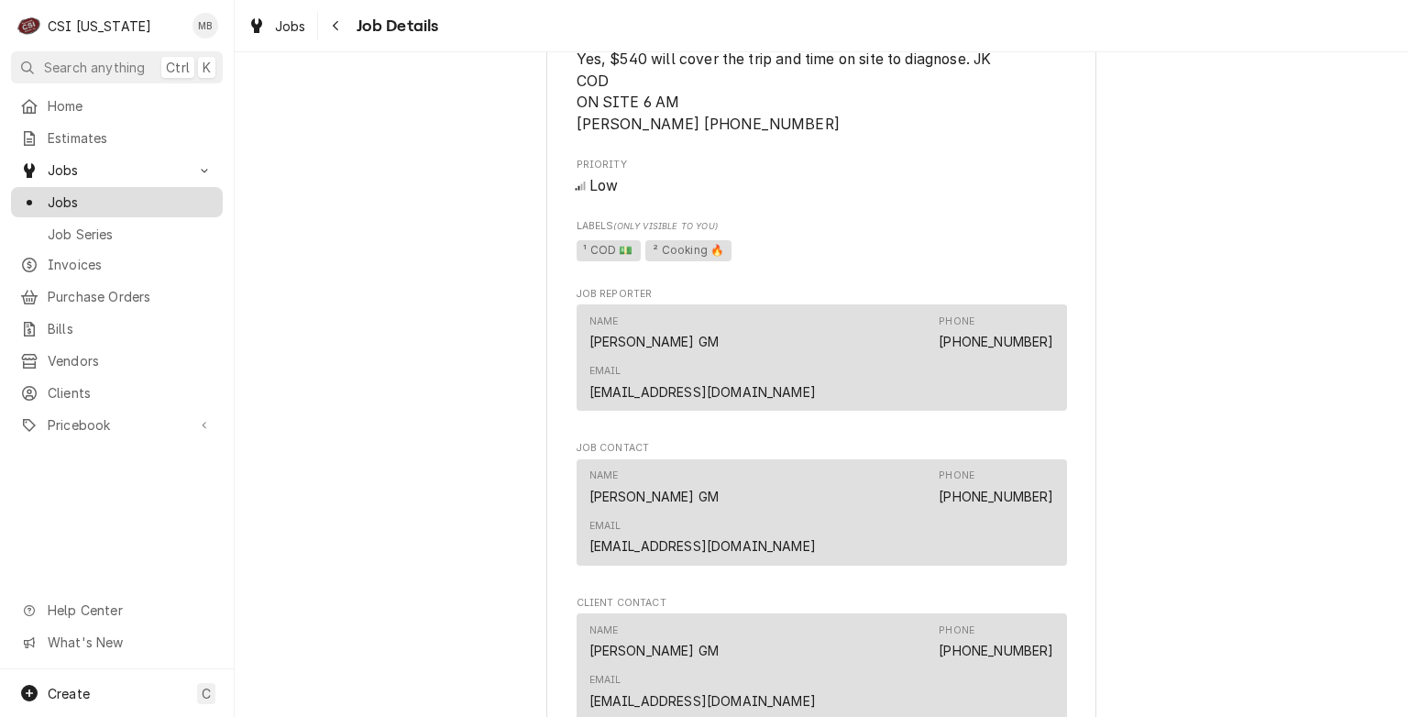
click at [73, 198] on span "Jobs" at bounding box center [131, 202] width 166 height 19
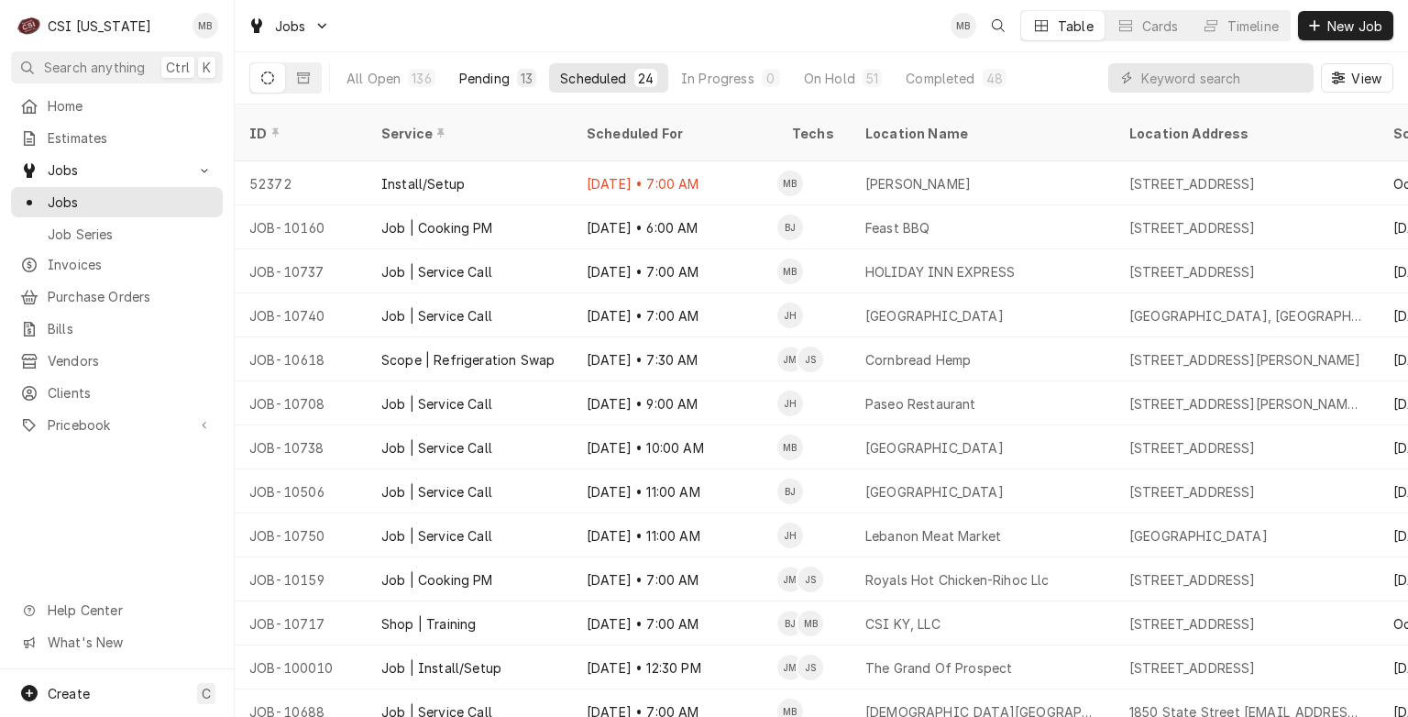
click at [501, 75] on div "Pending" at bounding box center [484, 78] width 50 height 19
